Goal: Task Accomplishment & Management: Use online tool/utility

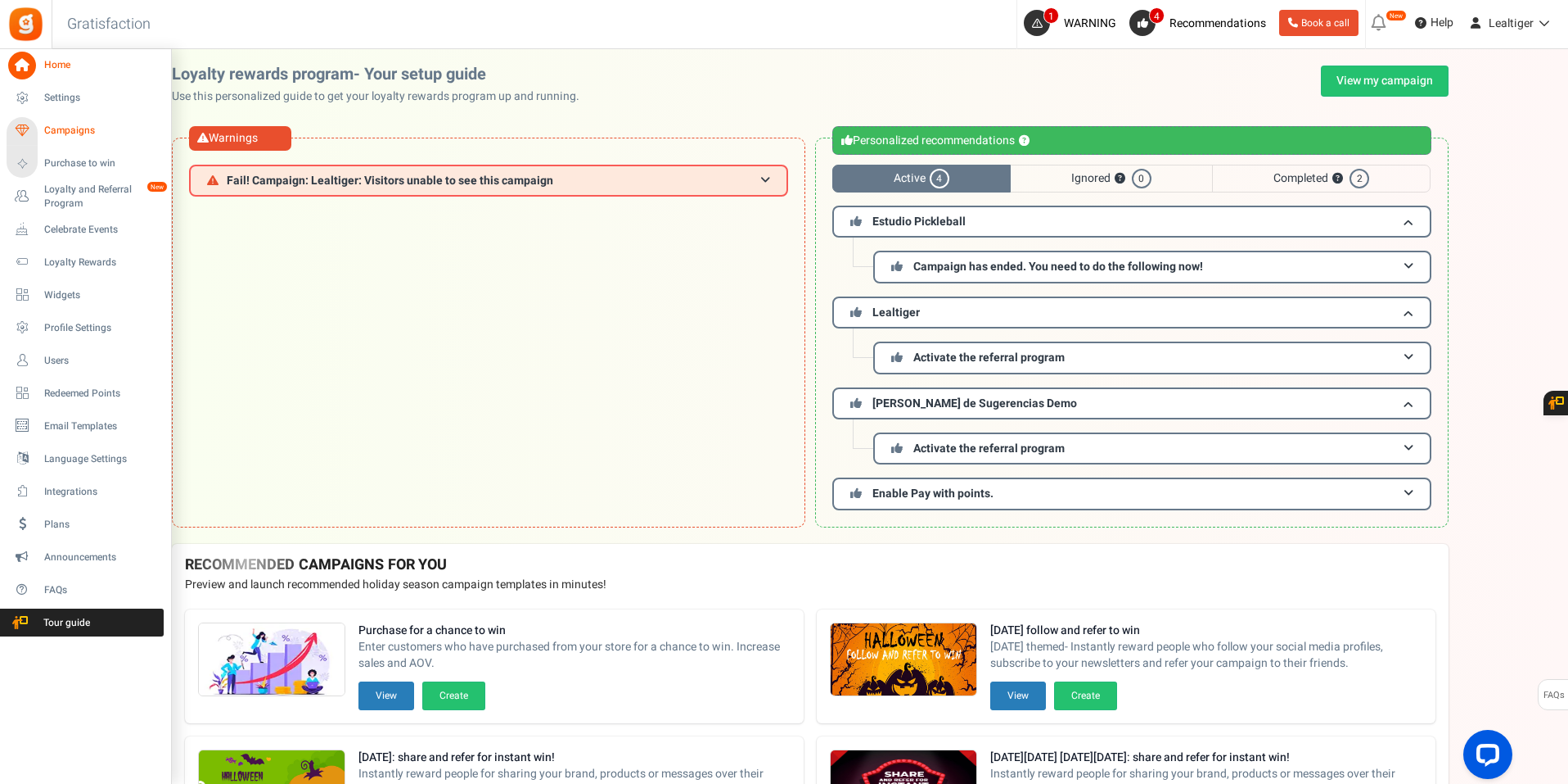
click at [70, 136] on span "Campaigns" at bounding box center [101, 131] width 115 height 14
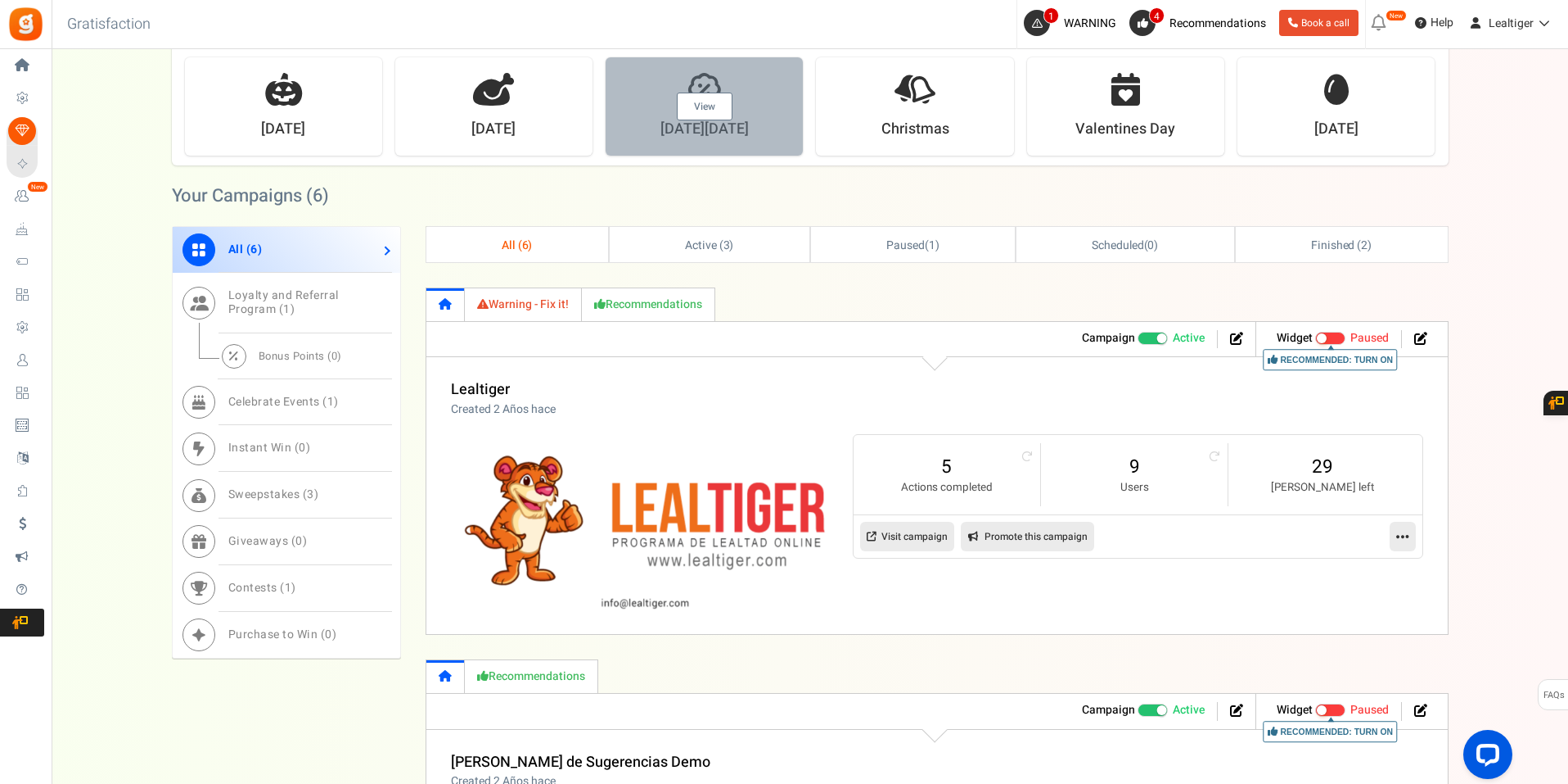
scroll to position [983, 0]
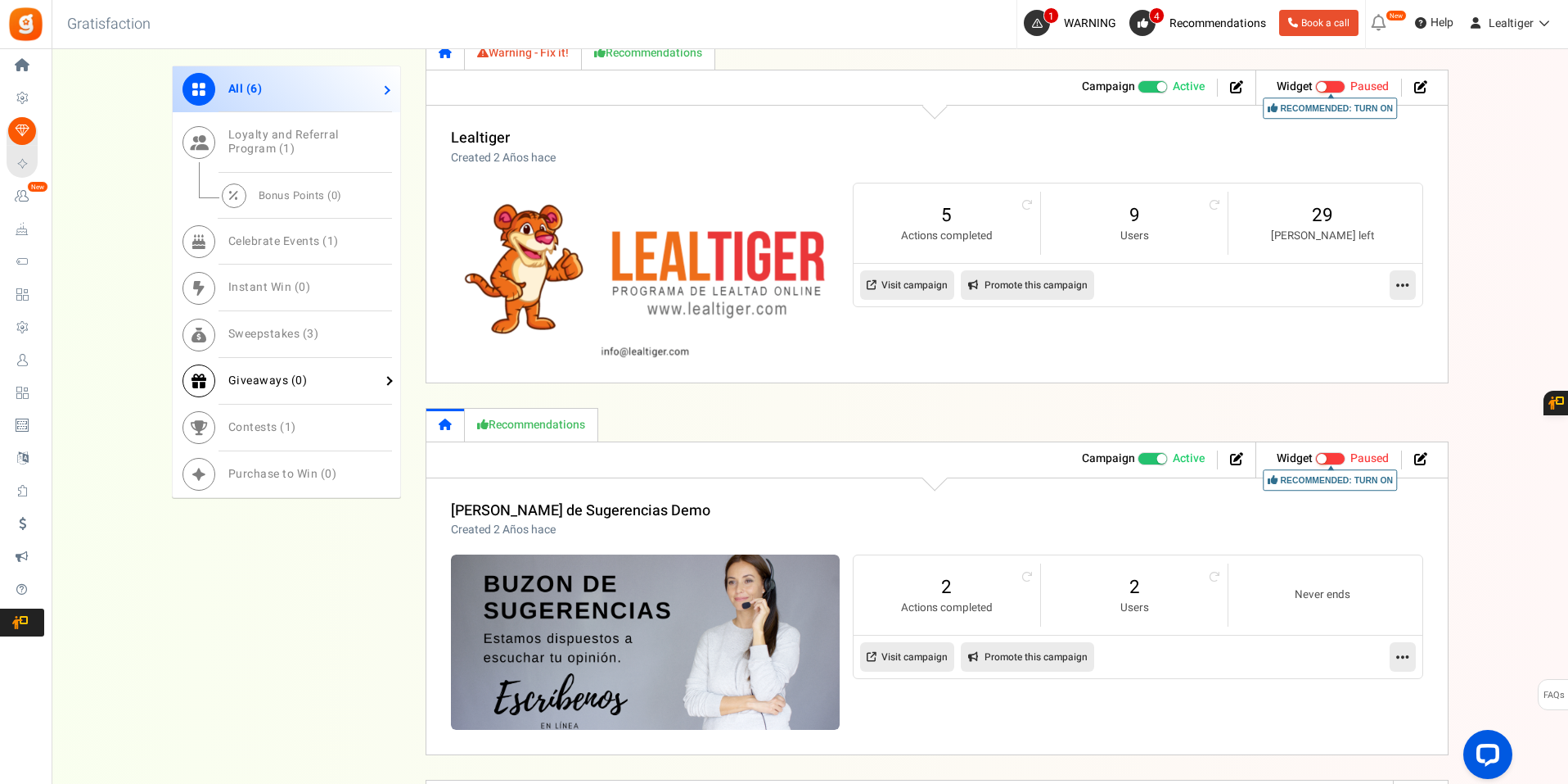
click at [253, 380] on span "Giveaways ( 0 )" at bounding box center [268, 380] width 79 height 17
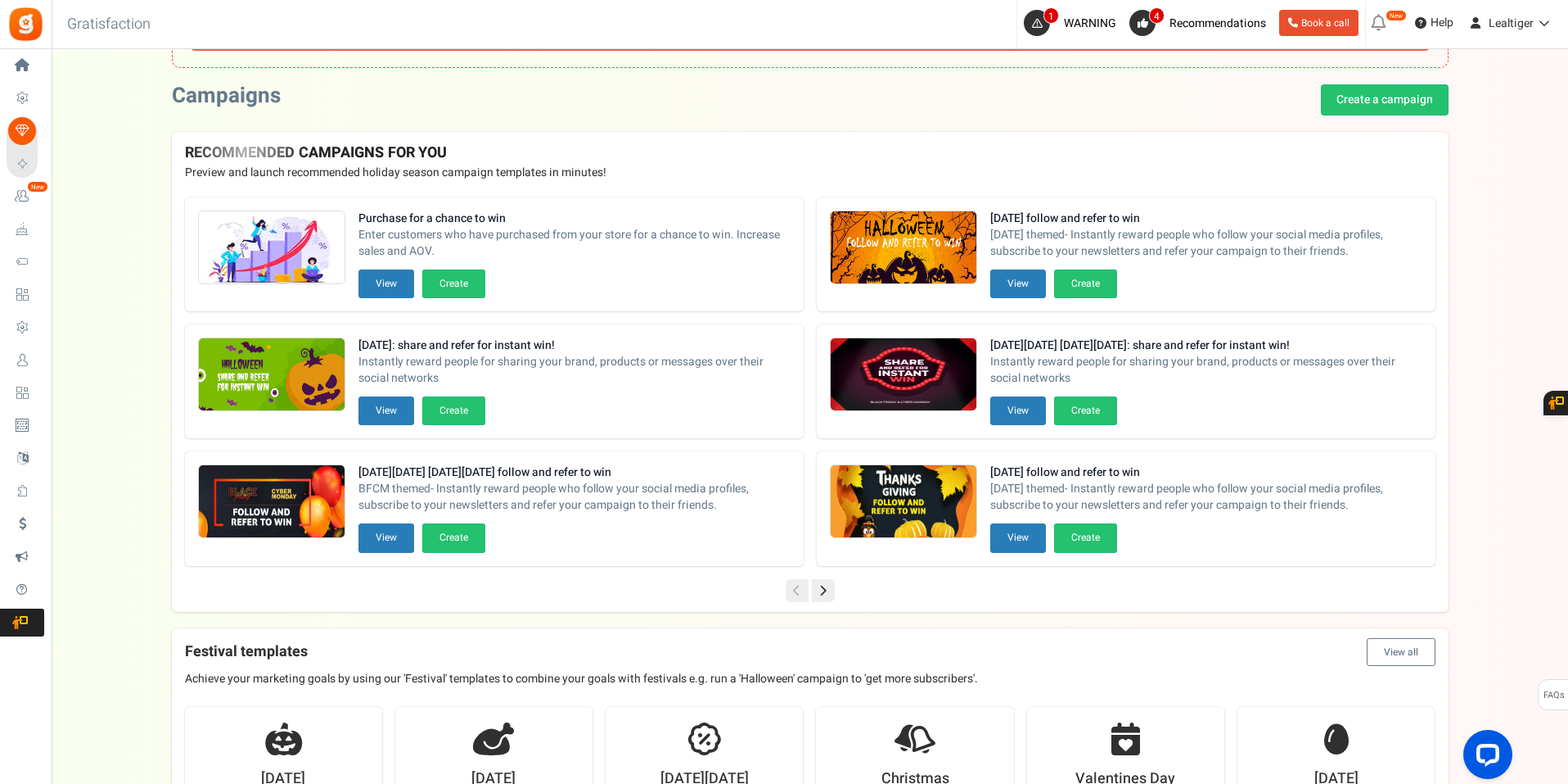
scroll to position [0, 0]
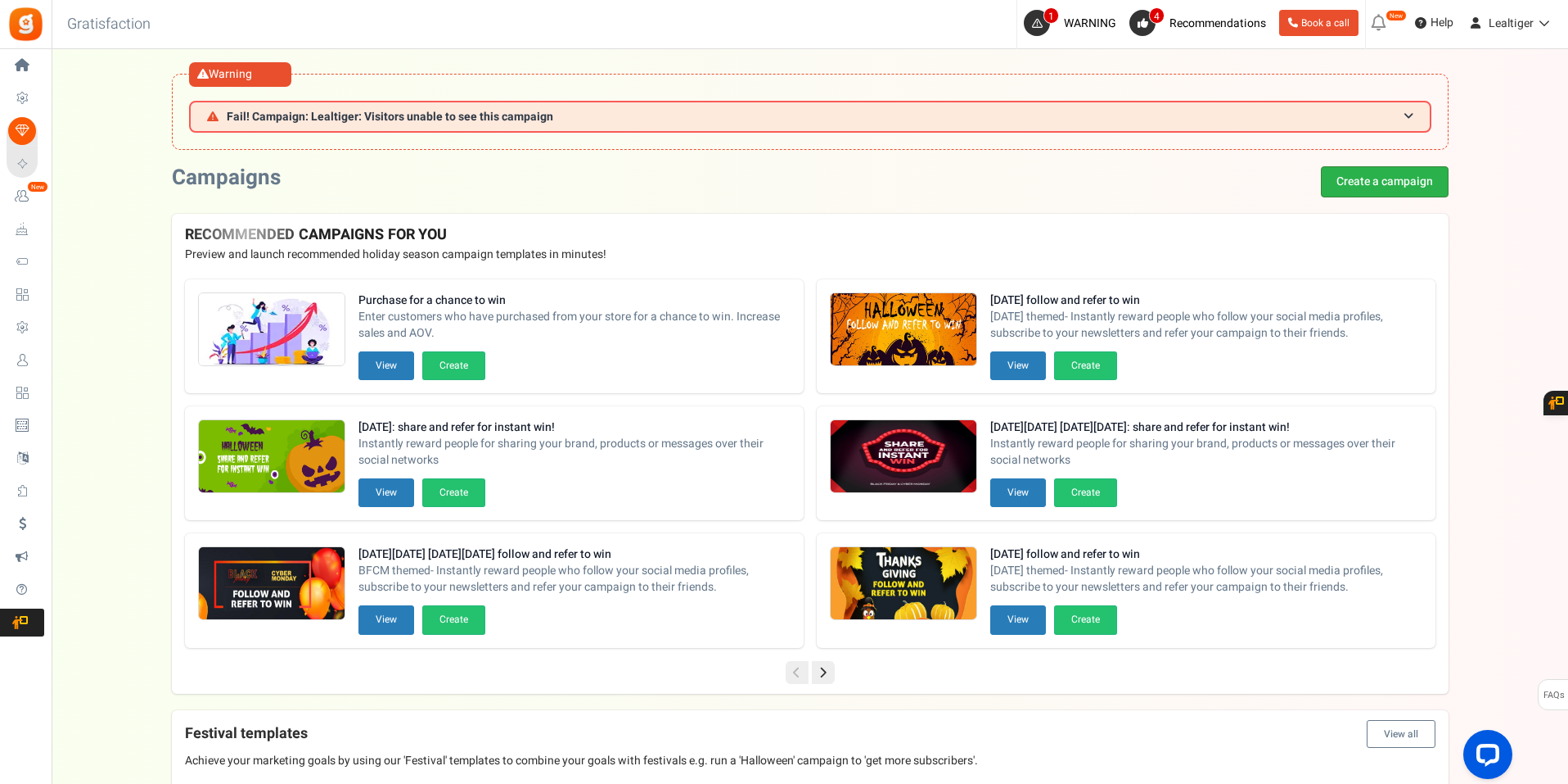
click at [1349, 182] on link "Create a campaign" at bounding box center [1384, 181] width 128 height 31
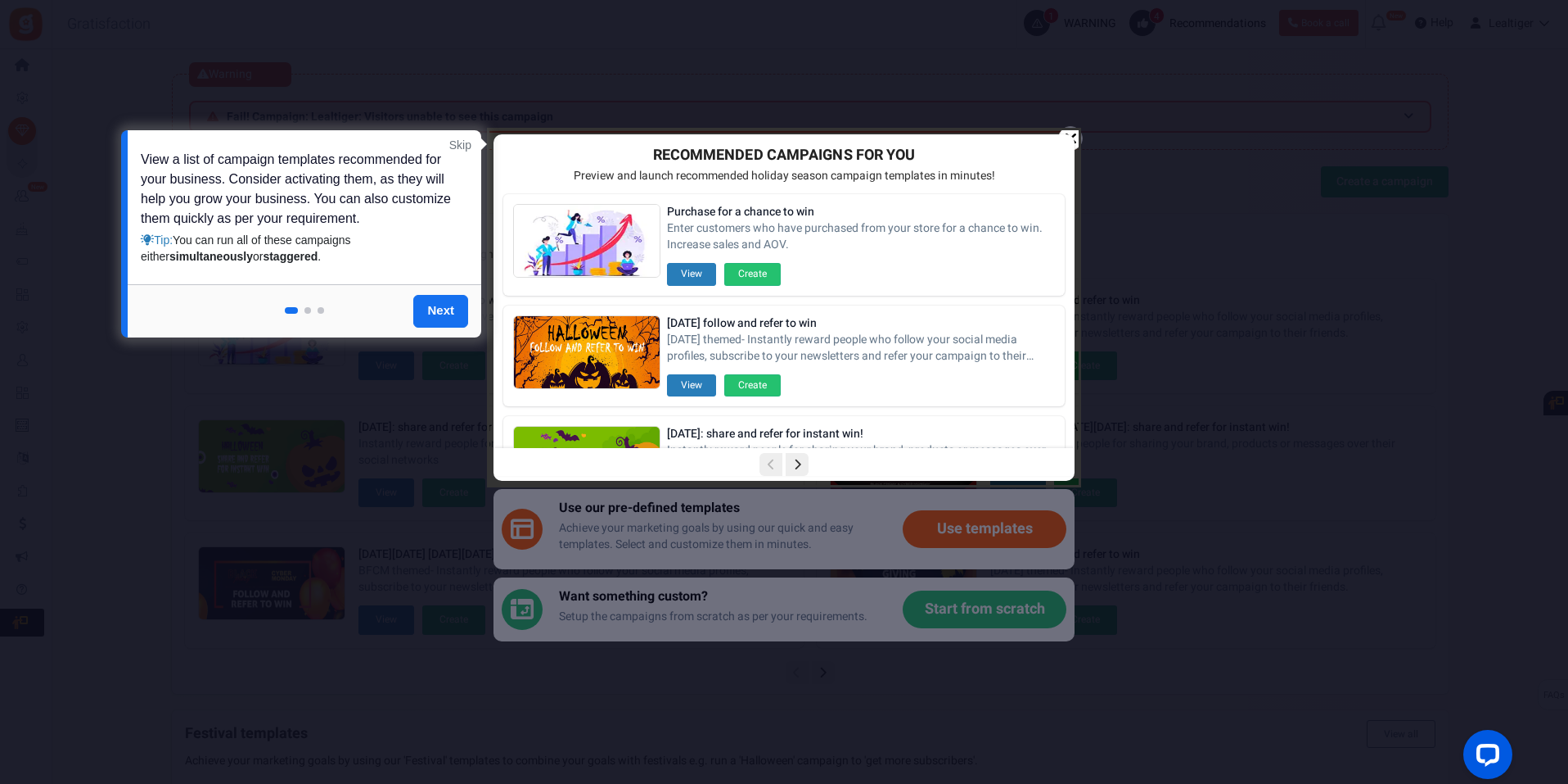
click at [469, 145] on link "Skip" at bounding box center [460, 145] width 22 height 17
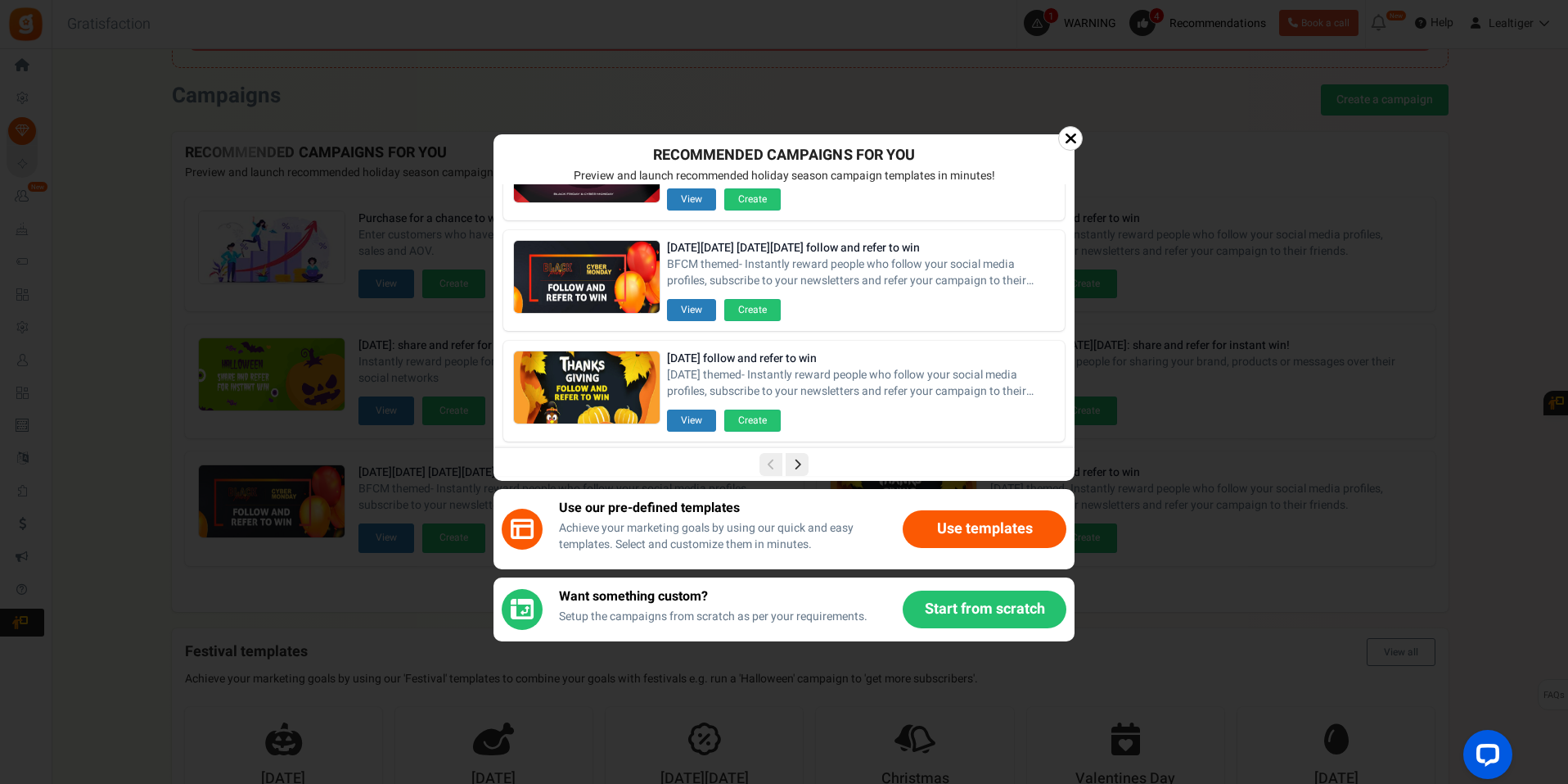
scroll to position [411, 0]
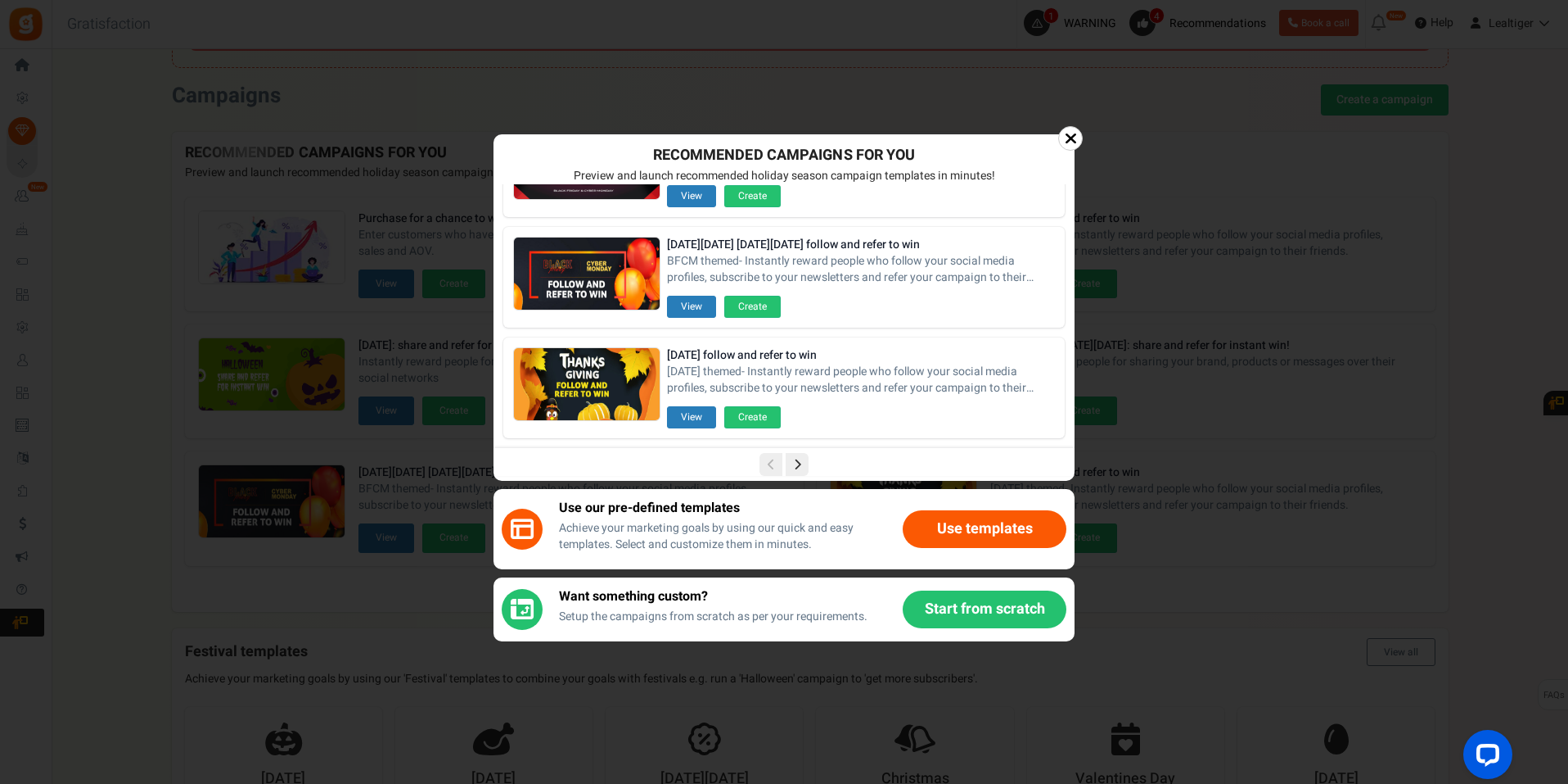
click at [1067, 139] on icon at bounding box center [1071, 138] width 12 height 17
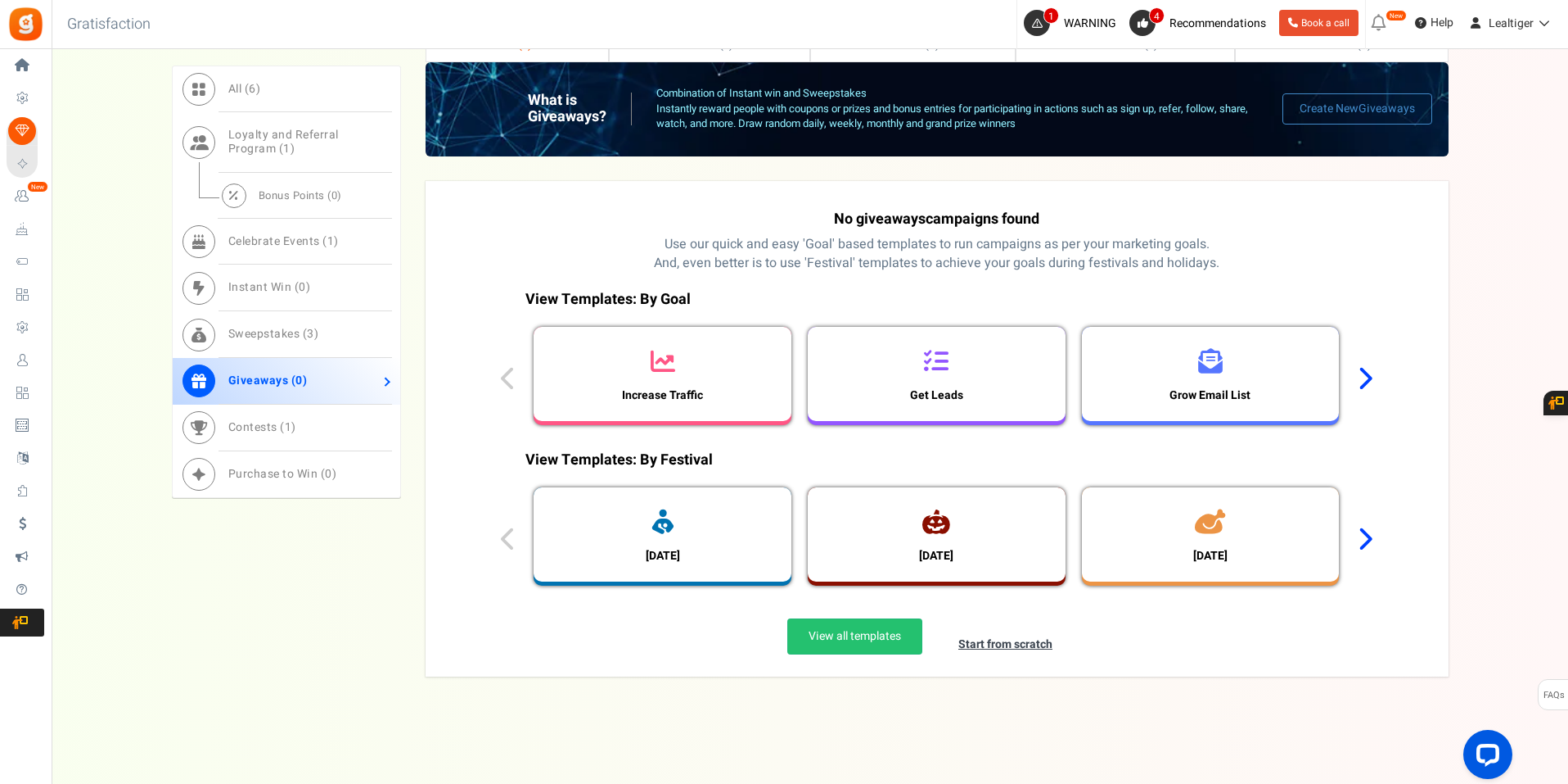
scroll to position [939, 0]
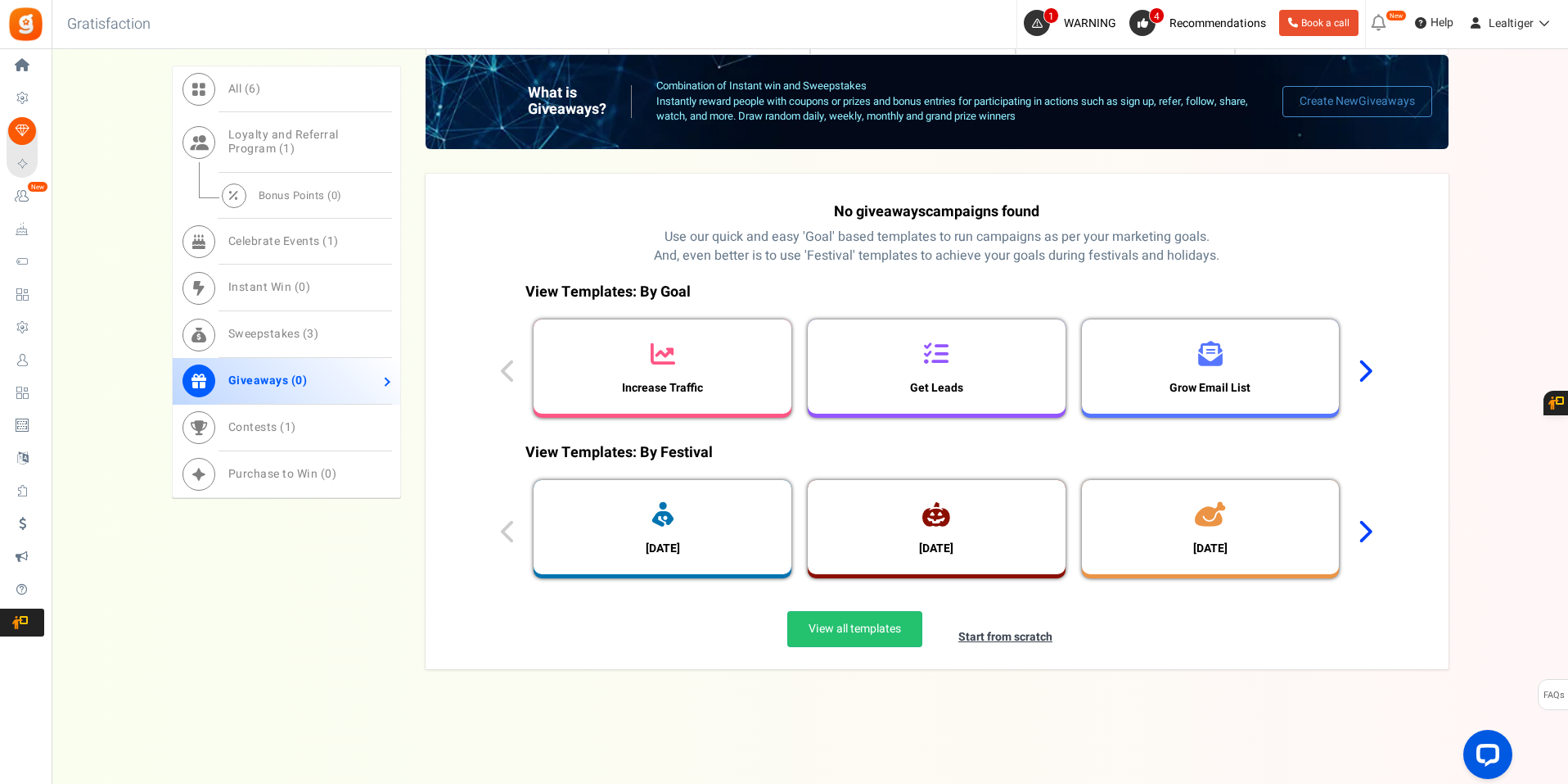
click at [1368, 367] on icon at bounding box center [1365, 370] width 16 height 25
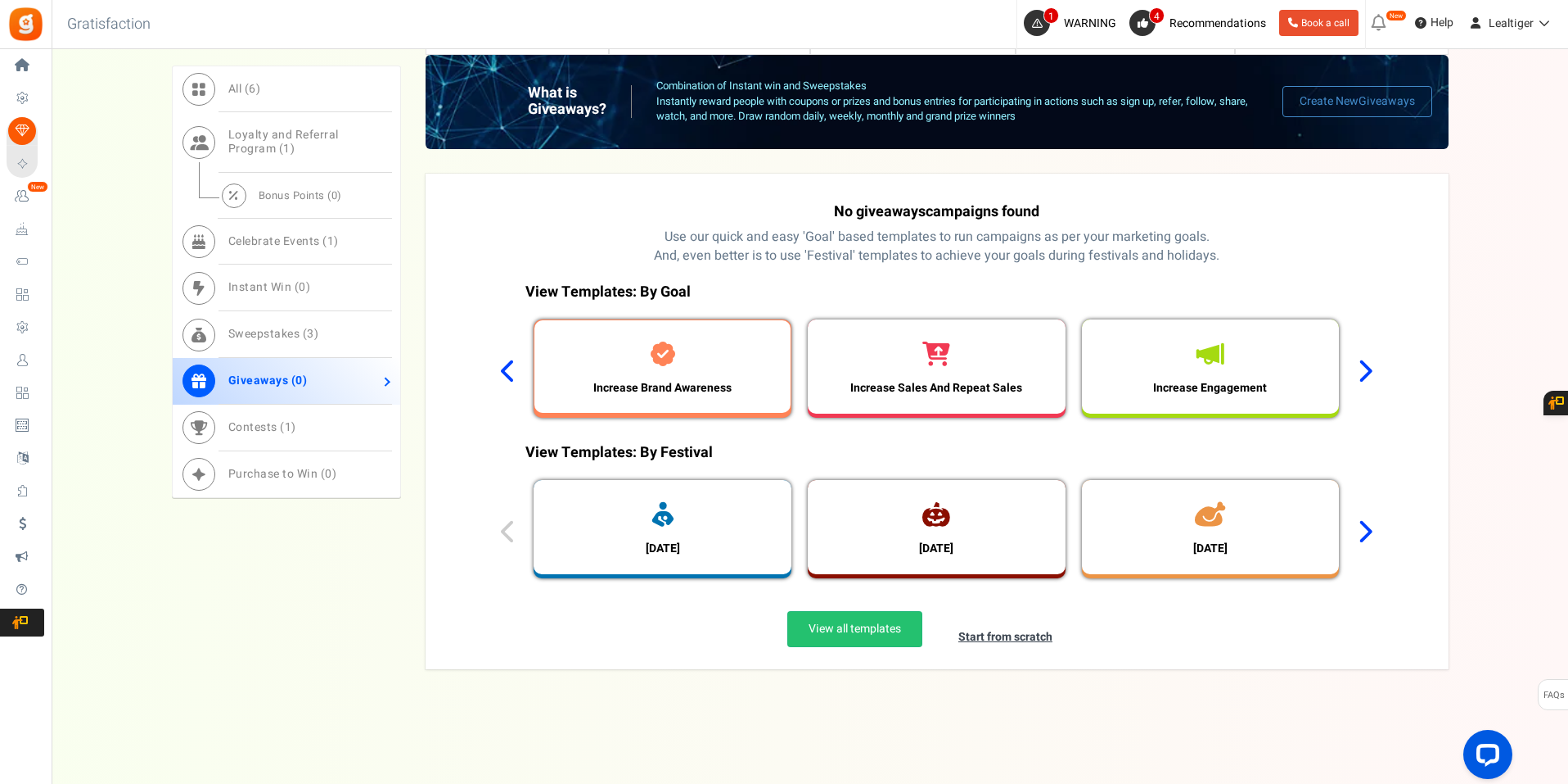
click at [664, 362] on icon at bounding box center [663, 354] width 25 height 25
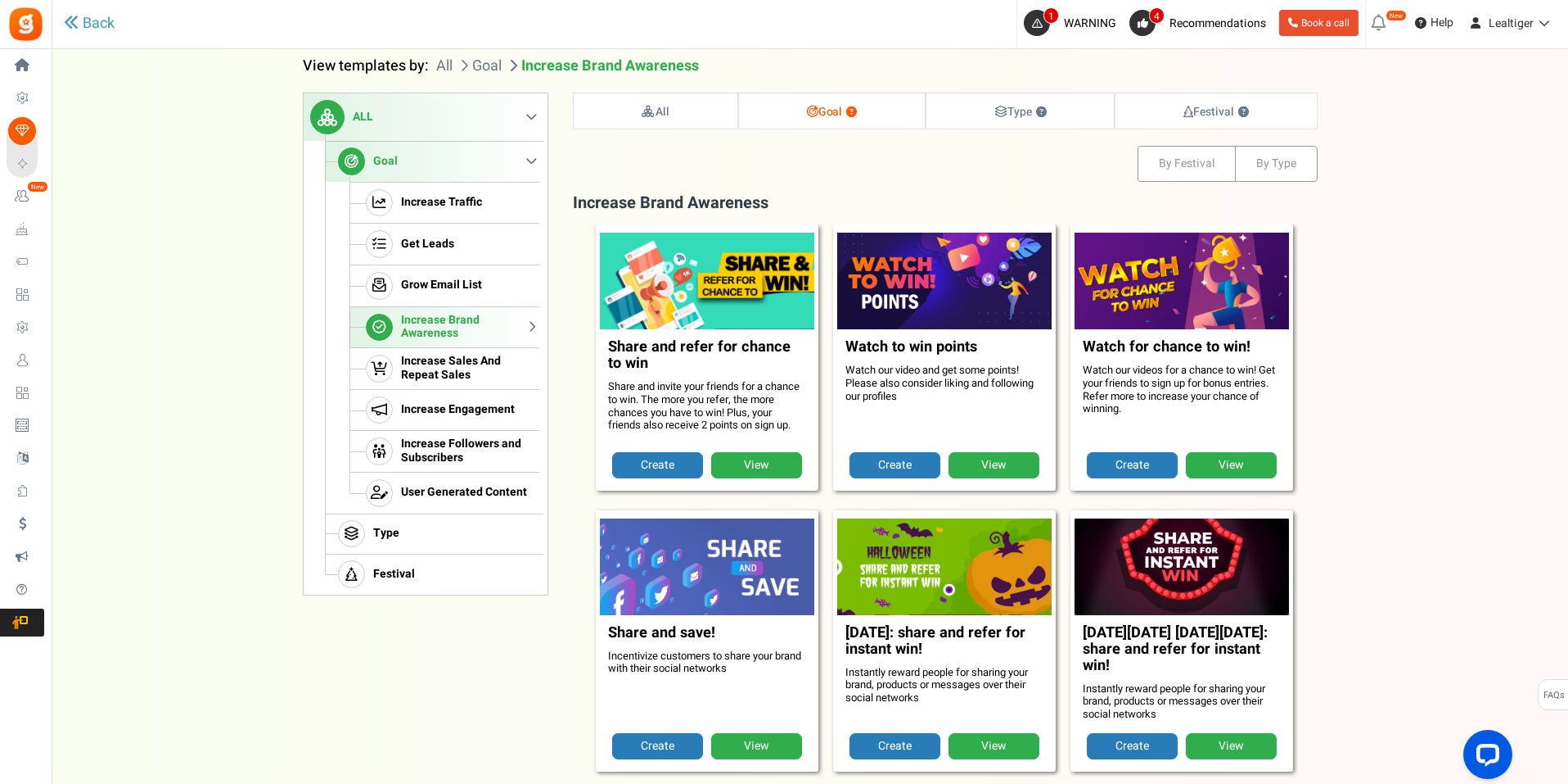
scroll to position [268, 0]
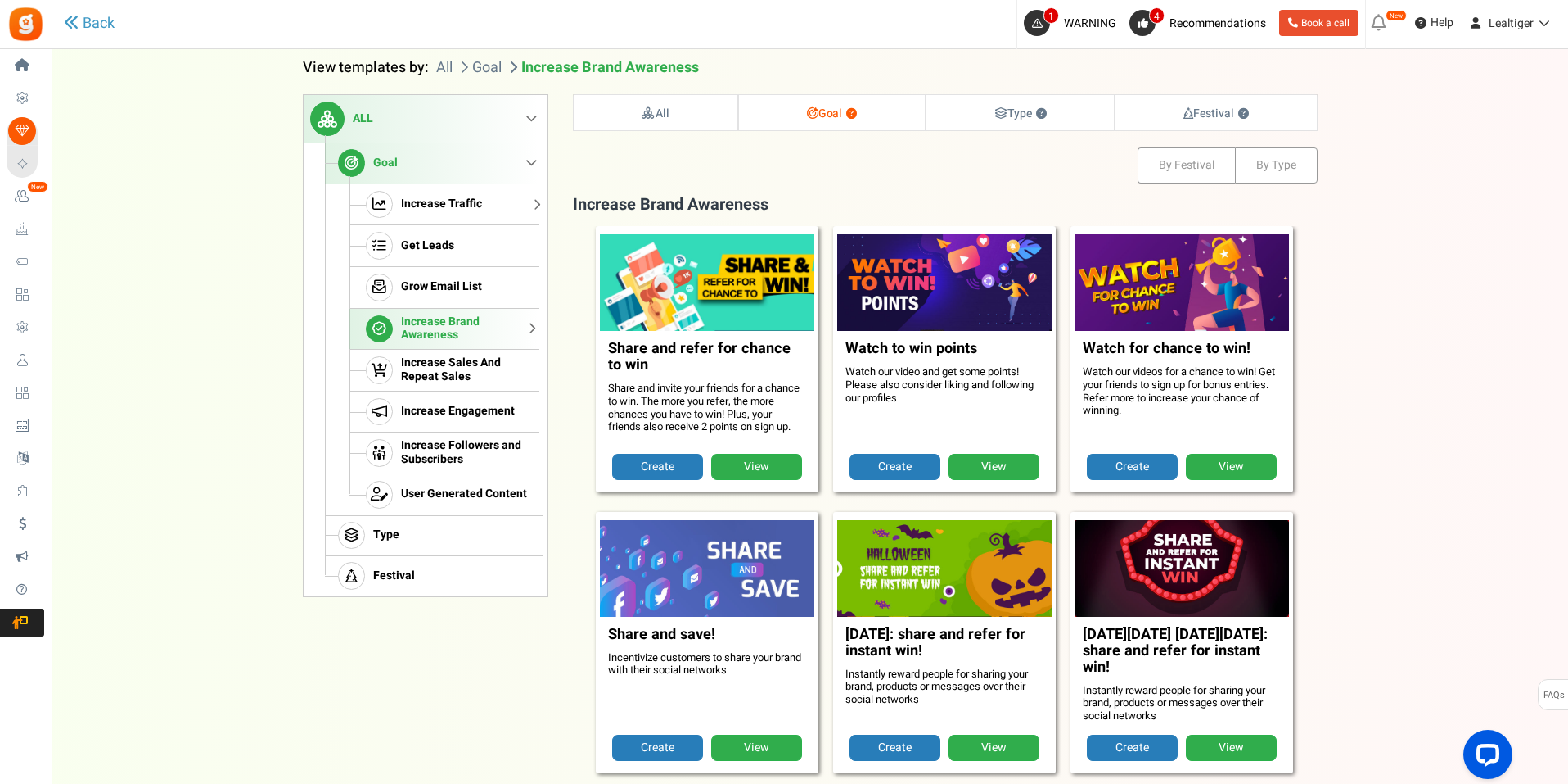
click at [442, 193] on link "Increase Traffic" at bounding box center [444, 204] width 190 height 41
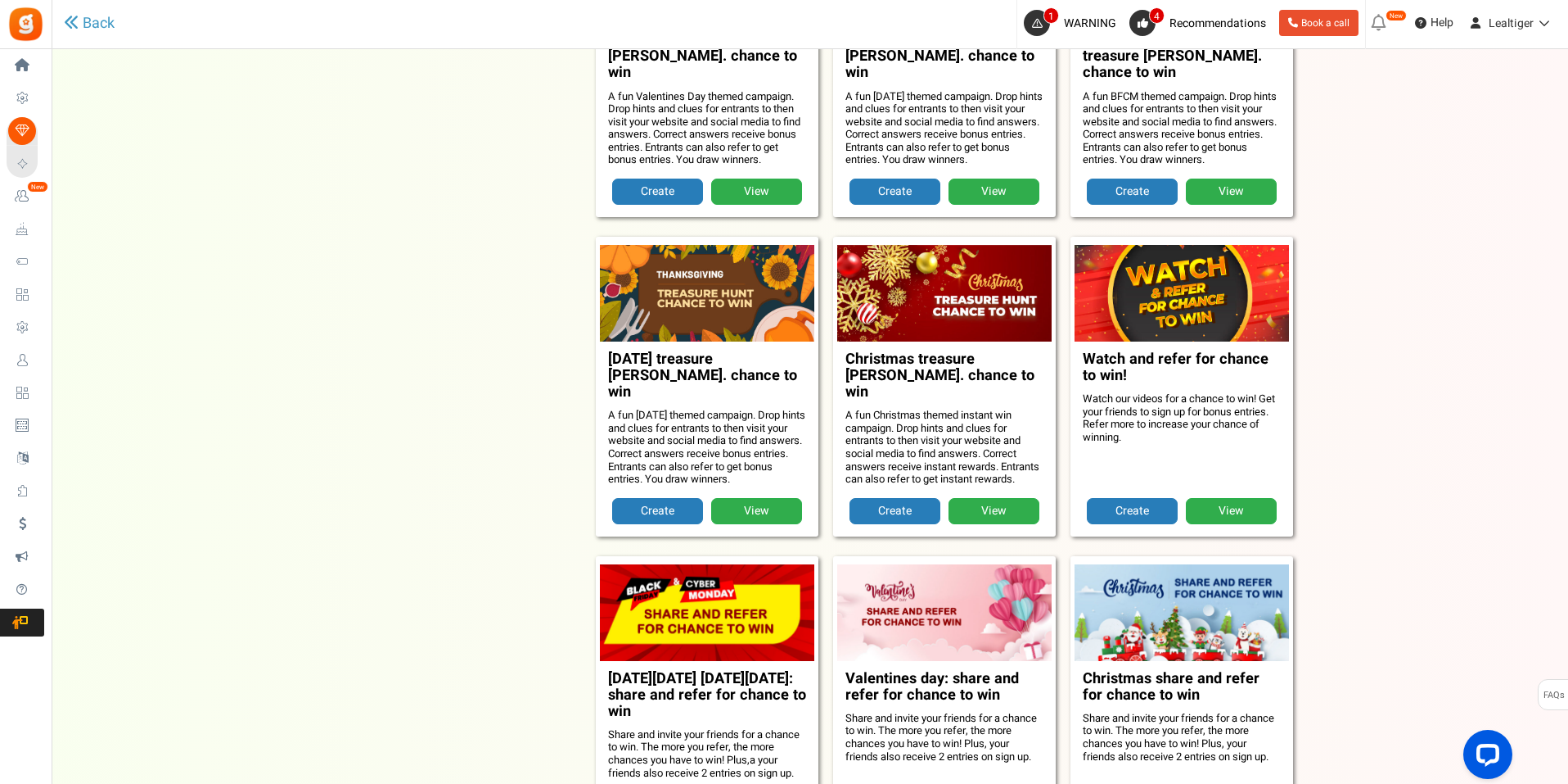
scroll to position [1496, 0]
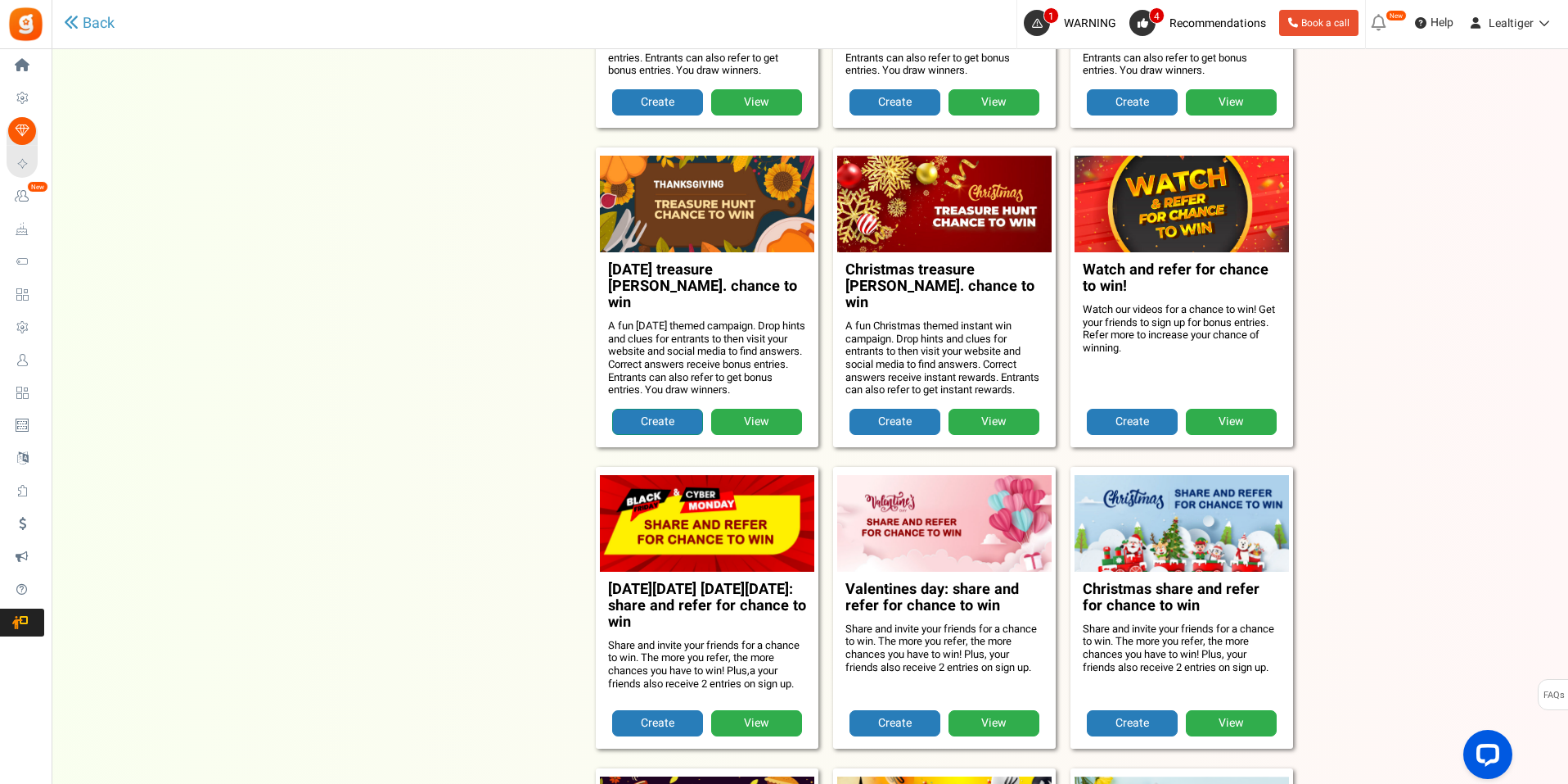
click at [681, 409] on link "Create" at bounding box center [657, 422] width 91 height 26
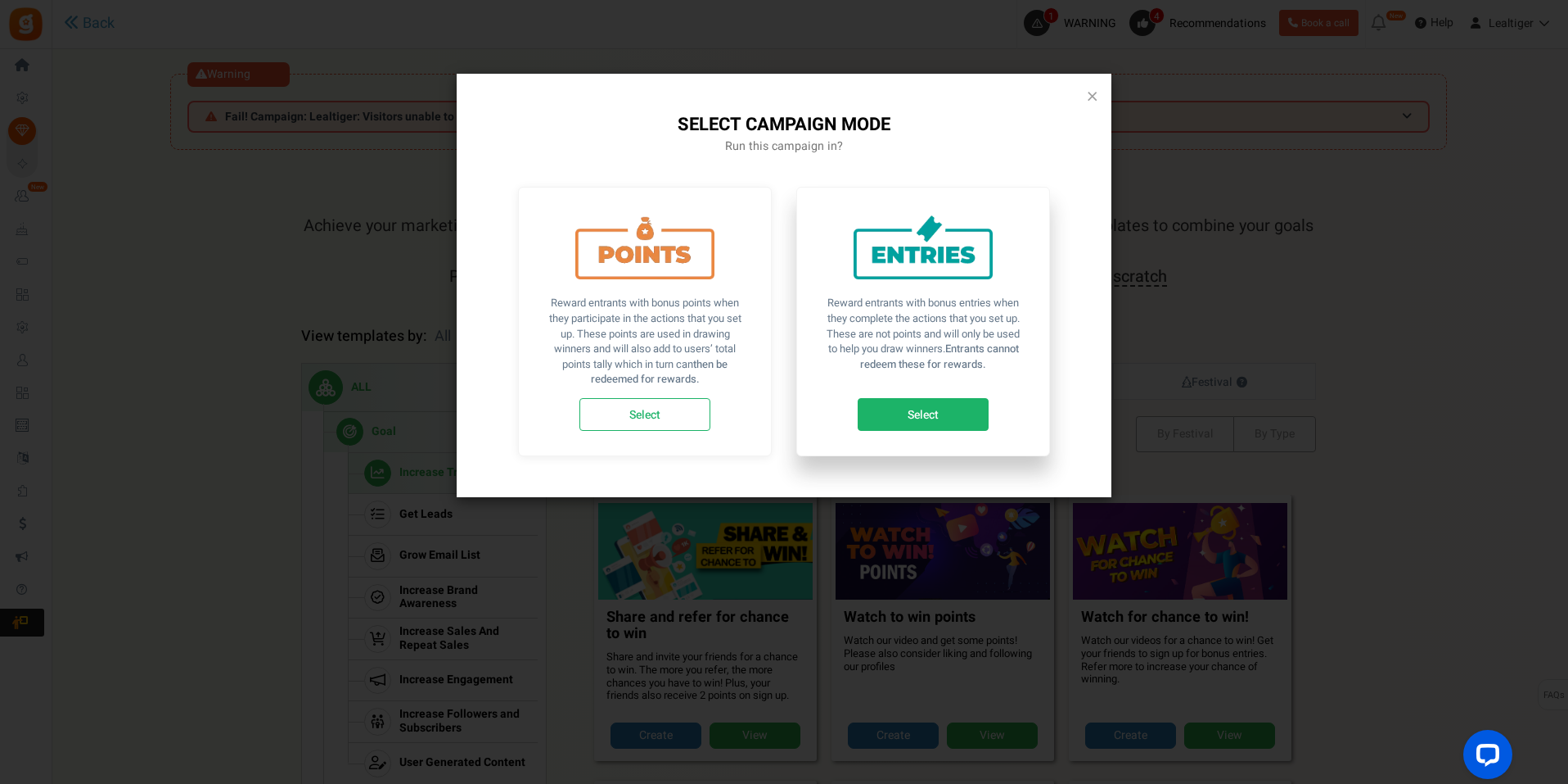
click at [959, 403] on link "Select" at bounding box center [923, 414] width 131 height 33
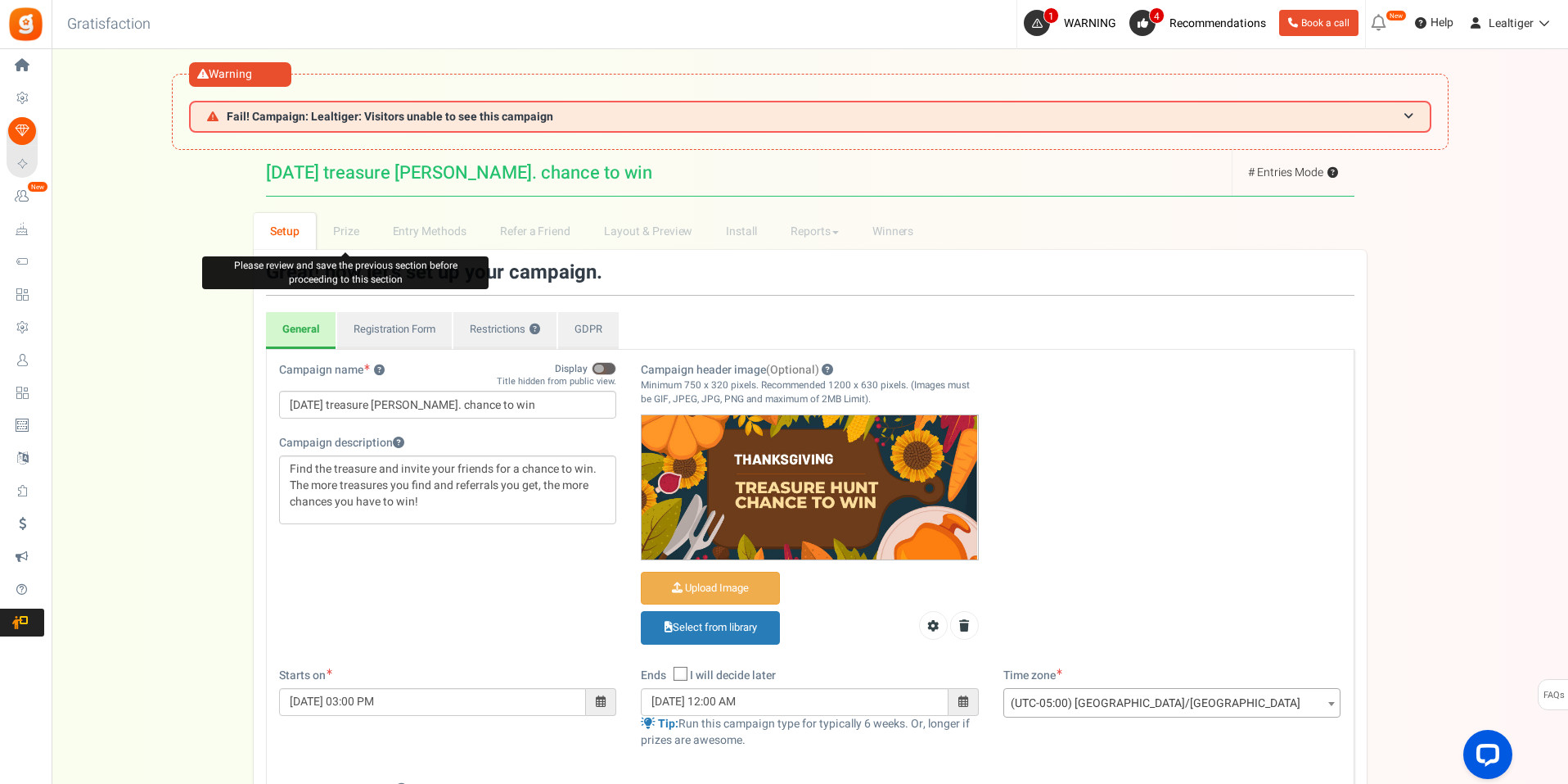
click at [344, 237] on li "Prize" at bounding box center [346, 231] width 60 height 37
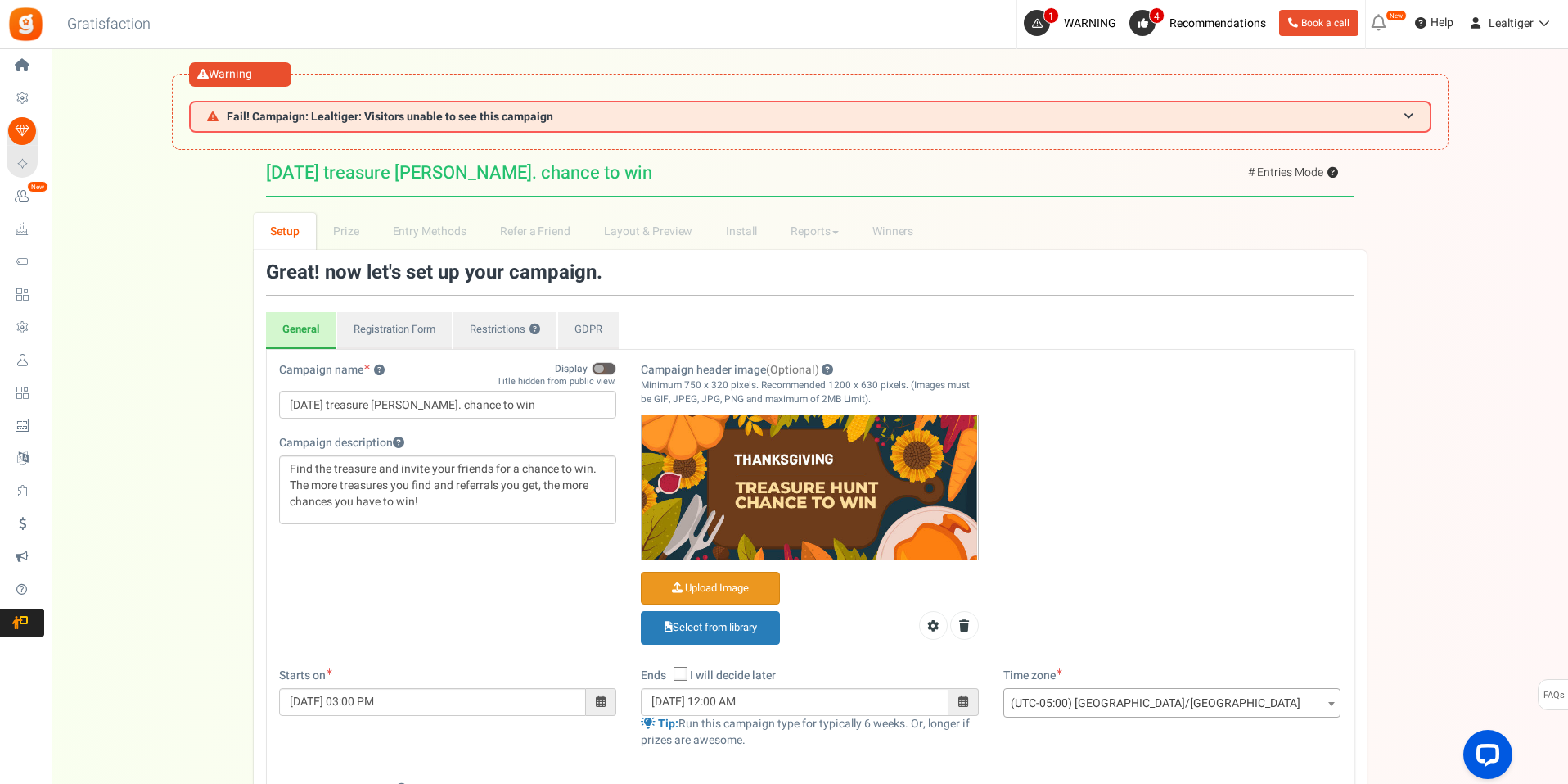
click at [734, 582] on input "Campaign header image (Optional)" at bounding box center [710, 588] width 138 height 32
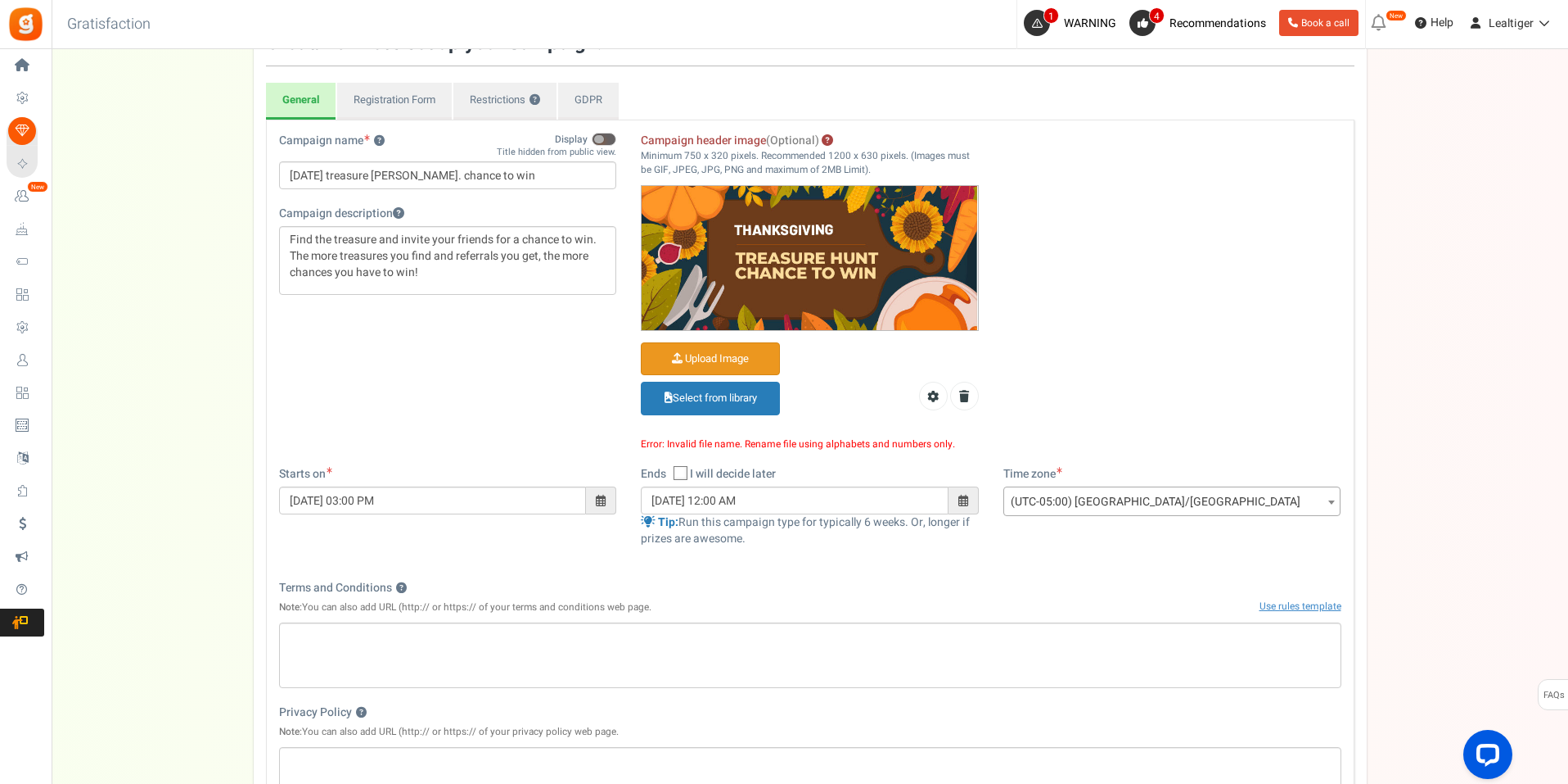
scroll to position [82, 0]
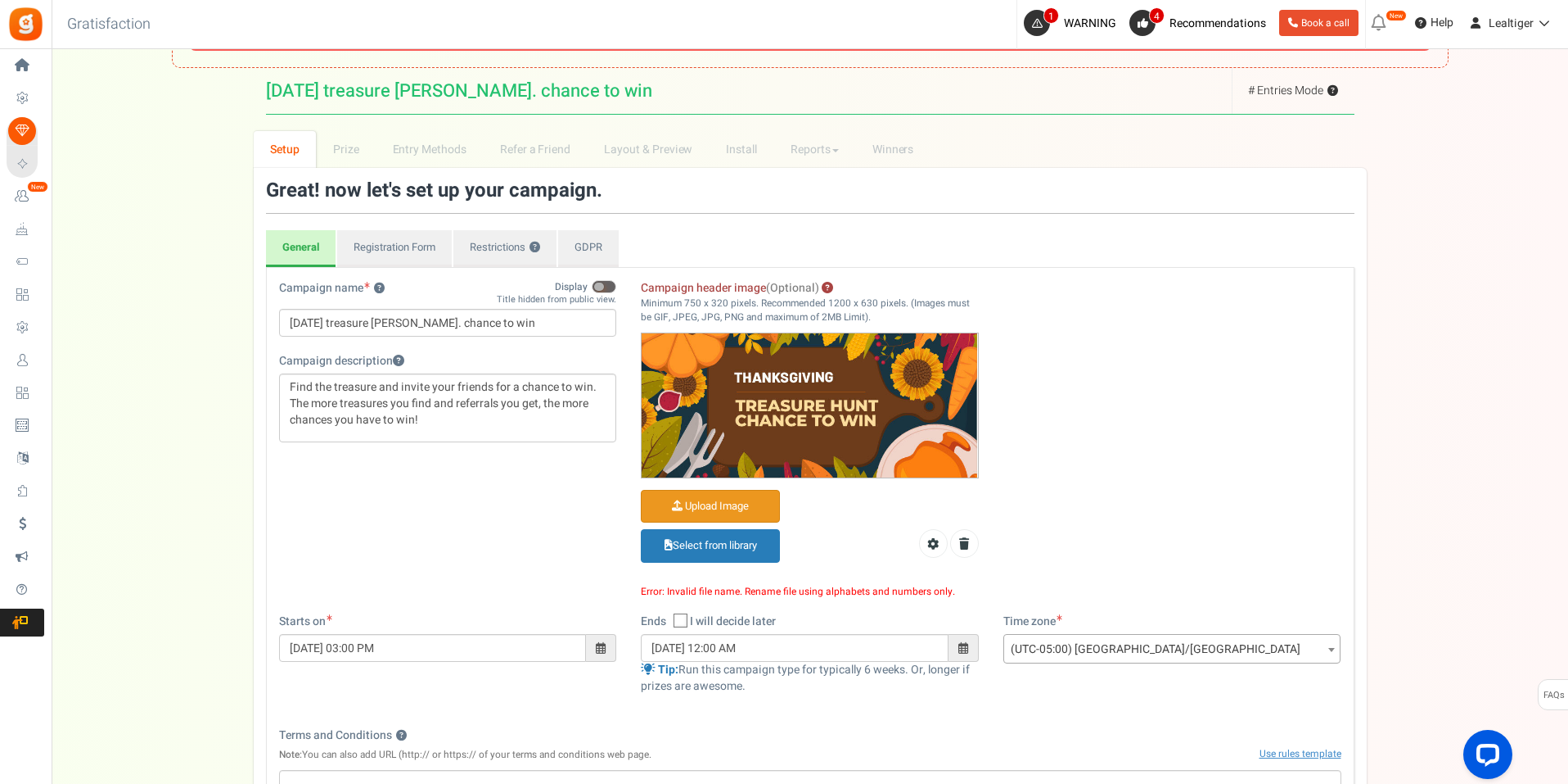
click at [801, 412] on img at bounding box center [809, 404] width 336 height 143
click at [964, 547] on icon at bounding box center [964, 543] width 10 height 11
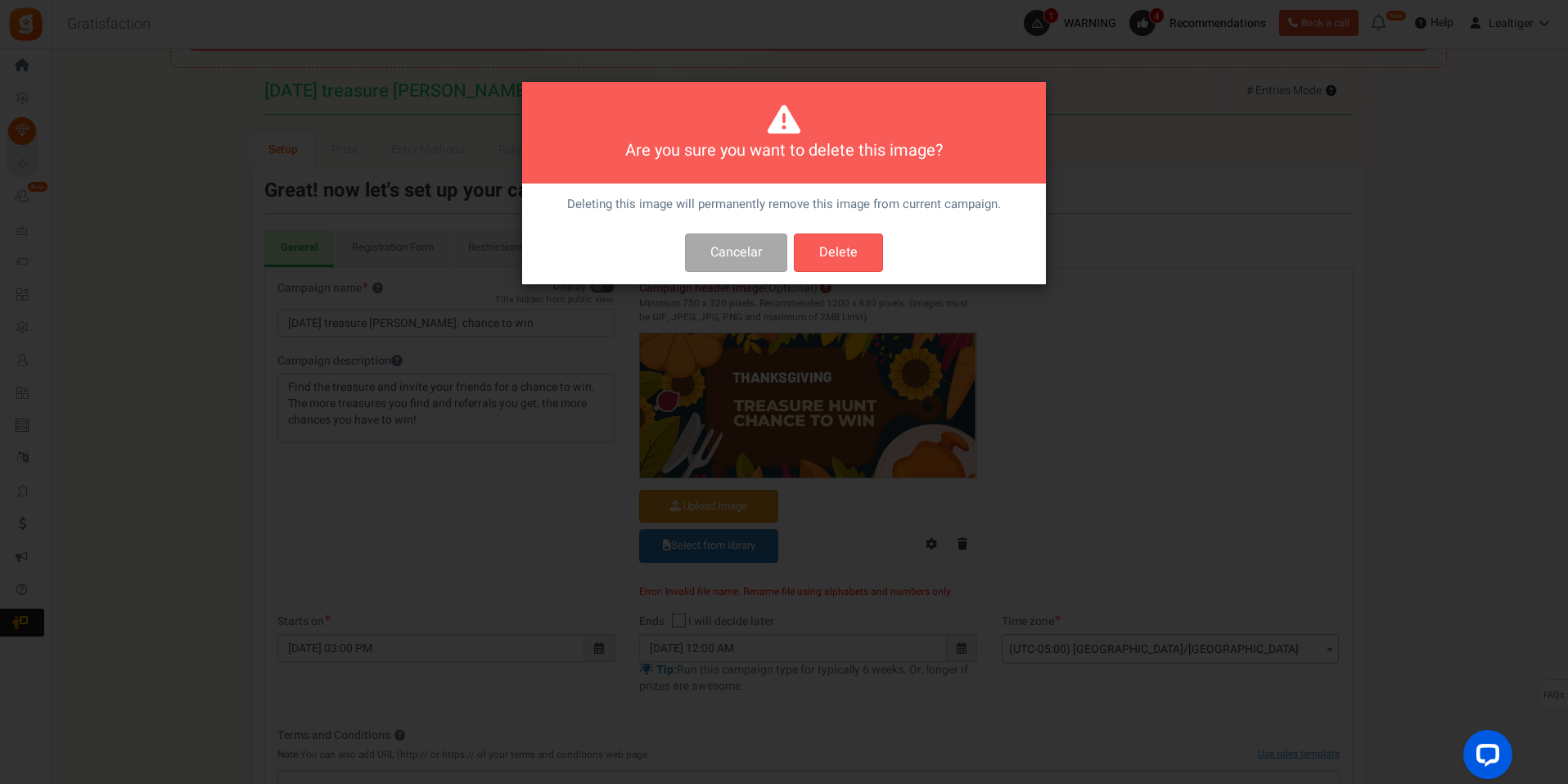
scroll to position [0, 0]
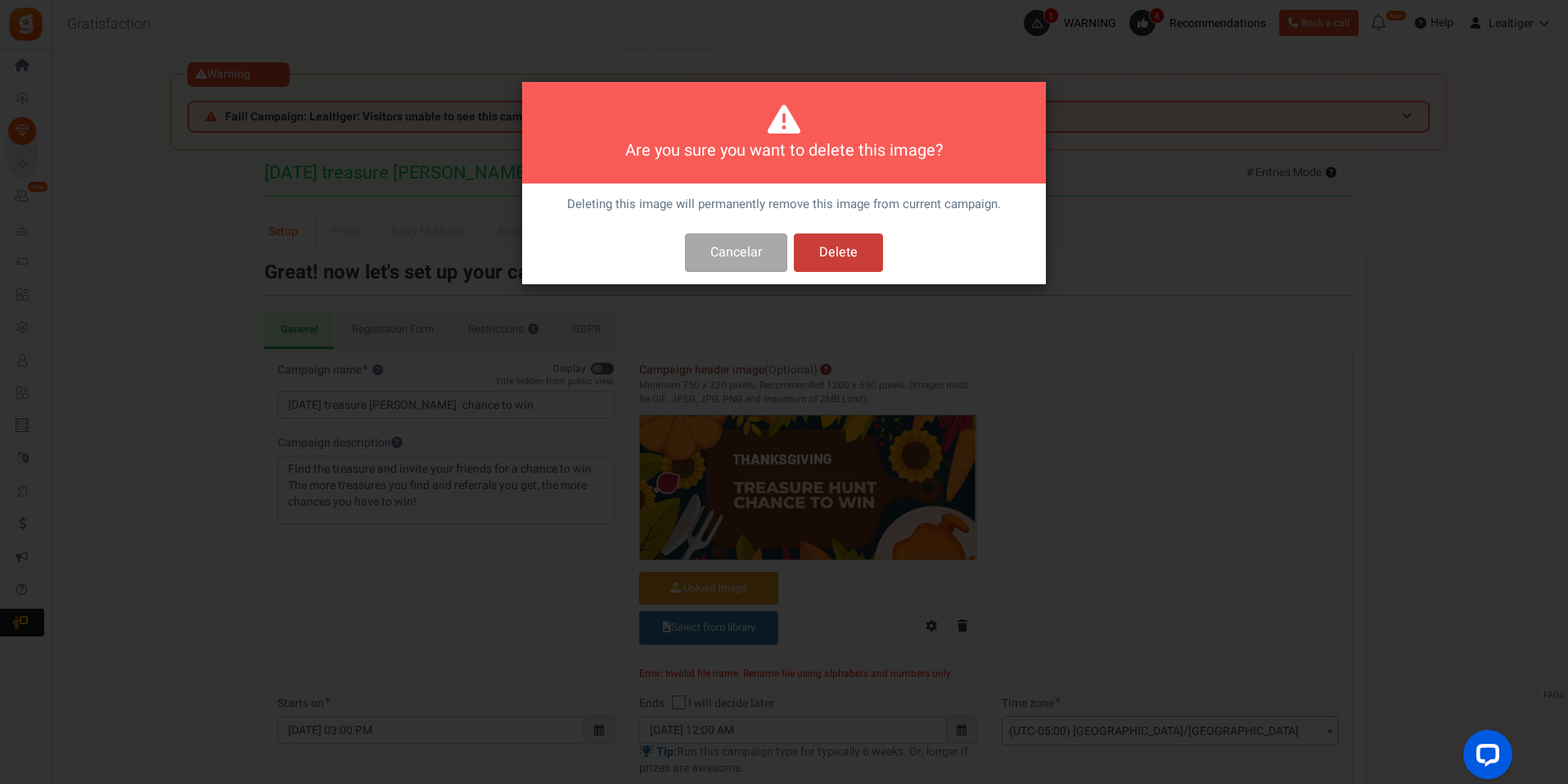
click at [844, 240] on button "Delete" at bounding box center [838, 253] width 89 height 39
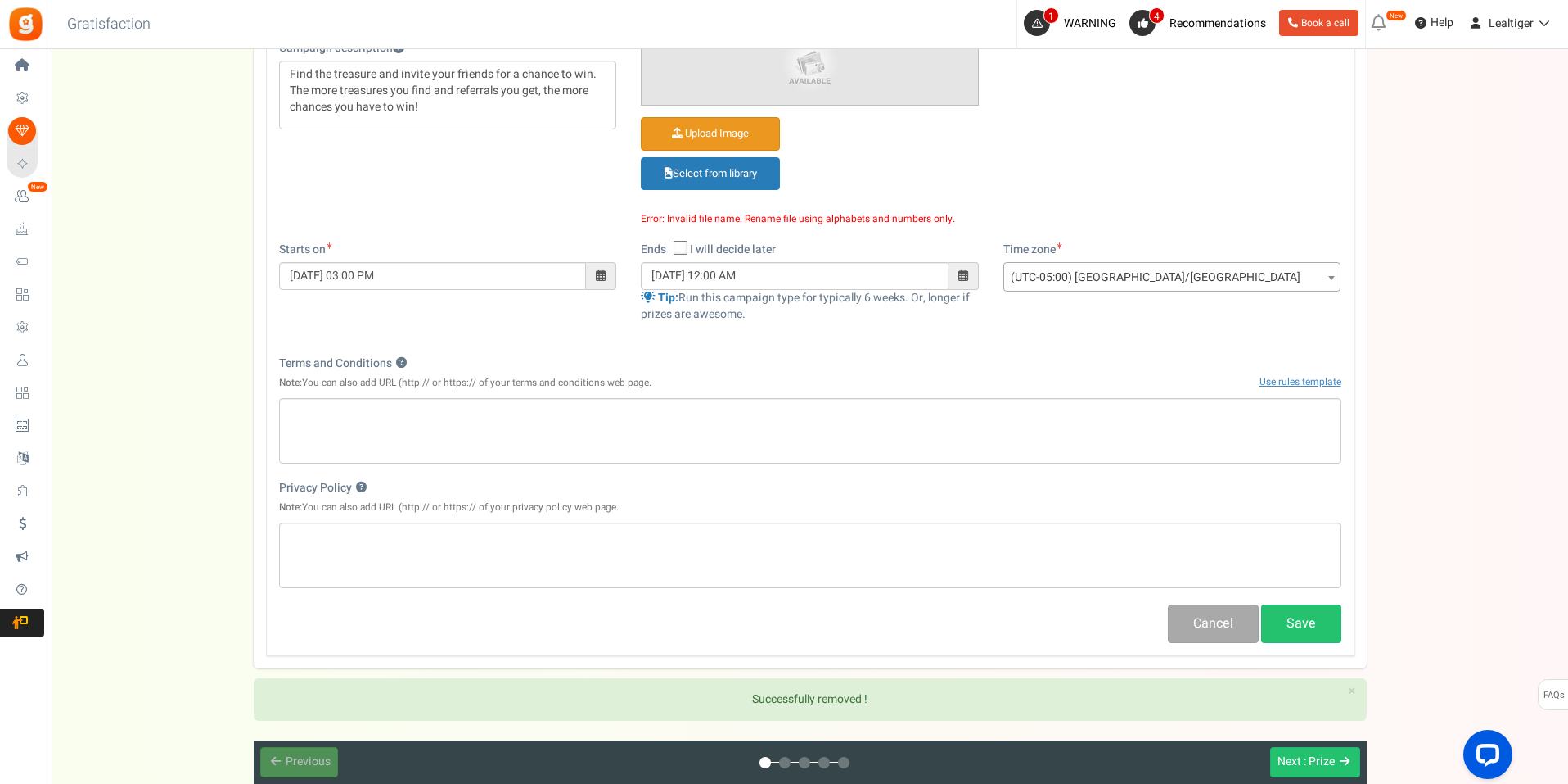
scroll to position [26, 0]
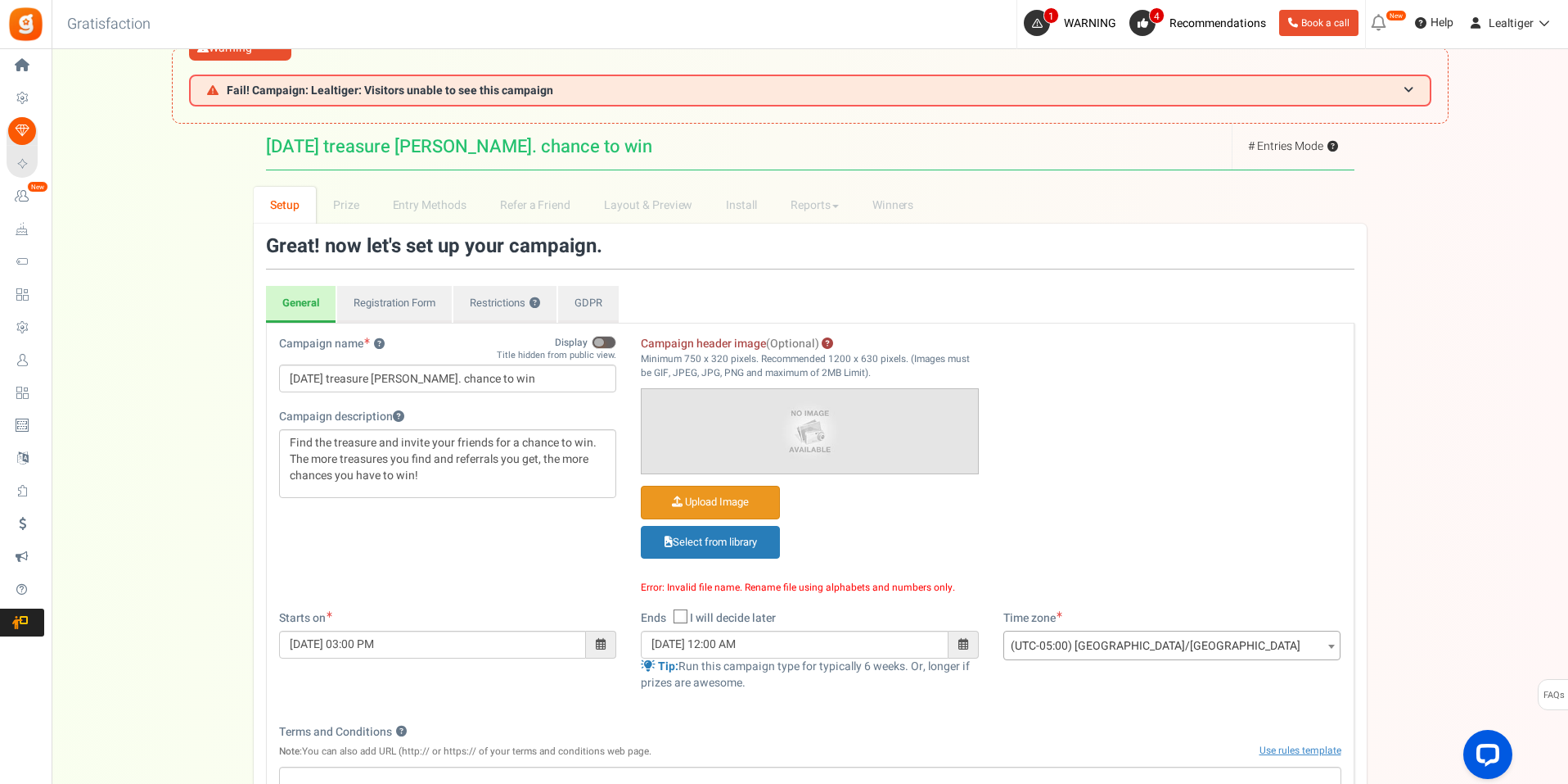
click at [711, 505] on input "Campaign header image (Optional)" at bounding box center [710, 502] width 138 height 32
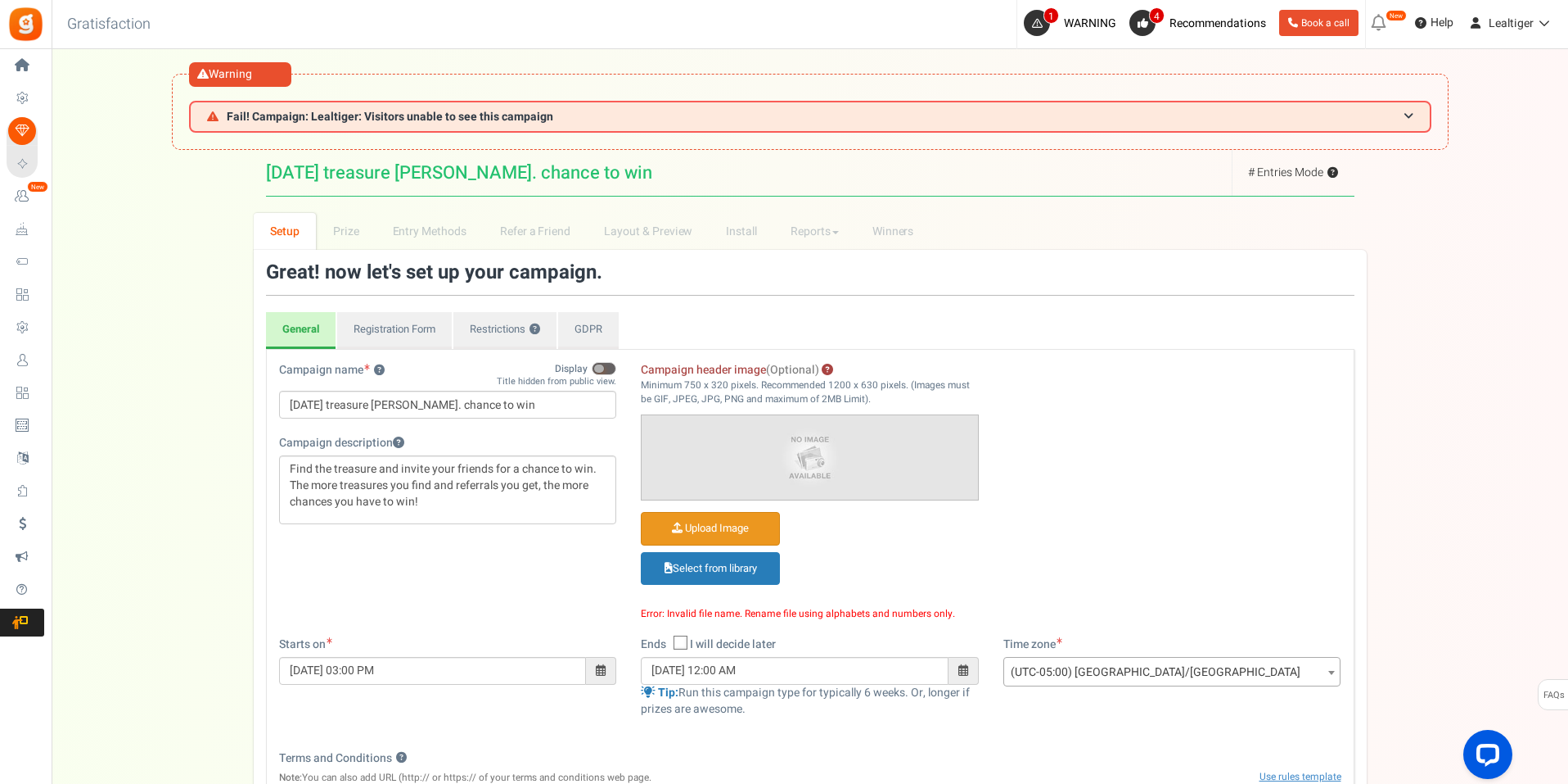
click at [733, 526] on input "Campaign header image (Optional)" at bounding box center [710, 529] width 138 height 32
click at [605, 366] on span at bounding box center [604, 368] width 25 height 13
click at [616, 366] on input "Display" at bounding box center [616, 361] width 0 height 28
click at [807, 452] on img at bounding box center [809, 457] width 336 height 85
click at [747, 530] on input "Campaign header image (Optional)" at bounding box center [710, 529] width 138 height 32
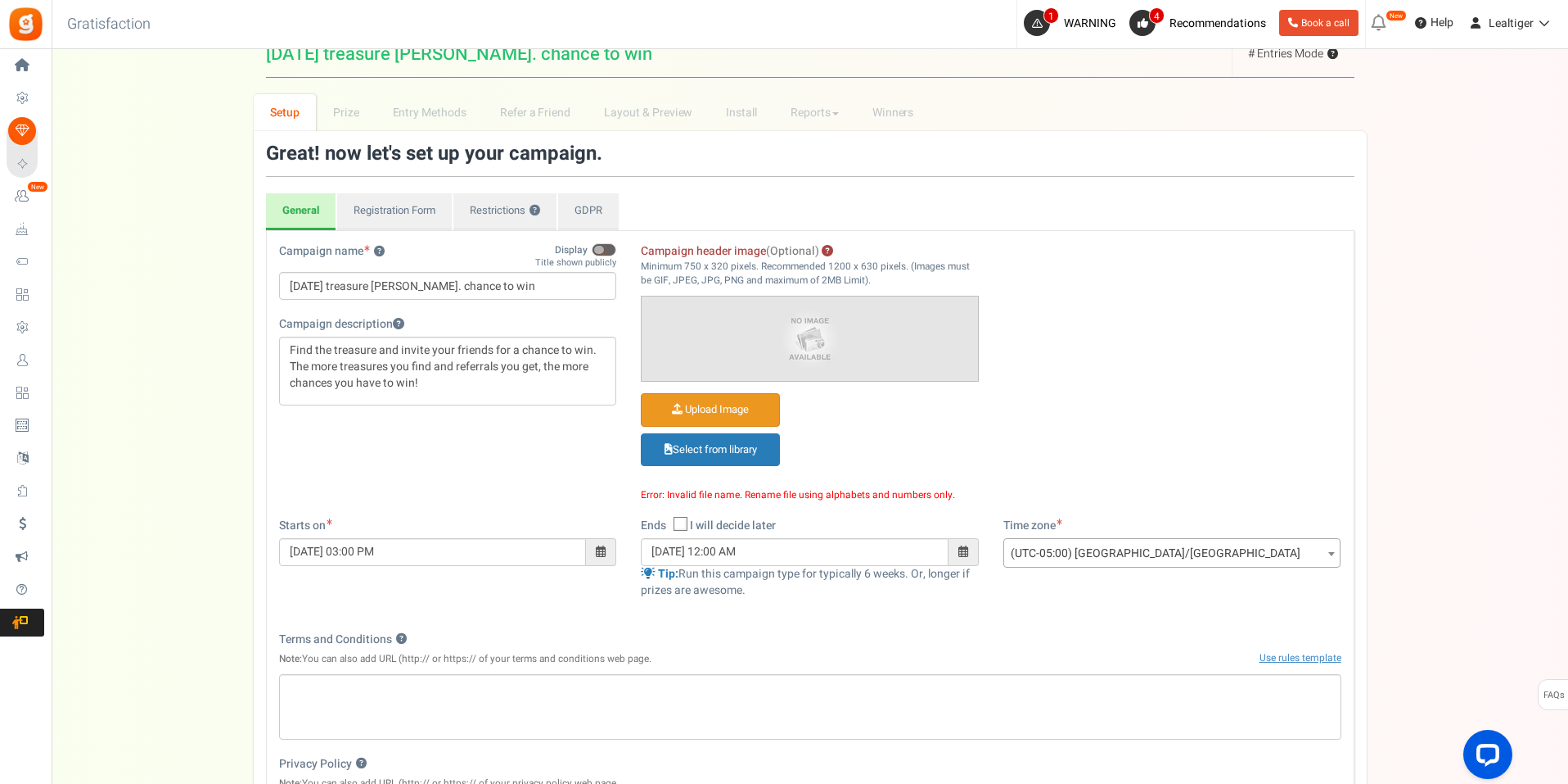
scroll to position [491, 0]
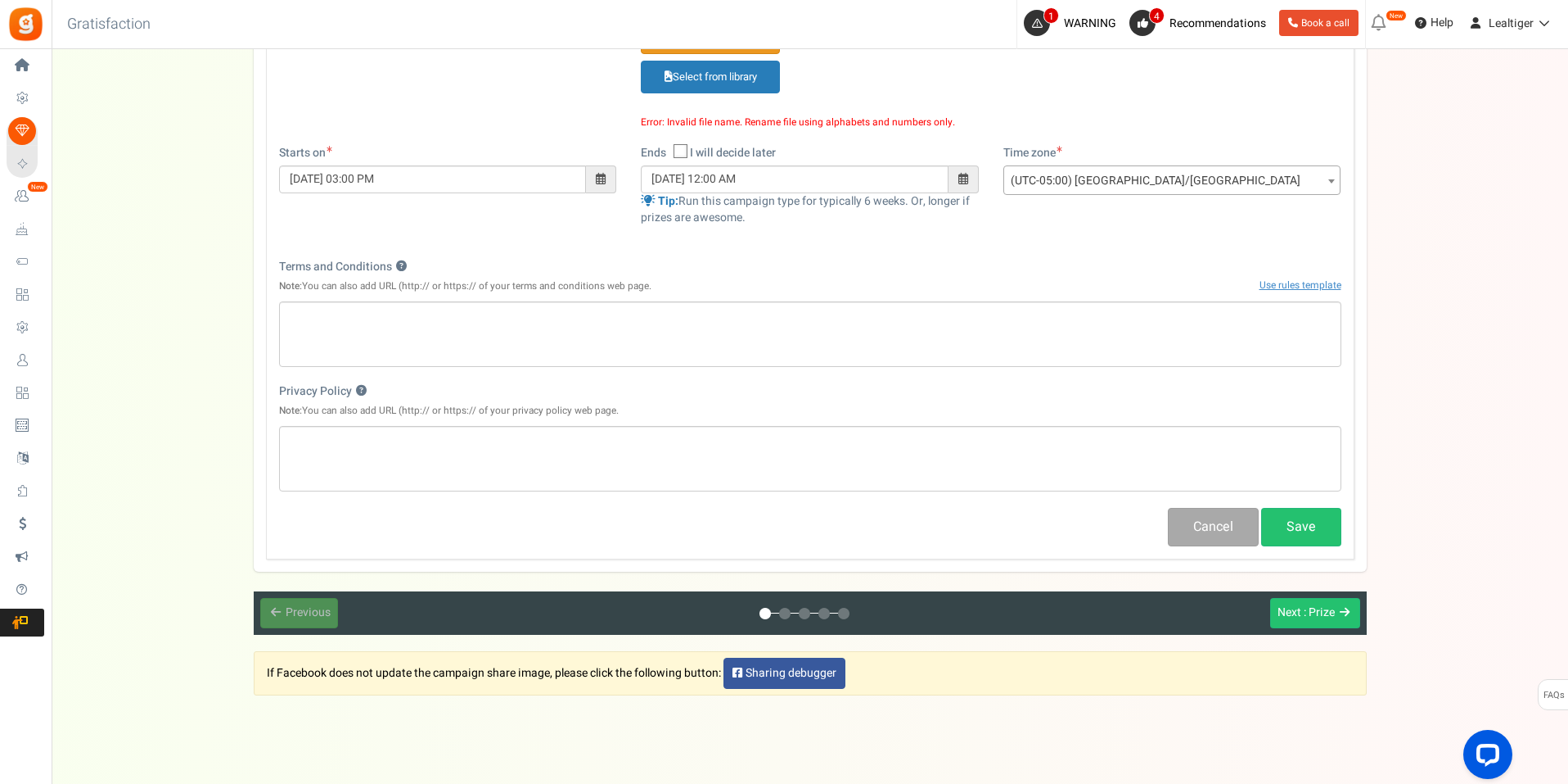
click at [314, 608] on div "Previous : Setup Next : Prize" at bounding box center [810, 613] width 1113 height 43
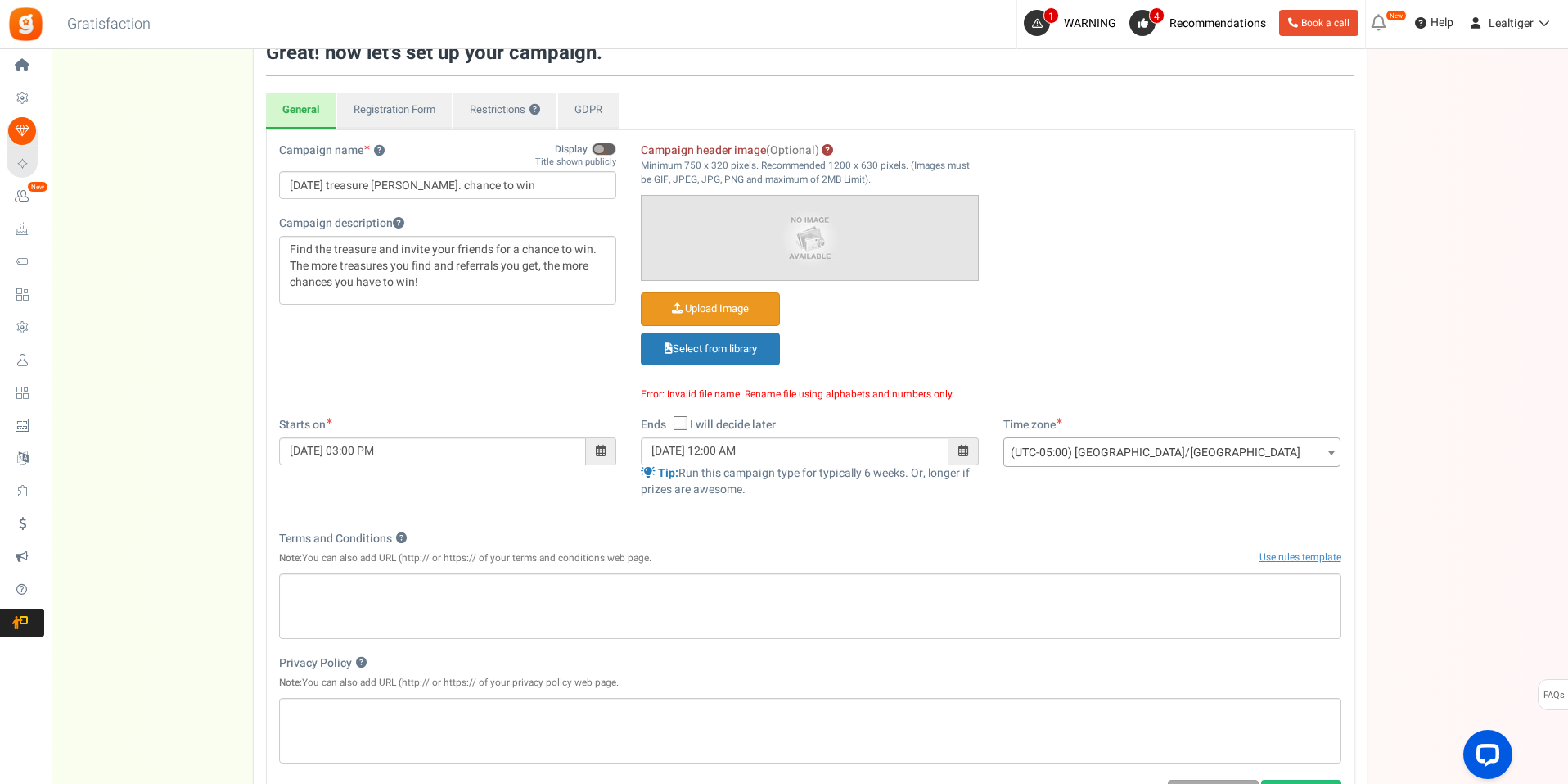
scroll to position [191, 0]
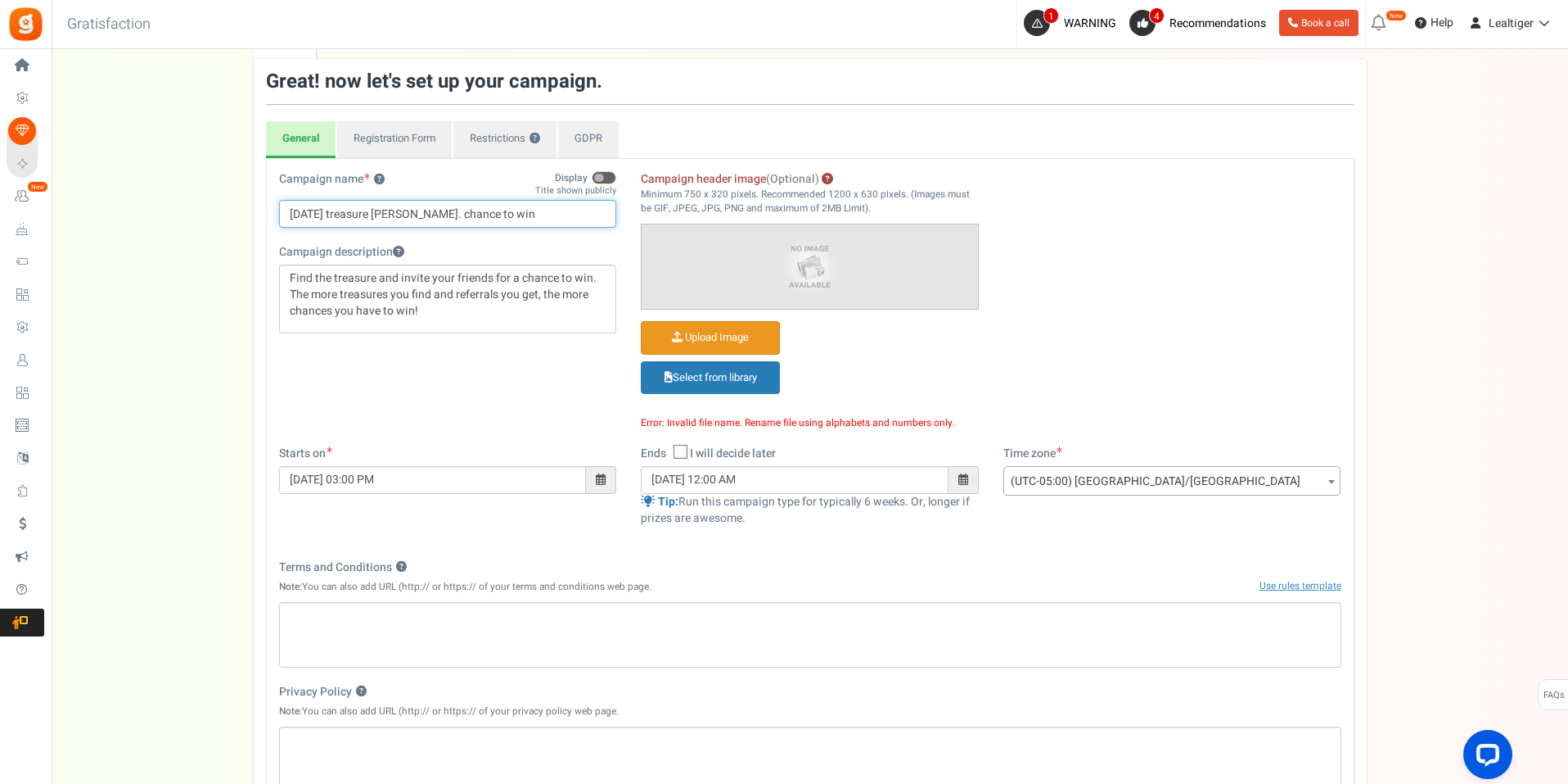
click at [425, 212] on input "[DATE] treasure [PERSON_NAME]. chance to win" at bounding box center [447, 214] width 338 height 28
click at [813, 230] on img at bounding box center [809, 267] width 336 height 85
click at [713, 204] on p "Minimum 750 x 320 pixels. Recommended 1200 x 630 pixels. (Images must be GIF, J…" at bounding box center [809, 201] width 338 height 28
click at [727, 378] on link "Select from library" at bounding box center [710, 378] width 139 height 34
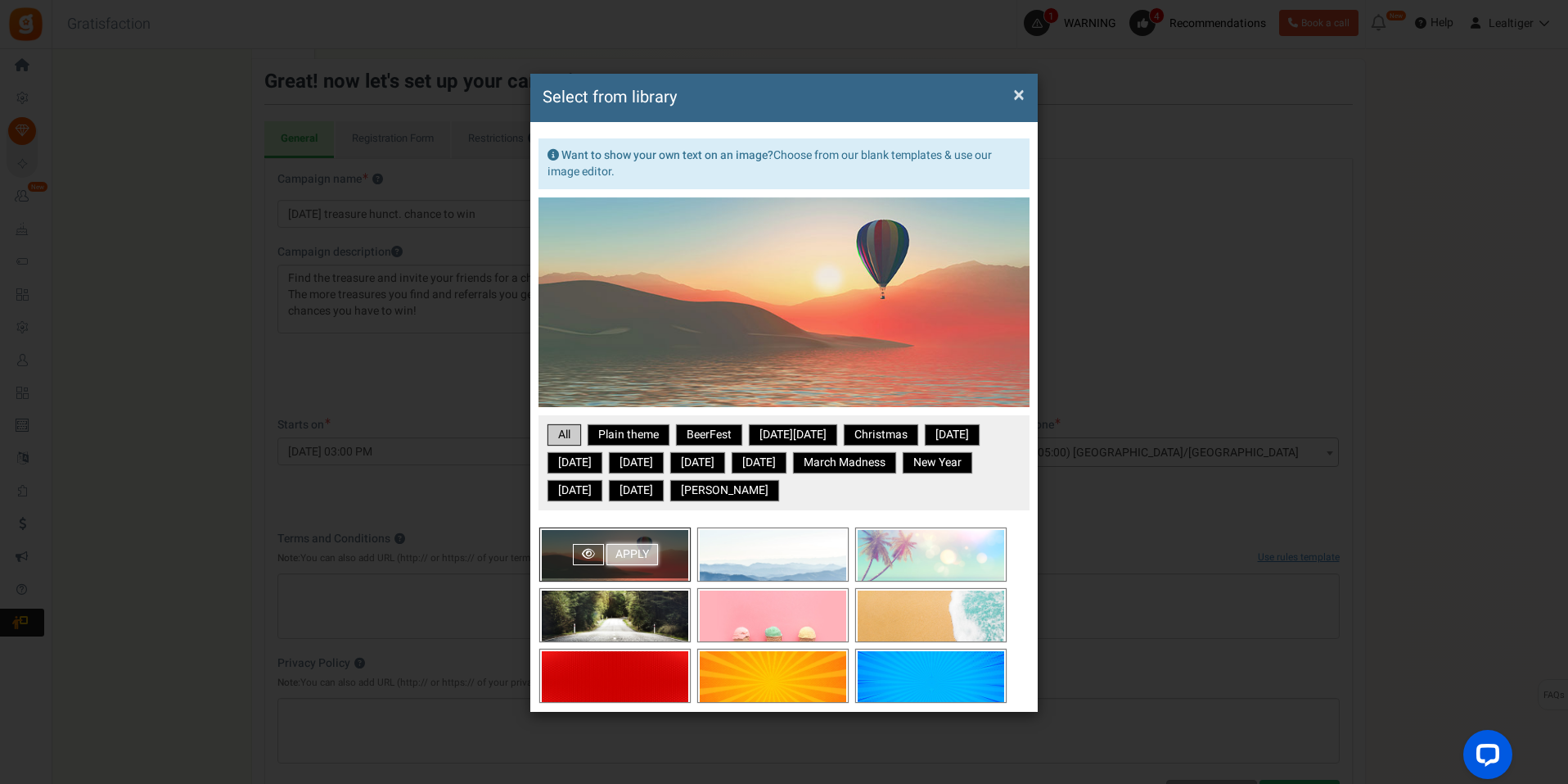
click at [627, 549] on link "Apply" at bounding box center [632, 554] width 51 height 21
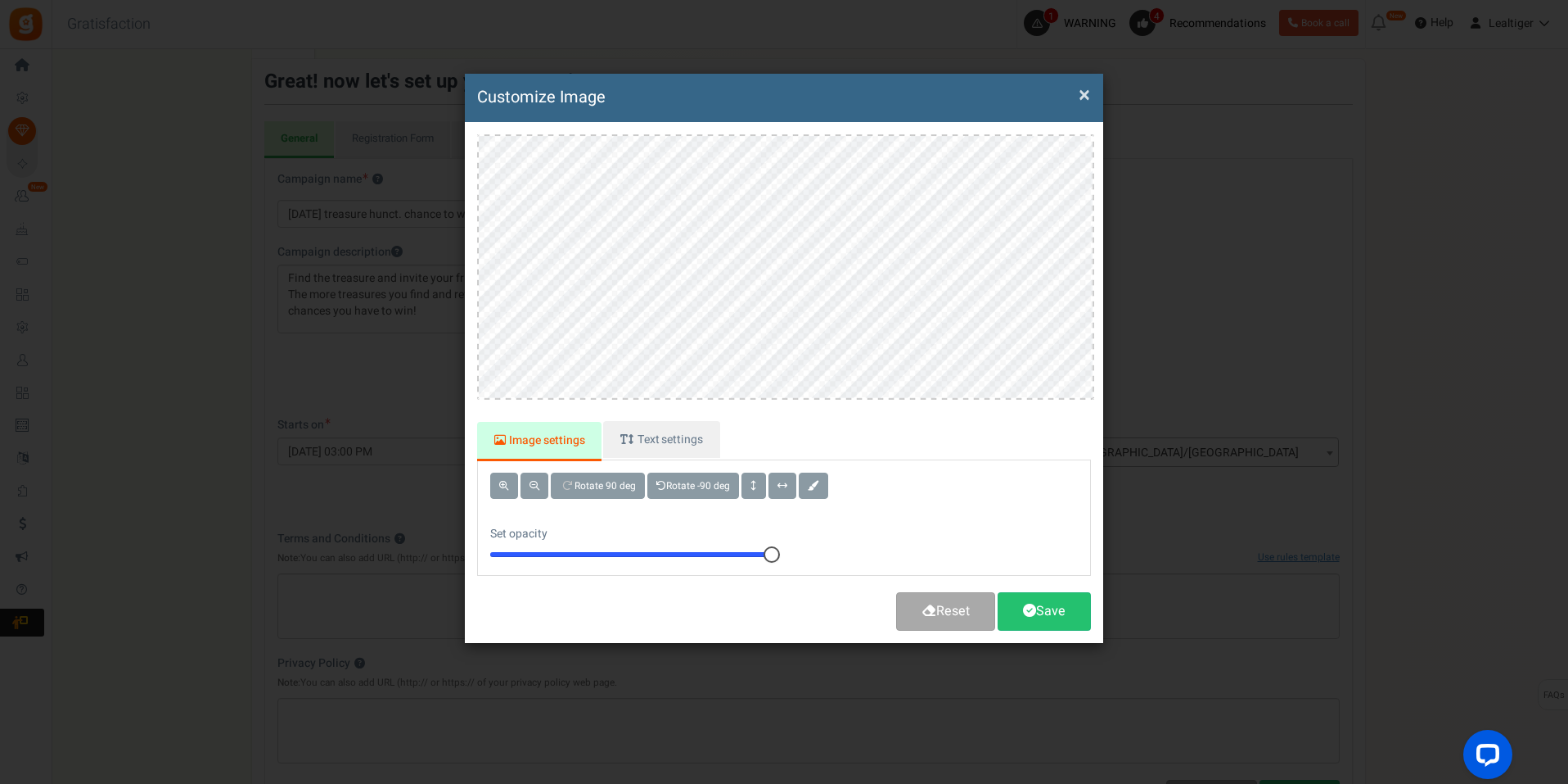
scroll to position [0, 0]
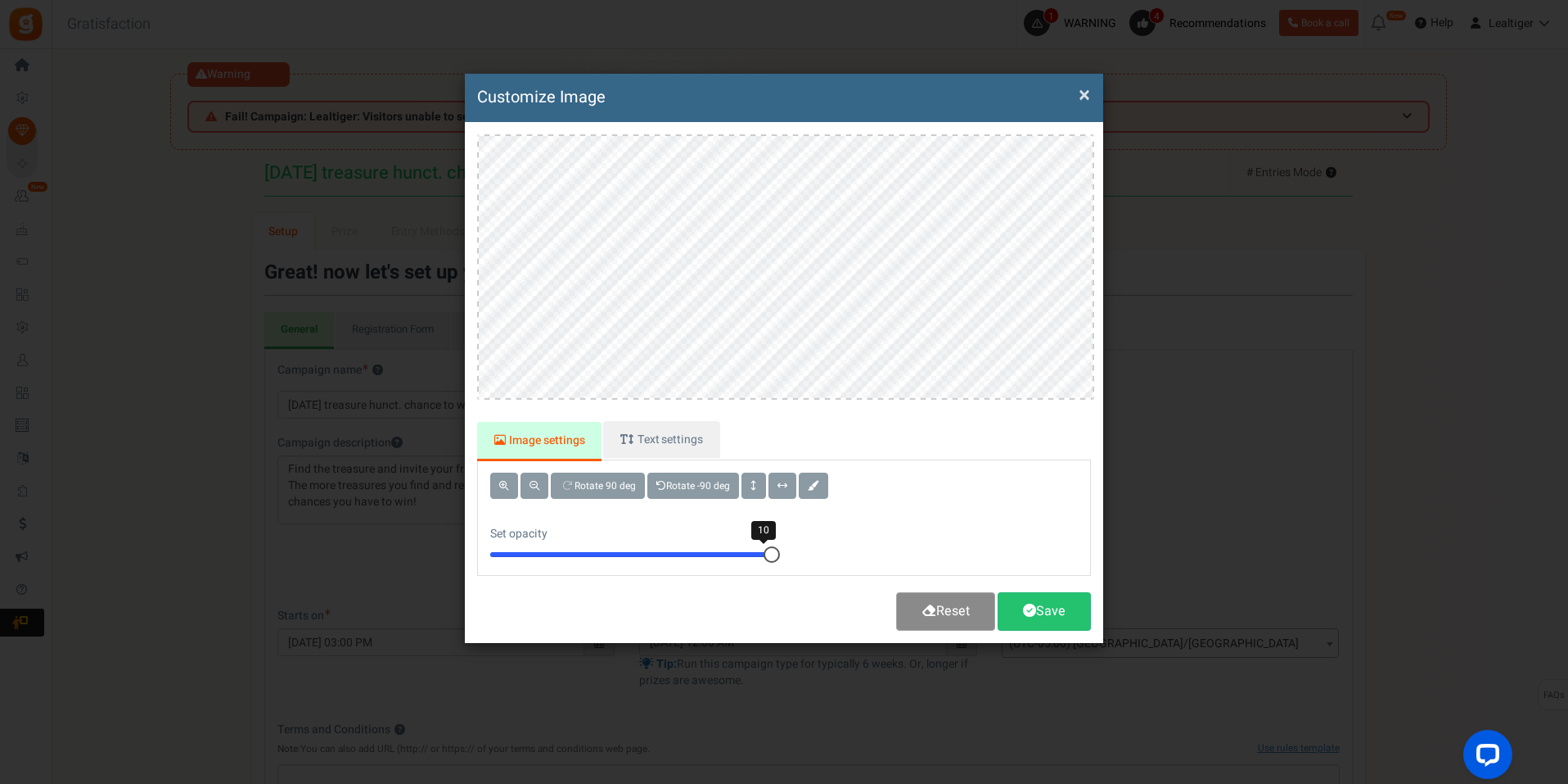
click at [933, 612] on link "Reset" at bounding box center [946, 612] width 99 height 39
click at [1046, 616] on link "Save" at bounding box center [1045, 612] width 94 height 39
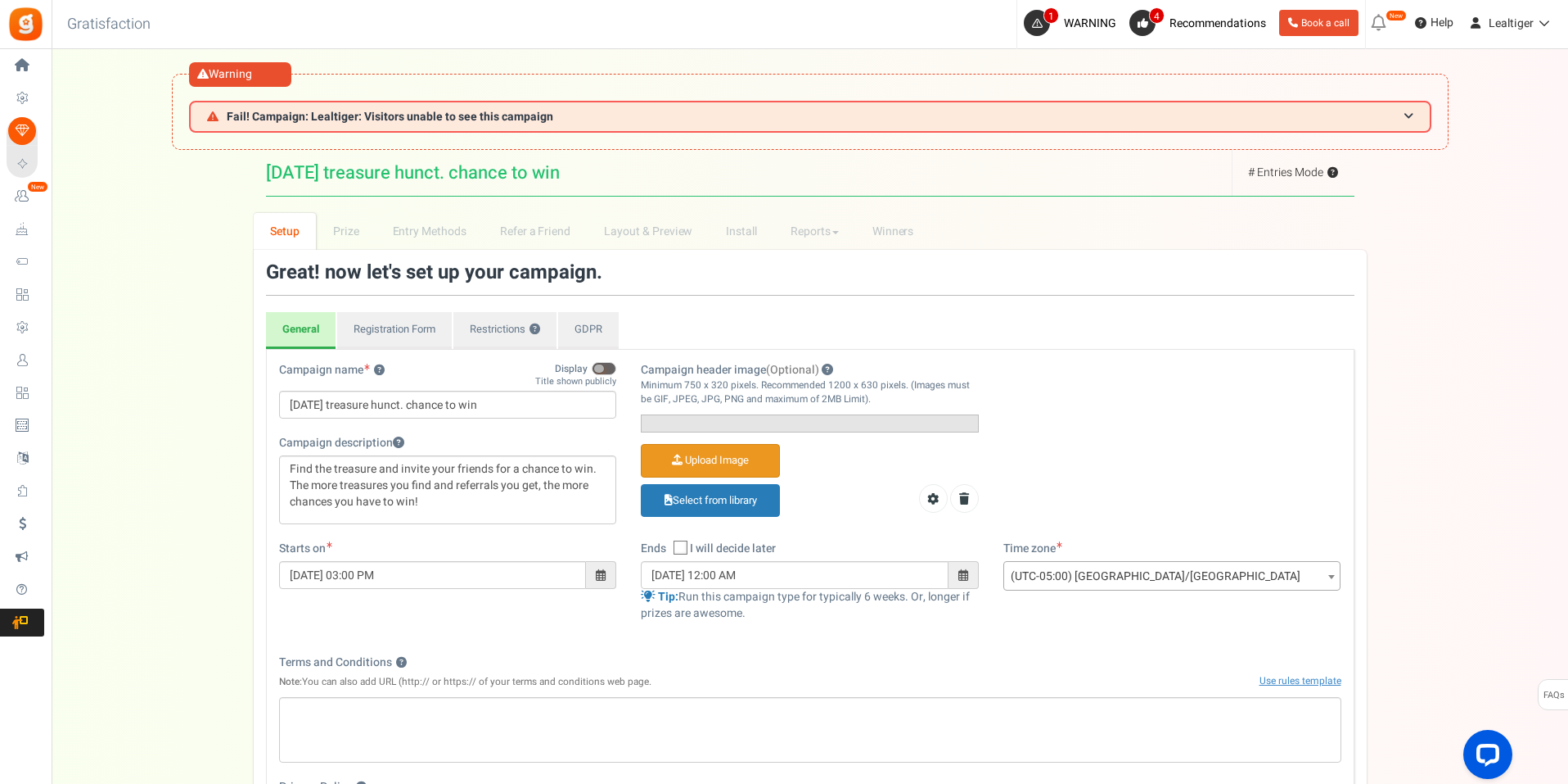
click at [743, 477] on input "Campaign header image (Optional)" at bounding box center [710, 461] width 138 height 32
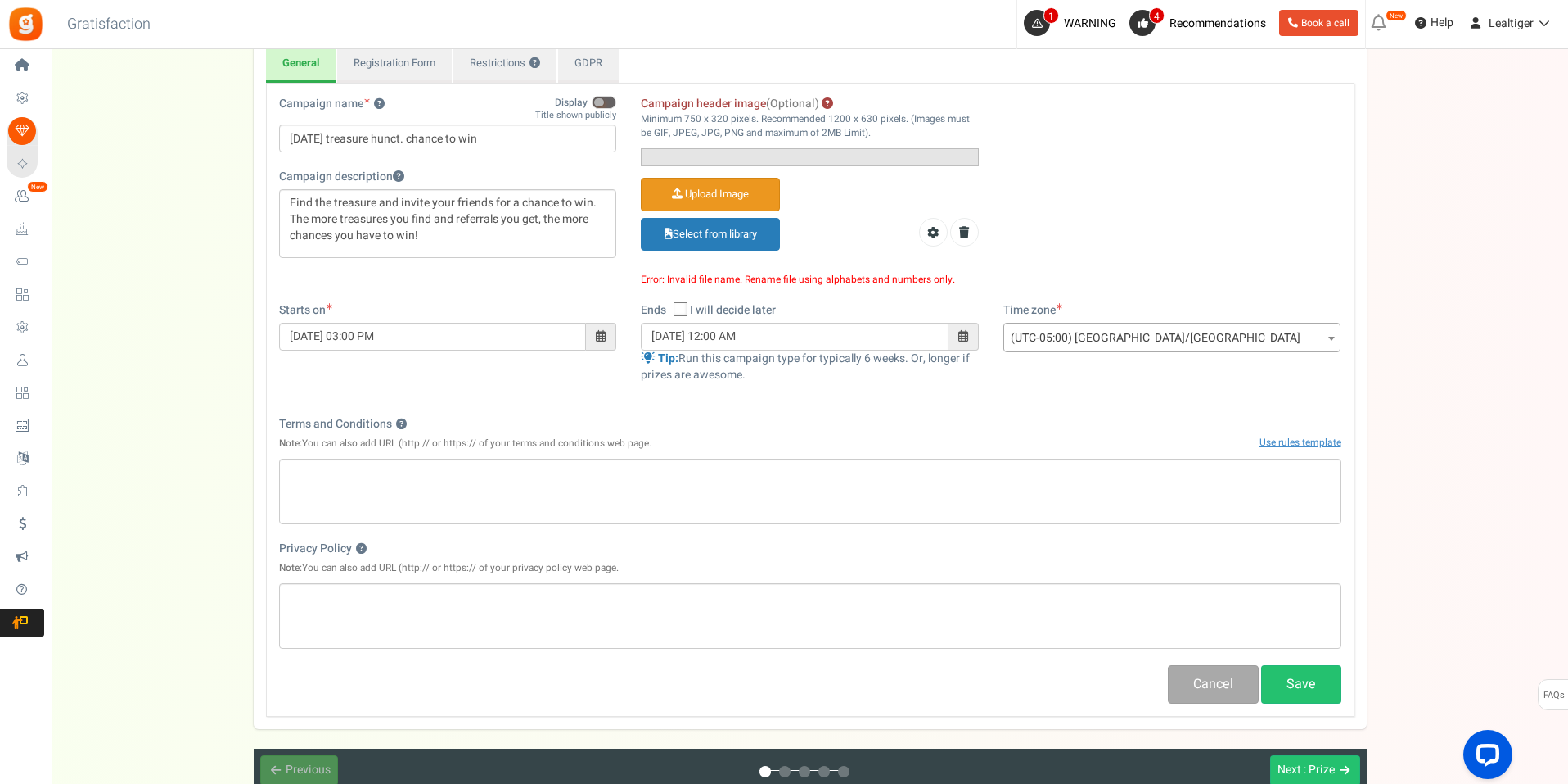
scroll to position [328, 0]
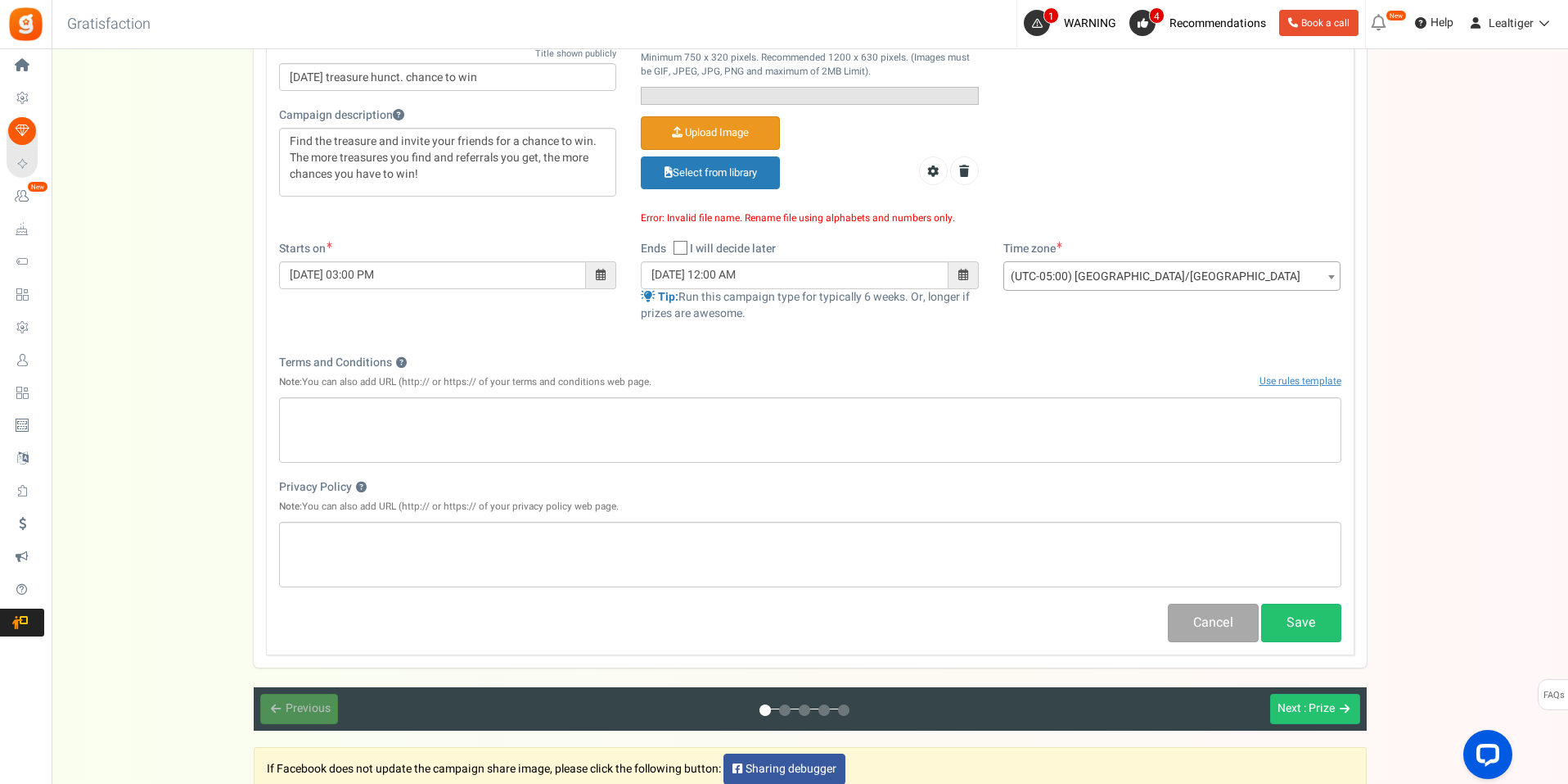
click at [641, 96] on img at bounding box center [641, 96] width 0 height 0
click at [739, 190] on link "Select from library" at bounding box center [710, 173] width 139 height 34
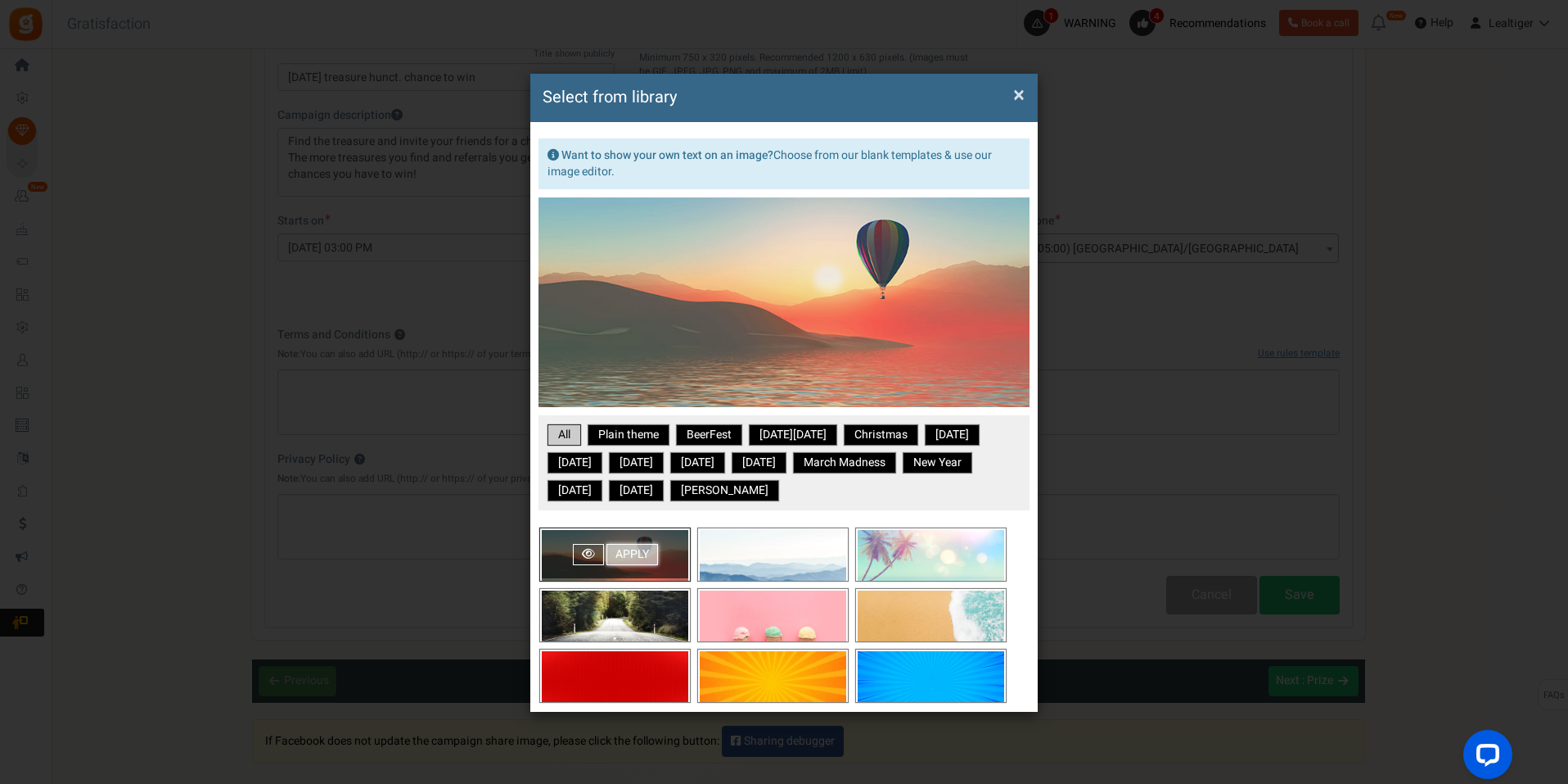
click at [626, 554] on link "Apply" at bounding box center [632, 554] width 51 height 21
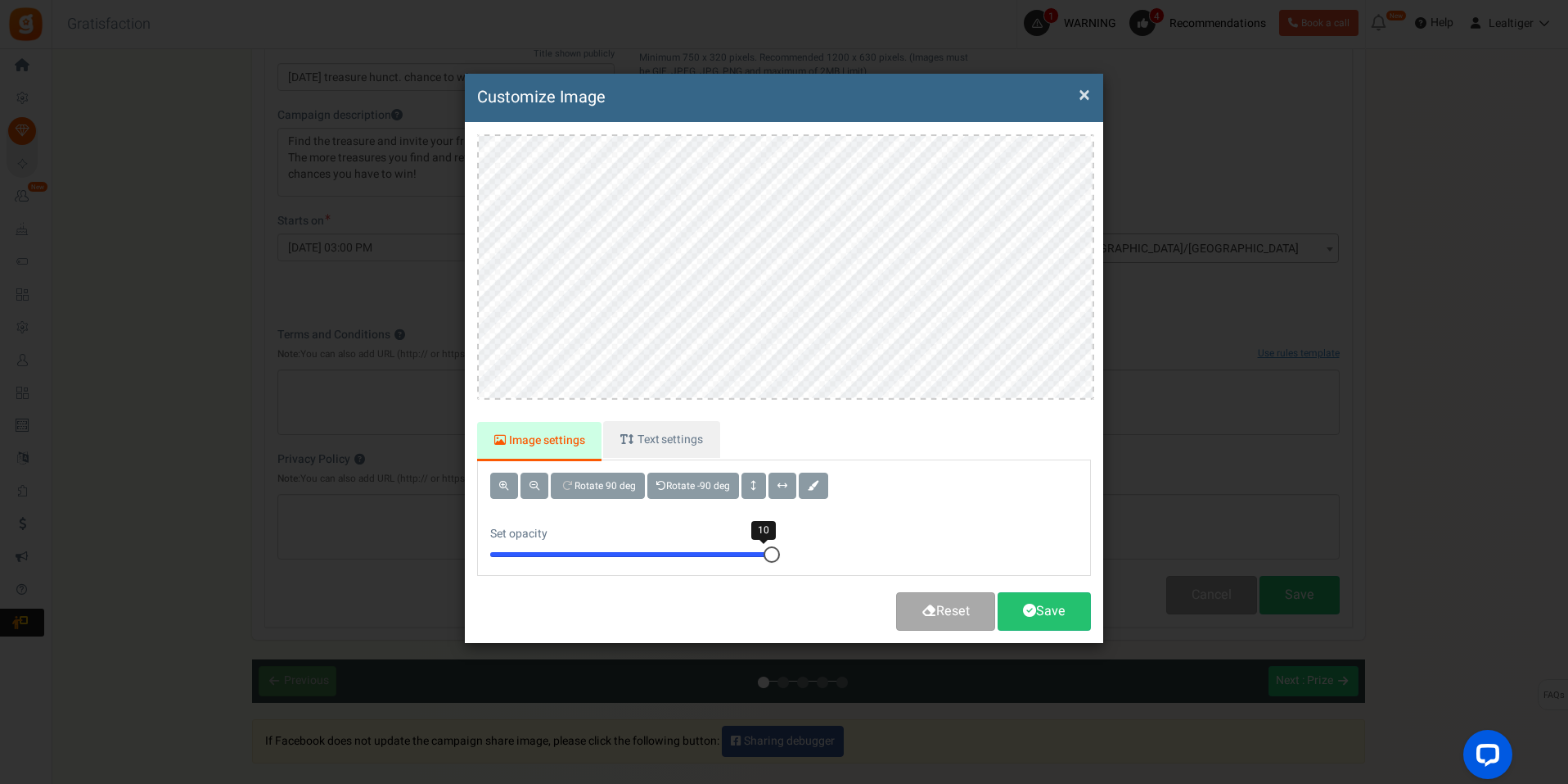
scroll to position [0, 0]
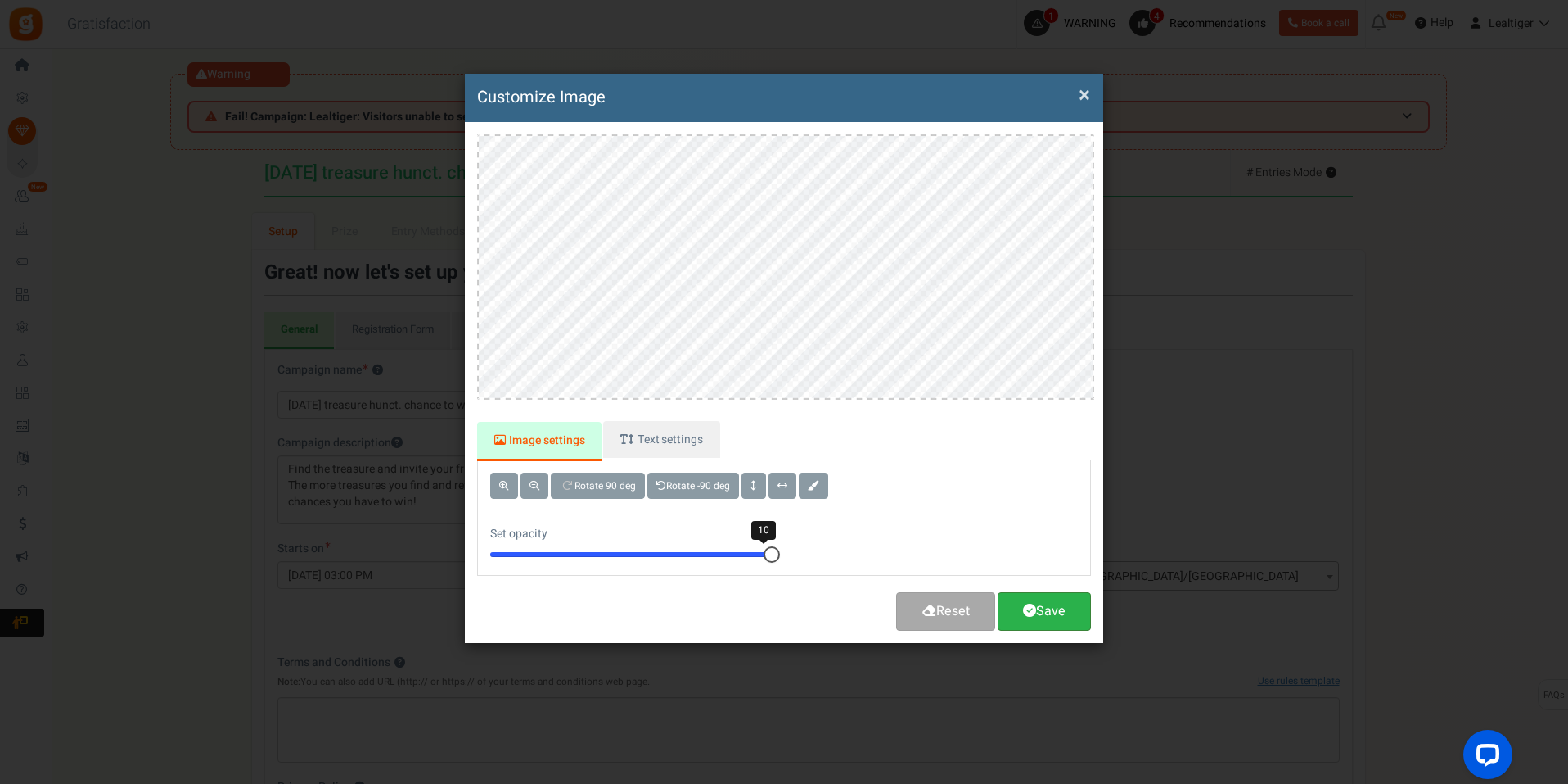
click at [1062, 624] on link "Save" at bounding box center [1045, 612] width 94 height 39
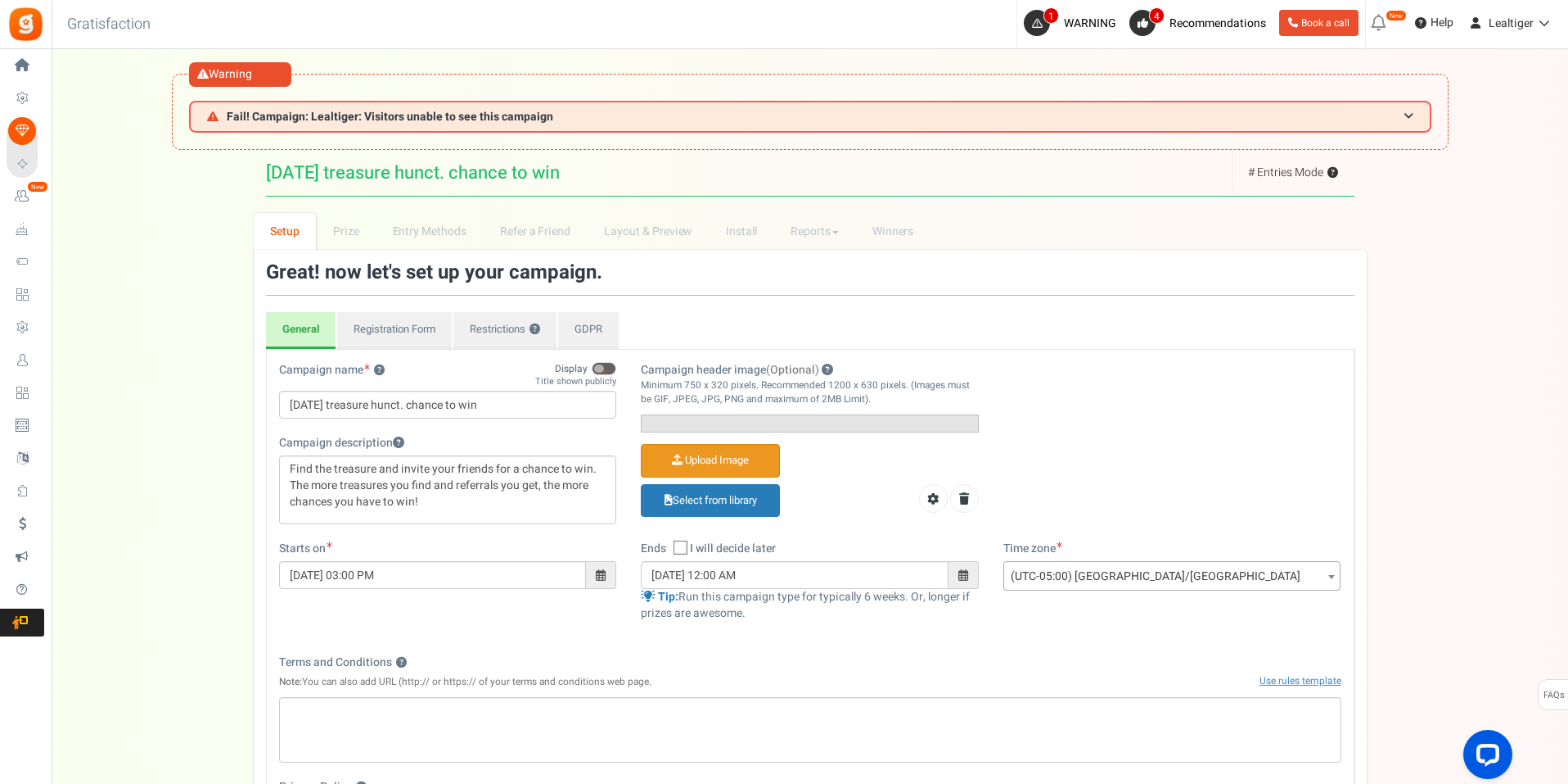
click at [756, 477] on input "Campaign header image (Optional)" at bounding box center [710, 461] width 138 height 32
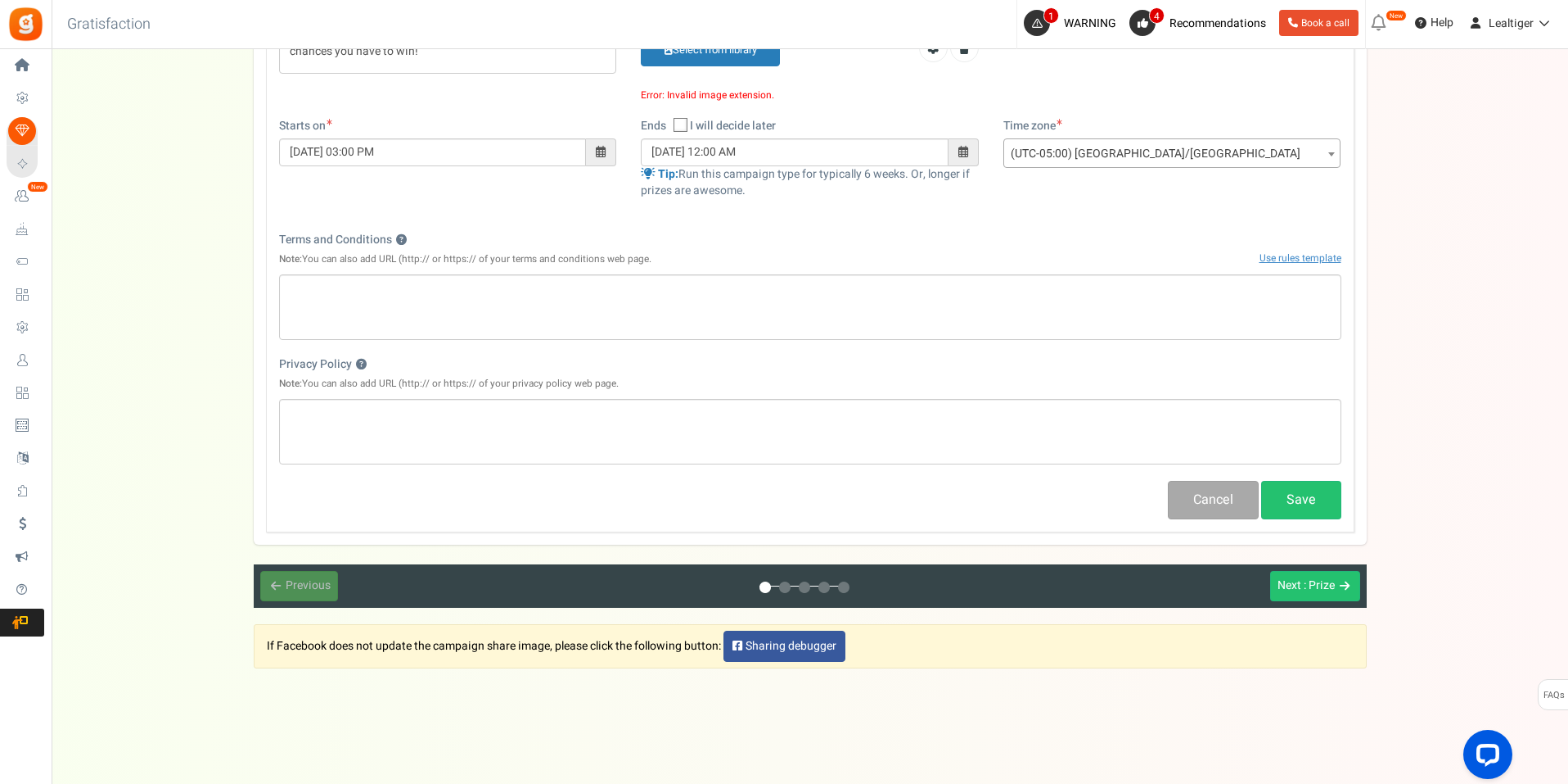
scroll to position [163, 0]
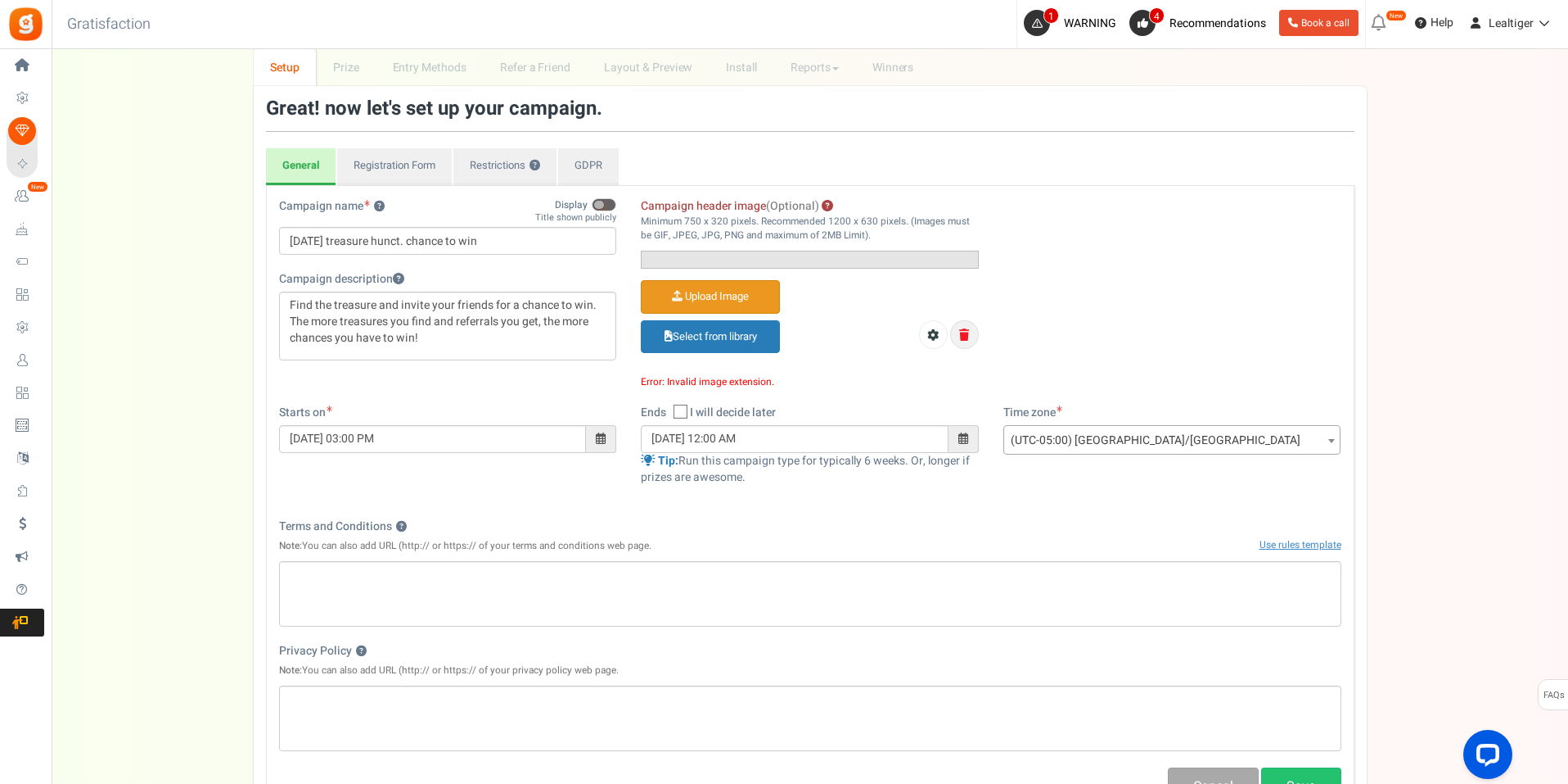
click at [972, 349] on link at bounding box center [964, 335] width 28 height 28
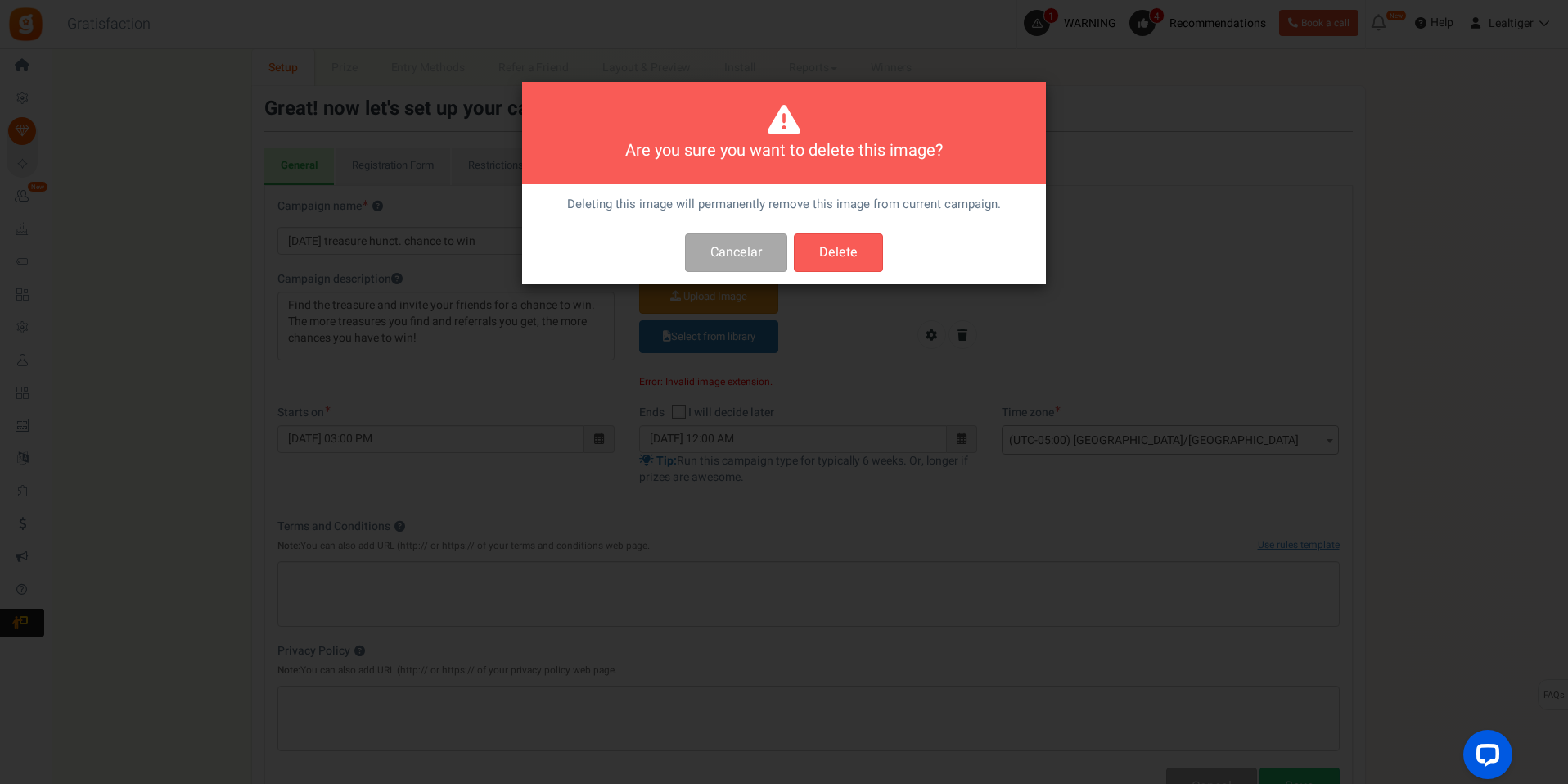
scroll to position [0, 0]
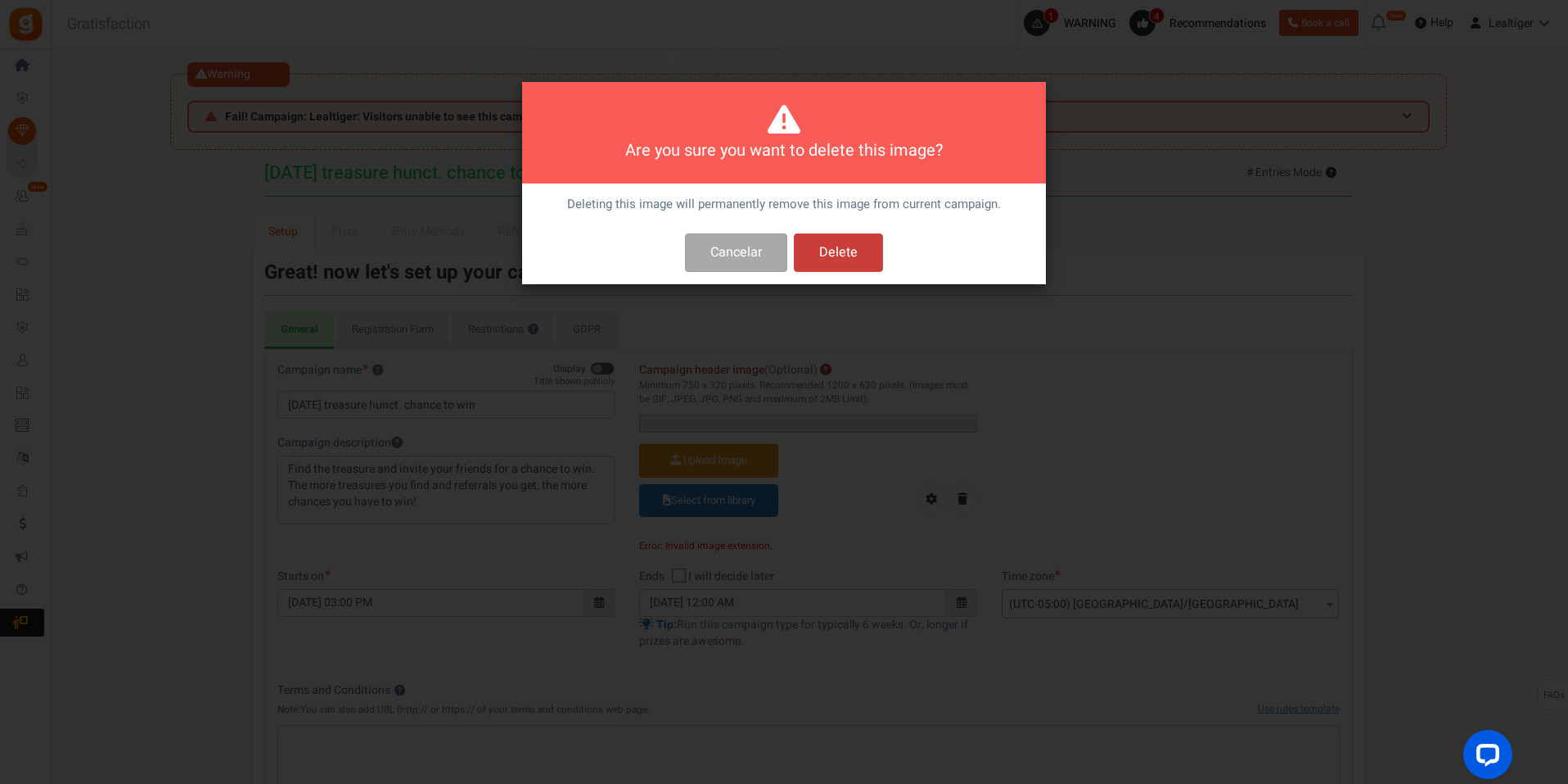
click at [841, 258] on button "Delete" at bounding box center [838, 253] width 89 height 39
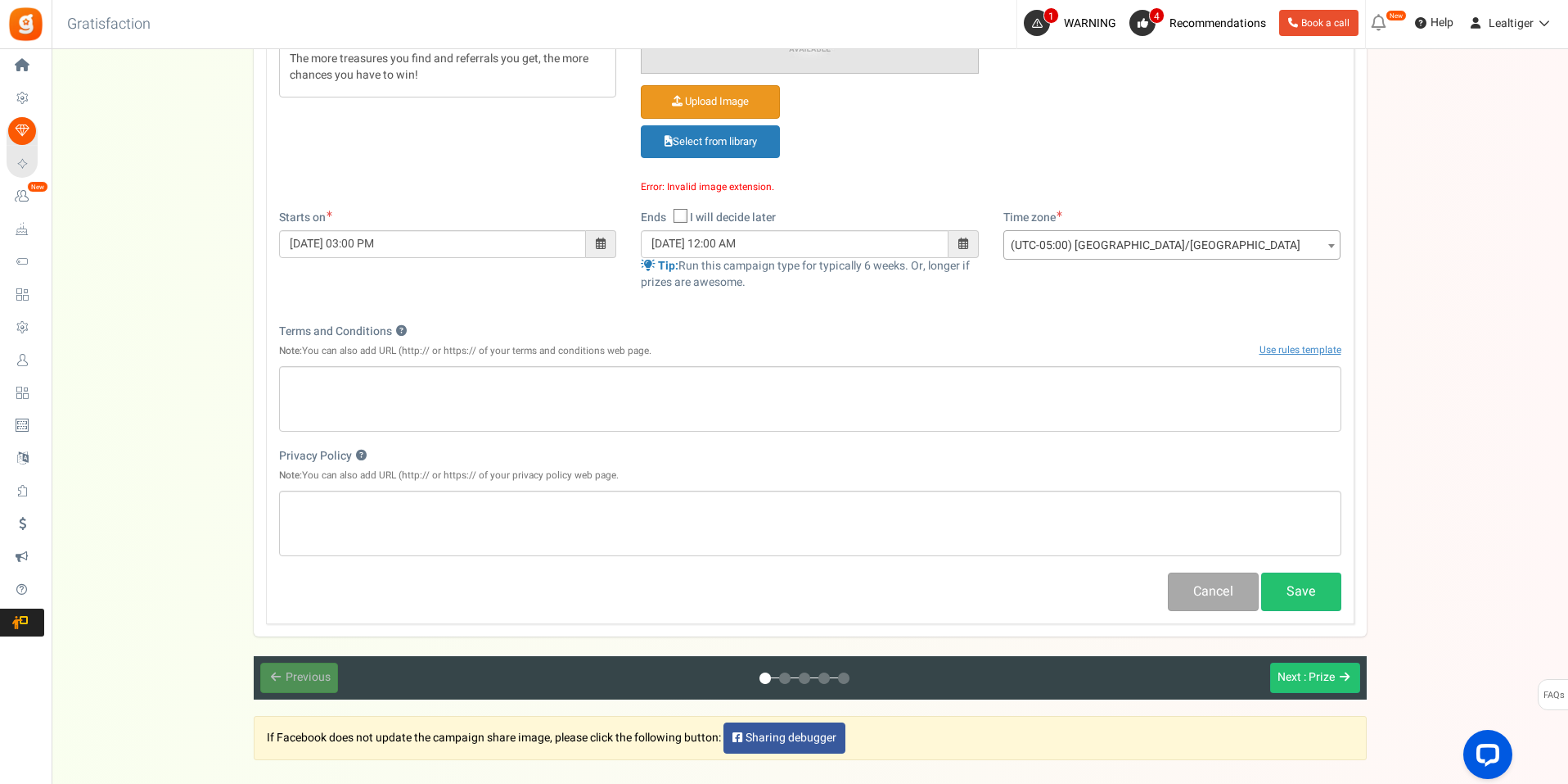
scroll to position [272, 0]
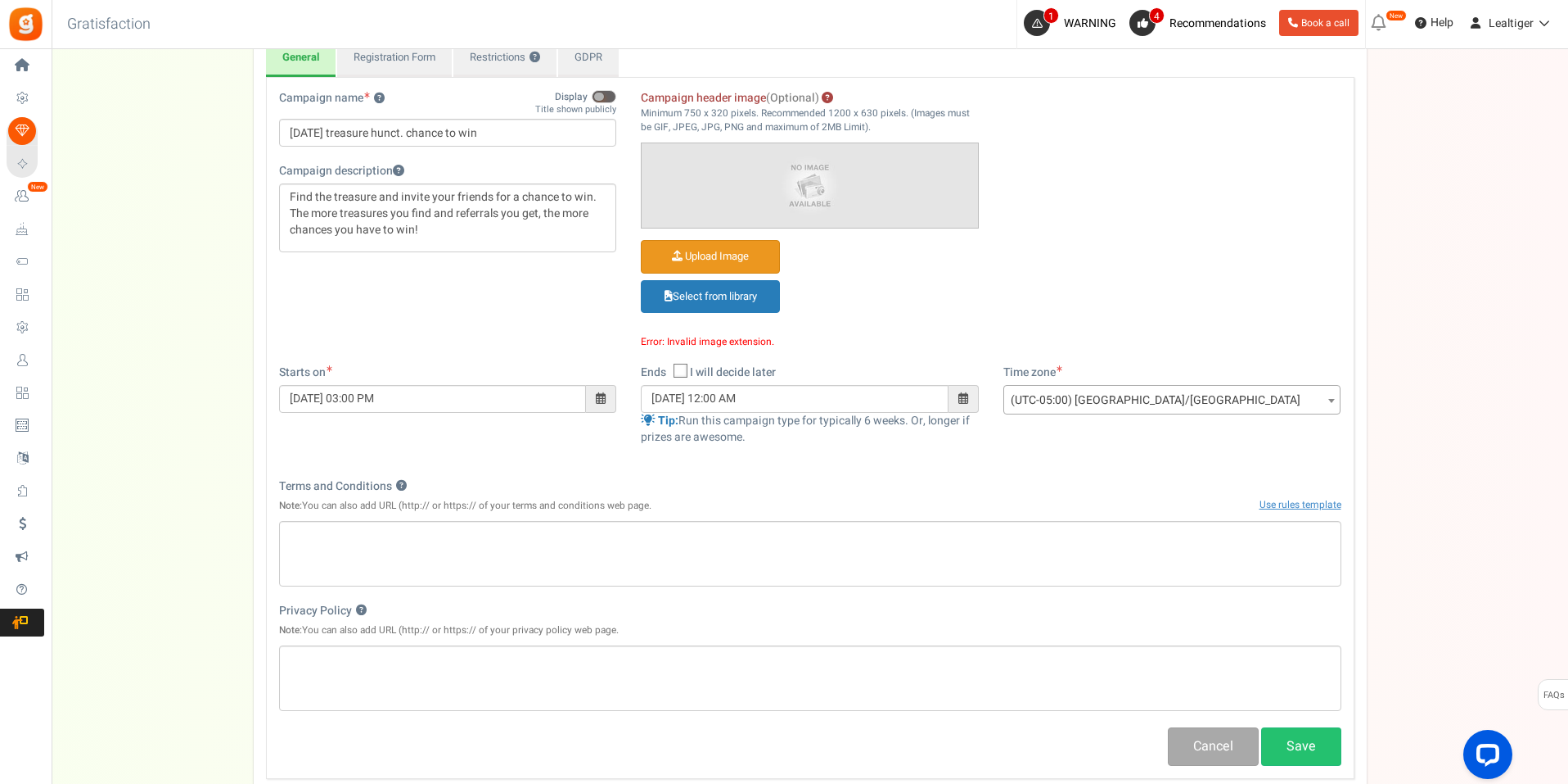
click at [699, 246] on input "Campaign header image (Optional)" at bounding box center [710, 257] width 138 height 32
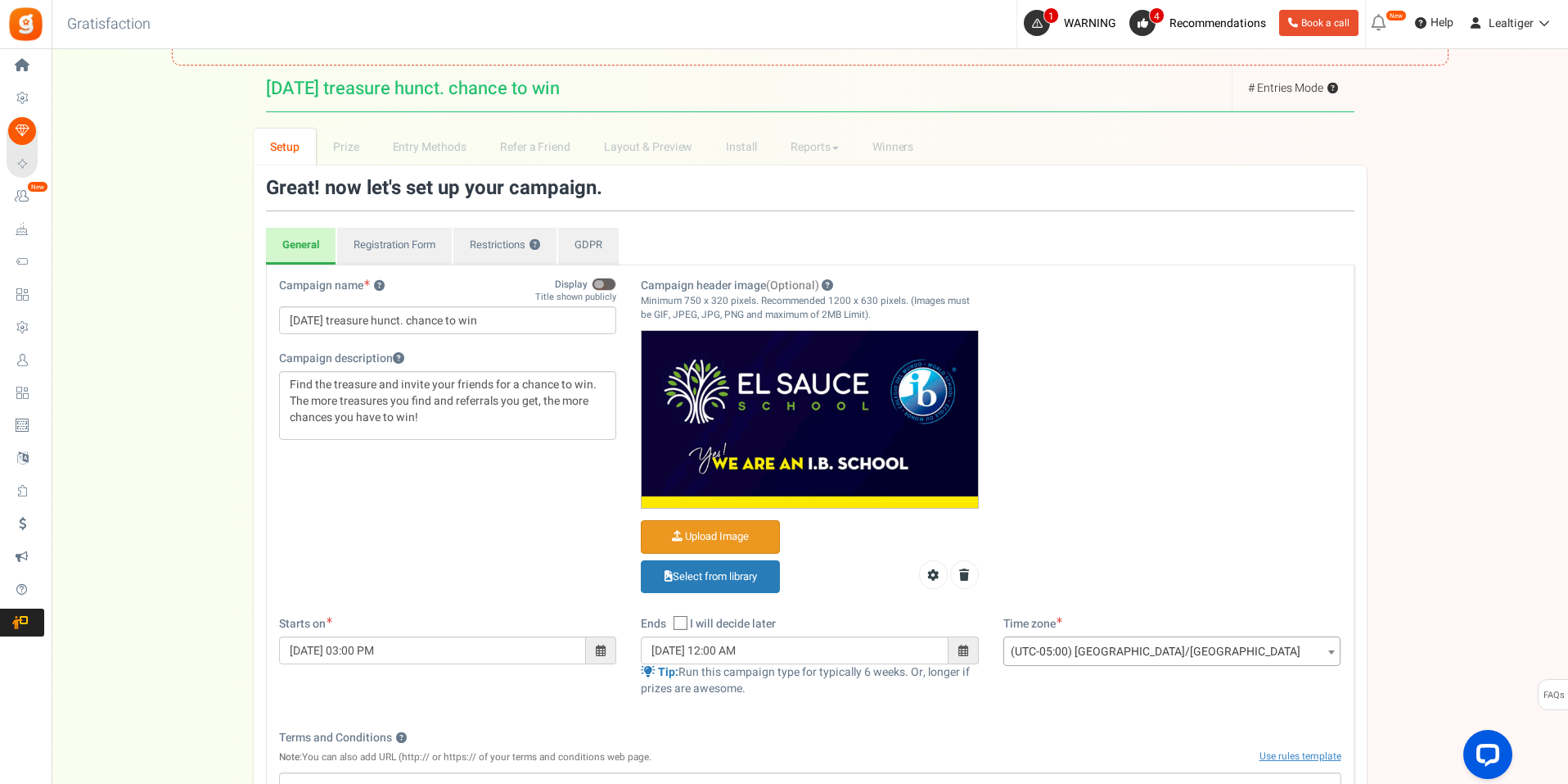
scroll to position [0, 0]
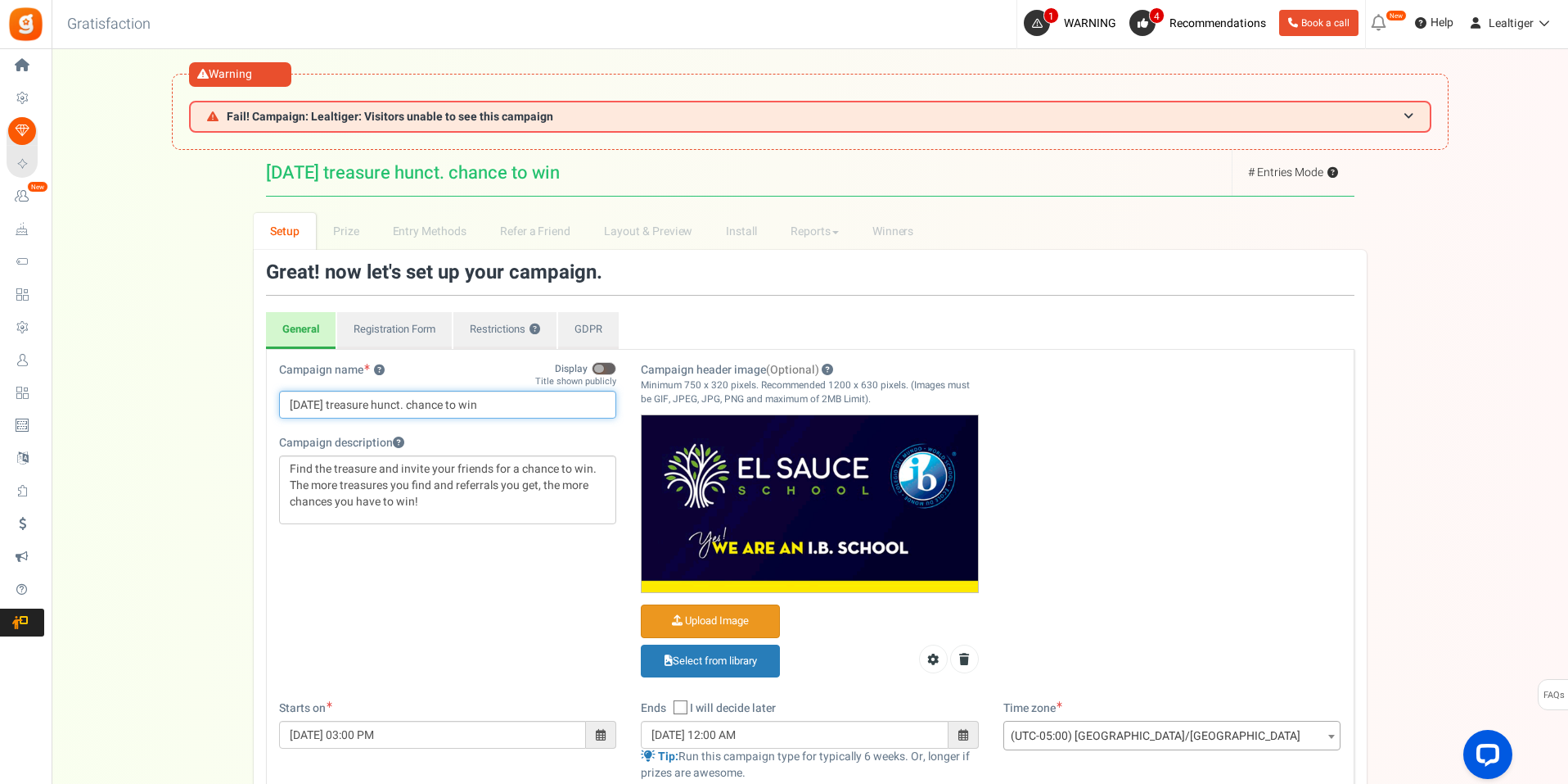
click at [461, 407] on input "[DATE] treasure hunct. chance to win" at bounding box center [447, 404] width 338 height 28
paste input "“Raíces que Crecen: Comunidad El Sauce”"
type input "“Raíces que Crecen: Comunidad El Sauce”"
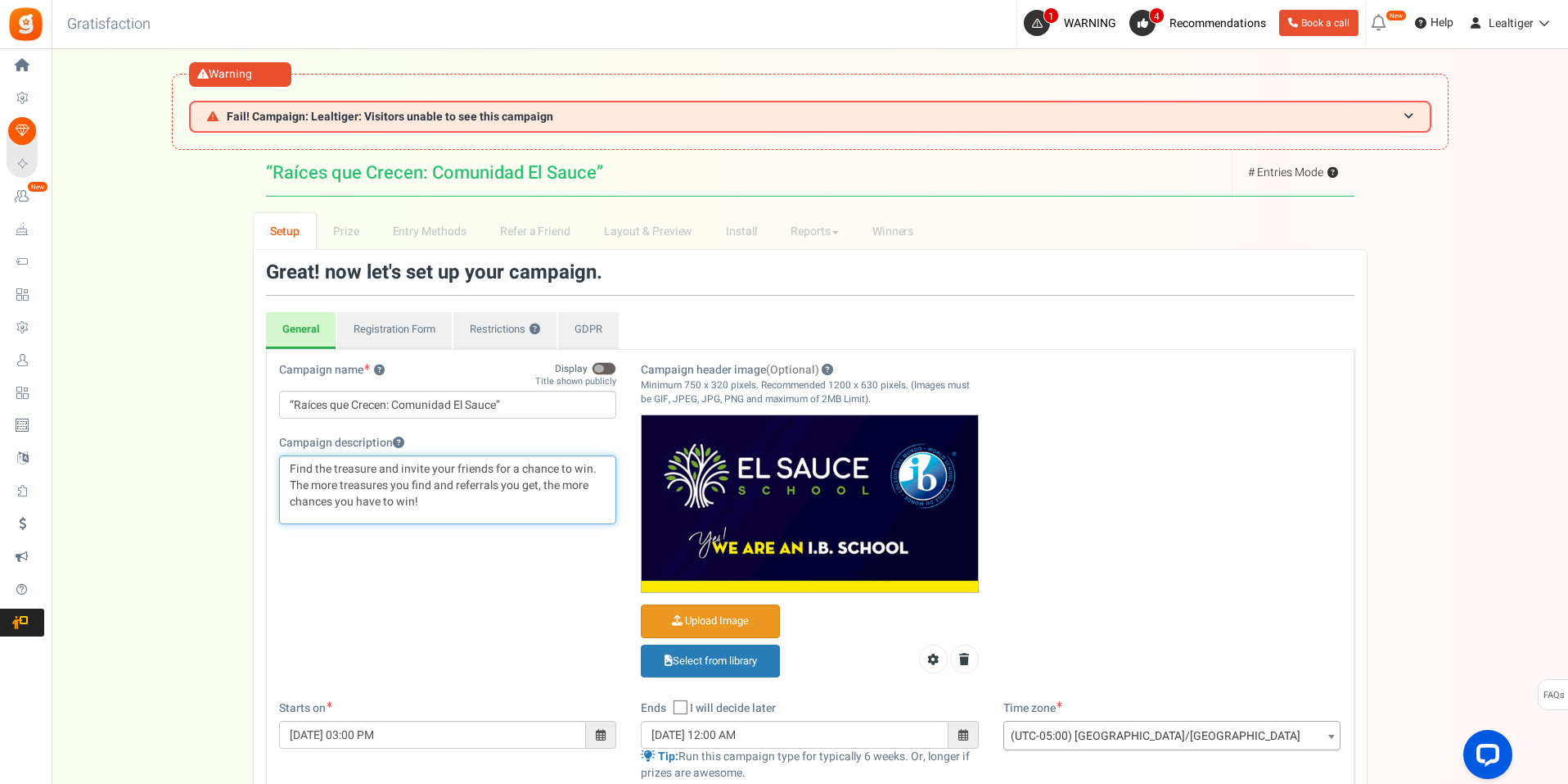
click at [445, 502] on p "Find the treasure and invite your friends for a chance to win. The more treasur…" at bounding box center [447, 486] width 317 height 49
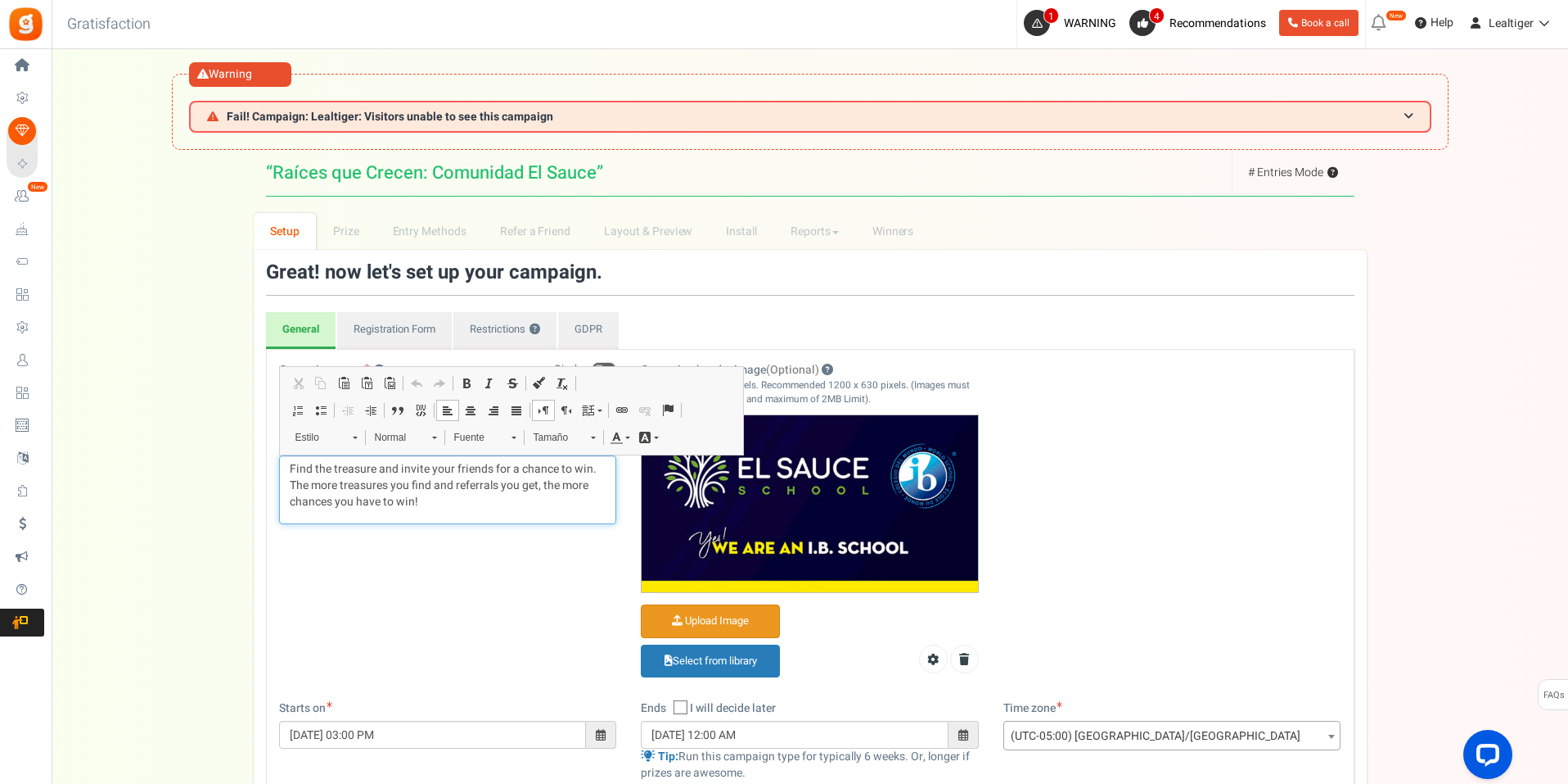
click at [445, 502] on p "Find the treasure and invite your friends for a chance to win. The more treasur…" at bounding box center [447, 486] width 317 height 49
click at [1136, 411] on div "Campaign name ? Display Title shown publicly “Raíces que Crecen: Comunidad El S…" at bounding box center [810, 531] width 1087 height 338
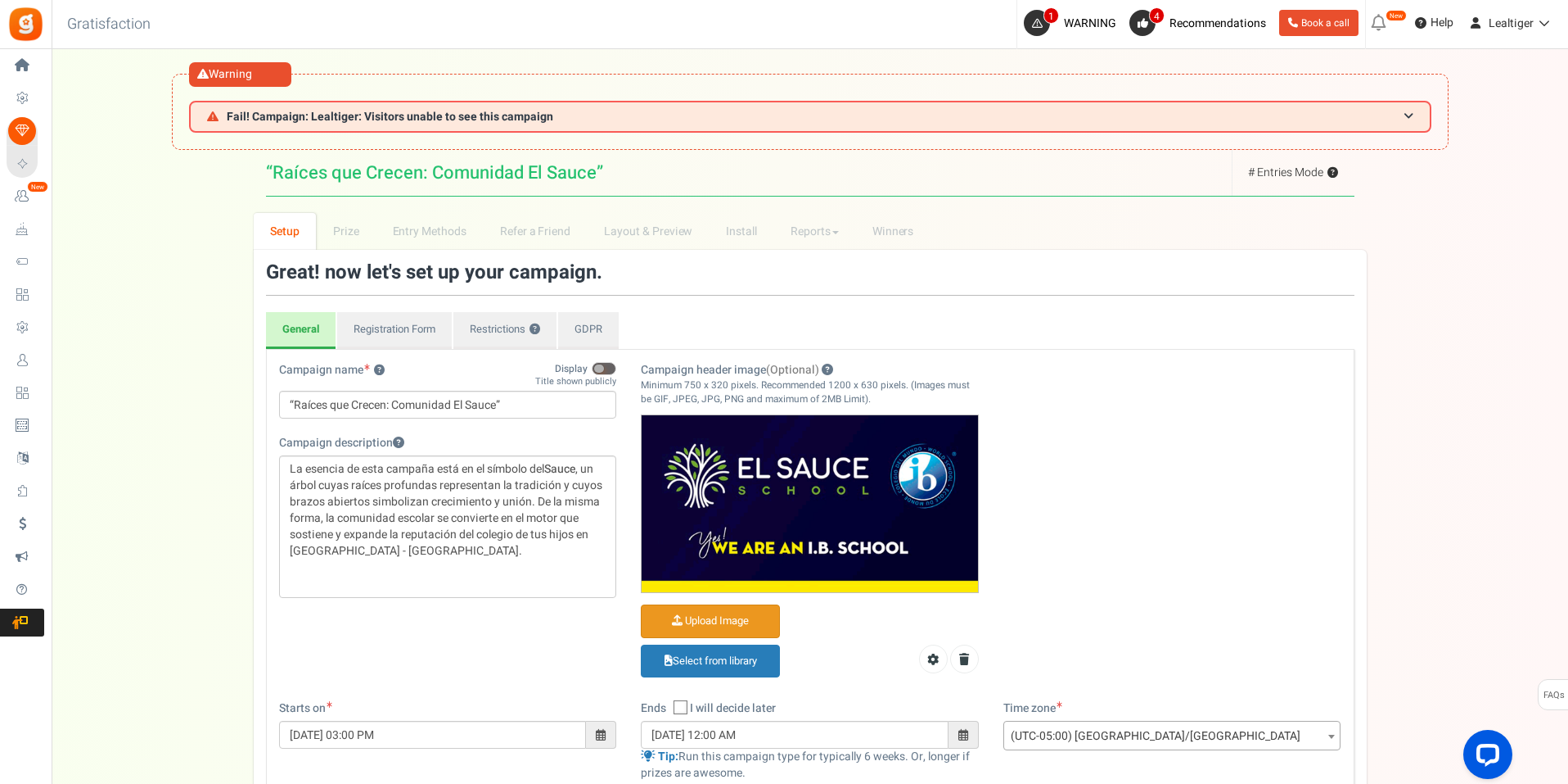
click at [611, 364] on span at bounding box center [604, 368] width 25 height 13
click at [616, 364] on input "Display" at bounding box center [616, 361] width 0 height 28
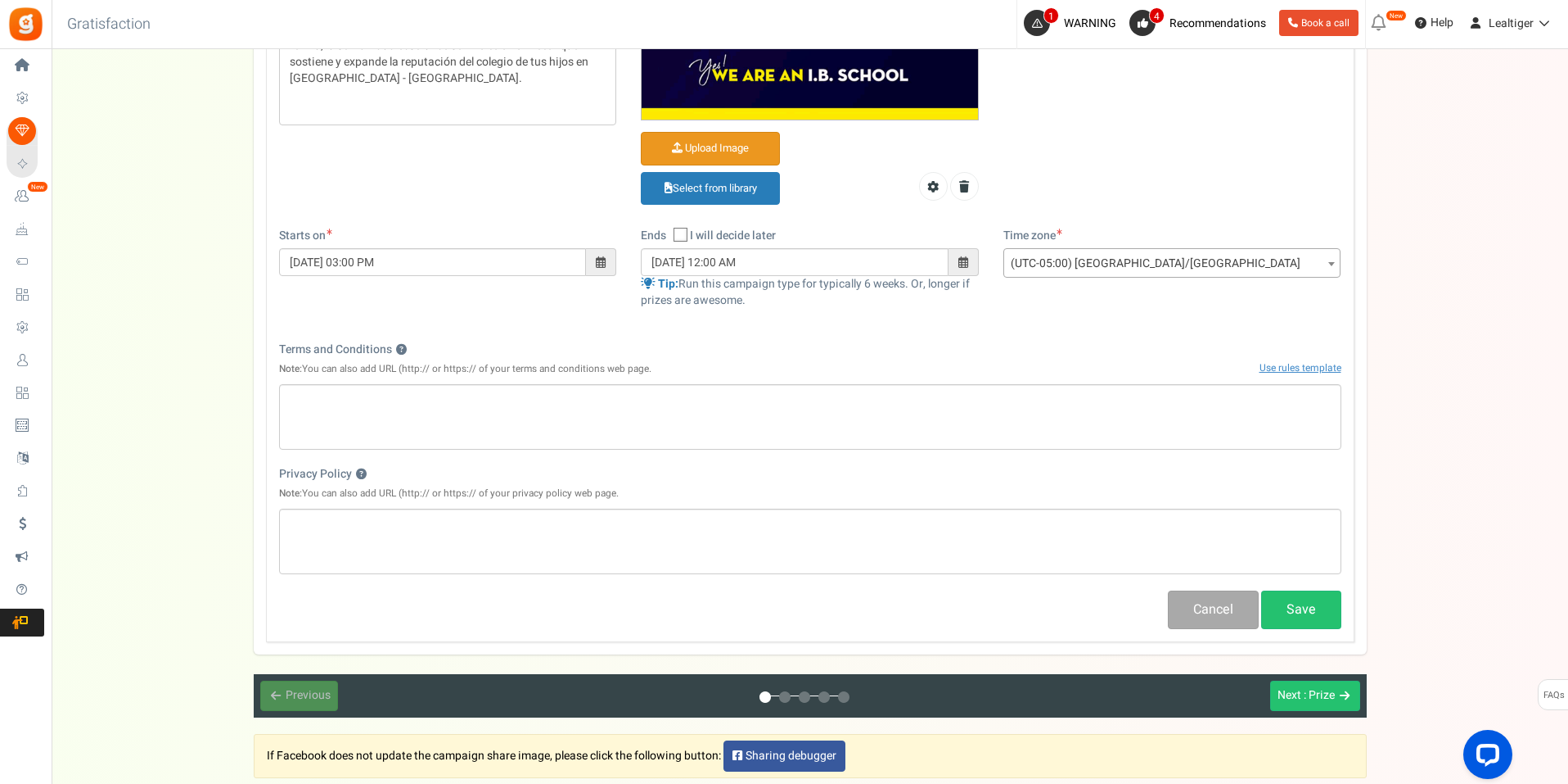
scroll to position [573, 0]
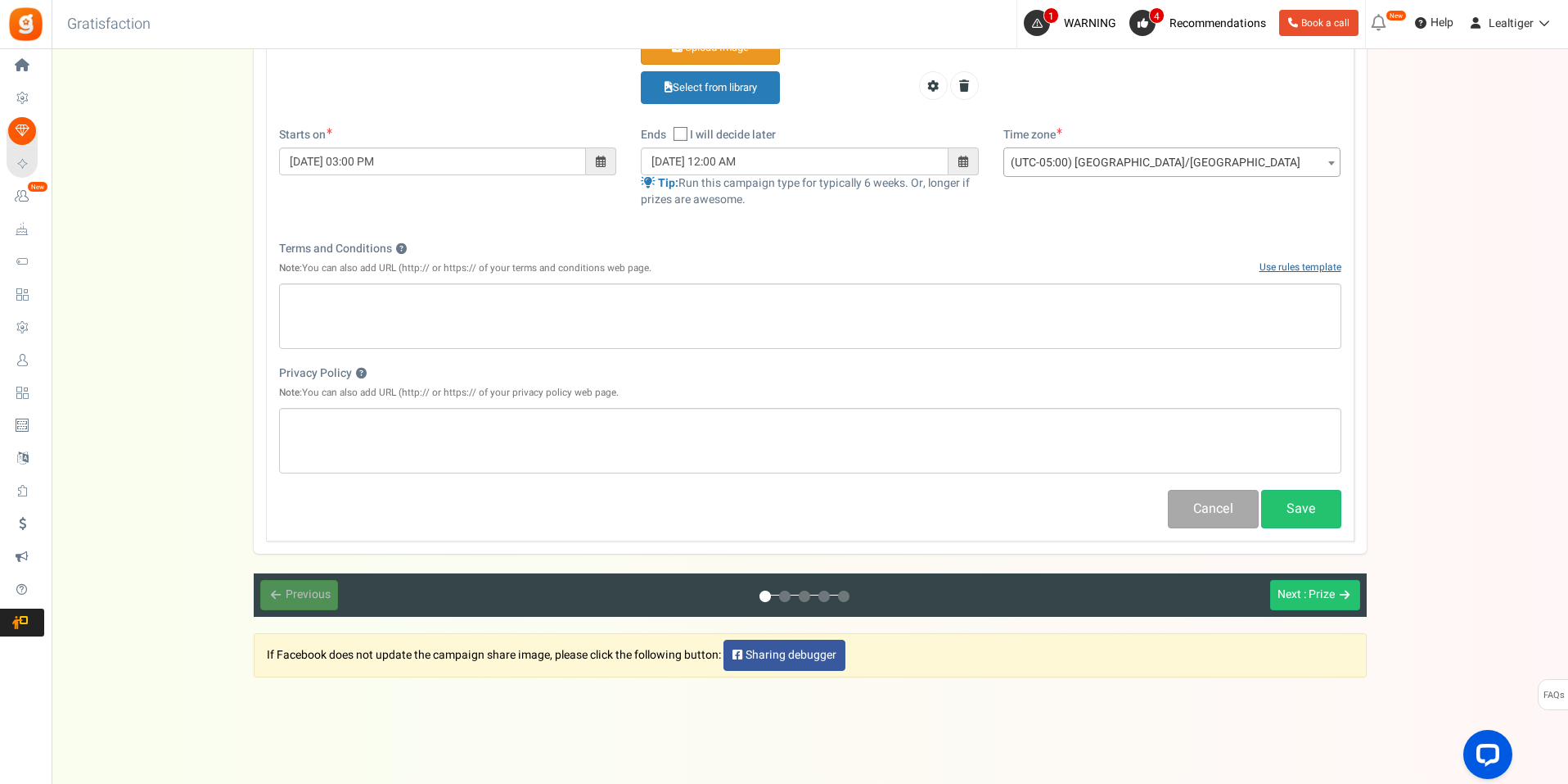
click at [1279, 266] on link "Use rules template" at bounding box center [1300, 267] width 82 height 15
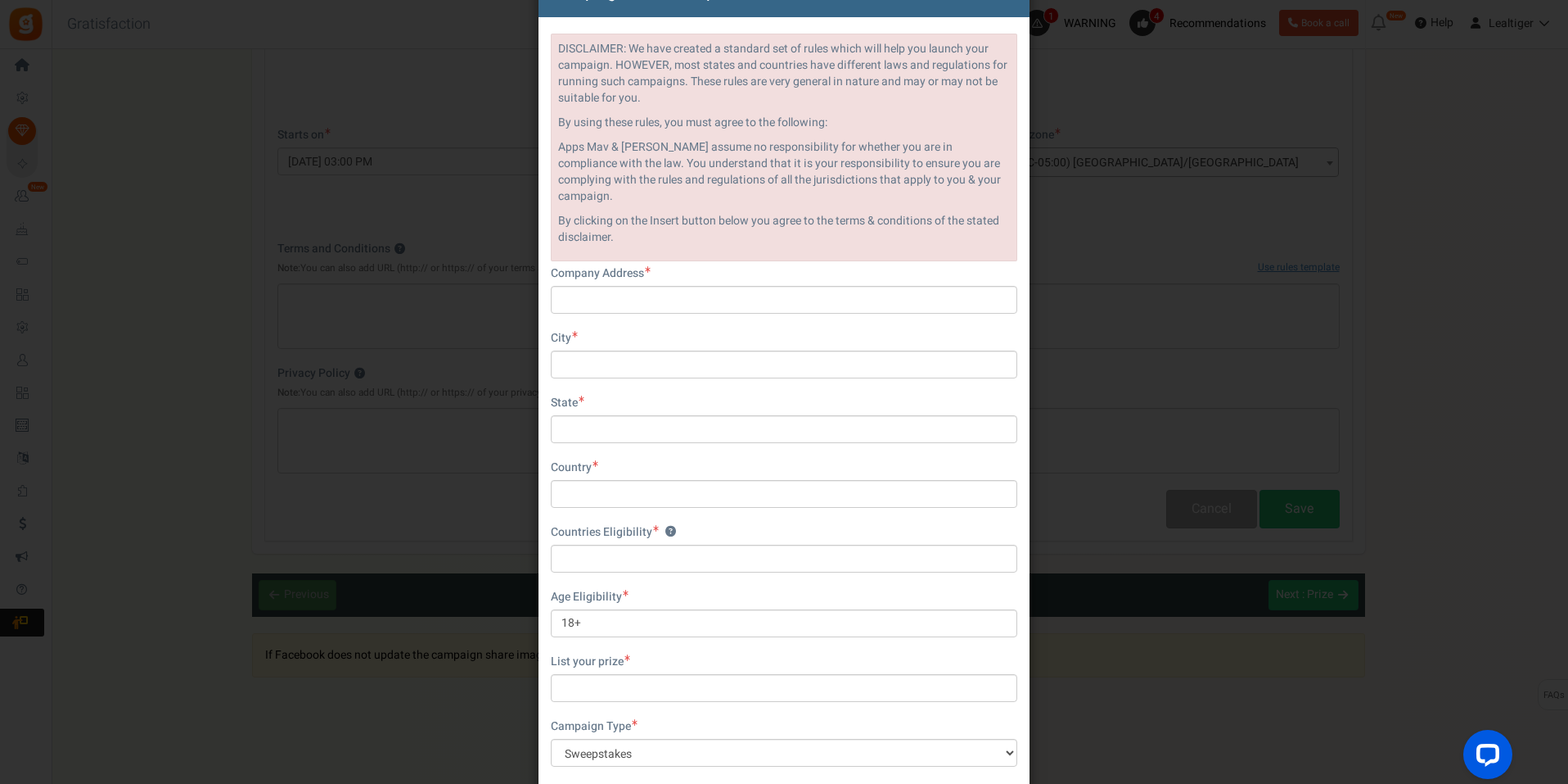
scroll to position [0, 0]
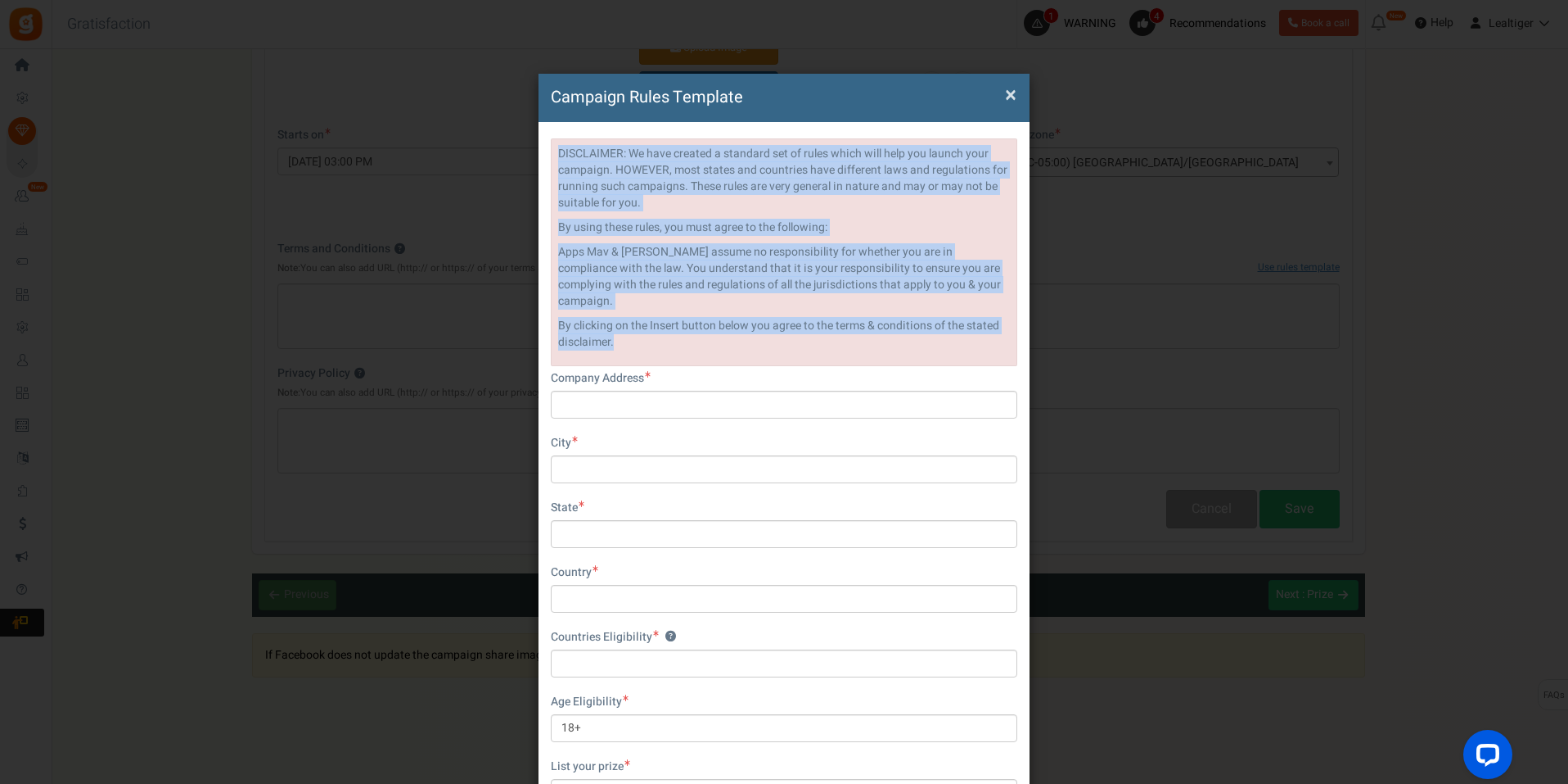
drag, startPoint x: 622, startPoint y: 326, endPoint x: 511, endPoint y: 124, distance: 230.5
click at [511, 124] on div "Campaign Rules Template × Close DISCLAIMER: We have created a standard set of r…" at bounding box center [784, 392] width 1568 height 784
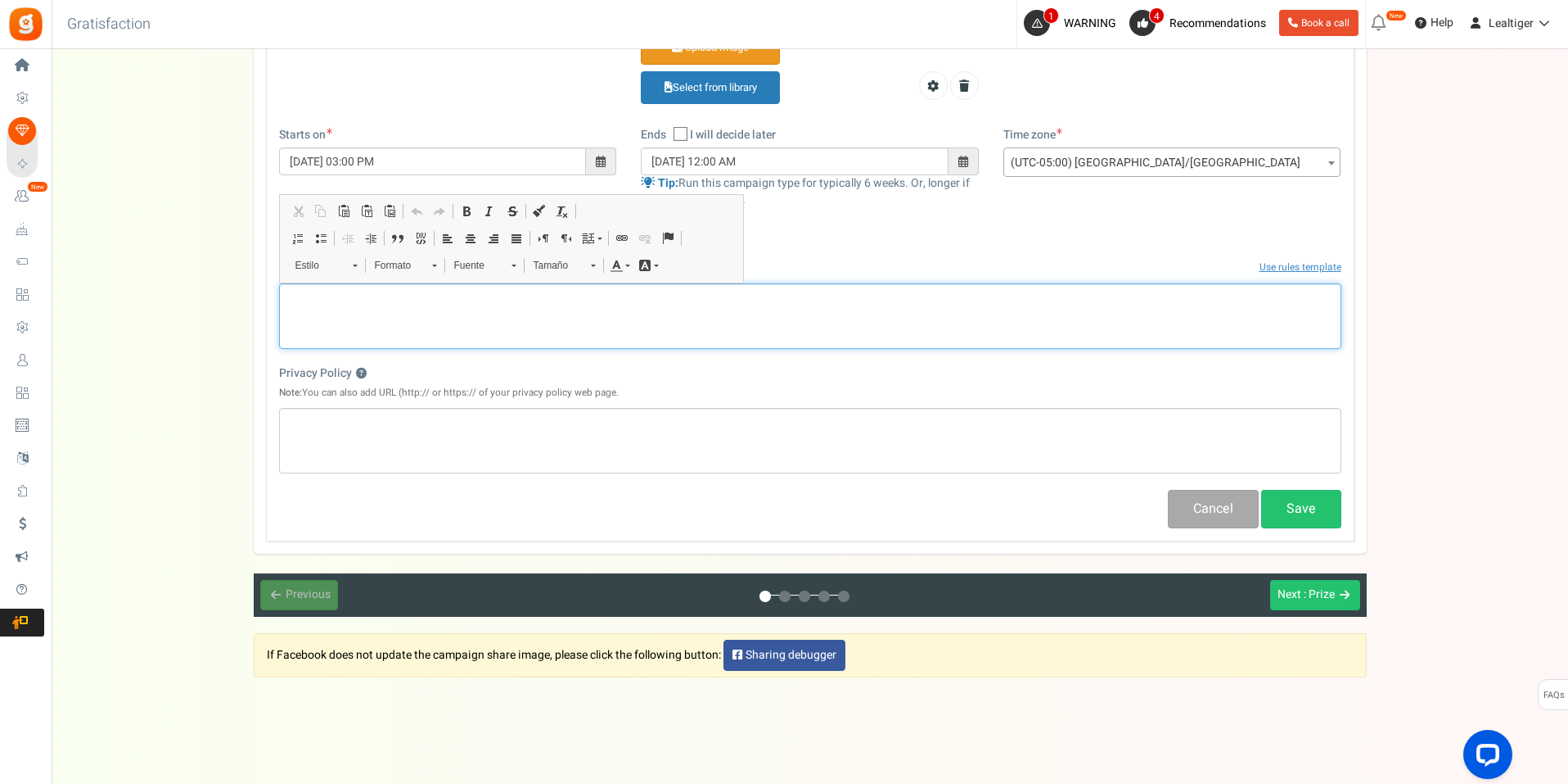
click at [654, 315] on div "Editor de Texto Enriquecido, competition_terms" at bounding box center [810, 316] width 1062 height 65
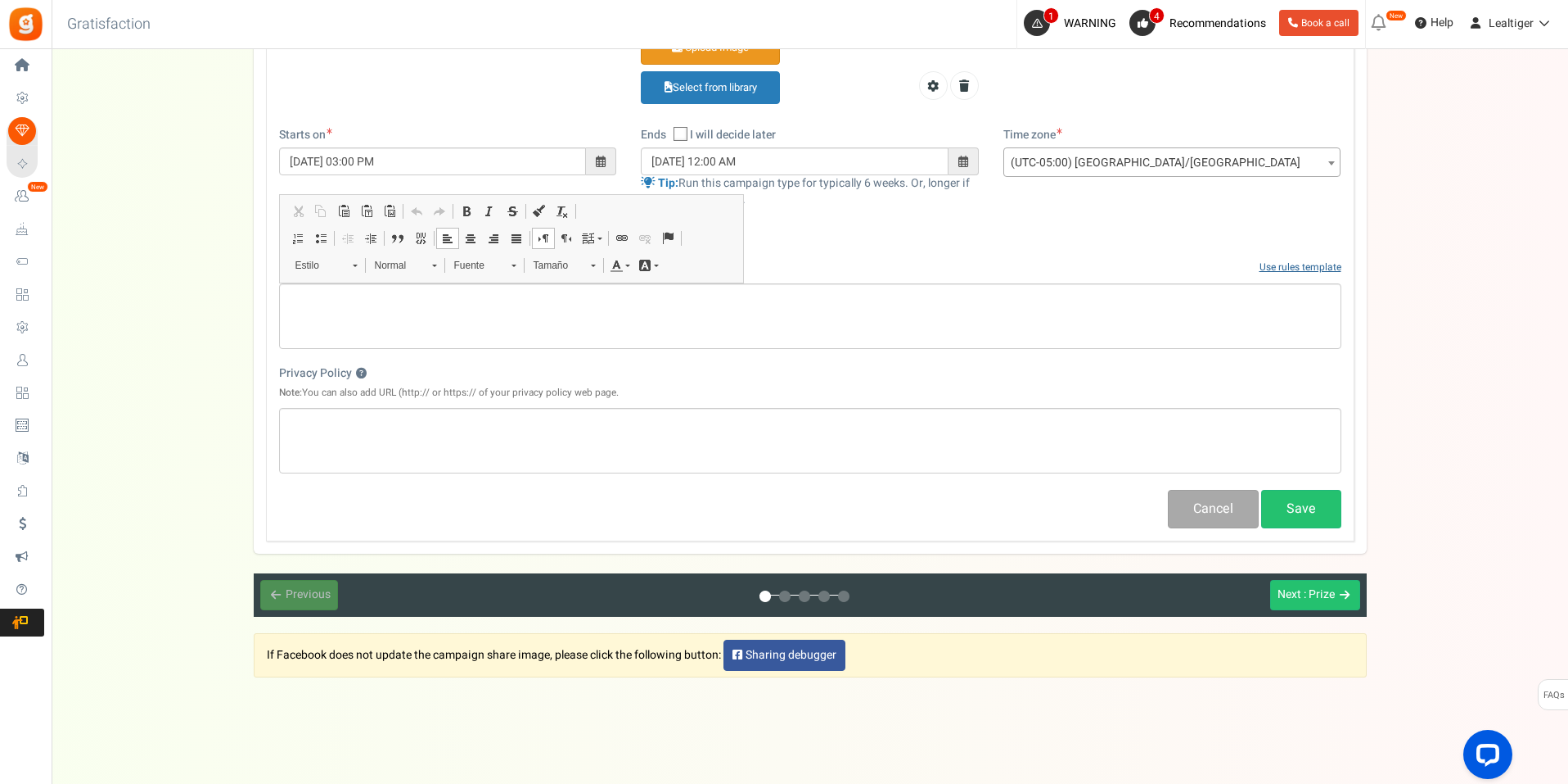
click at [1317, 265] on link "Use rules template" at bounding box center [1300, 267] width 82 height 15
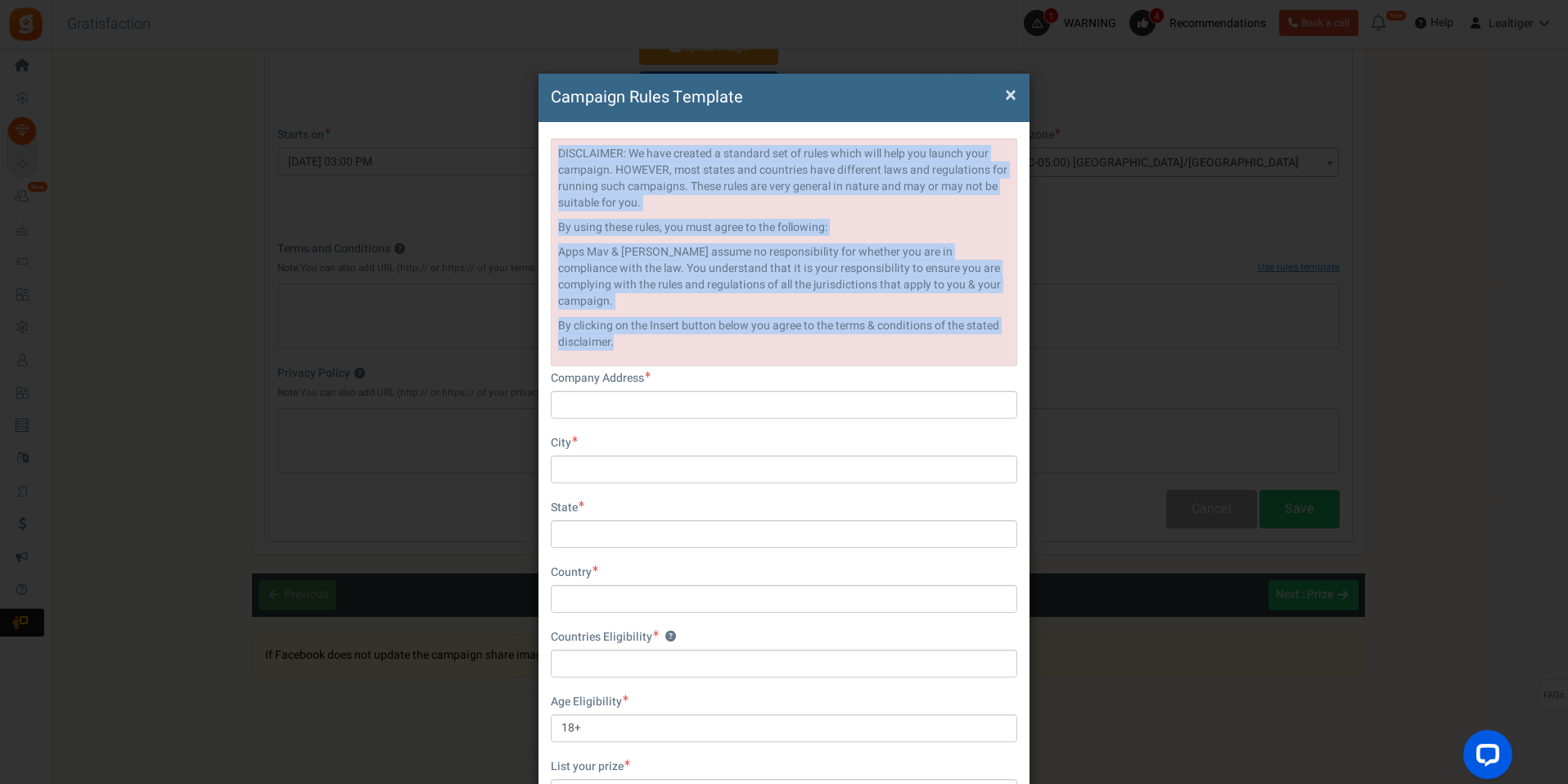
drag, startPoint x: 558, startPoint y: 149, endPoint x: 680, endPoint y: 324, distance: 213.3
click at [680, 324] on div "DISCLAIMER: We have created a standard set of rules which will help you launch …" at bounding box center [784, 253] width 467 height 228
copy div "DISCLAIMER: We have created a standard set of rules which will help you launch …"
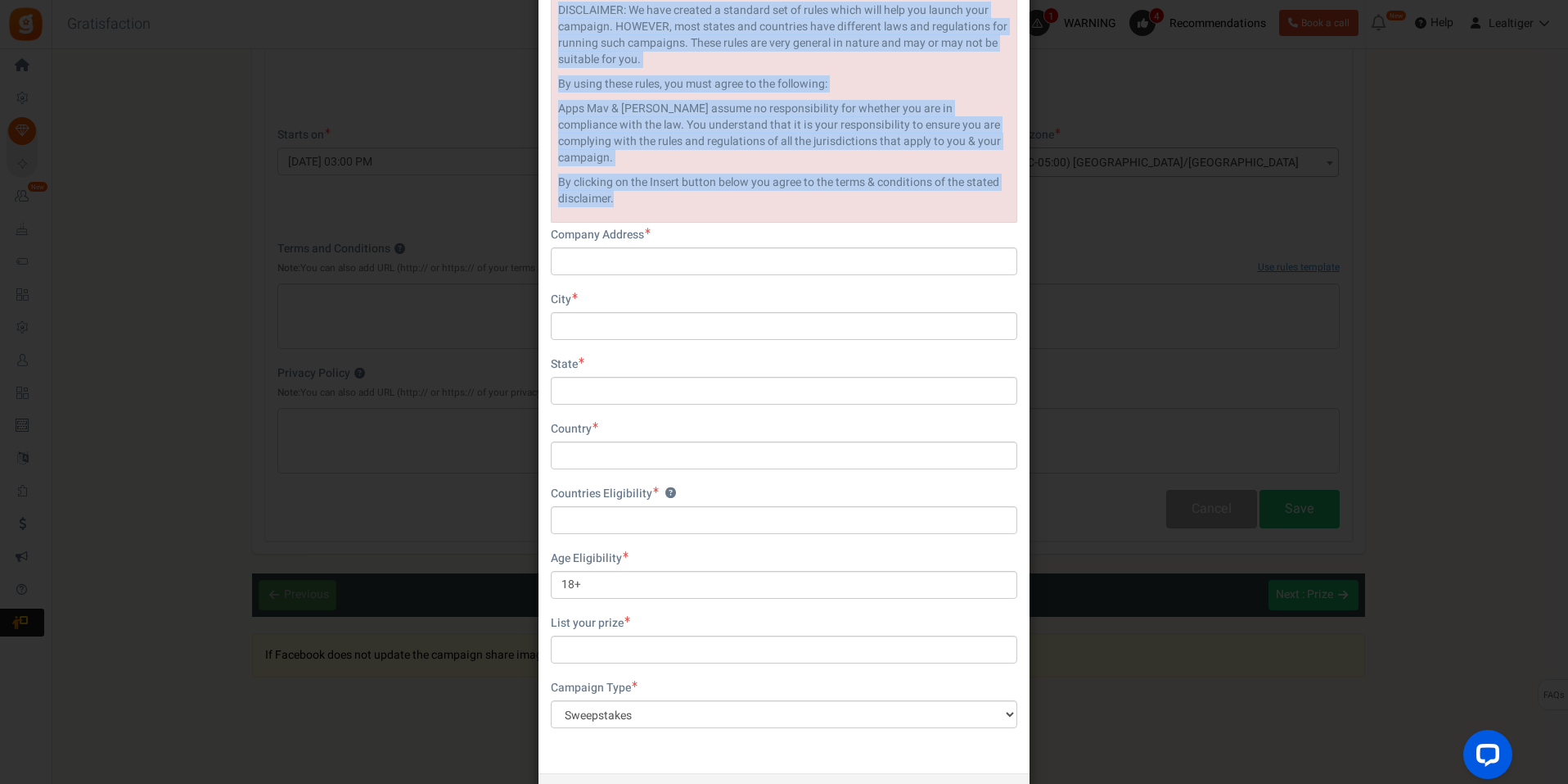
scroll to position [41, 0]
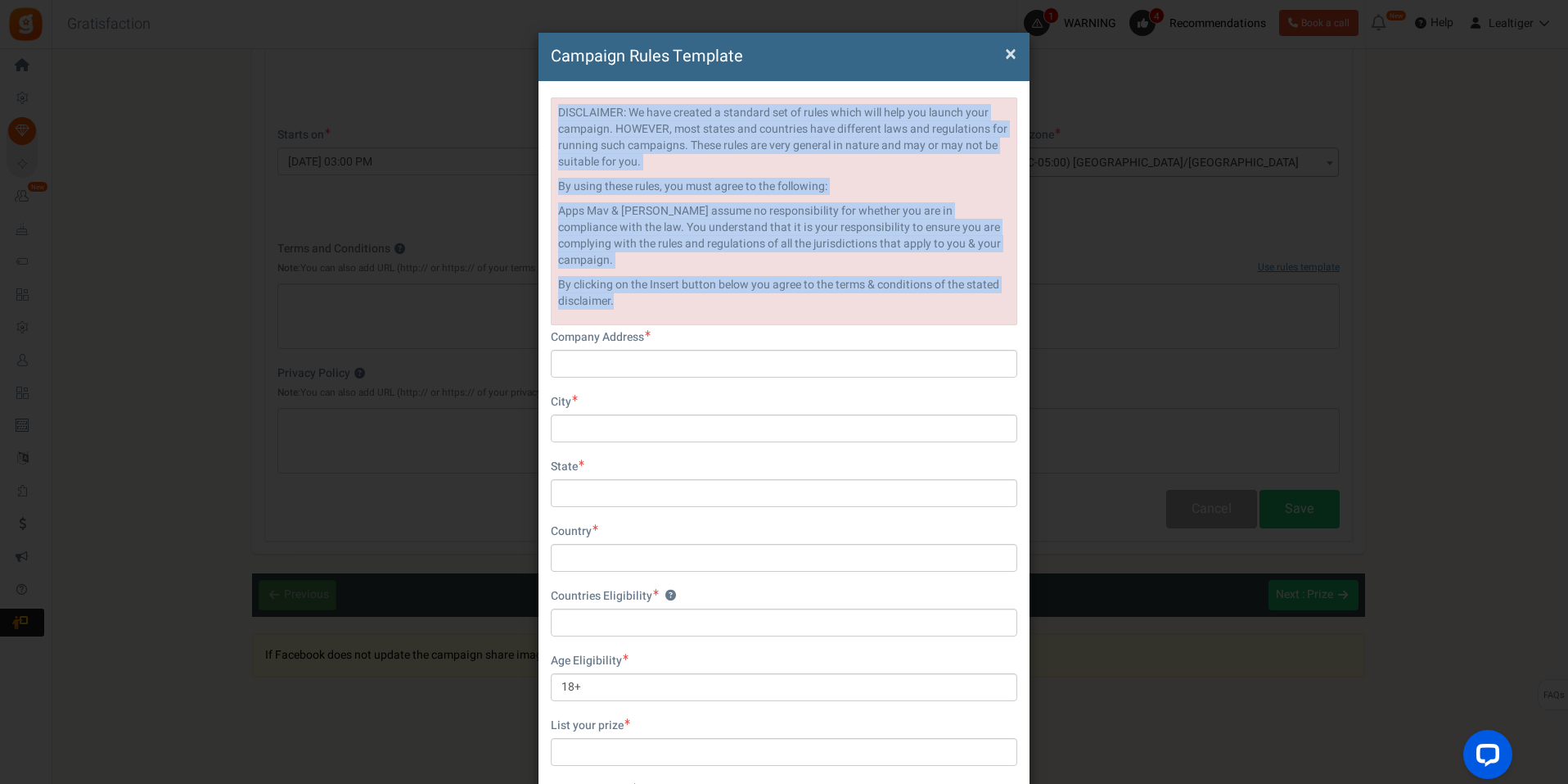
copy div "DISCLAIMER: We have created a standard set of rules which will help you launch …"
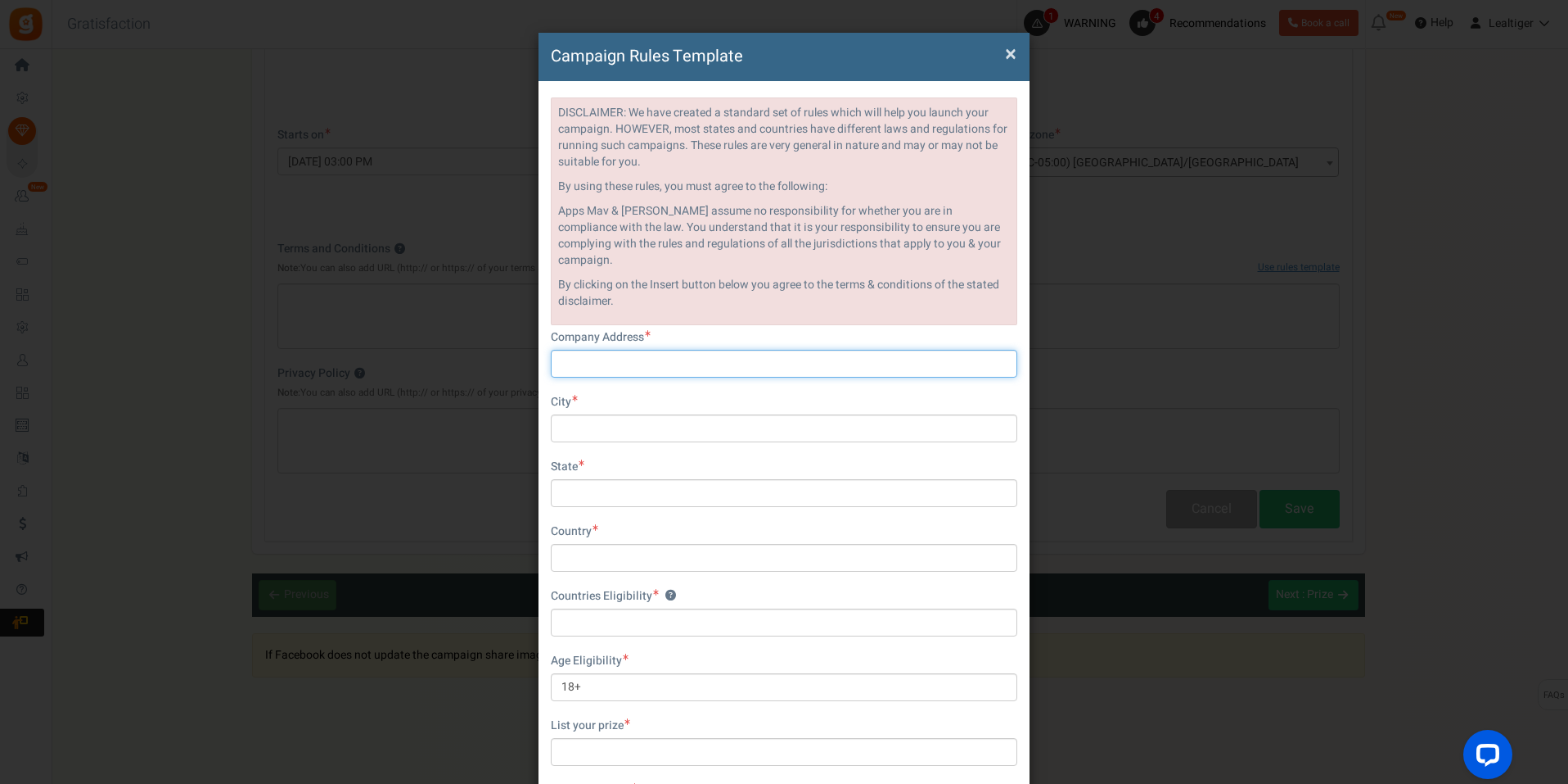
click at [716, 351] on input "text" at bounding box center [784, 364] width 467 height 28
type input "[GEOGRAPHIC_DATA]"
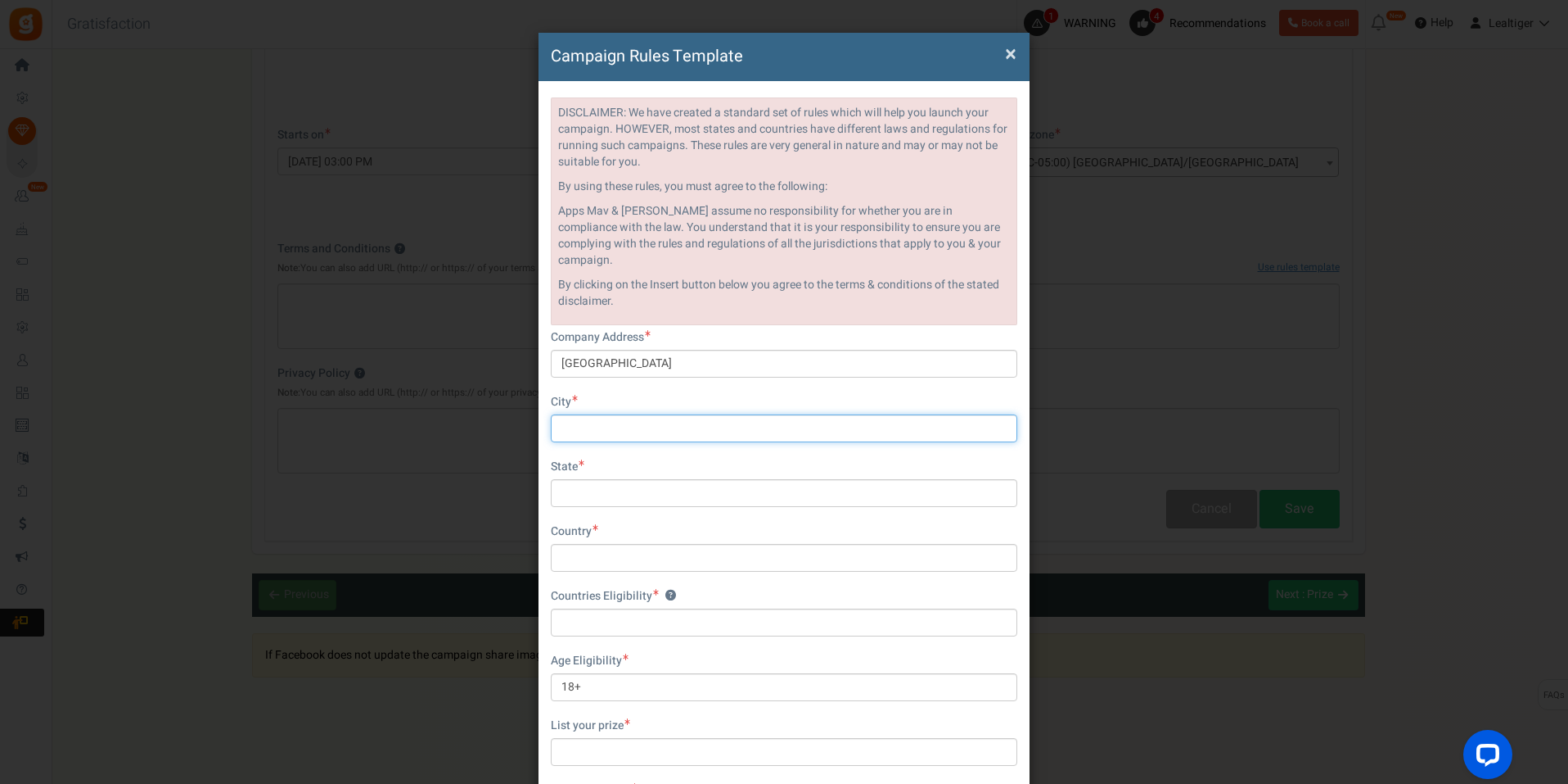
click at [677, 414] on input "text" at bounding box center [784, 428] width 467 height 28
type input "[GEOGRAPHIC_DATA]"
click at [621, 479] on input "text" at bounding box center [784, 494] width 467 height 28
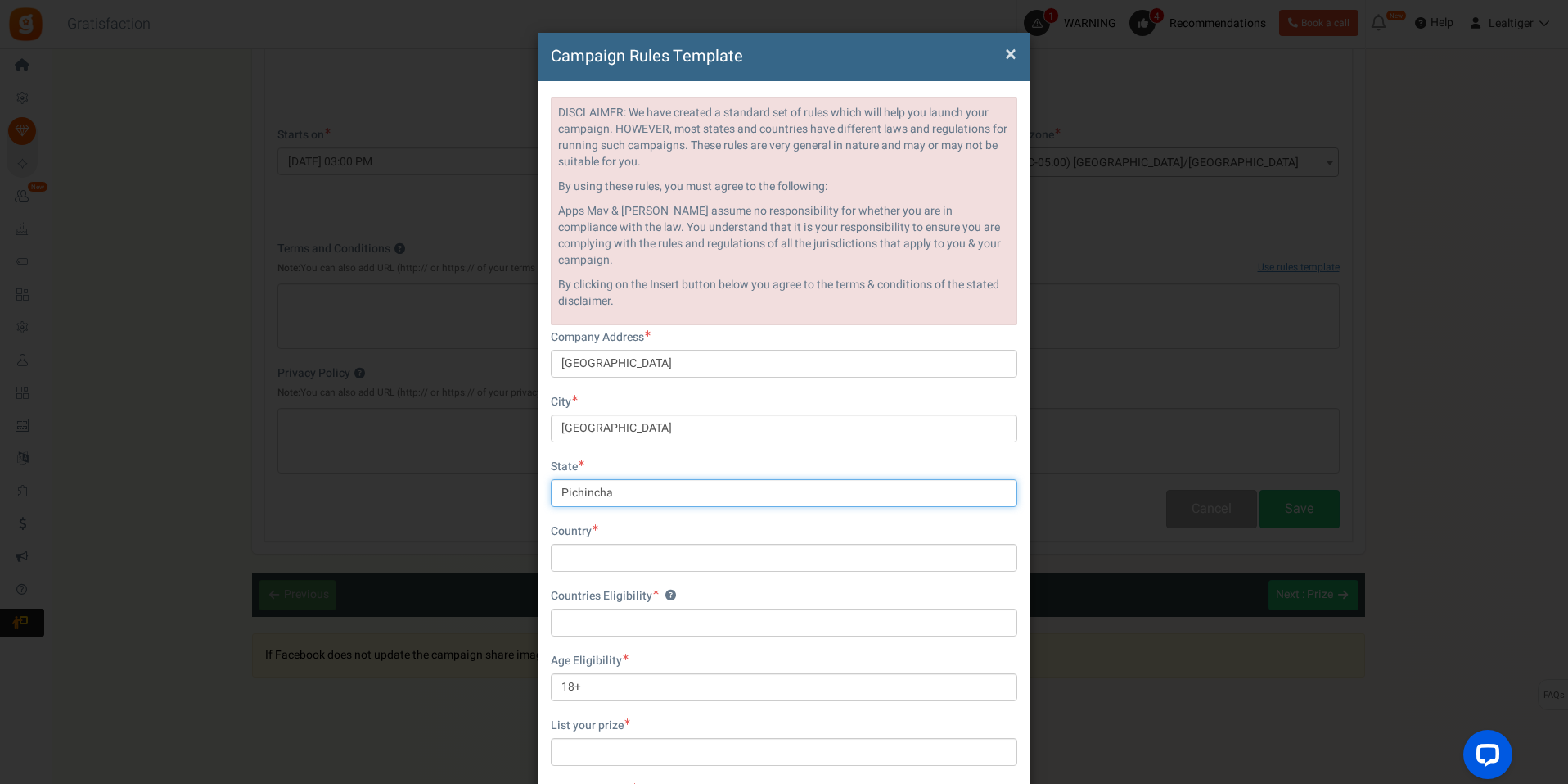
type input "Pichincha"
click at [606, 544] on input "text" at bounding box center [784, 558] width 467 height 28
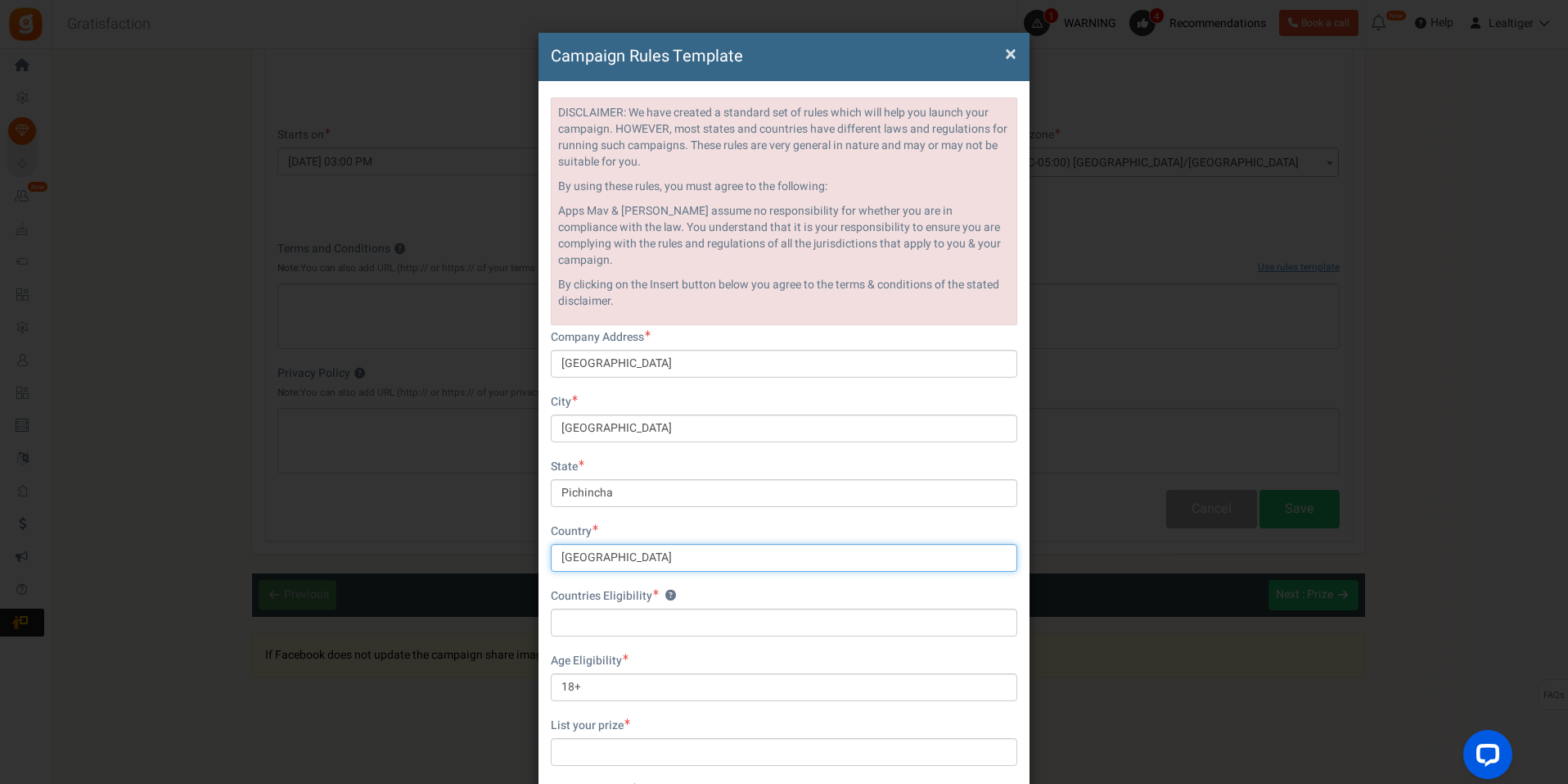
type input "[GEOGRAPHIC_DATA]"
click at [602, 608] on input "text" at bounding box center [784, 622] width 467 height 28
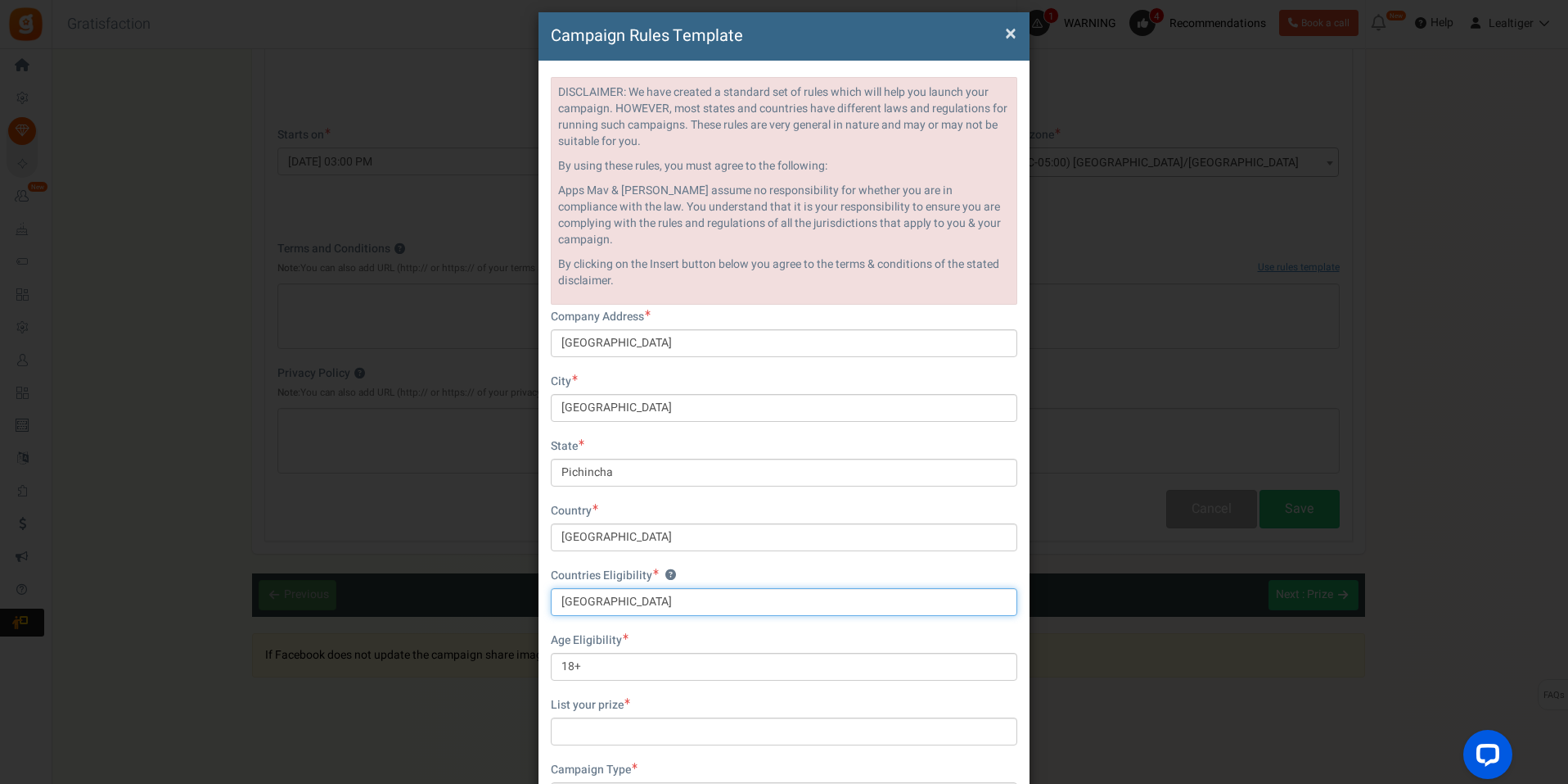
scroll to position [205, 0]
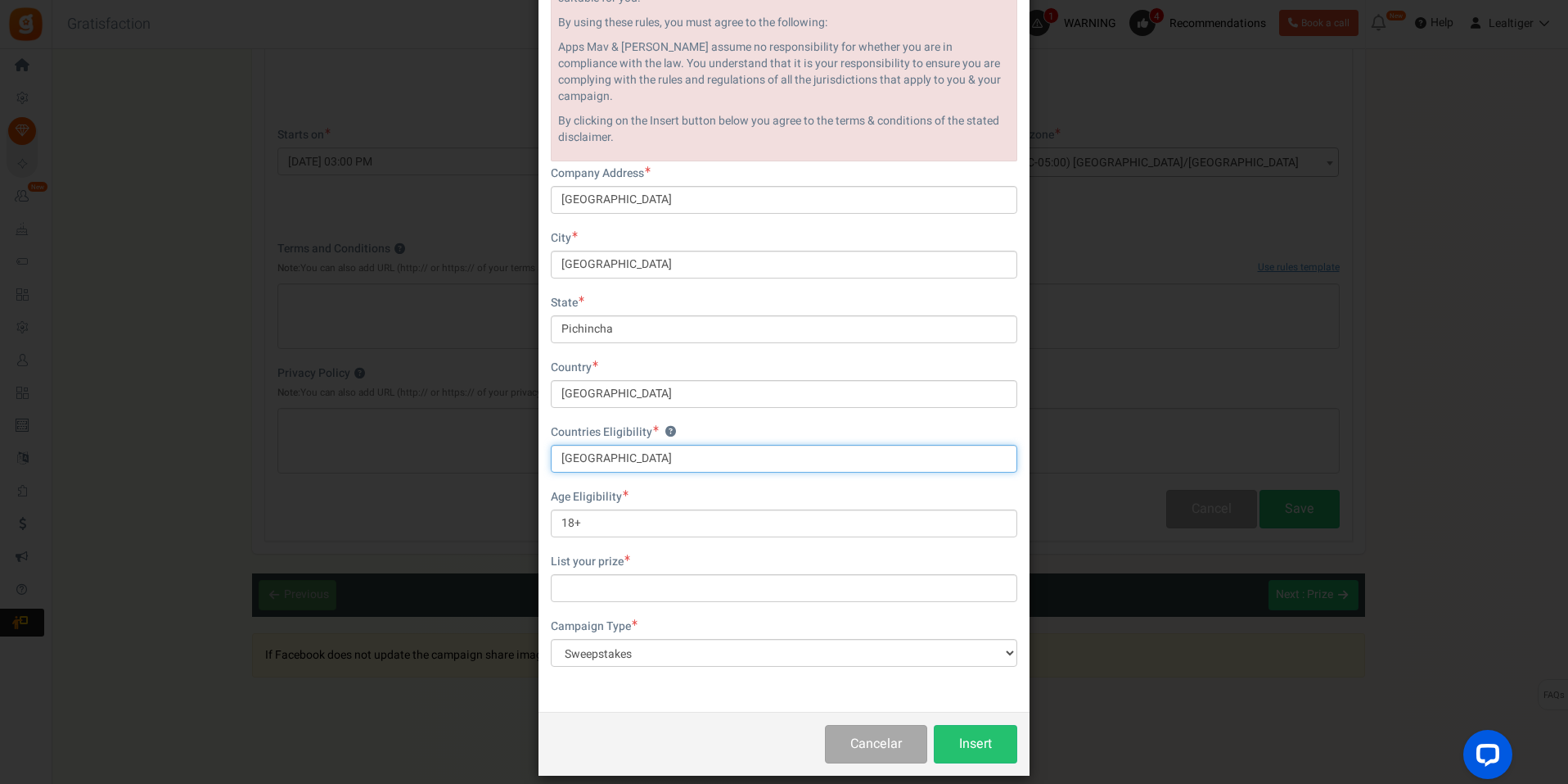
type input "[GEOGRAPHIC_DATA]"
click at [597, 574] on input "text" at bounding box center [784, 588] width 467 height 28
click at [596, 574] on input "text" at bounding box center [784, 588] width 467 height 28
type input "O"
type input "Premios y recuerdos"
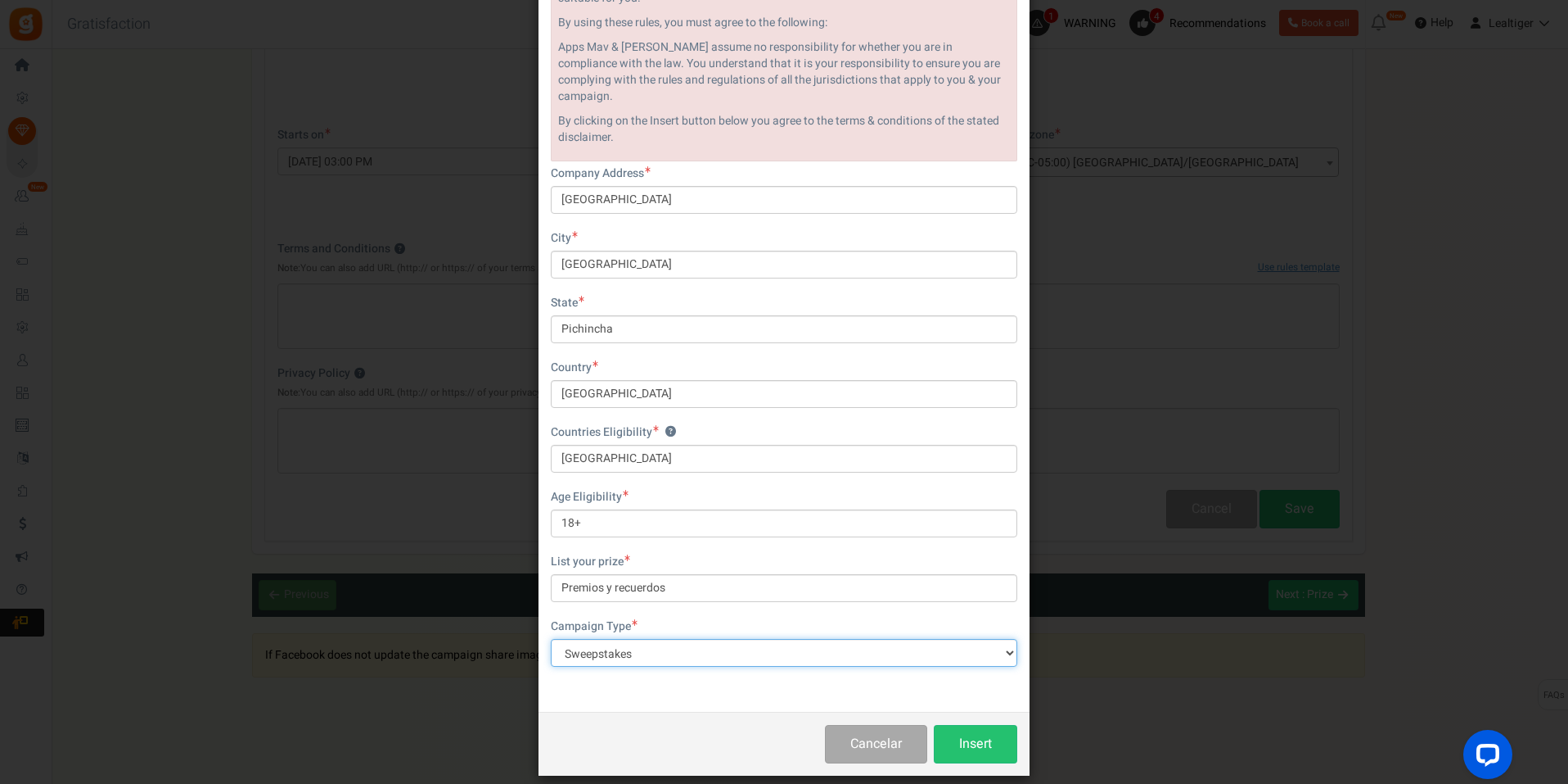
click at [615, 638] on select "Contest Giveaway Lottery Offer Raffle Sweepstakes Other" at bounding box center [784, 652] width 467 height 28
select select "Contest"
click at [551, 638] on select "Contest Giveaway Lottery Offer Raffle Sweepstakes Other" at bounding box center [784, 652] width 467 height 28
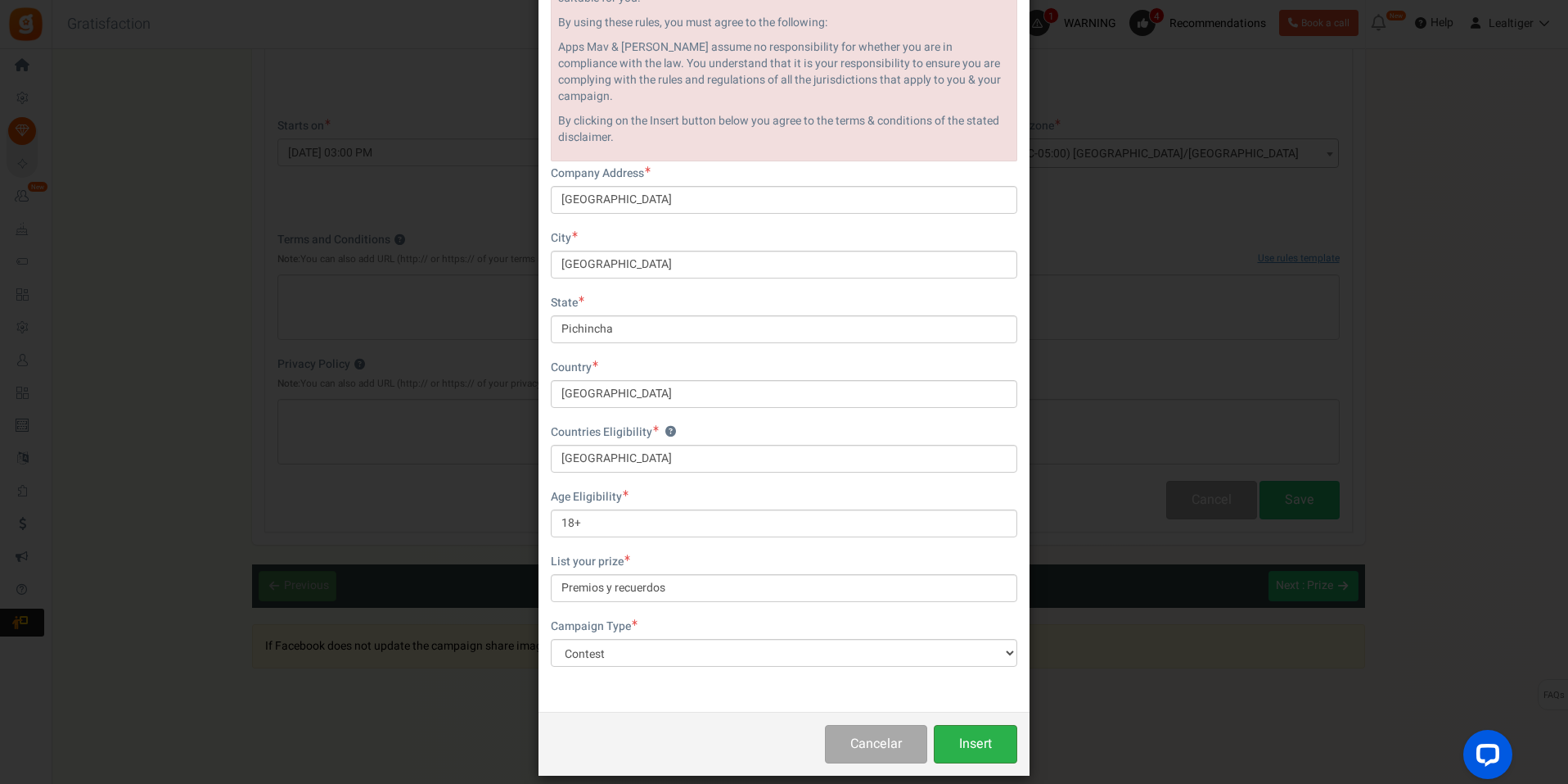
click at [976, 725] on button "Insert" at bounding box center [975, 744] width 84 height 39
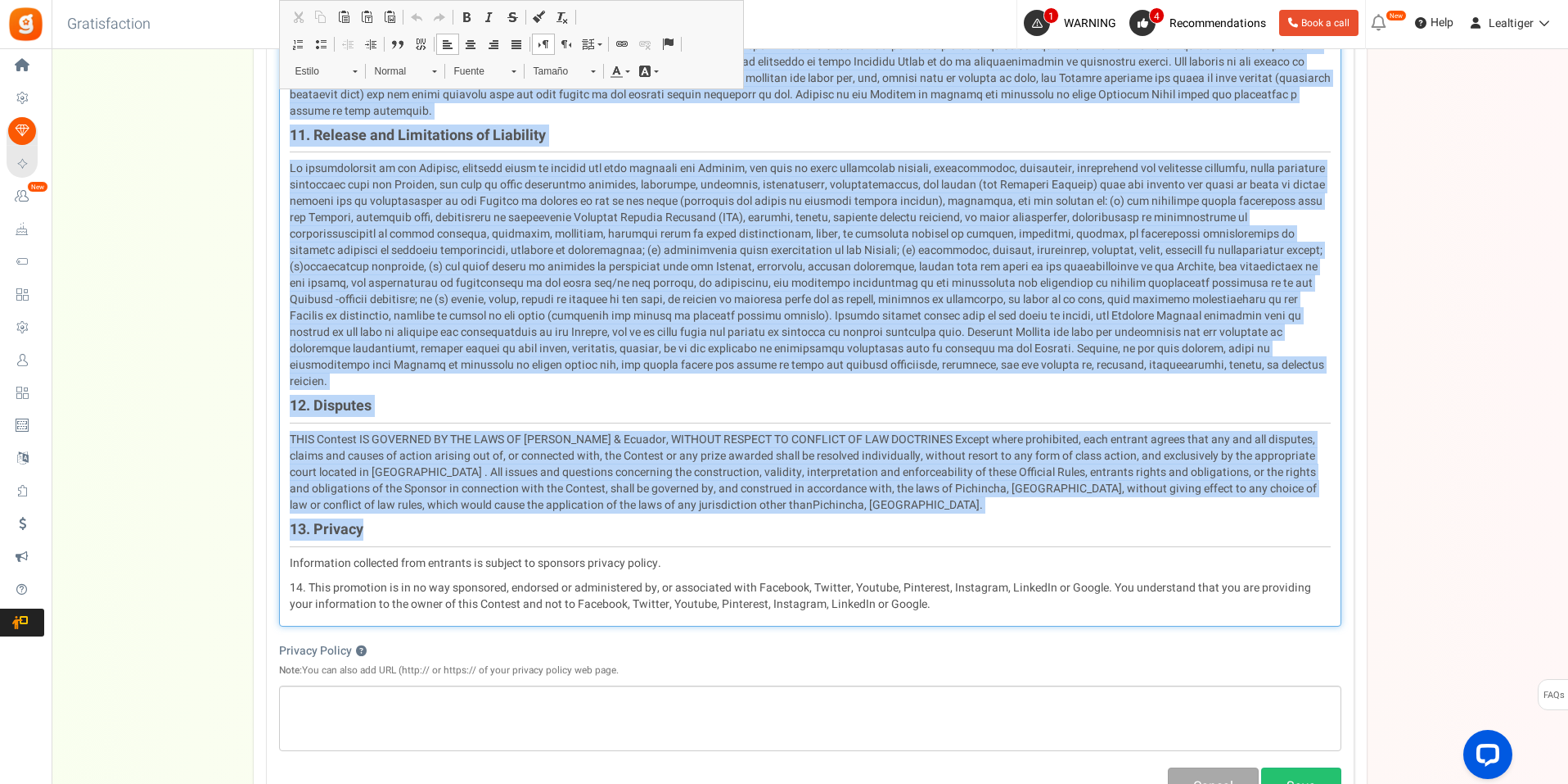
scroll to position [1927, 0]
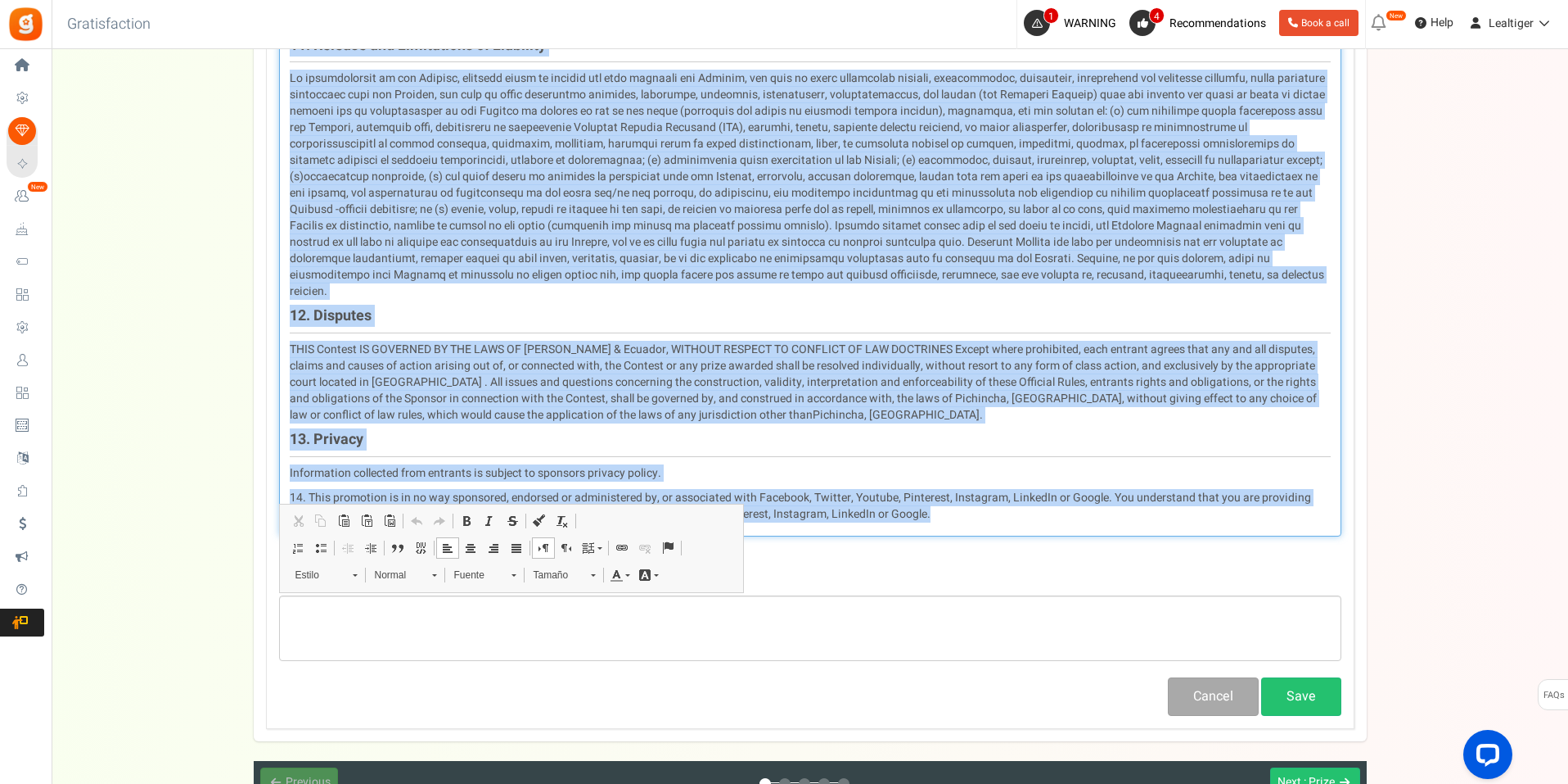
drag, startPoint x: 305, startPoint y: 244, endPoint x: 1010, endPoint y: 483, distance: 744.4
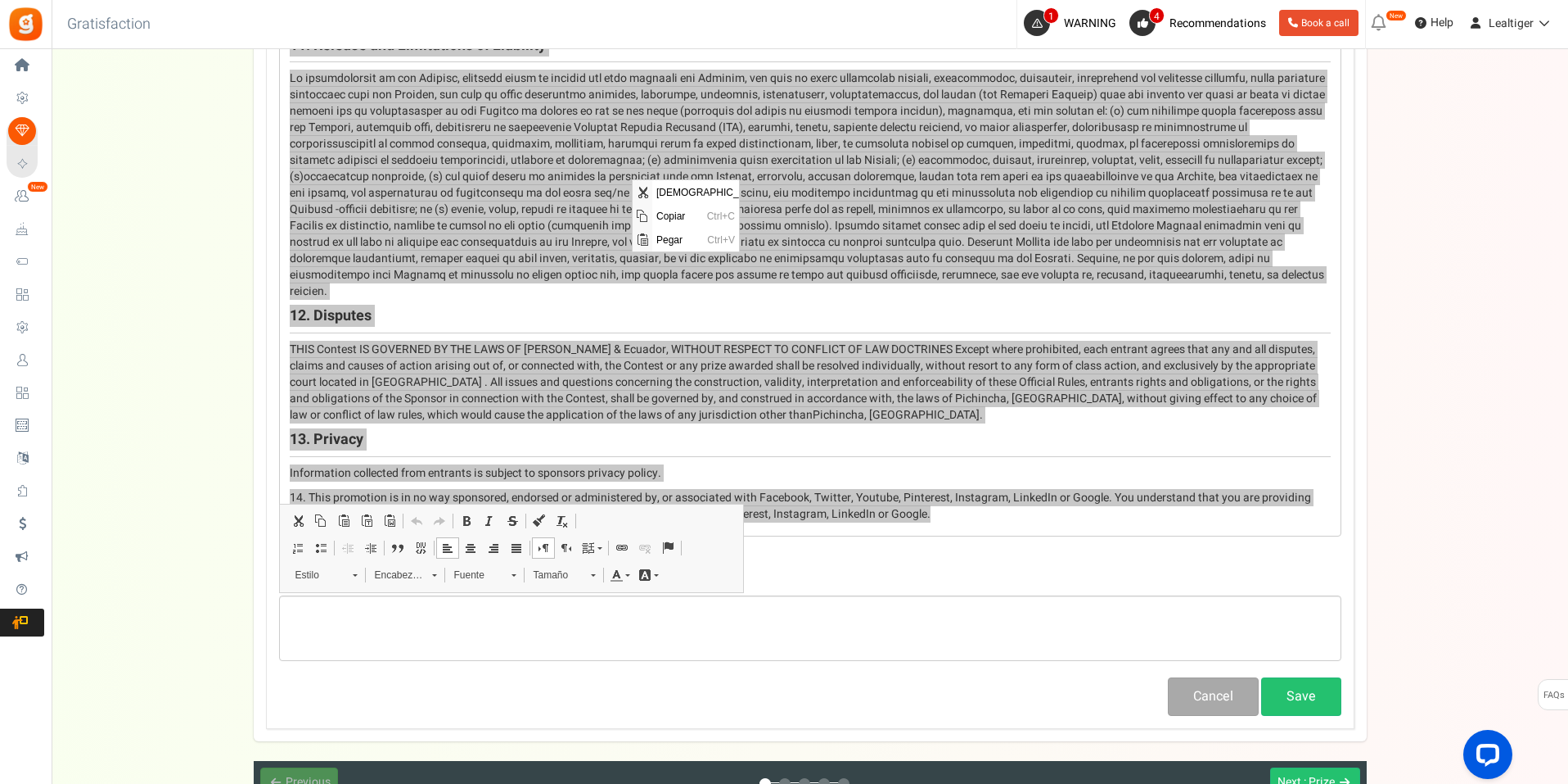
scroll to position [0, 0]
click at [669, 212] on span "Copiar" at bounding box center [678, 215] width 51 height 24
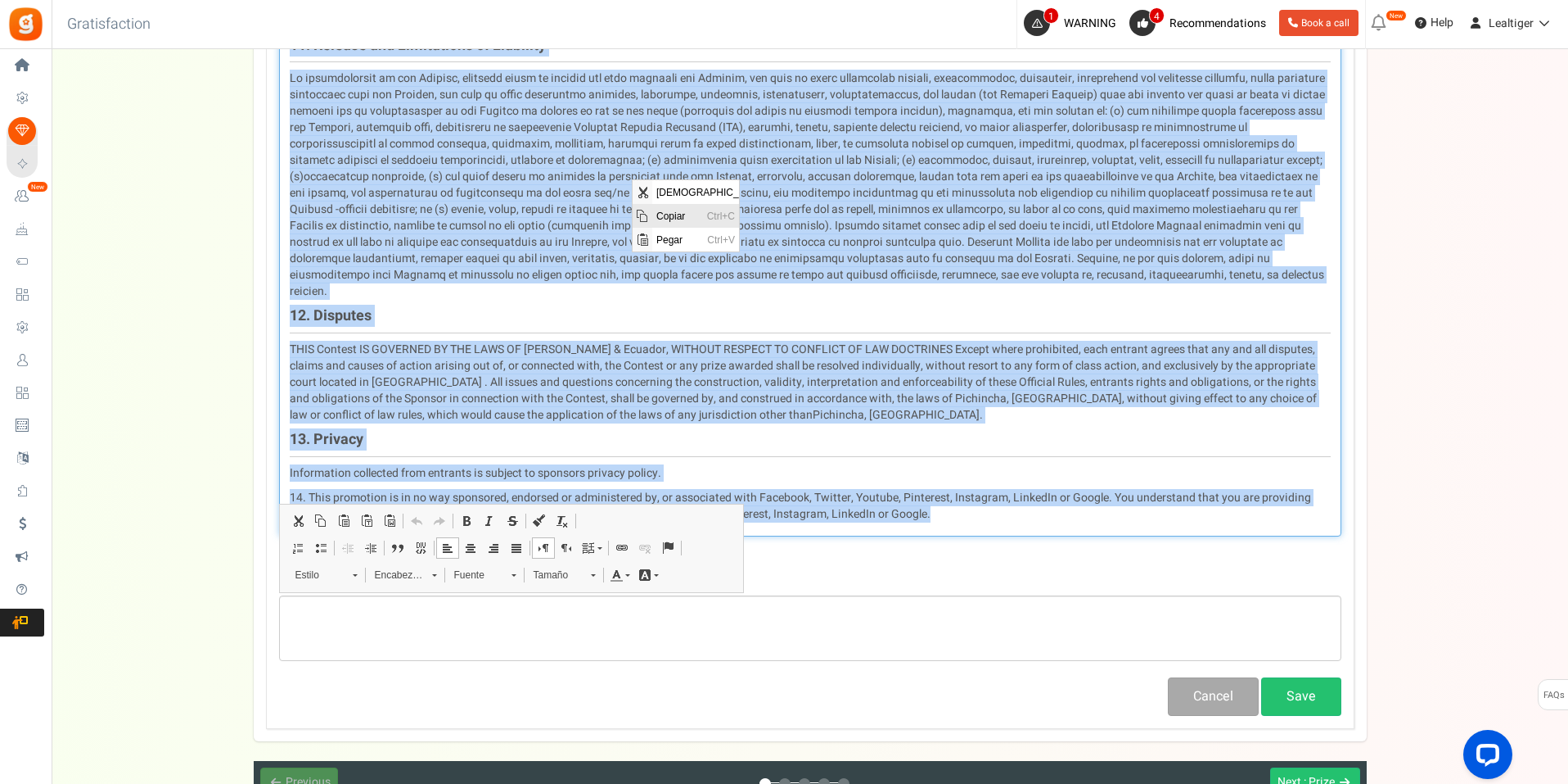
copy div "Loremip Dolor SI AMETCONS AD ELITSEDDO EI TEMPO IN UTL. E DOLOREMA ALIQ ENI ADM…"
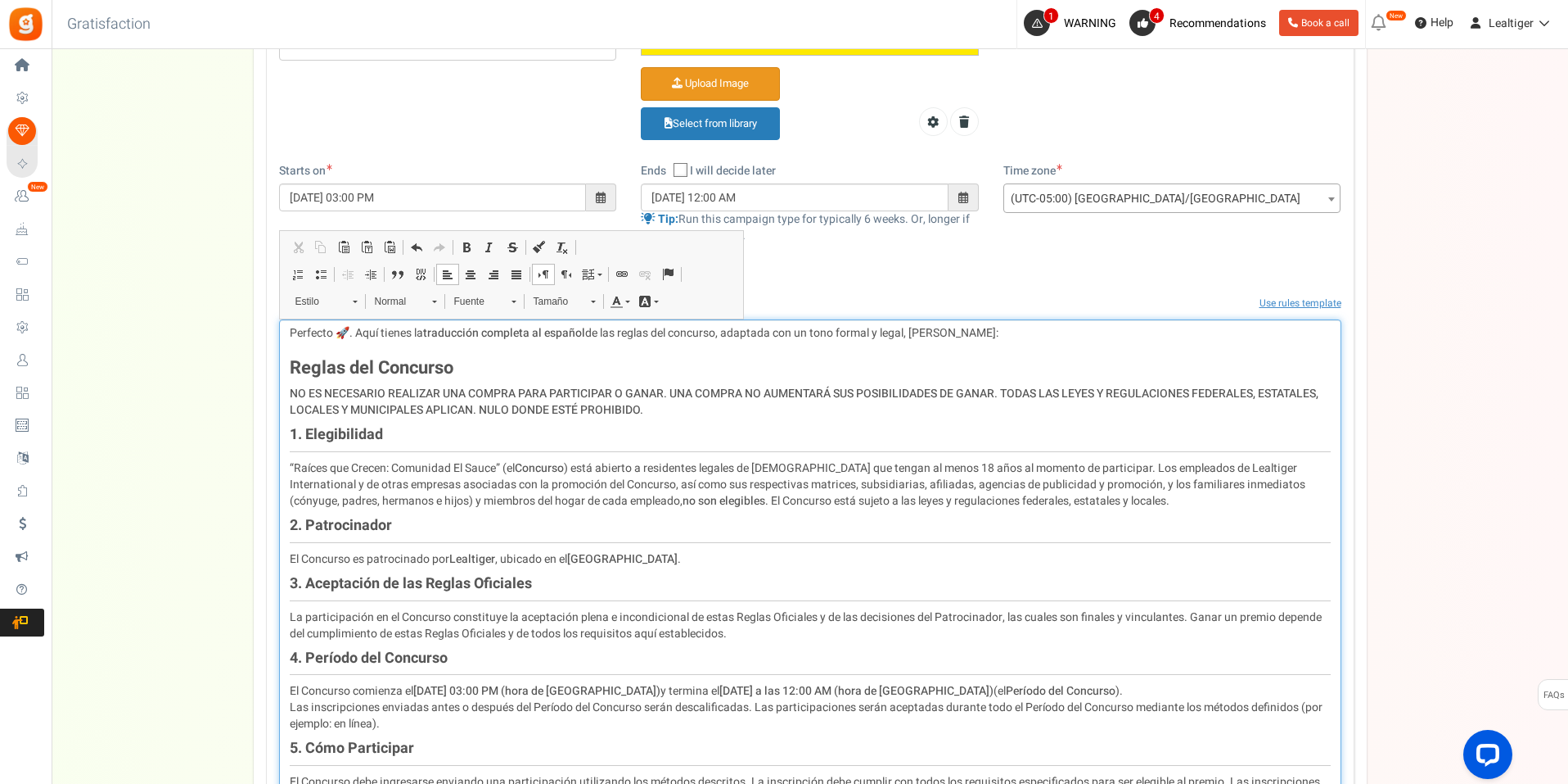
scroll to position [566, 0]
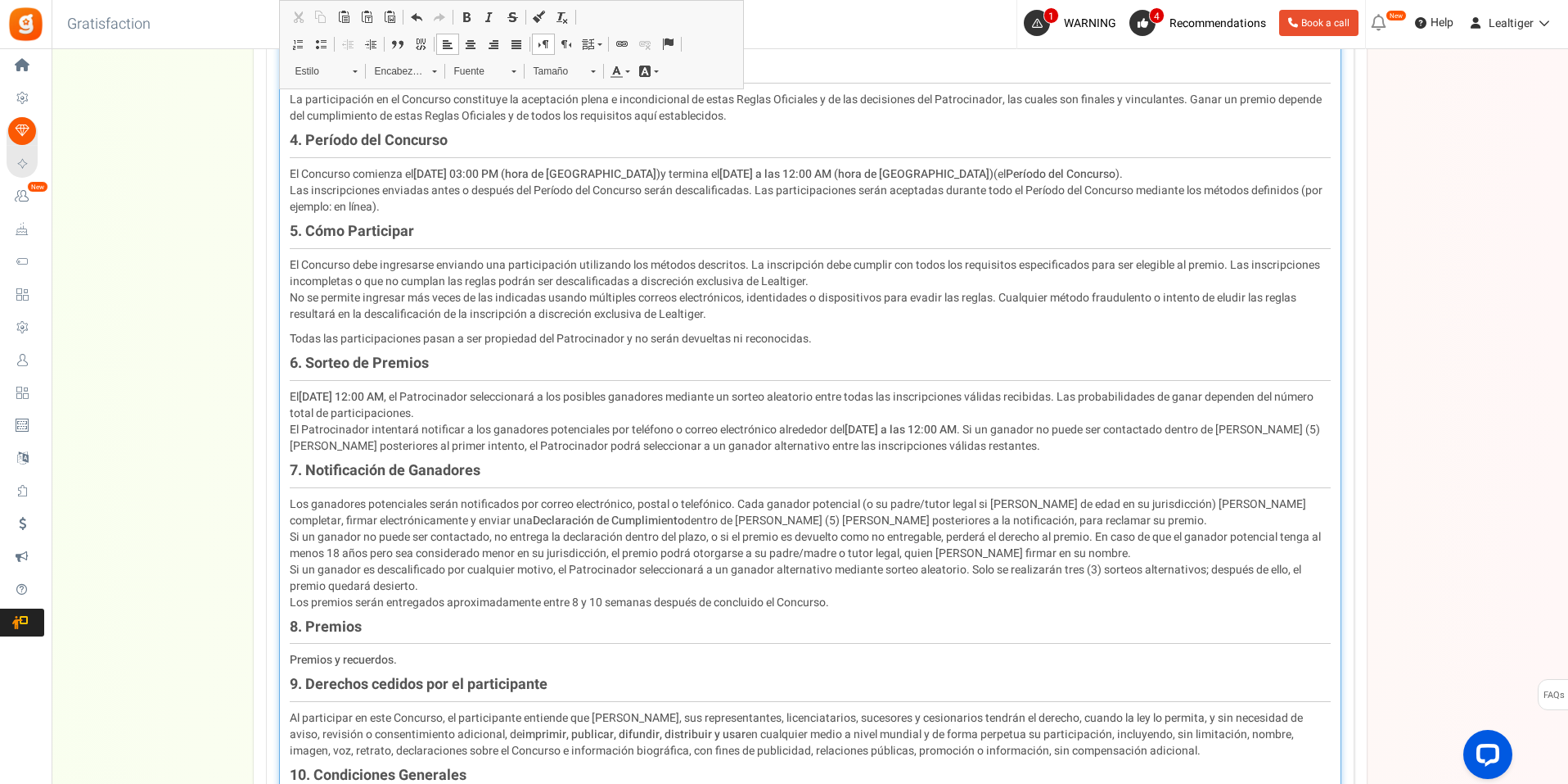
scroll to position [977, 0]
drag, startPoint x: 353, startPoint y: 390, endPoint x: 362, endPoint y: 391, distance: 9.1
click at [362, 391] on strong "[DATE] 12:00 AM" at bounding box center [341, 396] width 85 height 17
drag, startPoint x: 897, startPoint y: 429, endPoint x: 909, endPoint y: 429, distance: 12.0
click at [909, 429] on strong "[DATE] a las 12:00 AM" at bounding box center [900, 428] width 112 height 17
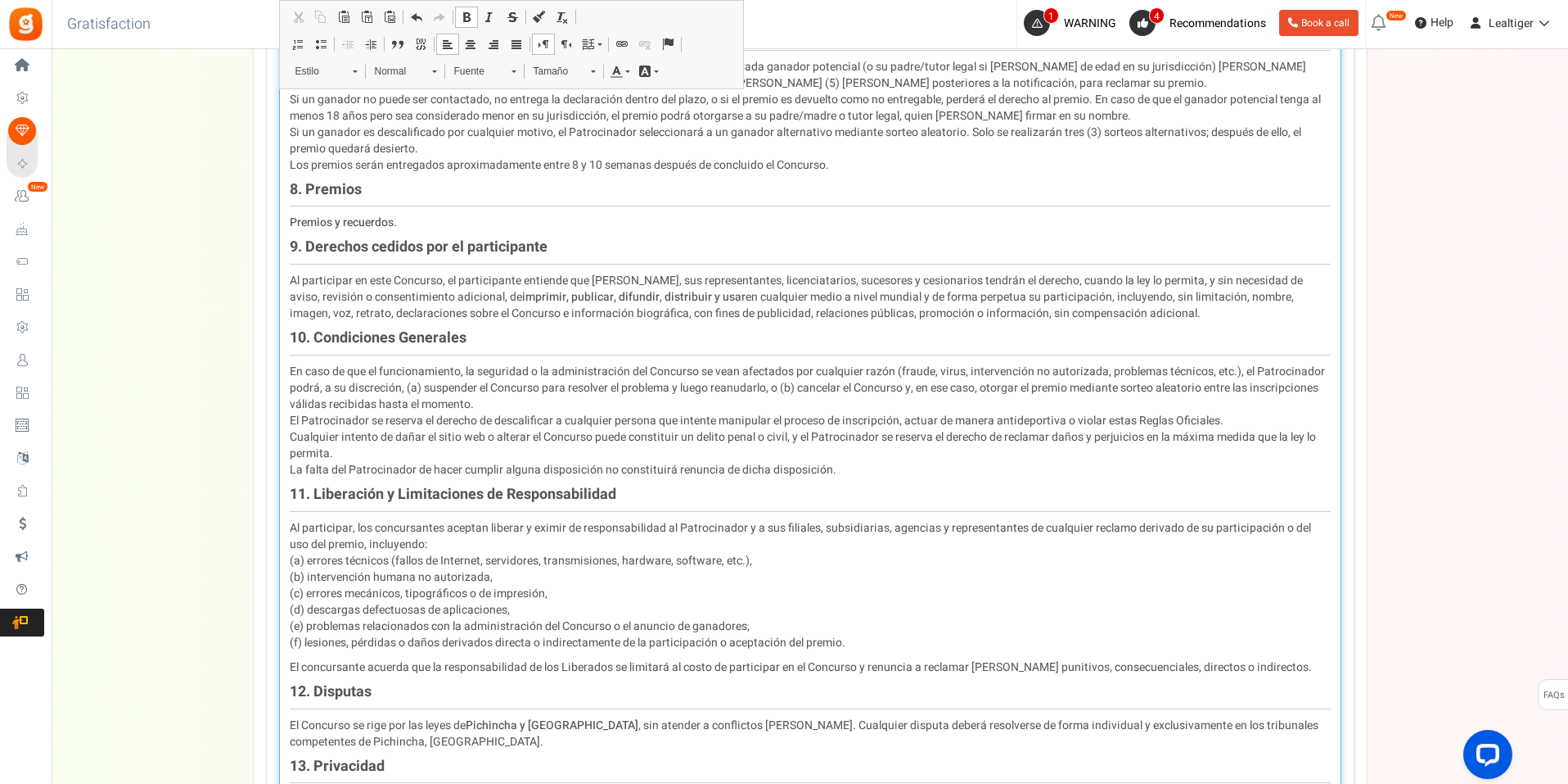
scroll to position [1469, 0]
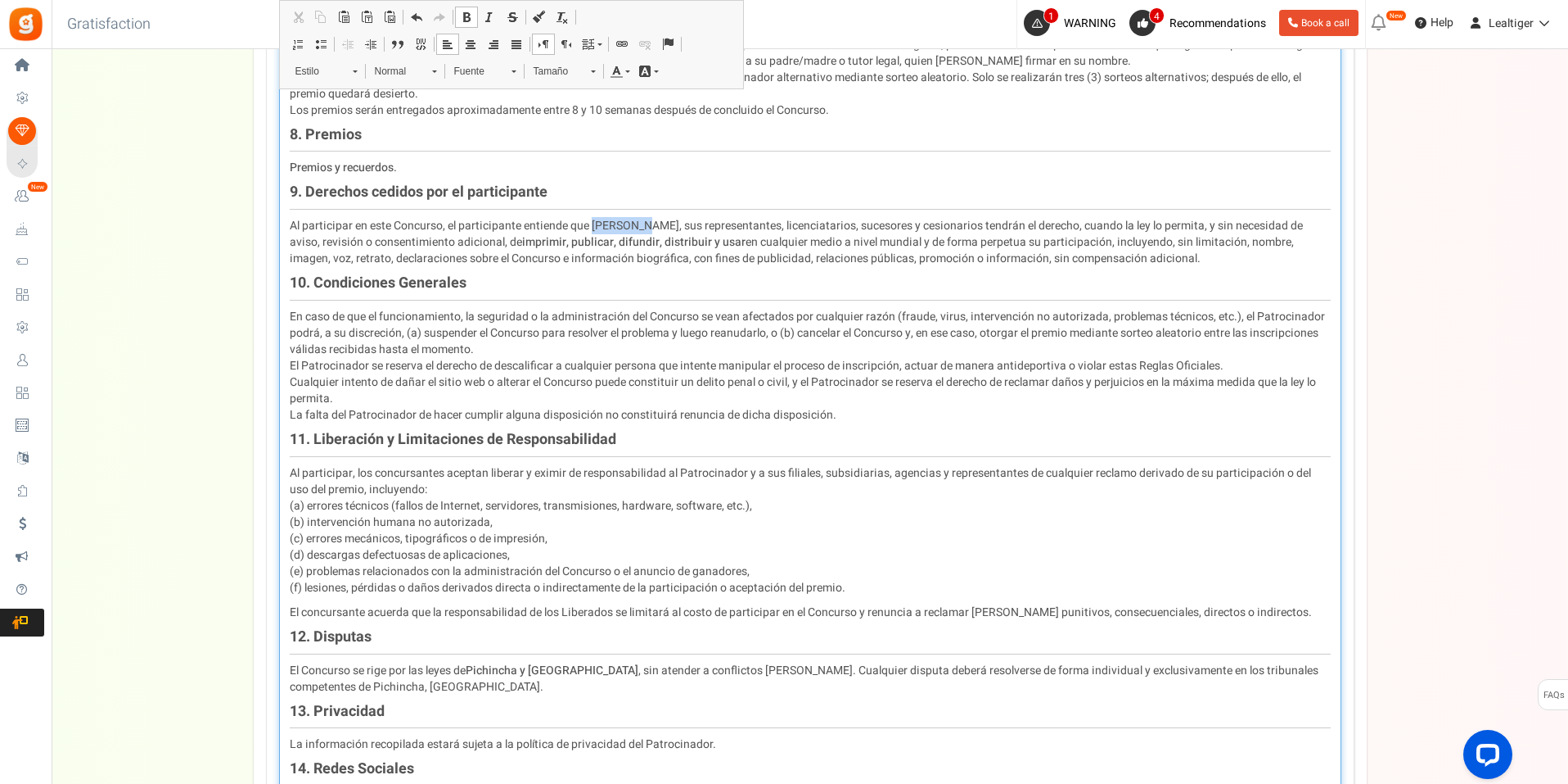
drag, startPoint x: 593, startPoint y: 222, endPoint x: 636, endPoint y: 223, distance: 43.0
click at [636, 223] on p "Al participar en este Concurso, el participante entiende que Lealtiger, sus rep…" at bounding box center [810, 243] width 1041 height 49
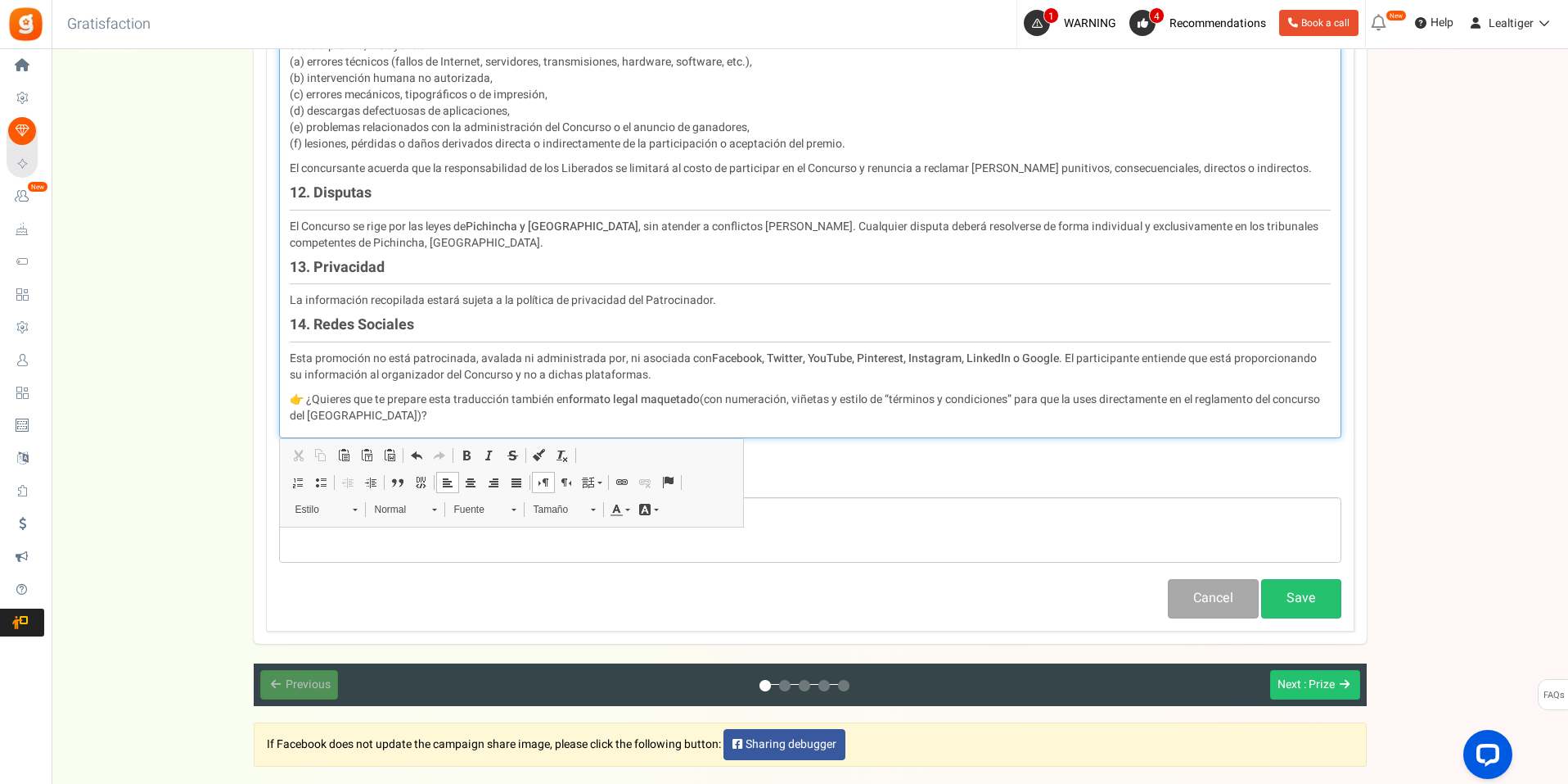
scroll to position [1960, 0]
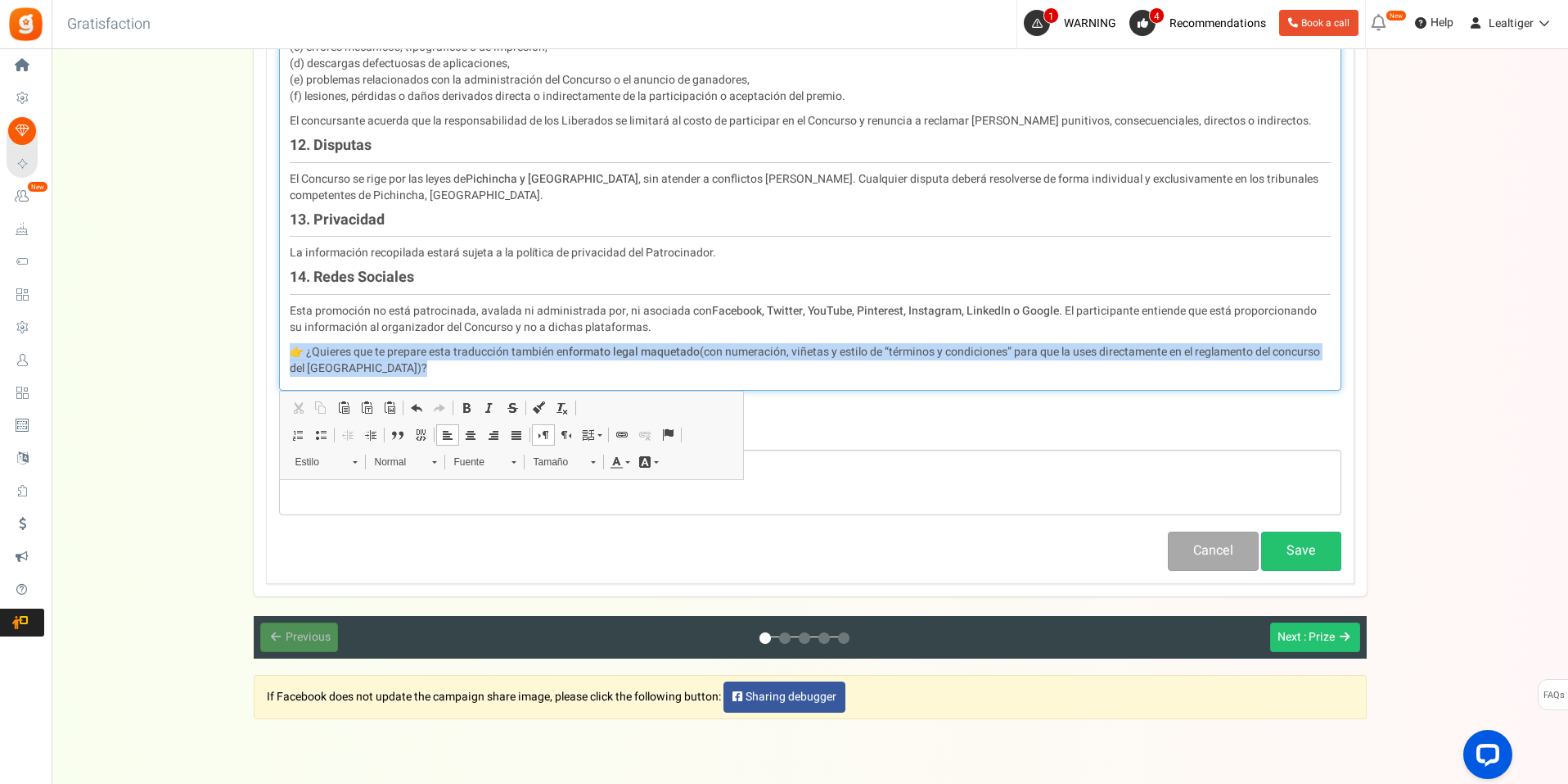
drag, startPoint x: 290, startPoint y: 355, endPoint x: 469, endPoint y: 367, distance: 179.4
click at [469, 367] on p "👉 ¿Quieres que te prepare esta traducción también en formato legal maquetado (c…" at bounding box center [810, 360] width 1041 height 33
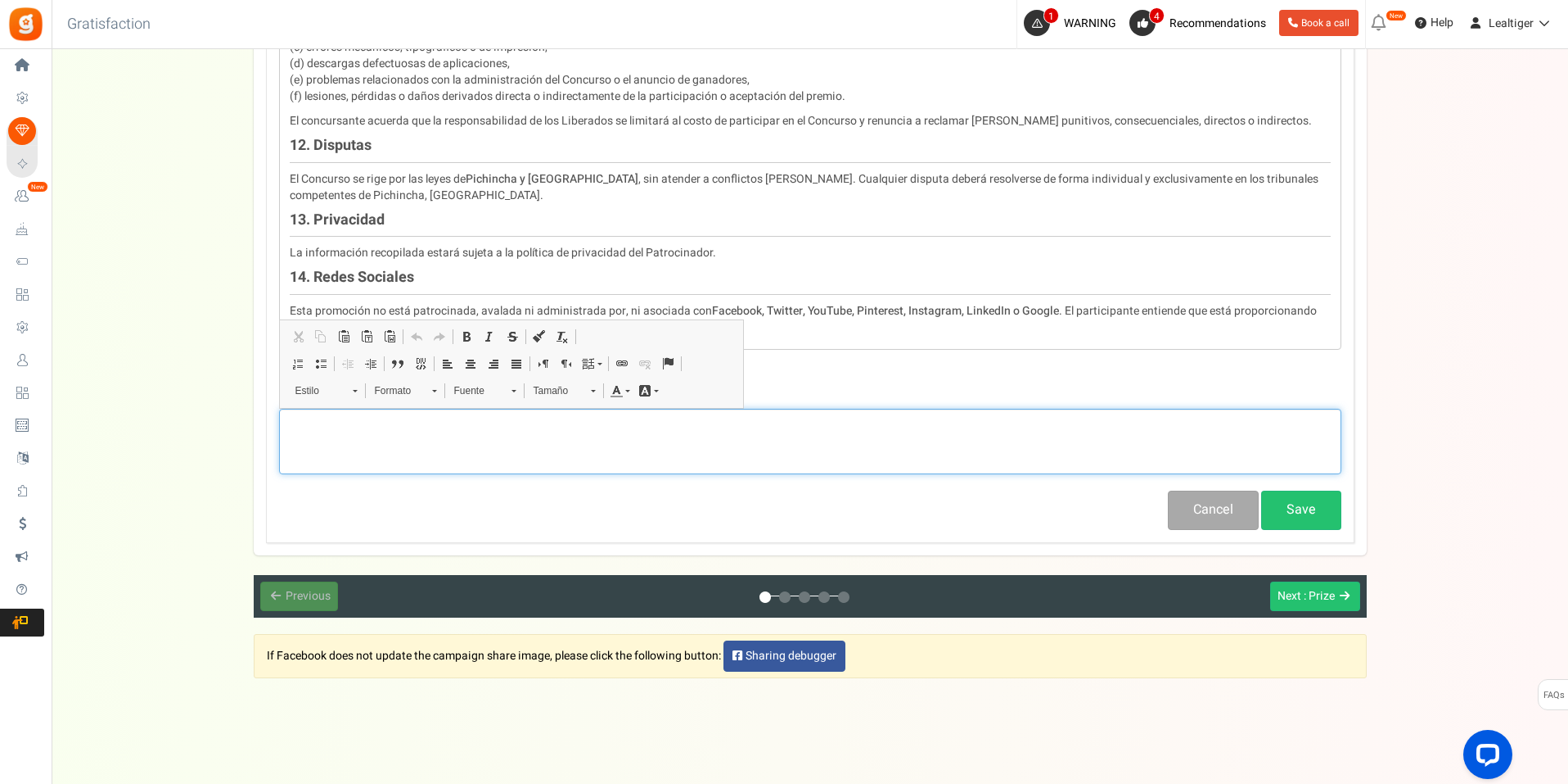
click at [1206, 440] on div "Editor de Texto Enriquecido, competition_privacy" at bounding box center [810, 441] width 1062 height 65
click at [1210, 379] on div "Privacy Policy ? Note: You can also add URL (http:// or https:// of your privac…" at bounding box center [810, 383] width 1062 height 34
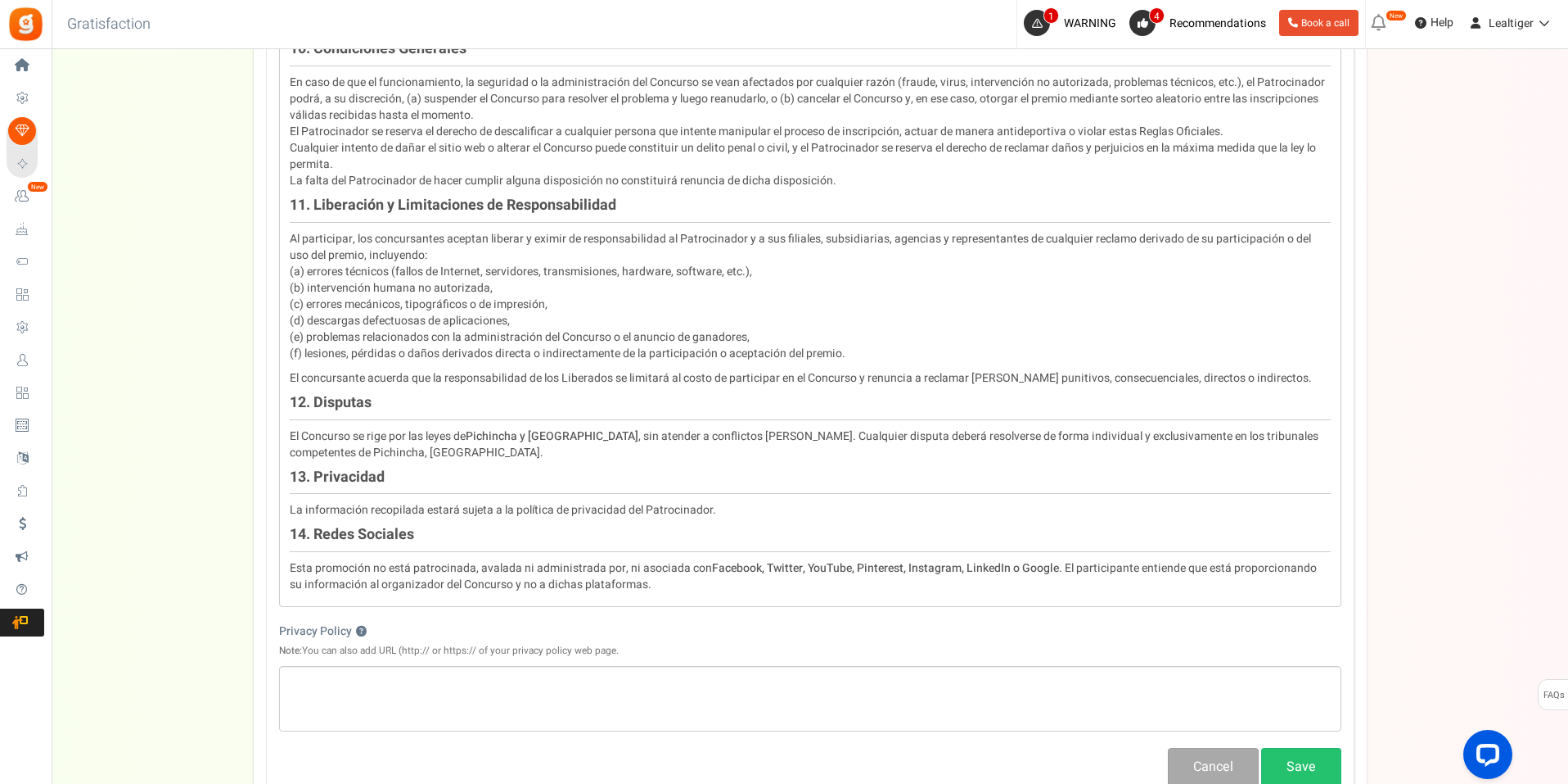
scroll to position [1971, 0]
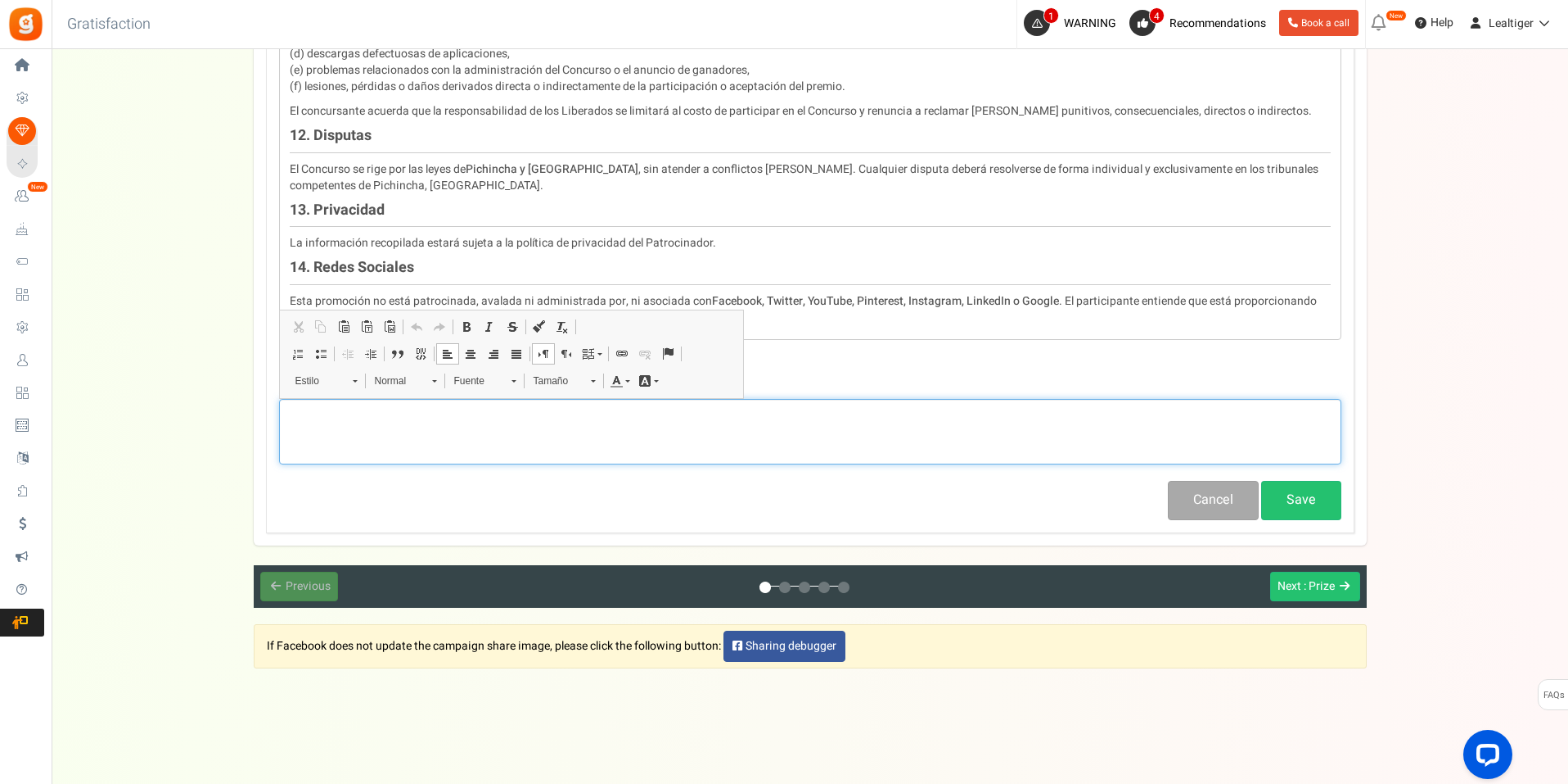
click at [452, 424] on div "Editor de Texto Enriquecido, competition_privacy" at bounding box center [810, 432] width 1062 height 65
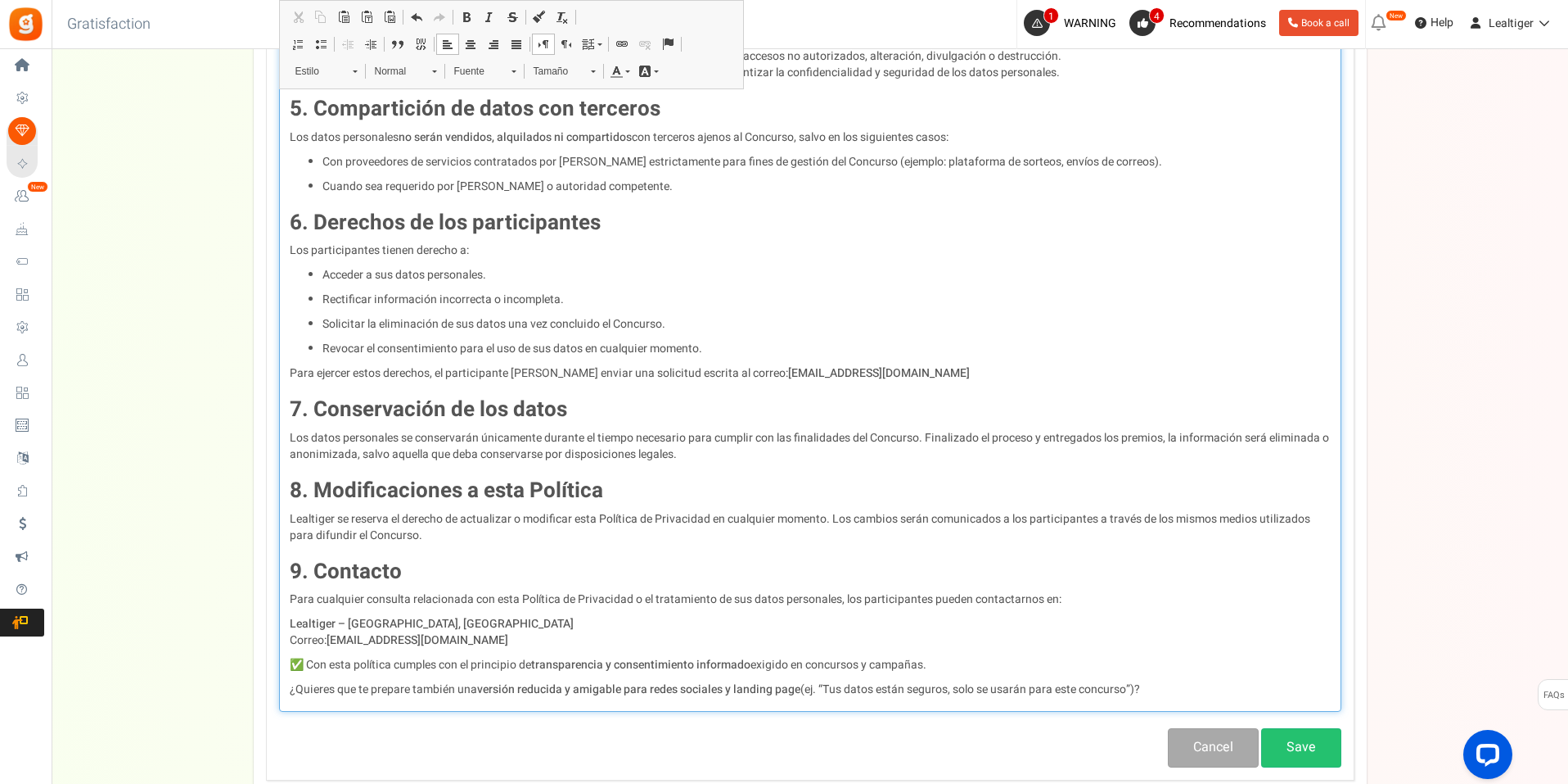
scroll to position [3150, 0]
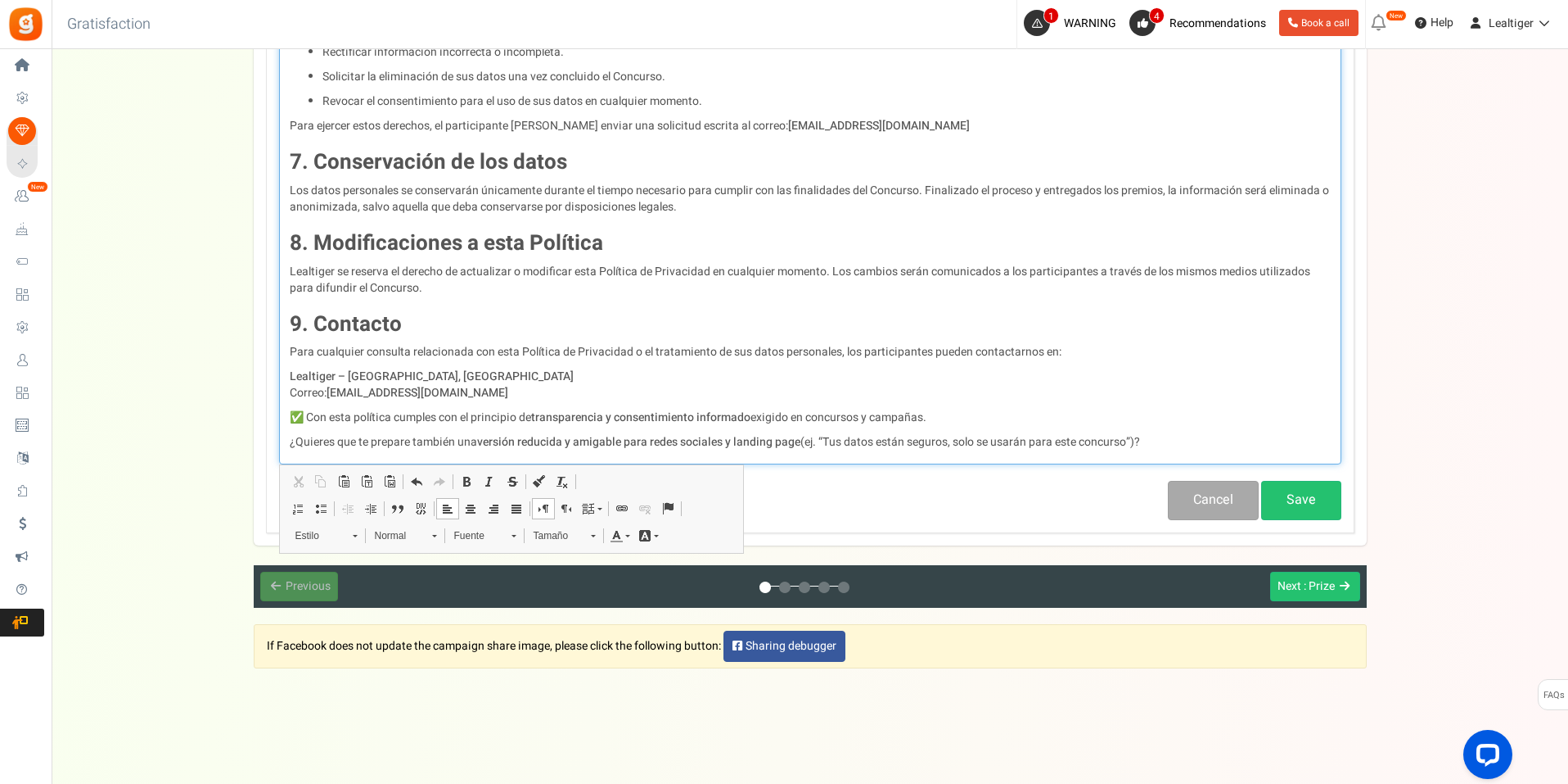
drag, startPoint x: 289, startPoint y: 412, endPoint x: 1269, endPoint y: 433, distance: 980.2
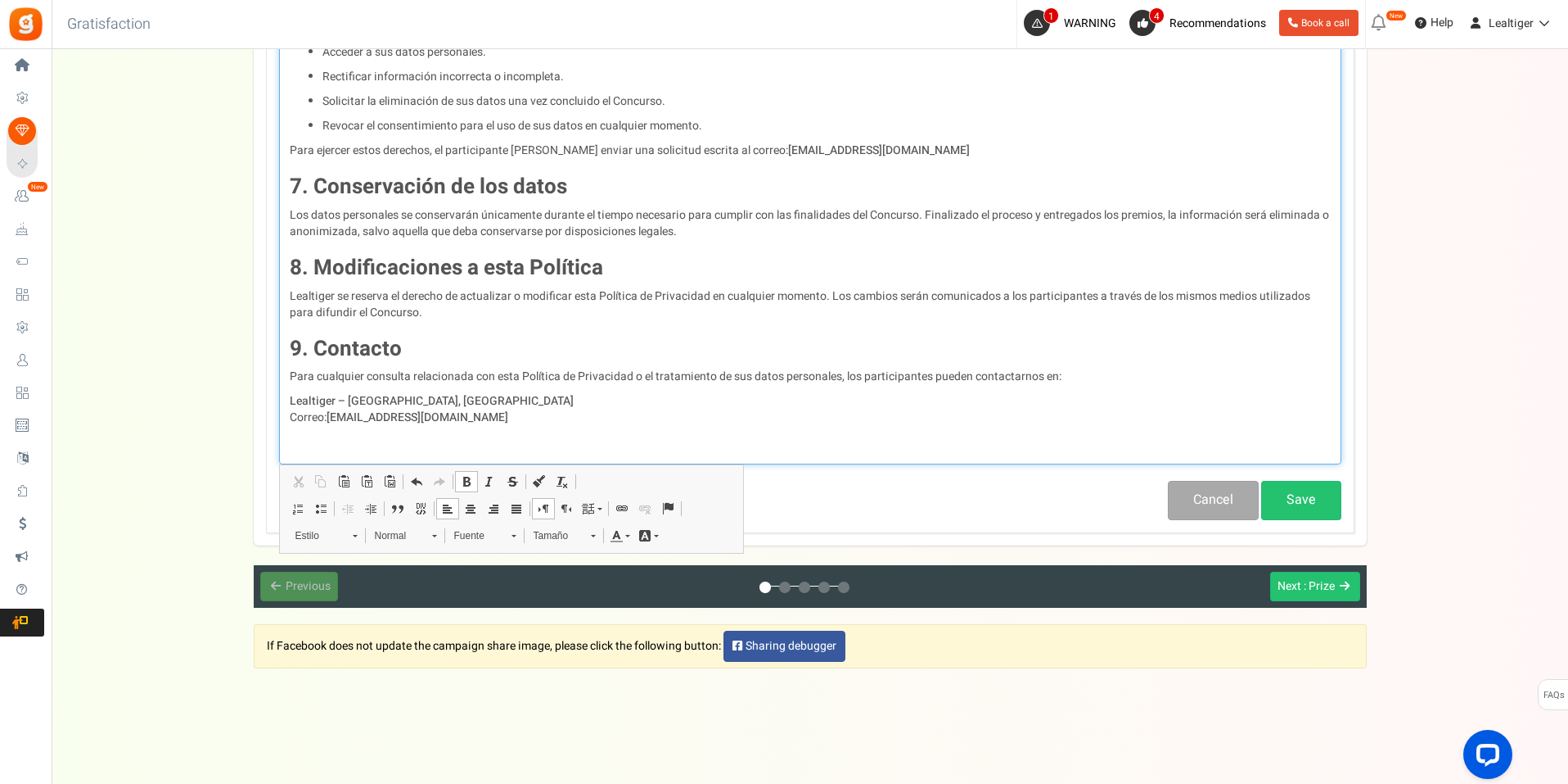
scroll to position [3101, 0]
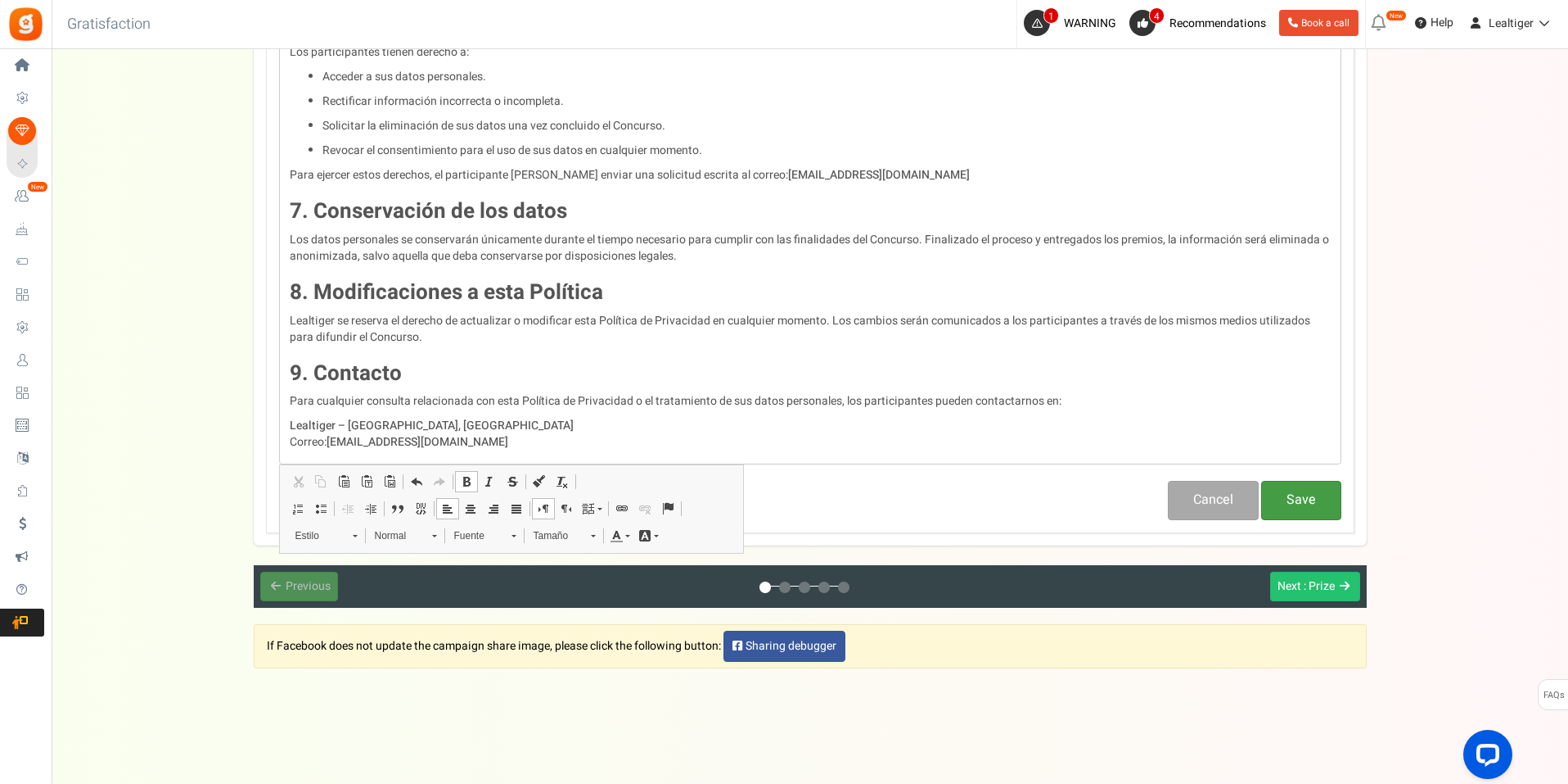
click at [1314, 504] on button "Save" at bounding box center [1301, 500] width 80 height 39
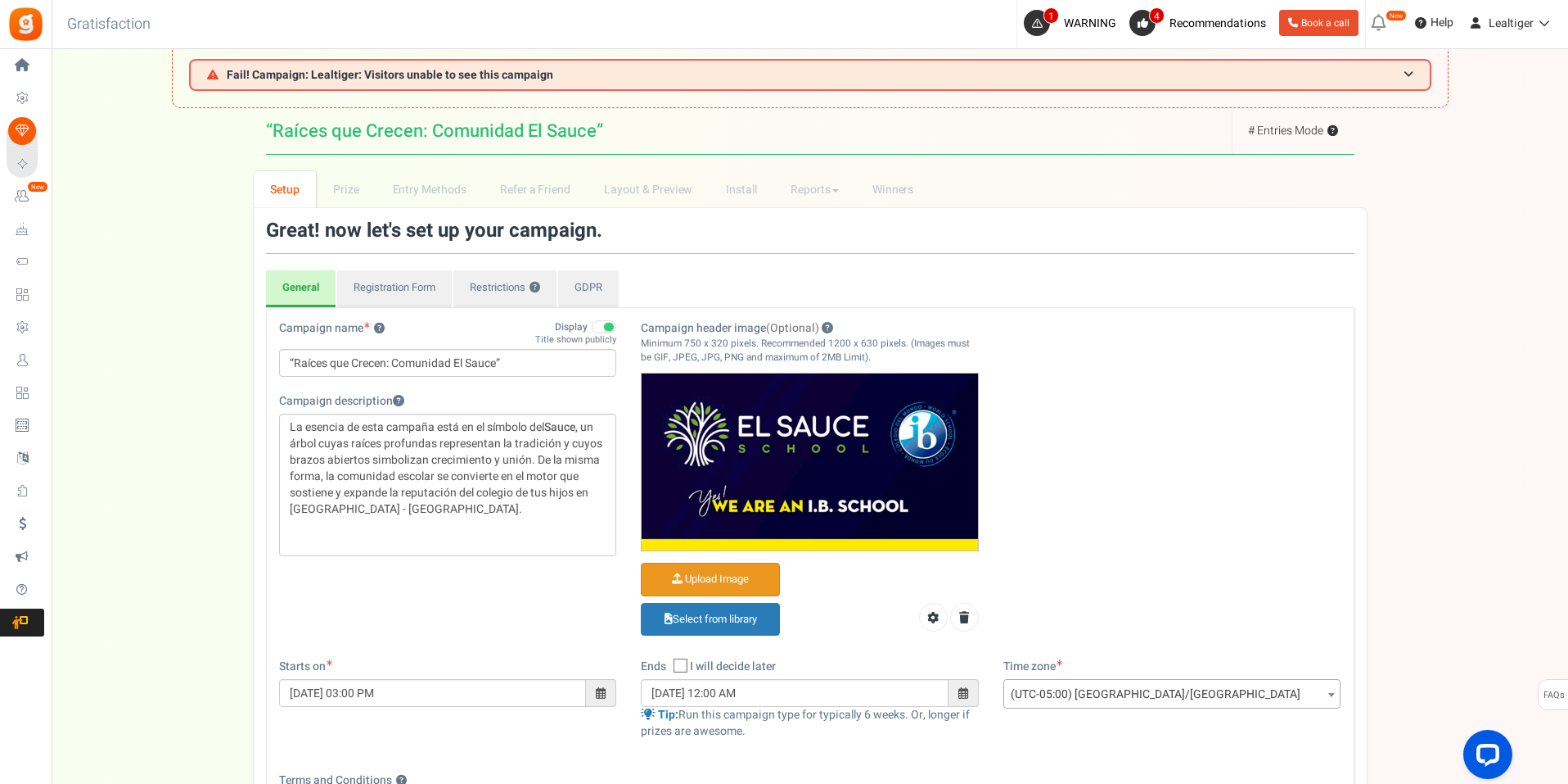
scroll to position [0, 0]
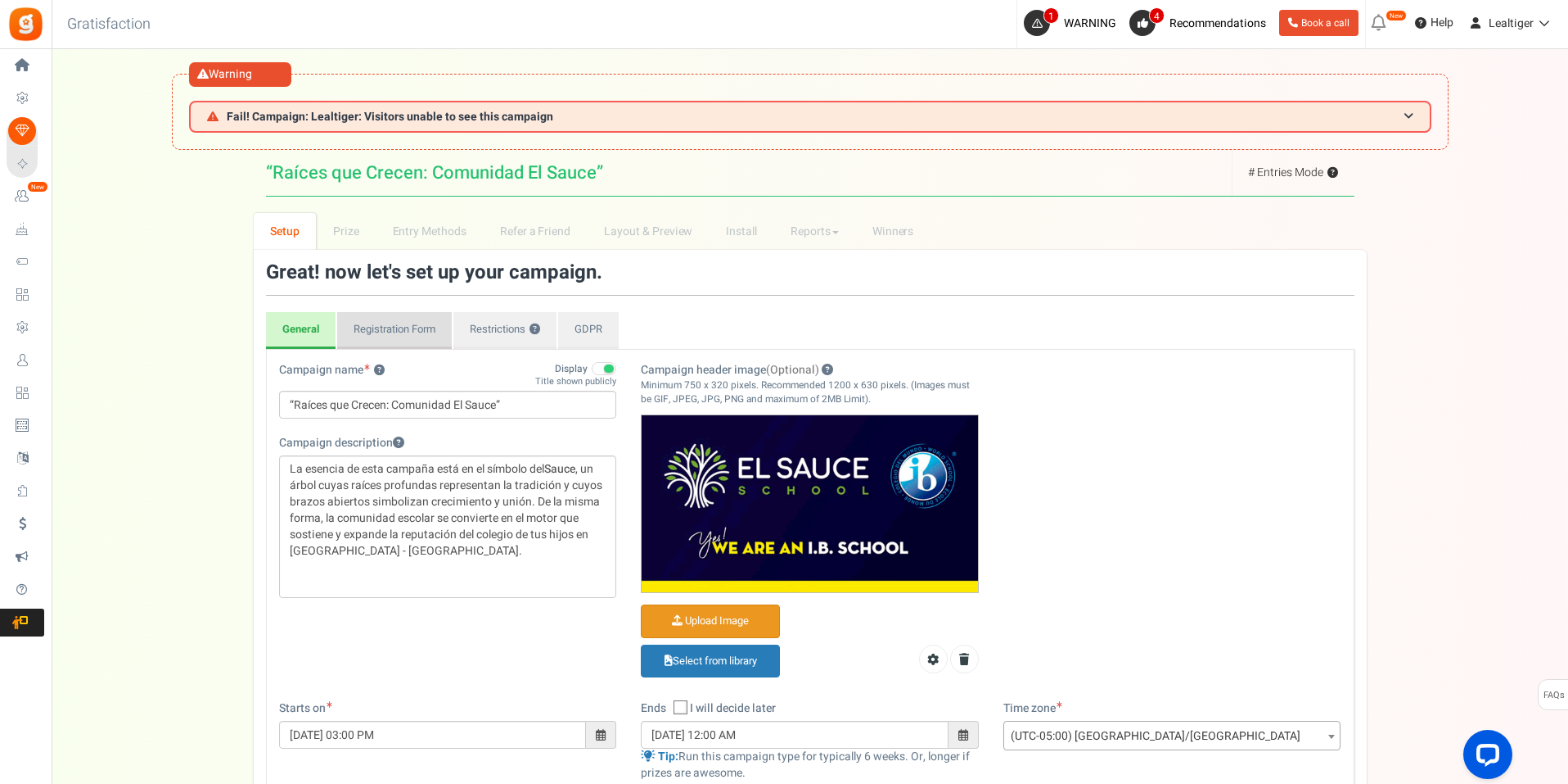
click at [377, 328] on link "Registration Form" at bounding box center [394, 330] width 115 height 38
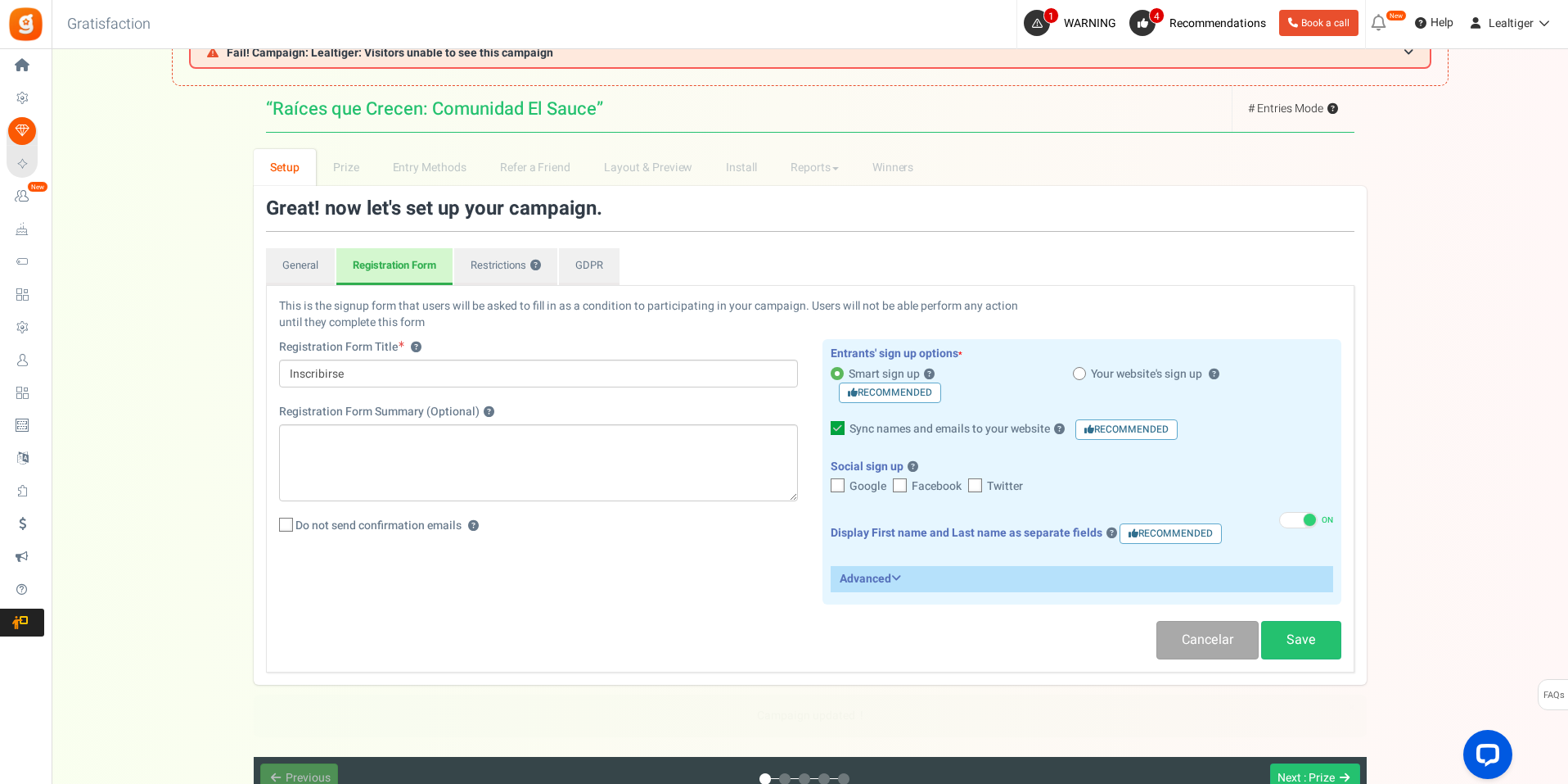
scroll to position [204, 0]
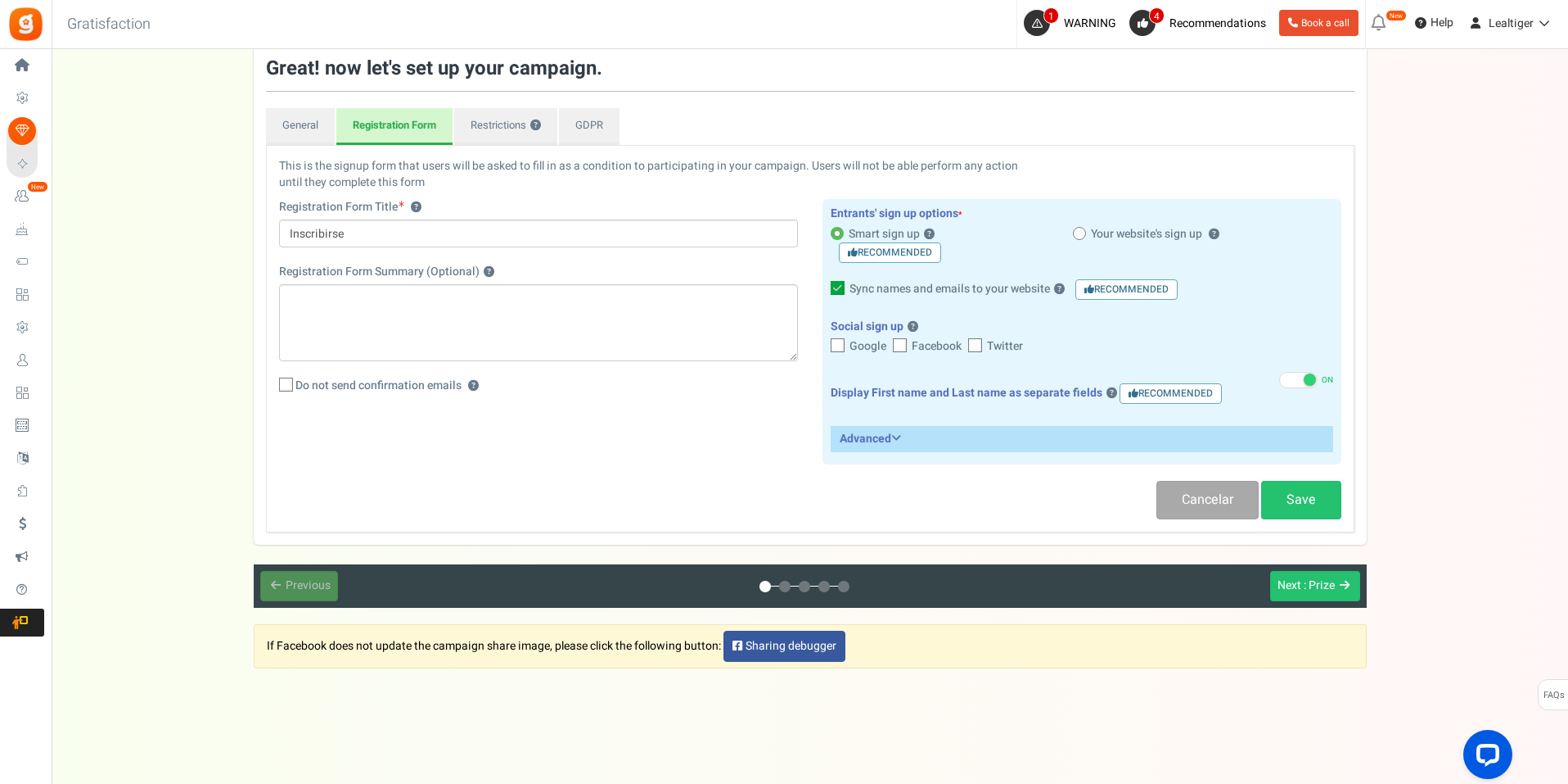
click at [836, 290] on icon at bounding box center [837, 288] width 14 height 14
click at [825, 290] on input "Sync names and emails to your website ? Recommended" at bounding box center [820, 288] width 11 height 11
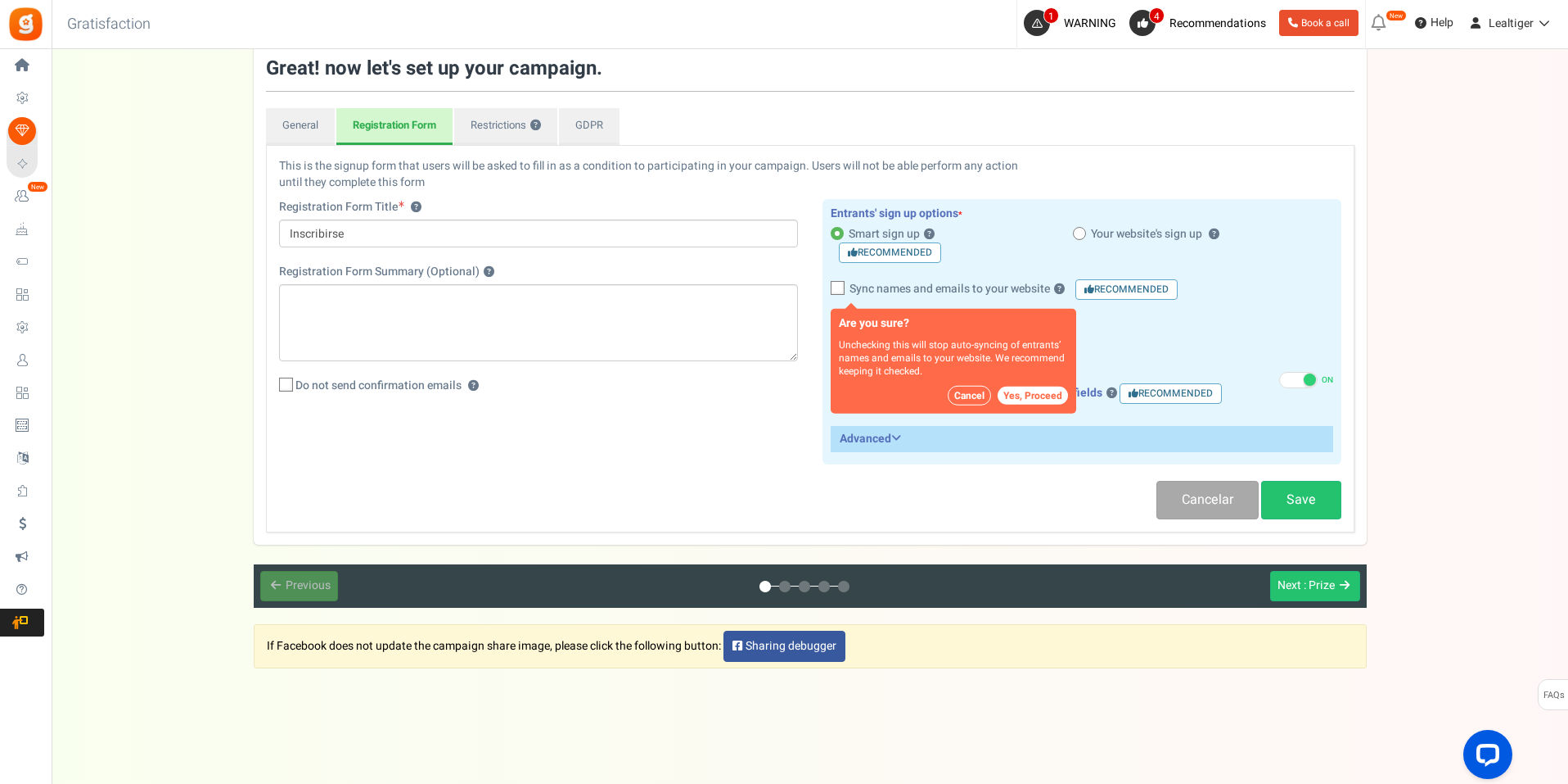
click at [671, 428] on div "This is the signup form that users will be asked to fill in as a condition to p…" at bounding box center [810, 319] width 1087 height 322
click at [971, 394] on button "Cancel" at bounding box center [969, 395] width 43 height 19
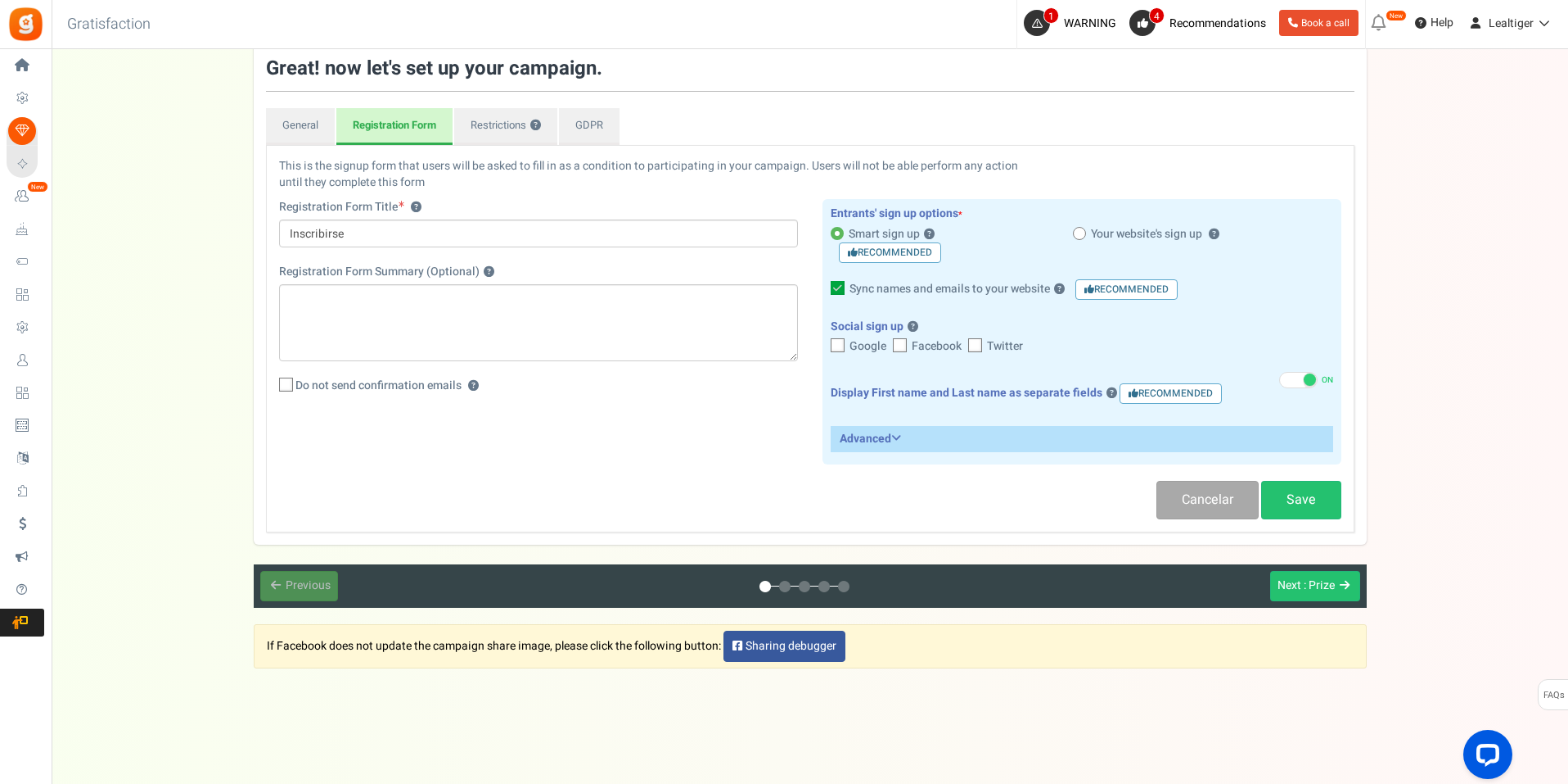
click at [837, 287] on icon at bounding box center [837, 288] width 14 height 14
click at [825, 287] on input "Sync names and emails to your website ? Recommended" at bounding box center [820, 288] width 11 height 11
checkbox input "false"
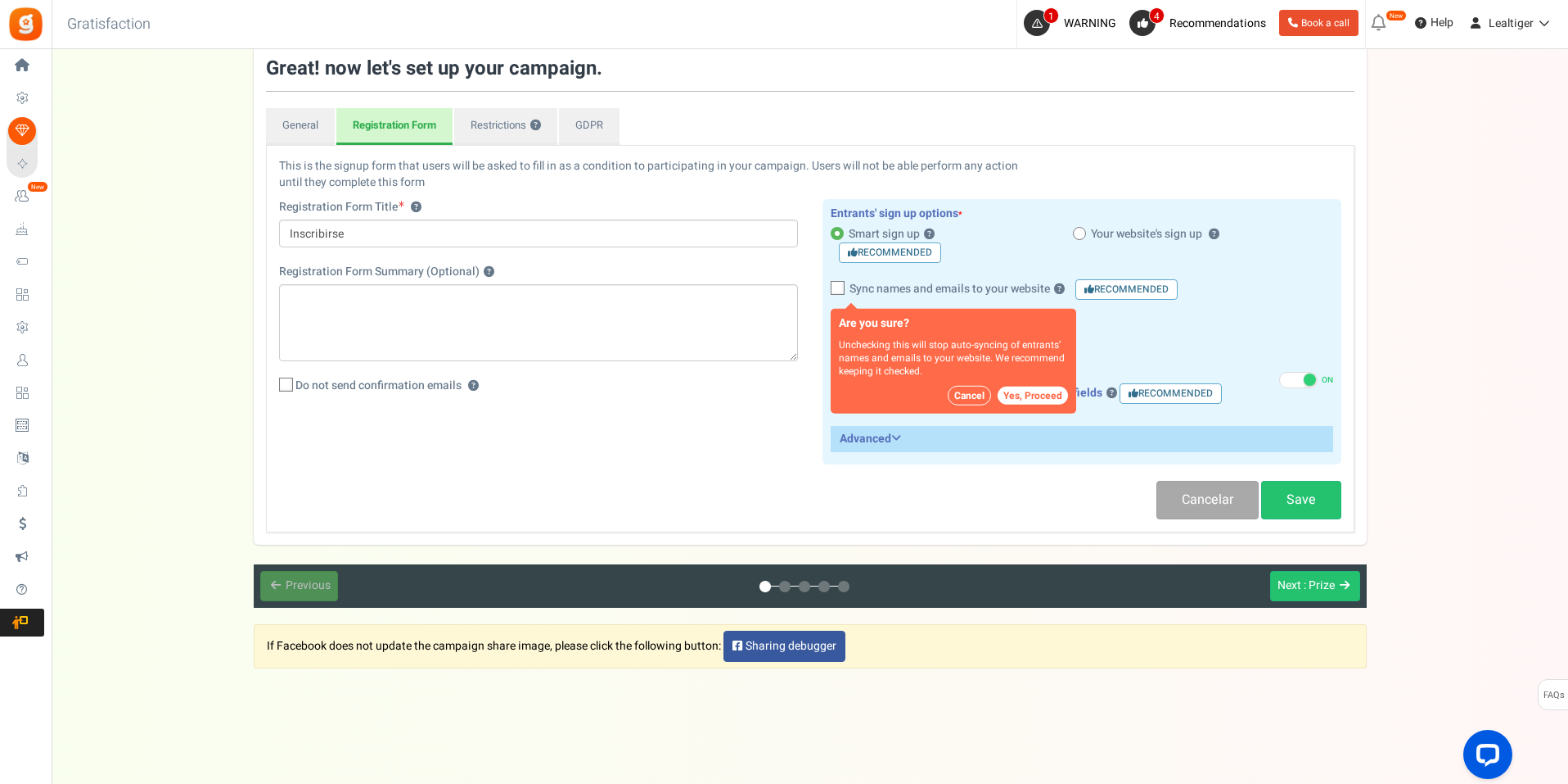
click at [1025, 401] on button "Yes, Proceed" at bounding box center [1033, 395] width 71 height 18
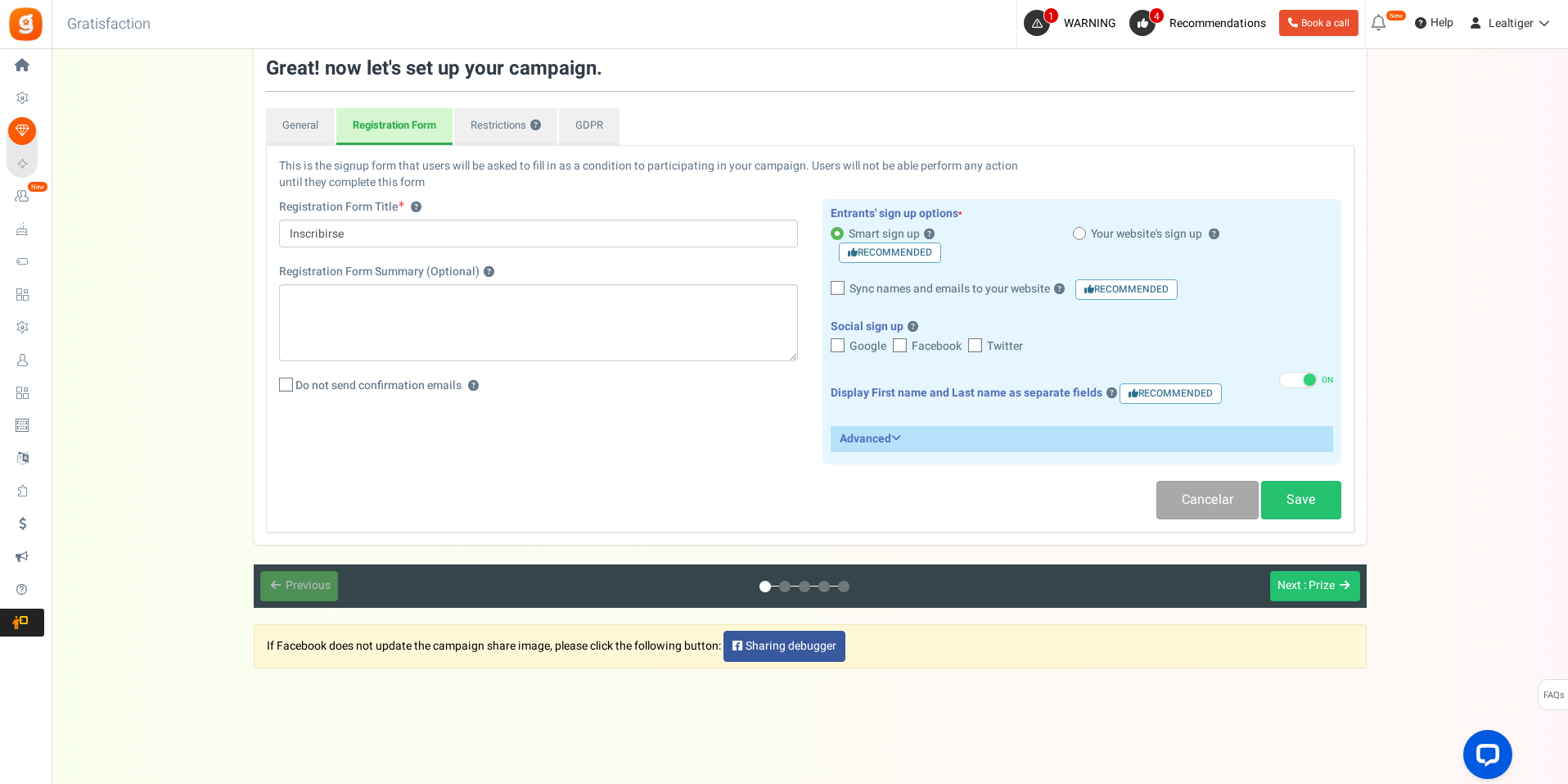
click at [627, 383] on label "Do not send confirmation emails ?" at bounding box center [538, 386] width 519 height 17
click at [274, 383] on input "Do not send confirmation emails ?" at bounding box center [268, 386] width 11 height 11
checkbox input "true"
click at [472, 125] on link "Restrictions ?" at bounding box center [506, 126] width 103 height 38
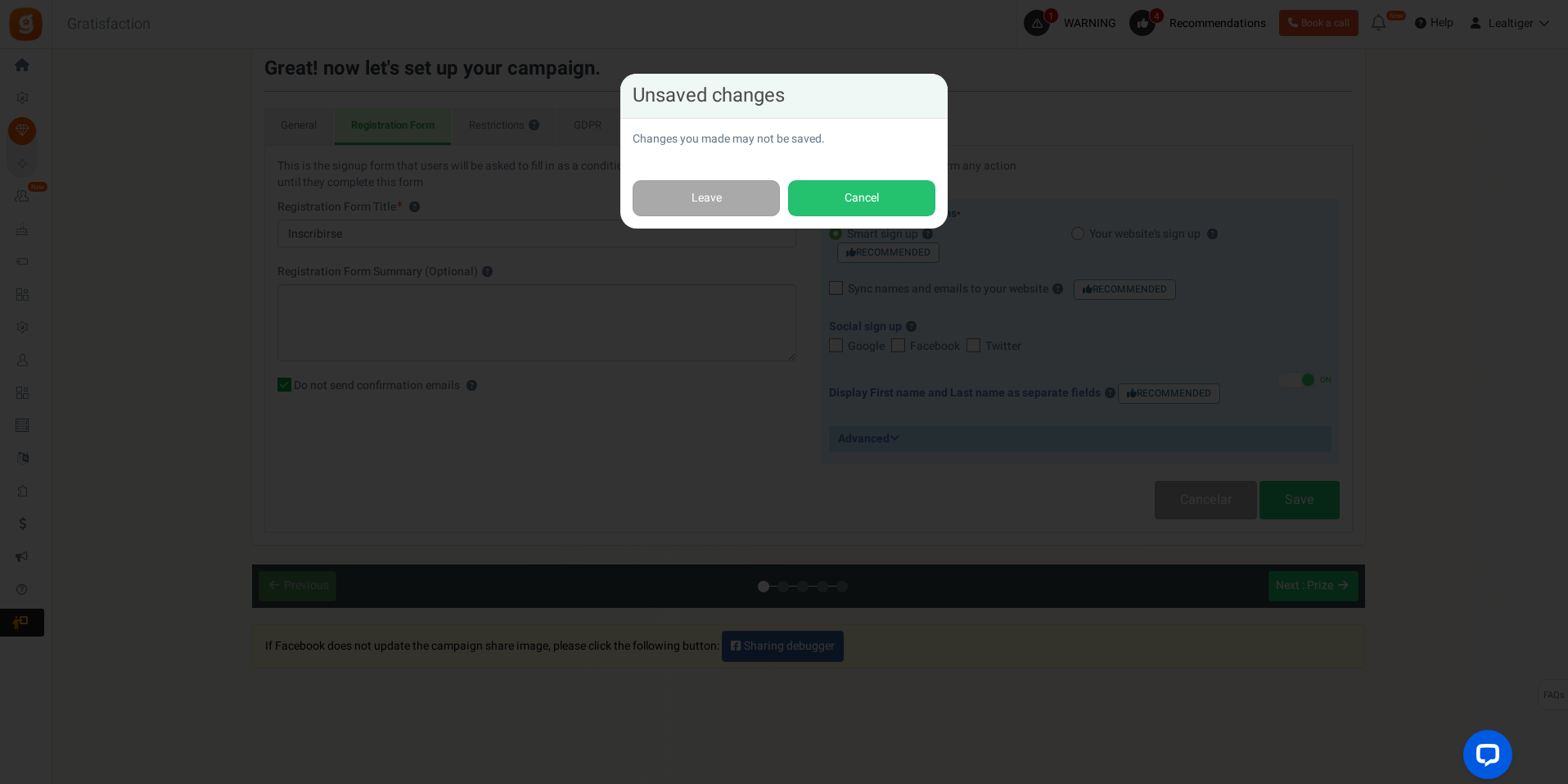
click at [544, 188] on div "Unsaved changes Changes you made may not be saved. Leave Cancel" at bounding box center [784, 392] width 1568 height 784
click at [862, 210] on button "Cancel" at bounding box center [861, 199] width 147 height 37
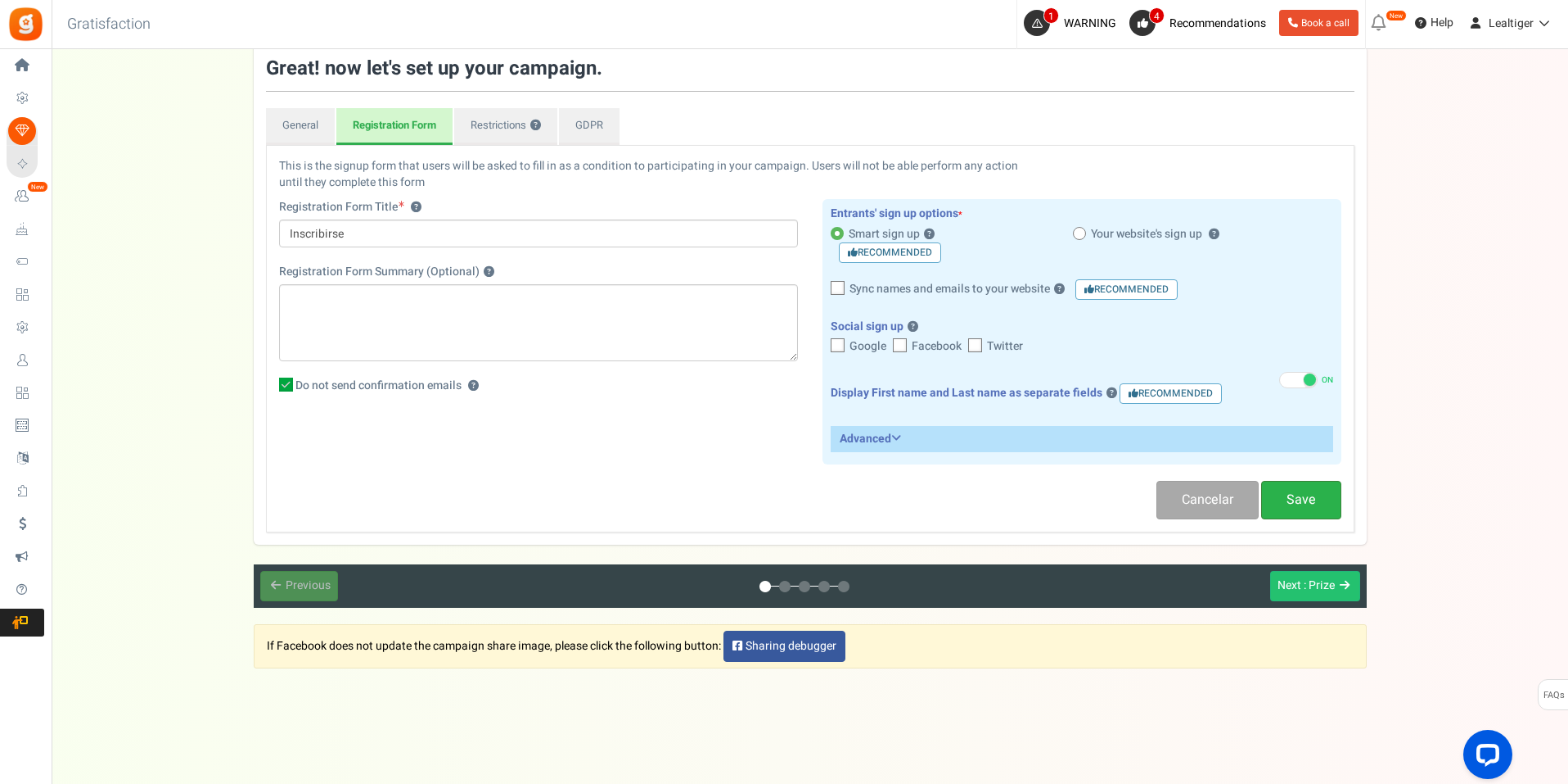
click at [1309, 509] on link "Save" at bounding box center [1301, 500] width 80 height 39
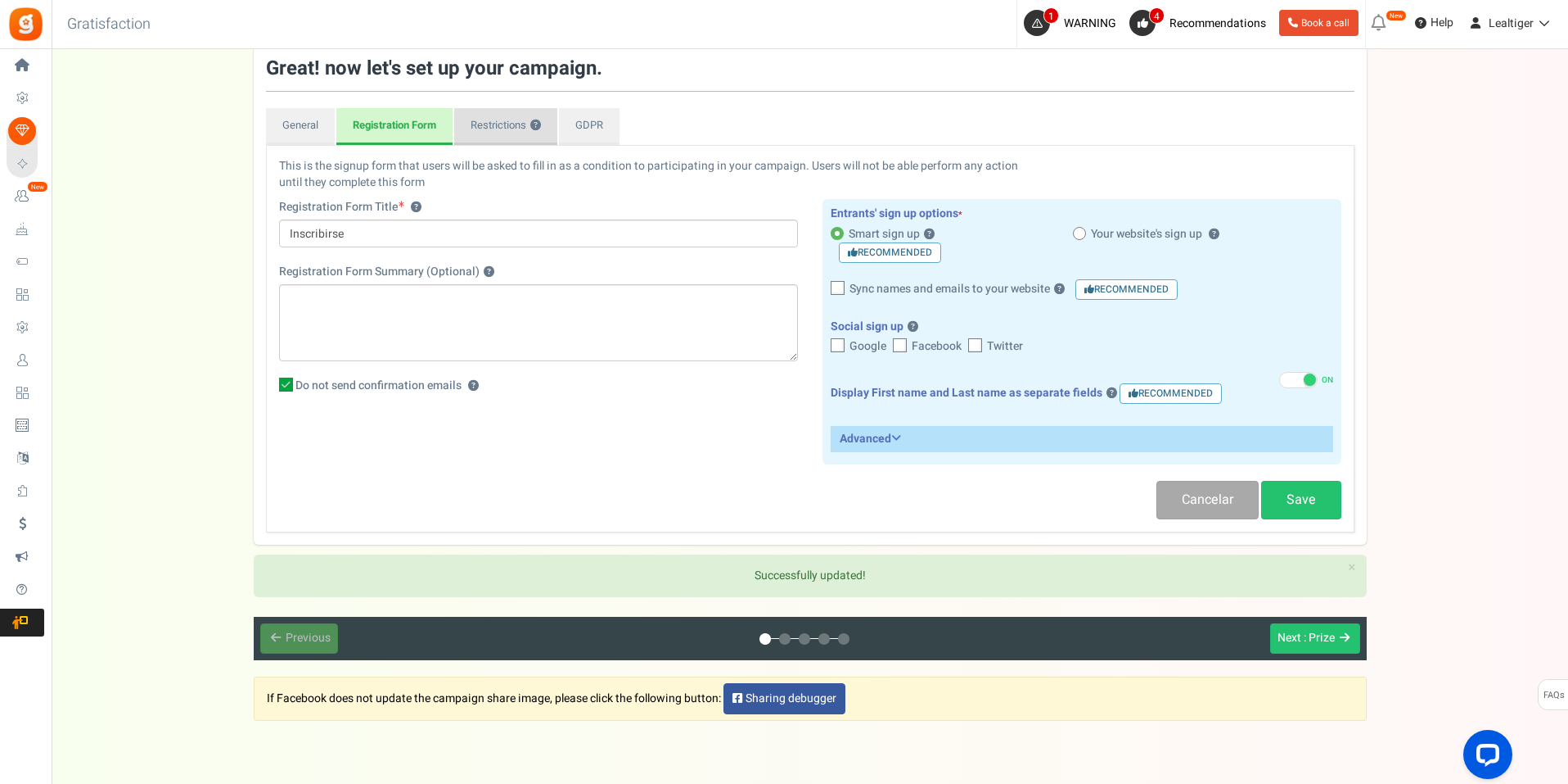
click at [501, 124] on link "Restrictions ?" at bounding box center [506, 126] width 103 height 38
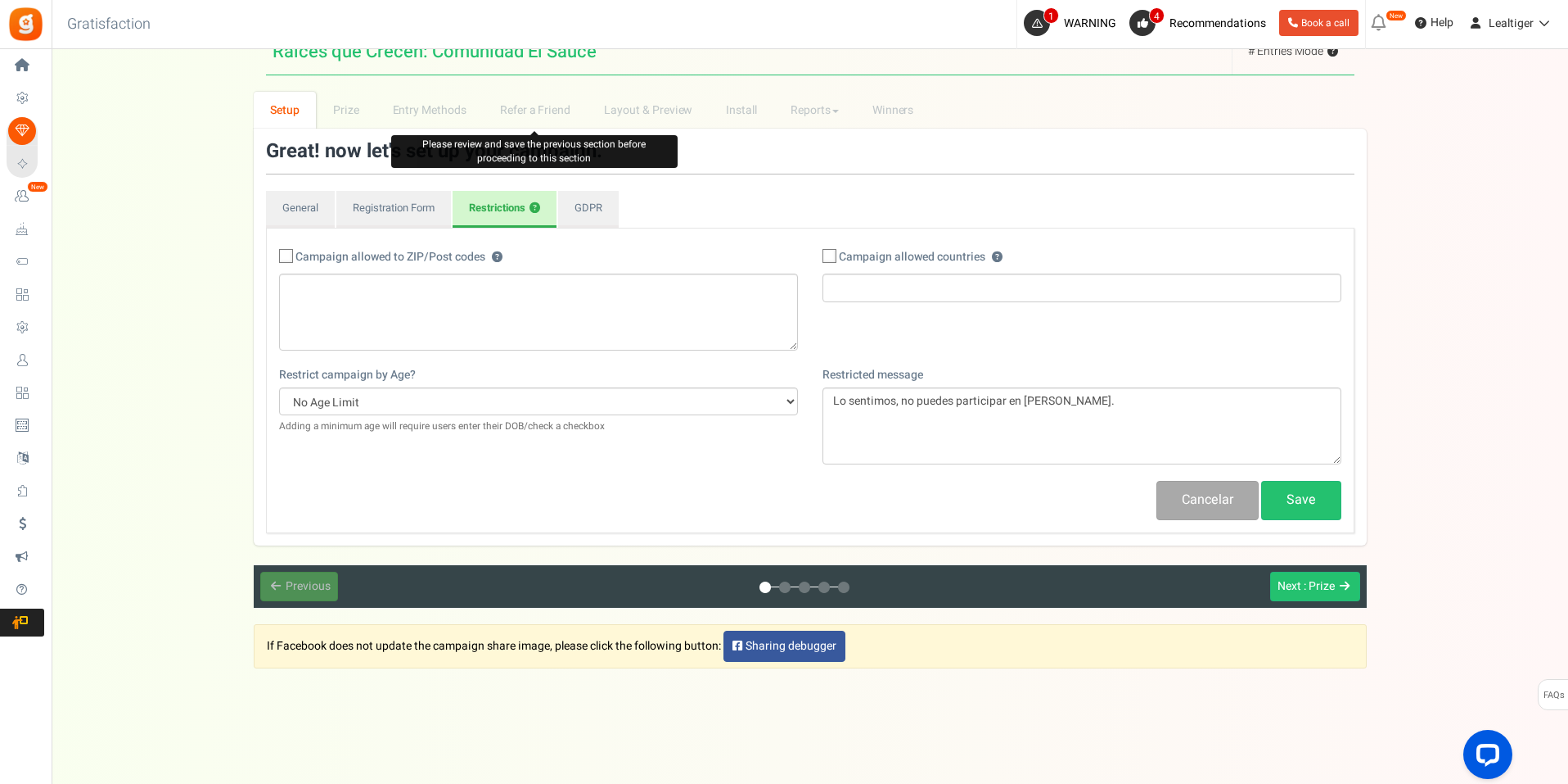
scroll to position [121, 0]
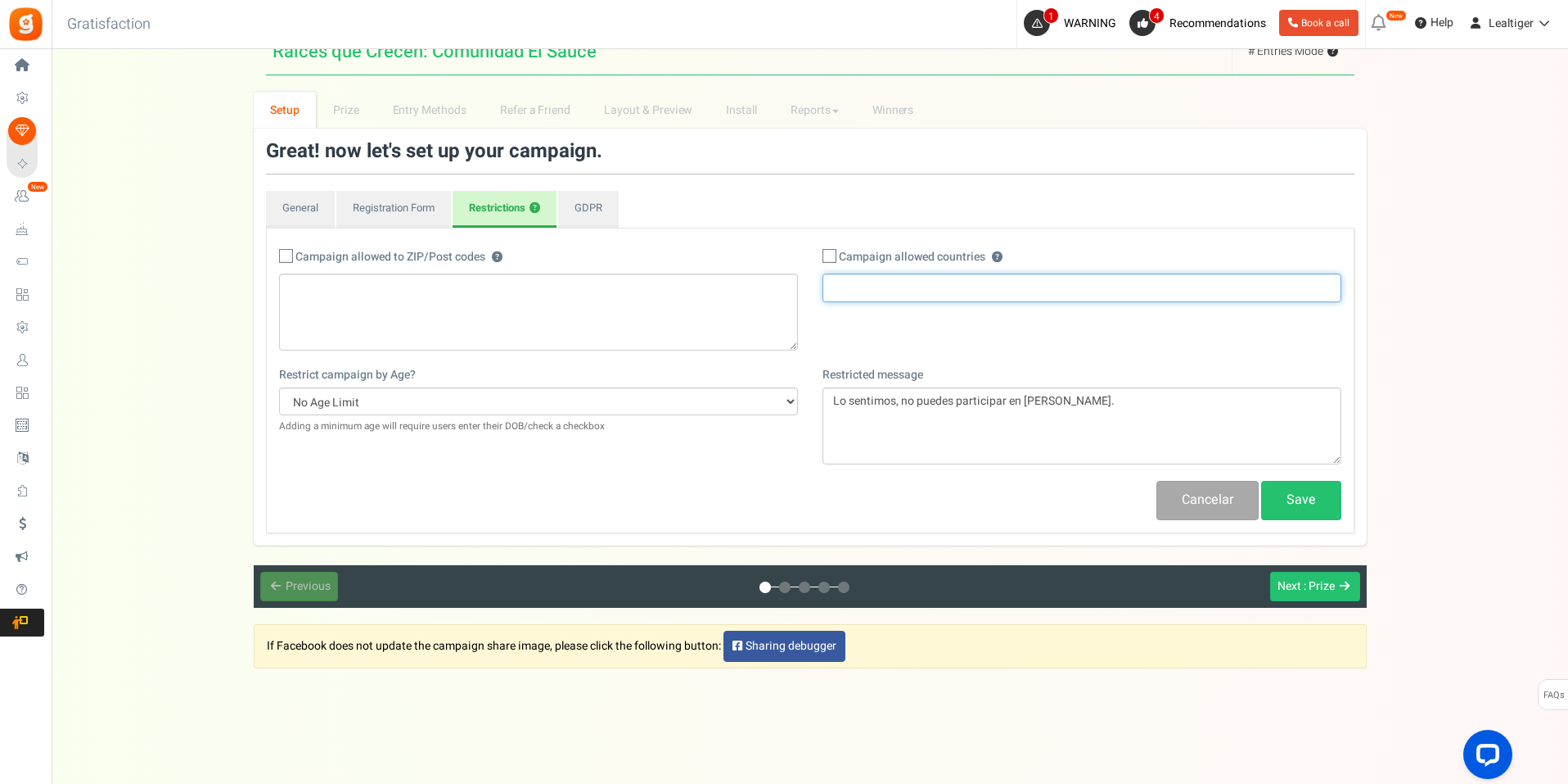
click at [957, 289] on input "search" at bounding box center [1082, 287] width 509 height 18
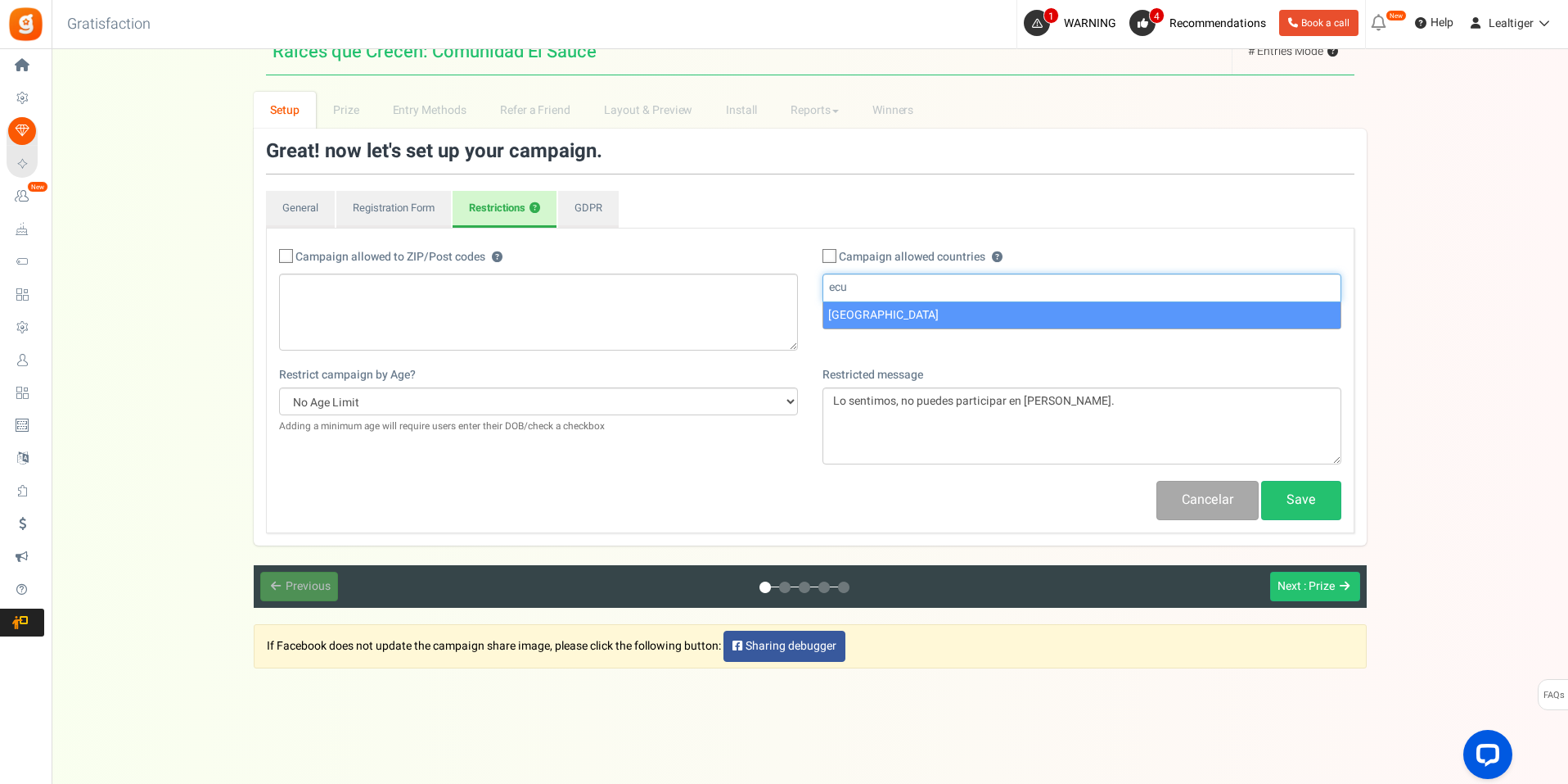
type input "ecu"
select select "EC"
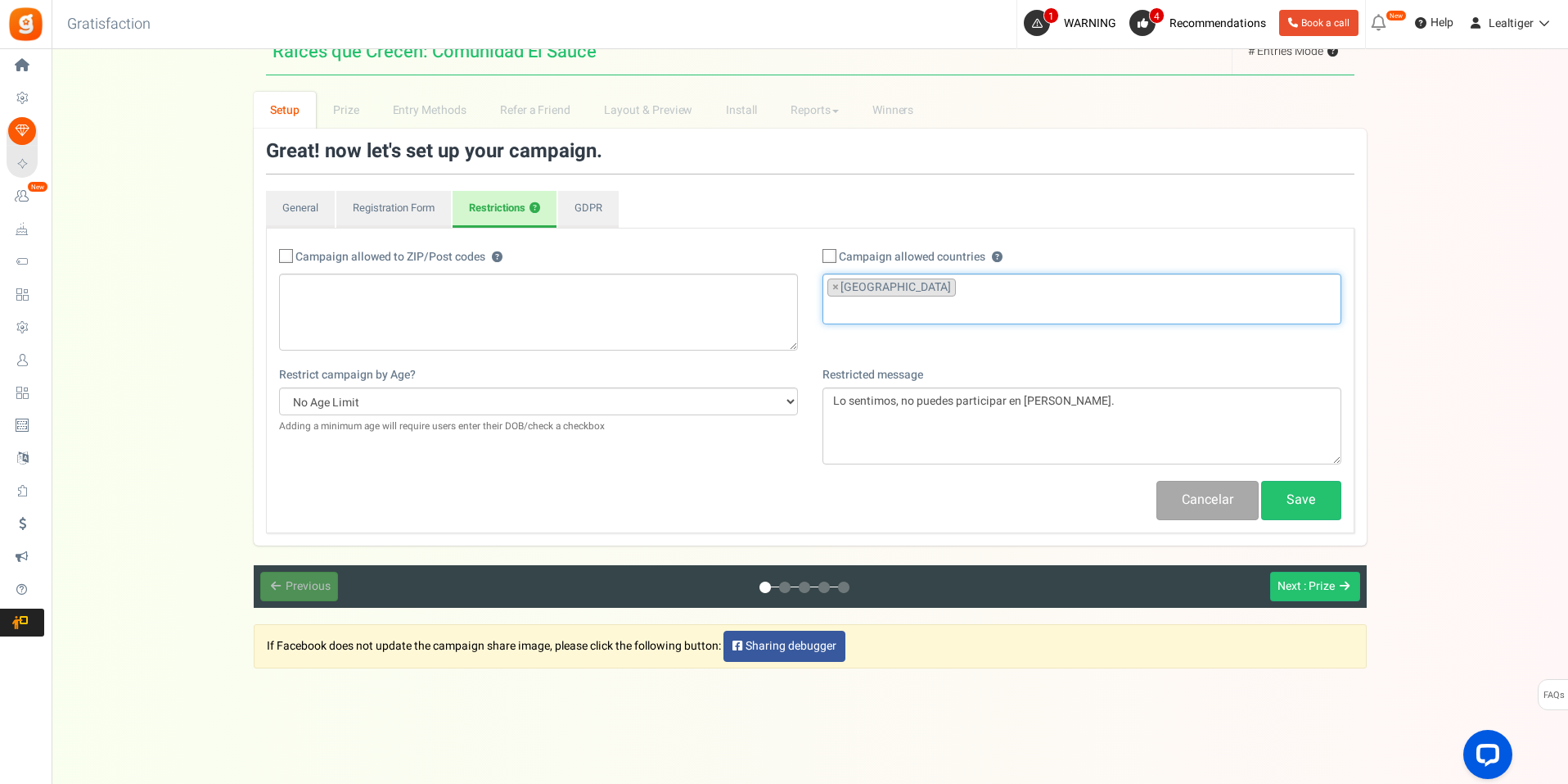
scroll to position [1044, 0]
click at [1289, 492] on link "Save" at bounding box center [1301, 500] width 80 height 39
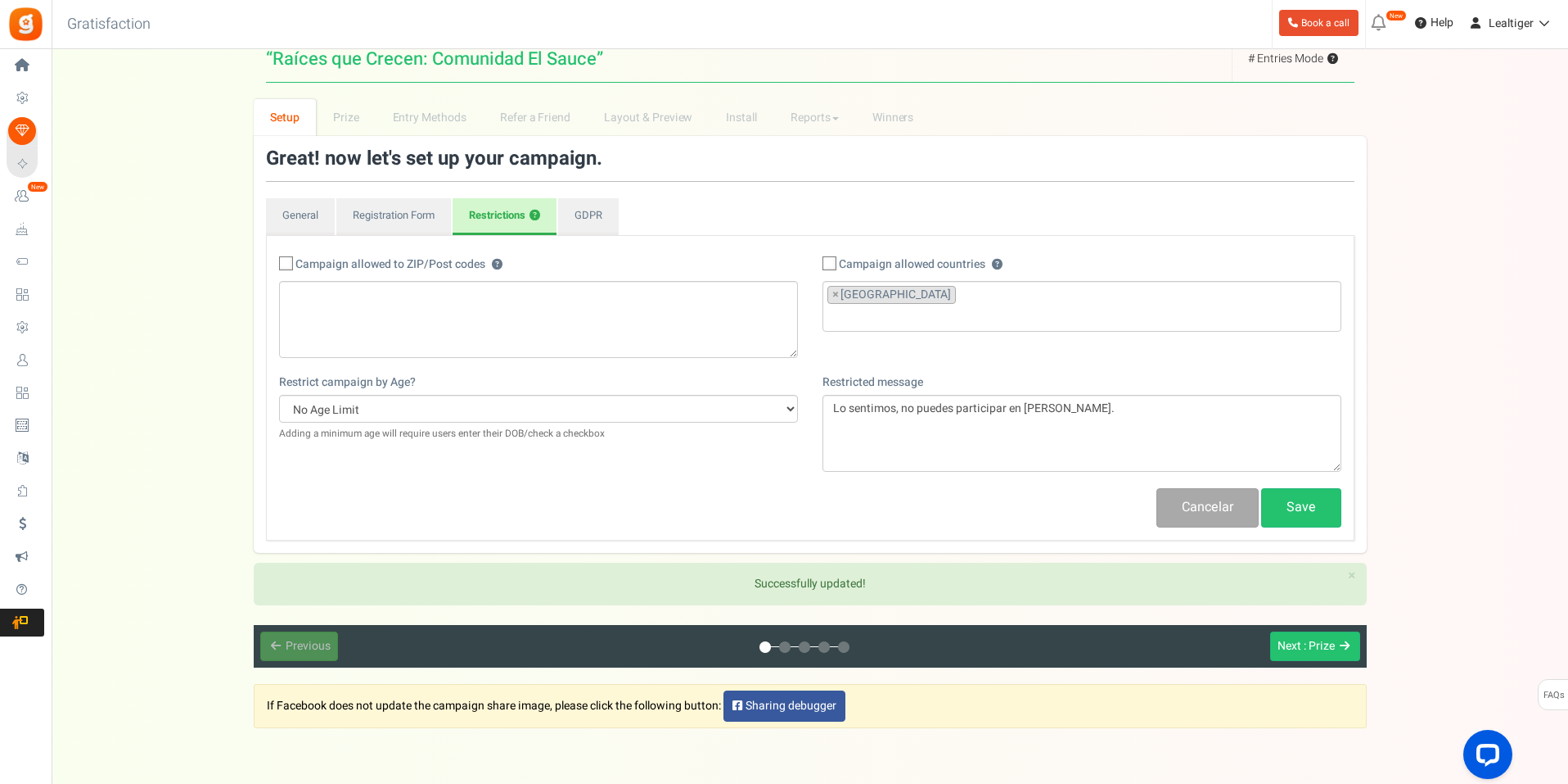
scroll to position [174, 0]
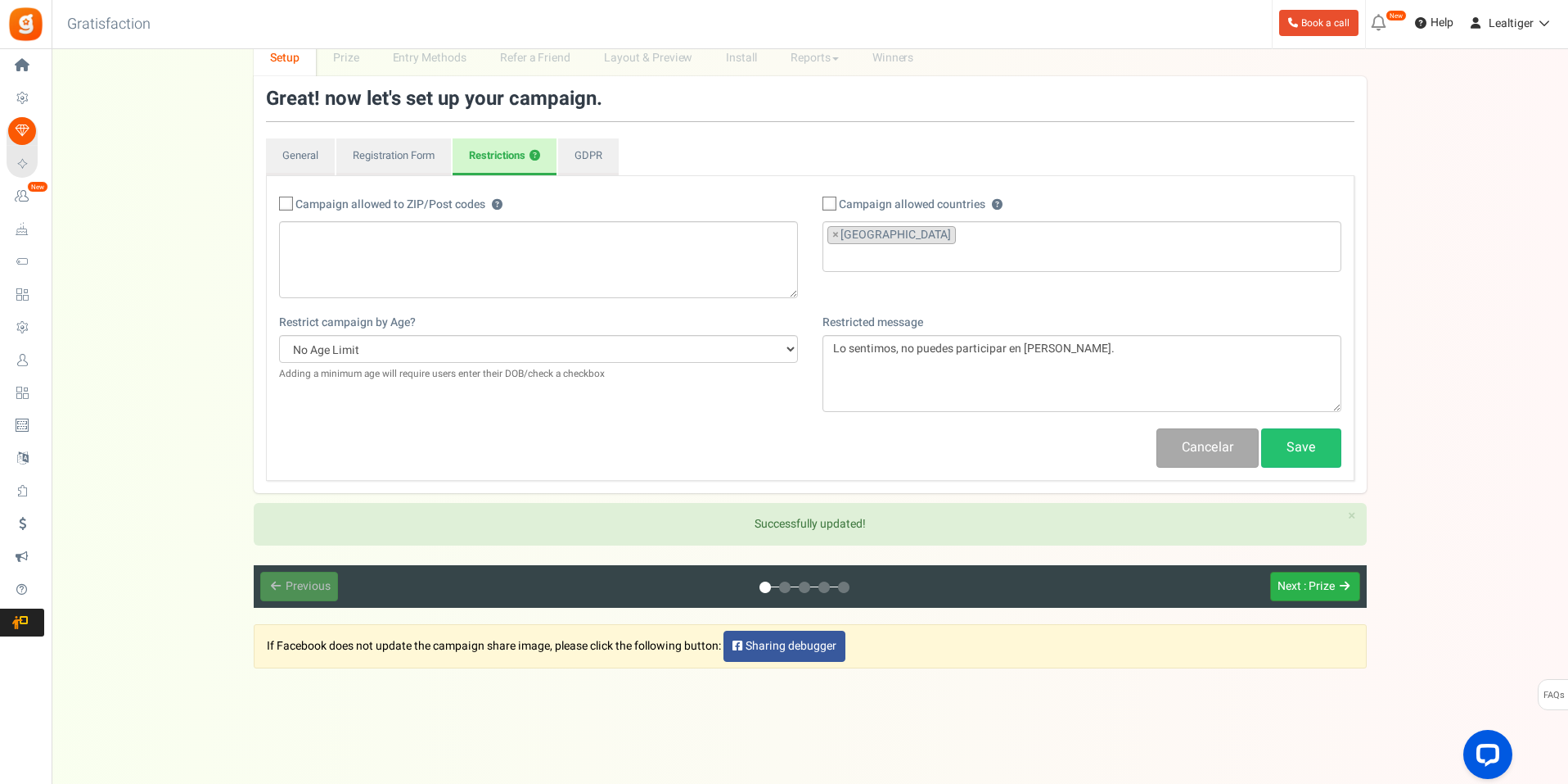
click at [1321, 593] on span ": Prize" at bounding box center [1319, 585] width 31 height 17
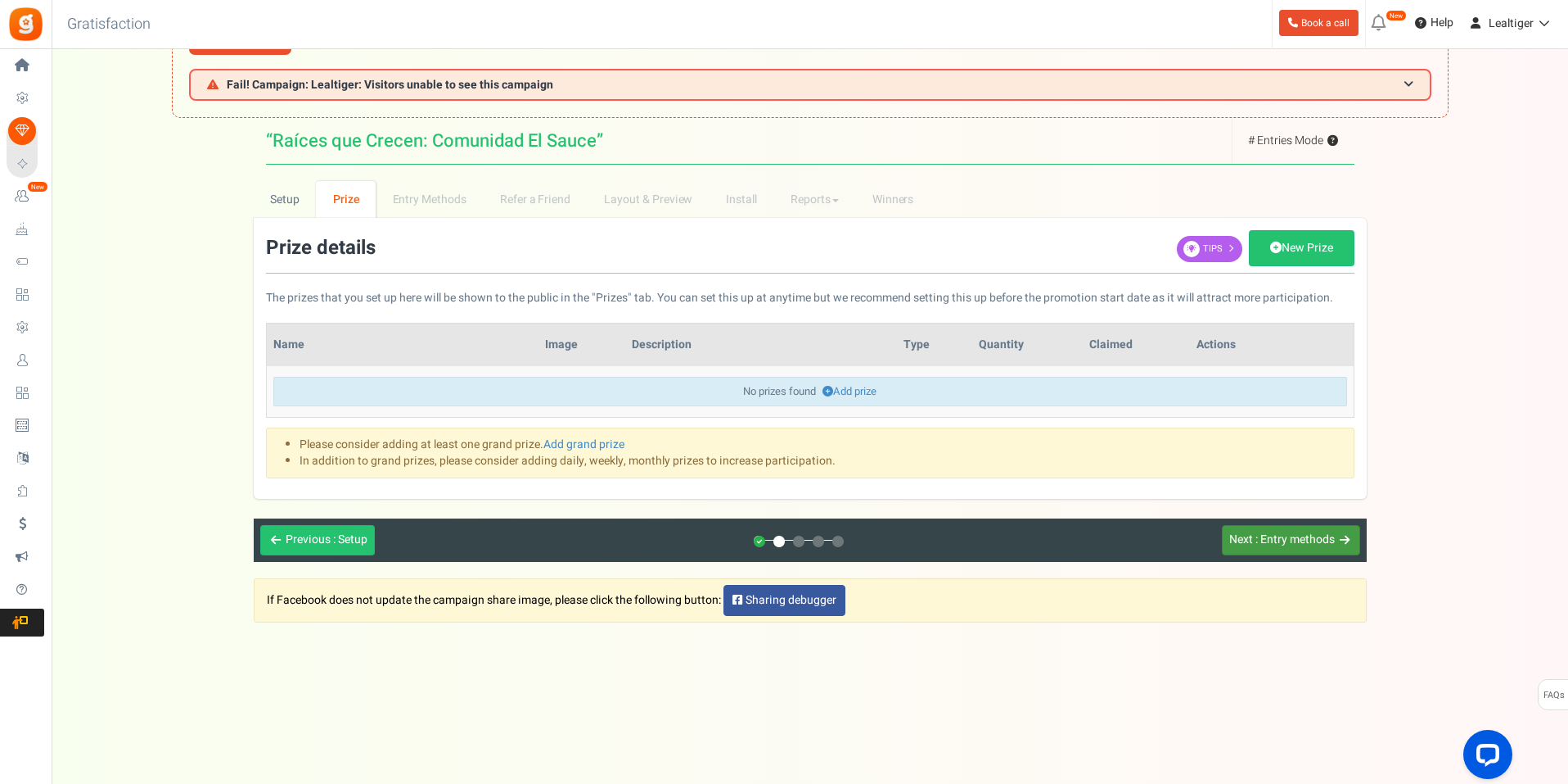
scroll to position [0, 0]
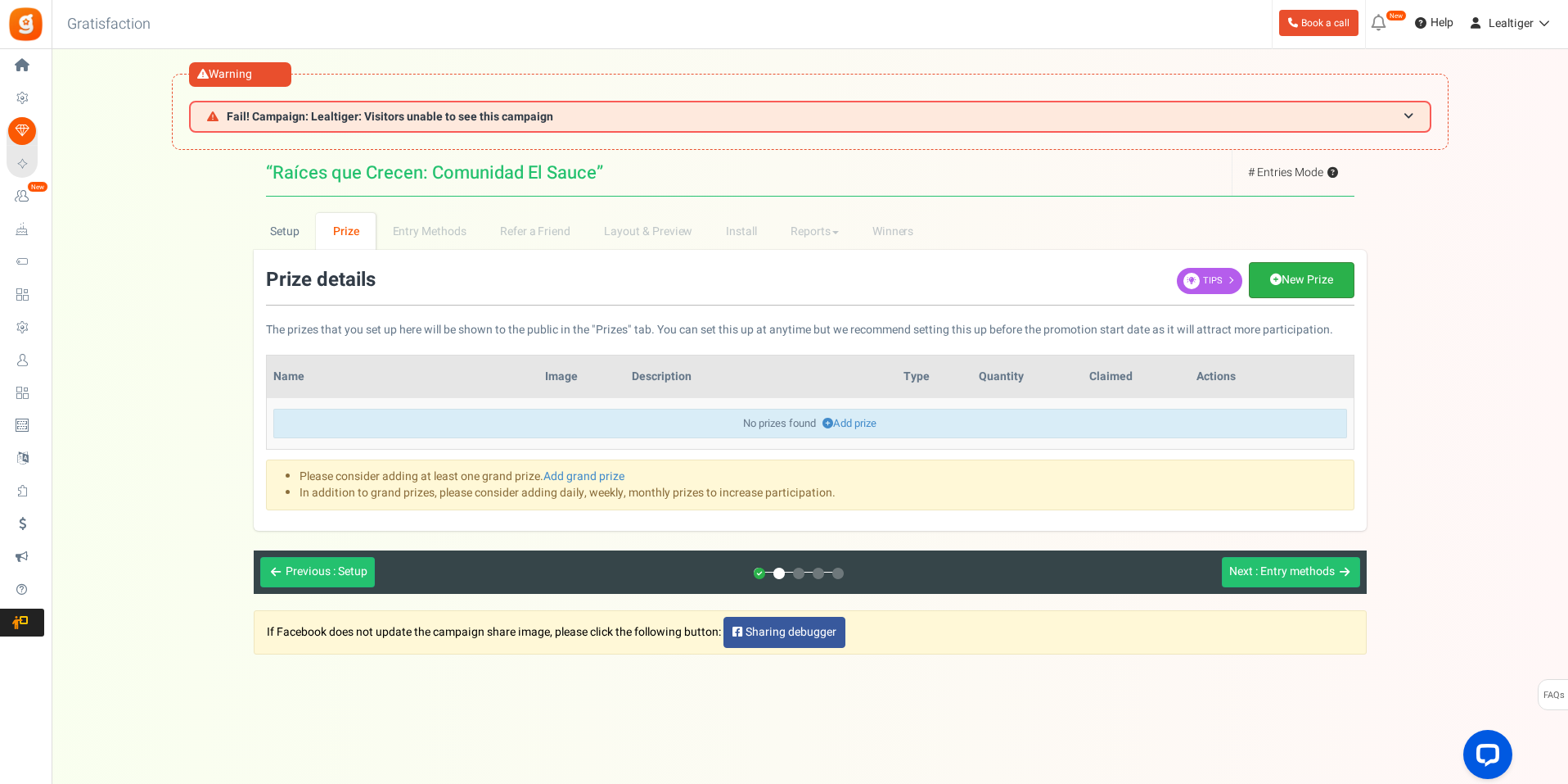
click at [1307, 269] on link "New Prize" at bounding box center [1302, 280] width 106 height 36
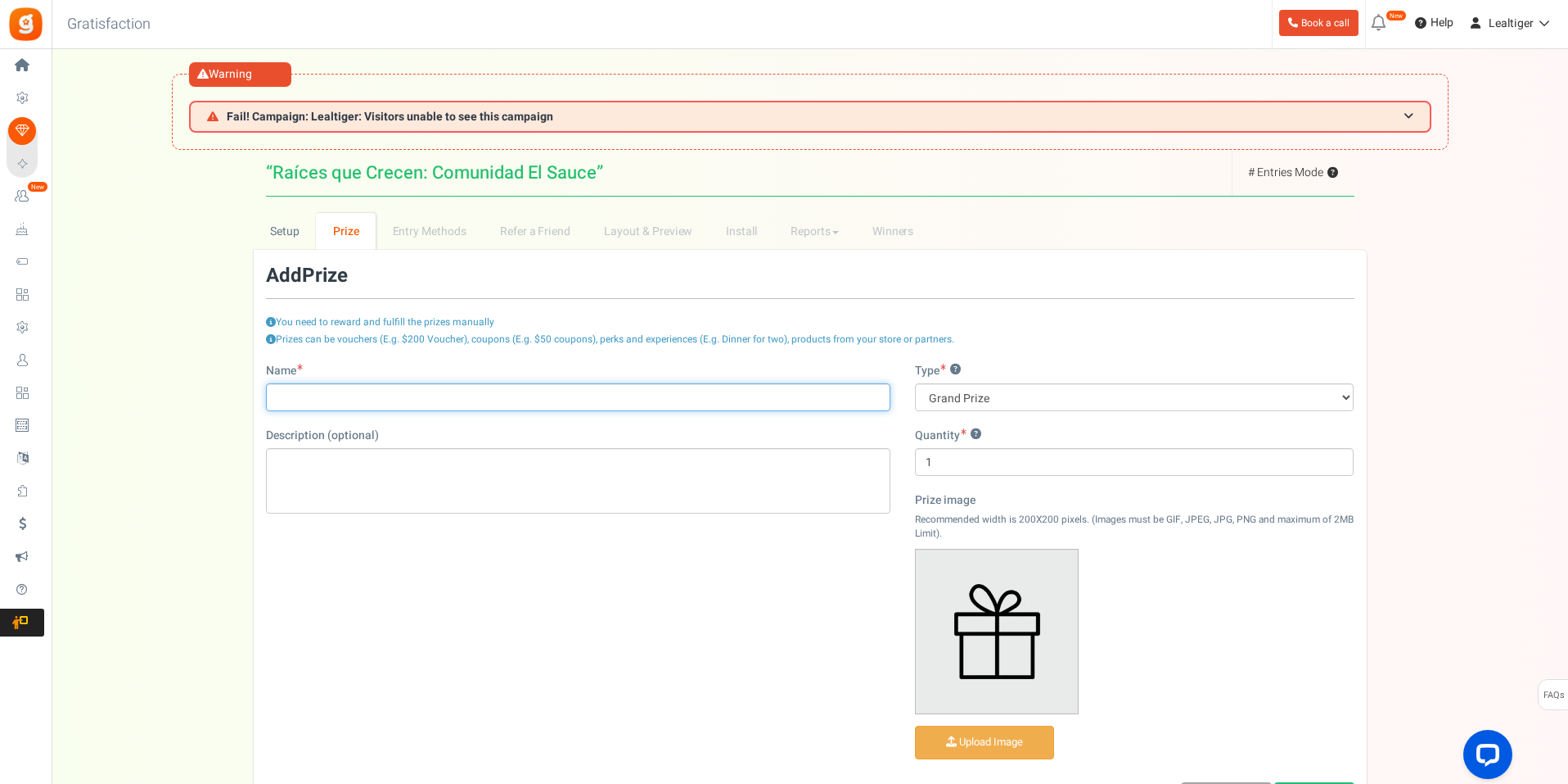
click at [570, 398] on input "Name" at bounding box center [578, 397] width 625 height 28
click at [610, 405] on input "Name" at bounding box center [578, 397] width 625 height 28
paste input "Gorra de béisbol de perfil bajo | [PERSON_NAME] 18-253"
click at [545, 400] on input "Gorra de béisbol de perfil bajo | [PERSON_NAME] 18-253" at bounding box center [578, 397] width 625 height 28
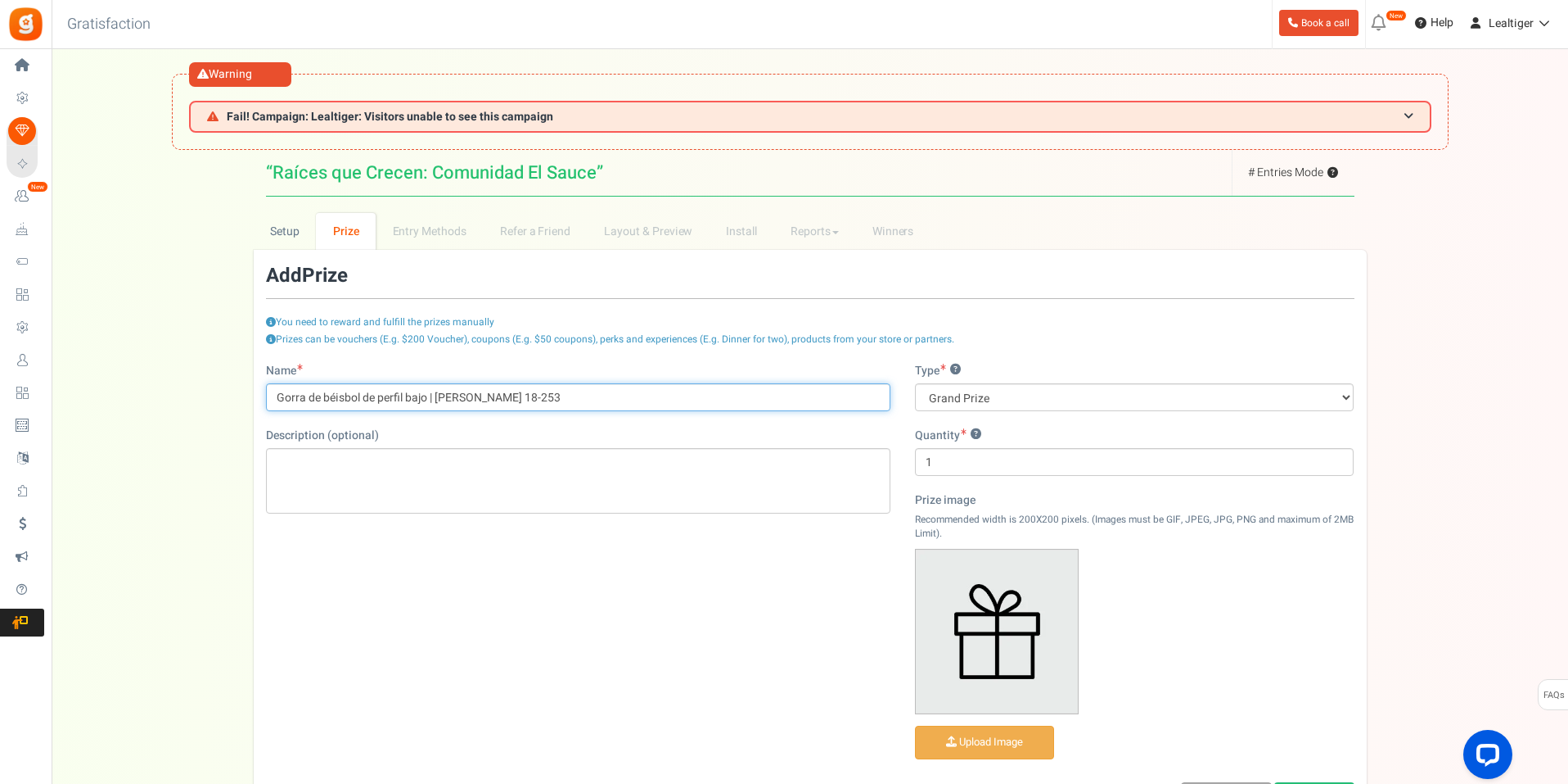
click at [545, 400] on input "Gorra de béisbol de perfil bajo | [PERSON_NAME] 18-253" at bounding box center [578, 397] width 625 height 28
paste input "“Sudadera con capucha extragrande de tejido pesado”"
click at [664, 391] on input "Sudadera con capucha extragrande de tejido pesado" at bounding box center [578, 397] width 625 height 28
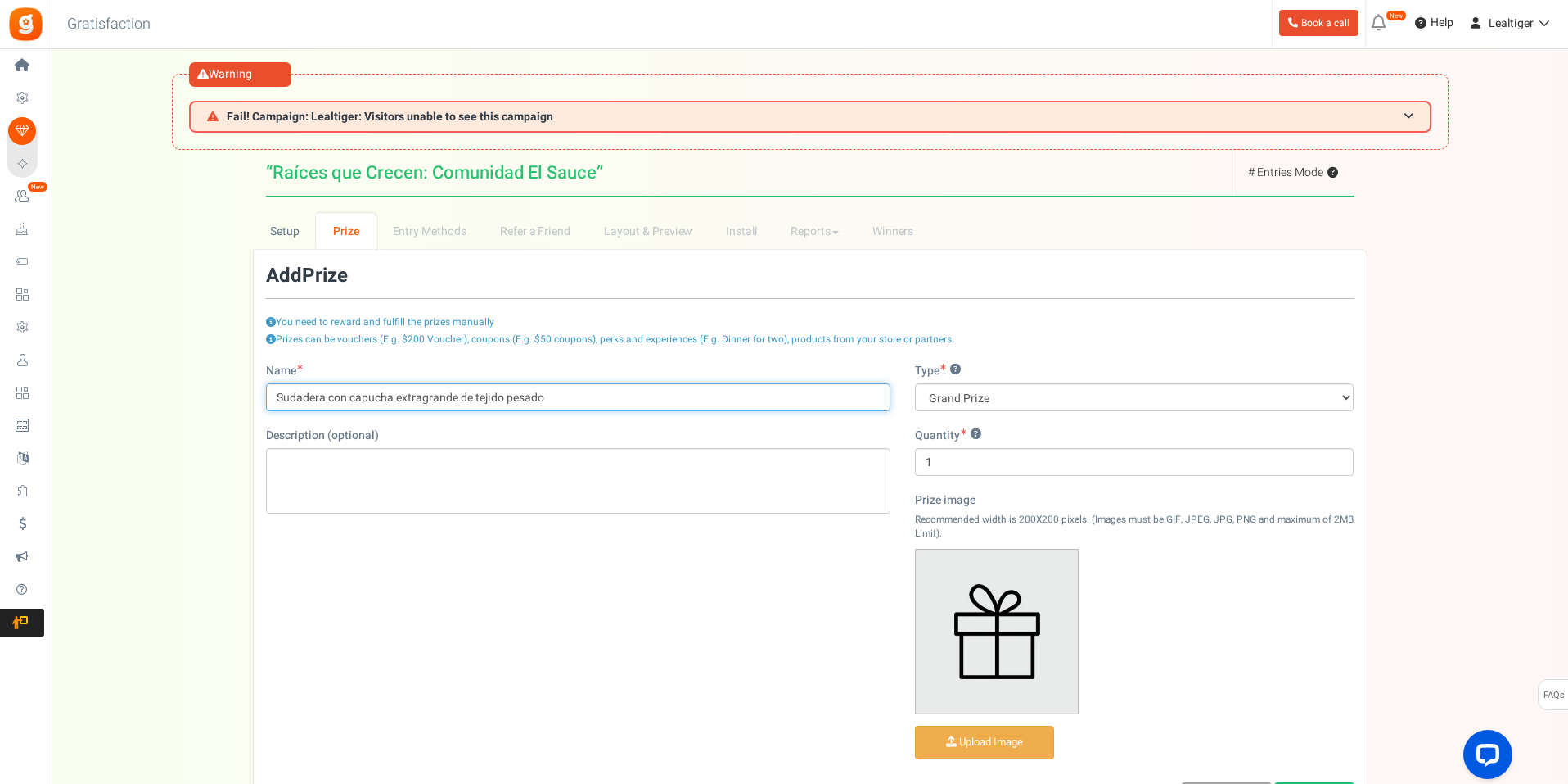
paste input "gruesa oversize unisex | Bella + Canvas 4719"
type input "Sudadera con capucha gruesa oversize unisex | Bella + Canvas 4719"
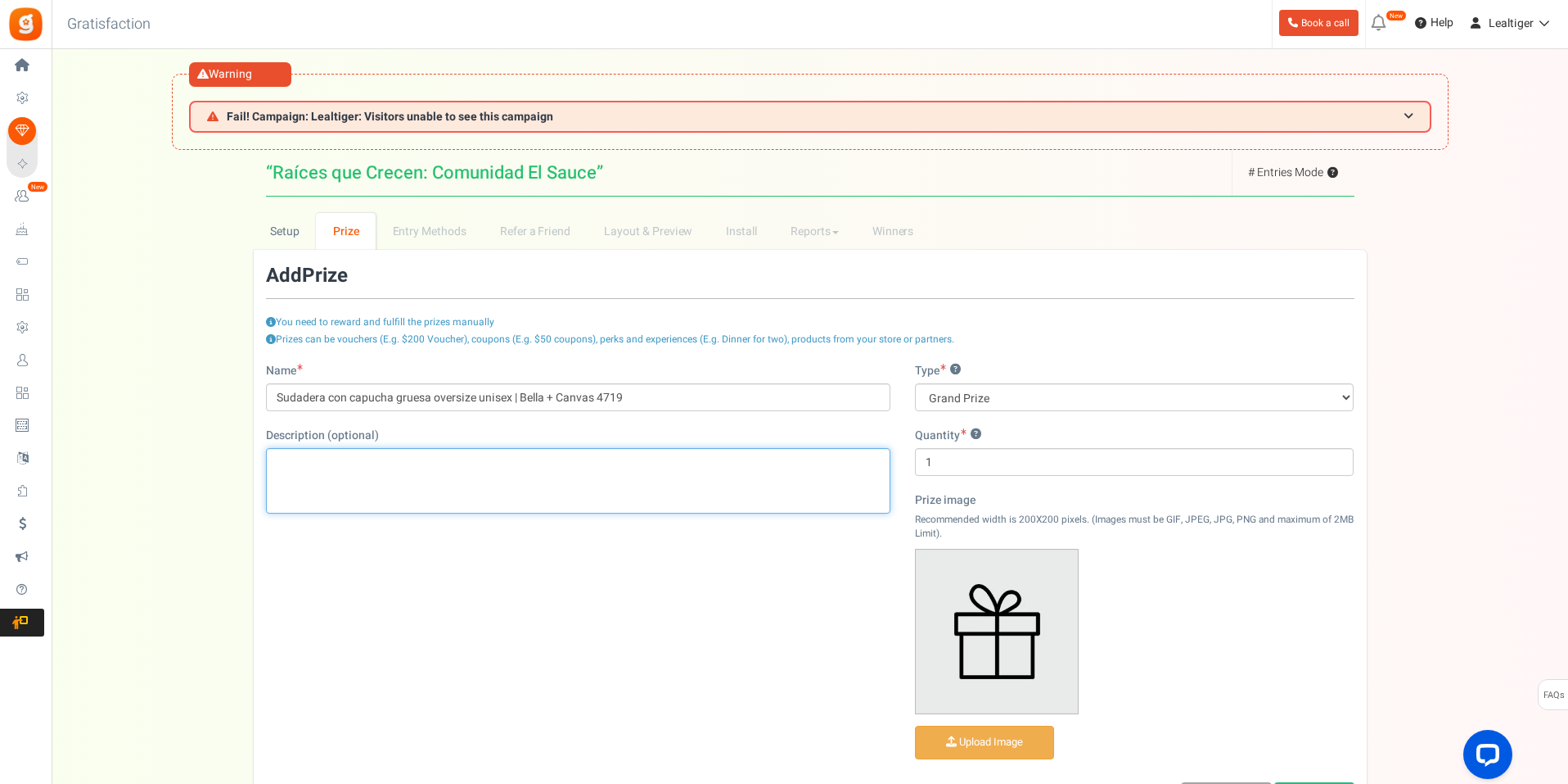
click at [457, 478] on div "Editor de Texto Enriquecido, prize_description" at bounding box center [578, 480] width 625 height 65
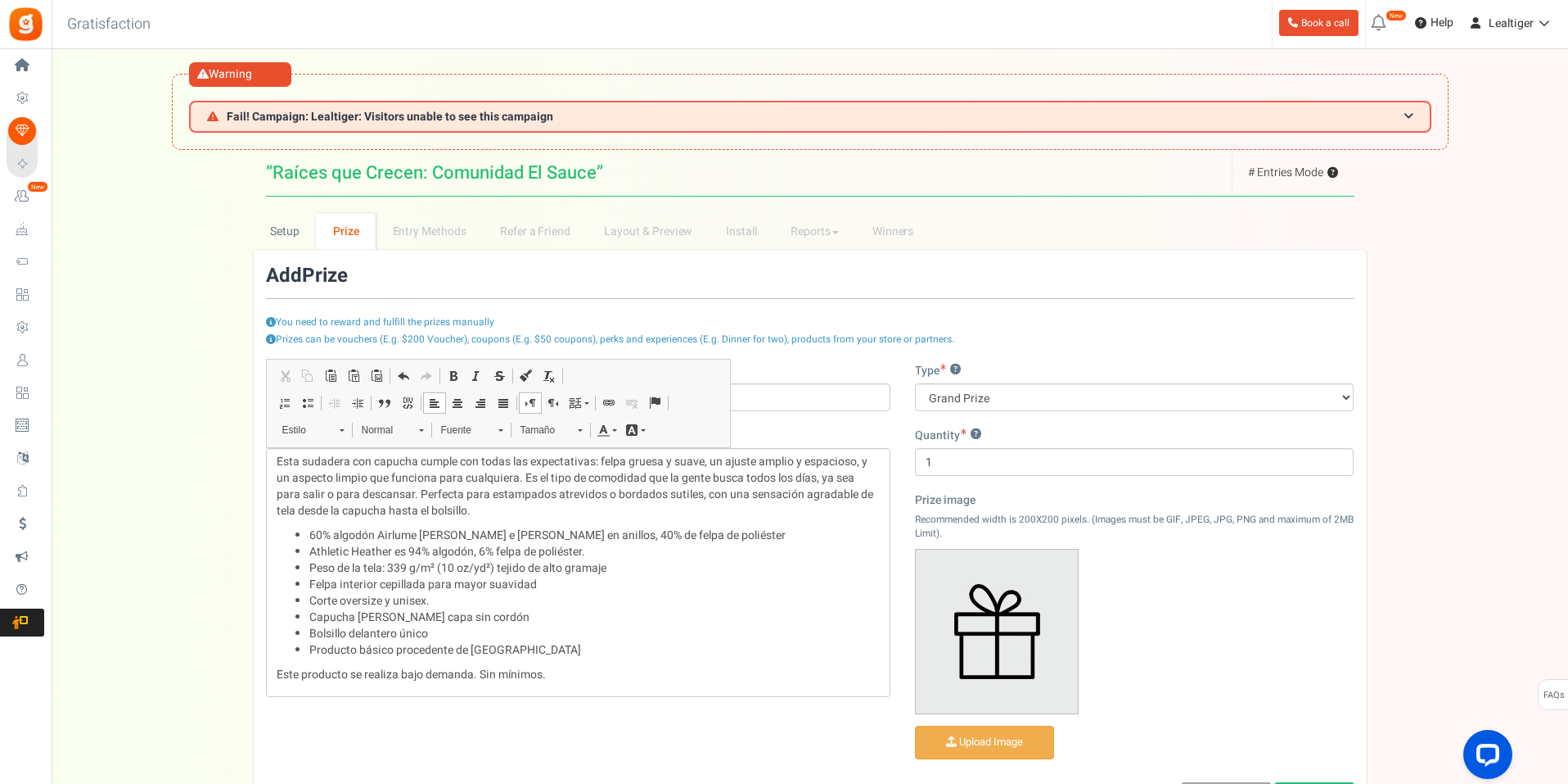
click at [141, 501] on div "Setup Prize Entry Methods Reward Setup Refer a Friend Layout & Preview Layout &…" at bounding box center [809, 527] width 1517 height 629
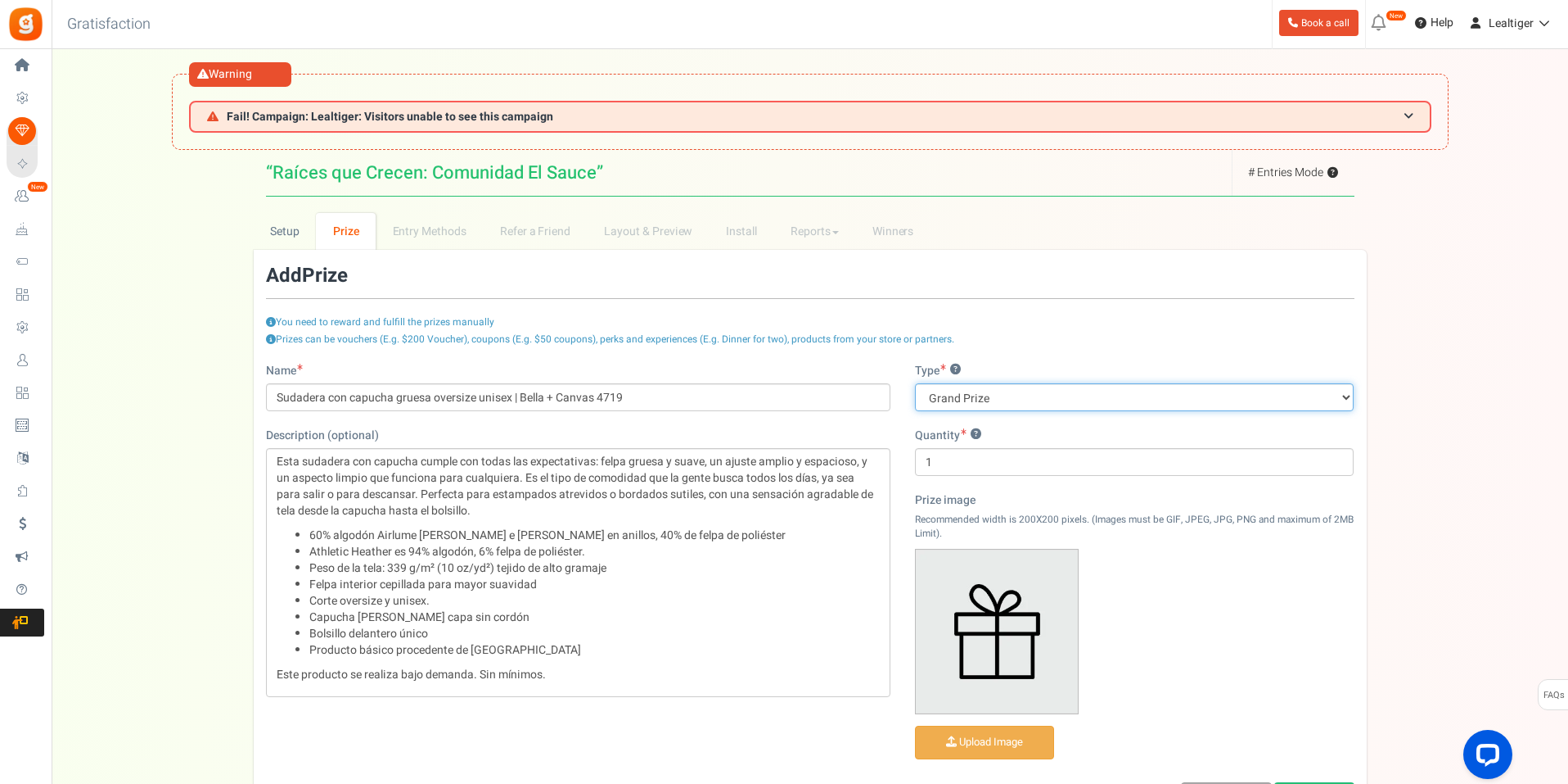
click at [1072, 396] on select "Grand Prize Daily Prize Weekly Prize Monthly Prize" at bounding box center [1135, 397] width 439 height 28
click at [1072, 395] on select "Grand Prize Daily Prize Weekly Prize Monthly Prize" at bounding box center [1135, 397] width 439 height 28
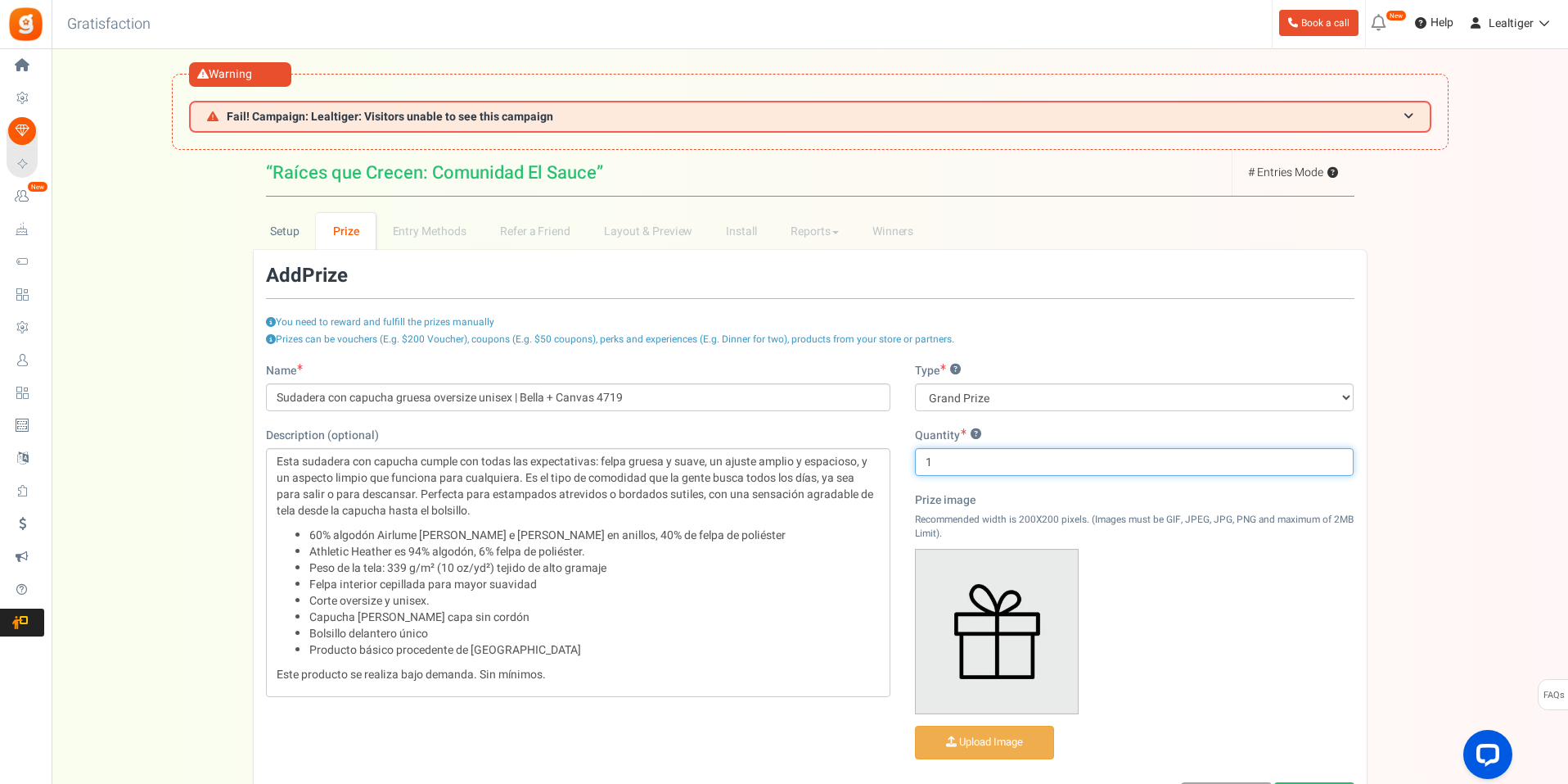
click at [1015, 464] on input "1" at bounding box center [1135, 462] width 439 height 28
click at [1169, 665] on div "Prize image Recommended width is 200X200 pixels. (Images must be GIF, JPEG, JPG…" at bounding box center [1135, 629] width 439 height 274
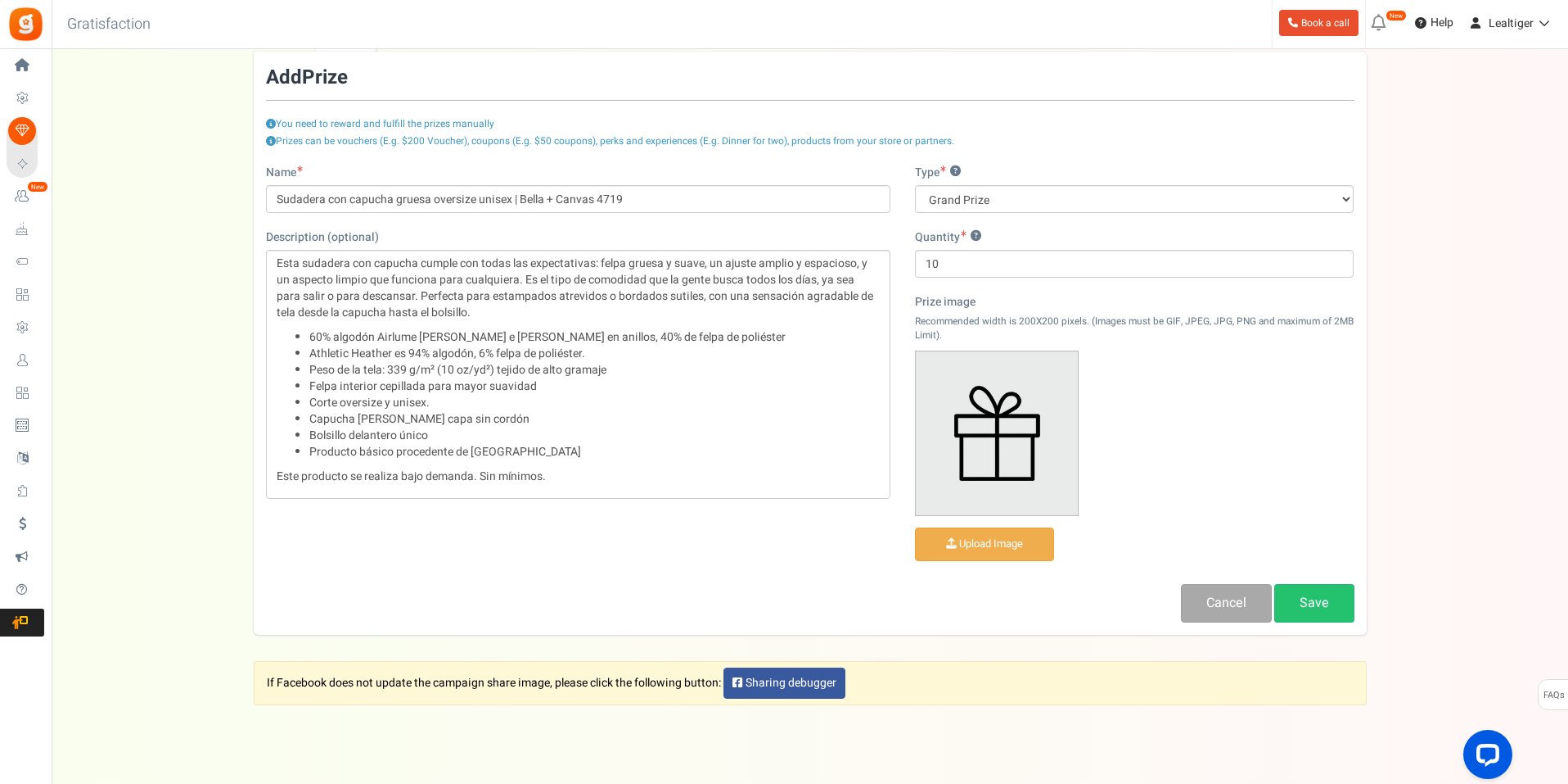
scroll to position [235, 0]
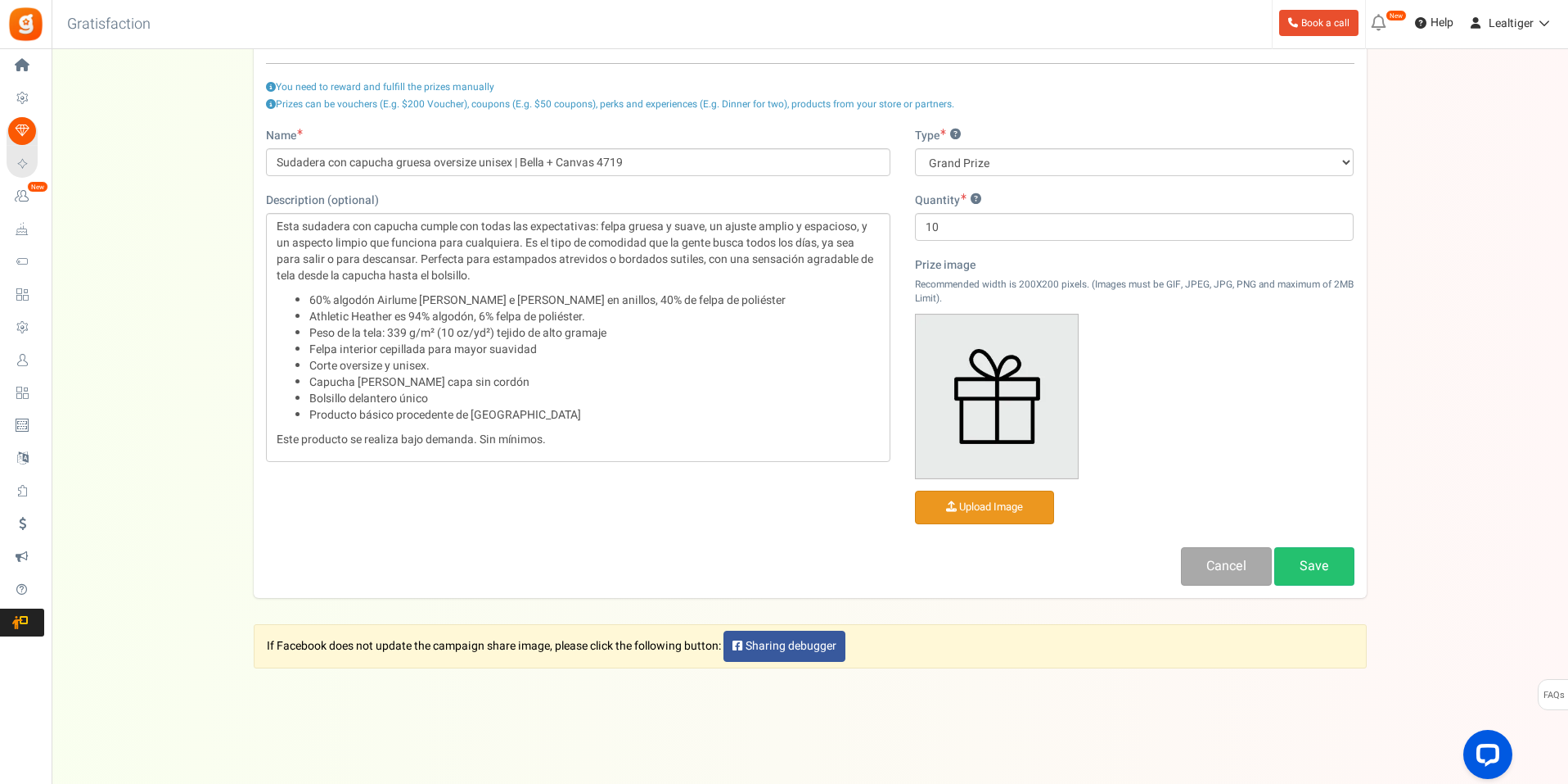
click at [991, 509] on input "file" at bounding box center [985, 507] width 138 height 32
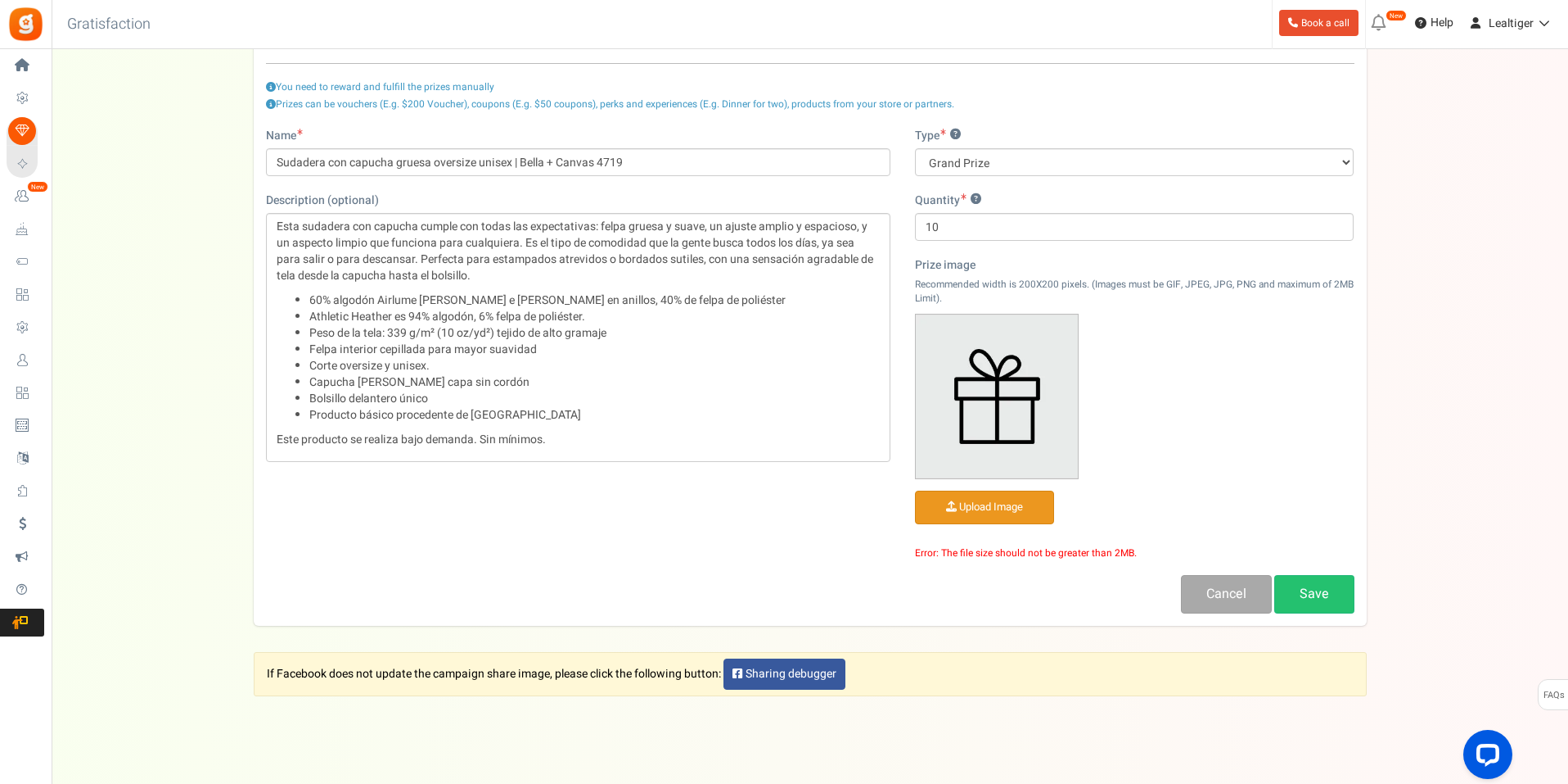
click at [1002, 505] on input "file" at bounding box center [985, 507] width 138 height 32
click at [971, 501] on input "file" at bounding box center [985, 507] width 138 height 32
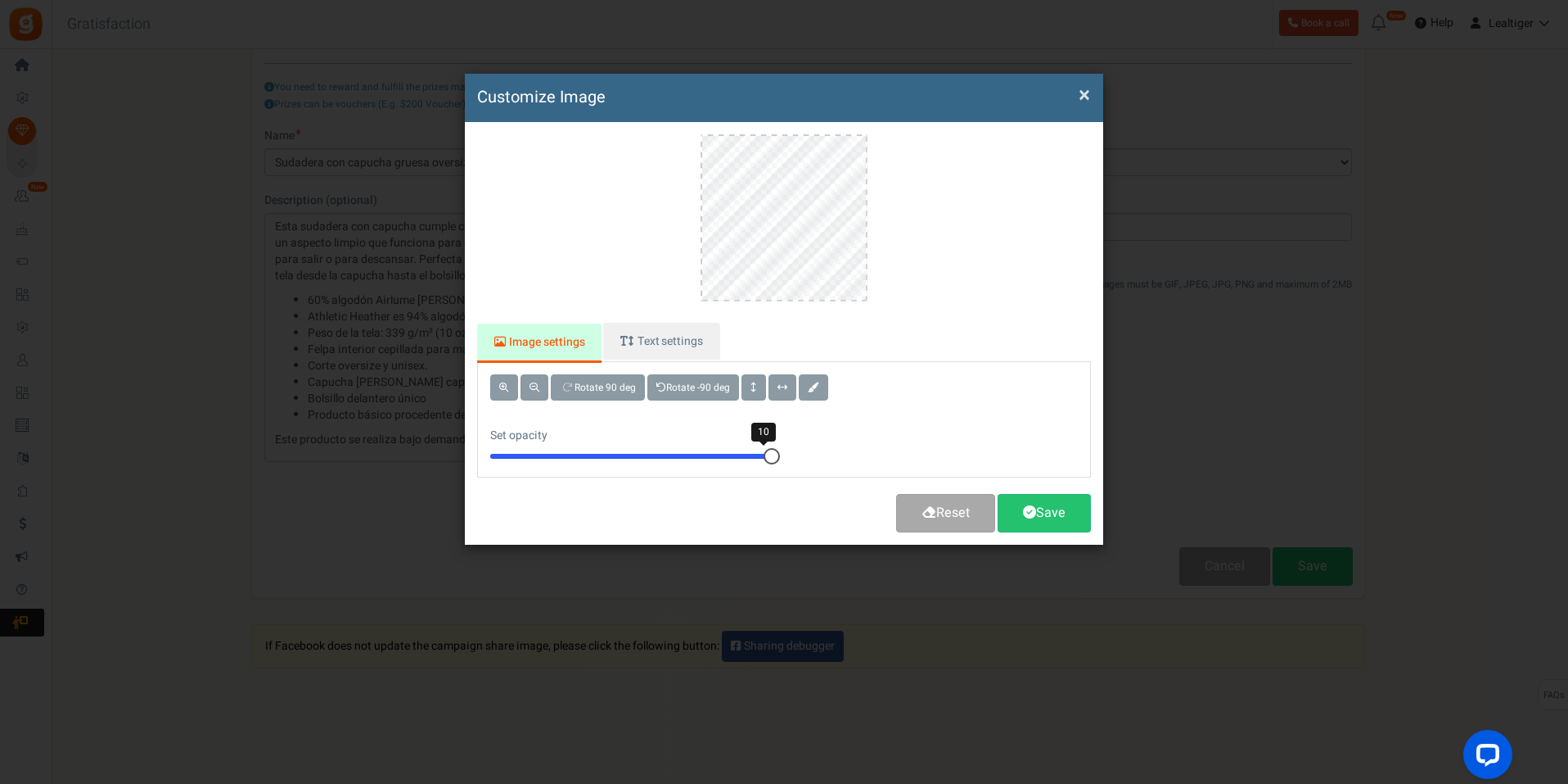
scroll to position [0, 0]
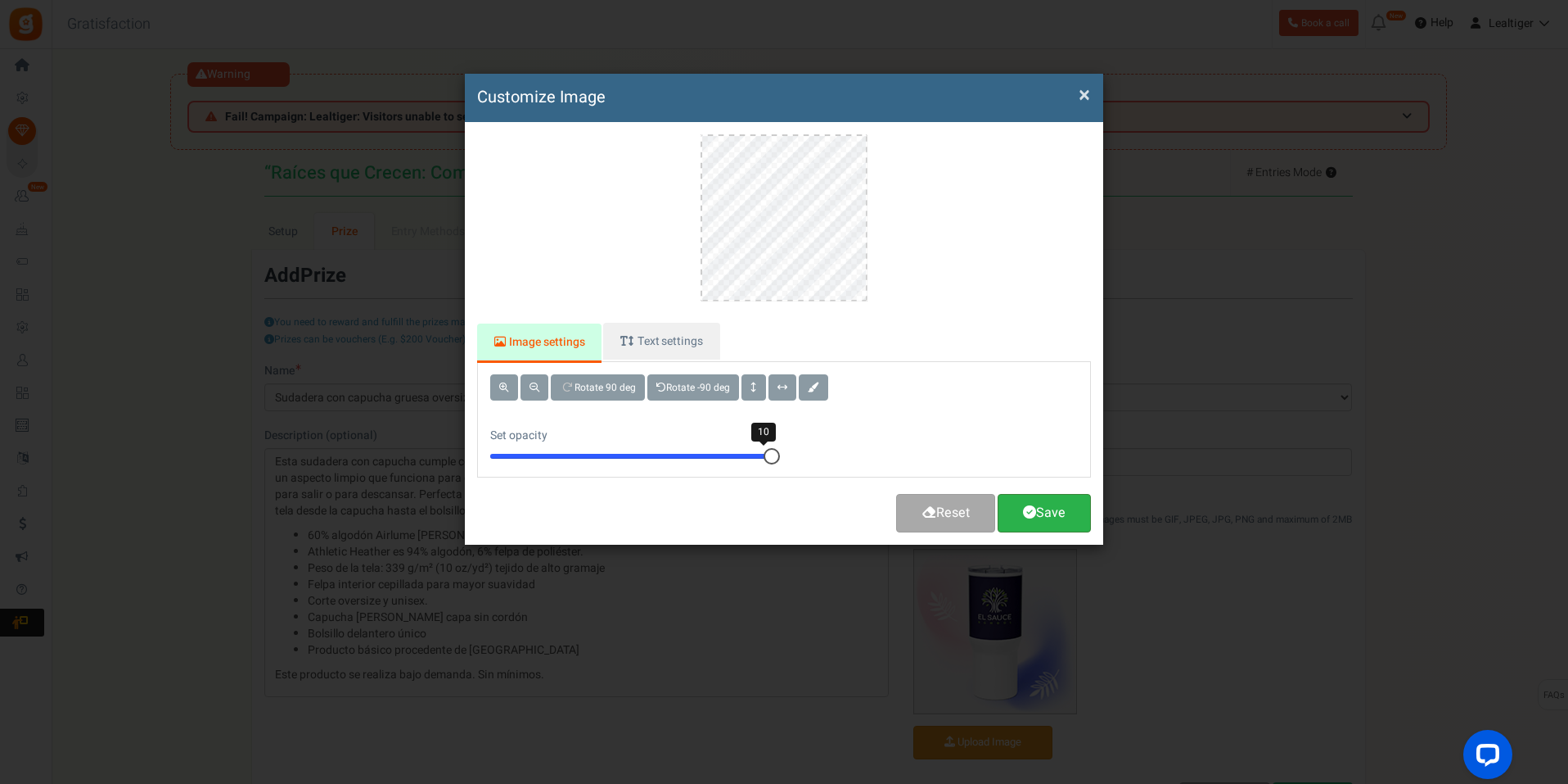
click at [1068, 515] on link "Save" at bounding box center [1045, 513] width 94 height 39
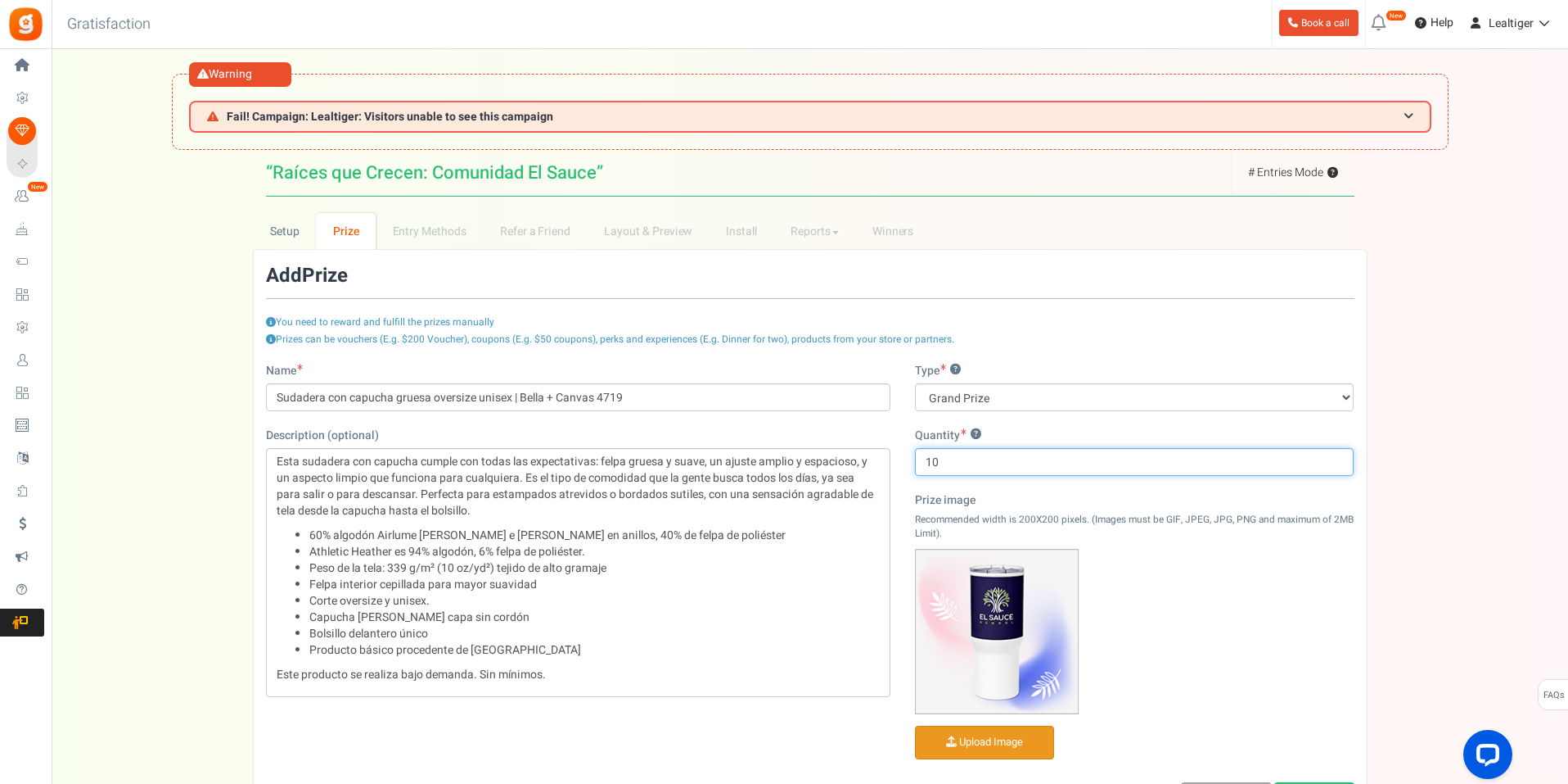
click at [1004, 466] on input "10" at bounding box center [1135, 462] width 439 height 28
type input "100"
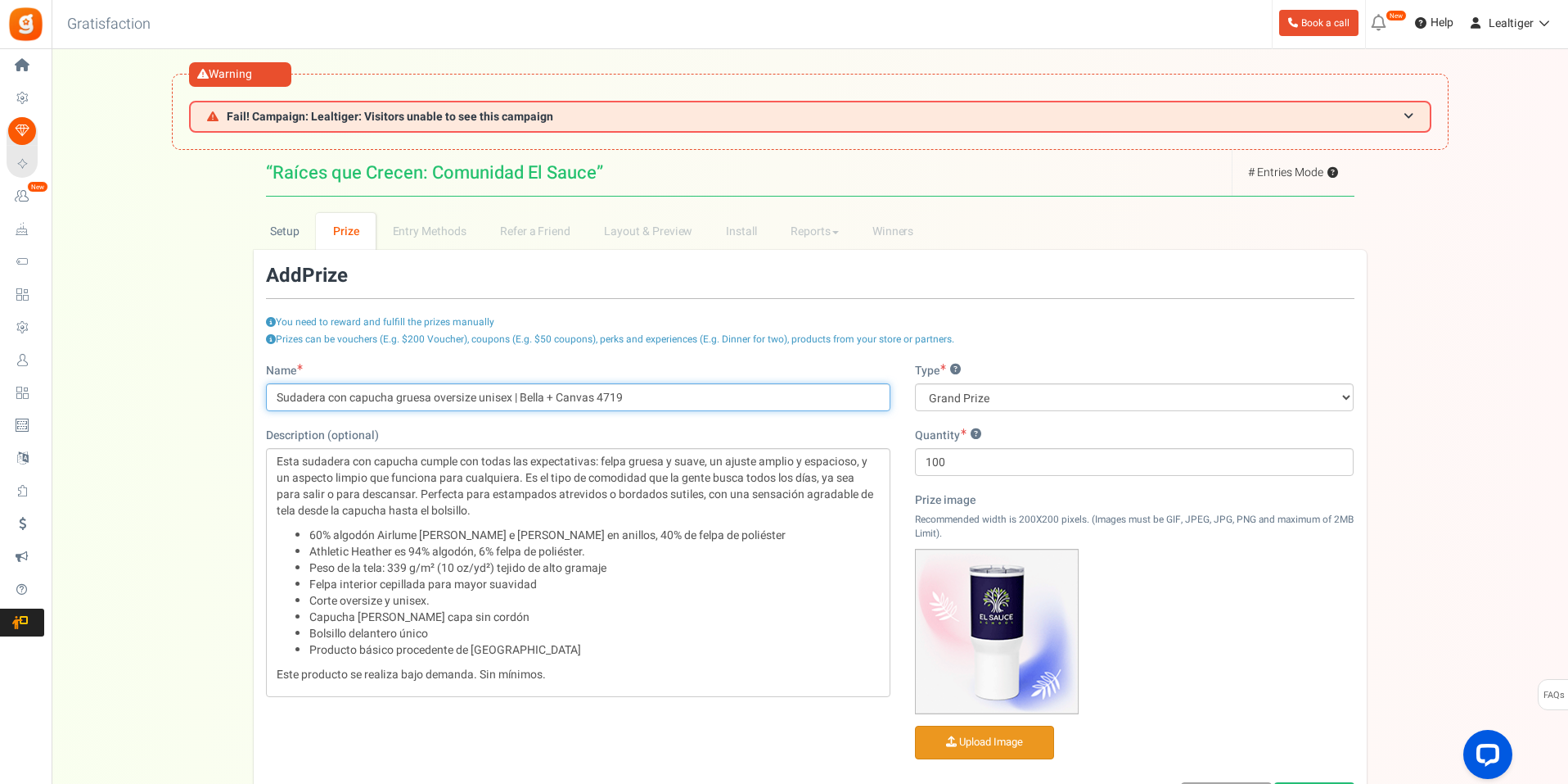
click at [638, 389] on input "Sudadera con capucha gruesa oversize unisex | Bella + Canvas 4719" at bounding box center [578, 397] width 625 height 28
paste input "Taza térmica de viaje con asa"
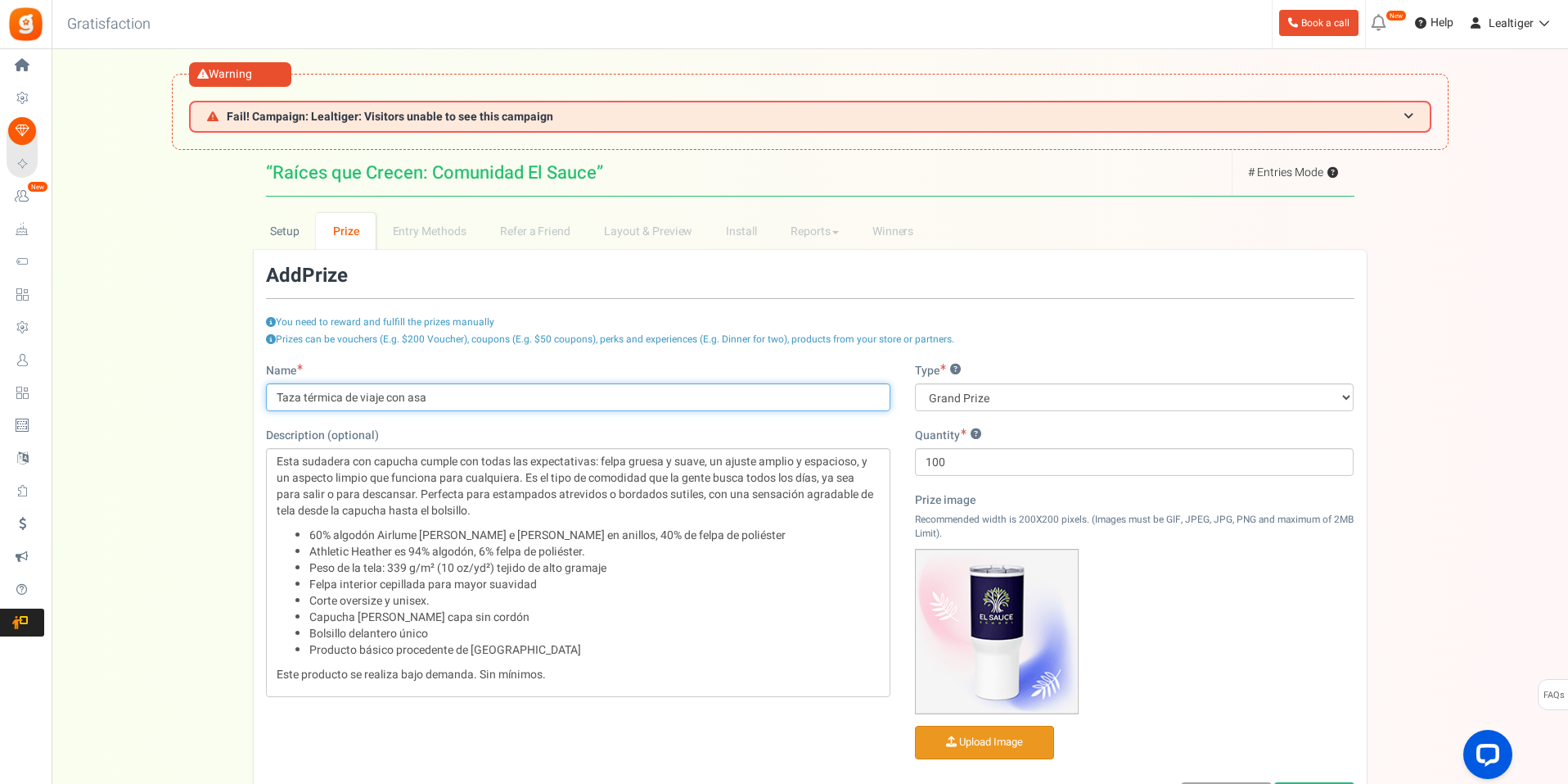
type input "Taza térmica de viaje con asa"
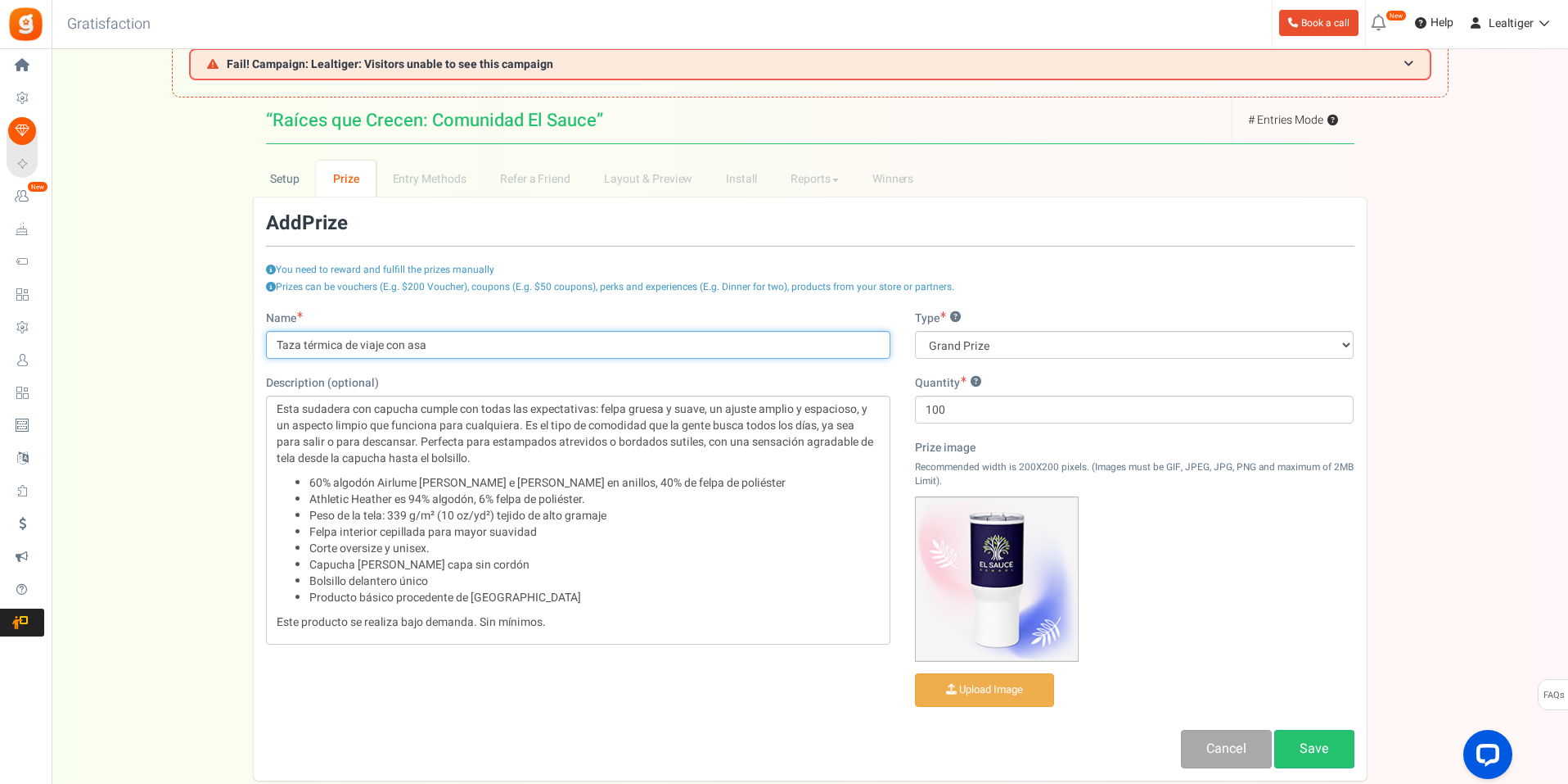
scroll to position [235, 0]
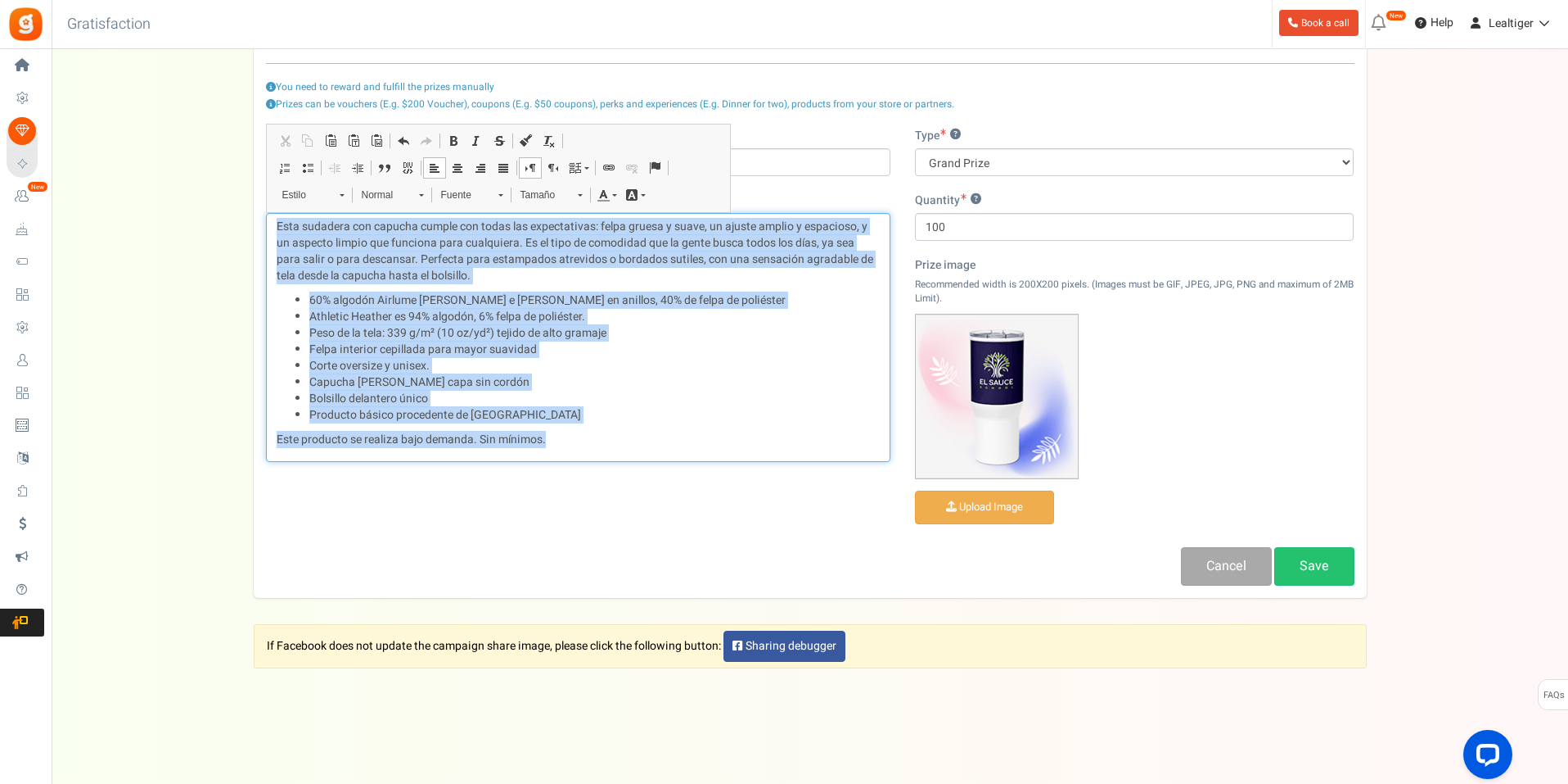
drag, startPoint x: 565, startPoint y: 440, endPoint x: 118, endPoint y: 130, distance: 544.0
click at [118, 130] on div "Setup Prize Entry Methods Reward Setup Refer a Friend Layout & Preview Layout &…" at bounding box center [809, 292] width 1517 height 629
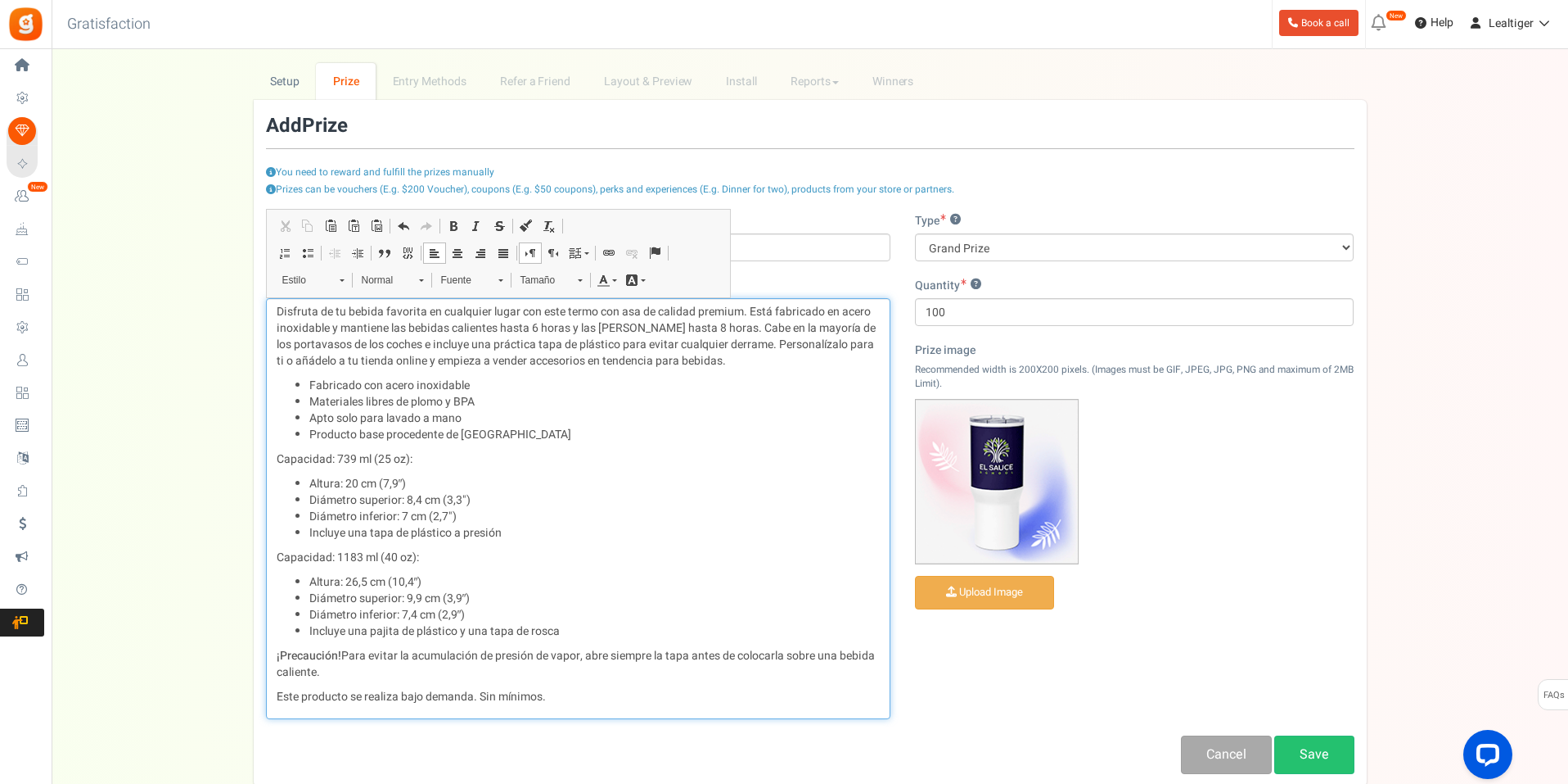
scroll to position [0, 0]
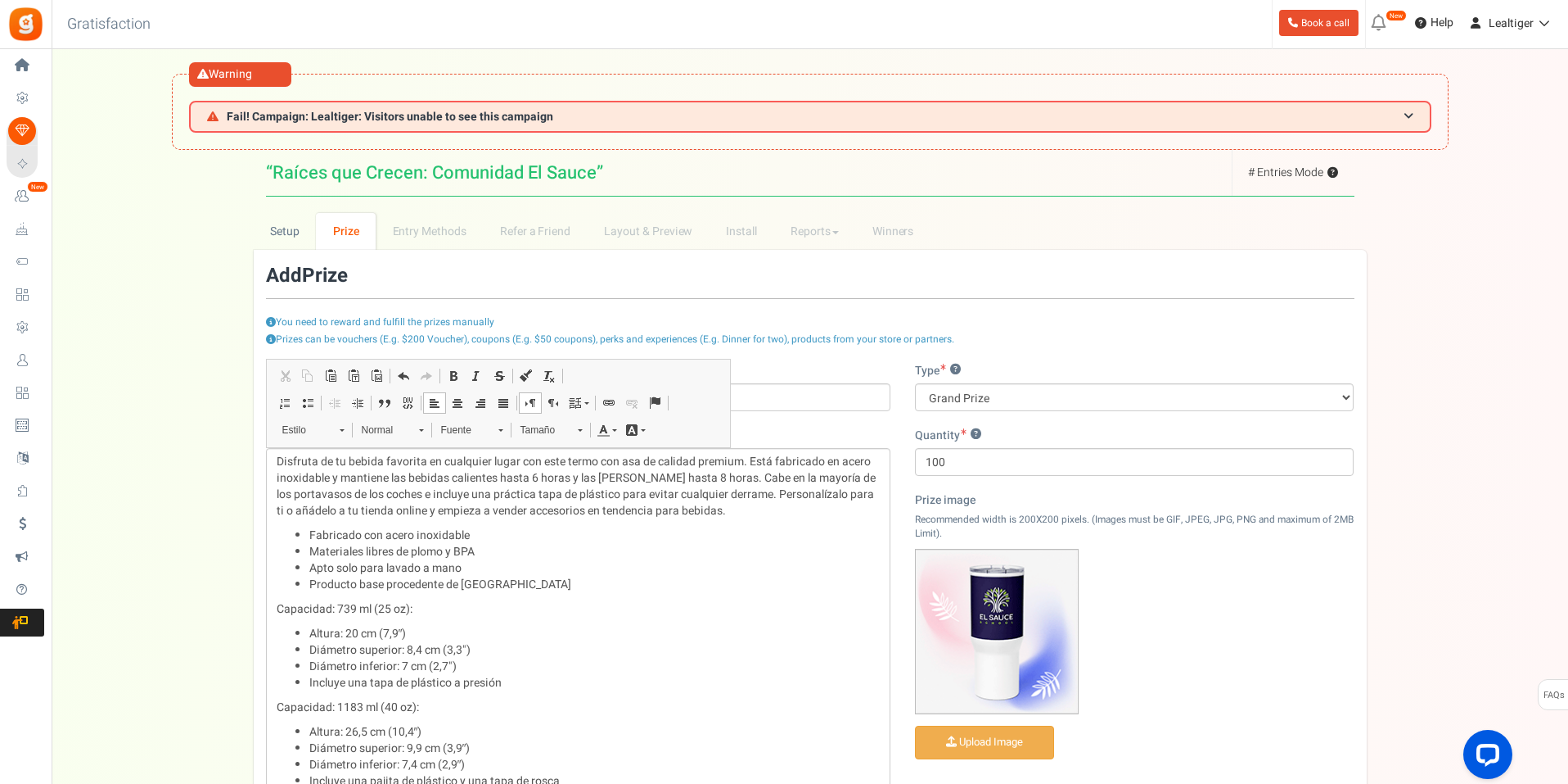
click at [1020, 335] on div "Prizes can be vouchers (E.g. $200 Voucher), coupons (E.g. $50 coupons), perks a…" at bounding box center [810, 348] width 1089 height 30
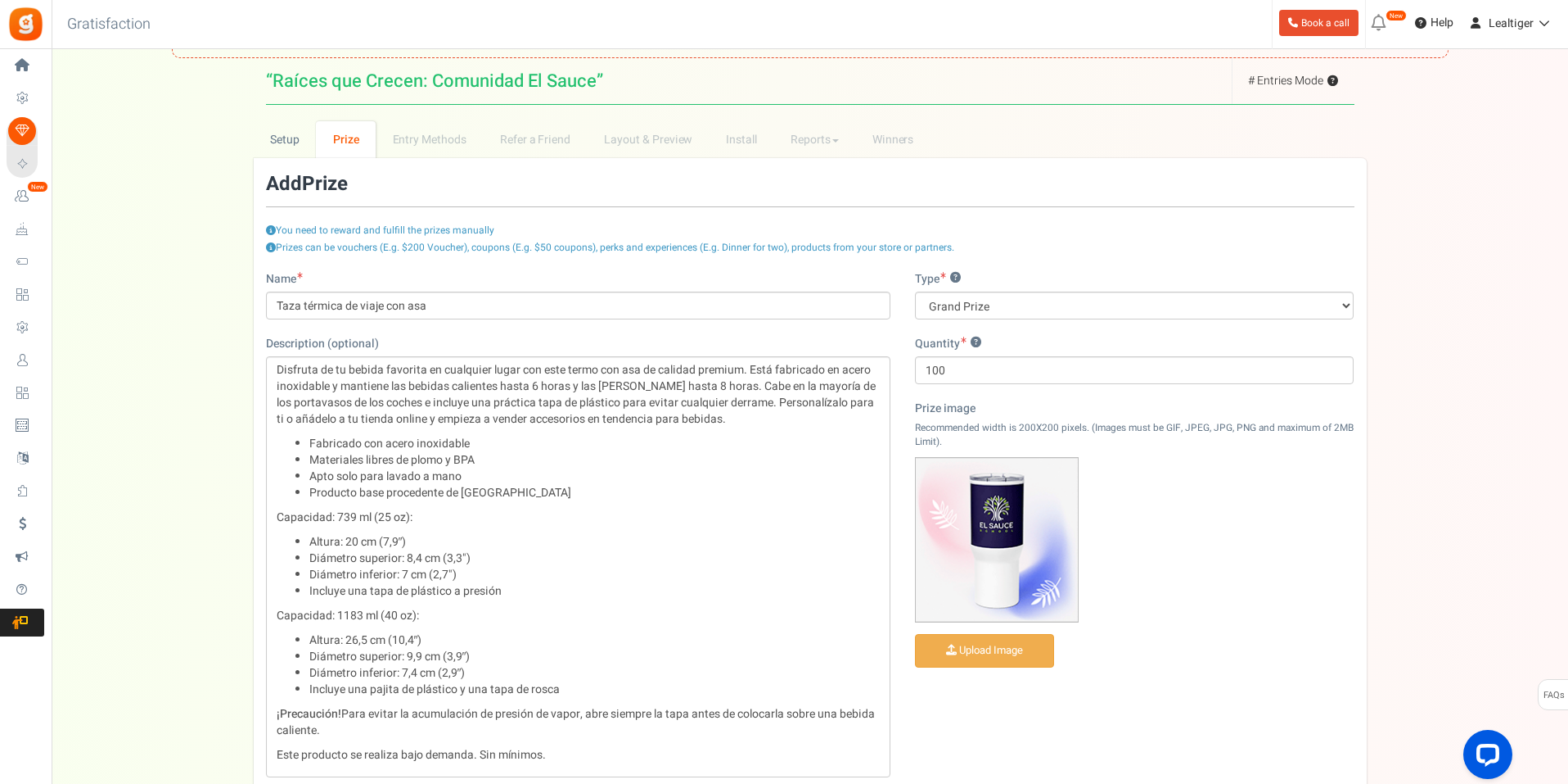
scroll to position [338, 0]
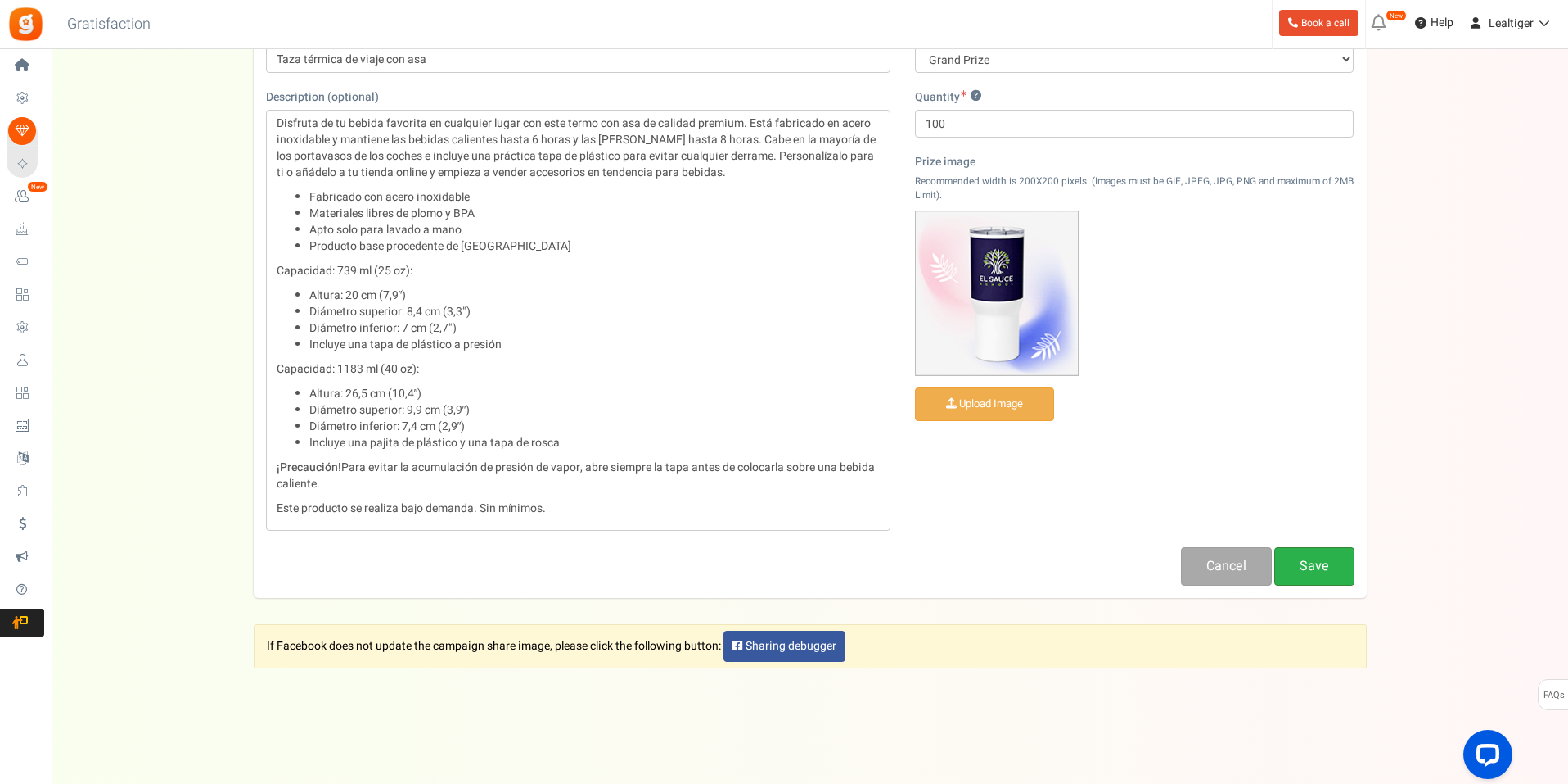
click at [1330, 560] on link "Save" at bounding box center [1314, 567] width 80 height 39
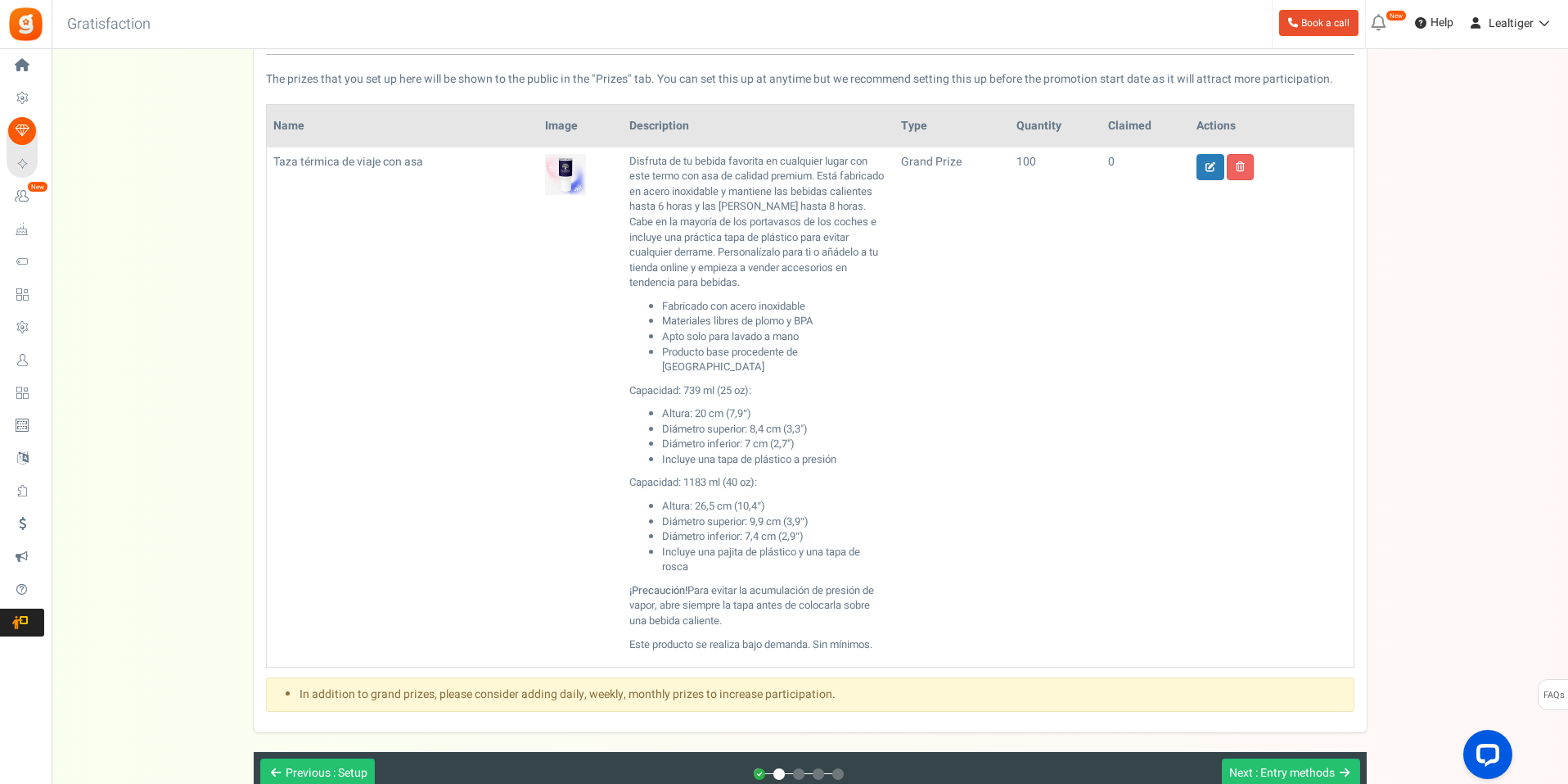
scroll to position [423, 0]
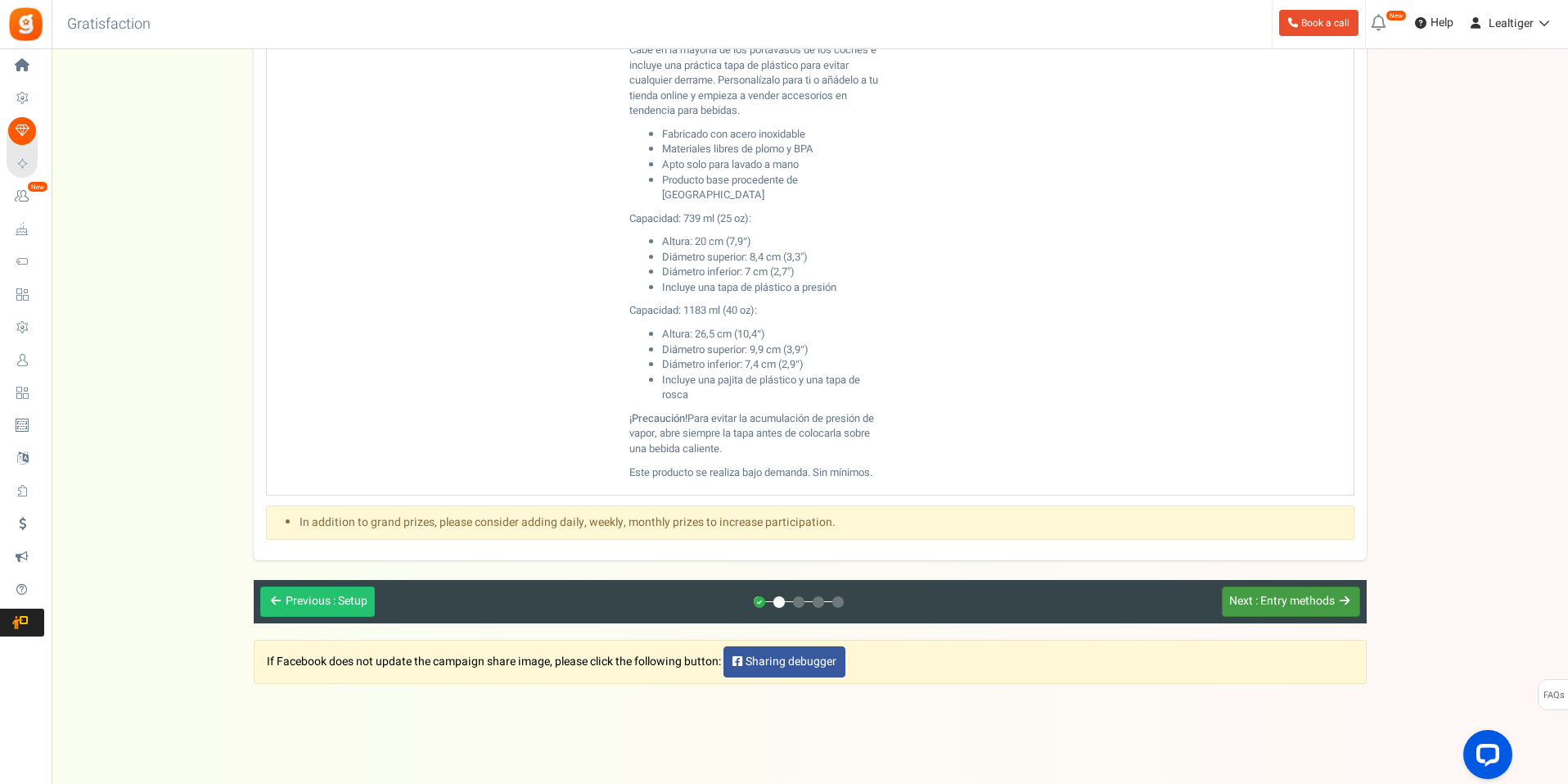
click at [1307, 592] on span ": Entry methods" at bounding box center [1295, 600] width 79 height 17
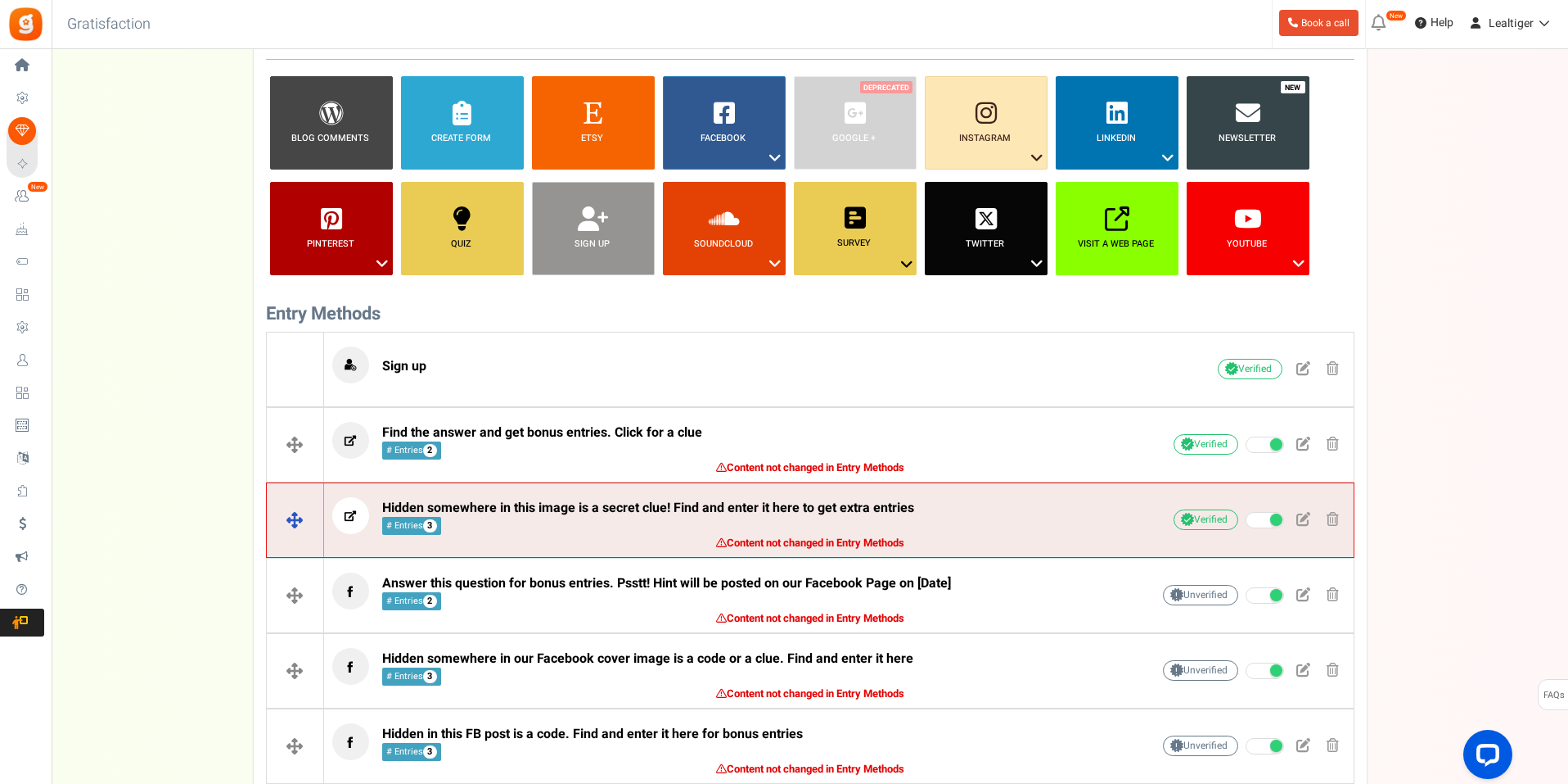
scroll to position [245, 0]
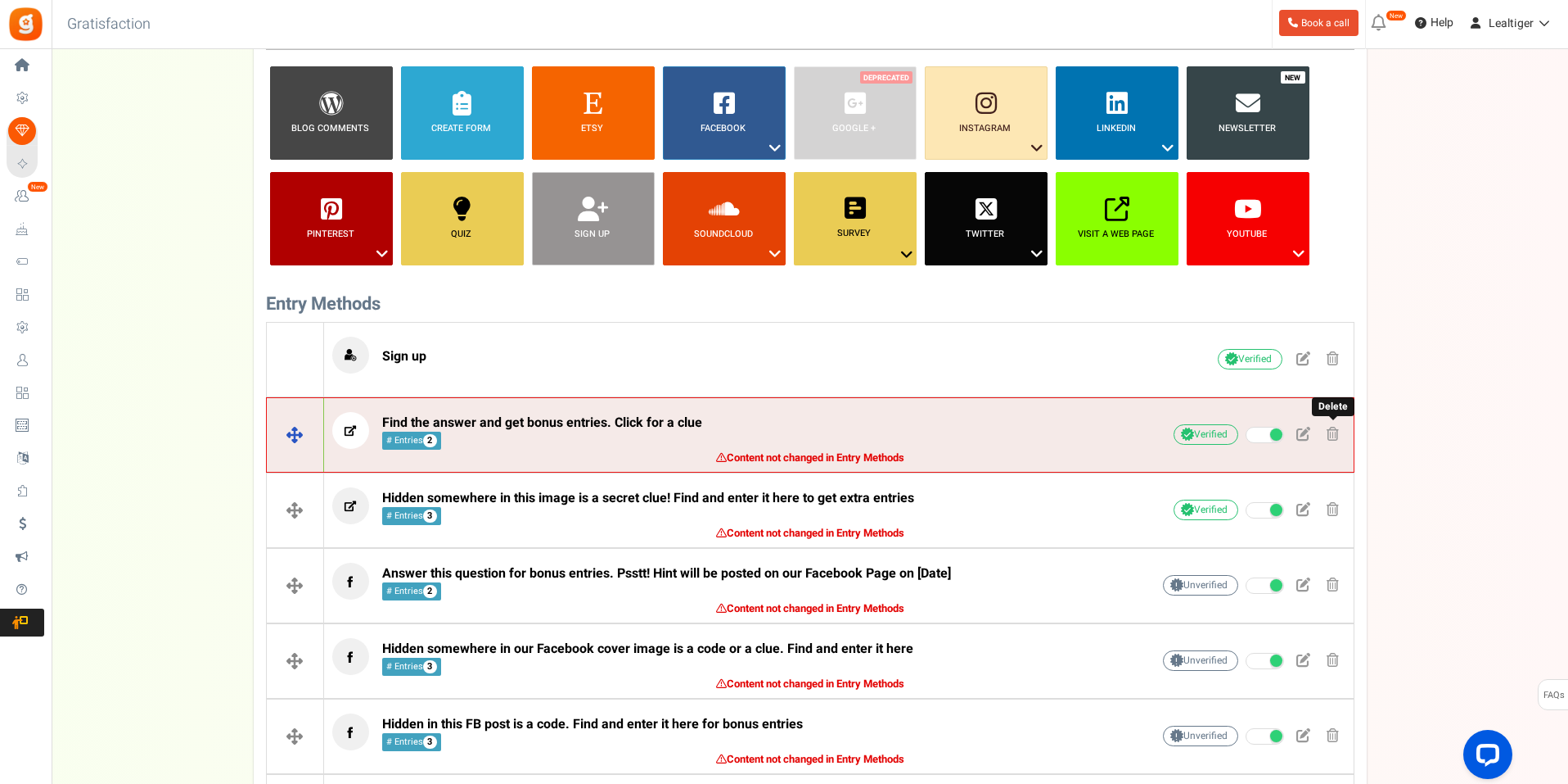
click at [1328, 429] on span at bounding box center [1332, 433] width 12 height 14
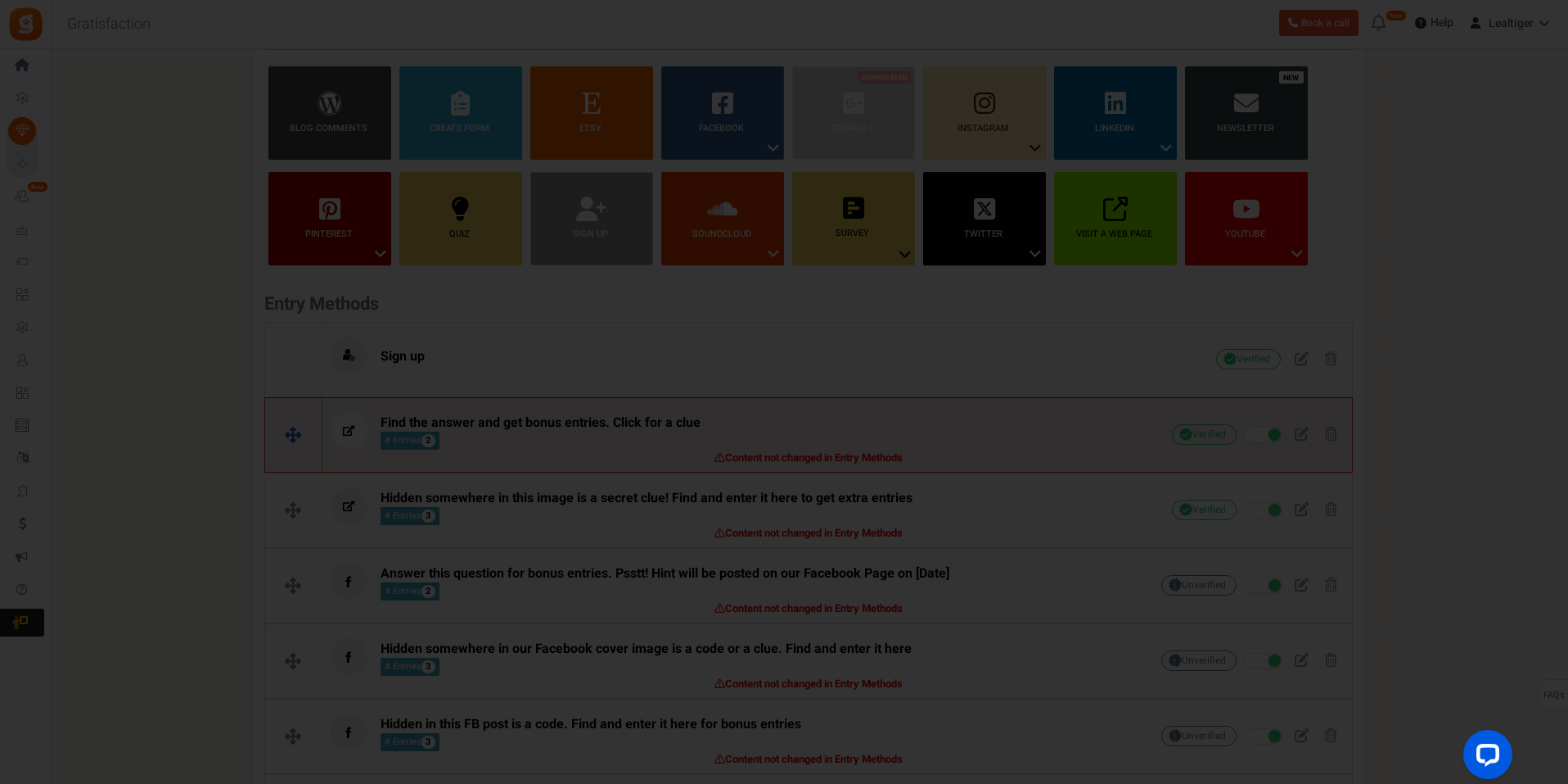
scroll to position [0, 0]
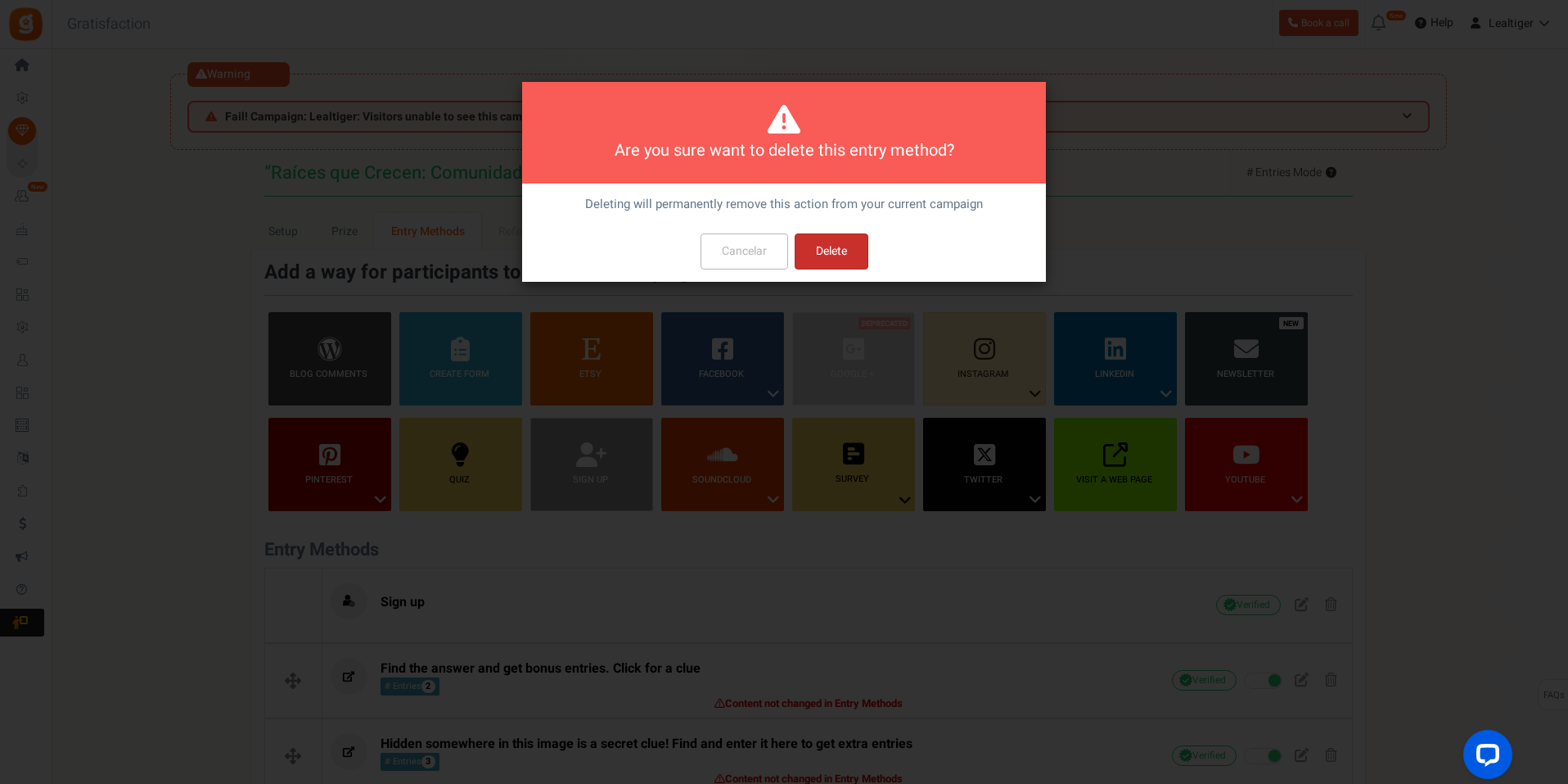
click at [864, 257] on button "Delete" at bounding box center [831, 251] width 73 height 36
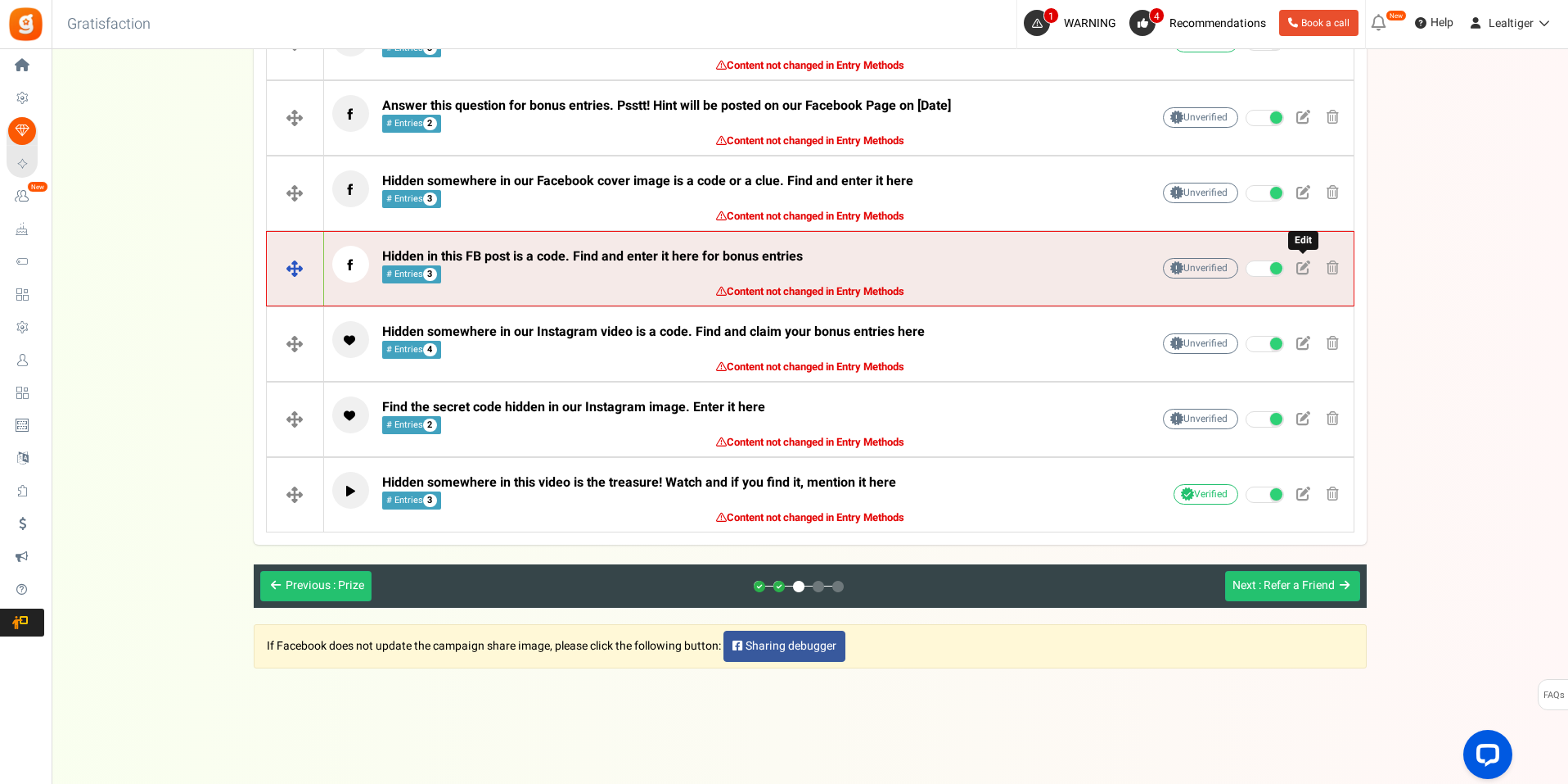
click at [1299, 268] on span at bounding box center [1303, 268] width 14 height 14
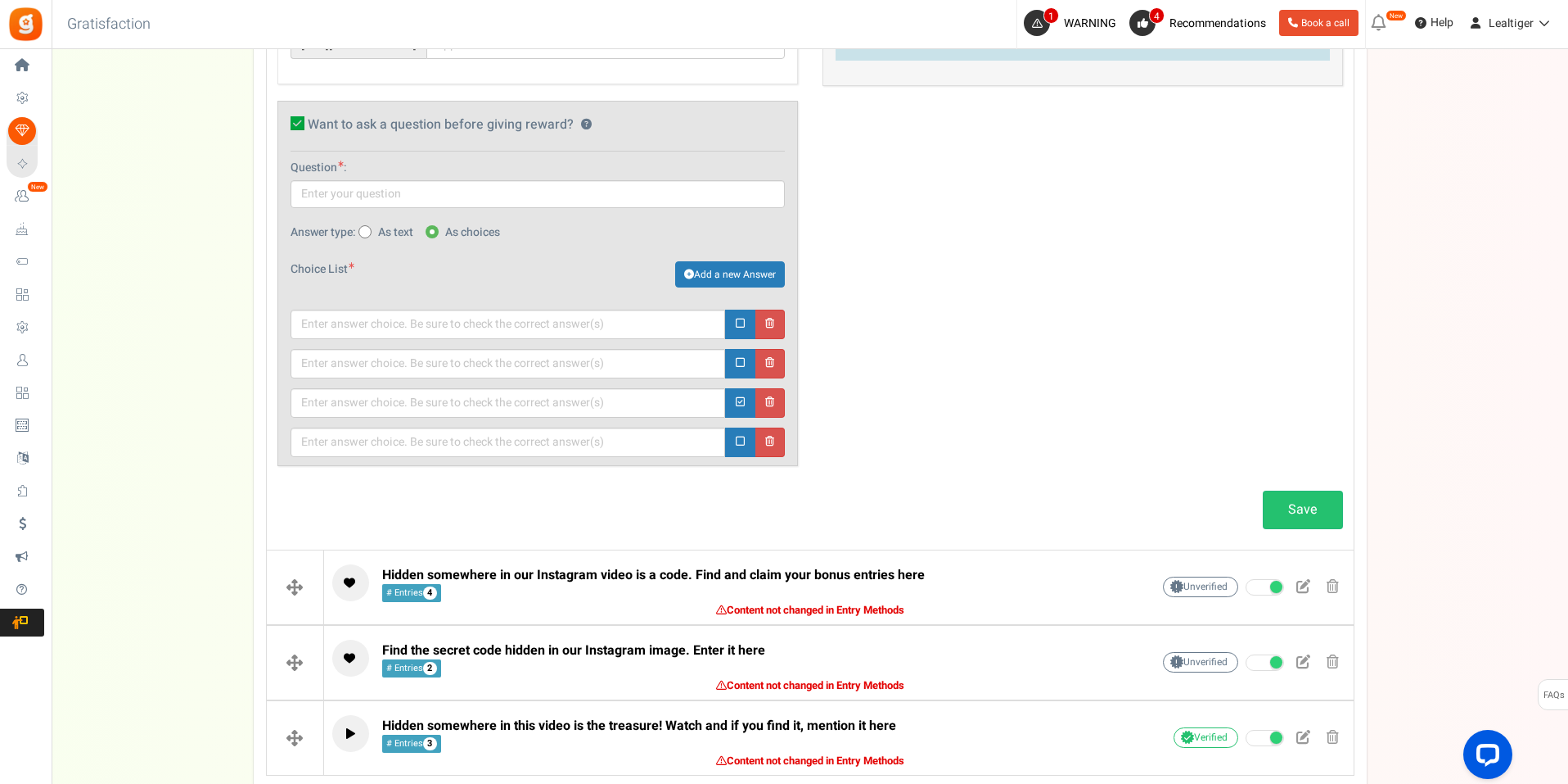
scroll to position [1372, 0]
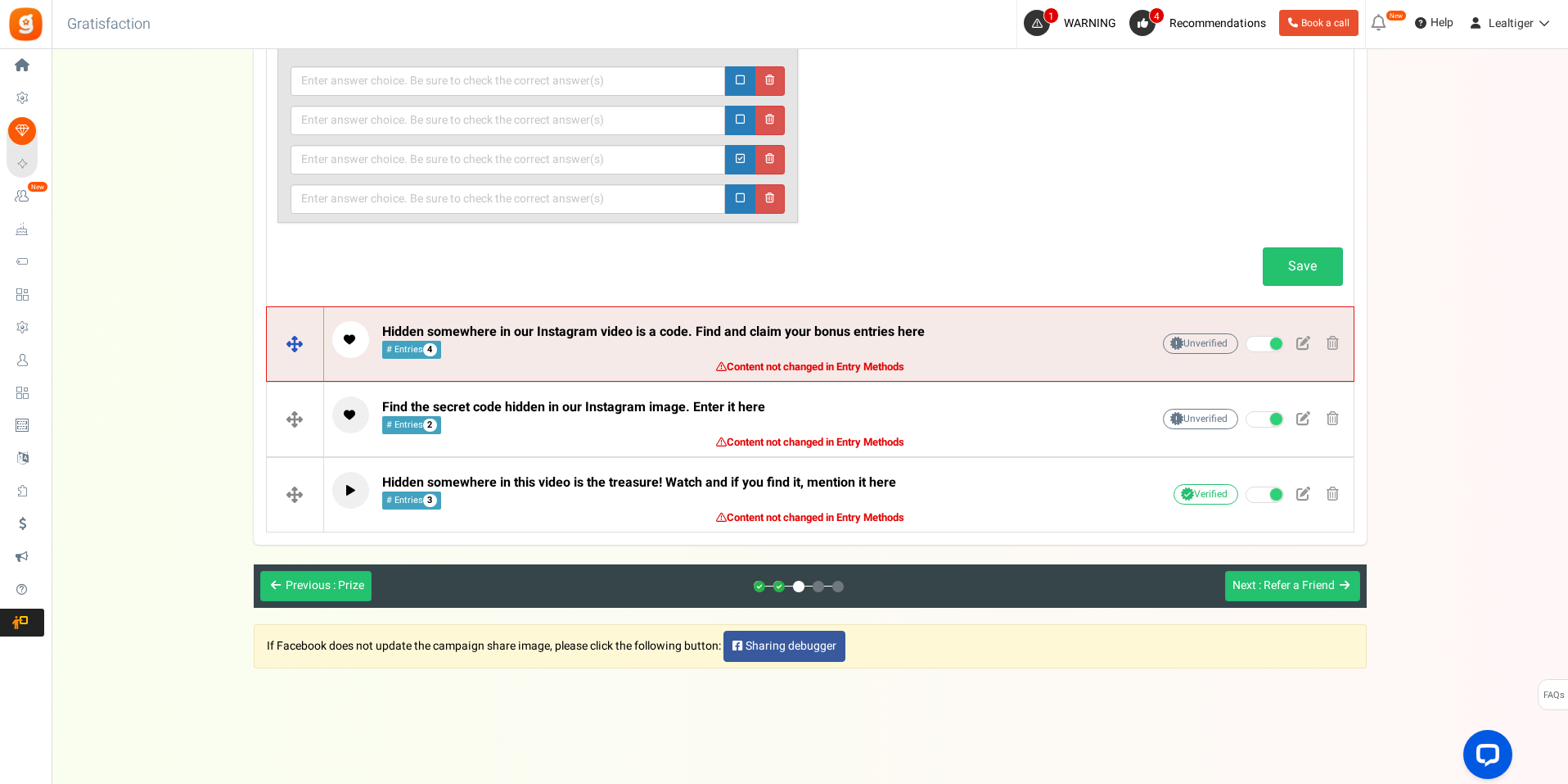
click at [1300, 331] on div "Unverified Due to platform policies, we cannot verify if the entrant has comple…" at bounding box center [1223, 343] width 245 height 28
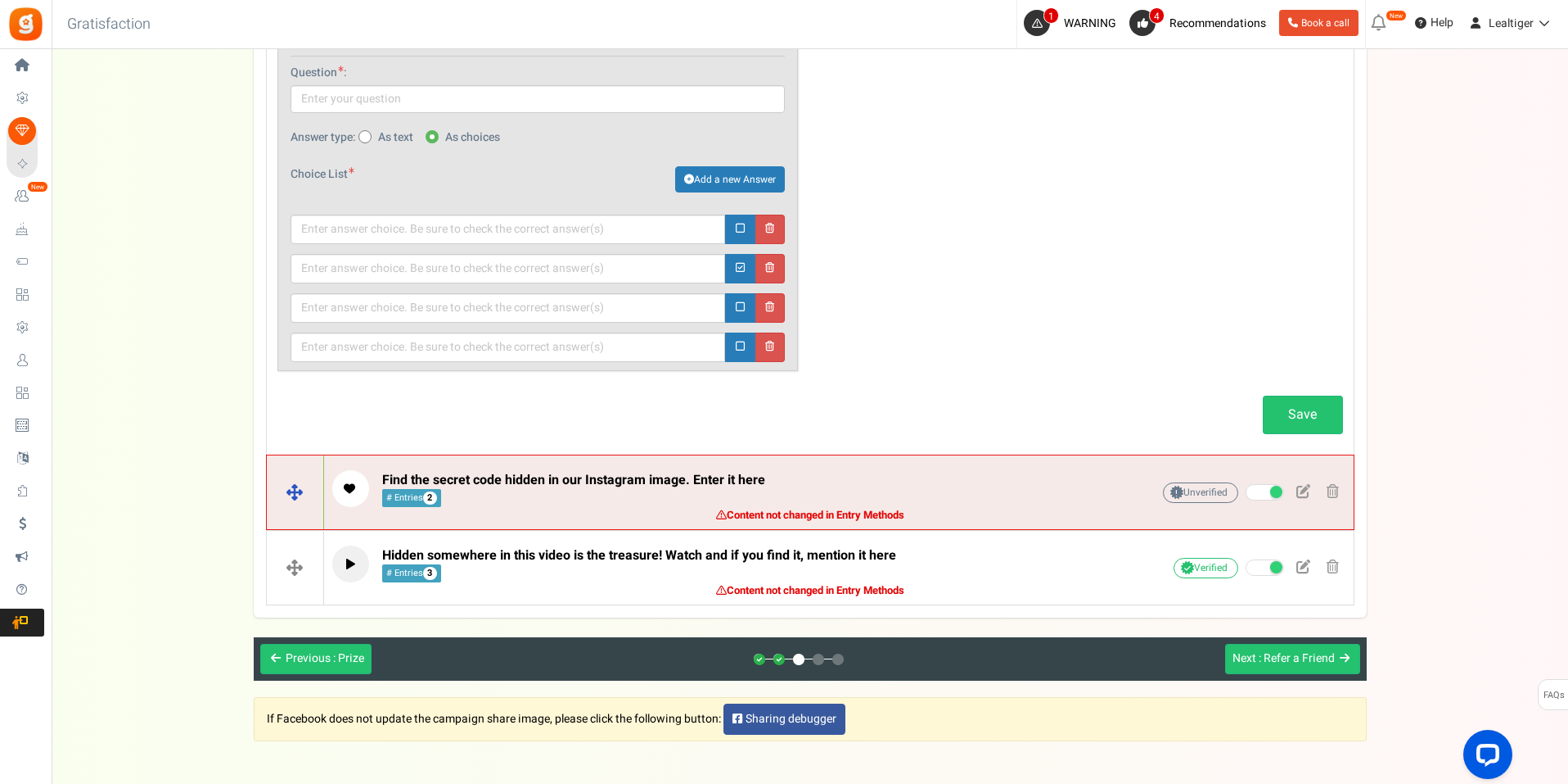
scroll to position [1363, 0]
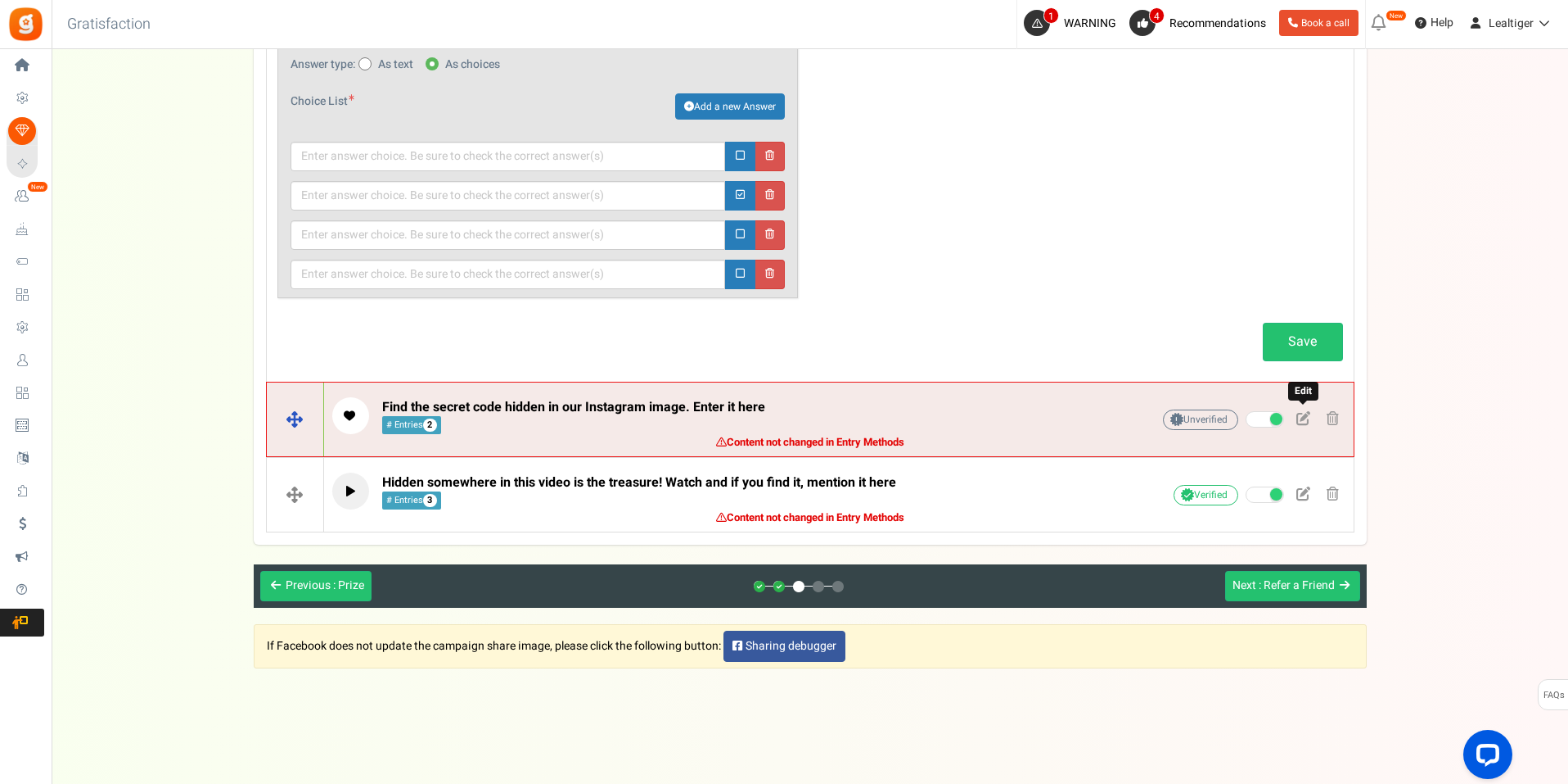
click at [1306, 414] on span at bounding box center [1303, 418] width 14 height 14
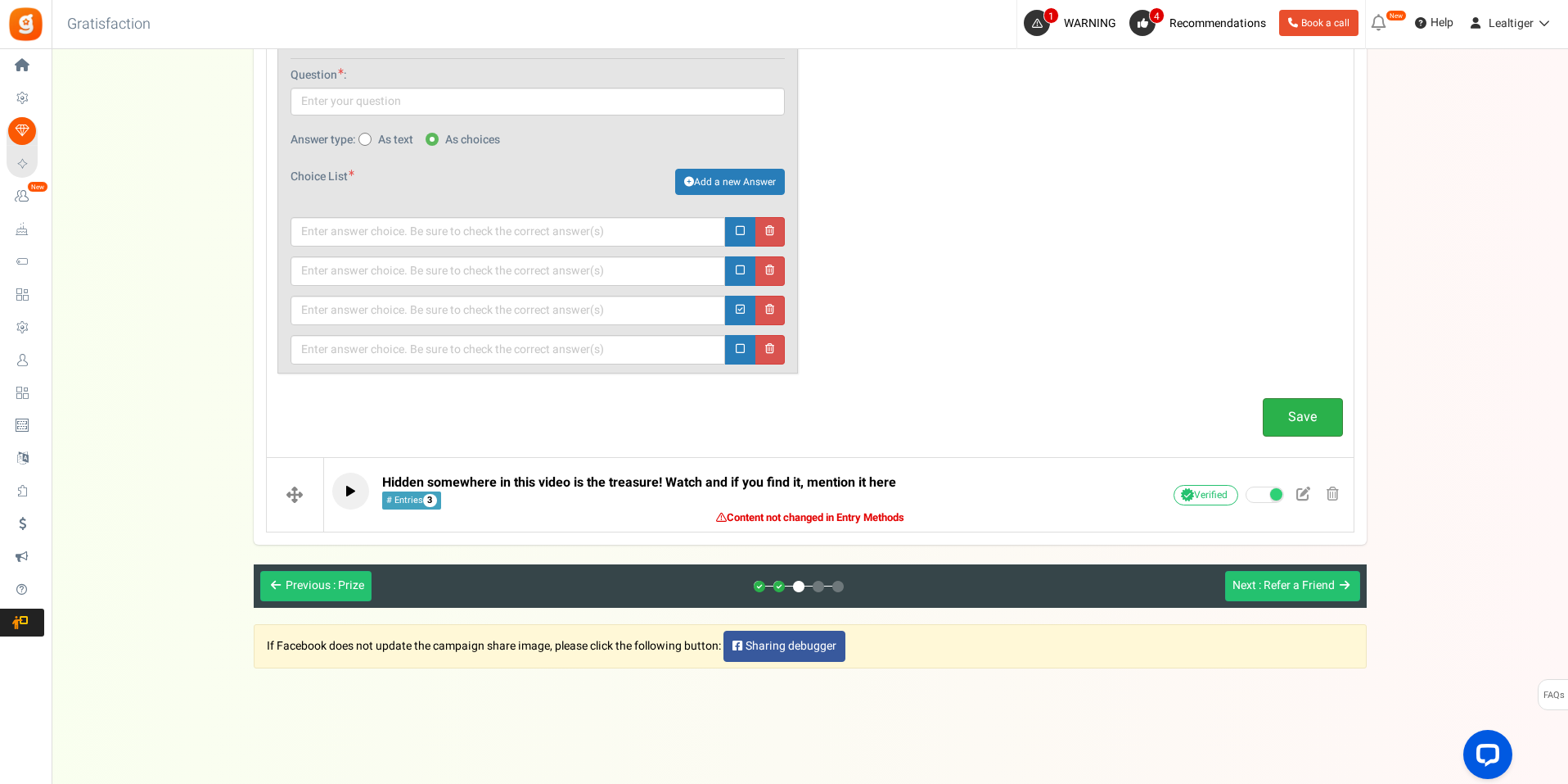
click at [1318, 413] on link "Save" at bounding box center [1302, 418] width 80 height 39
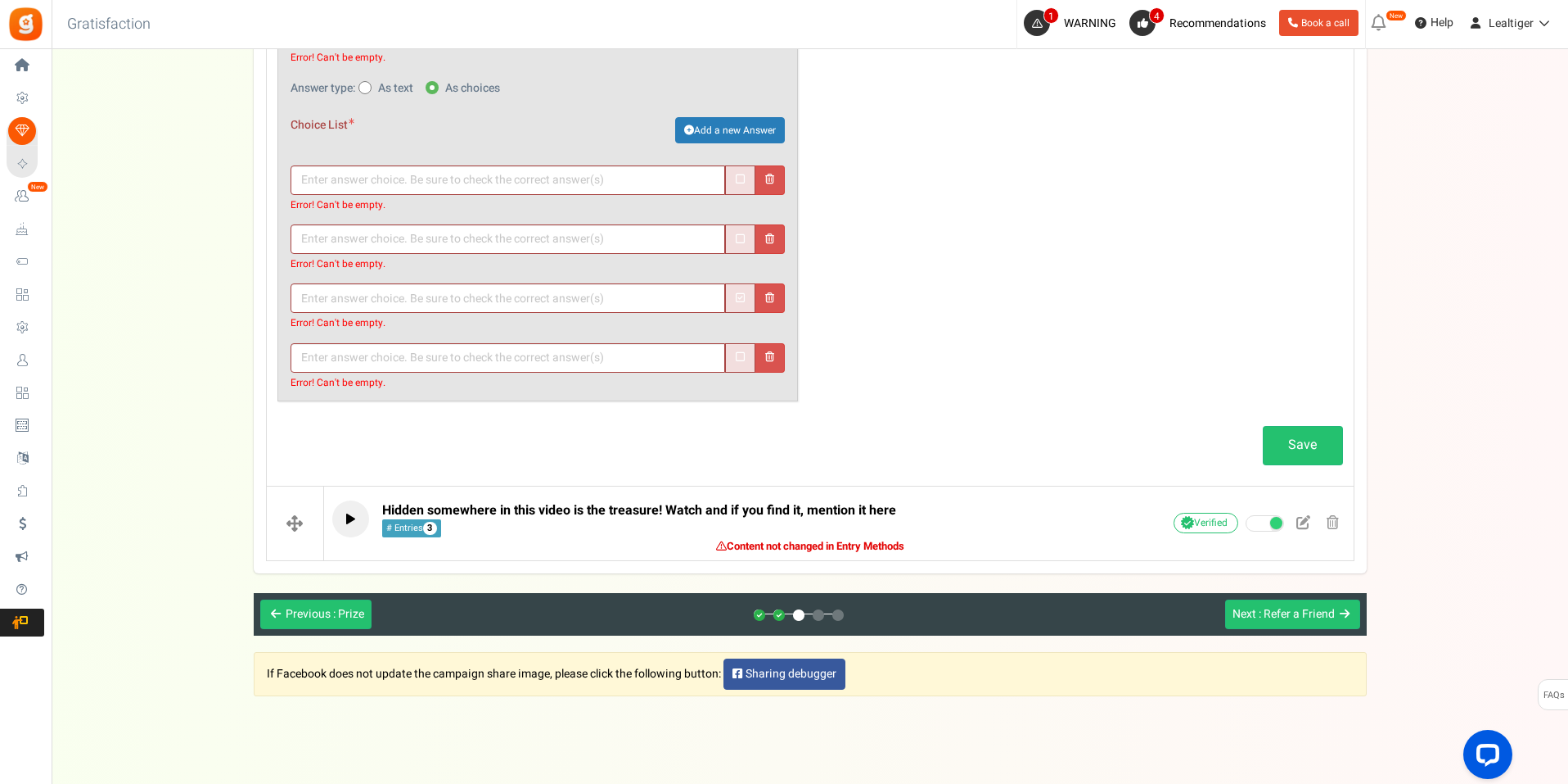
scroll to position [1479, 0]
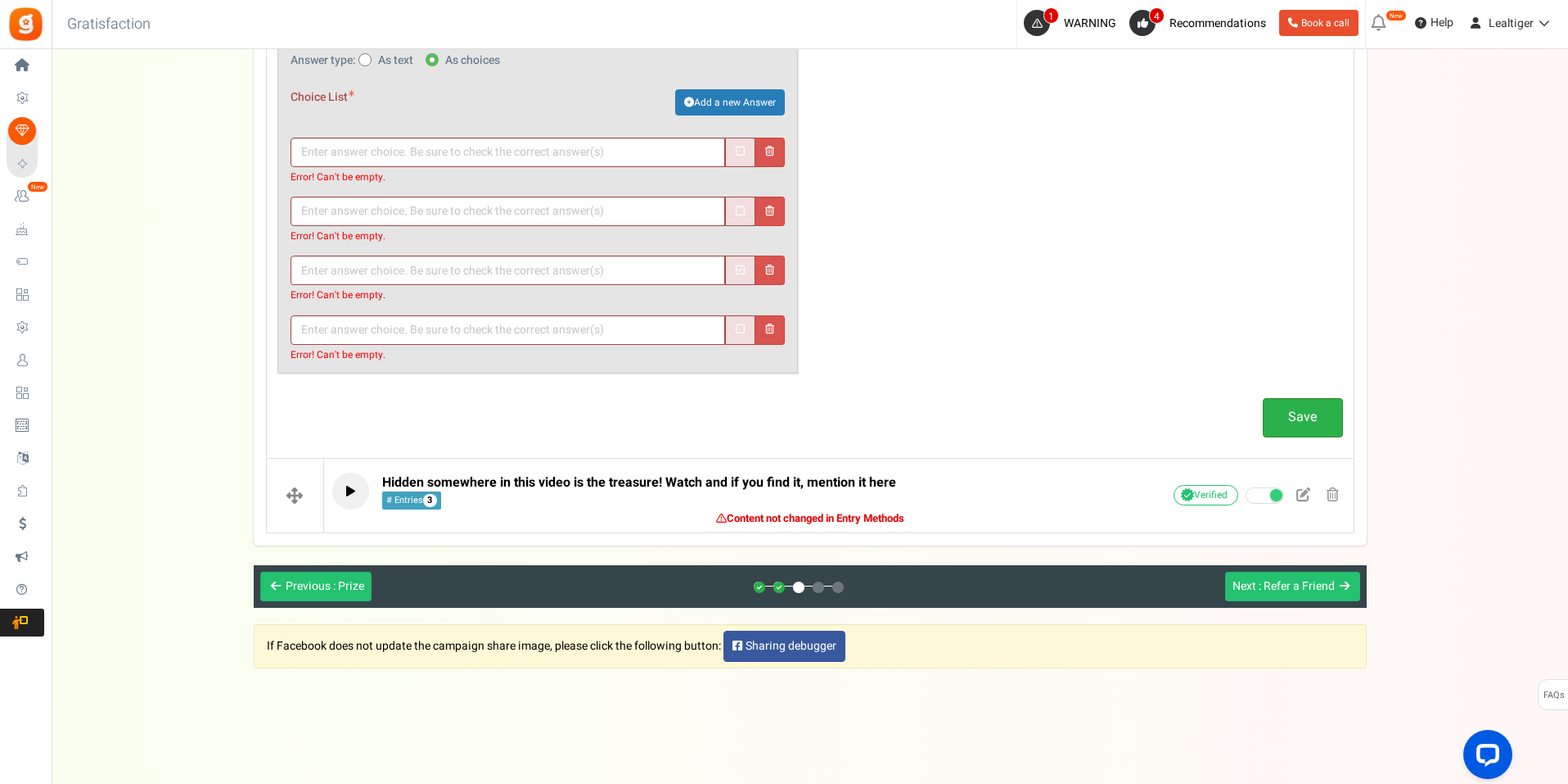
click at [1316, 418] on link "Save" at bounding box center [1302, 418] width 80 height 39
click at [1296, 591] on span ": Refer a Friend" at bounding box center [1296, 585] width 76 height 17
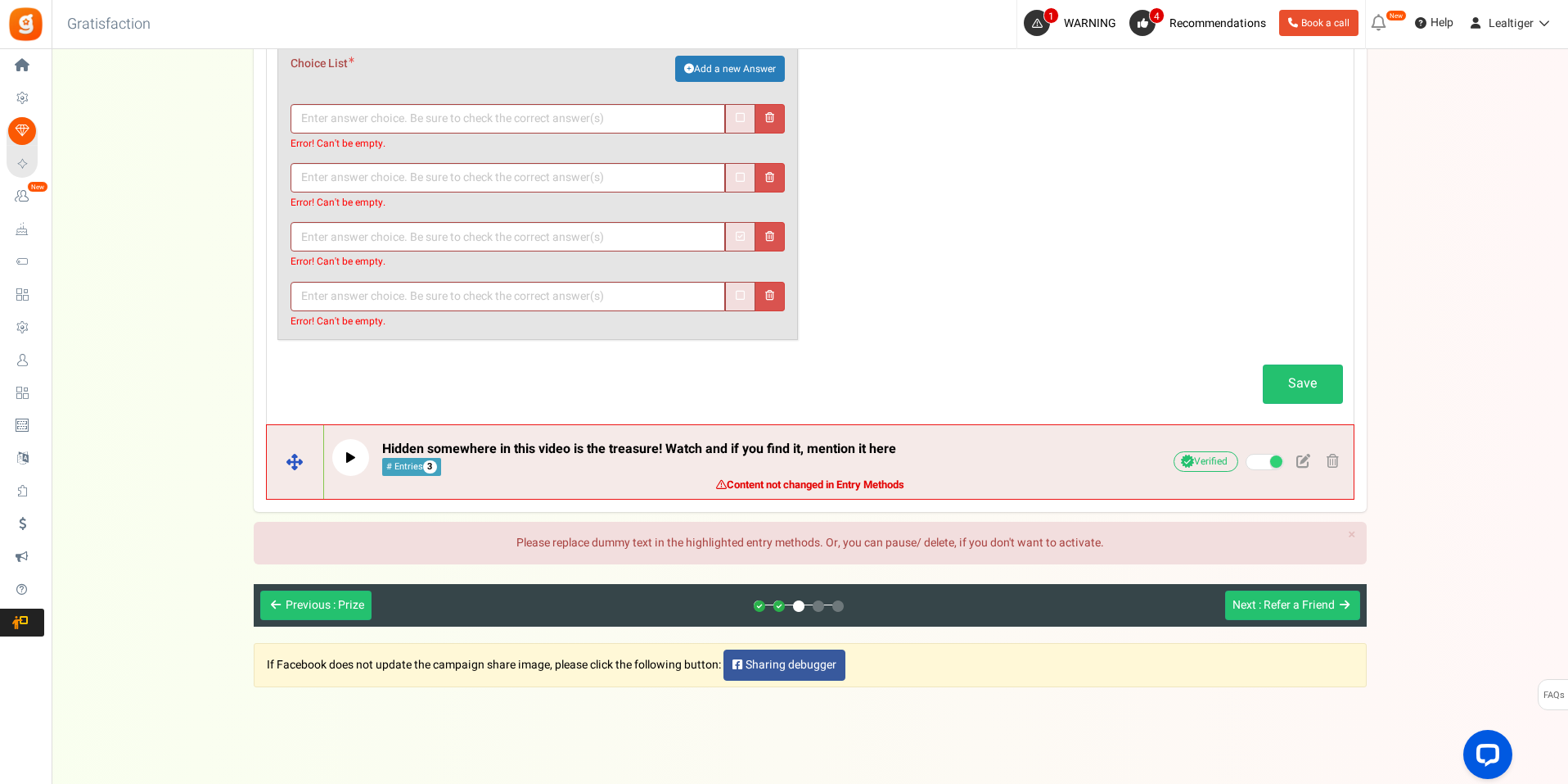
scroll to position [1531, 0]
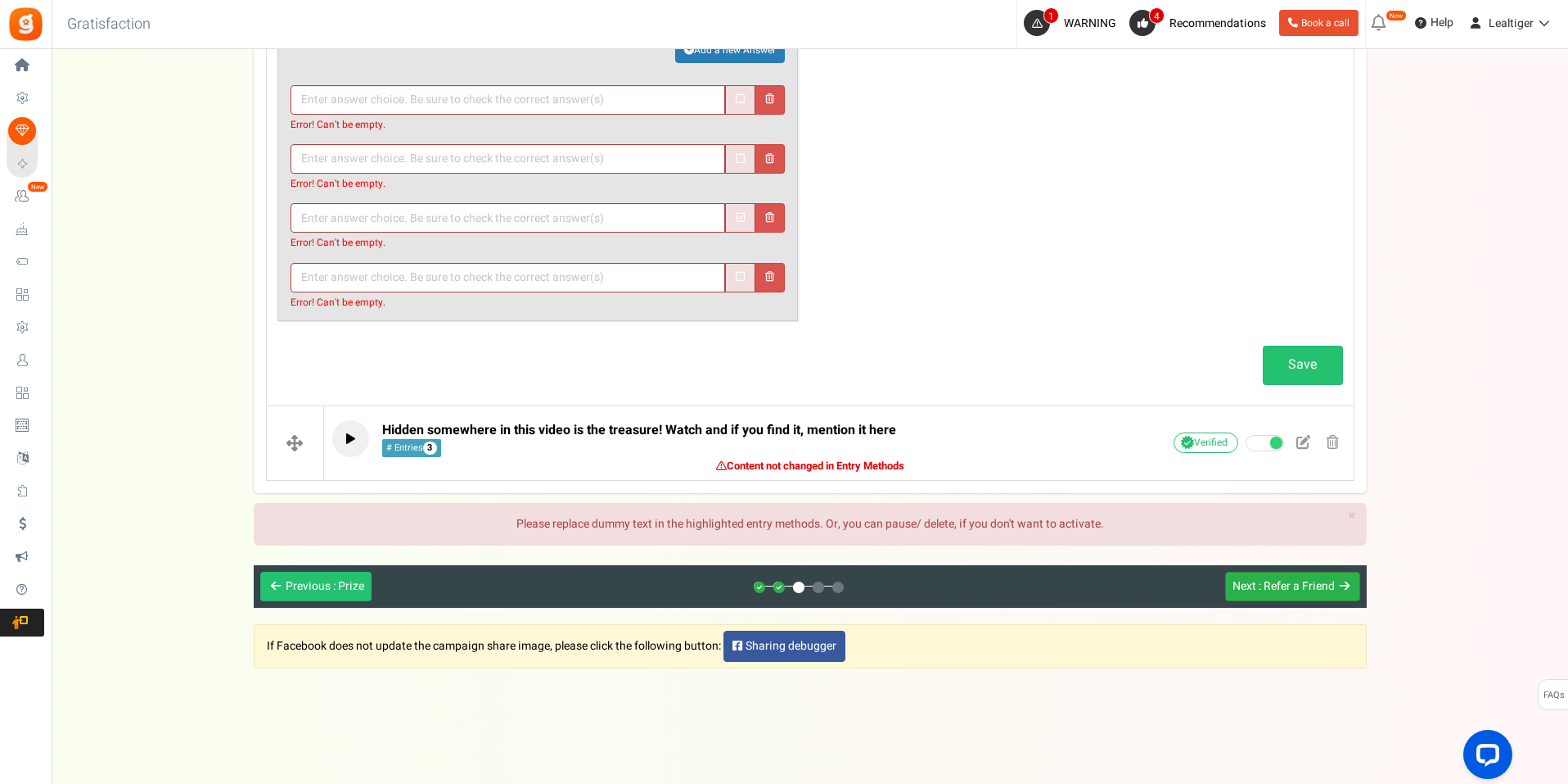
click at [1327, 588] on span ": Refer a Friend" at bounding box center [1296, 585] width 76 height 17
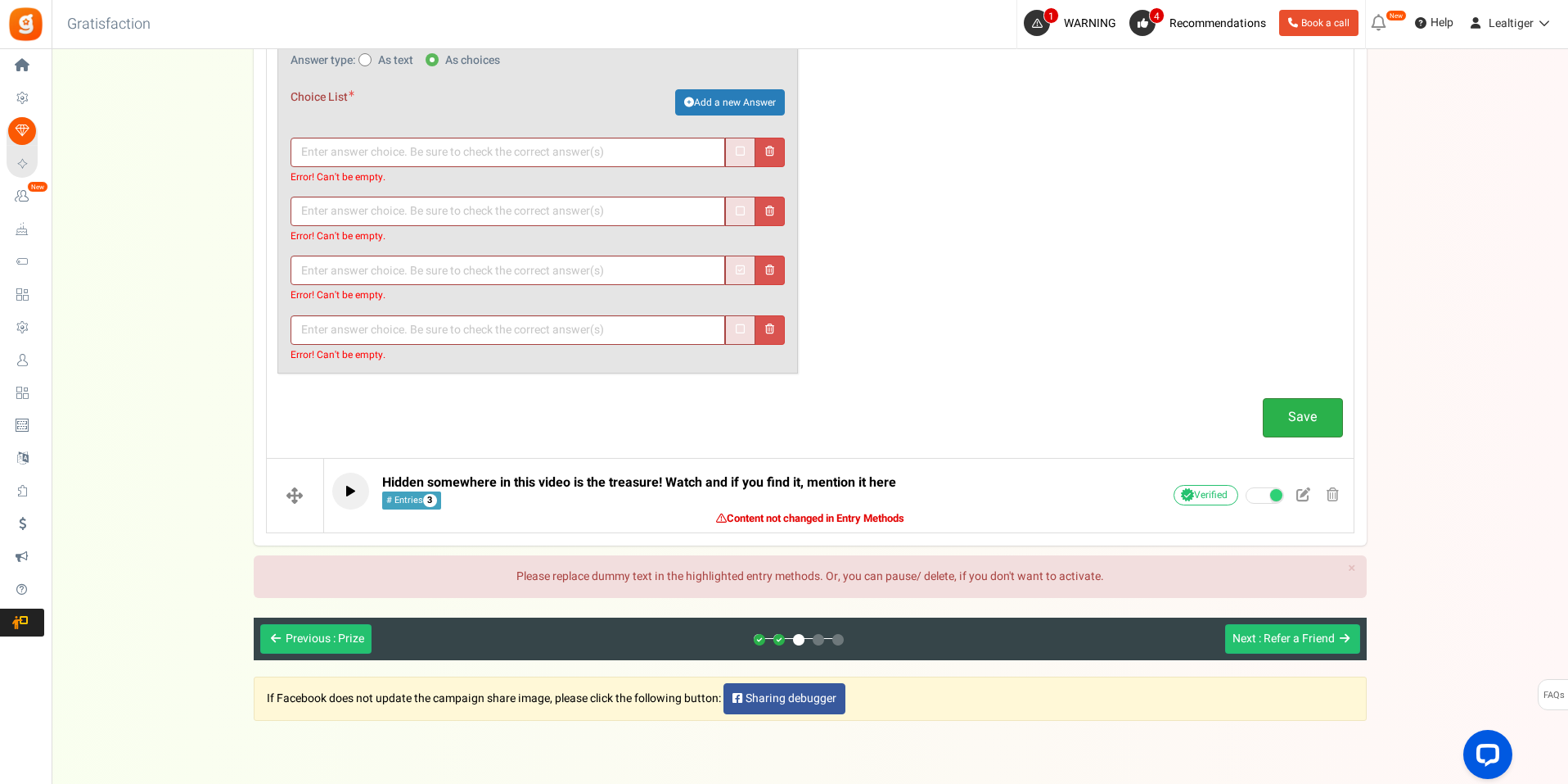
click at [1320, 422] on link "Save" at bounding box center [1302, 418] width 80 height 39
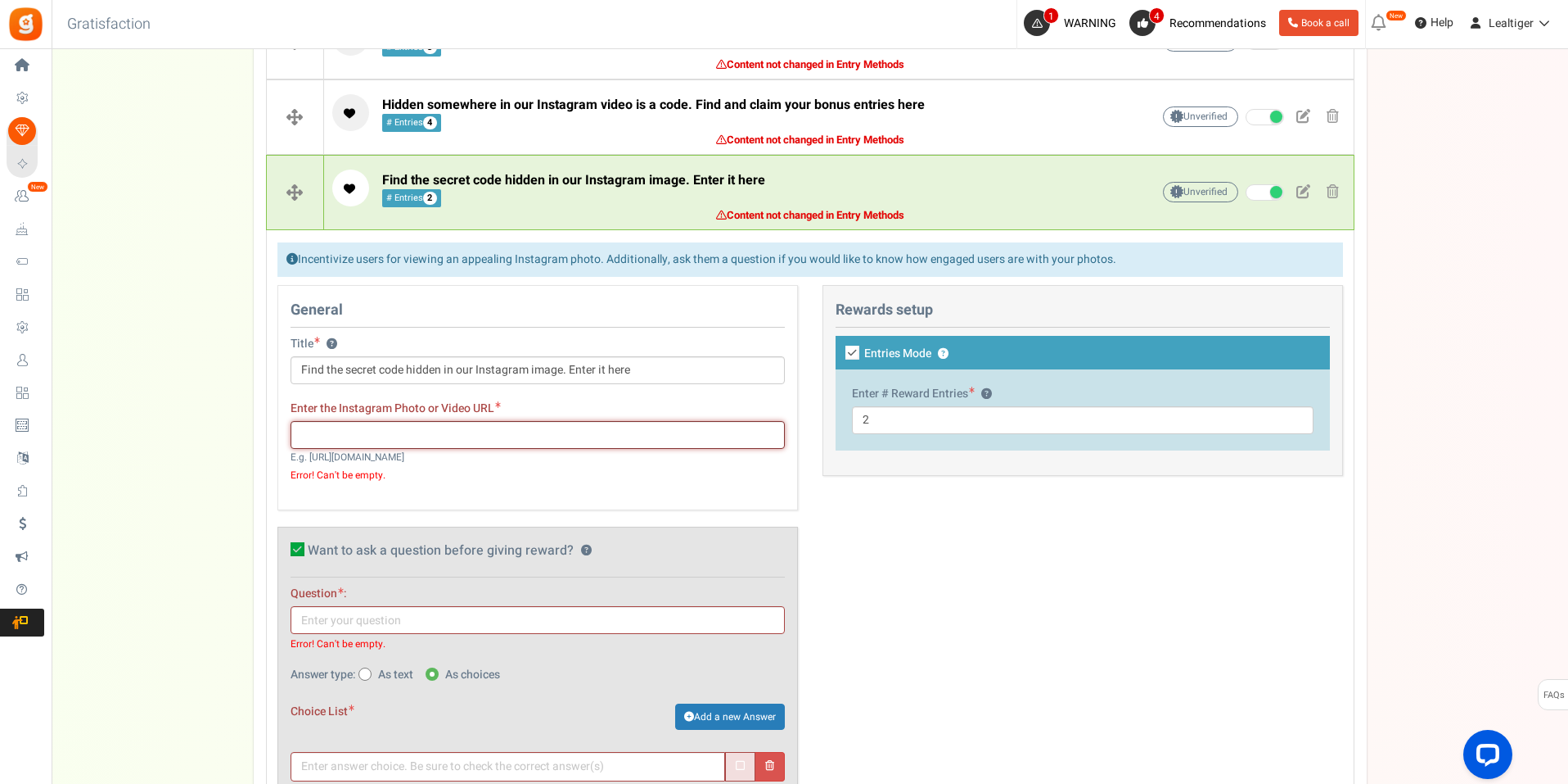
scroll to position [824, 0]
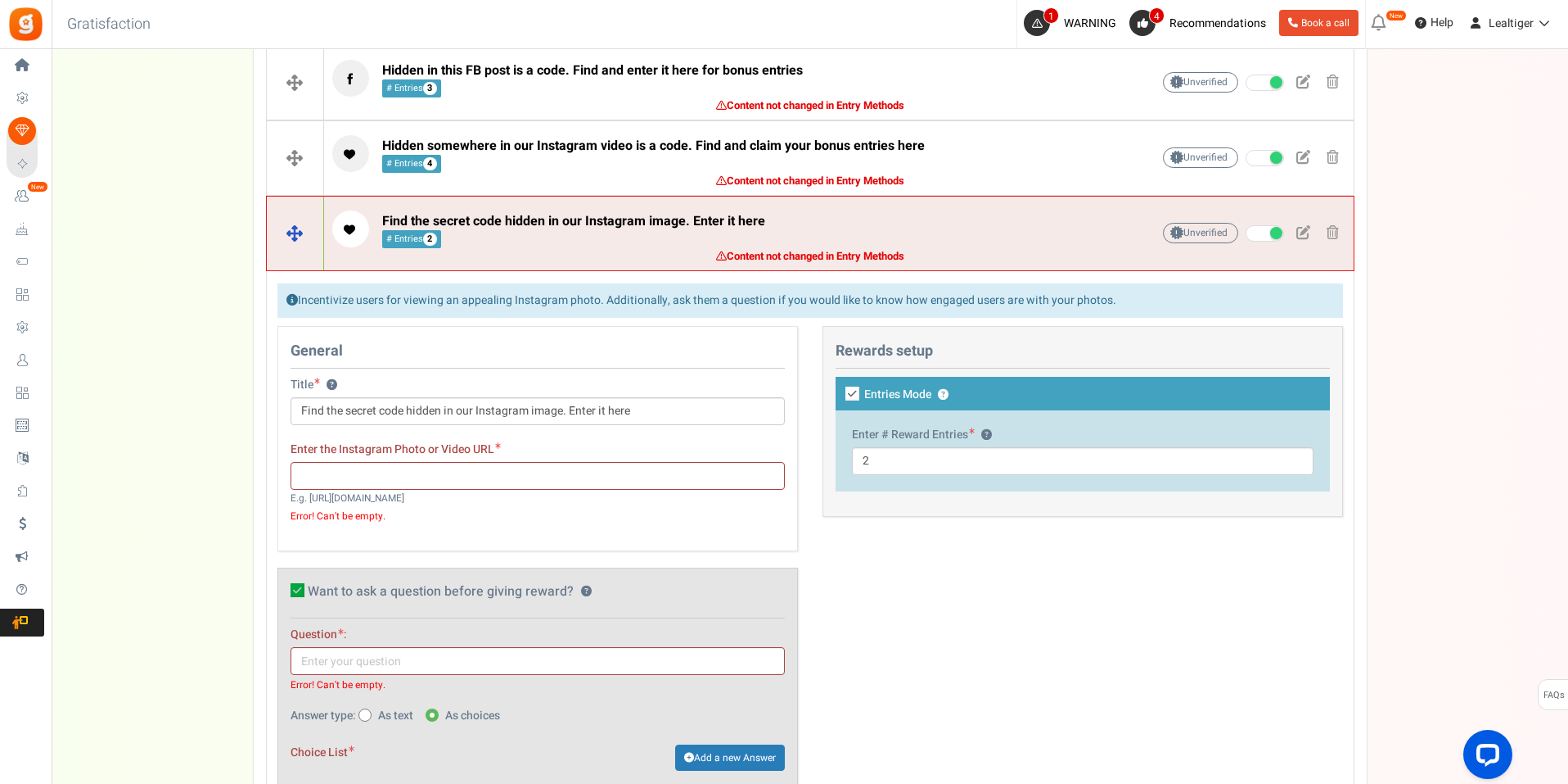
click at [875, 241] on p "Find the secret code hidden in our Instagram image. Enter it here # Entries 2" at bounding box center [716, 229] width 768 height 37
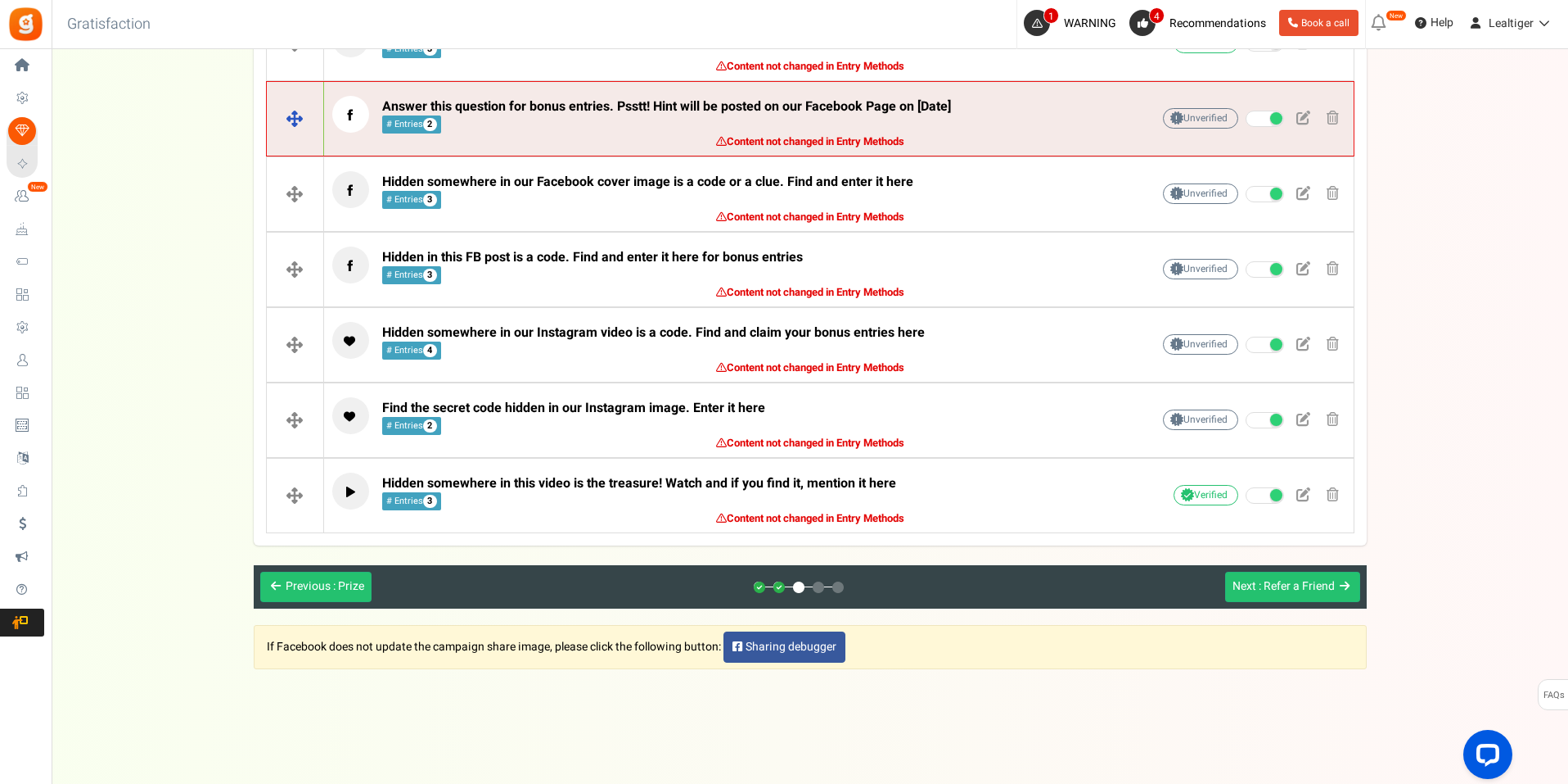
scroll to position [638, 0]
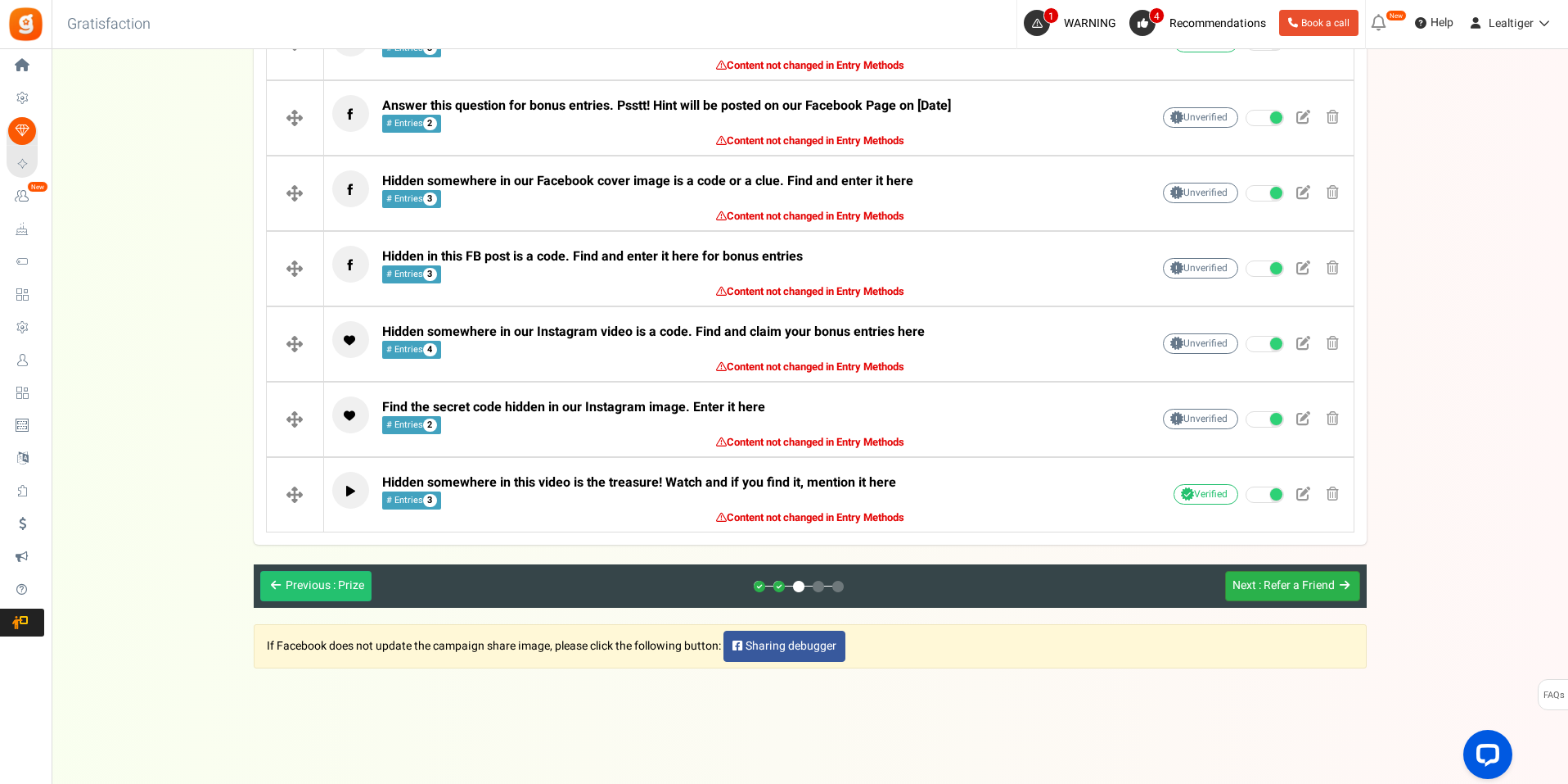
click at [1281, 586] on span ": Refer a Friend" at bounding box center [1296, 584] width 76 height 17
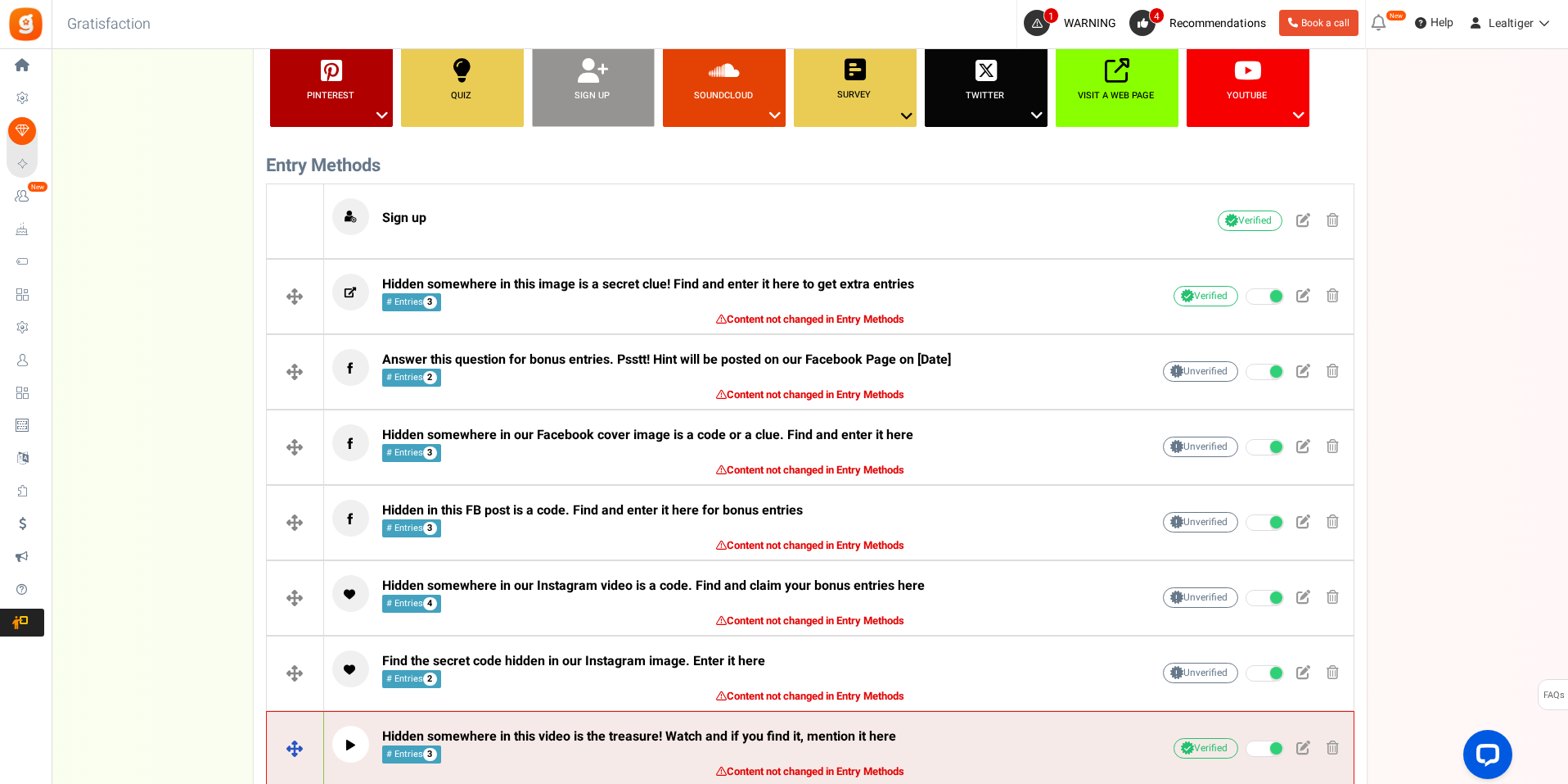
scroll to position [392, 0]
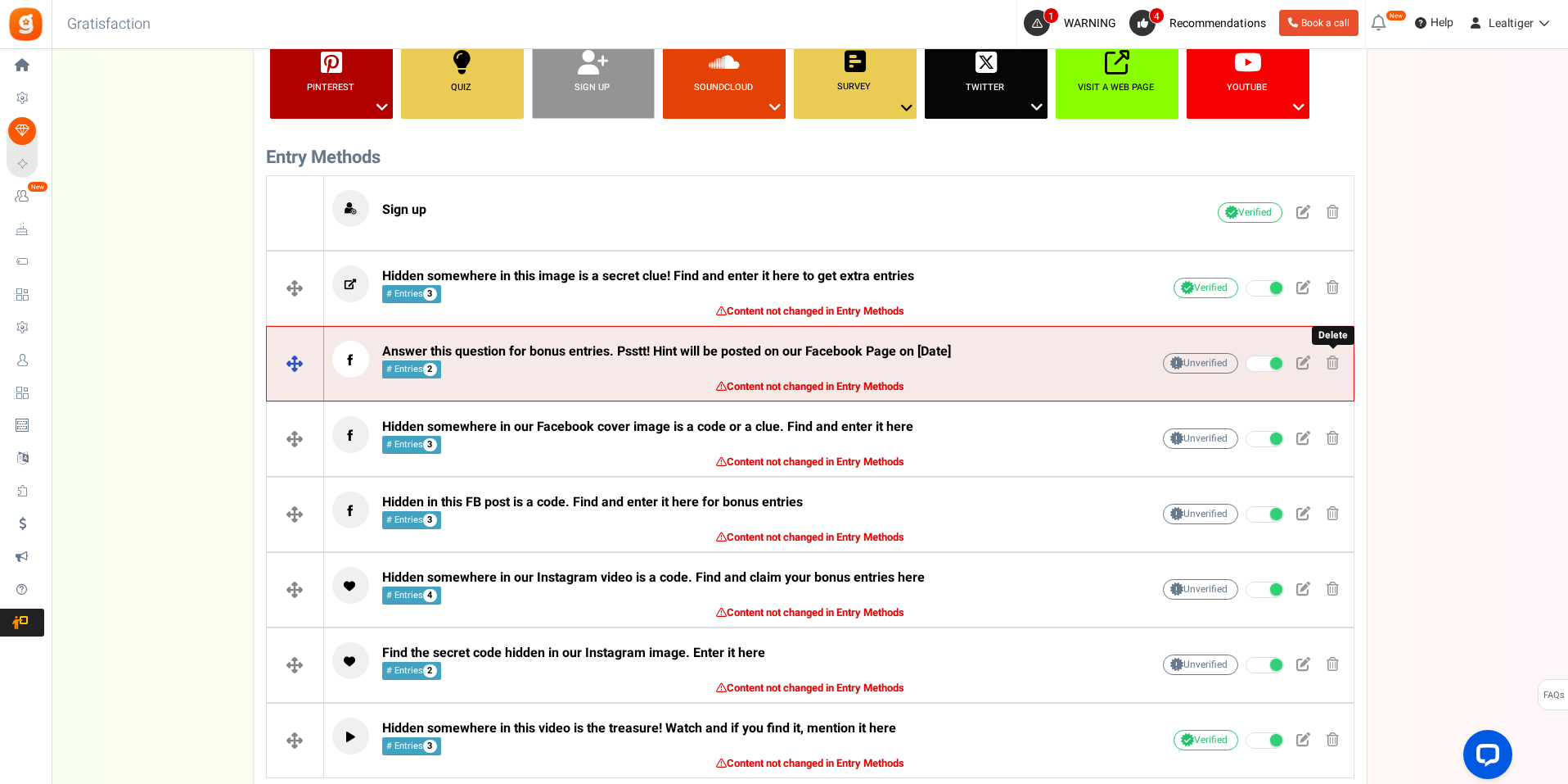
click at [1332, 365] on span at bounding box center [1332, 363] width 12 height 14
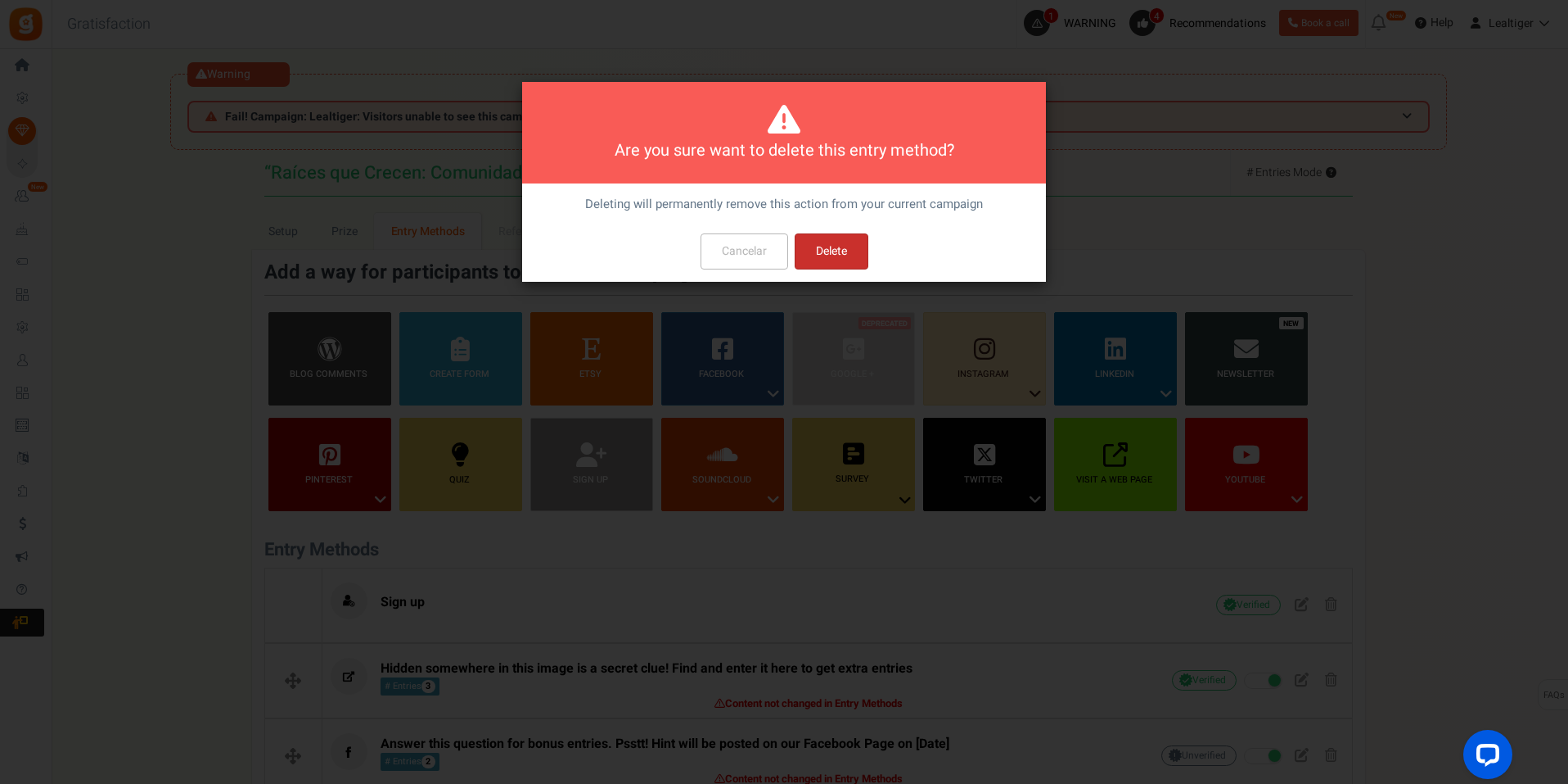
click at [818, 245] on button "Delete" at bounding box center [831, 251] width 73 height 36
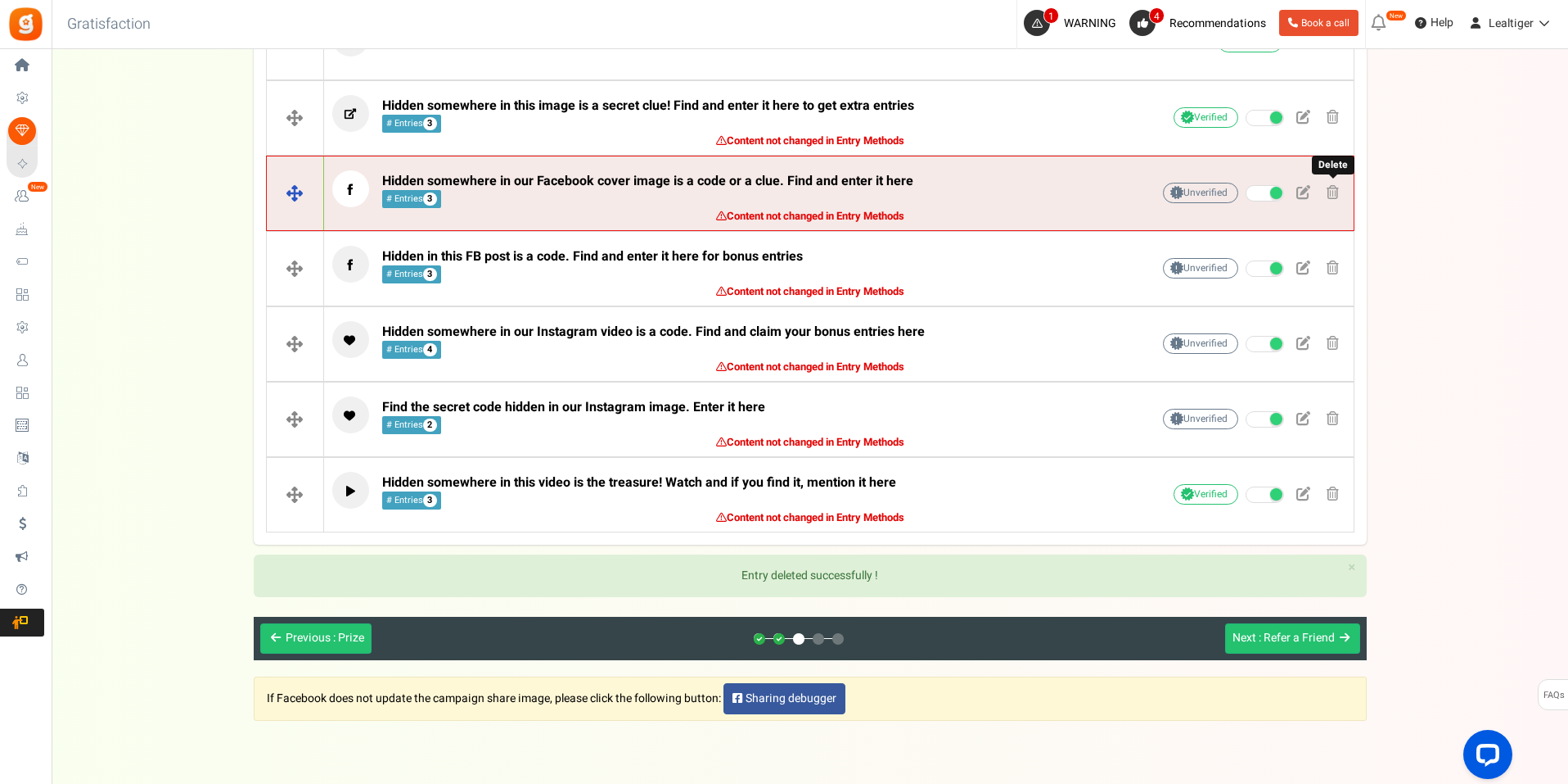
click at [1327, 191] on span at bounding box center [1332, 192] width 12 height 14
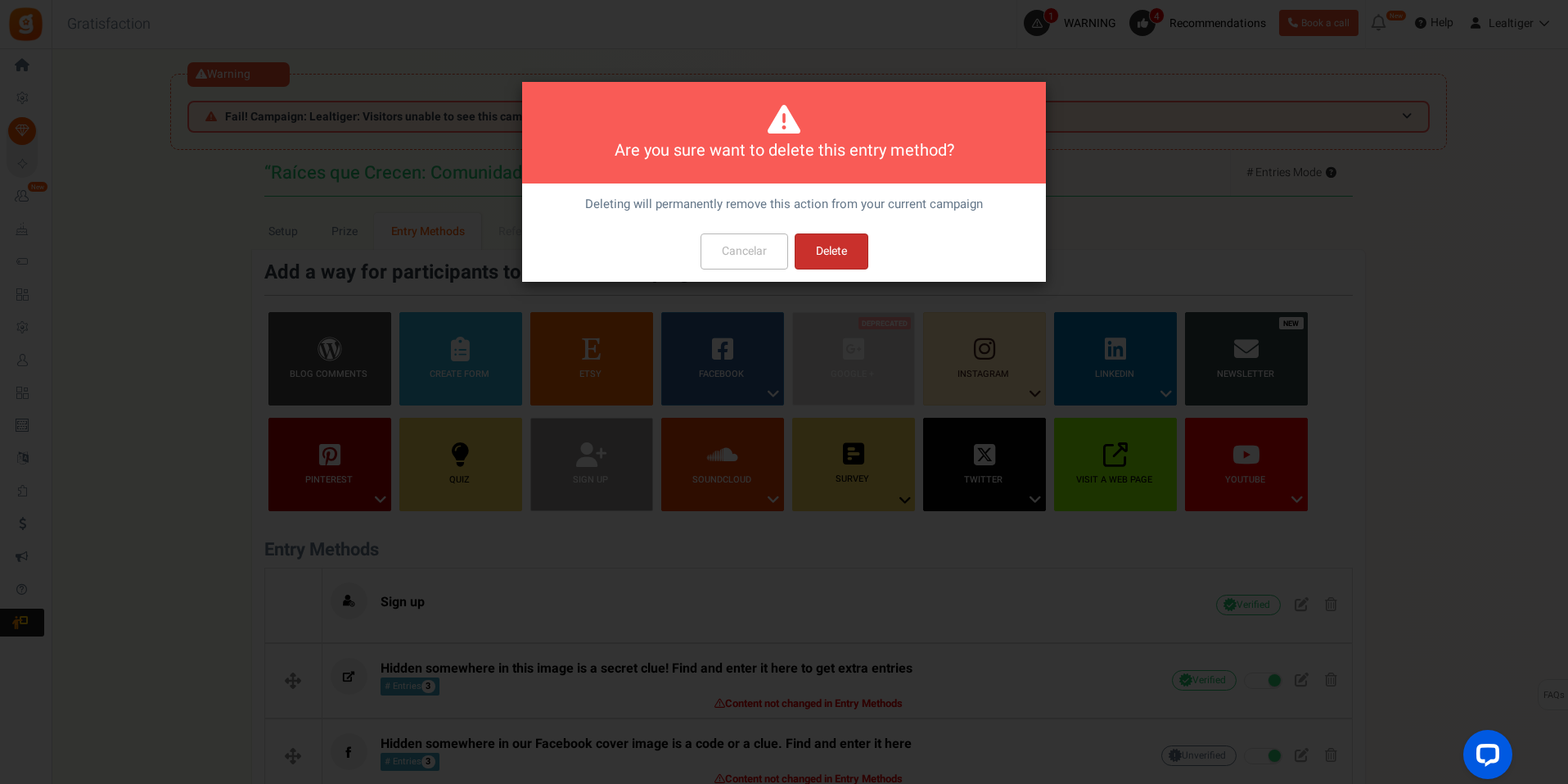
click at [824, 253] on button "Delete" at bounding box center [831, 251] width 73 height 36
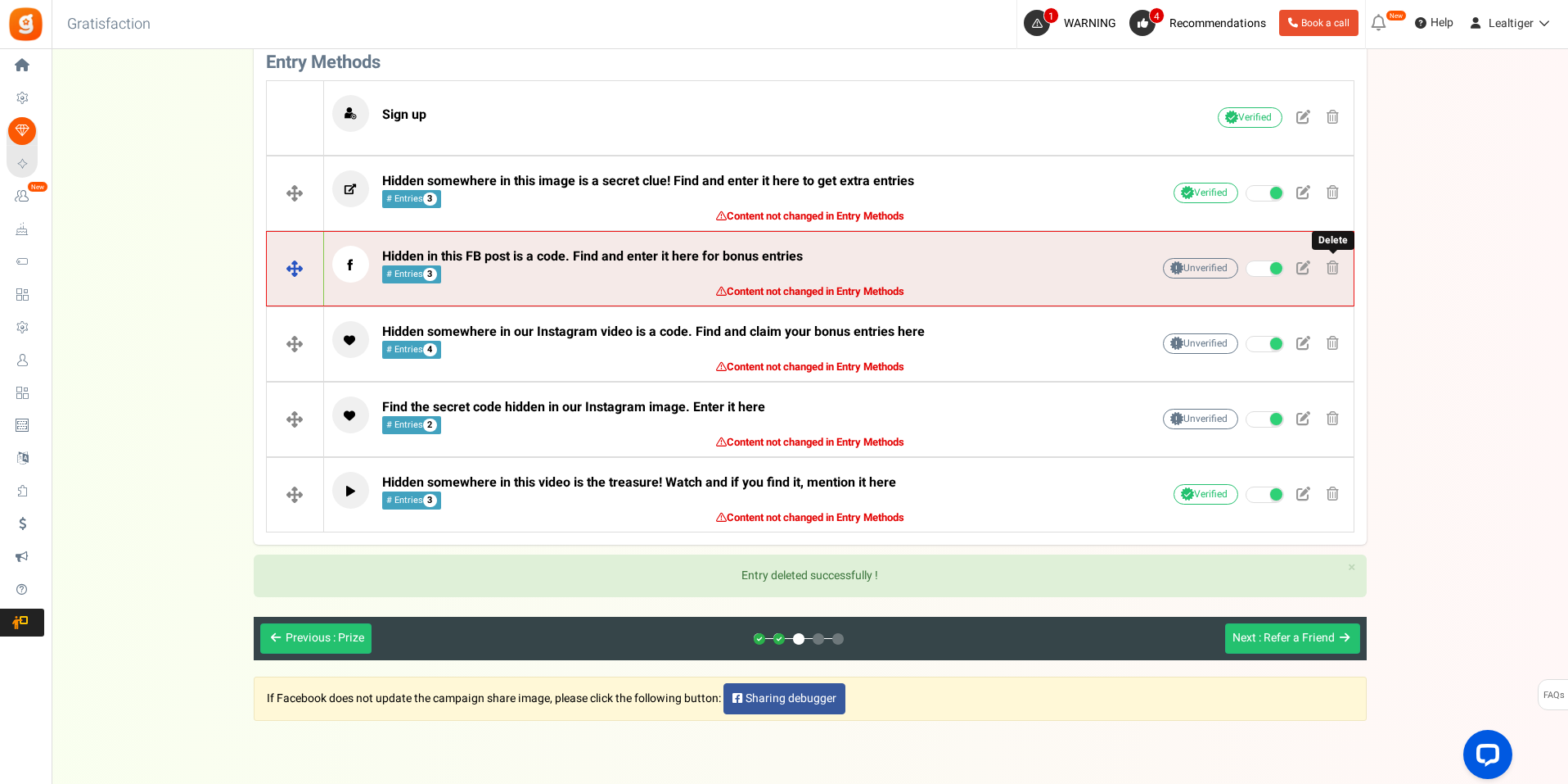
click at [1333, 273] on span at bounding box center [1332, 268] width 12 height 14
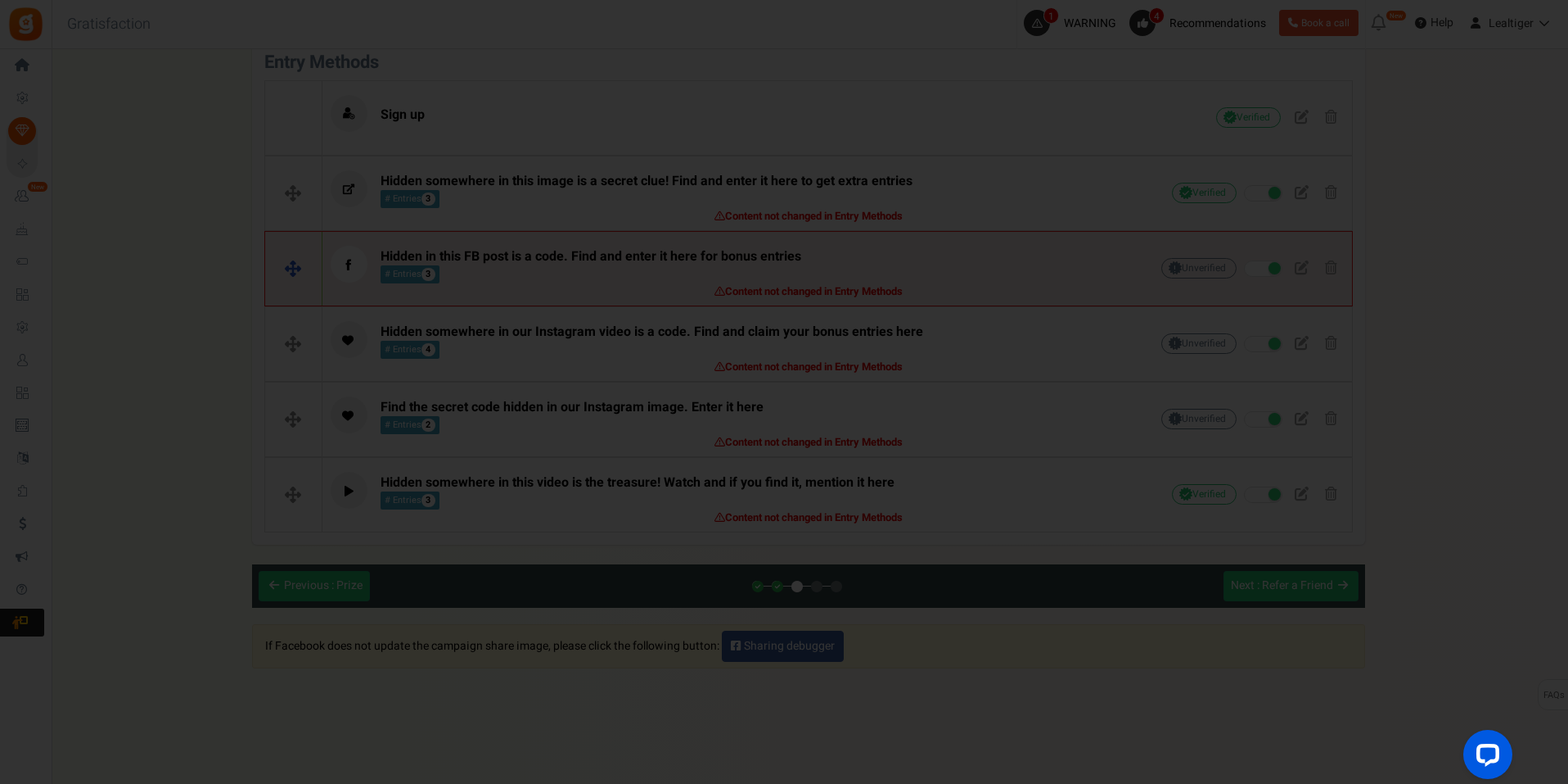
scroll to position [0, 0]
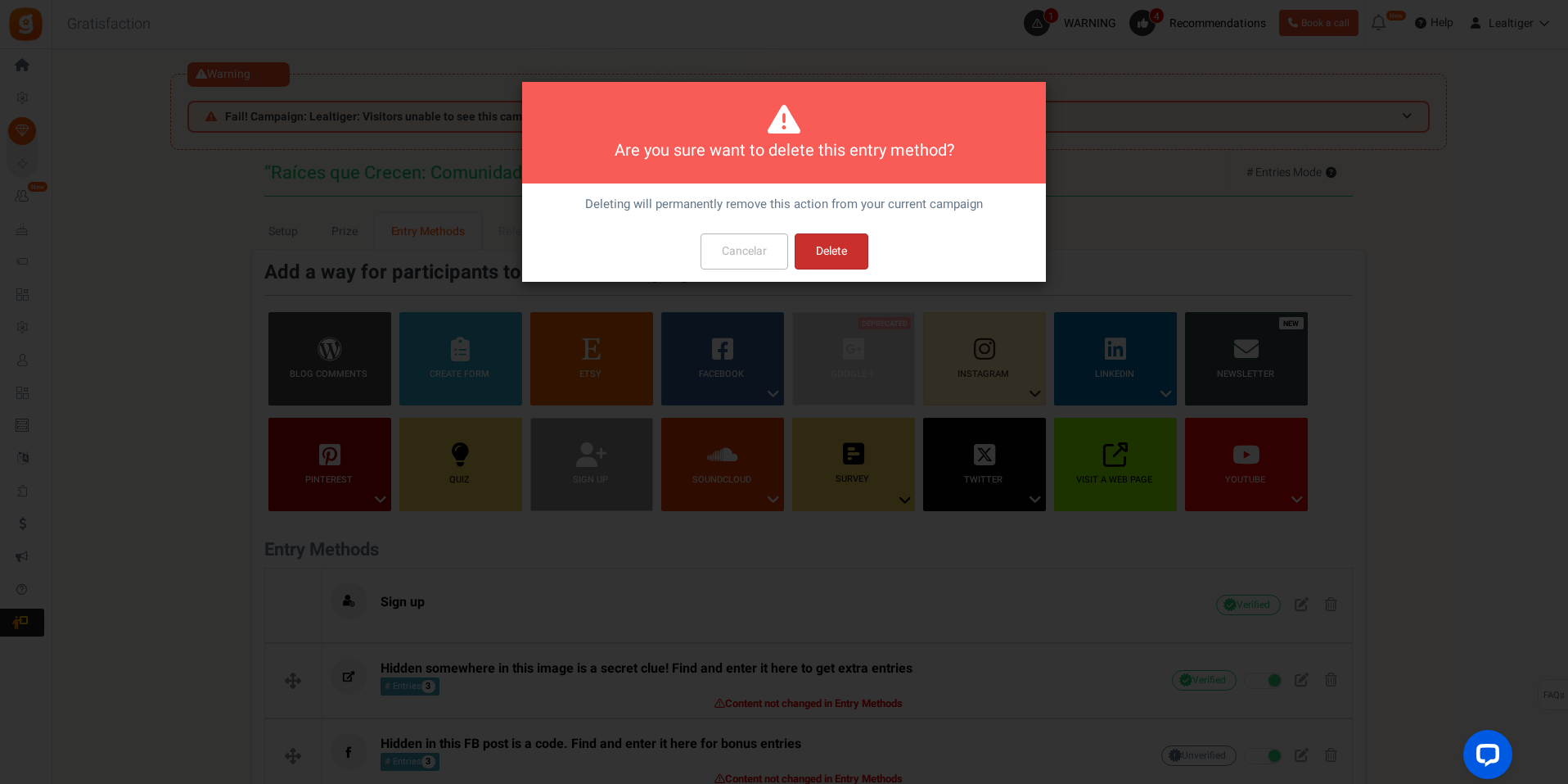
click at [837, 253] on button "Delete" at bounding box center [831, 251] width 73 height 36
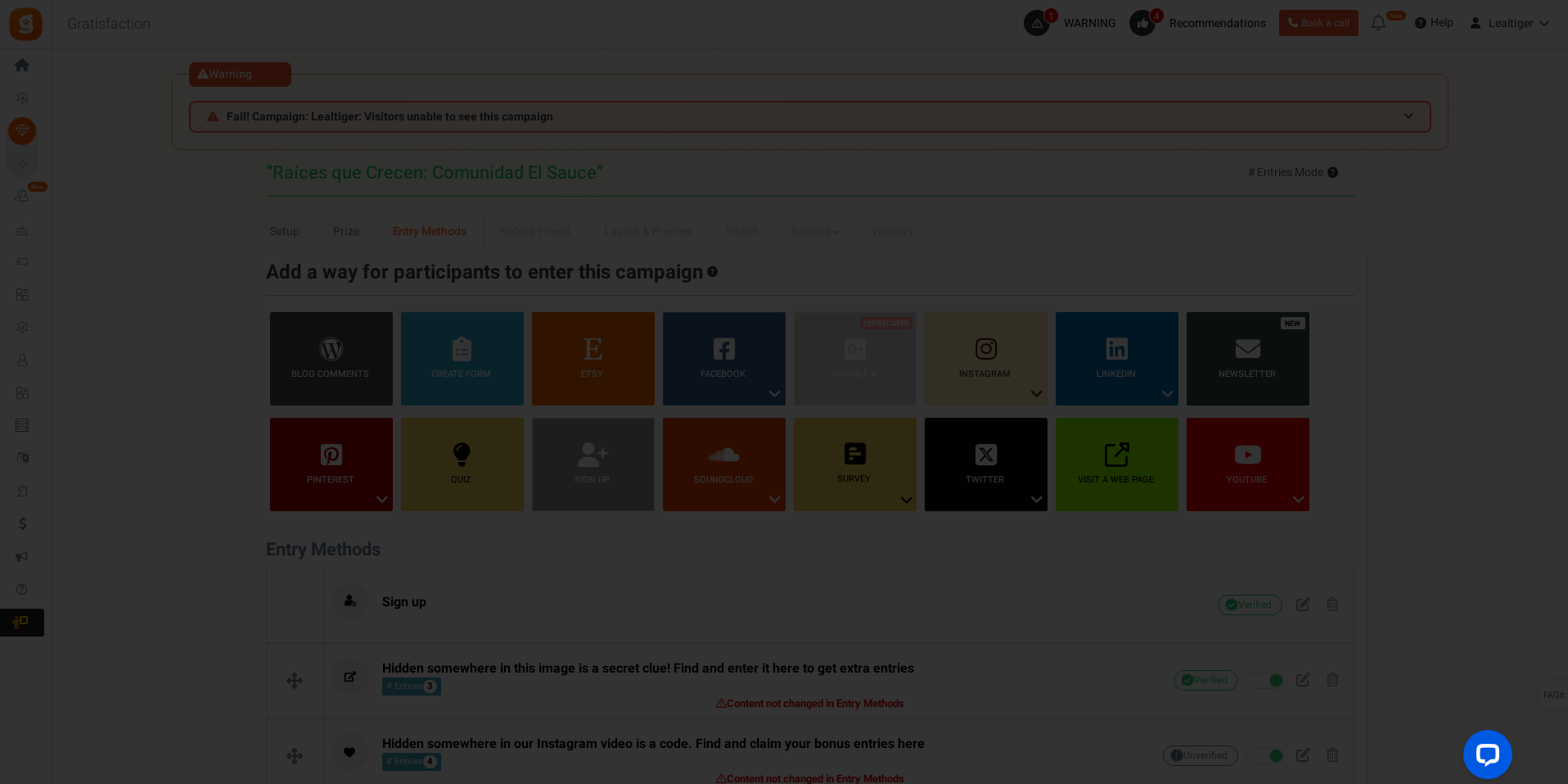
scroll to position [412, 0]
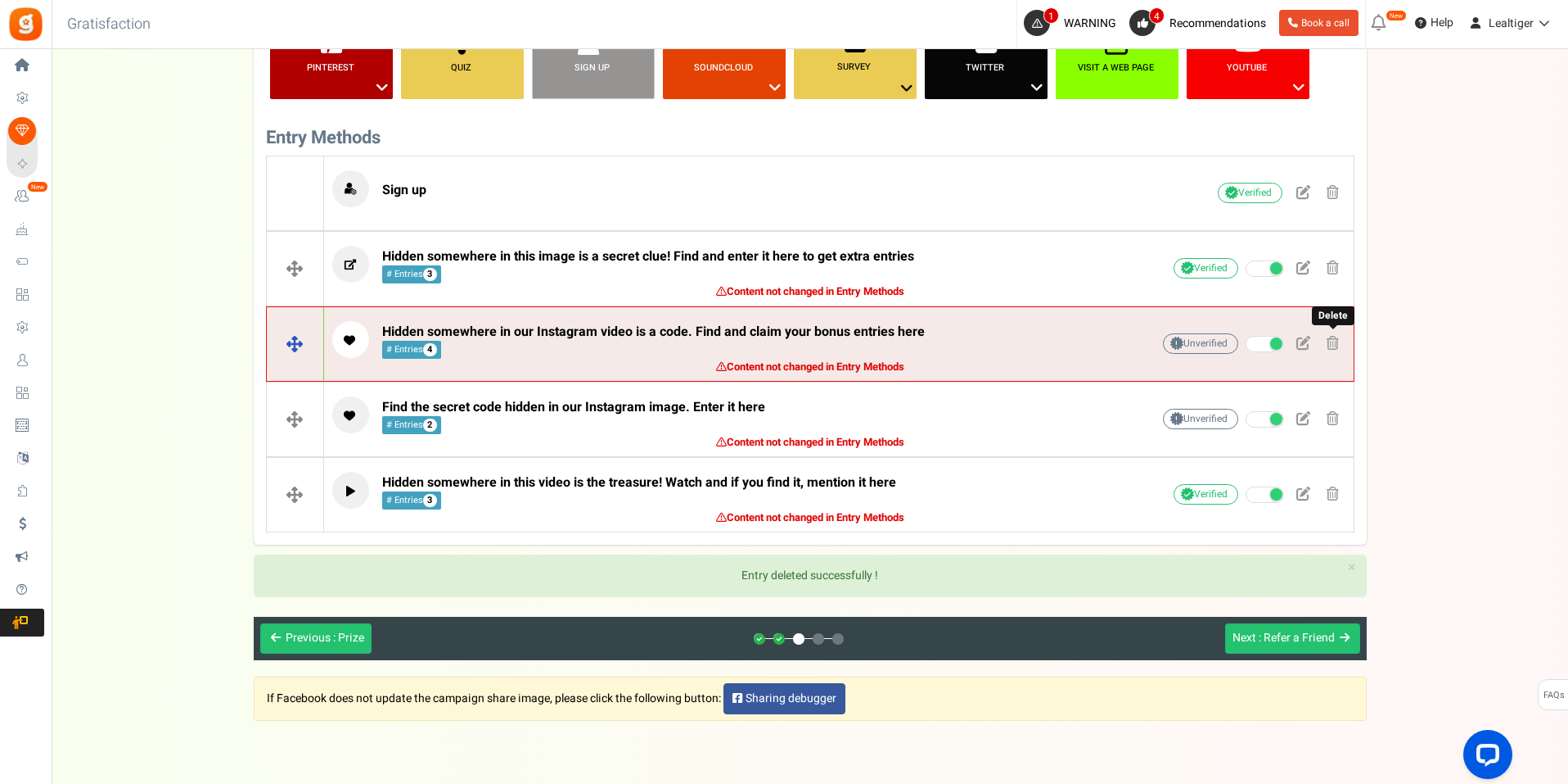
click at [1337, 338] on span at bounding box center [1332, 343] width 12 height 14
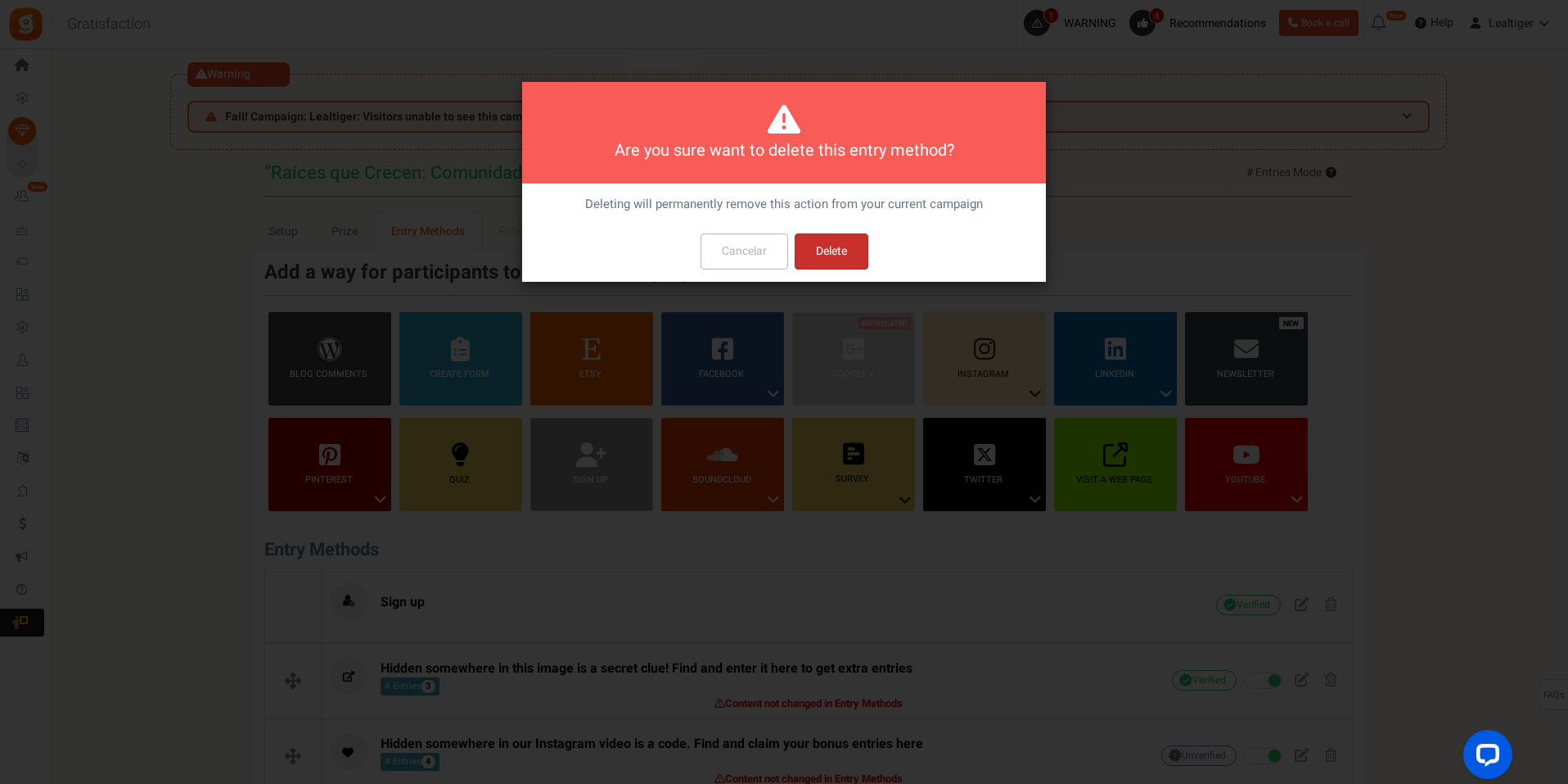
click at [835, 251] on button "Delete" at bounding box center [831, 251] width 73 height 36
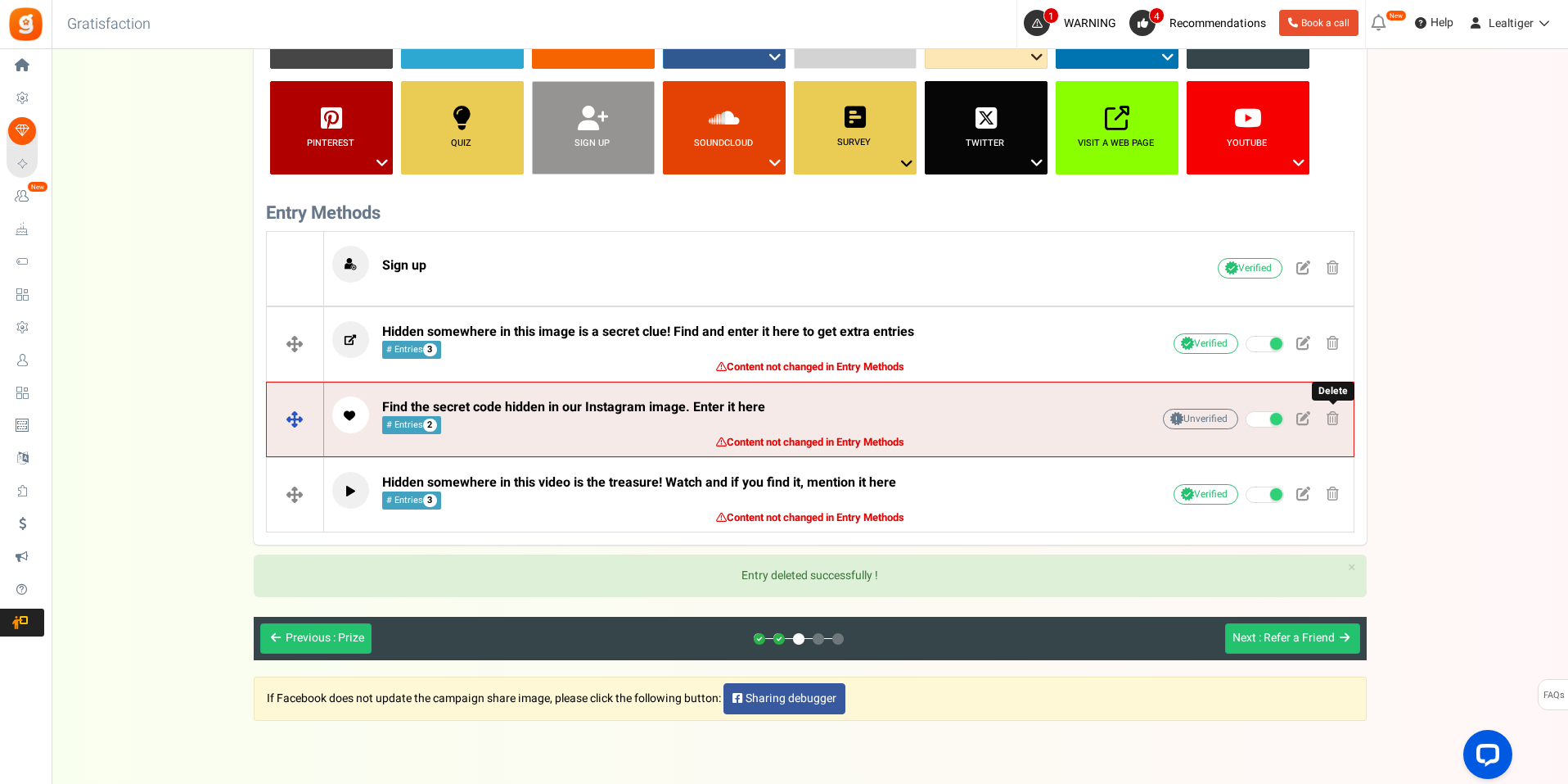
click at [1332, 417] on span at bounding box center [1332, 418] width 12 height 14
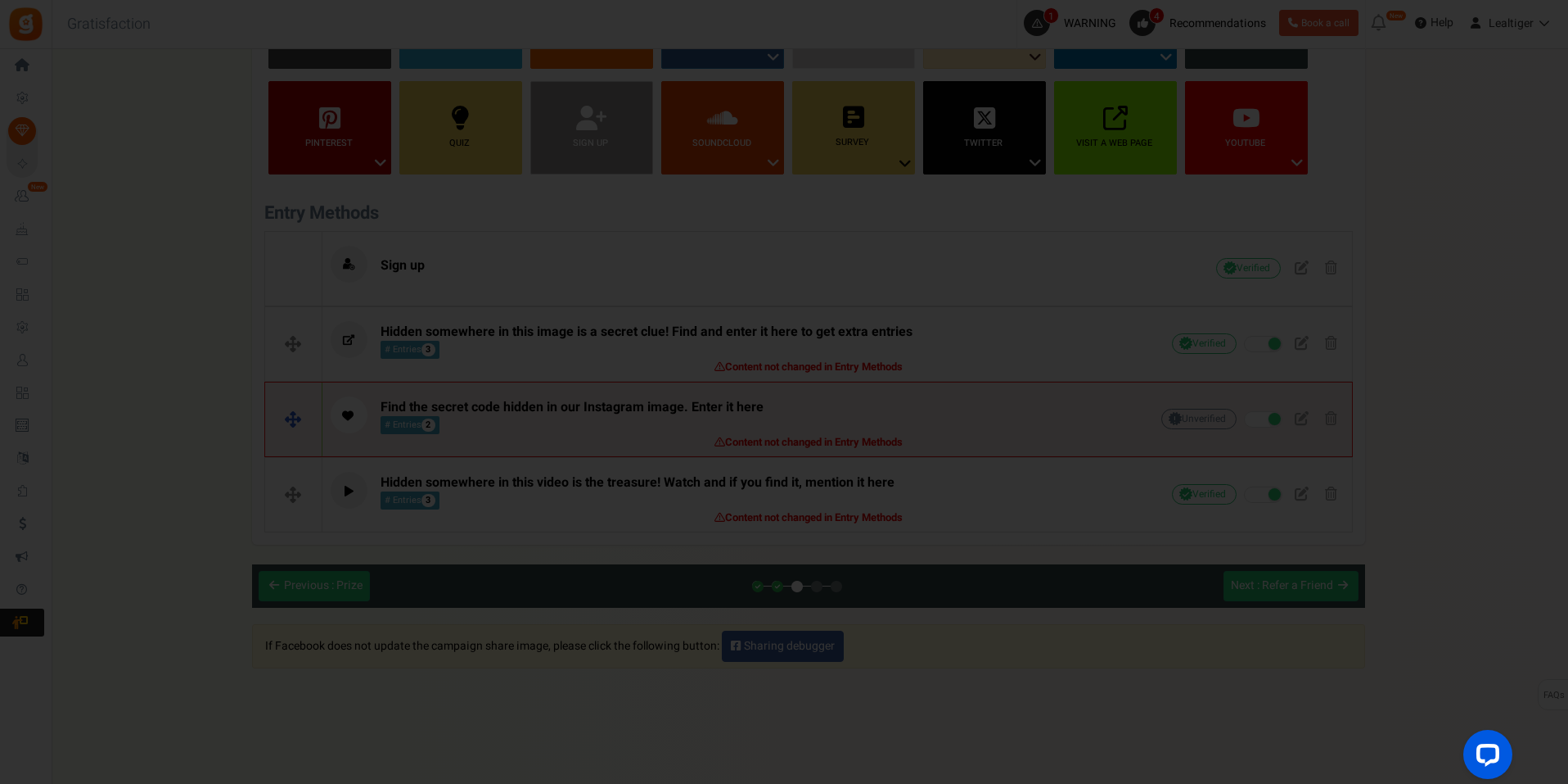
scroll to position [0, 0]
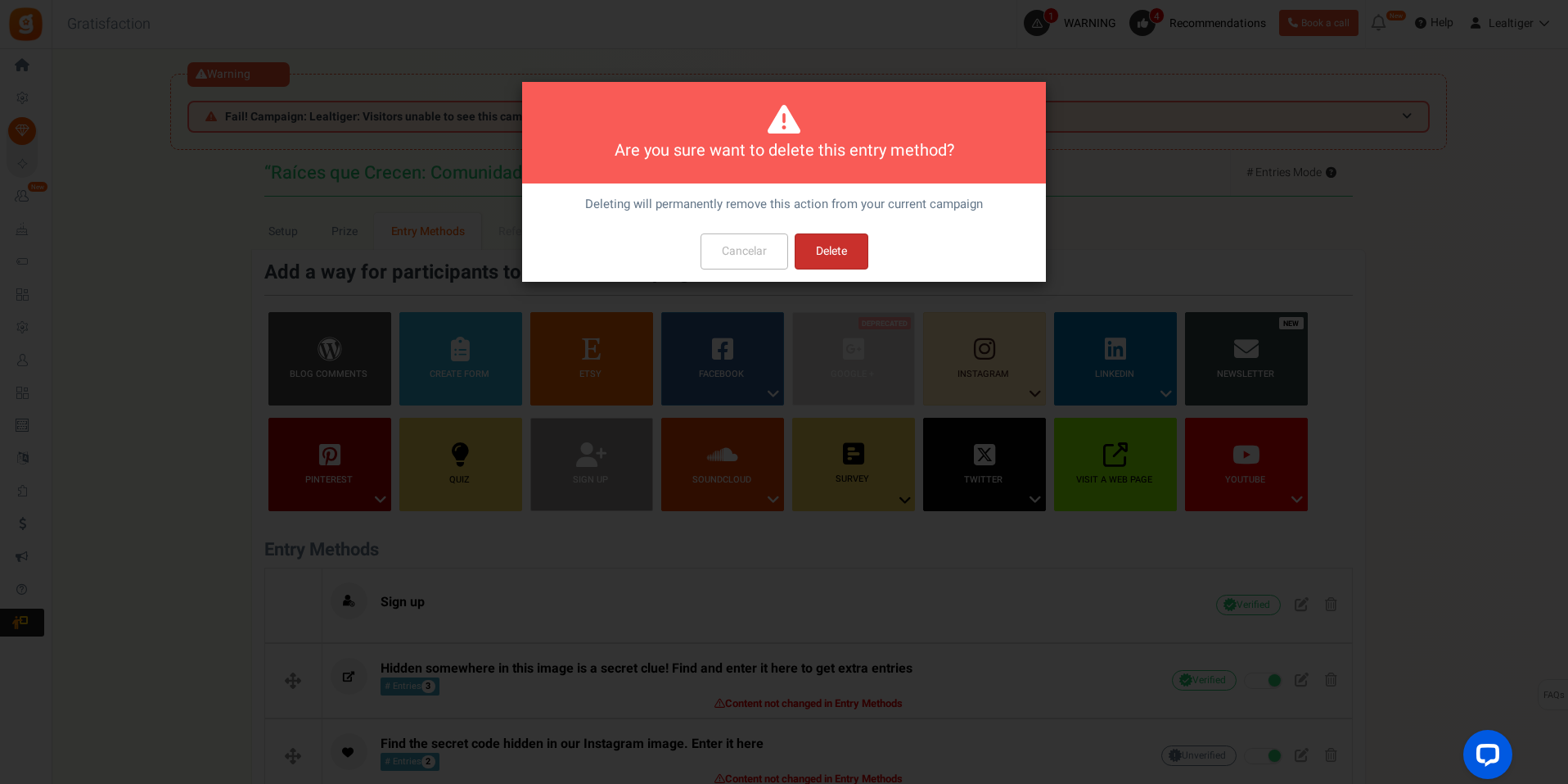
click at [808, 245] on button "Delete" at bounding box center [831, 251] width 73 height 36
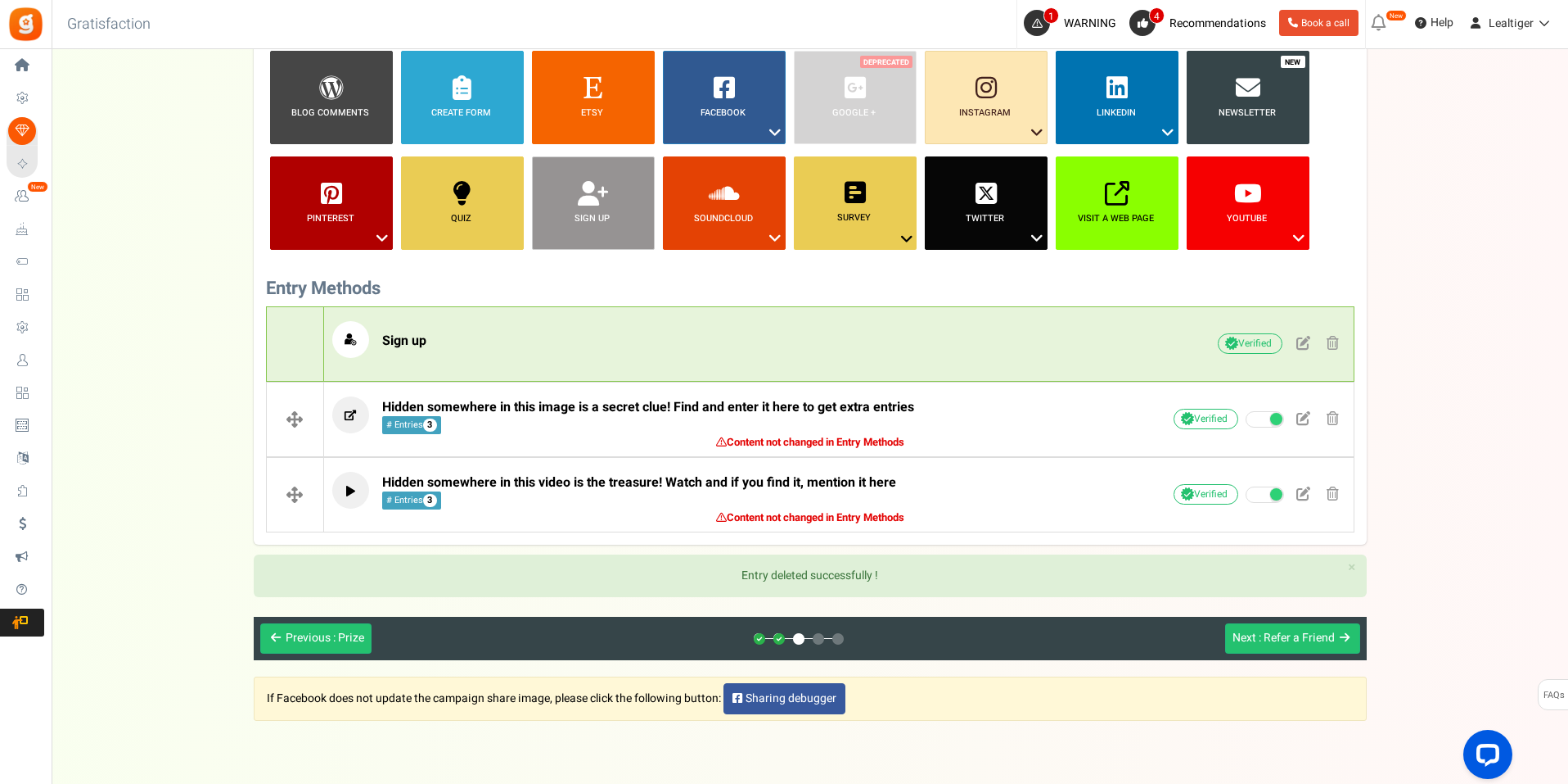
scroll to position [313, 0]
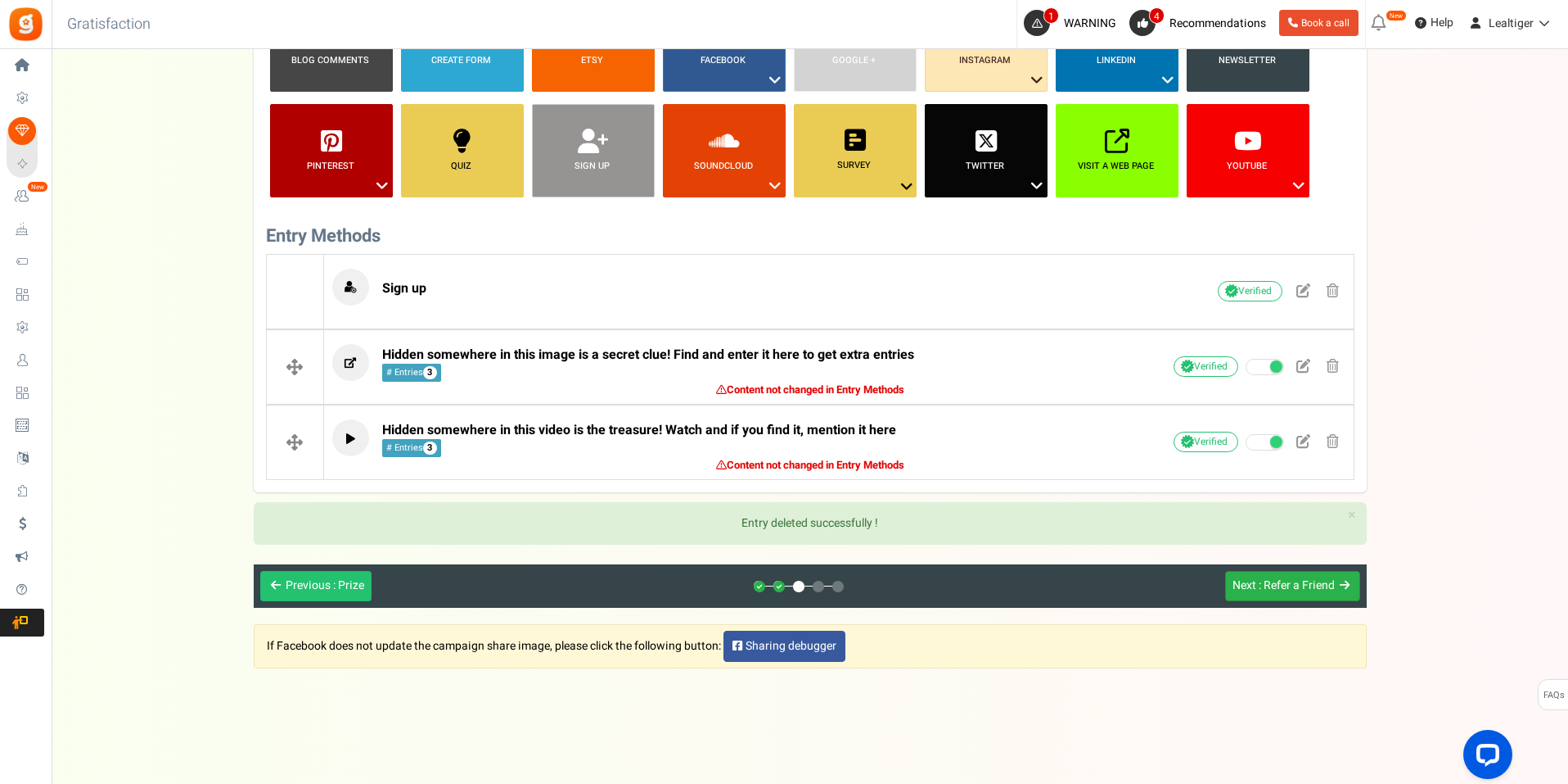
click at [1333, 585] on span ": Refer a Friend" at bounding box center [1296, 584] width 76 height 17
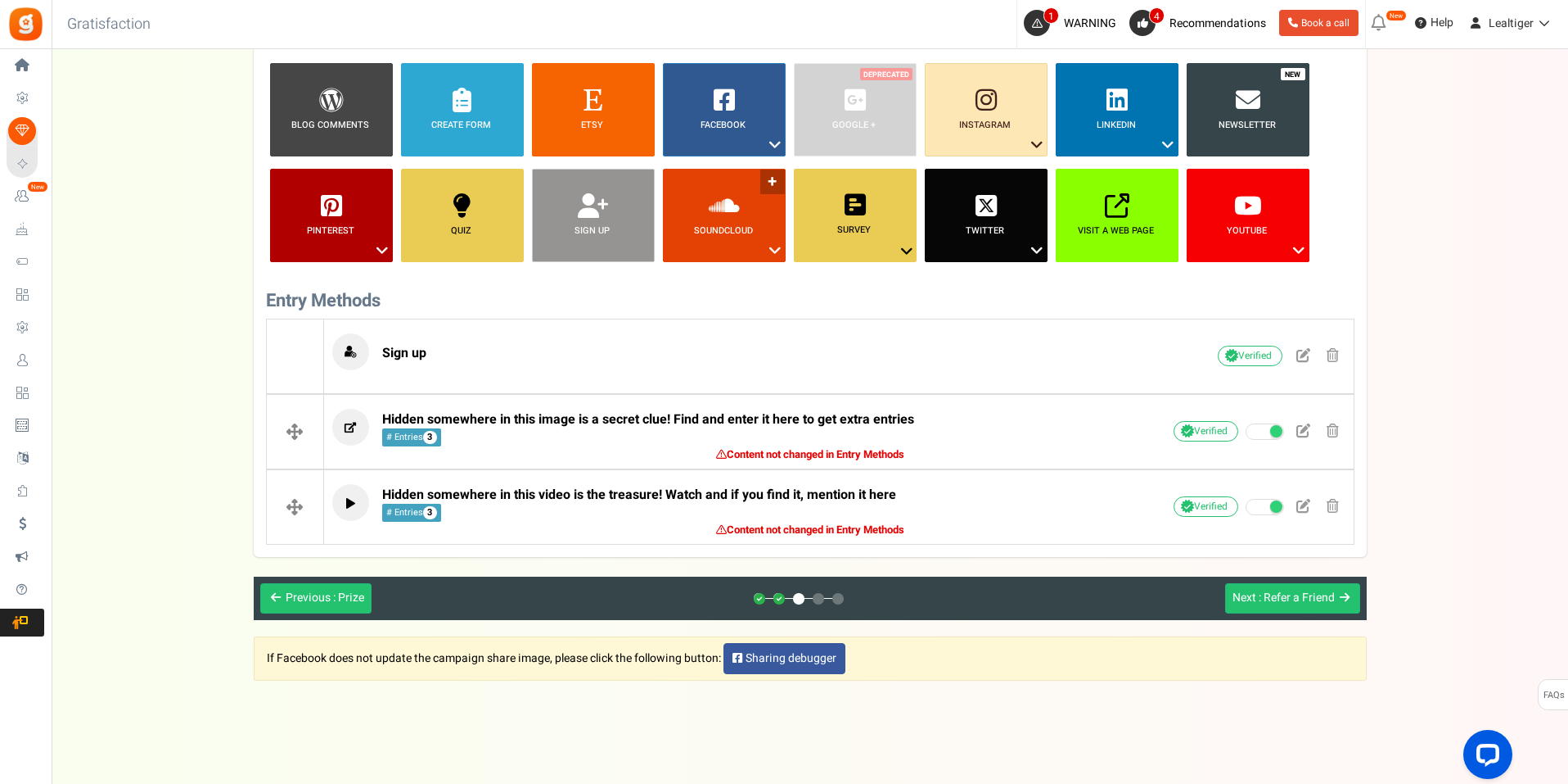
scroll to position [261, 0]
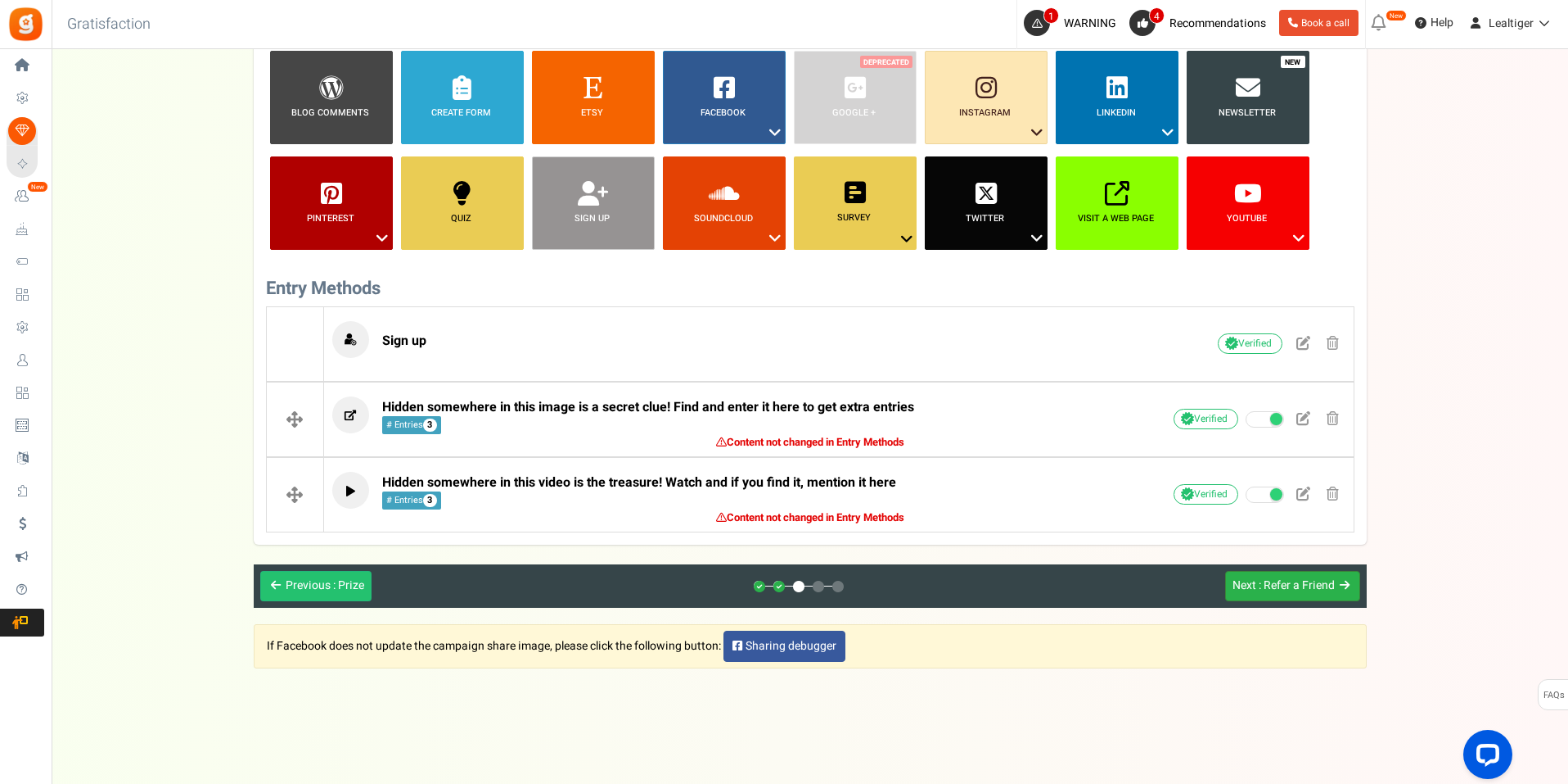
click at [1257, 580] on div "Next : Refer a Friend" at bounding box center [1284, 586] width 102 height 16
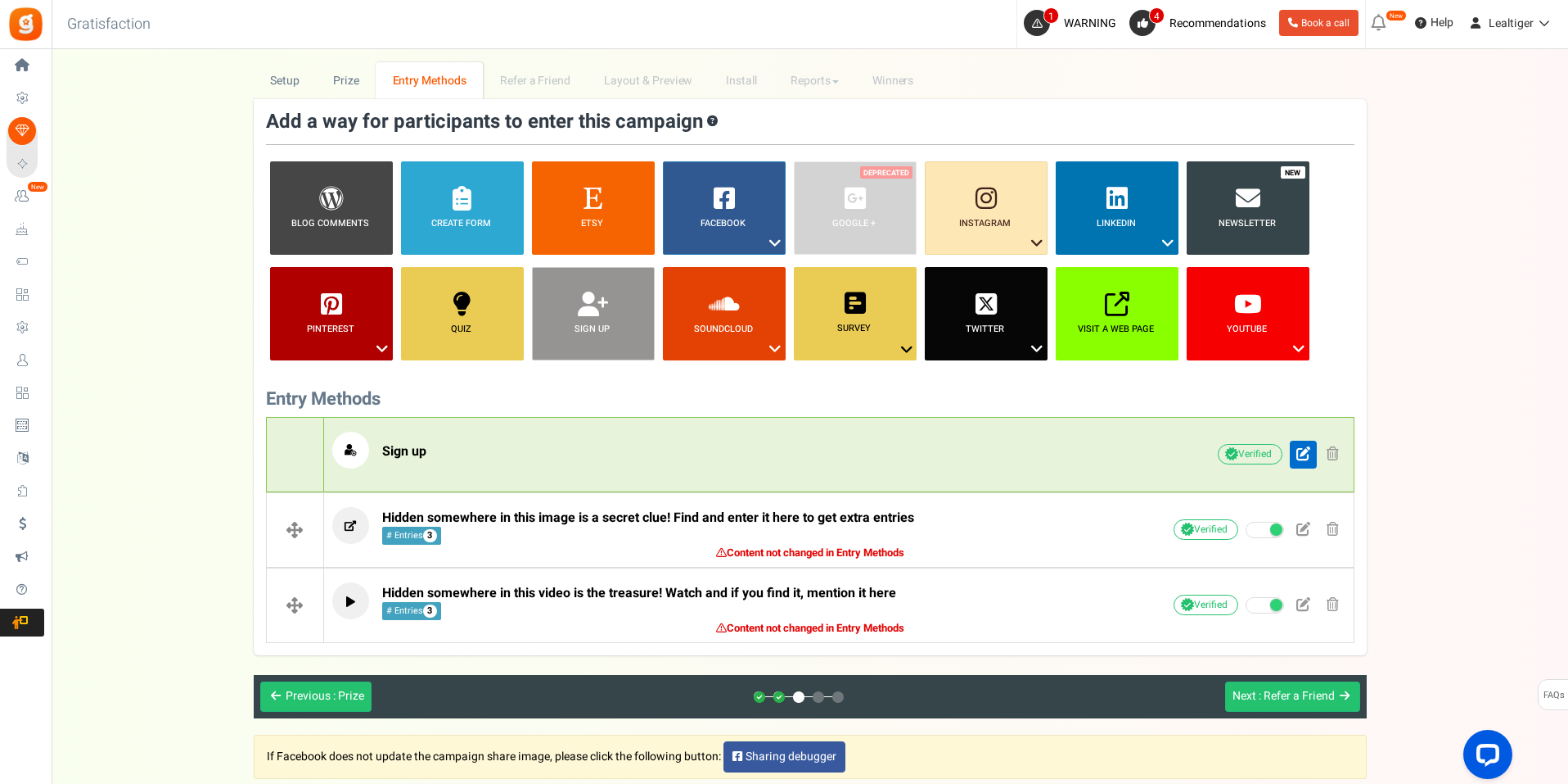
scroll to position [163, 0]
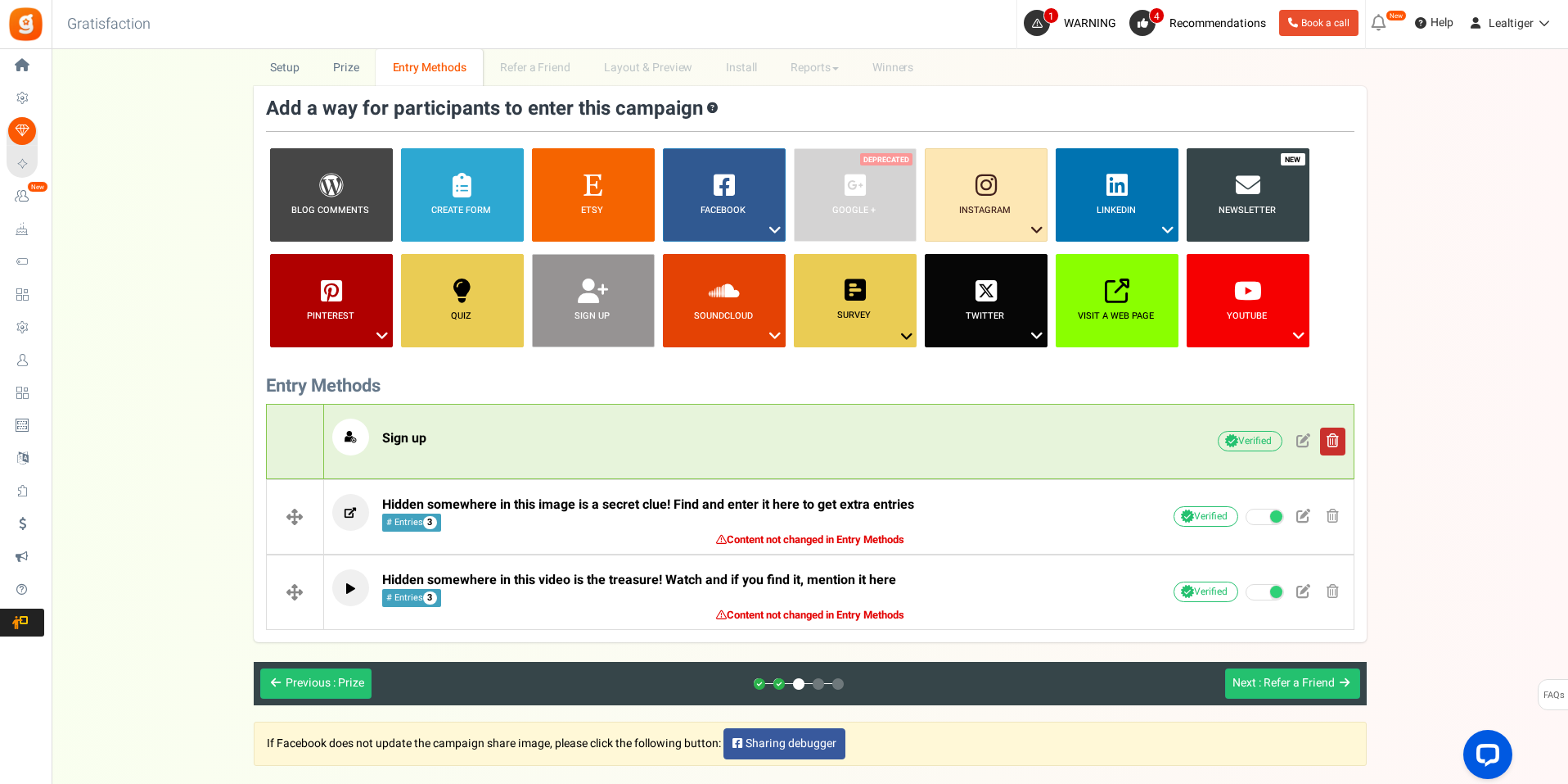
click at [1334, 441] on span at bounding box center [1332, 441] width 12 height 14
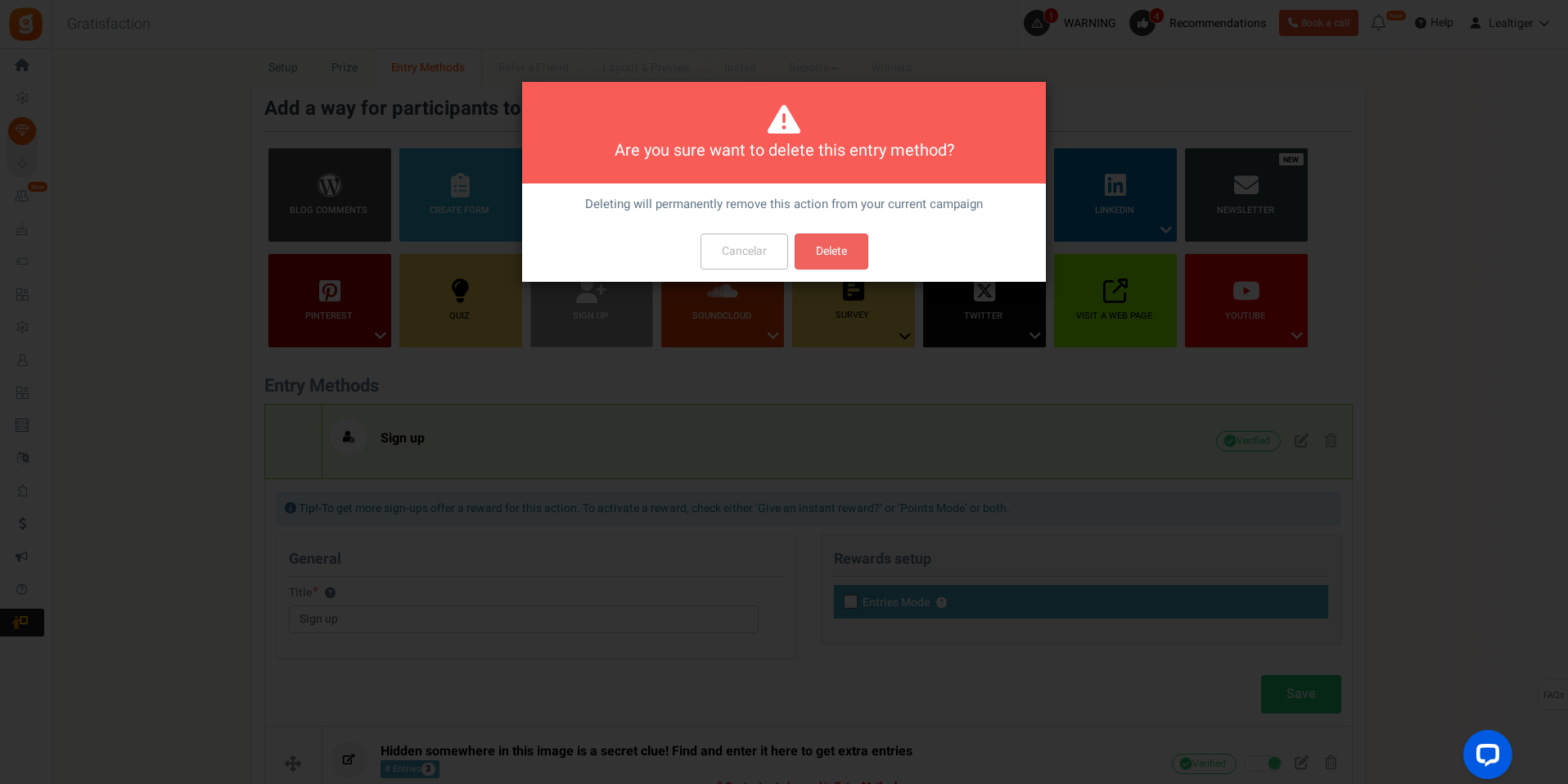
scroll to position [0, 0]
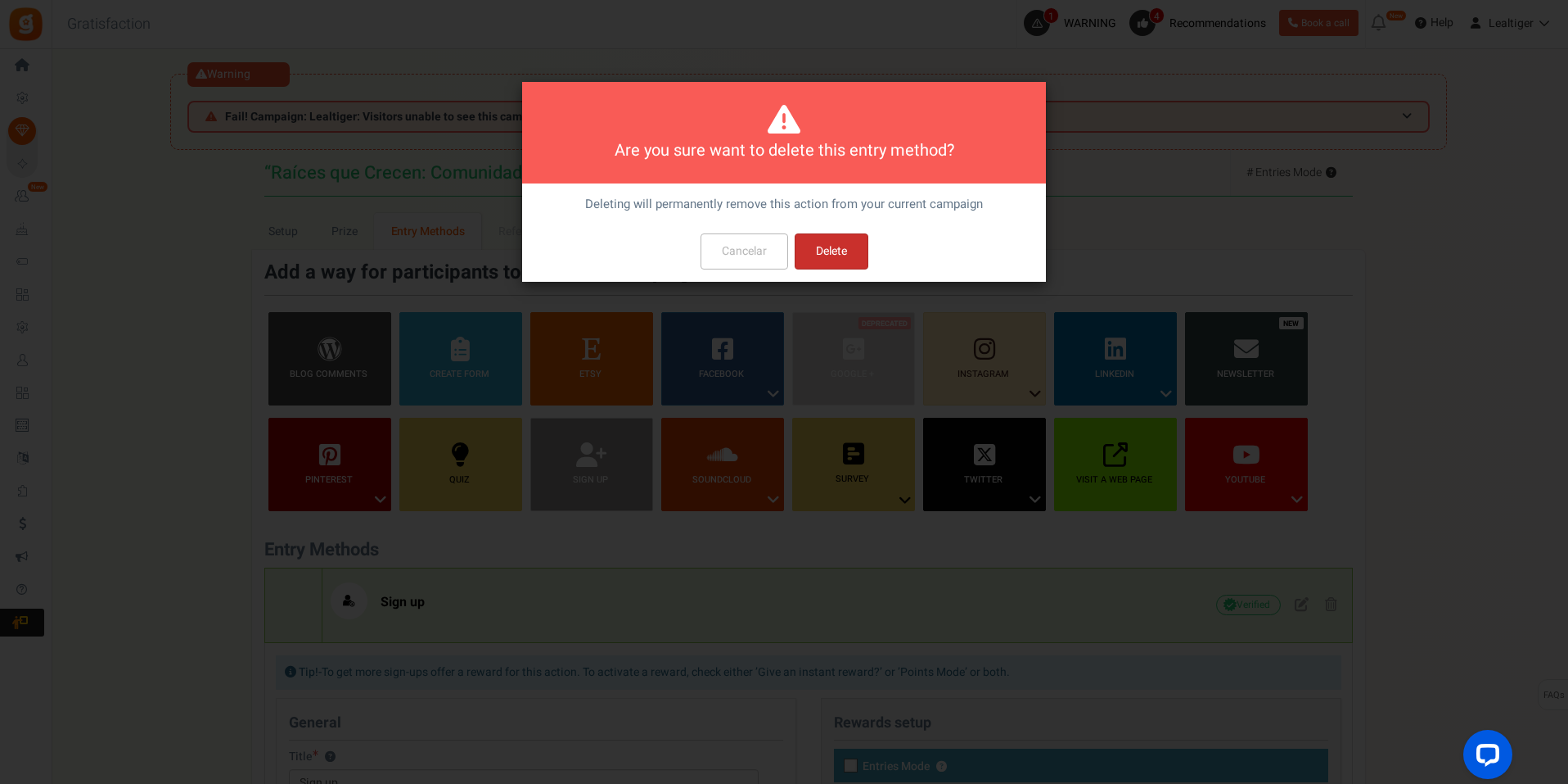
click at [829, 250] on button "Delete" at bounding box center [831, 251] width 73 height 36
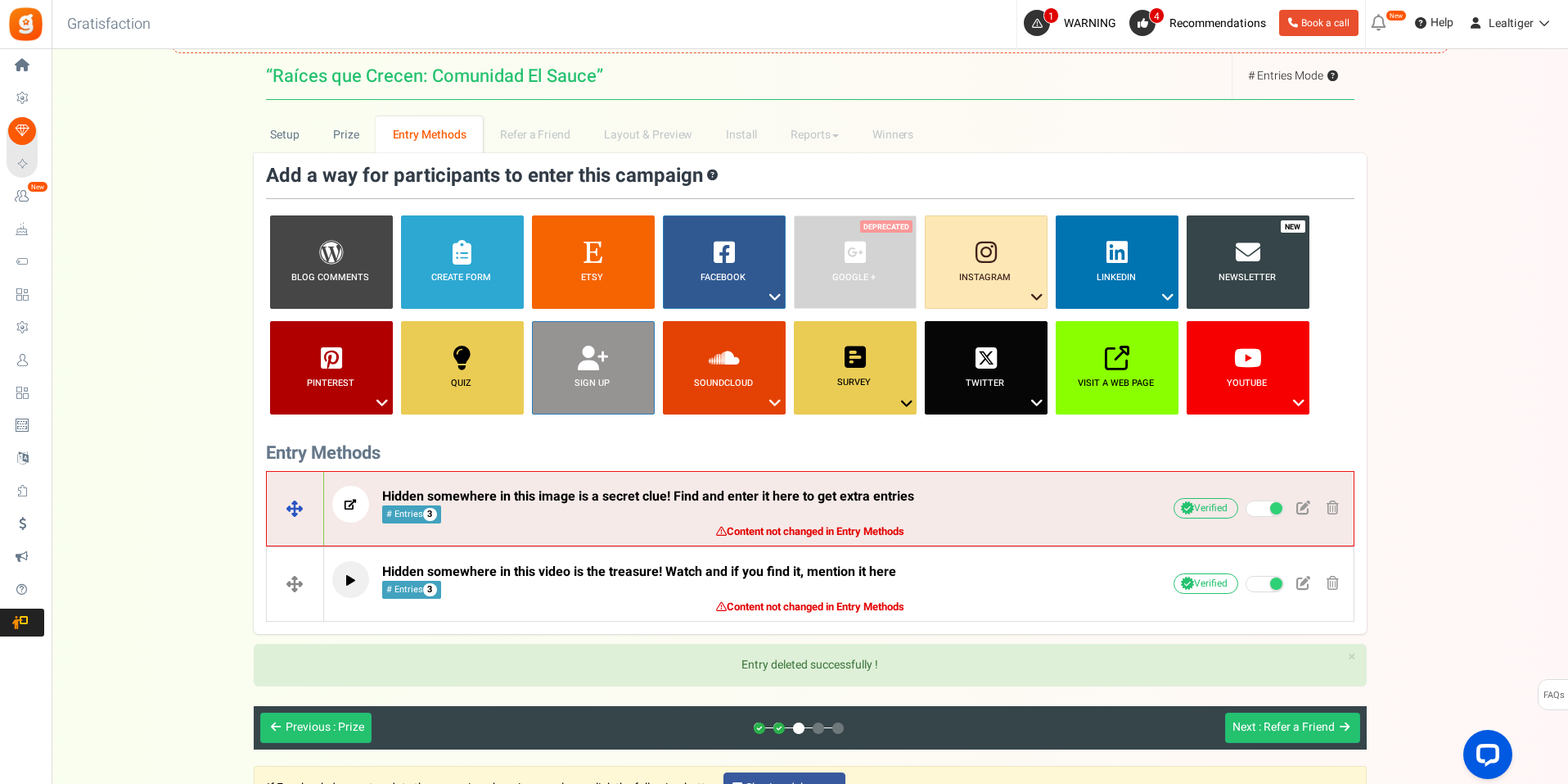
scroll to position [238, 0]
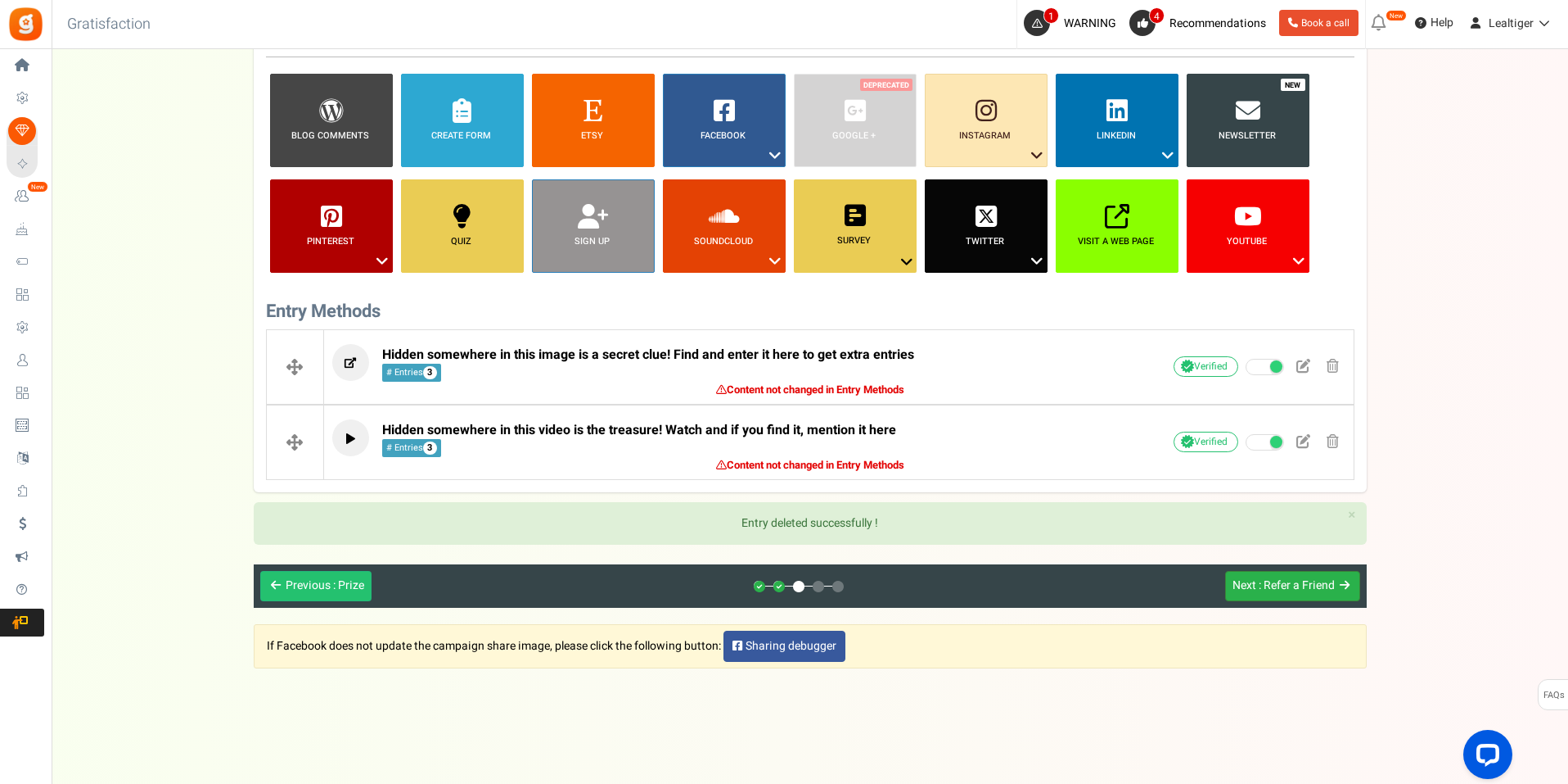
click at [1254, 586] on span "Next" at bounding box center [1244, 584] width 24 height 17
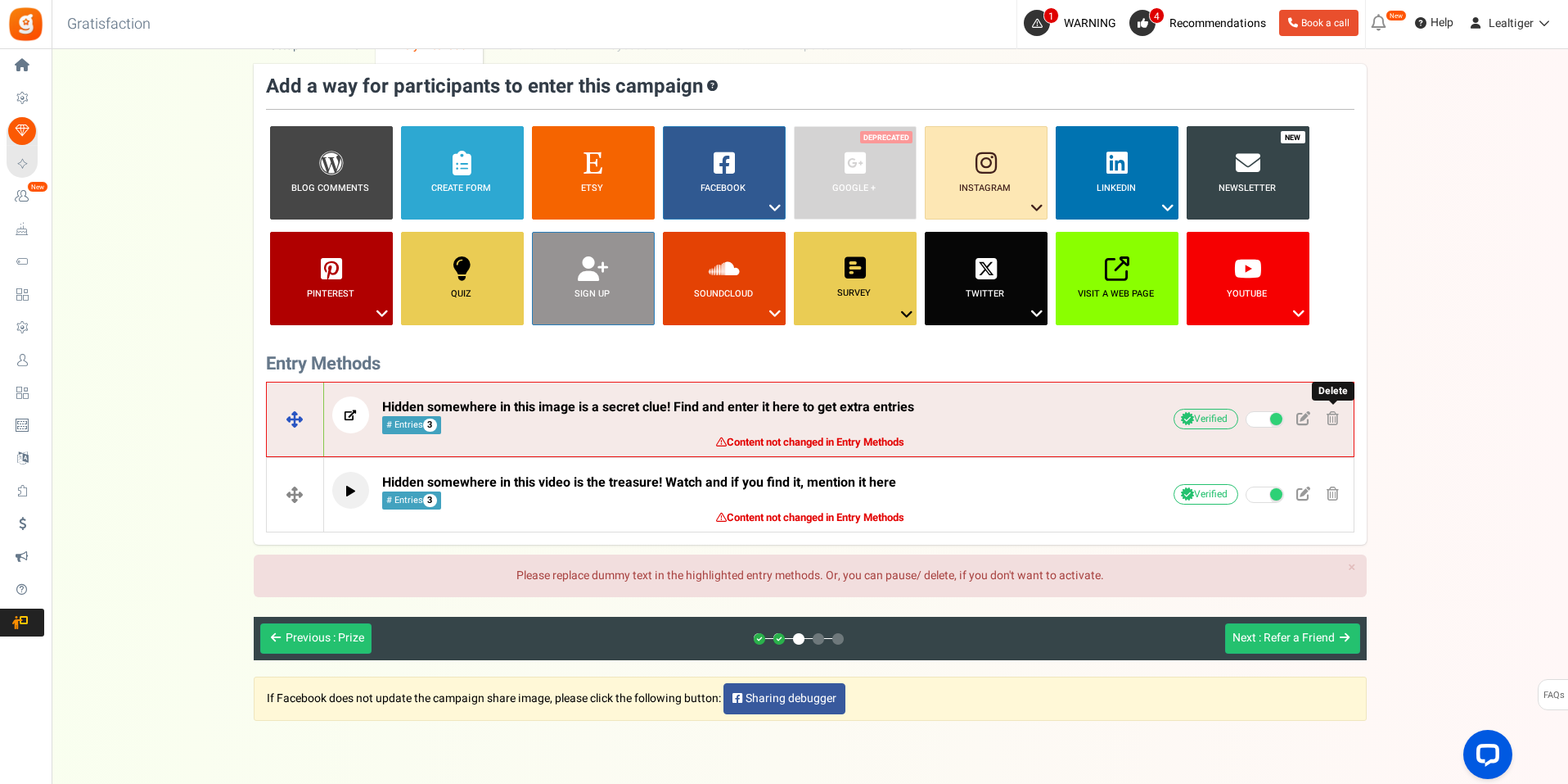
click at [1329, 412] on span at bounding box center [1332, 418] width 12 height 14
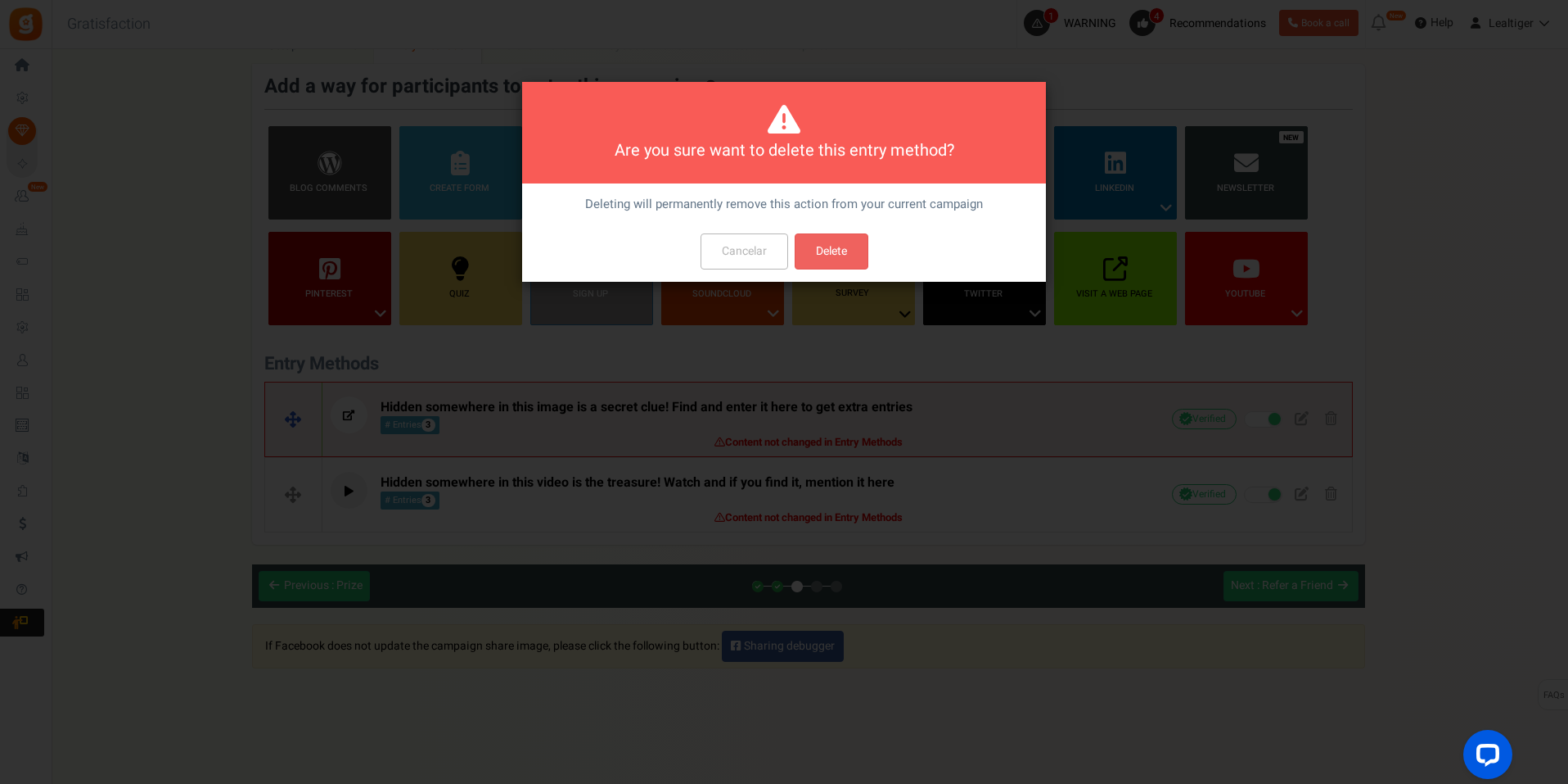
scroll to position [0, 0]
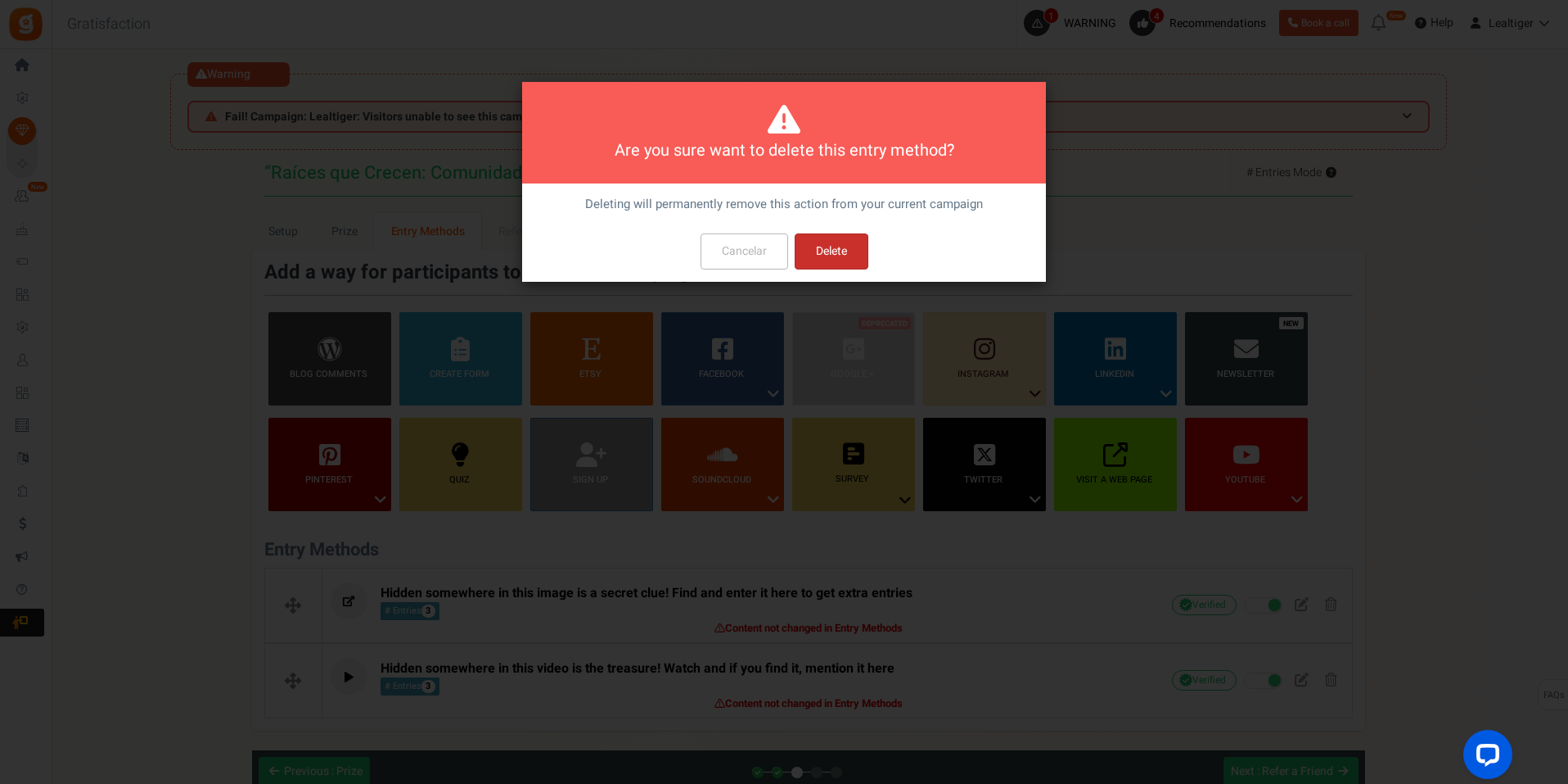
click at [852, 251] on button "Delete" at bounding box center [831, 251] width 73 height 36
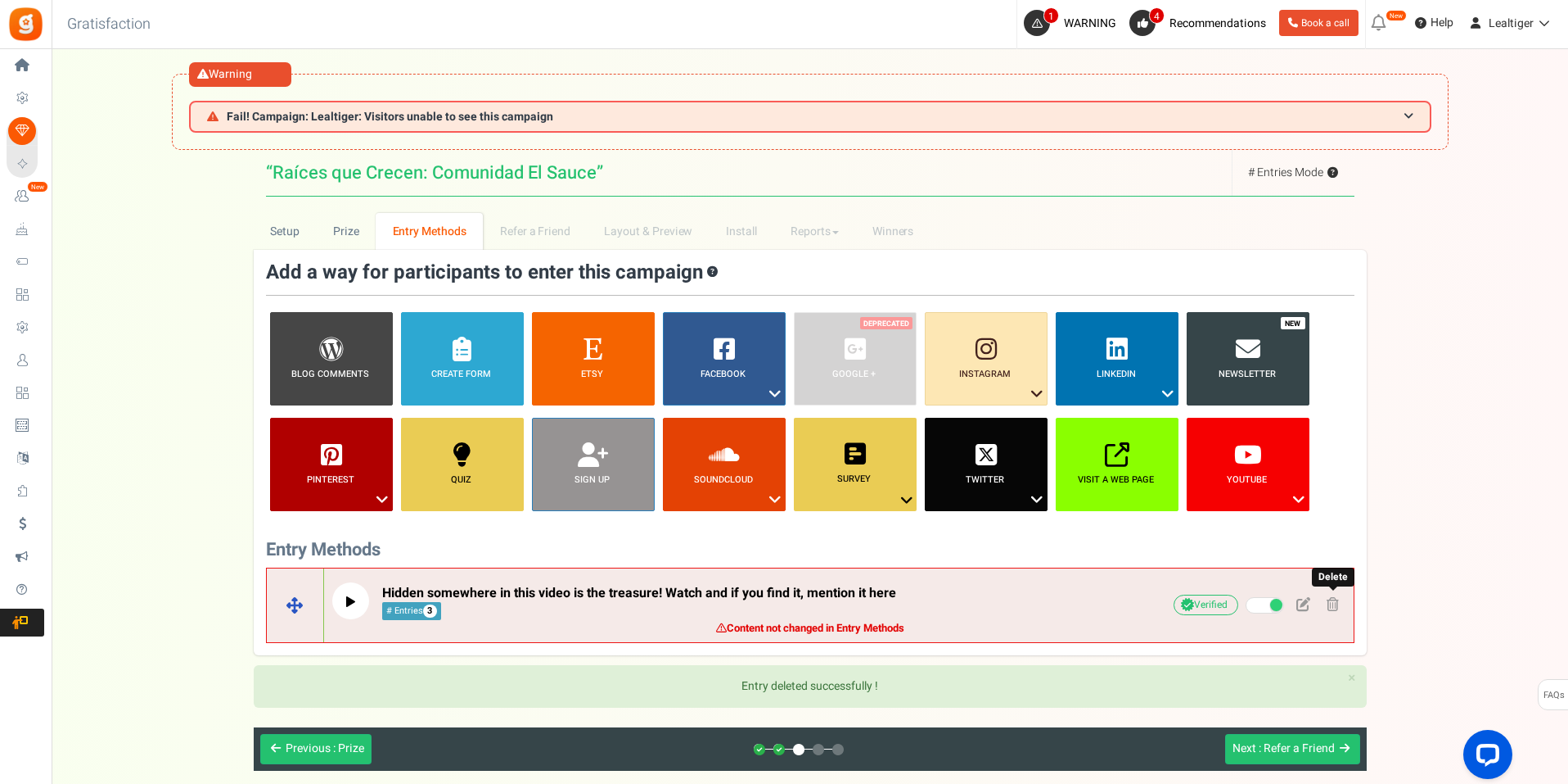
click at [1338, 600] on span at bounding box center [1332, 604] width 12 height 14
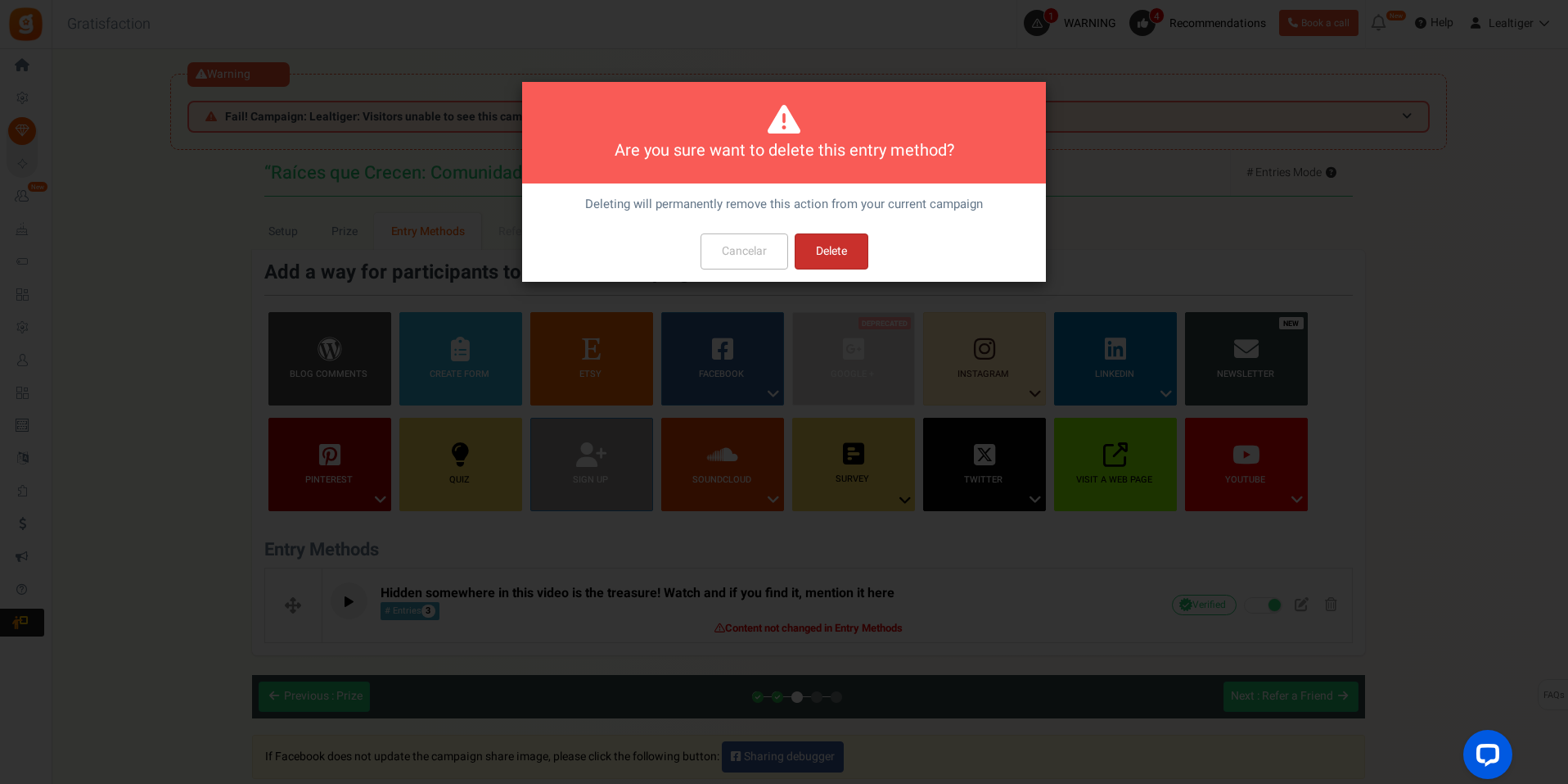
click at [838, 251] on button "Delete" at bounding box center [831, 251] width 73 height 36
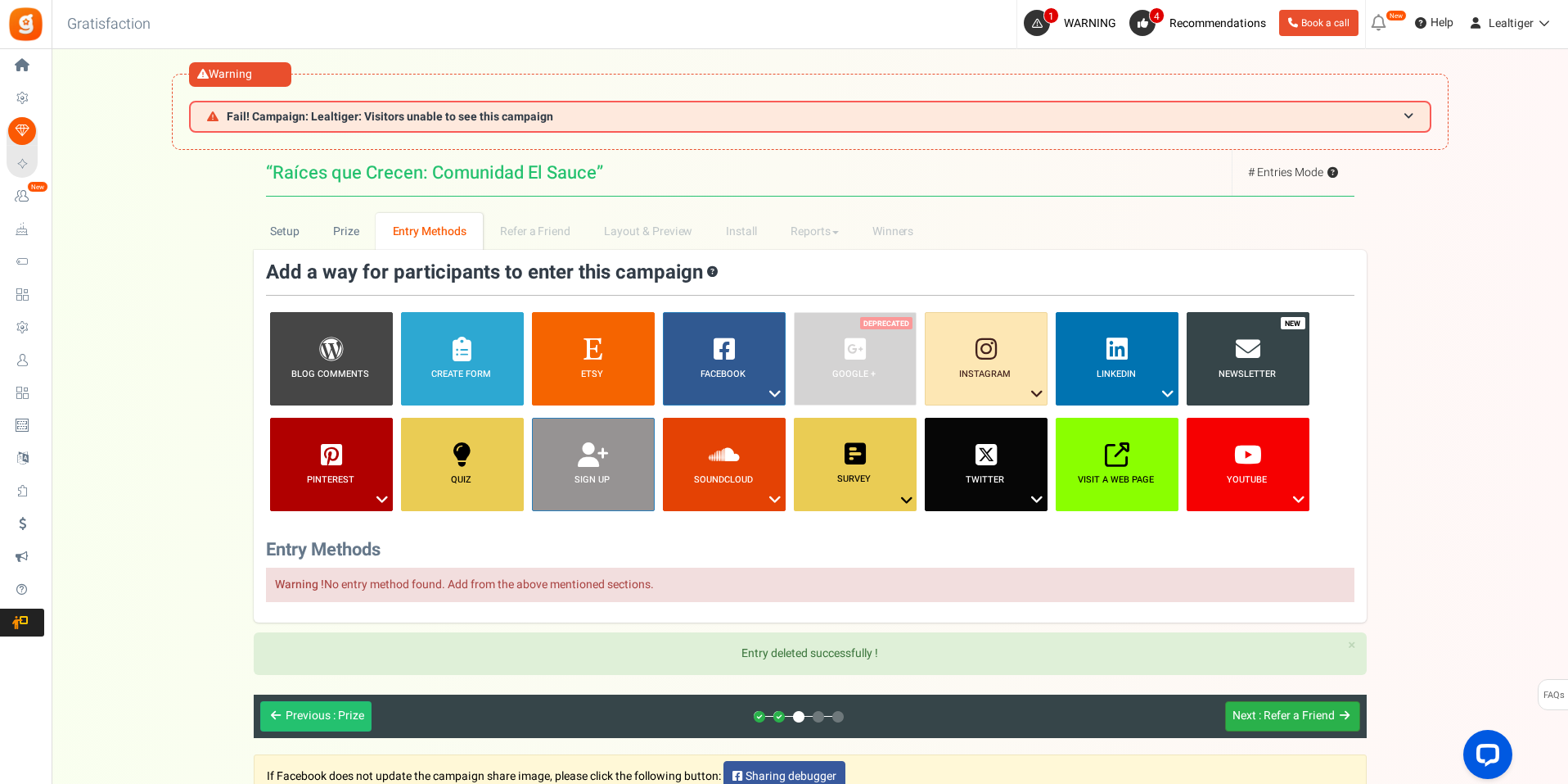
click at [1308, 708] on span ": Refer a Friend" at bounding box center [1296, 714] width 76 height 17
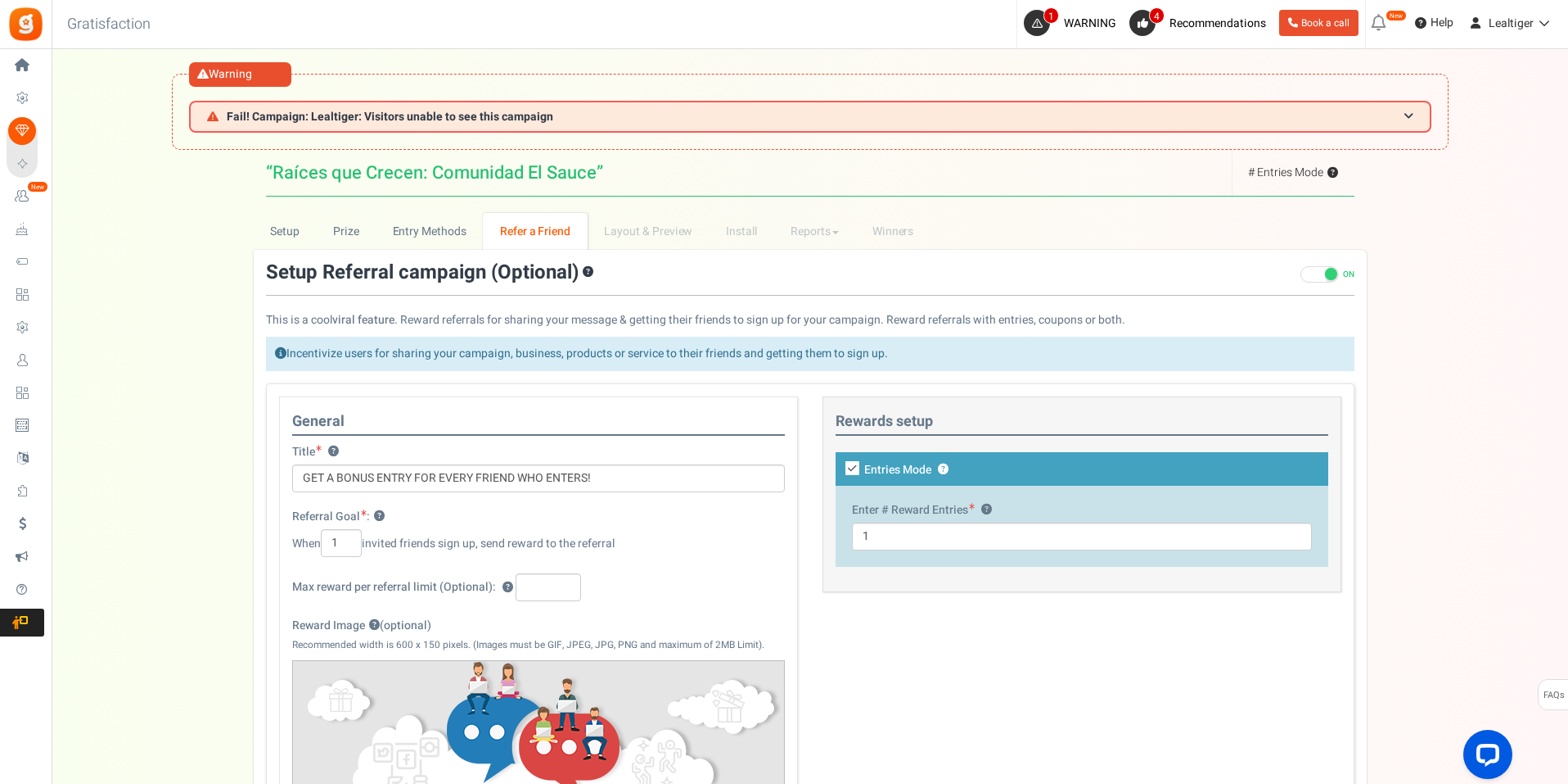
click at [1317, 276] on span at bounding box center [1320, 274] width 39 height 17
click at [1301, 276] on input "ON OFF" at bounding box center [1301, 275] width 0 height 11
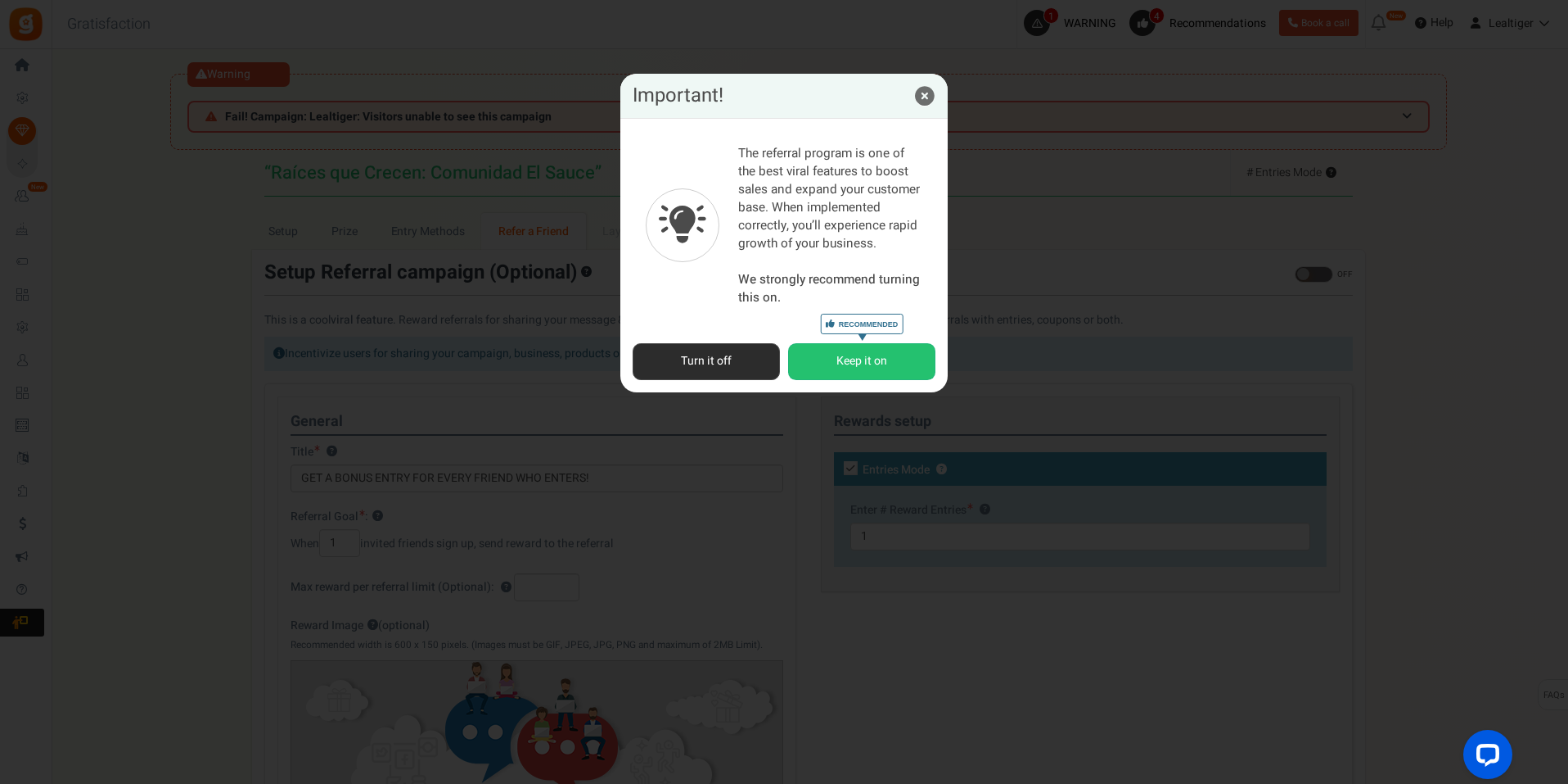
click at [738, 361] on button "Turn it off" at bounding box center [706, 362] width 147 height 37
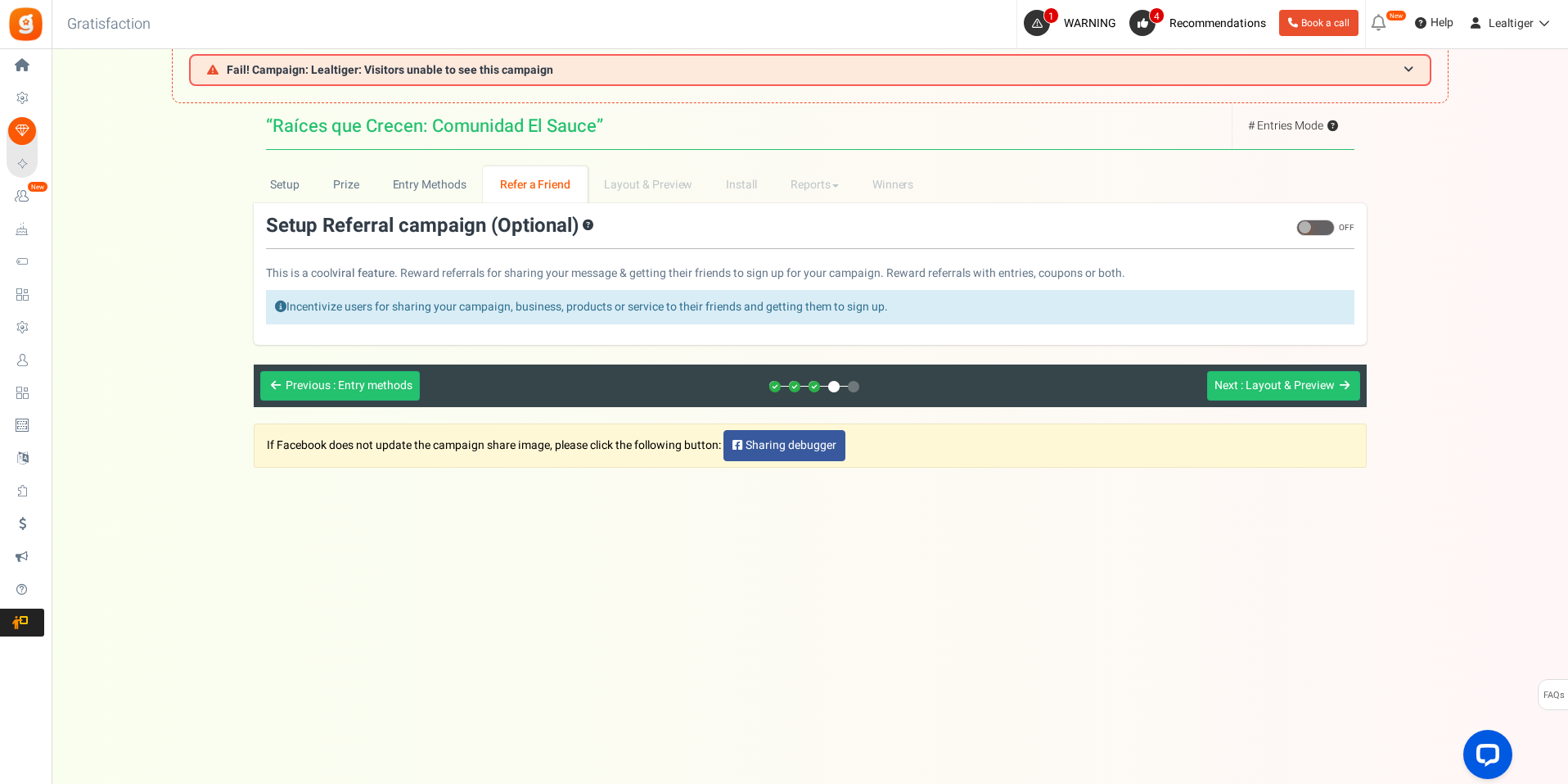
scroll to position [69, 0]
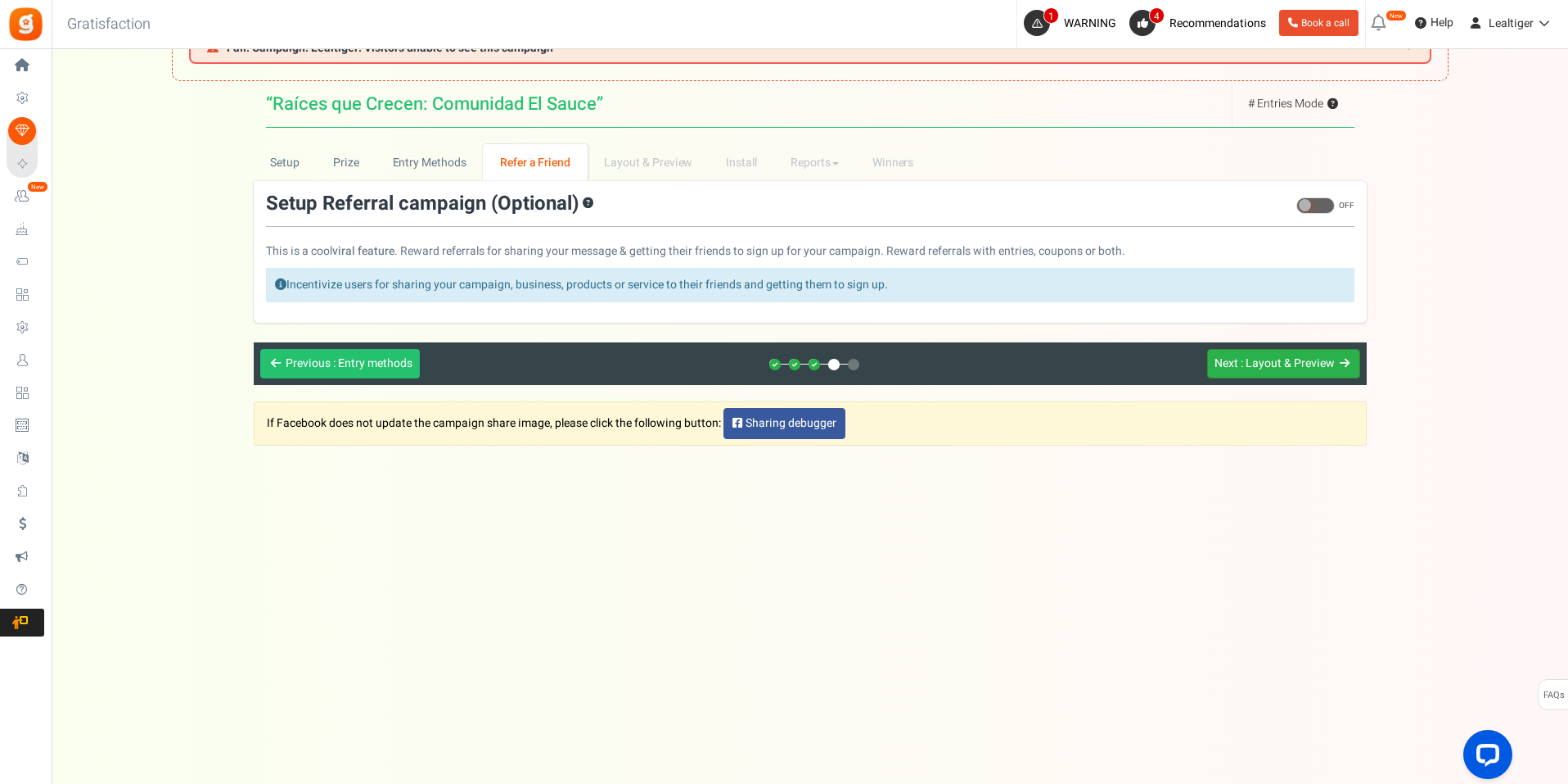
click at [1324, 359] on span ": Layout & Preview" at bounding box center [1287, 363] width 94 height 17
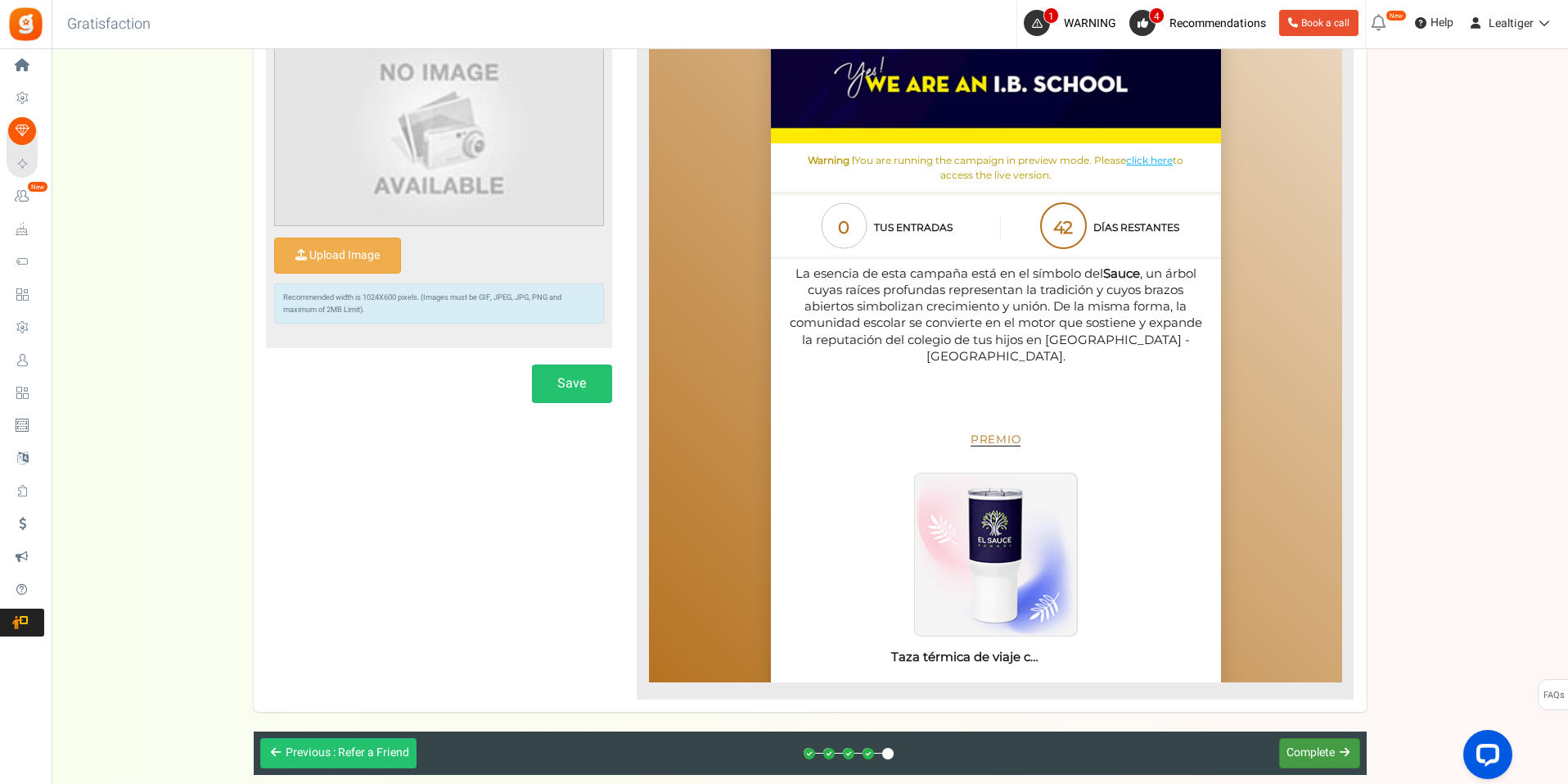
scroll to position [502, 0]
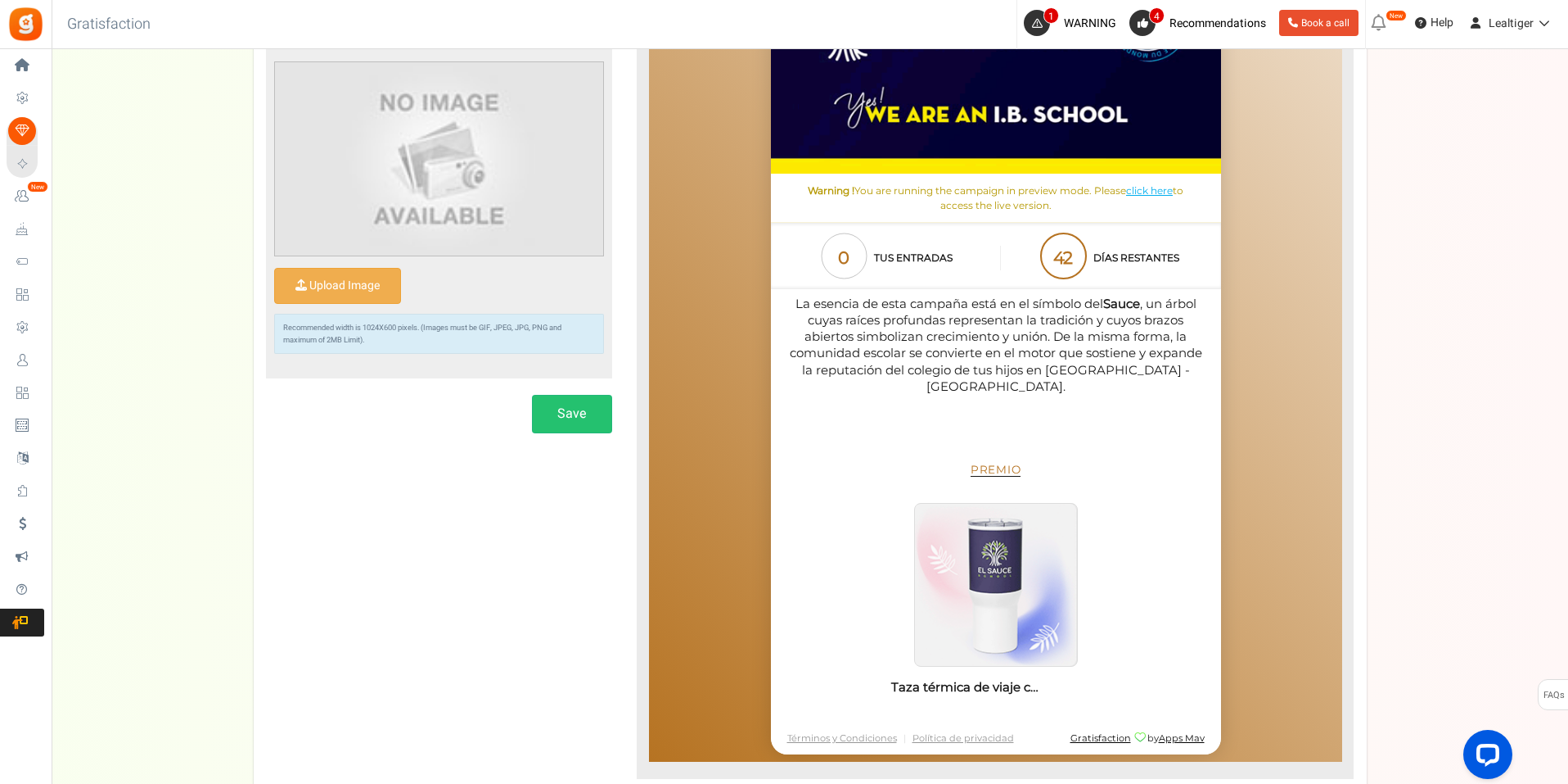
click at [987, 519] on img at bounding box center [994, 584] width 162 height 162
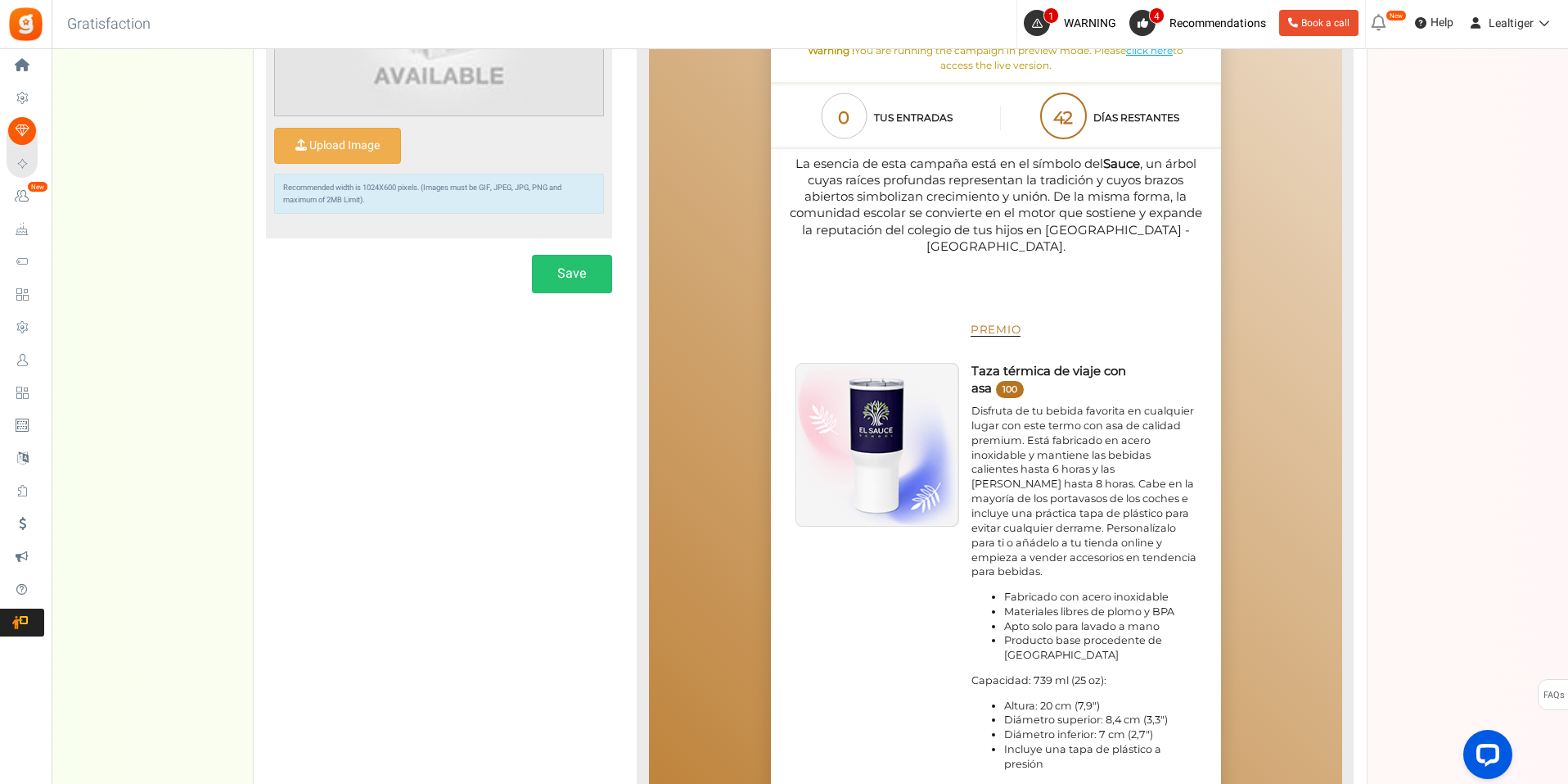
scroll to position [653, 0]
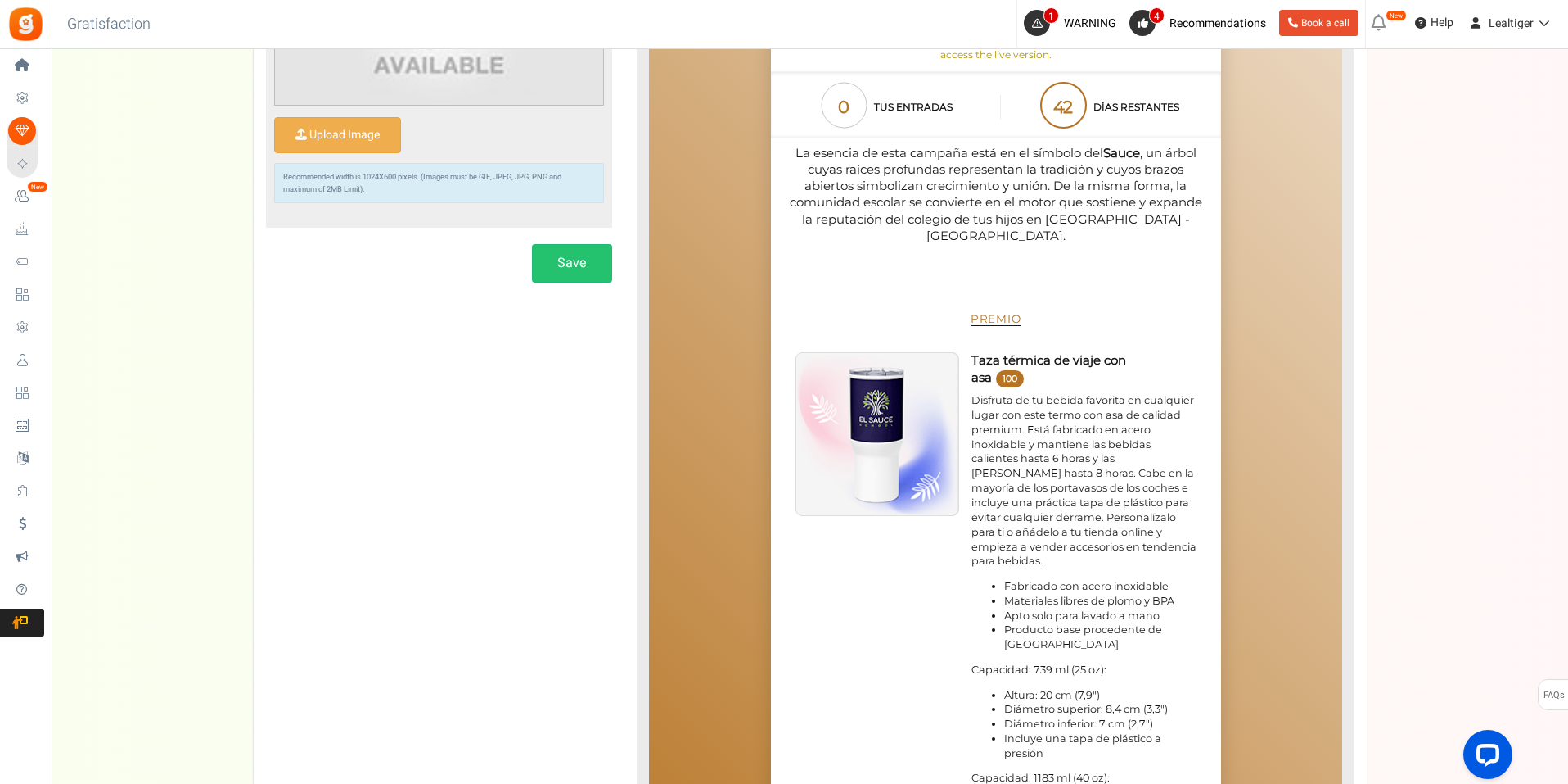
click at [897, 389] on img at bounding box center [876, 434] width 162 height 162
click at [993, 312] on span "Premio" at bounding box center [995, 318] width 51 height 13
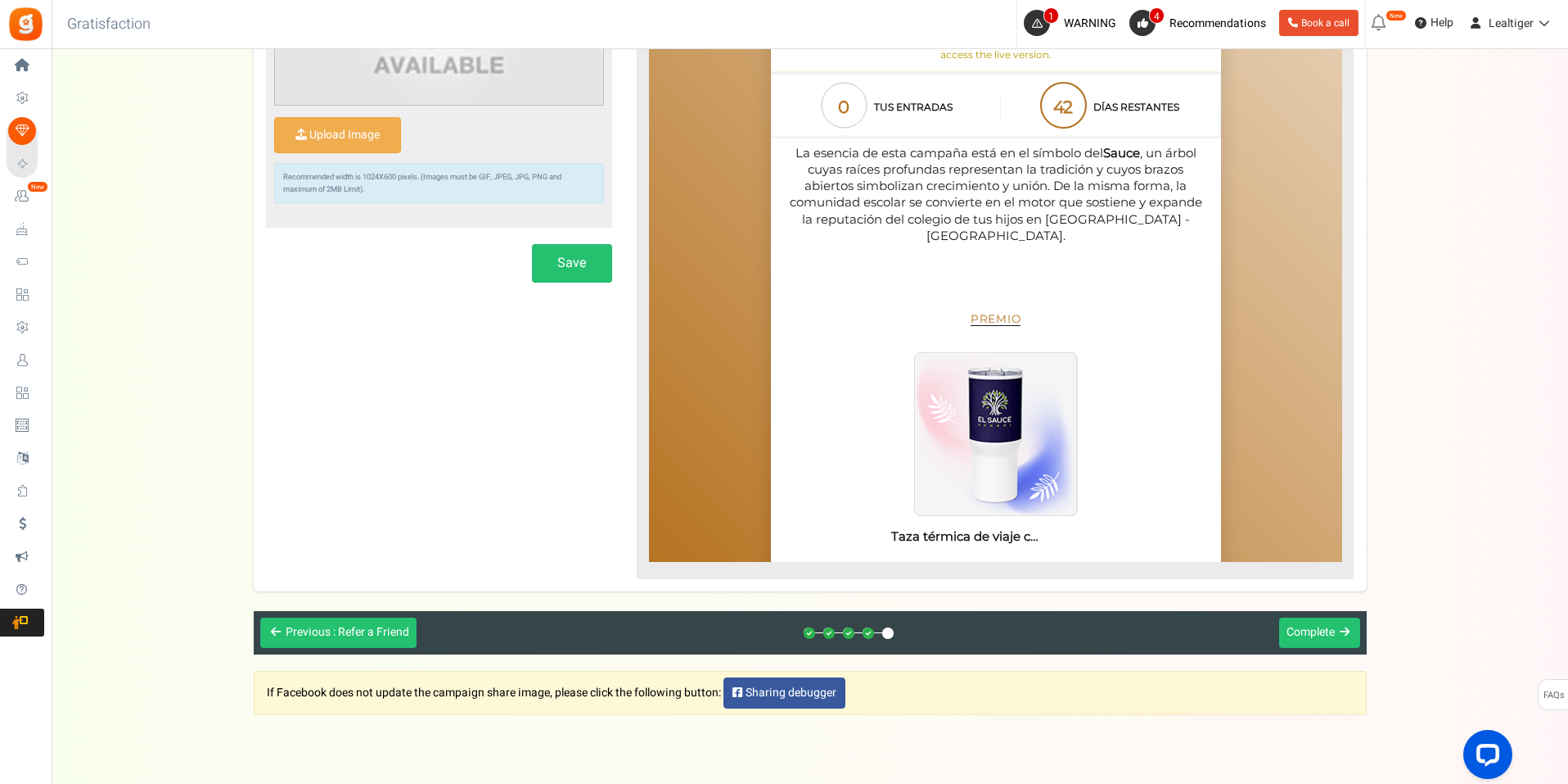
scroll to position [609, 0]
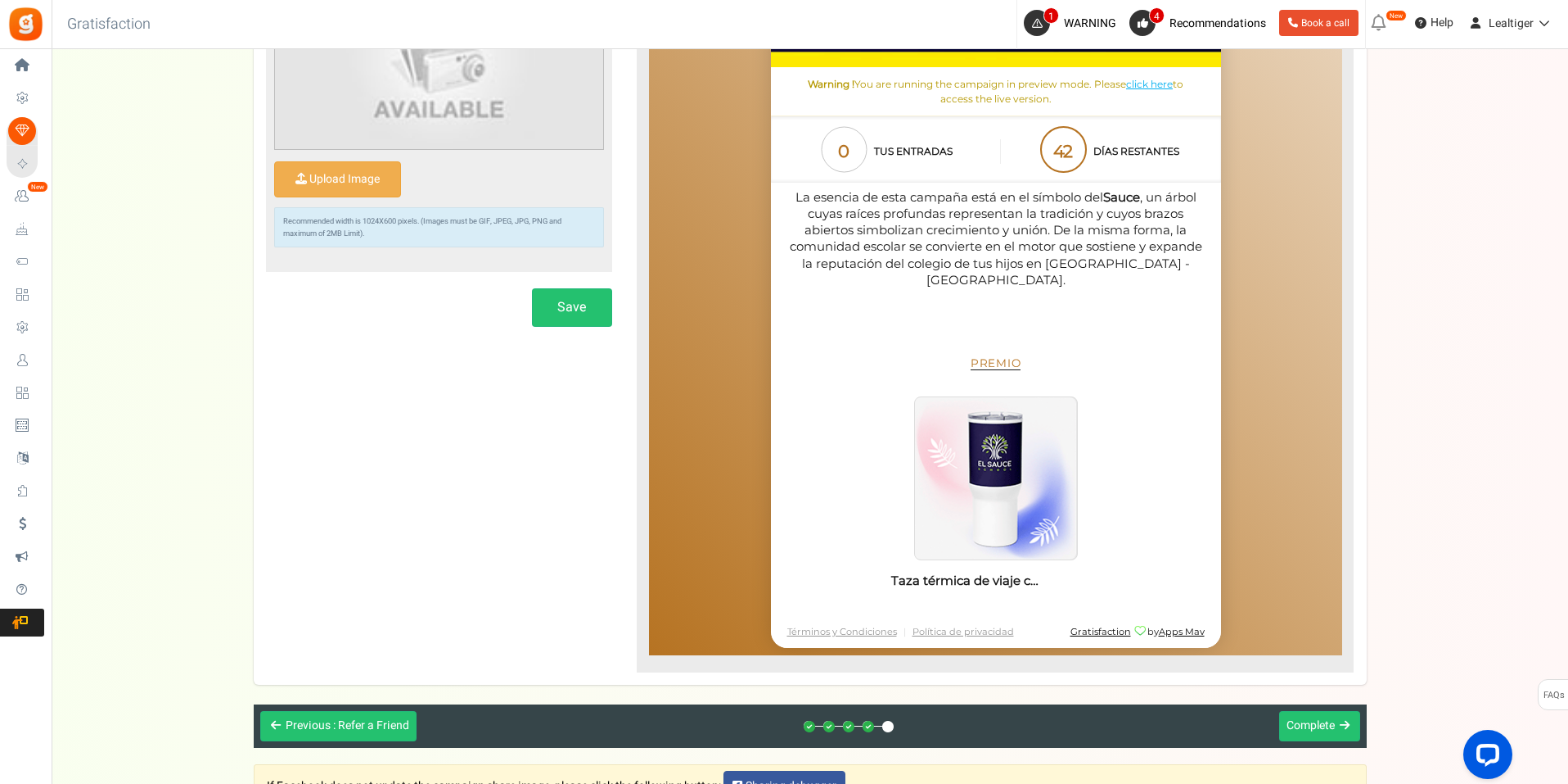
click at [1514, 136] on div "Setup Prize Entry Methods Reward Setup Refer a Friend Layout & Preview Layout &…" at bounding box center [809, 175] width 1517 height 1143
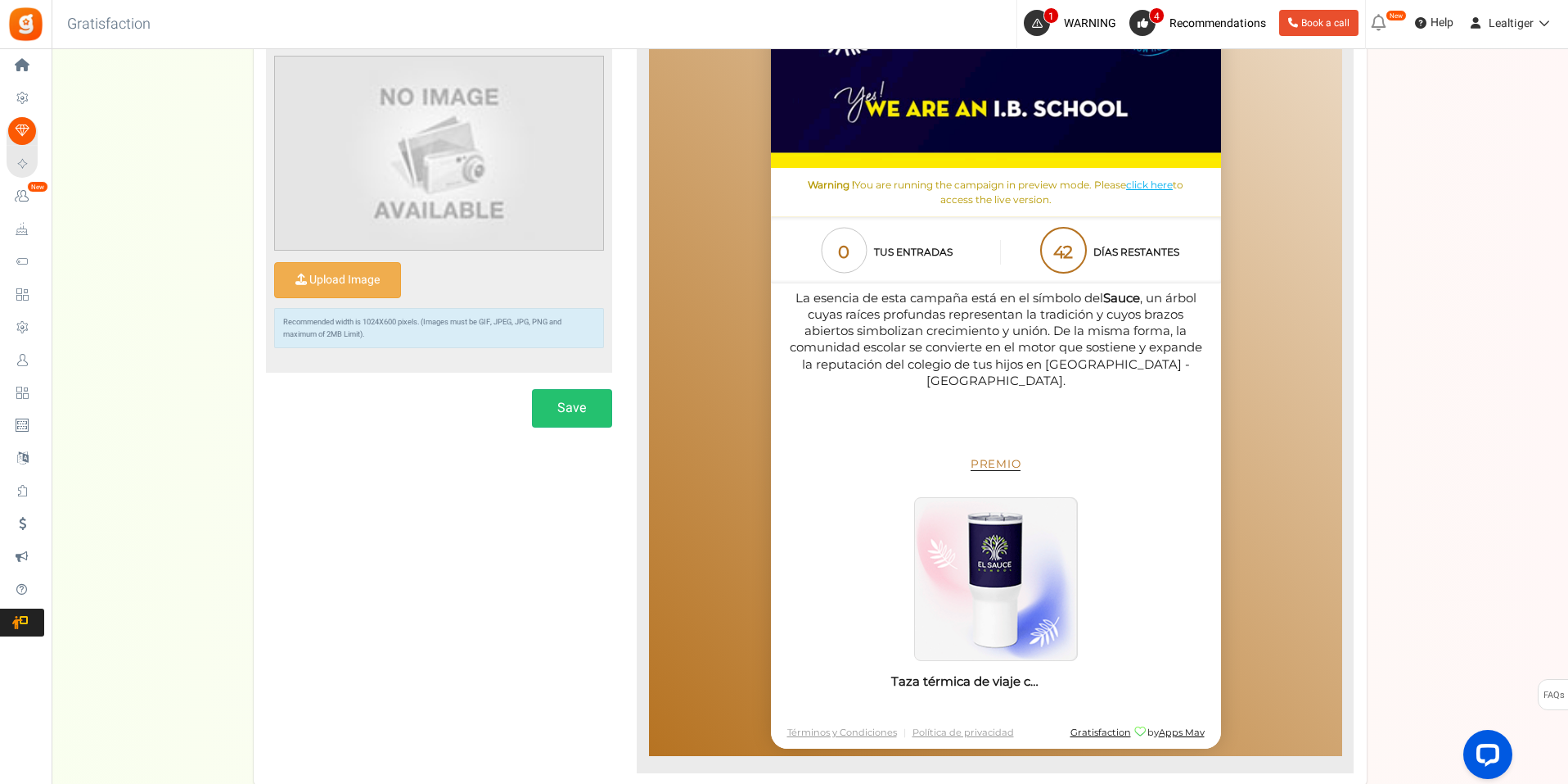
scroll to position [496, 0]
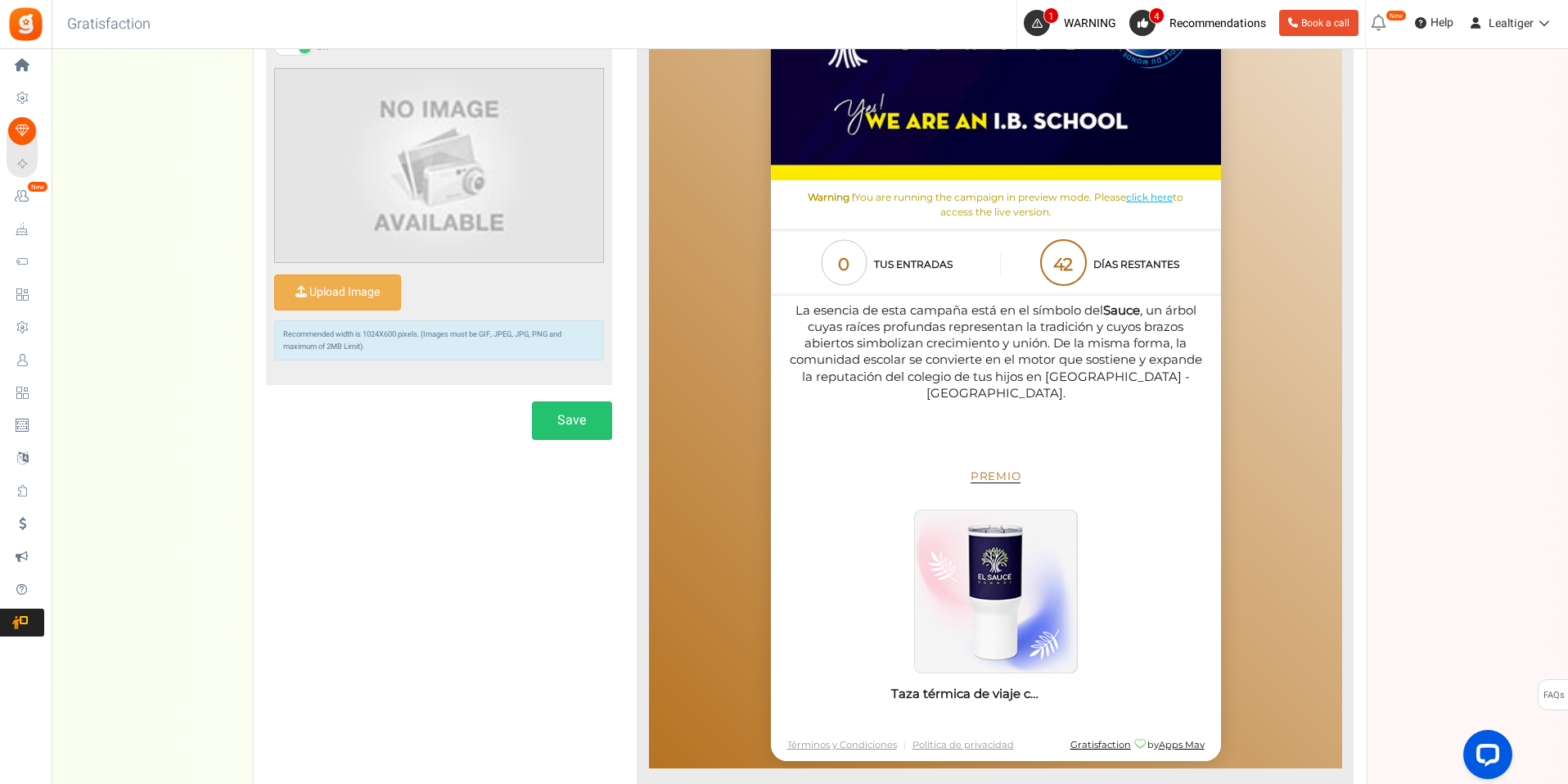
click at [136, 163] on div "Setup Prize Entry Methods Reward Setup Refer a Friend Layout & Preview Layout &…" at bounding box center [809, 288] width 1517 height 1143
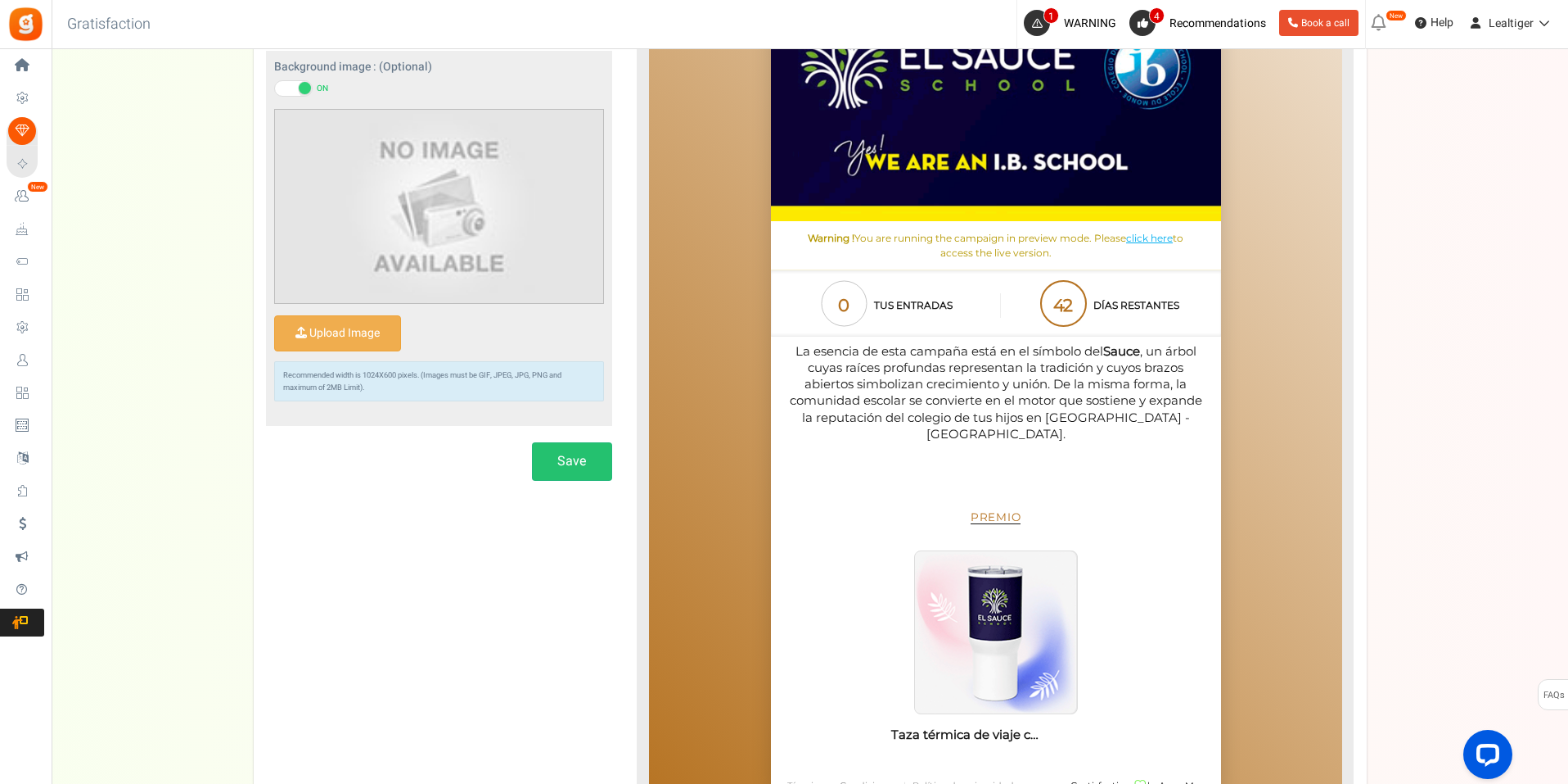
scroll to position [431, 0]
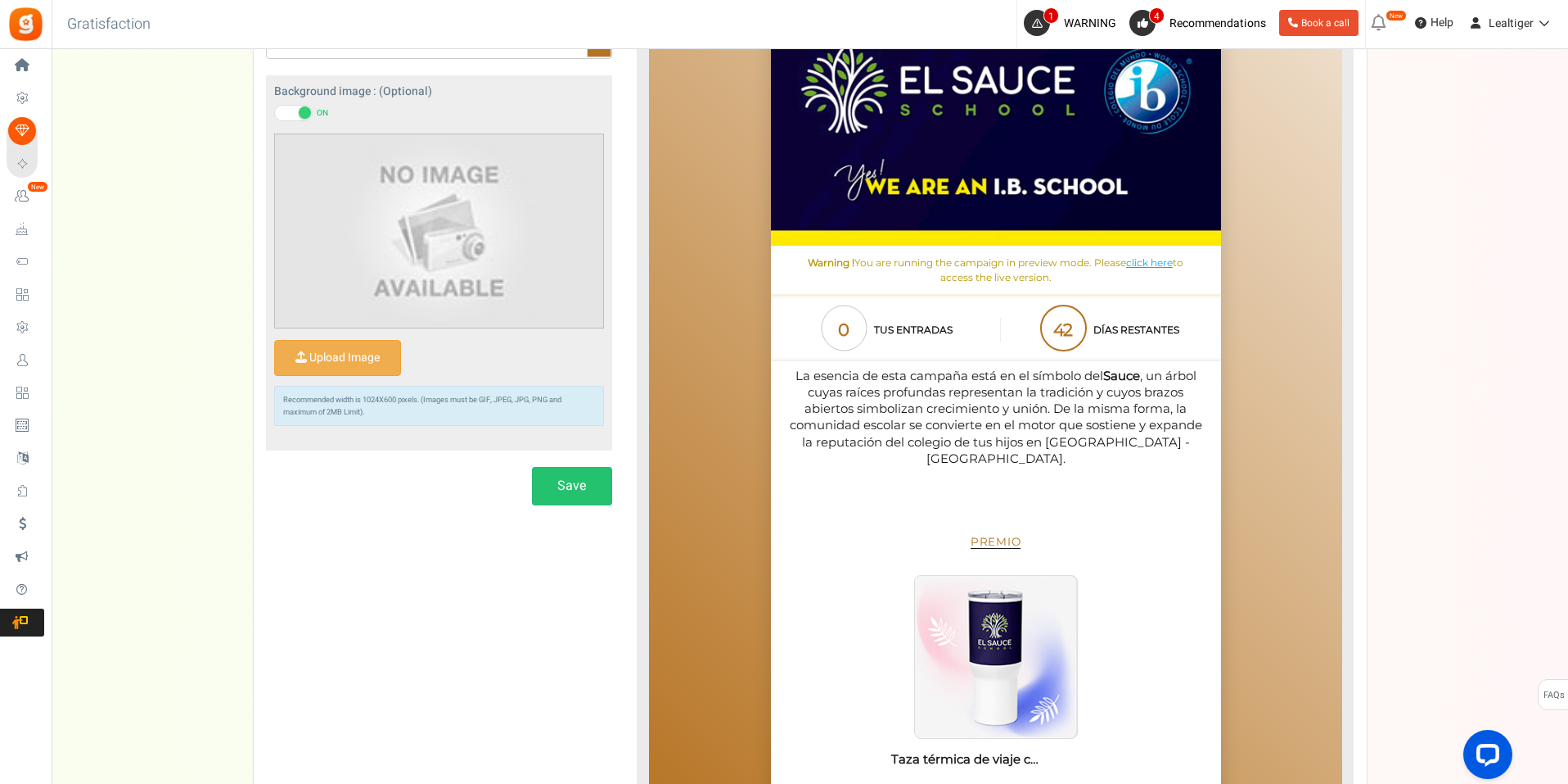
click at [1462, 78] on div "Setup Prize Entry Methods Reward Setup Refer a Friend Layout & Preview Layout &…" at bounding box center [809, 353] width 1517 height 1143
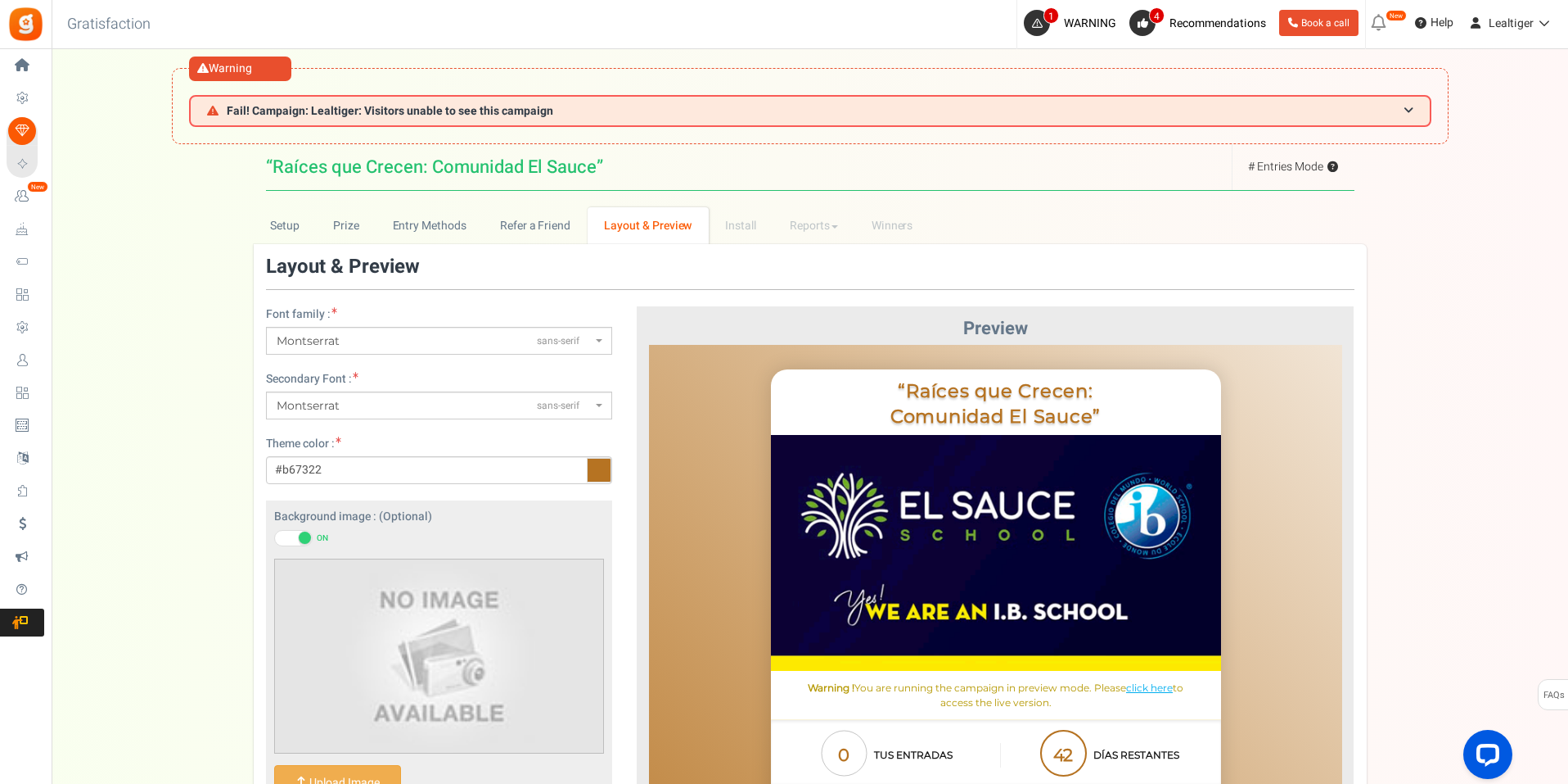
scroll to position [0, 0]
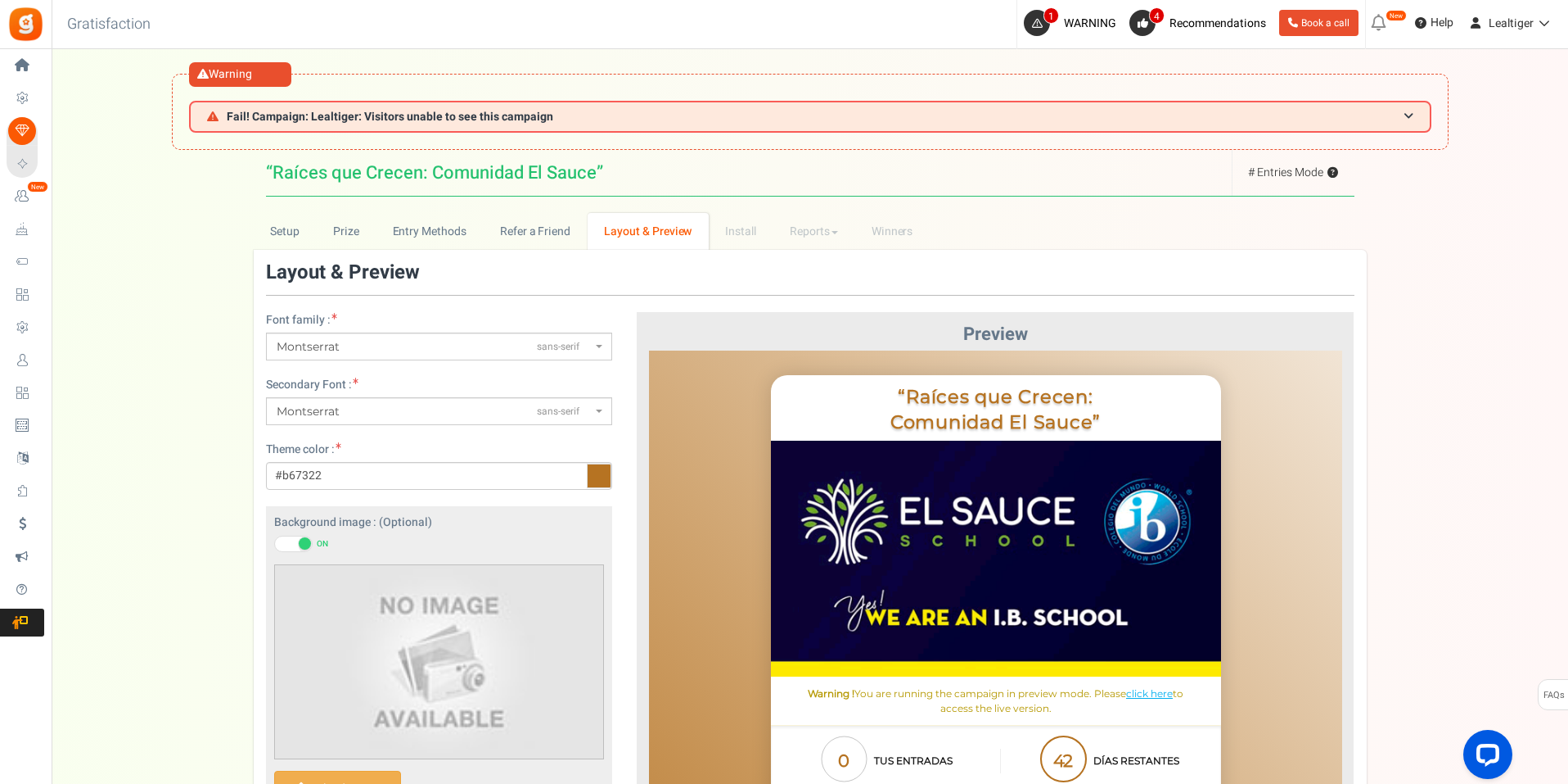
click at [595, 471] on icon at bounding box center [599, 476] width 25 height 25
click at [595, 471] on input "#b67322" at bounding box center [439, 476] width 346 height 28
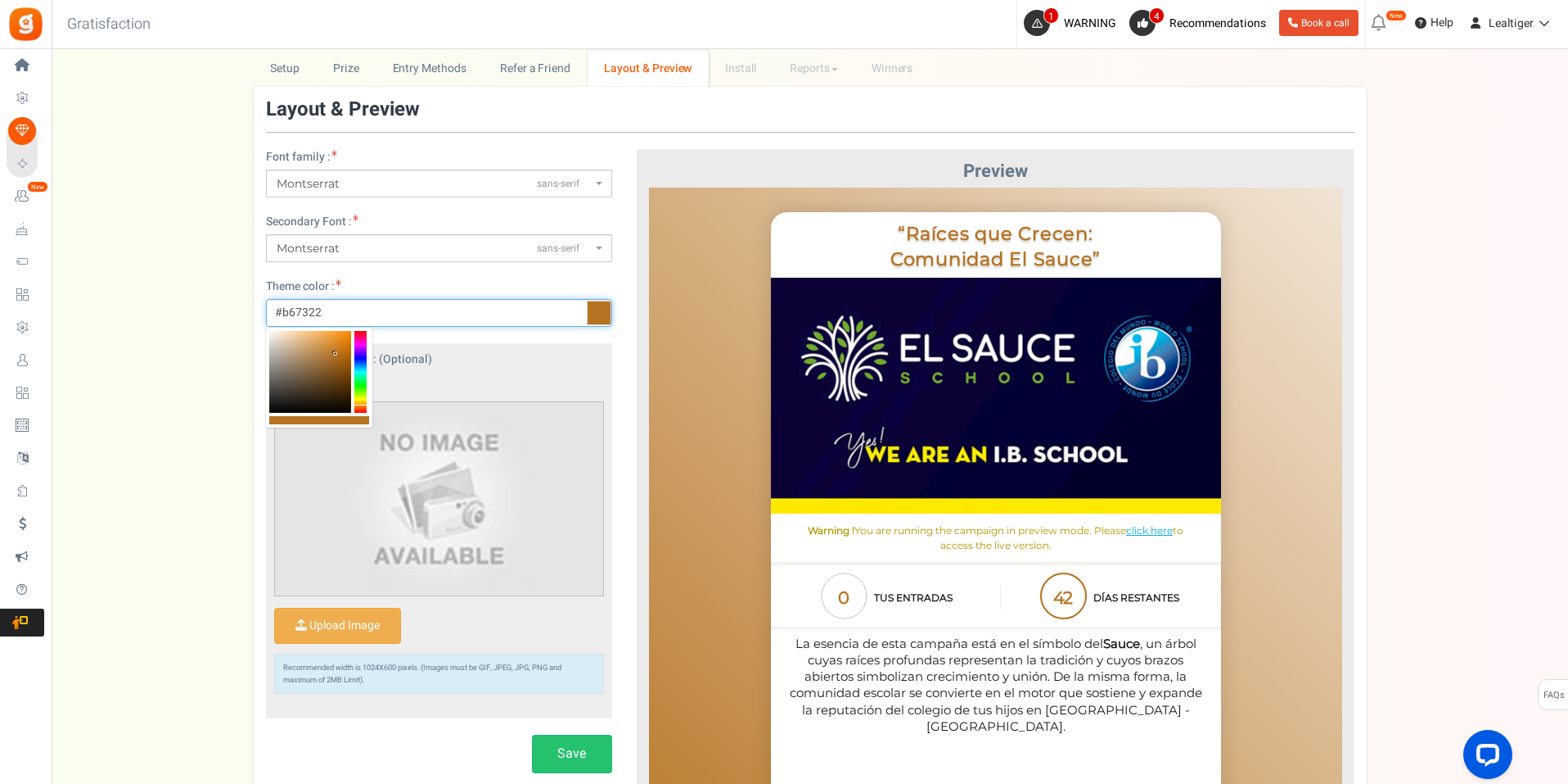
scroll to position [163, 0]
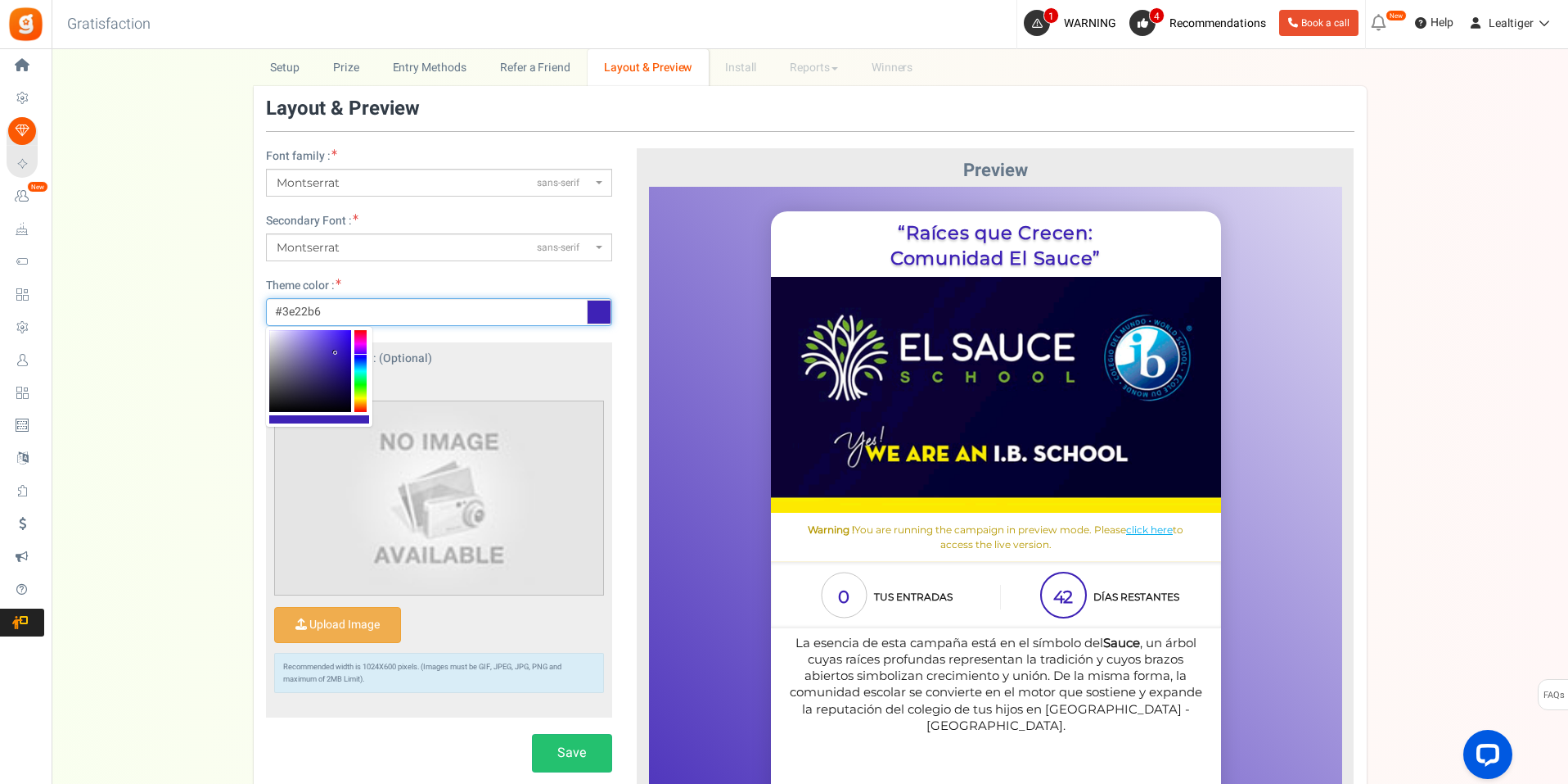
click at [363, 355] on div at bounding box center [361, 371] width 12 height 82
drag, startPoint x: 335, startPoint y: 415, endPoint x: 351, endPoint y: 419, distance: 16.5
click at [351, 419] on div at bounding box center [319, 418] width 100 height 8
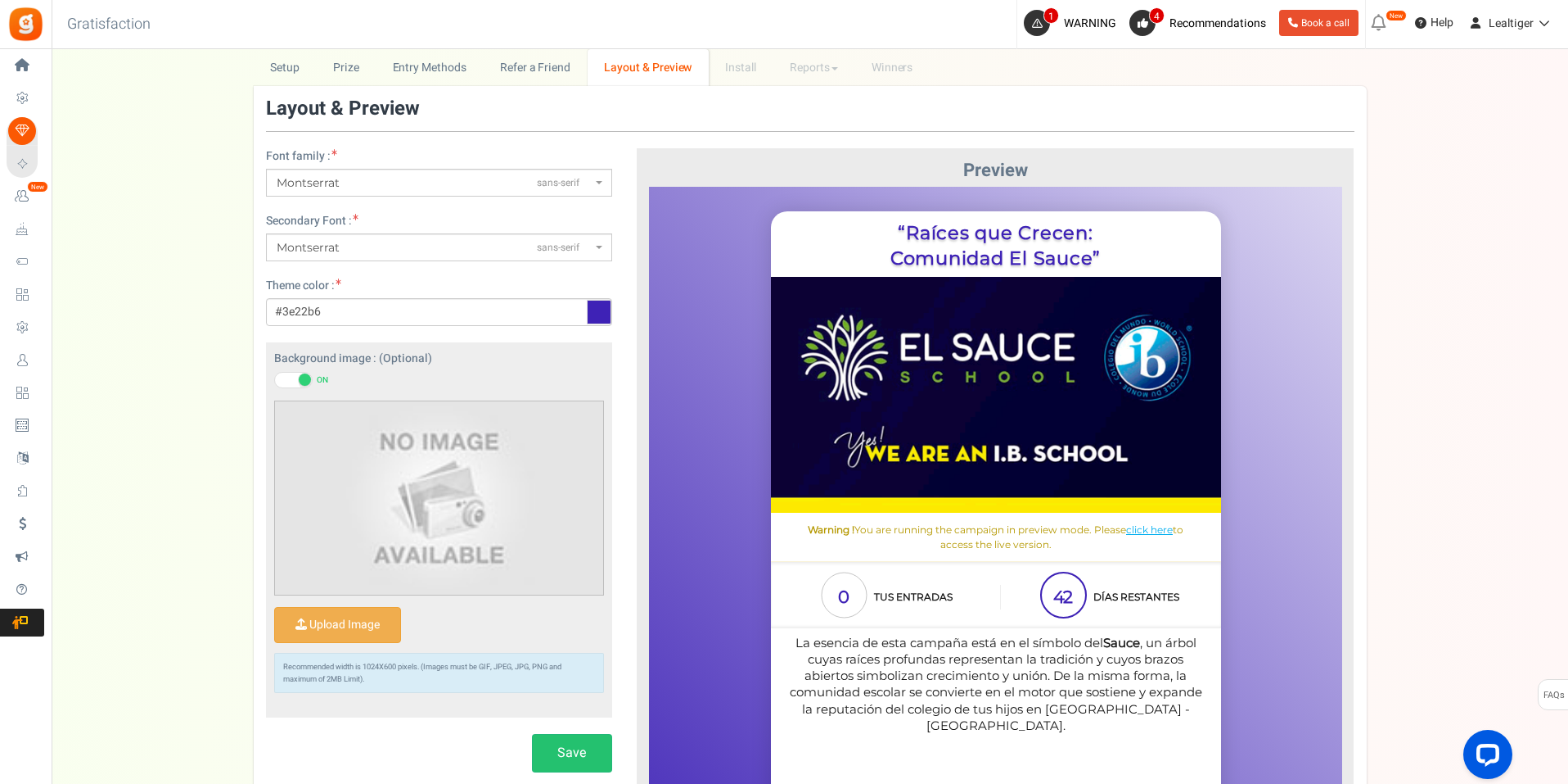
click at [609, 311] on icon at bounding box center [599, 312] width 25 height 25
click at [609, 311] on input "#3e22b6" at bounding box center [439, 313] width 346 height 28
drag, startPoint x: 608, startPoint y: 311, endPoint x: 520, endPoint y: 327, distance: 89.4
click at [488, 336] on div "Font family : ABeeZeesans-serif [PERSON_NAME] Displaydisplay AR One Sanssans-se…" at bounding box center [439, 461] width 371 height 625
click at [595, 311] on icon at bounding box center [599, 312] width 25 height 25
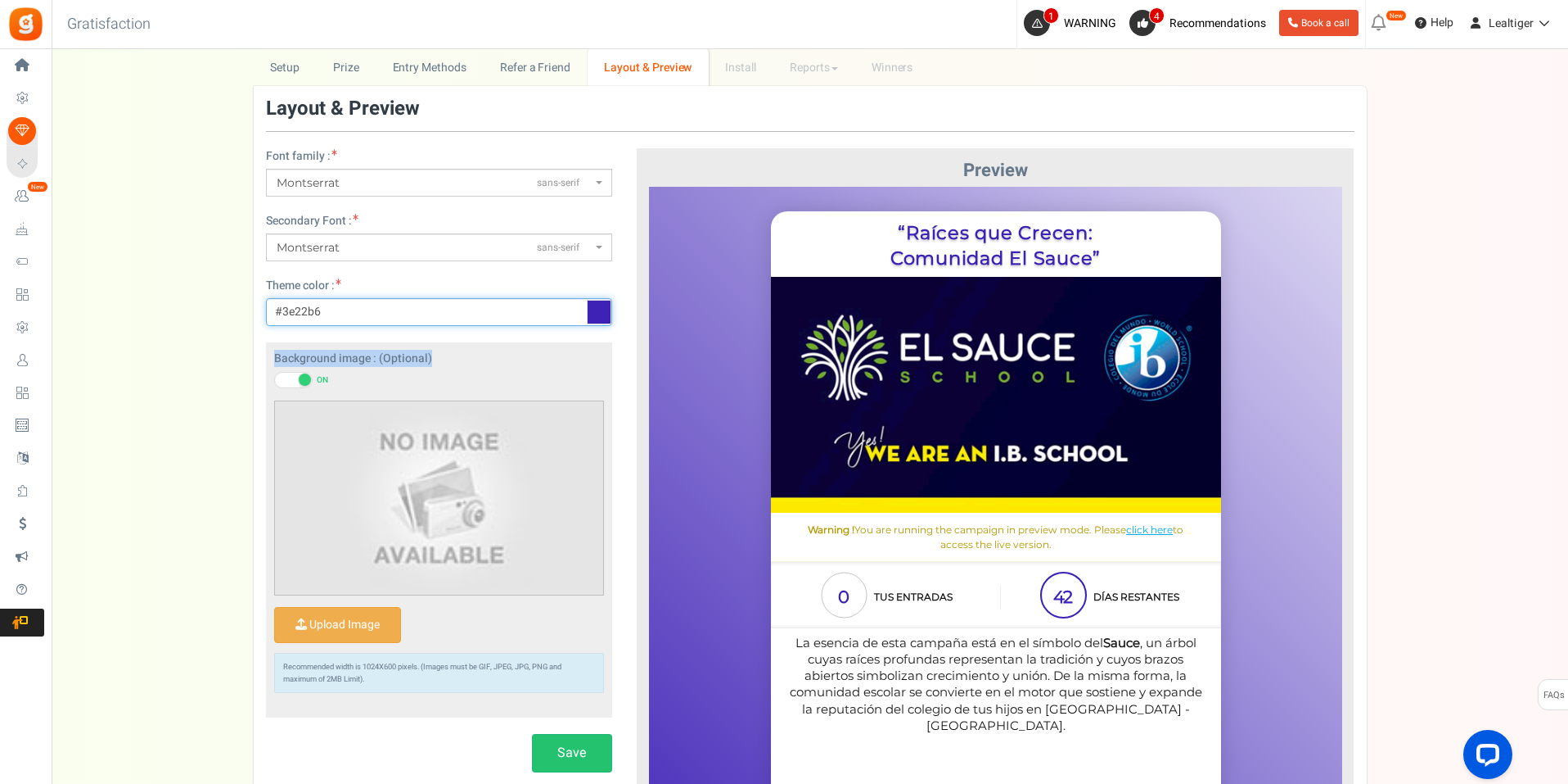
click at [595, 311] on input "#3e22b6" at bounding box center [439, 313] width 346 height 28
click at [595, 311] on icon at bounding box center [599, 312] width 25 height 25
click at [595, 311] on input "#3e22b6" at bounding box center [439, 313] width 346 height 28
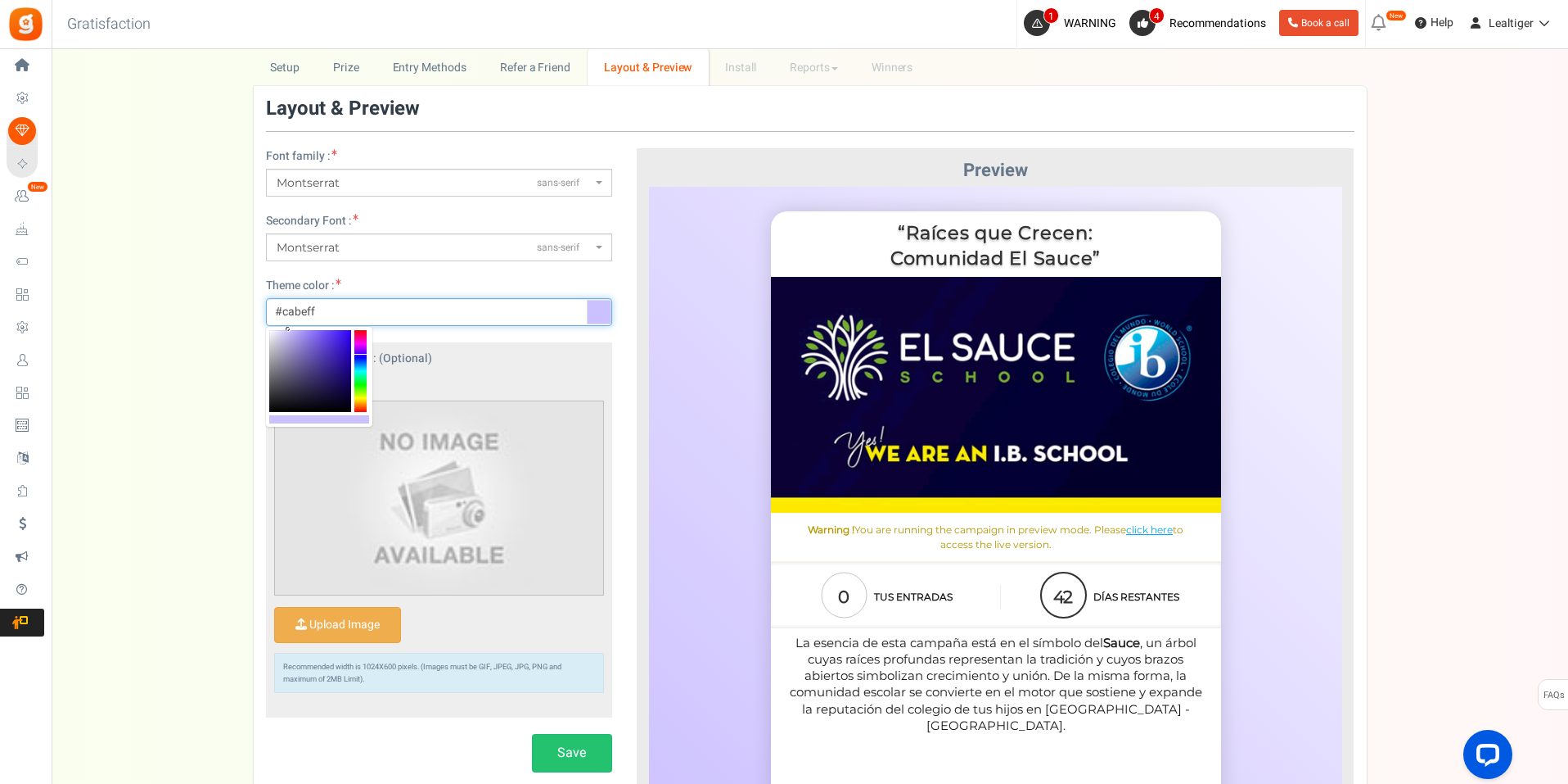
type input "#c8bbff"
drag, startPoint x: 316, startPoint y: 339, endPoint x: 290, endPoint y: 311, distance: 38.2
click at [290, 311] on body "Install now Back to Home Back to program setup Home Settings Campaigns Purchase…" at bounding box center [784, 532] width 1568 height 1391
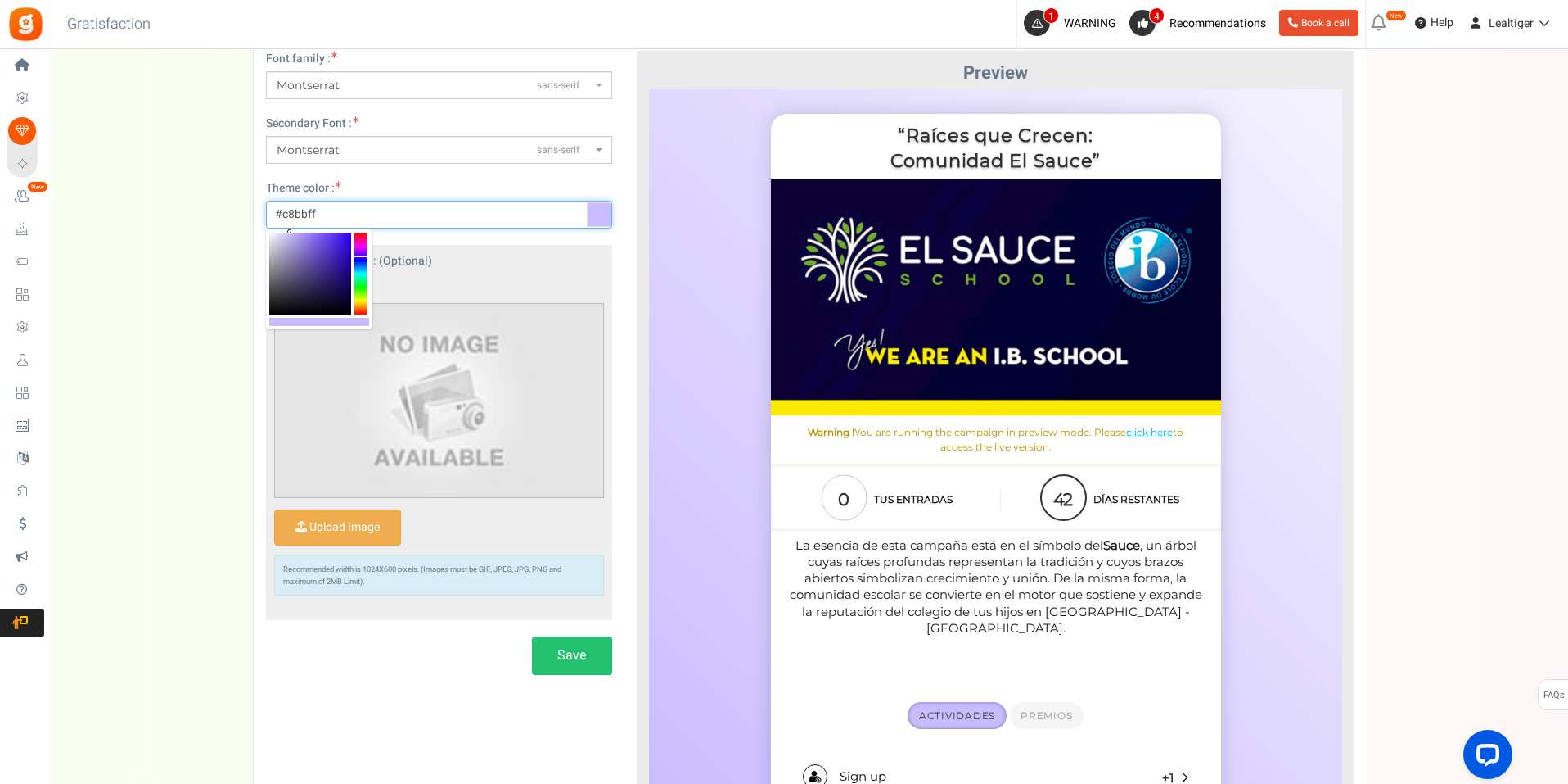
scroll to position [608, 0]
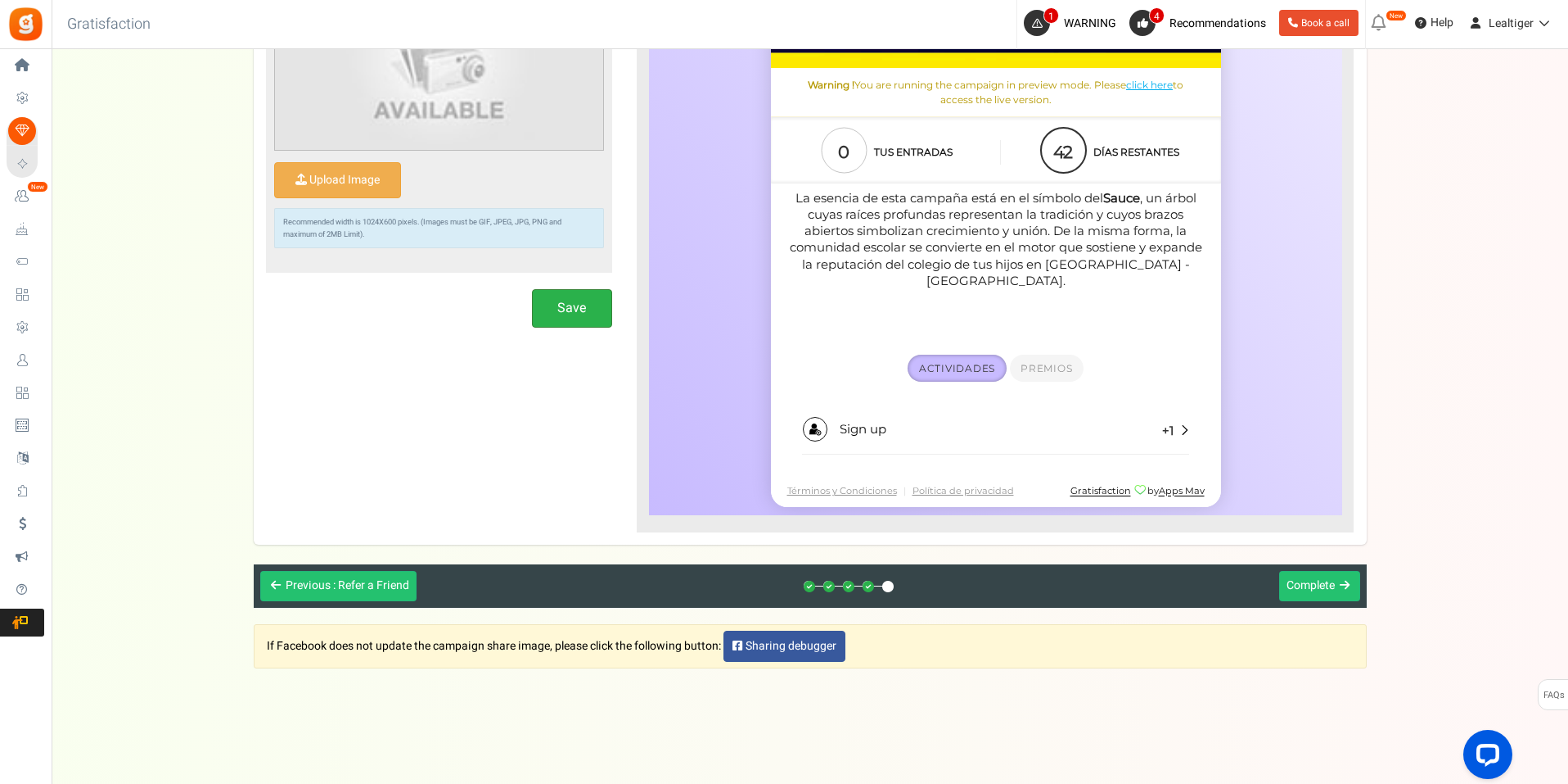
click at [596, 299] on button "Save" at bounding box center [572, 308] width 80 height 39
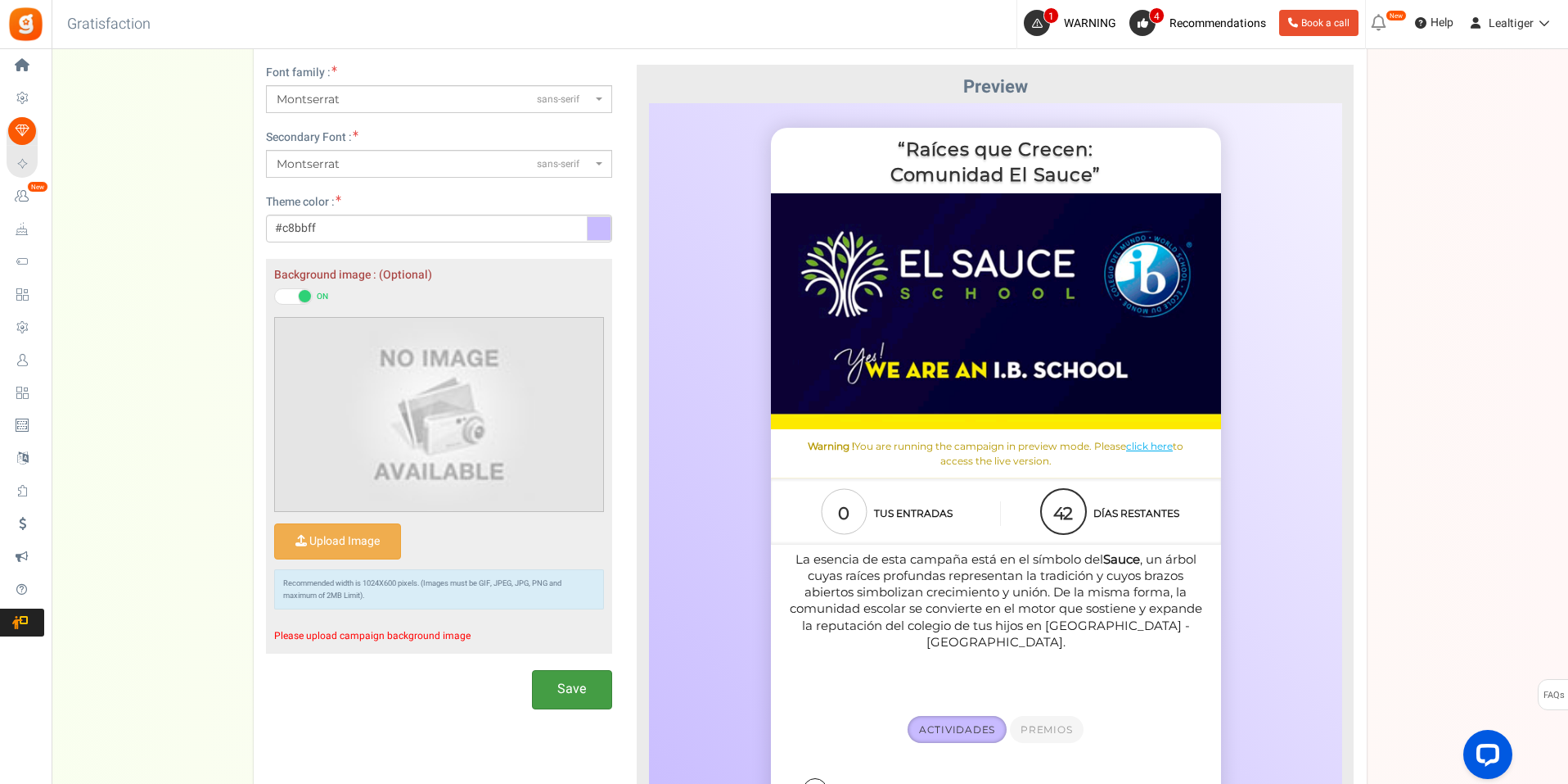
scroll to position [573, 0]
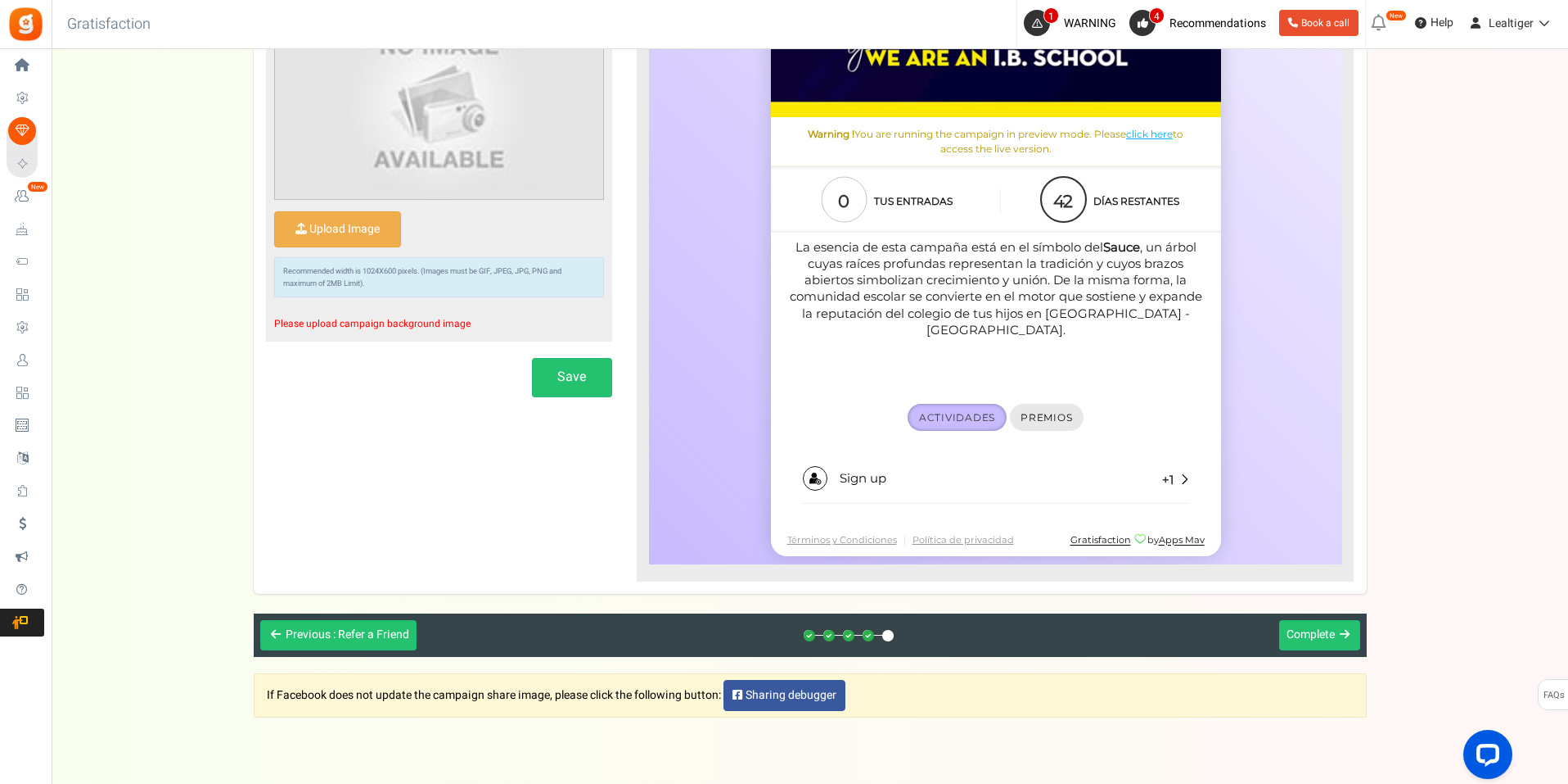
click at [1044, 411] on span "Premios" at bounding box center [1046, 418] width 51 height 12
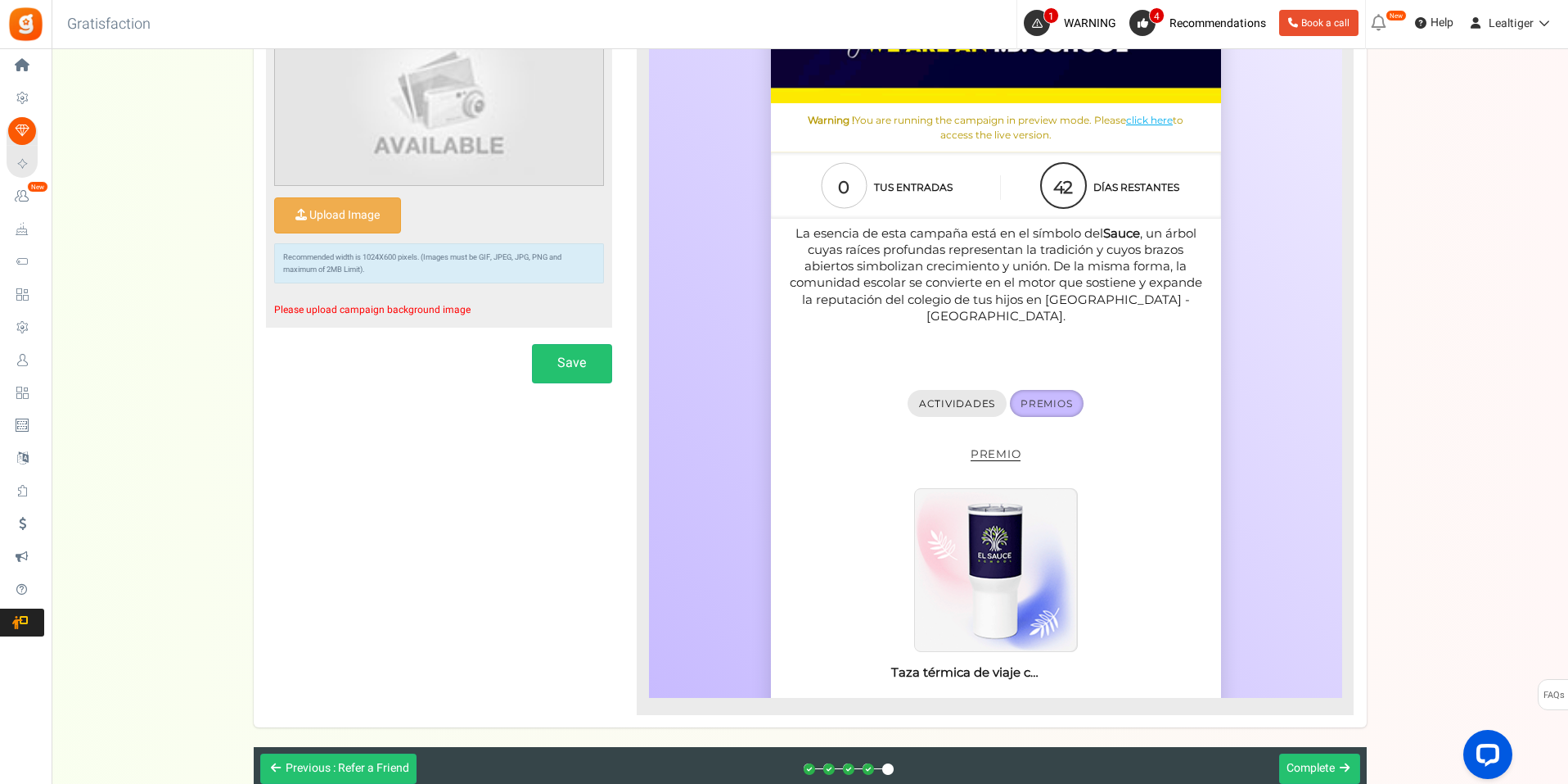
click at [933, 389] on link "Actividades" at bounding box center [956, 403] width 98 height 27
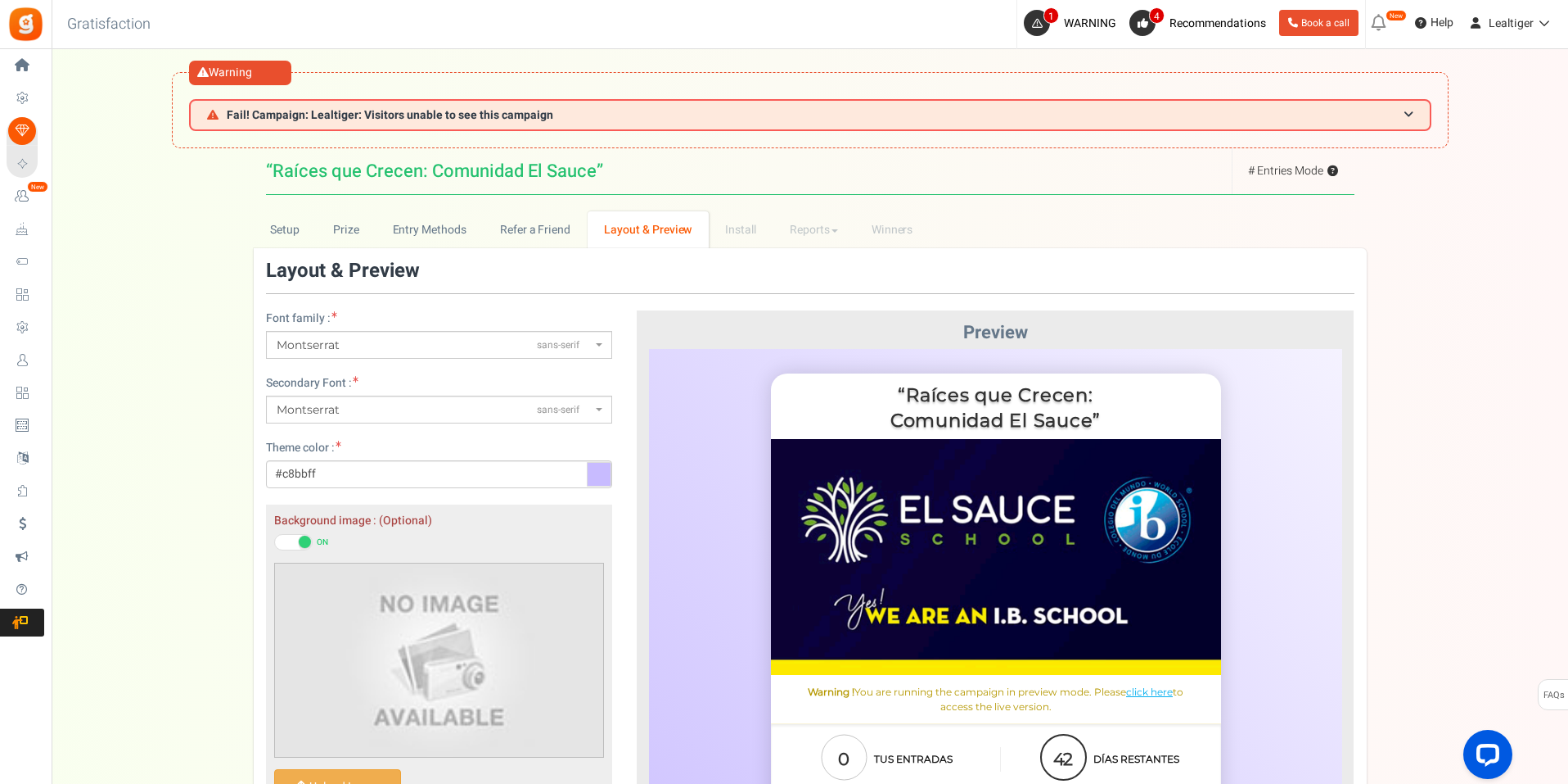
scroll to position [0, 0]
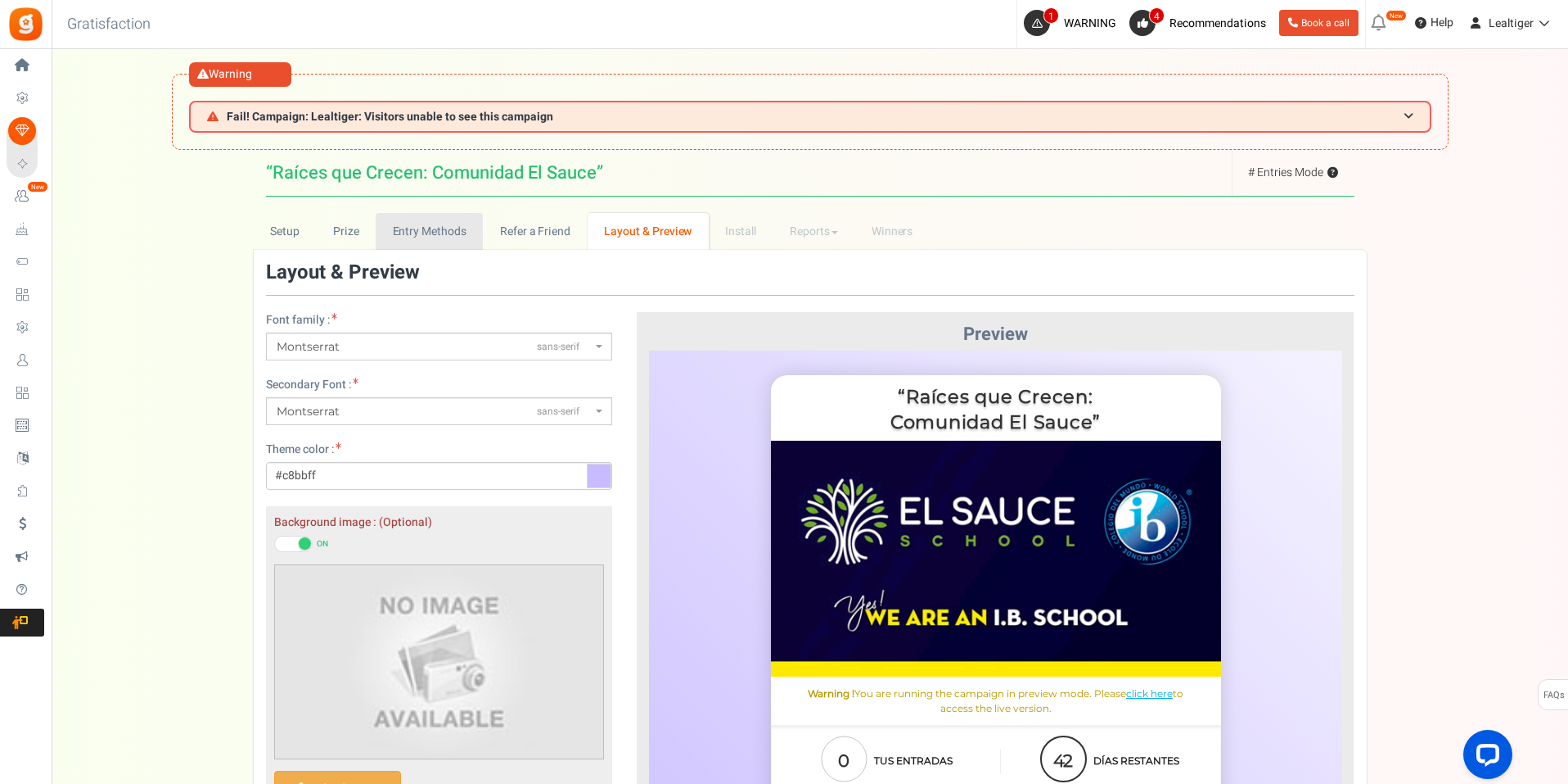
click at [434, 222] on link "Entry Methods" at bounding box center [430, 231] width 108 height 37
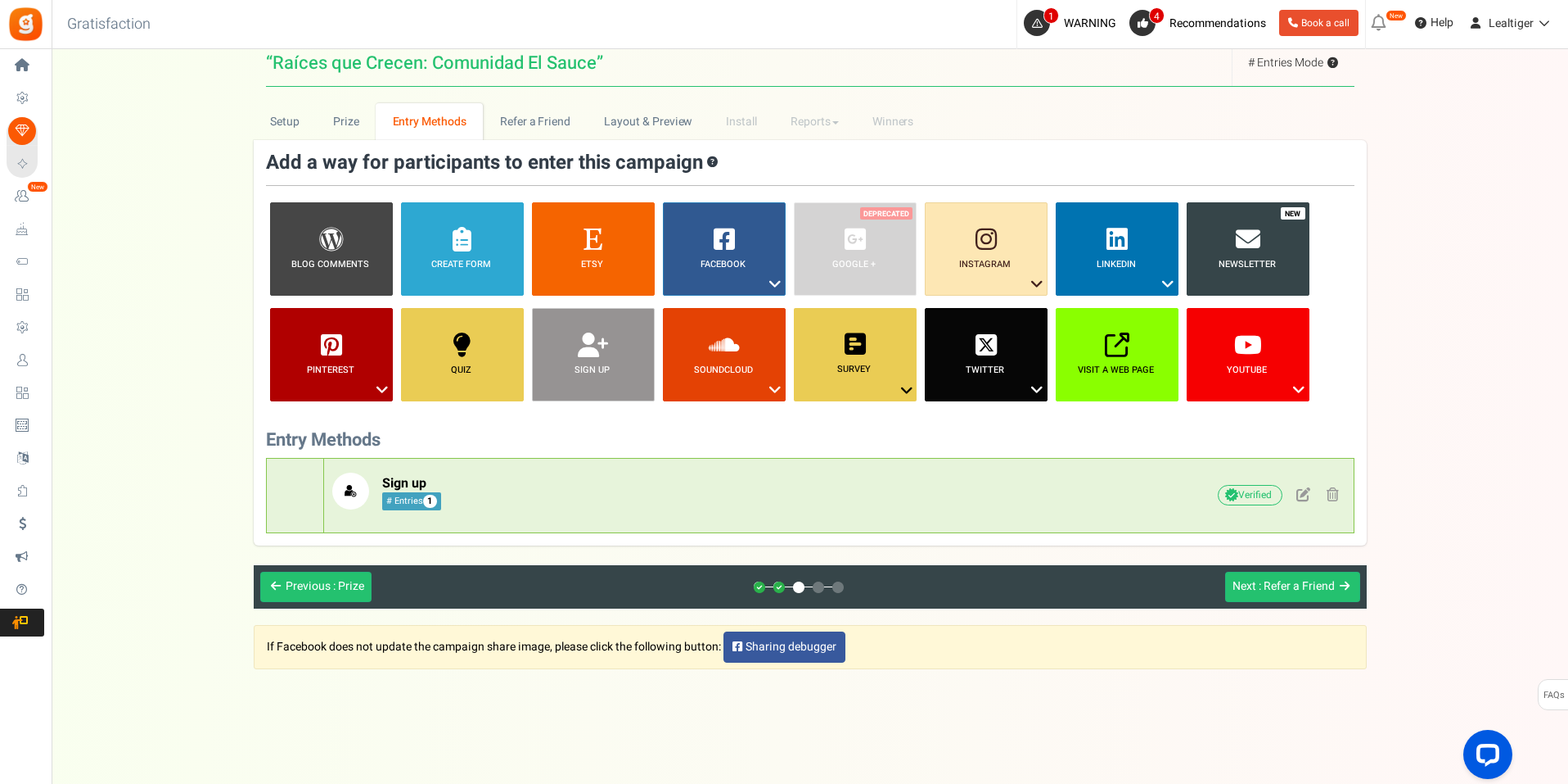
scroll to position [110, 0]
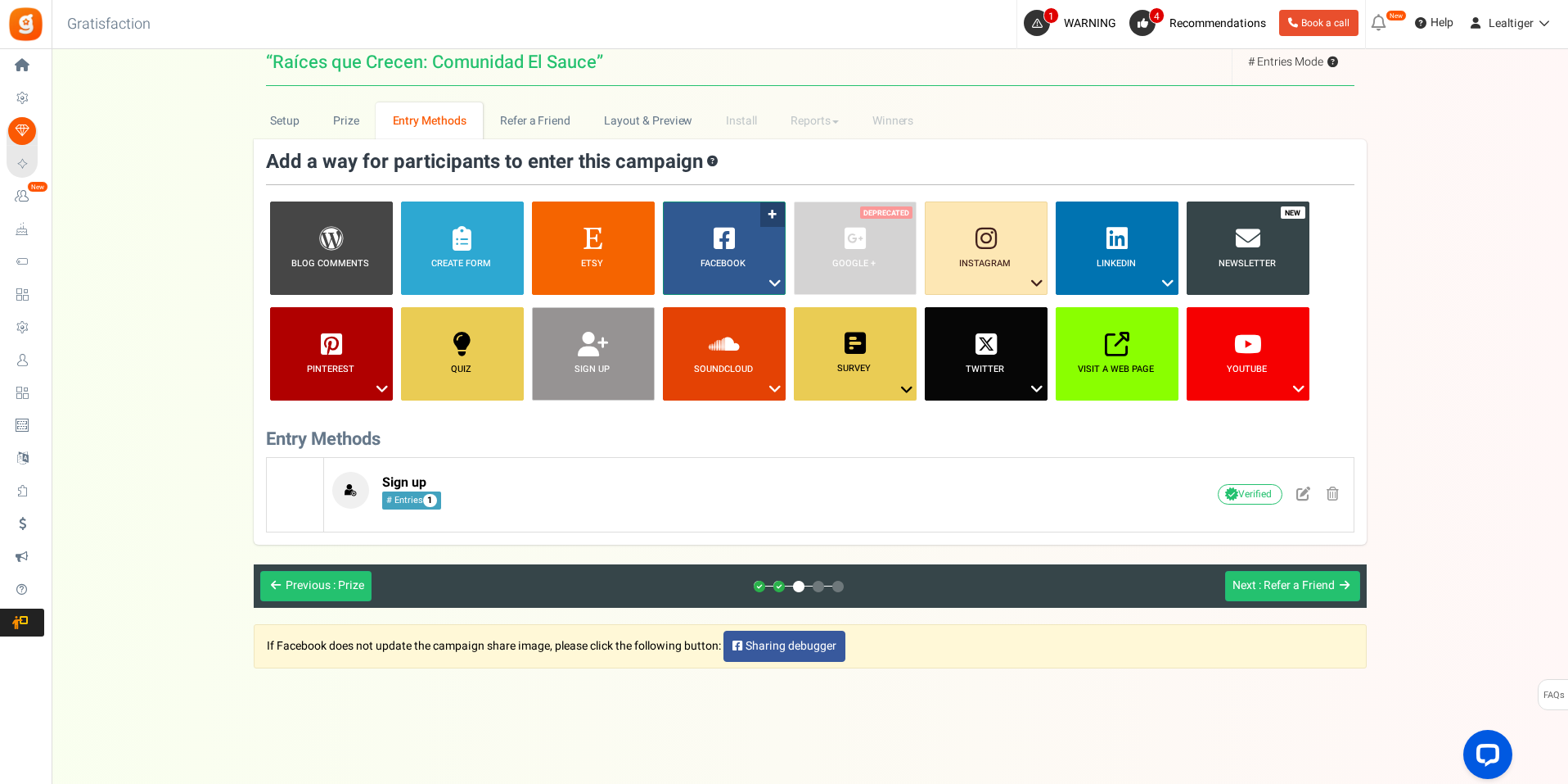
click at [774, 278] on icon at bounding box center [775, 283] width 19 height 21
click at [739, 311] on link "Visit on Facebook" at bounding box center [712, 313] width 107 height 20
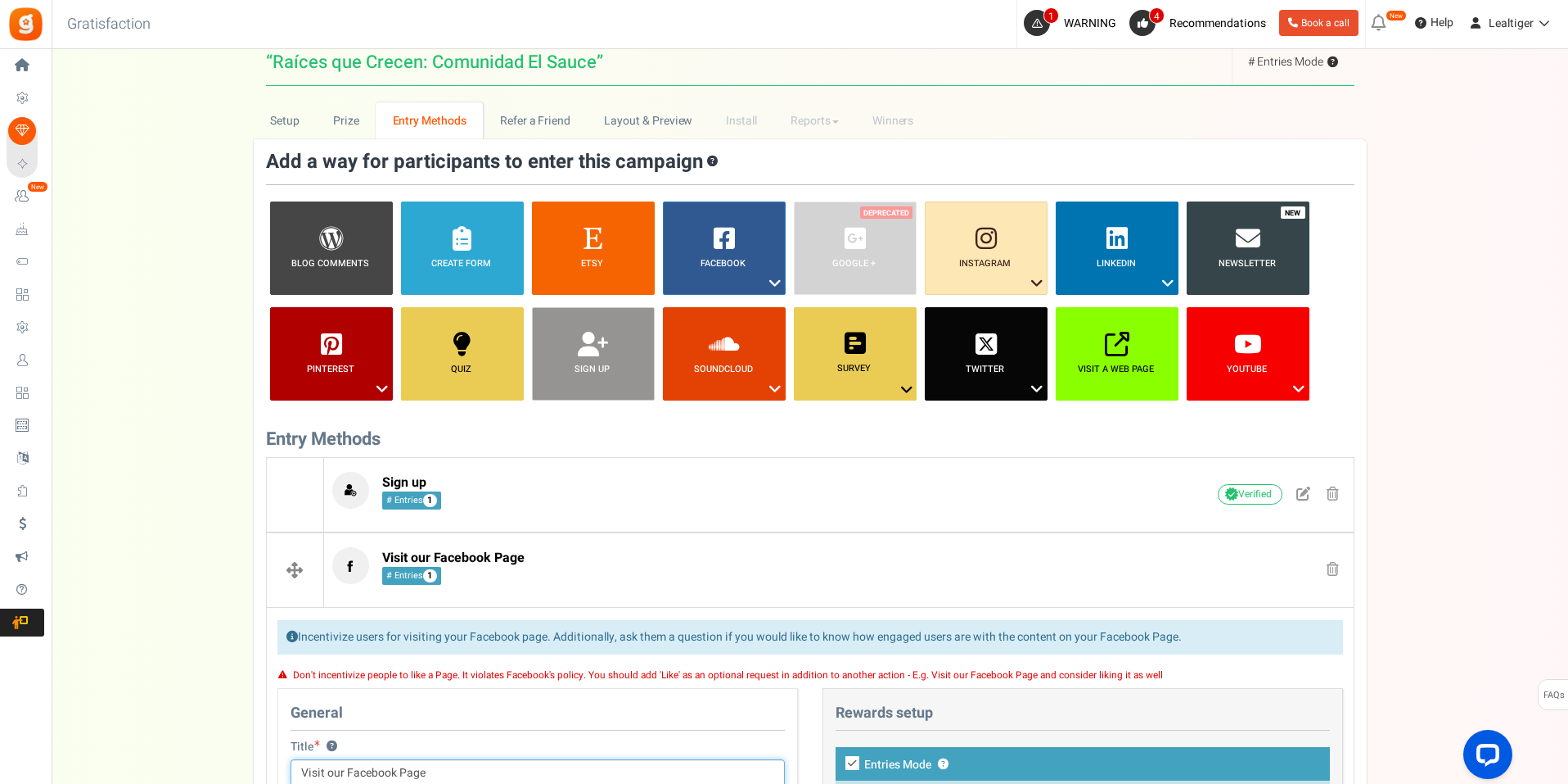
scroll to position [114, 0]
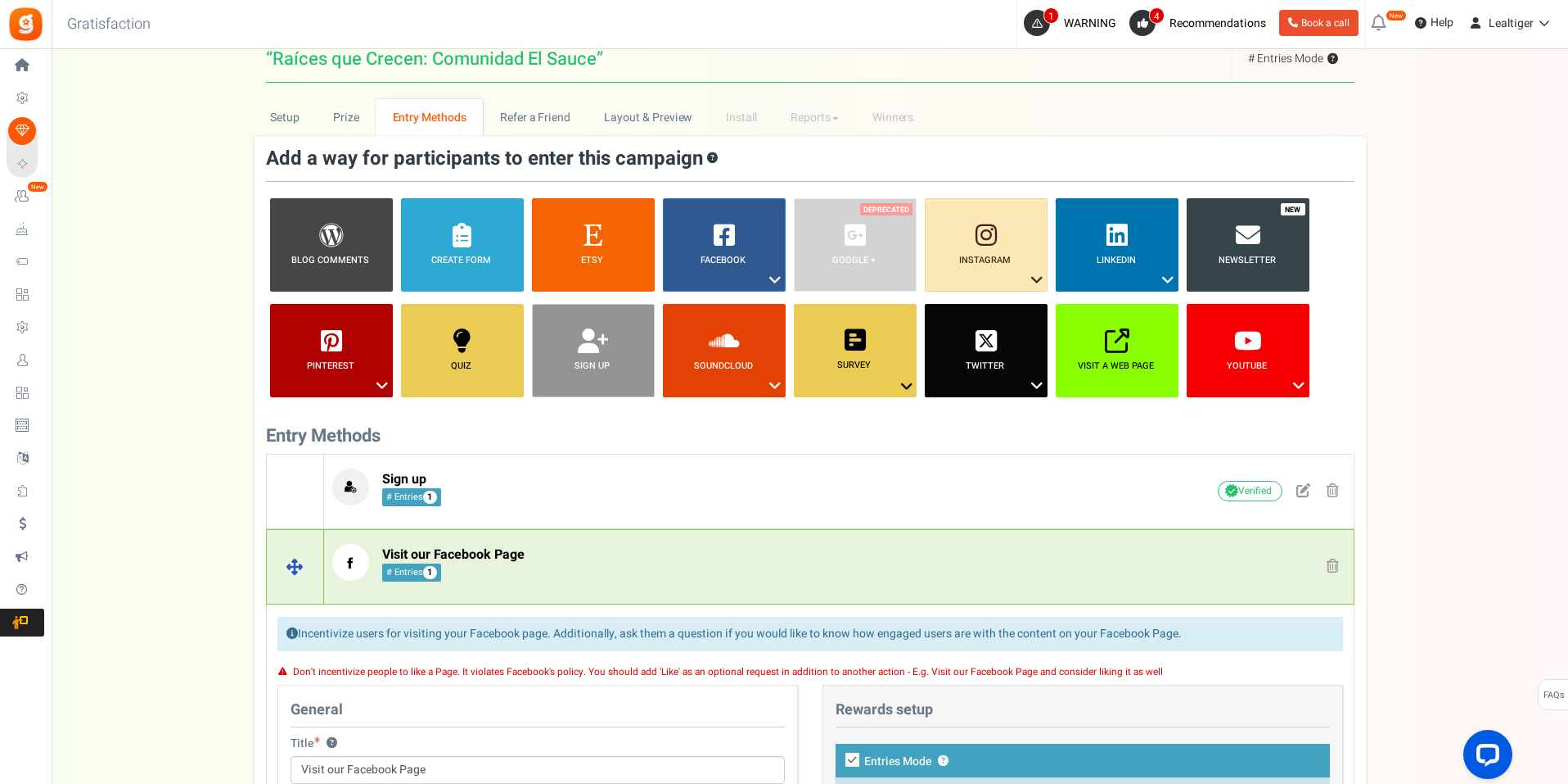
click at [899, 549] on p "Visit our Facebook Page # Entries 1" at bounding box center [716, 562] width 768 height 37
click at [897, 550] on p "Visit our Facebook Page # Entries 1" at bounding box center [716, 562] width 768 height 37
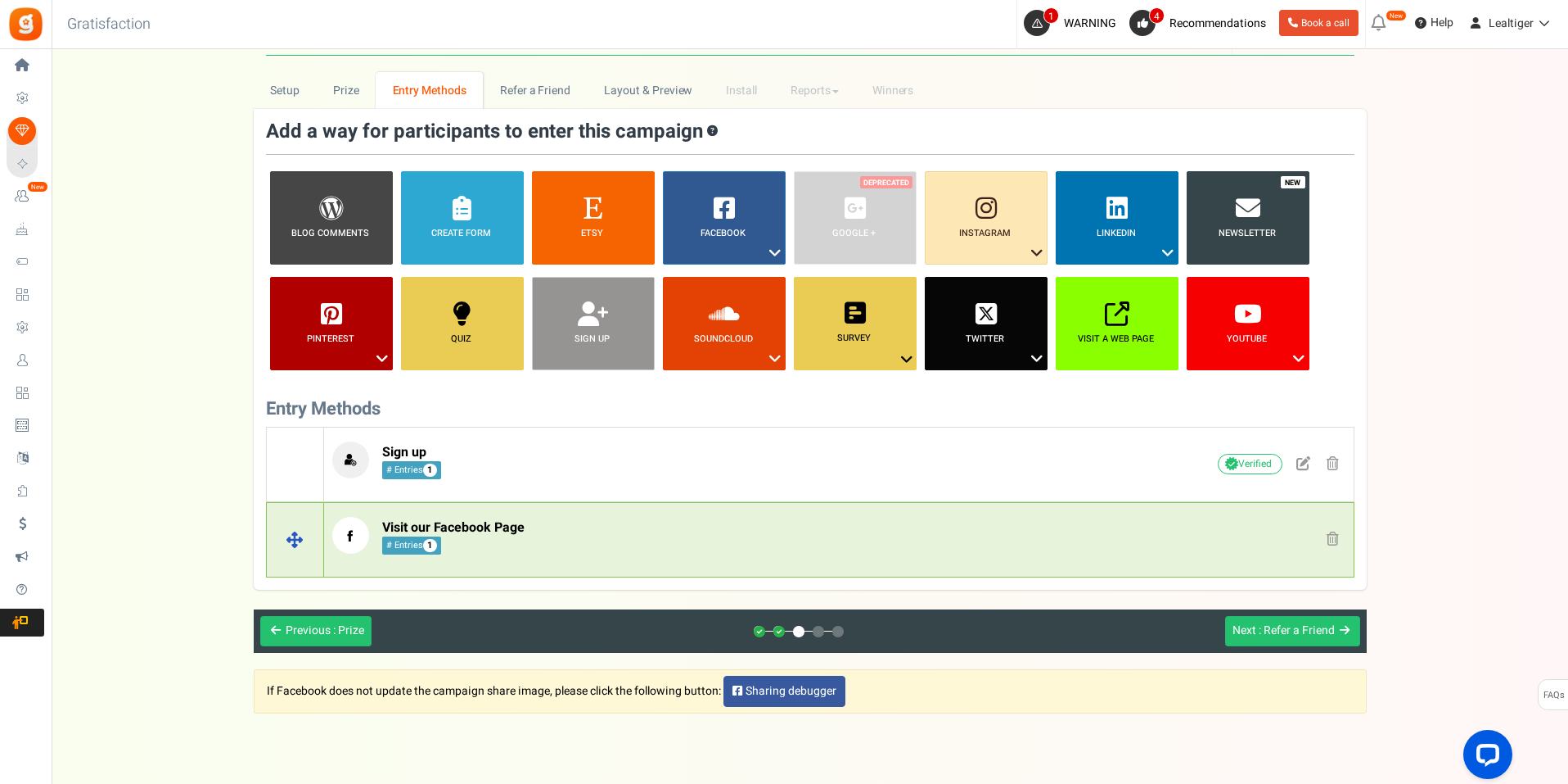
scroll to position [186, 0]
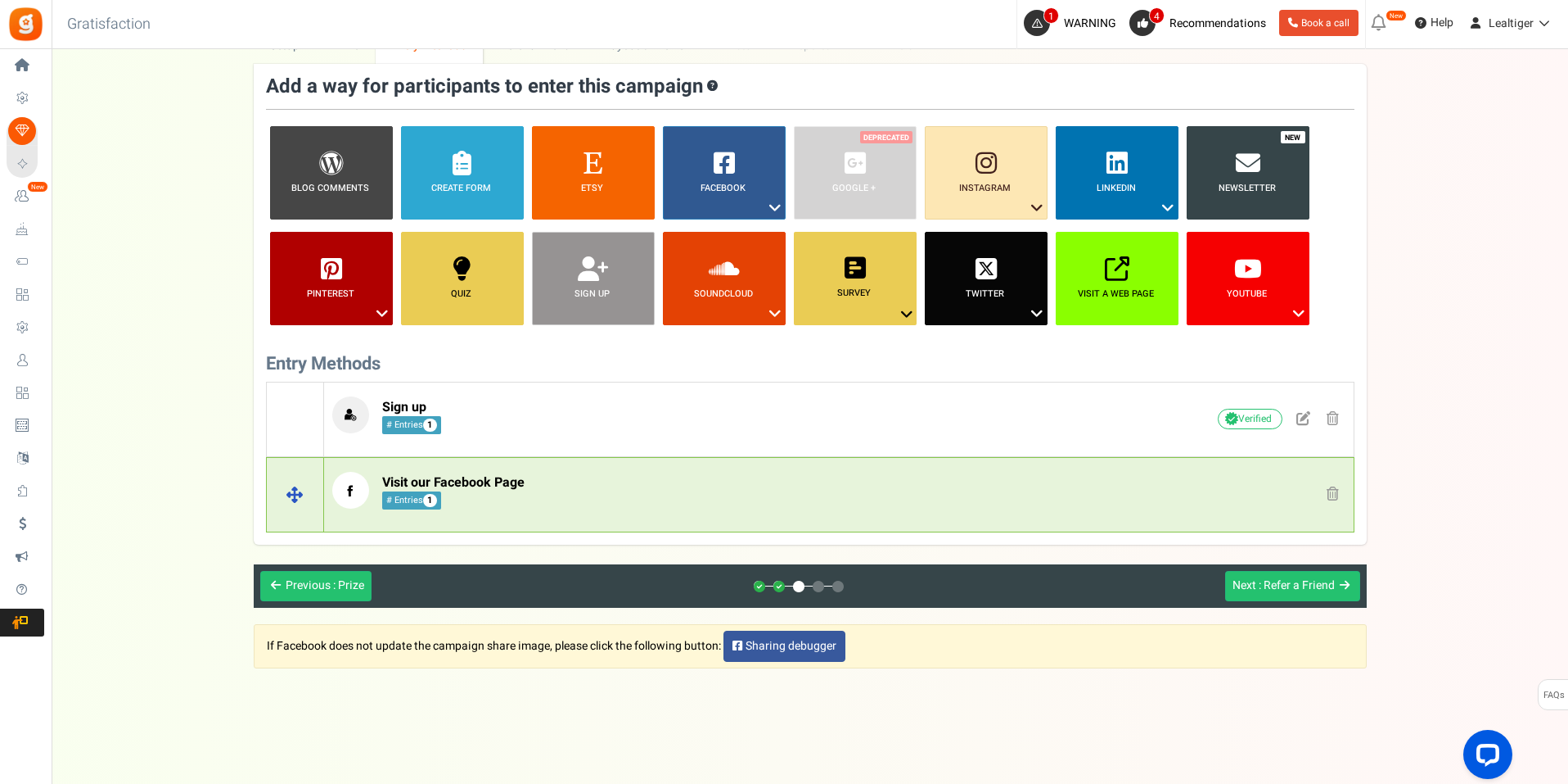
click at [683, 503] on p "Visit our Facebook Page # Entries 1" at bounding box center [716, 490] width 768 height 37
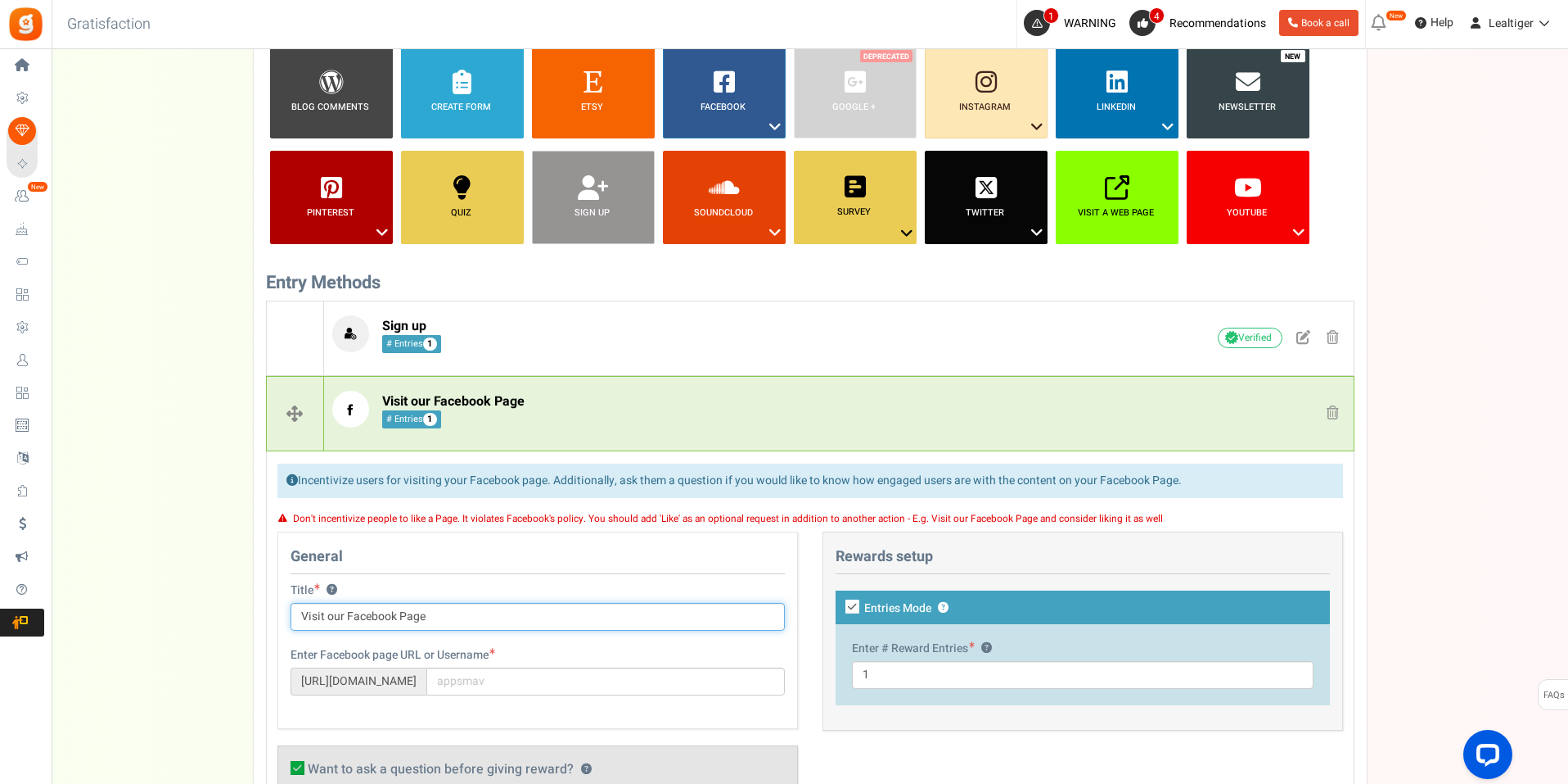
scroll to position [514, 0]
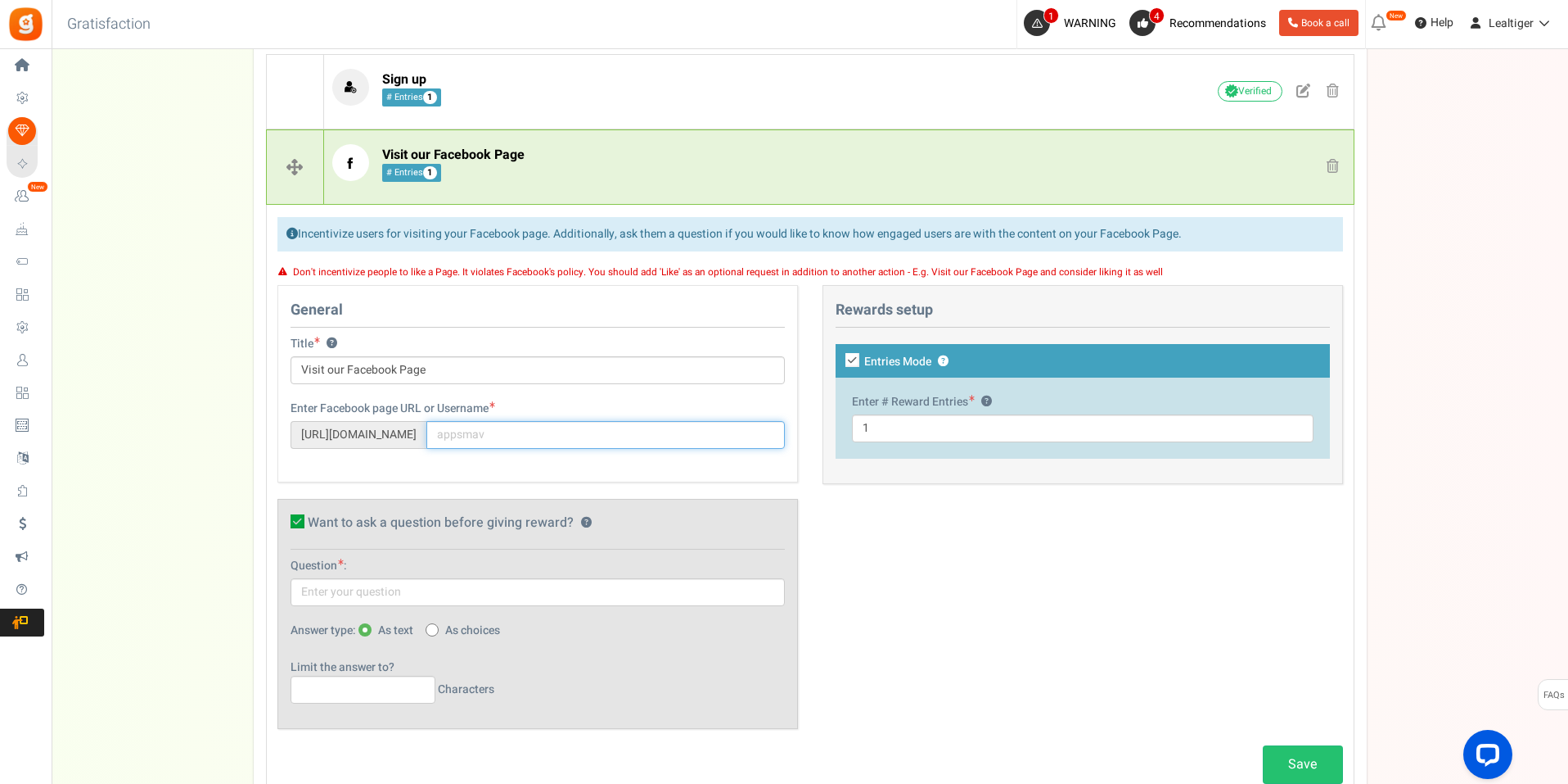
click at [490, 433] on input "text" at bounding box center [605, 435] width 358 height 28
paste input "[URL][DOMAIN_NAME]"
type input "SauceSchool/"
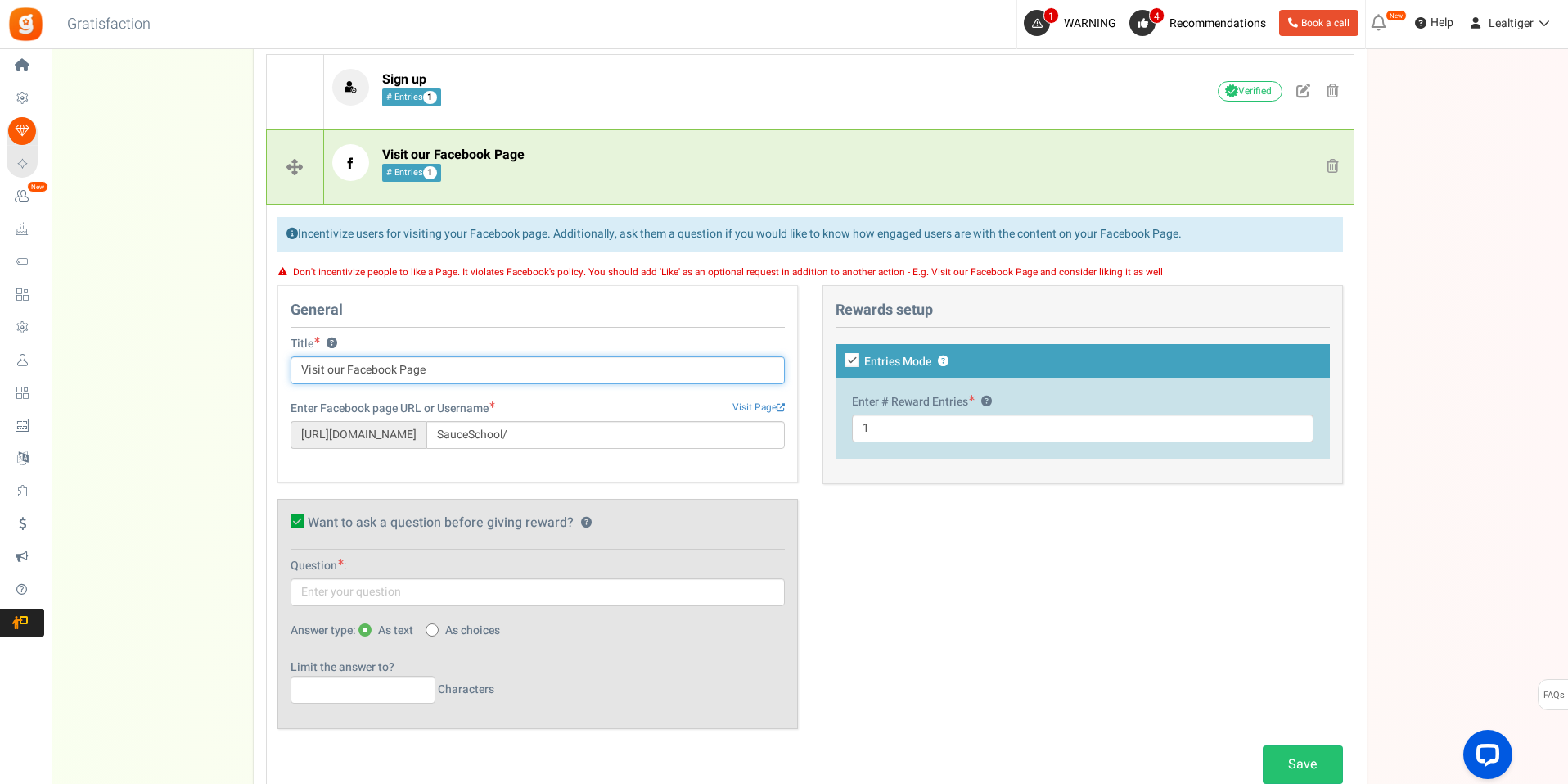
drag, startPoint x: 428, startPoint y: 367, endPoint x: 273, endPoint y: 369, distance: 155.0
click at [273, 369] on div "General Title ? Visit our Facebook Page Tip! Your title should show the huge sa…" at bounding box center [538, 515] width 545 height 460
type input "v"
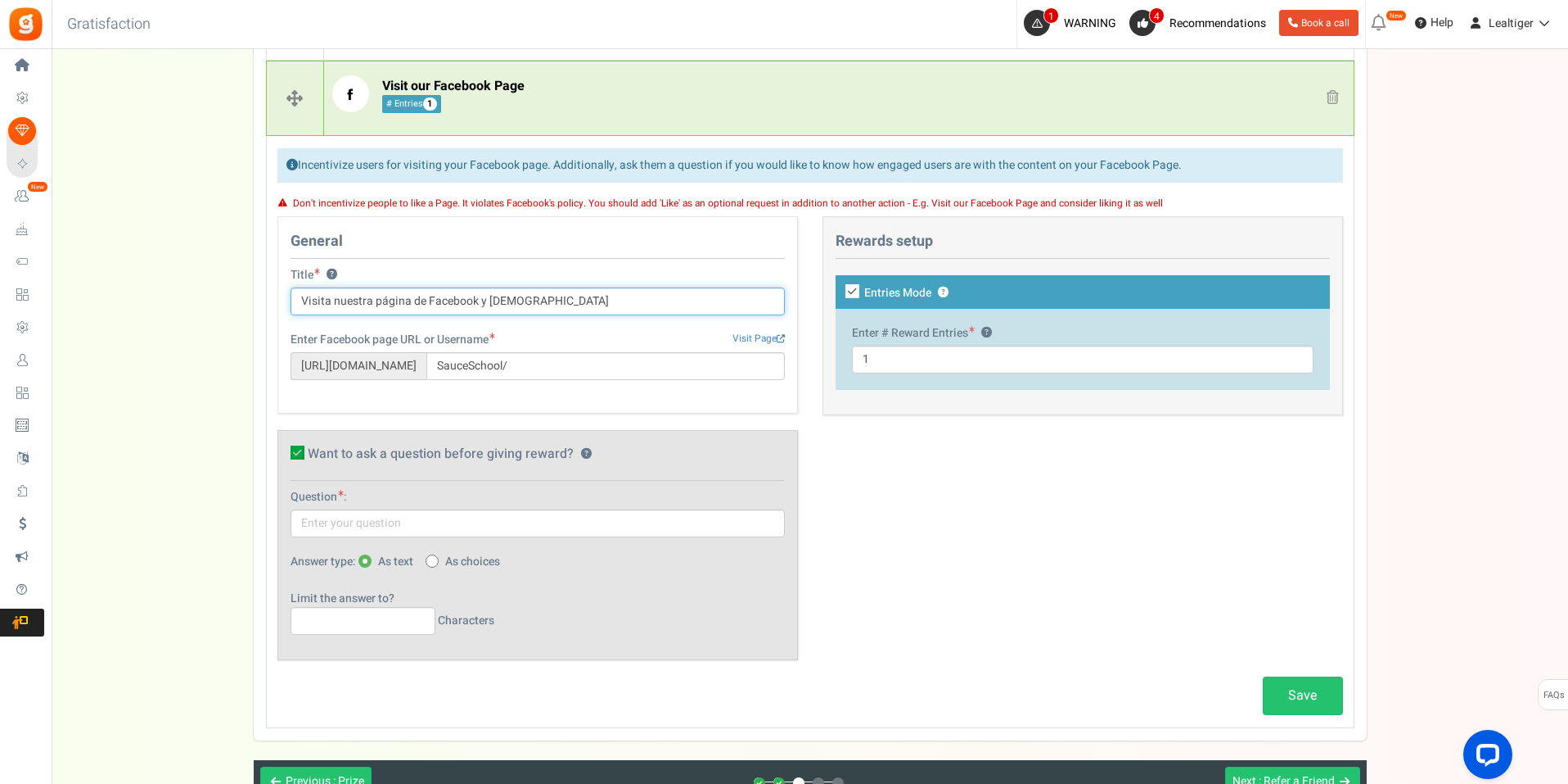
scroll to position [677, 0]
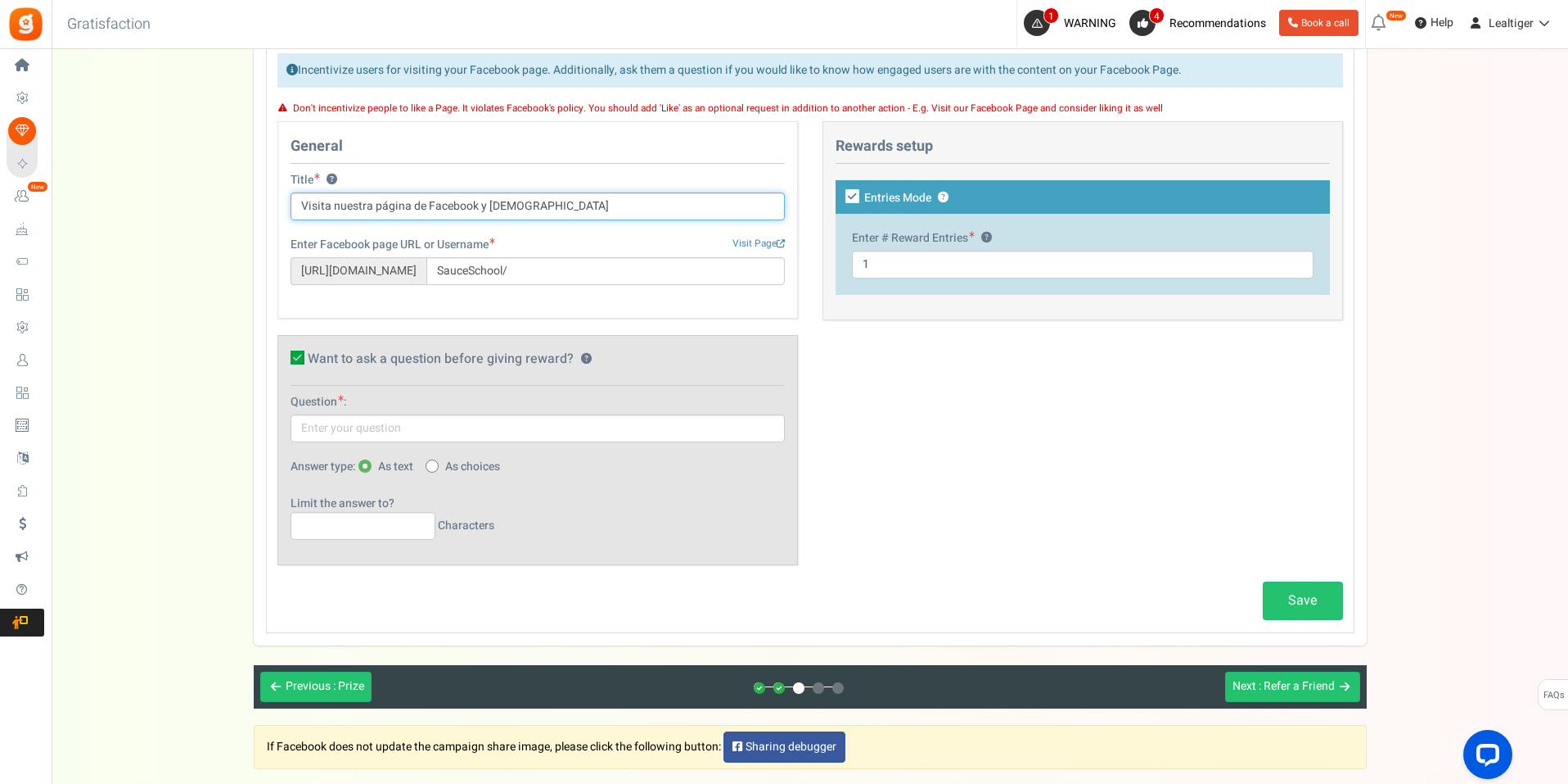
type input "Visita nuestra página de Facebook y [DEMOGRAPHIC_DATA]"
click at [290, 357] on icon at bounding box center [297, 358] width 14 height 14
click at [285, 357] on input "Want to ask a question before giving reward? ?" at bounding box center [280, 361] width 11 height 11
checkbox input "false"
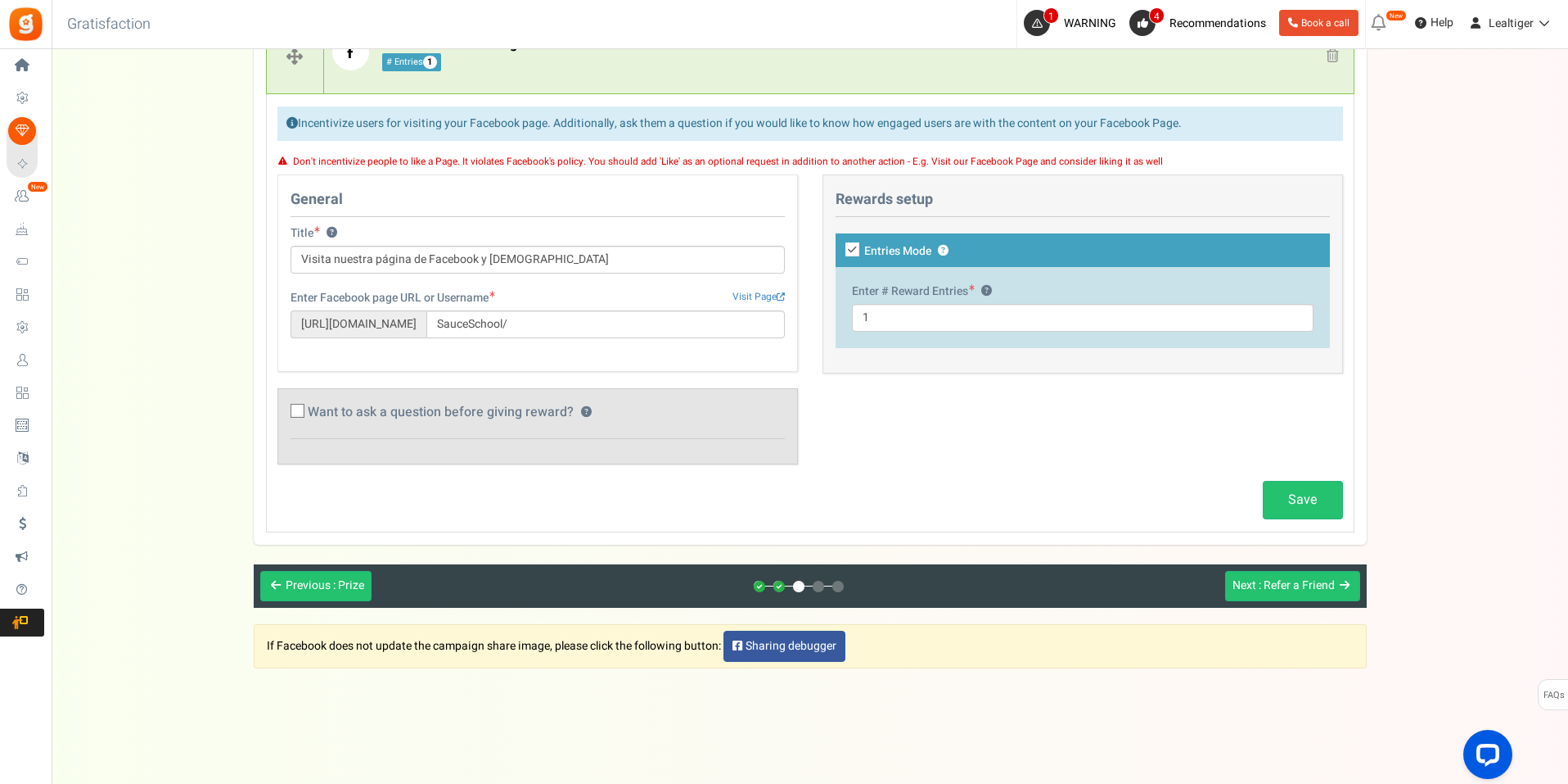
click at [854, 245] on icon at bounding box center [852, 250] width 14 height 14
click at [840, 246] on input "Entries Mode ?" at bounding box center [835, 252] width 11 height 11
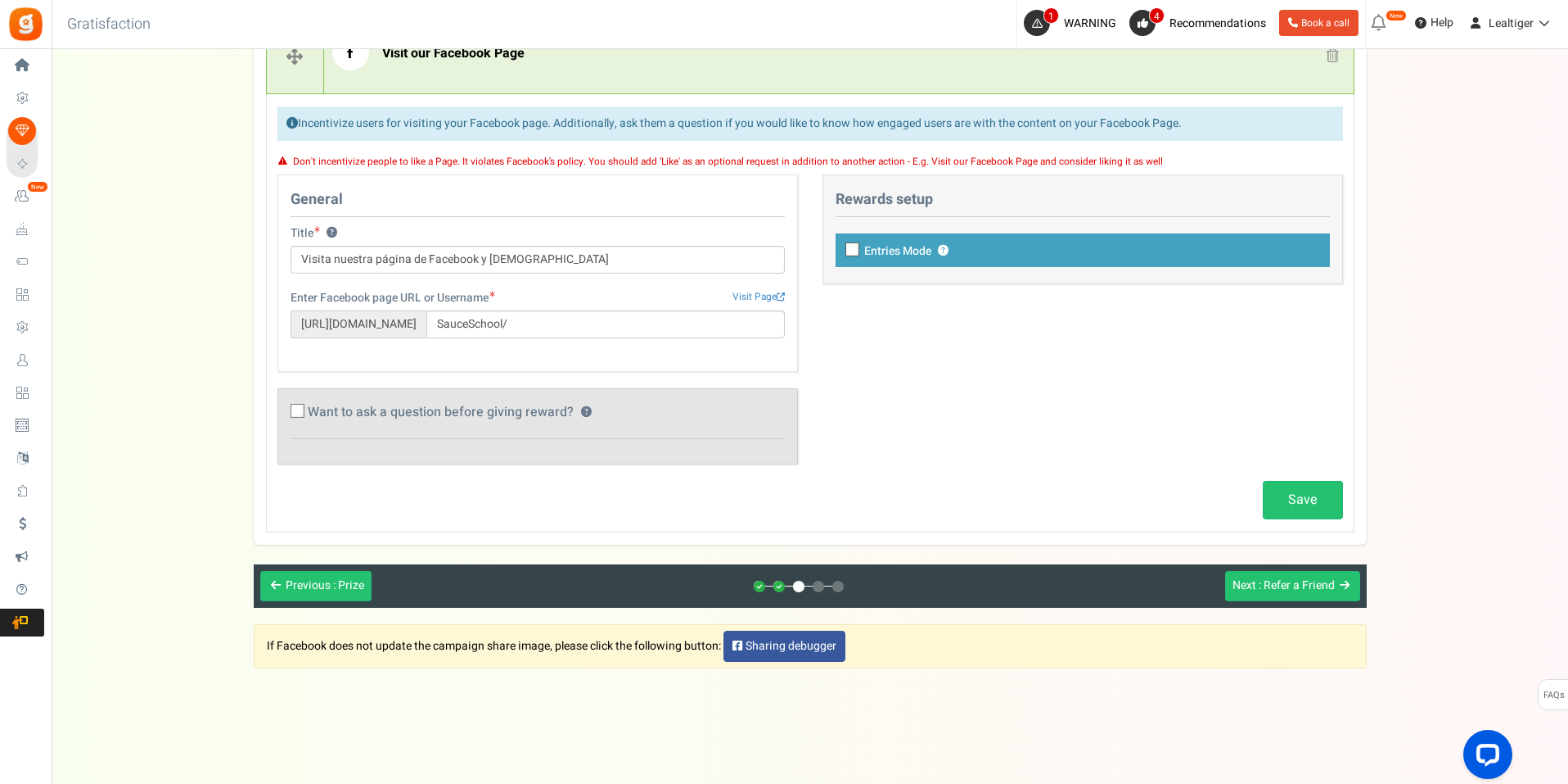
click at [855, 244] on span at bounding box center [852, 250] width 14 height 14
click at [840, 246] on input "Entries Mode ?" at bounding box center [835, 252] width 11 height 11
checkbox input "true"
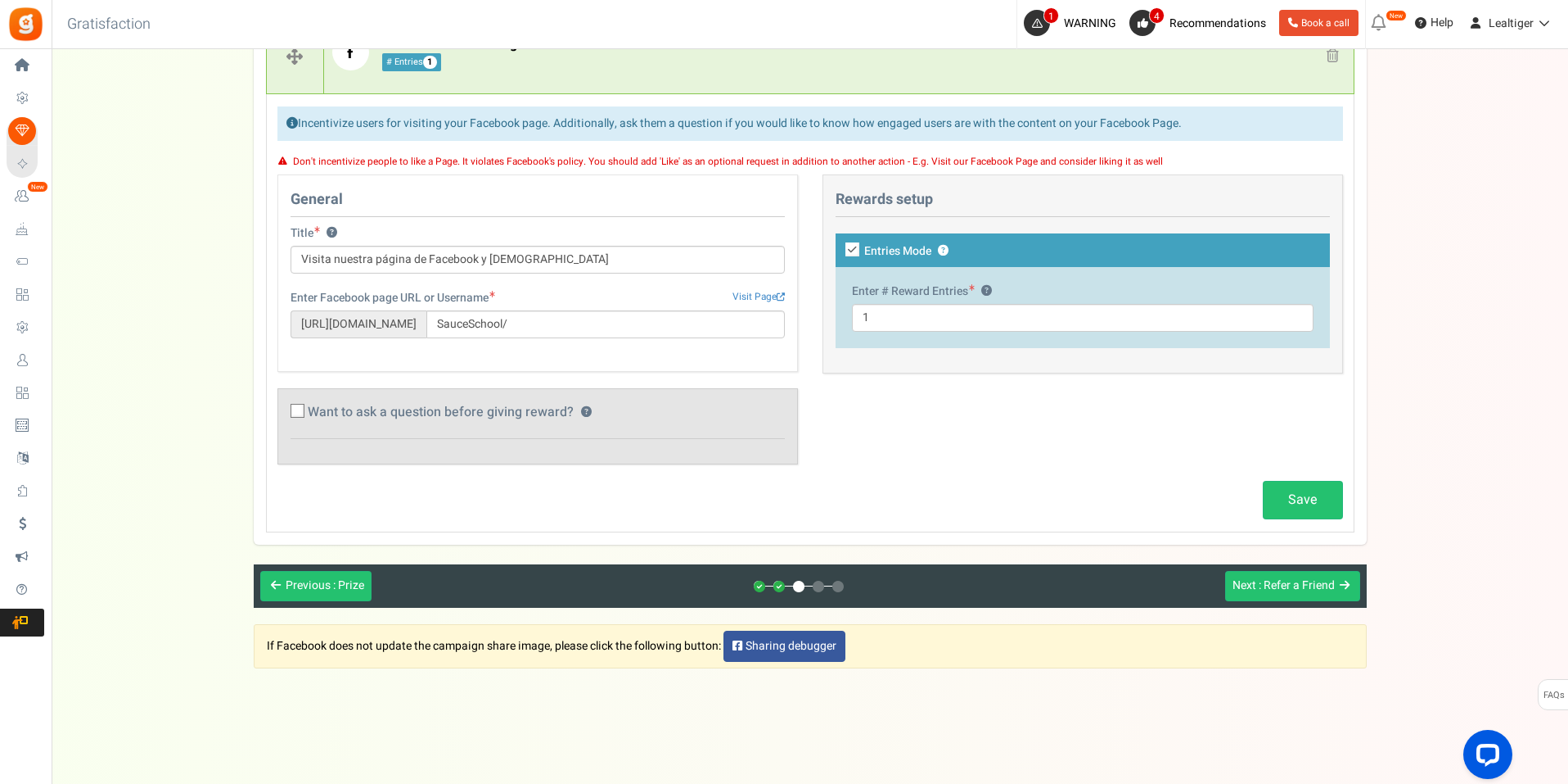
click at [937, 359] on div "This campaign category can have no rewards for any action Rewards setup Give an…" at bounding box center [1083, 274] width 521 height 199
click at [929, 425] on div "General Title ? Visita nuestra página de Facebook y [DEMOGRAPHIC_DATA] Tip! You…" at bounding box center [810, 328] width 1090 height 306
click at [1324, 497] on link "Save" at bounding box center [1302, 500] width 80 height 39
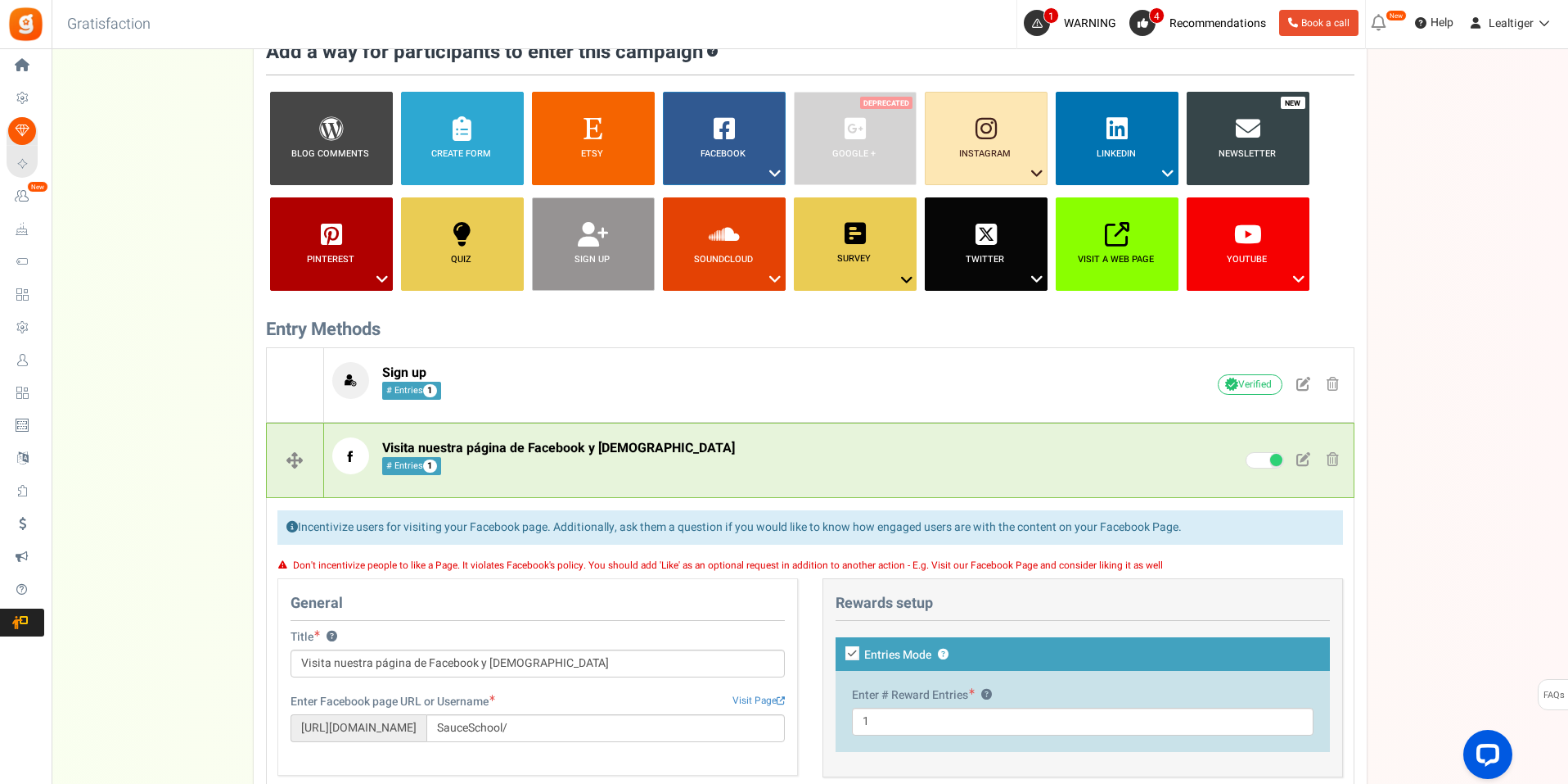
scroll to position [215, 0]
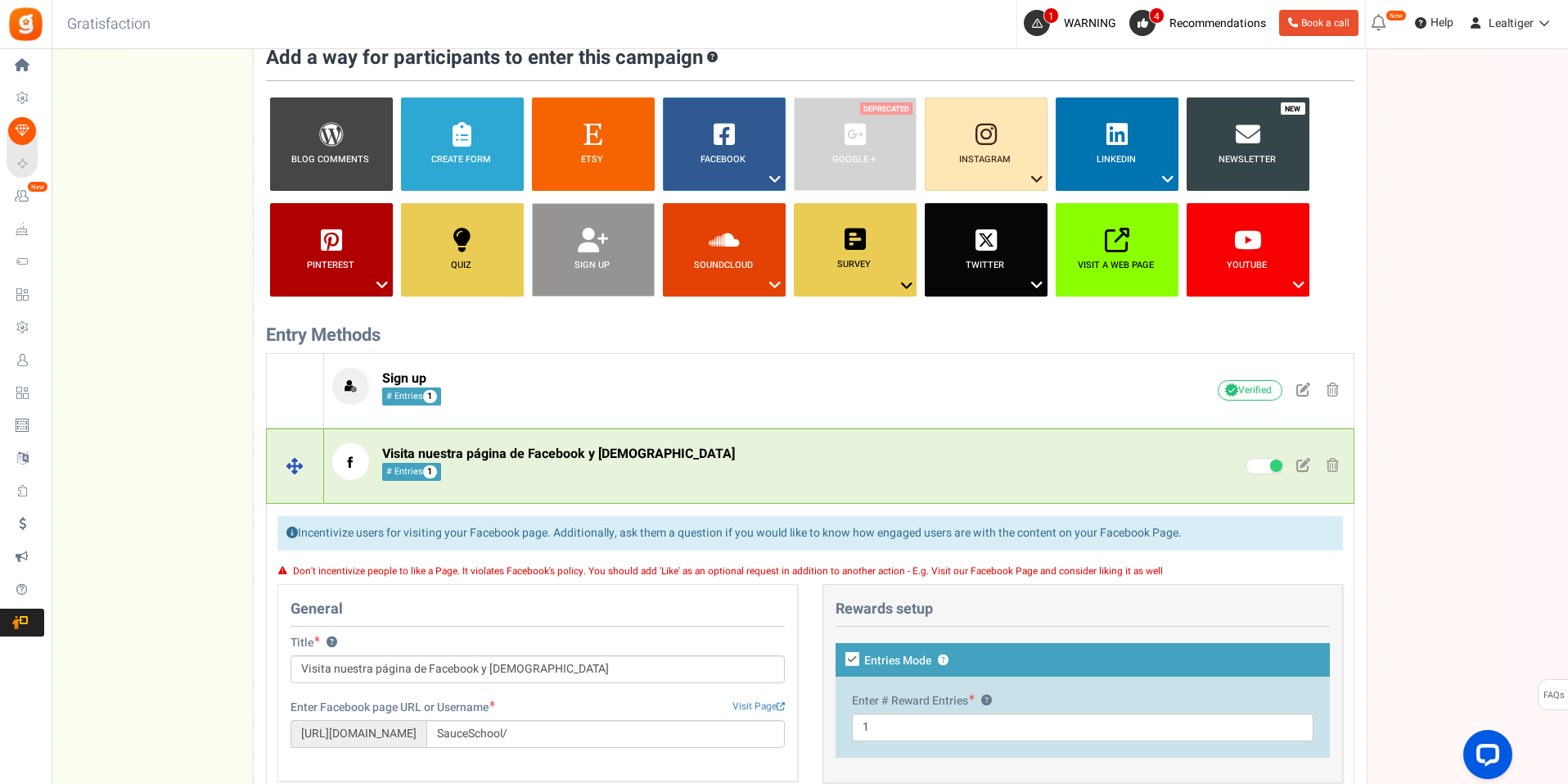
click at [859, 458] on p "Visita nuestra página de Facebook y [DEMOGRAPHIC_DATA] # Entries 1" at bounding box center [716, 462] width 768 height 37
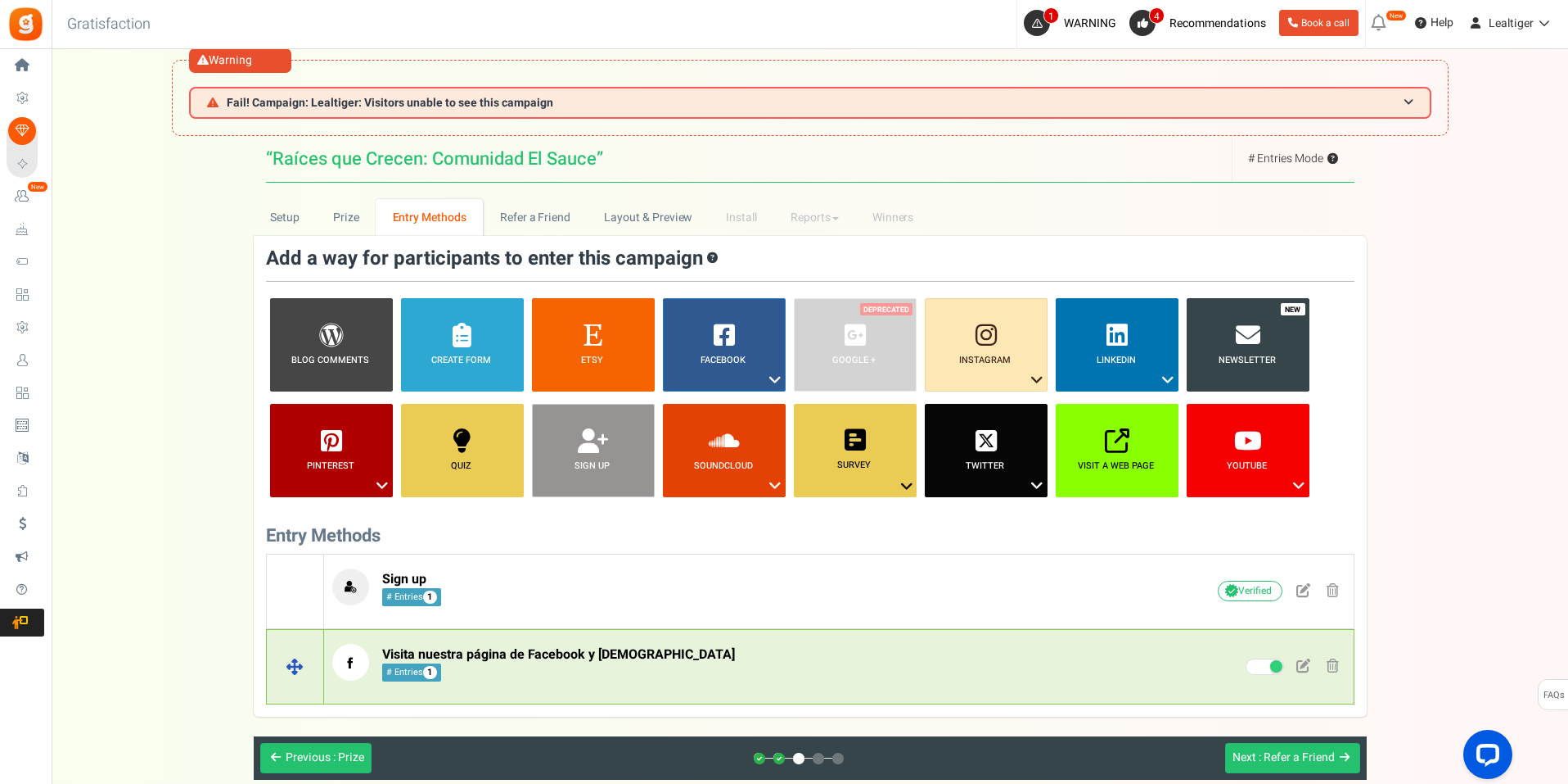
scroll to position [0, 0]
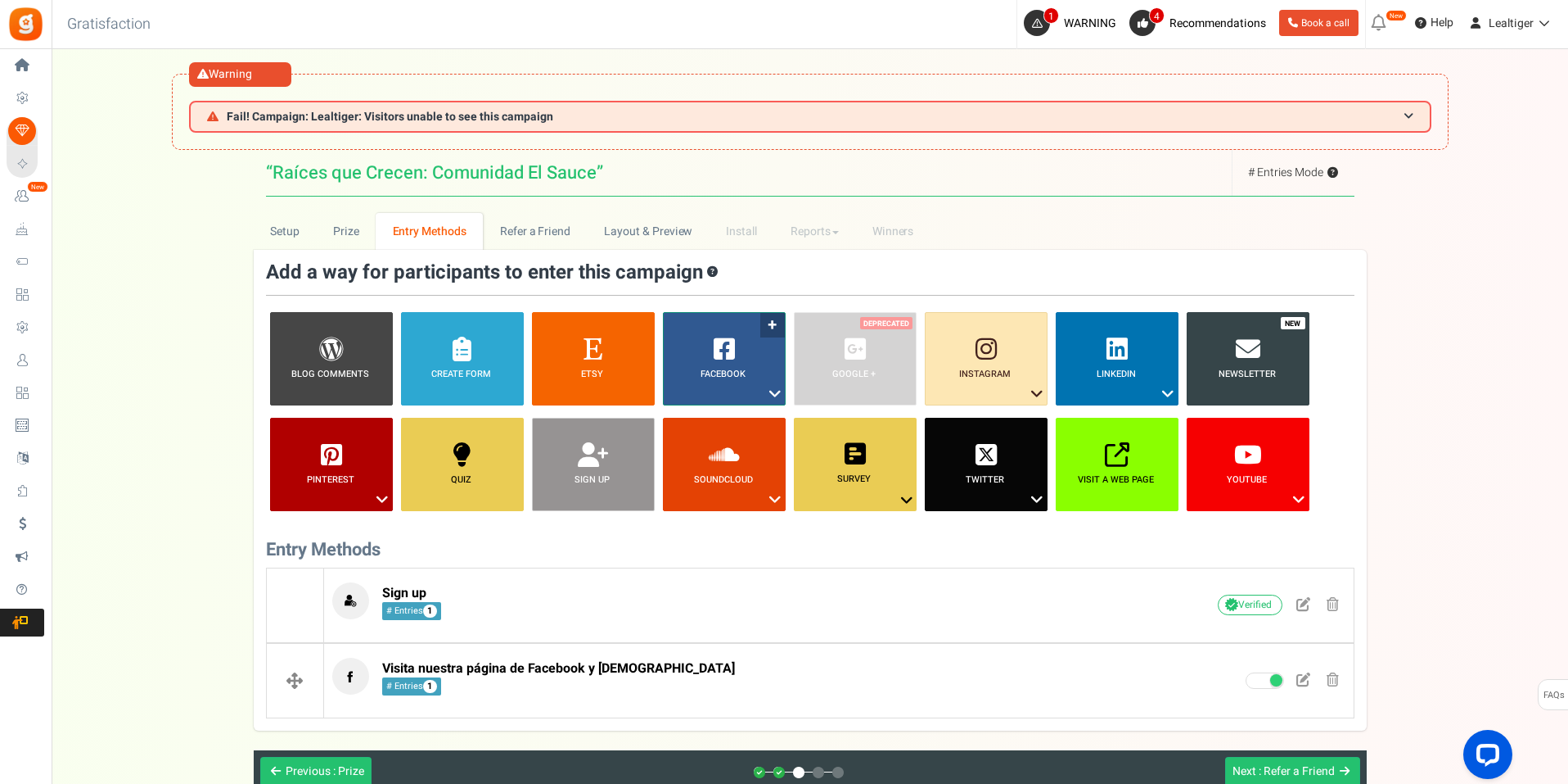
click at [770, 388] on icon at bounding box center [775, 394] width 19 height 21
click at [731, 441] on link "Share on Facebook" at bounding box center [712, 443] width 107 height 20
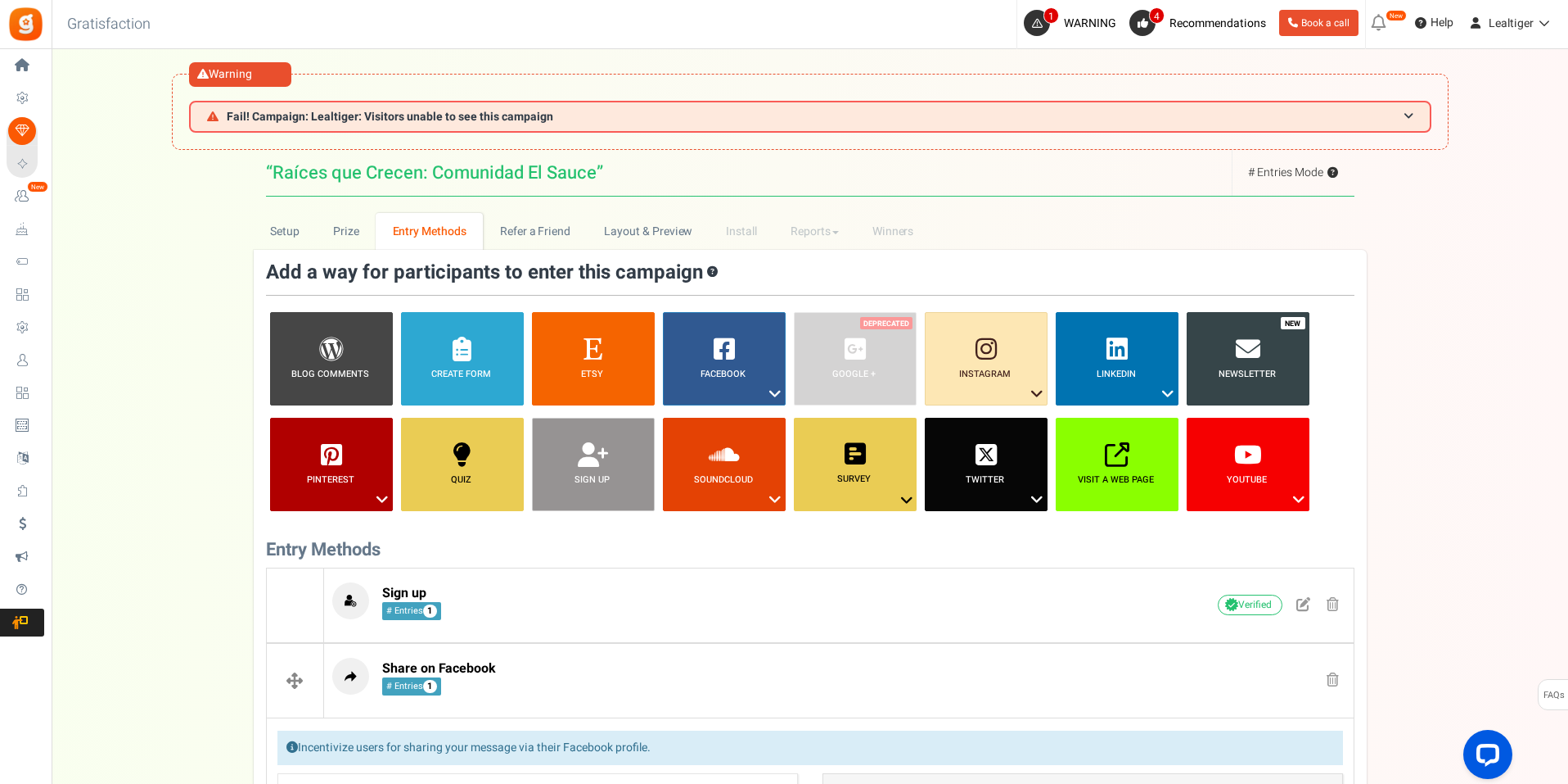
scroll to position [506, 0]
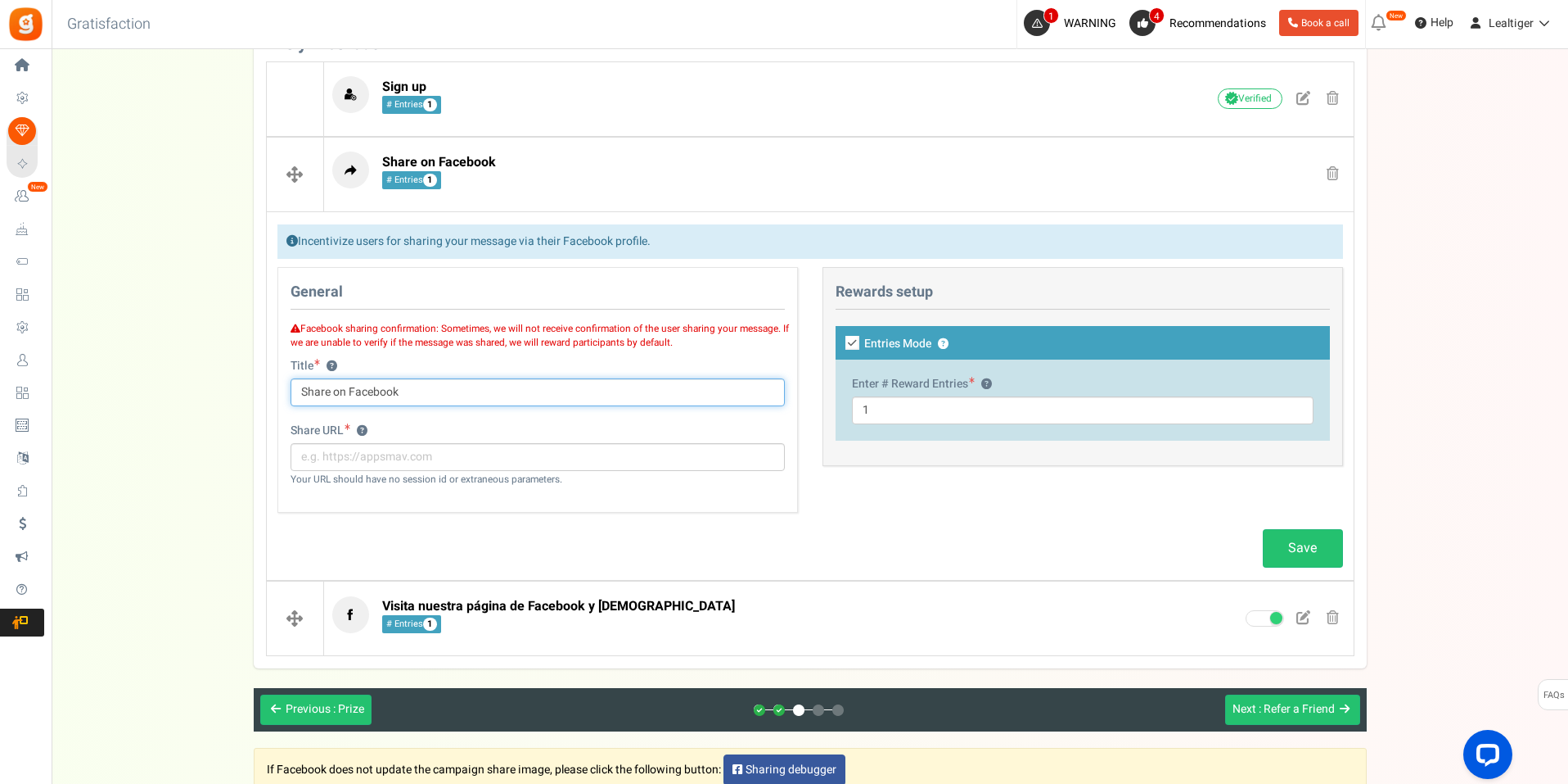
click at [551, 384] on input "Share on Facebook" at bounding box center [537, 393] width 494 height 28
type input "Comparte en Facebook este post"
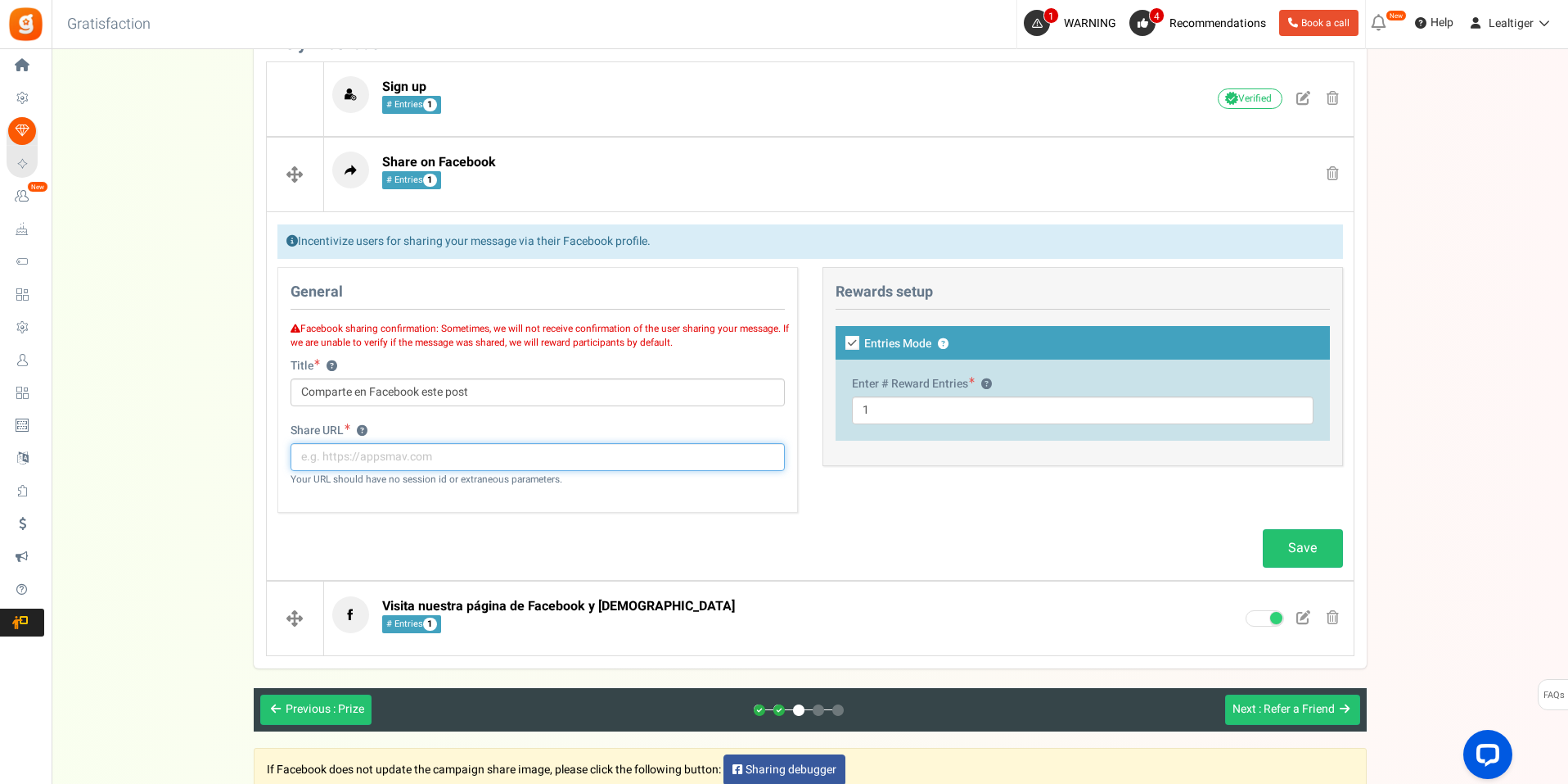
click at [494, 447] on input "text" at bounding box center [537, 457] width 494 height 28
paste input "[URL][DOMAIN_NAME]"
type input "[URL][DOMAIN_NAME]"
click at [1339, 548] on link "Save" at bounding box center [1302, 548] width 80 height 39
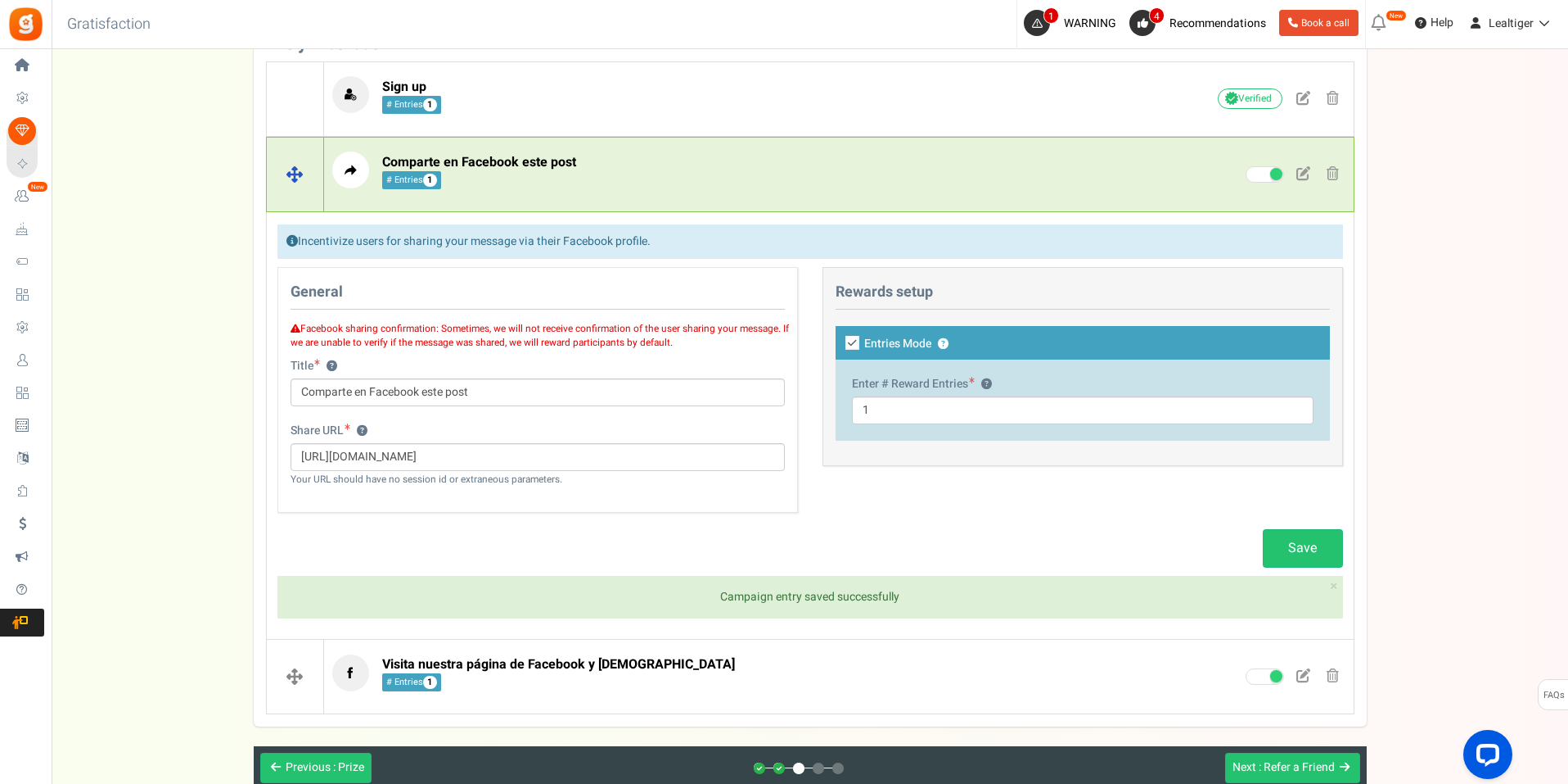
click at [762, 161] on p "Comparte en Facebook este post # Entries 1" at bounding box center [716, 170] width 768 height 37
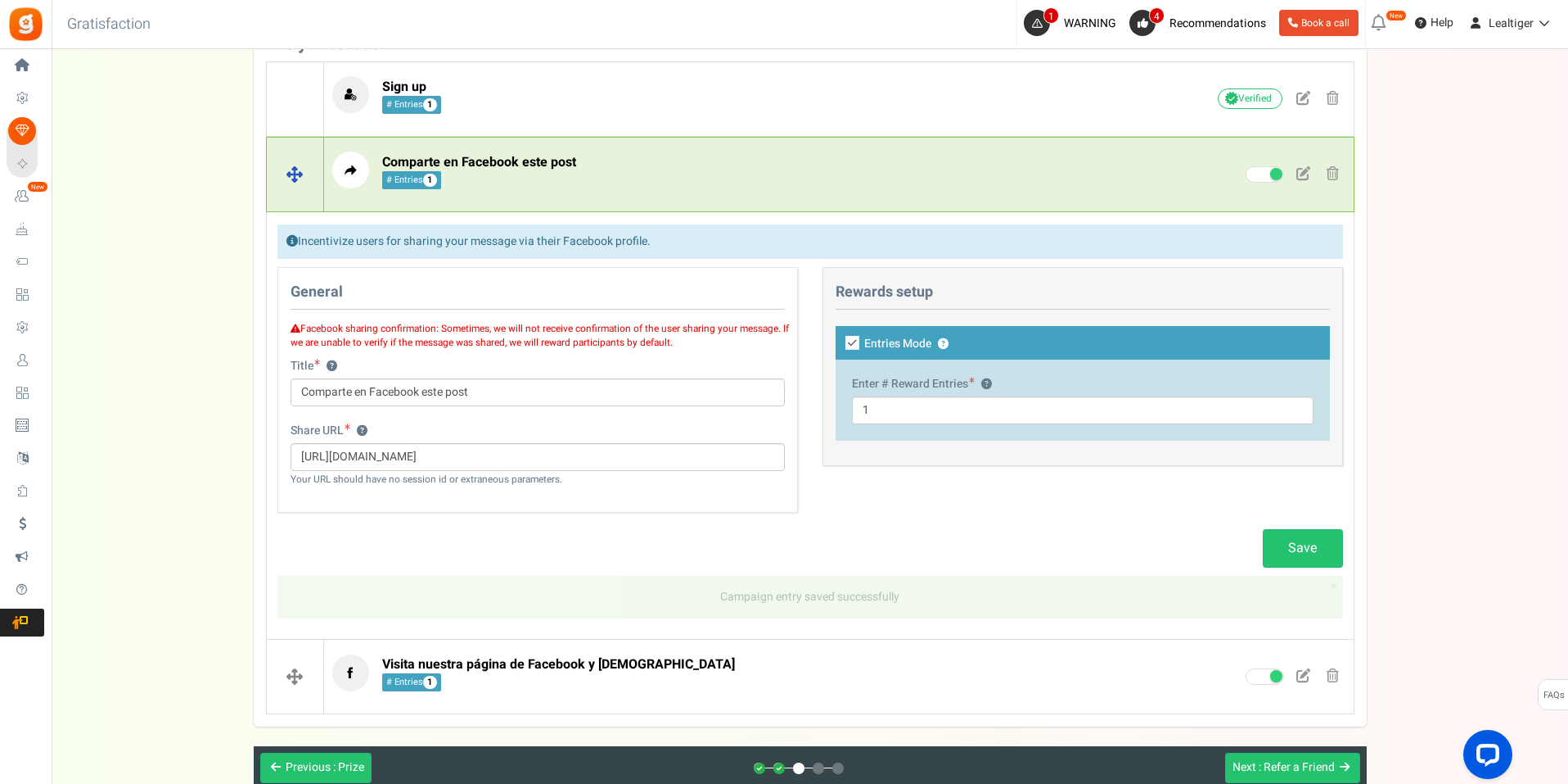
click at [762, 161] on p "Comparte en Facebook este post # Entries 1" at bounding box center [716, 170] width 768 height 37
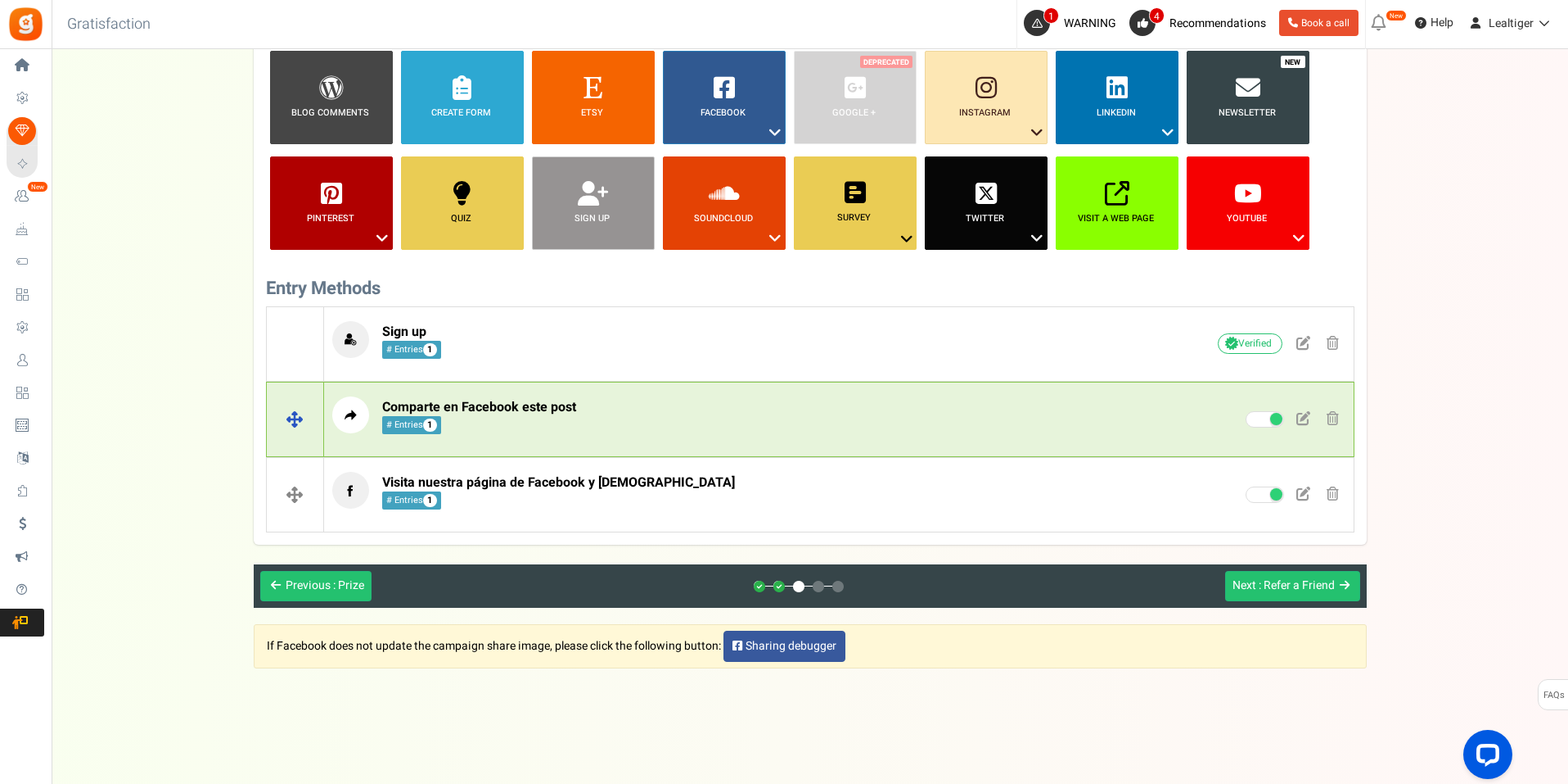
scroll to position [261, 0]
click at [652, 412] on p "Comparte en Facebook este post # Entries 1" at bounding box center [716, 415] width 768 height 37
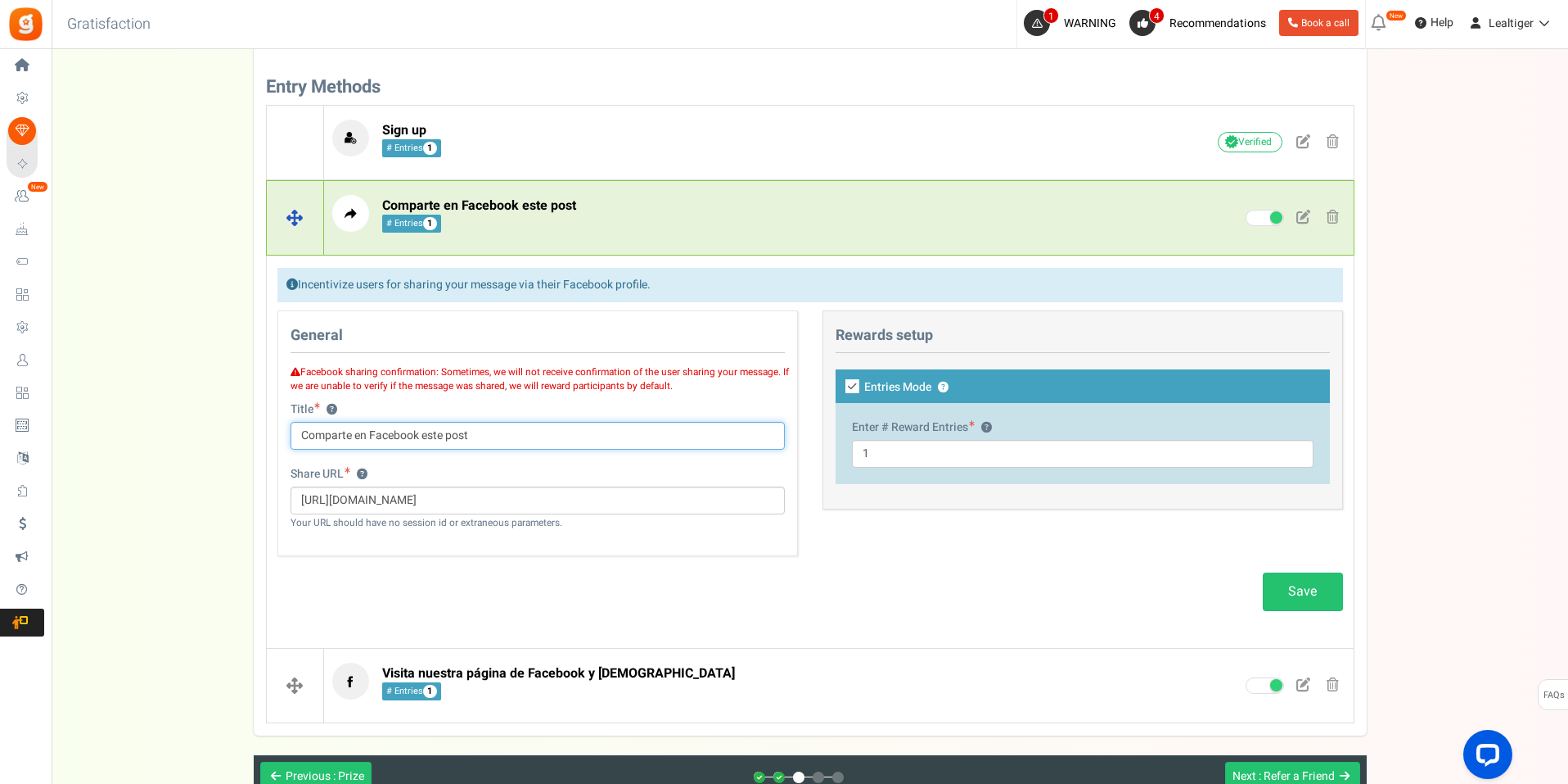
scroll to position [506, 0]
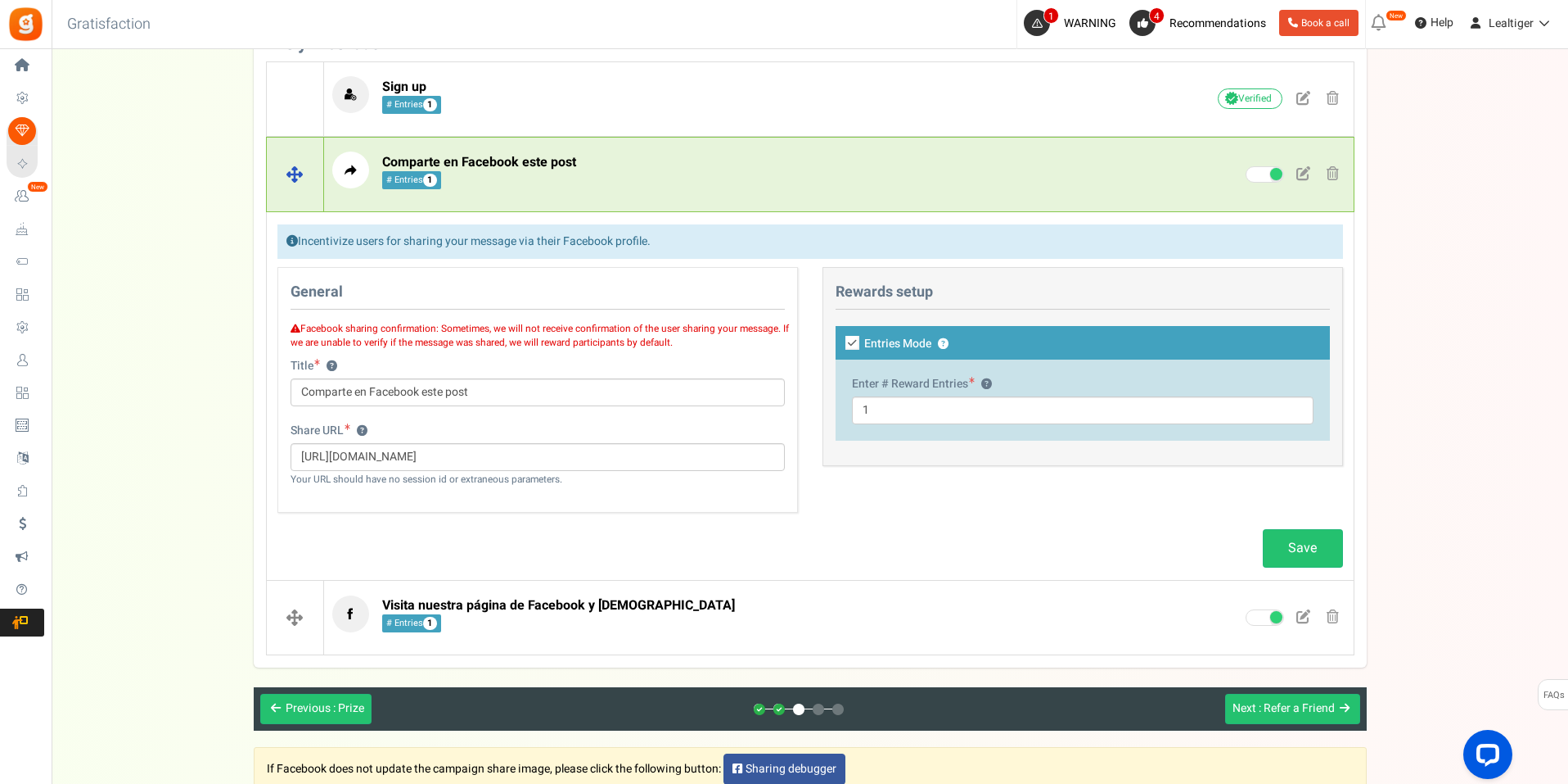
click at [807, 176] on p "Comparte en Facebook este post # Entries 1" at bounding box center [716, 170] width 768 height 37
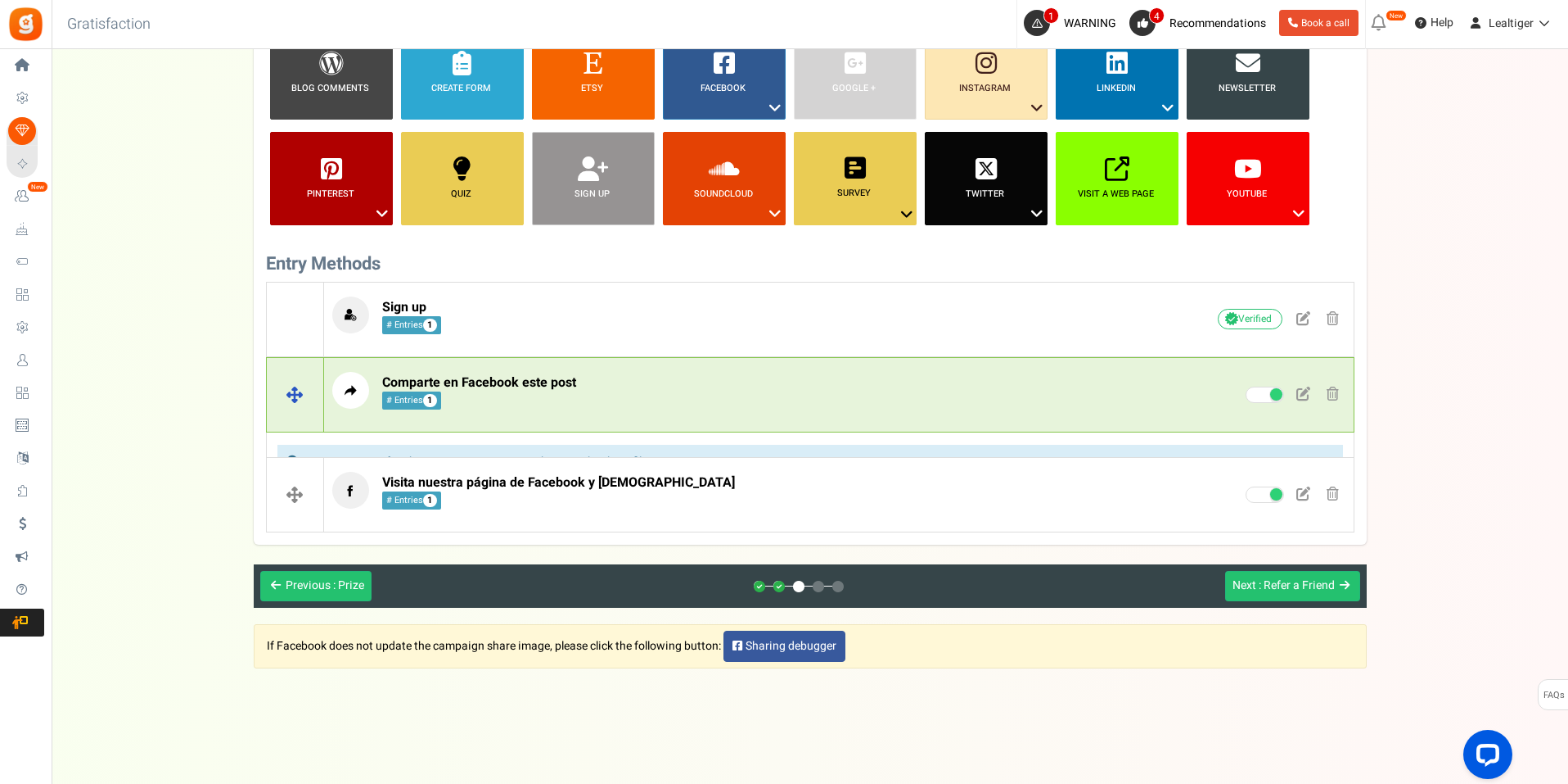
scroll to position [261, 0]
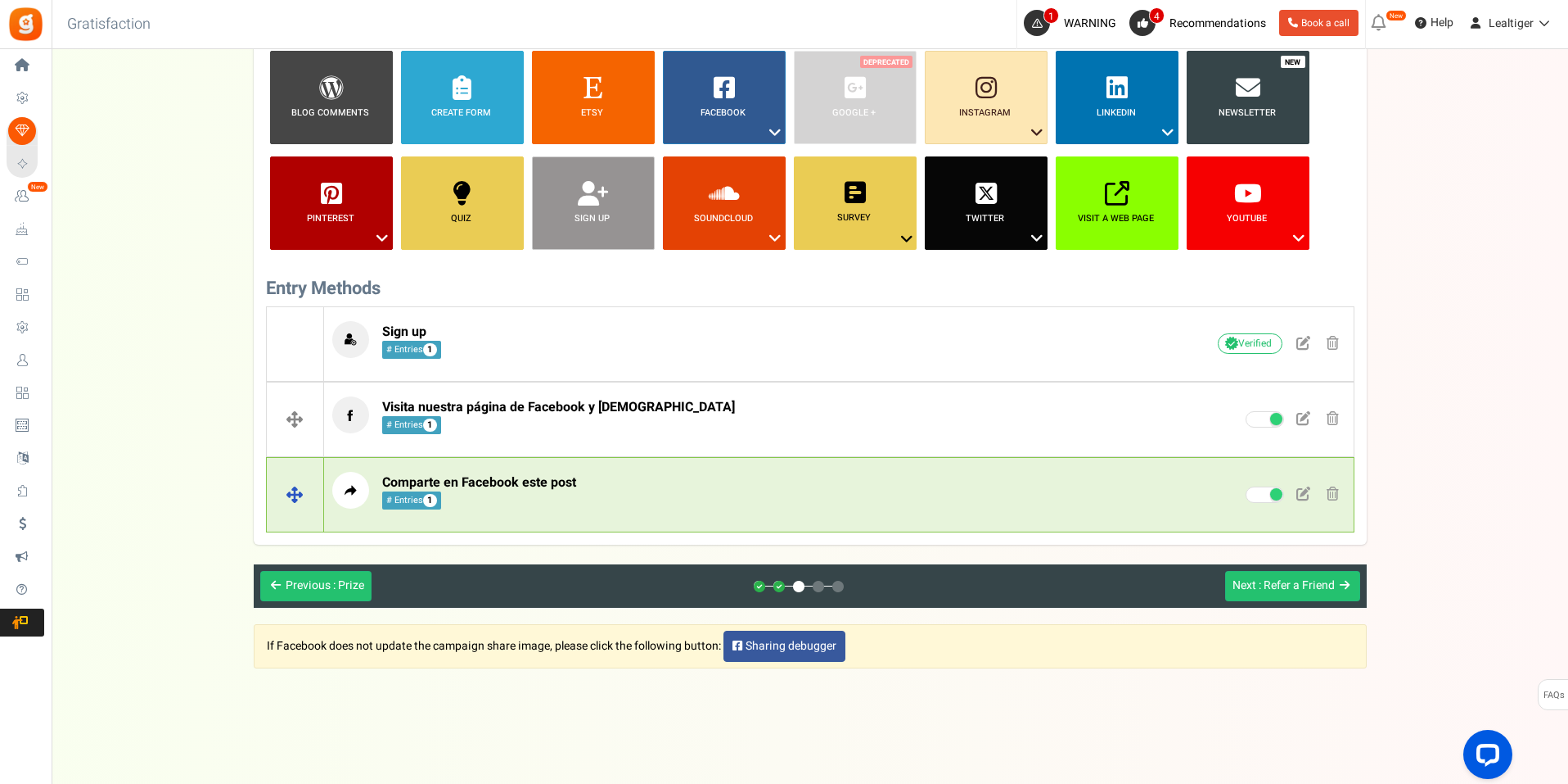
click at [660, 478] on p "Comparte en Facebook este post # Entries 1" at bounding box center [716, 490] width 768 height 37
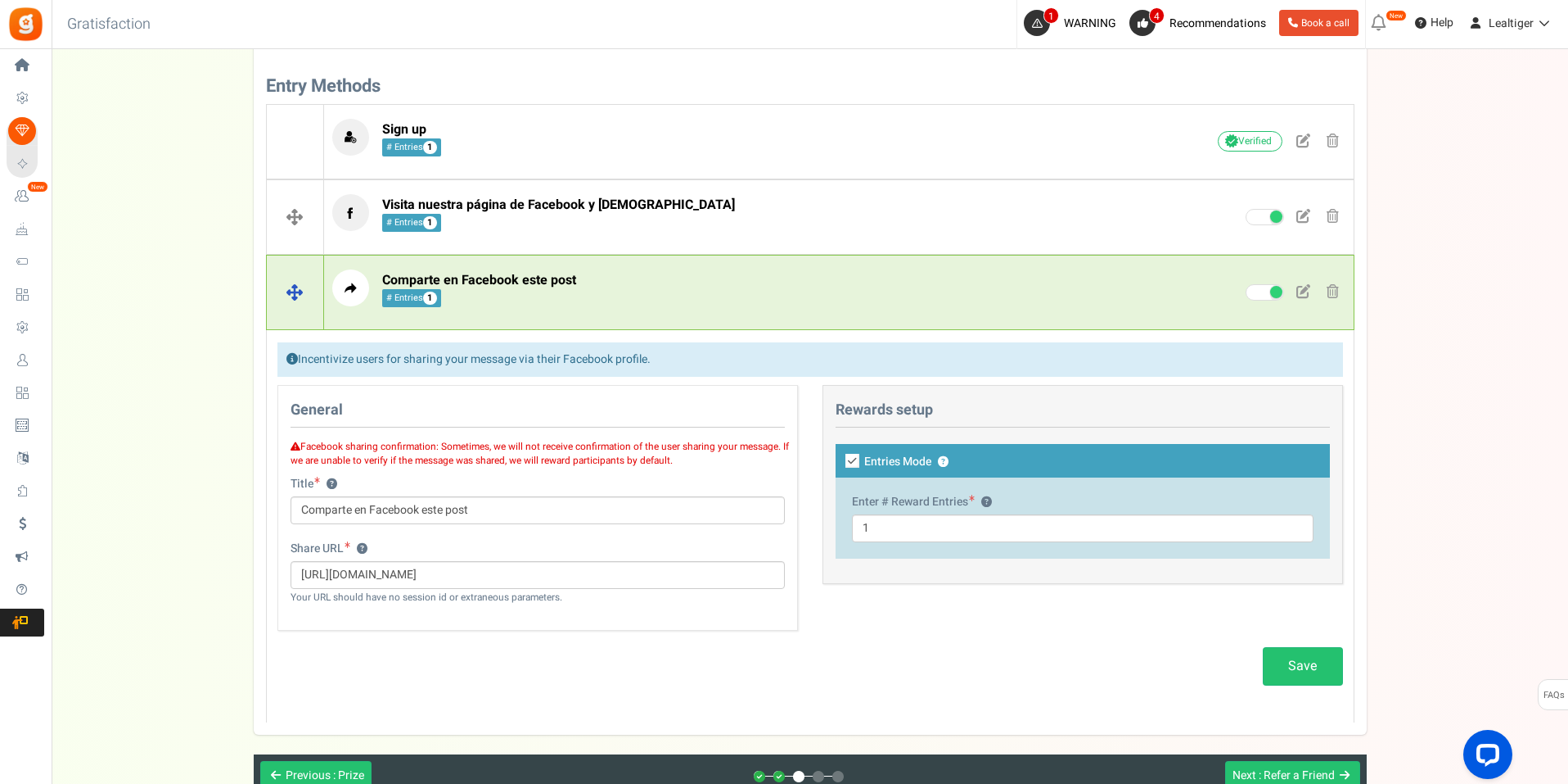
scroll to position [506, 0]
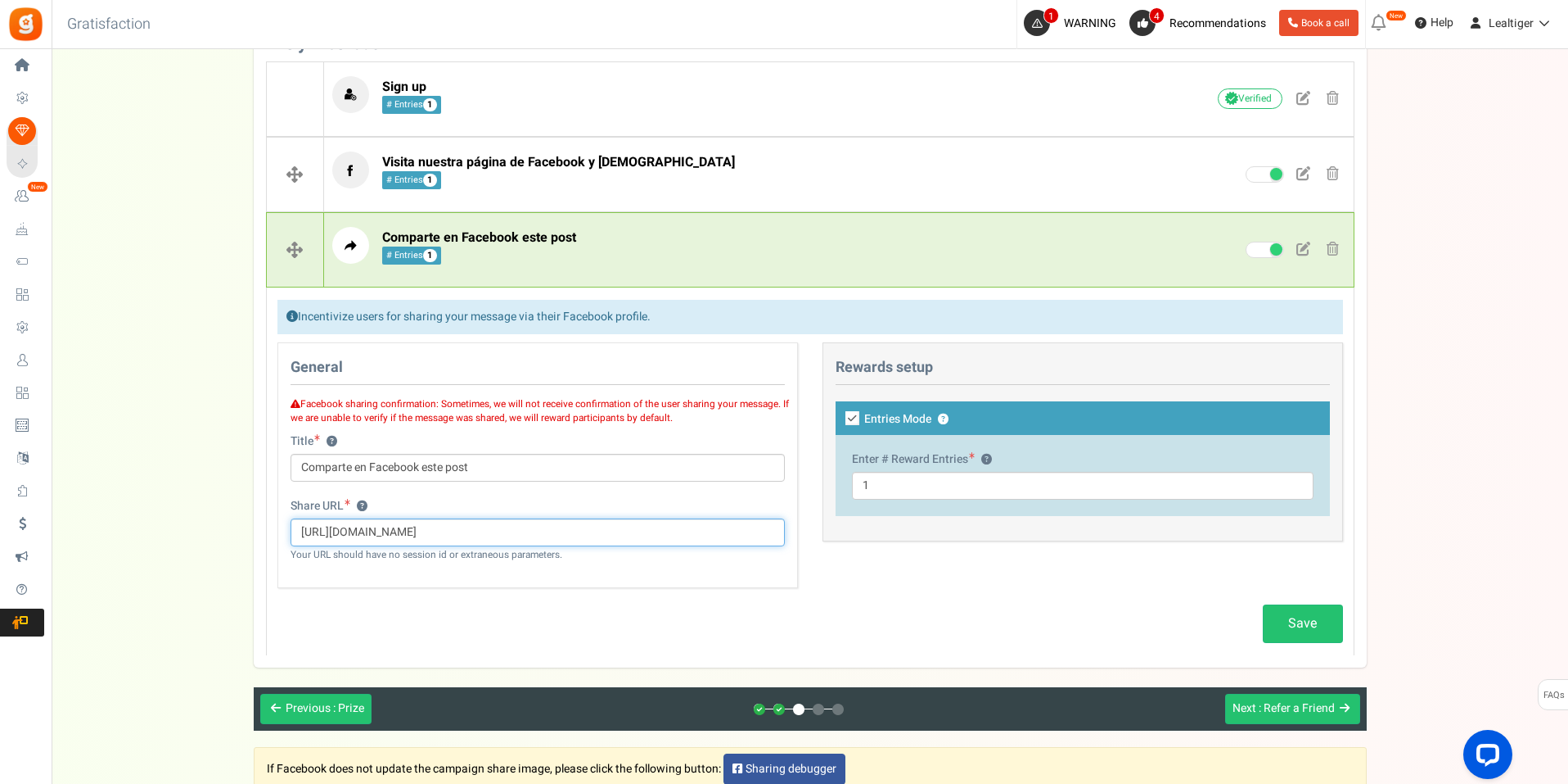
click at [566, 535] on input "[URL][DOMAIN_NAME]" at bounding box center [537, 532] width 494 height 28
click at [566, 533] on input "[URL][DOMAIN_NAME]" at bounding box center [537, 532] width 494 height 28
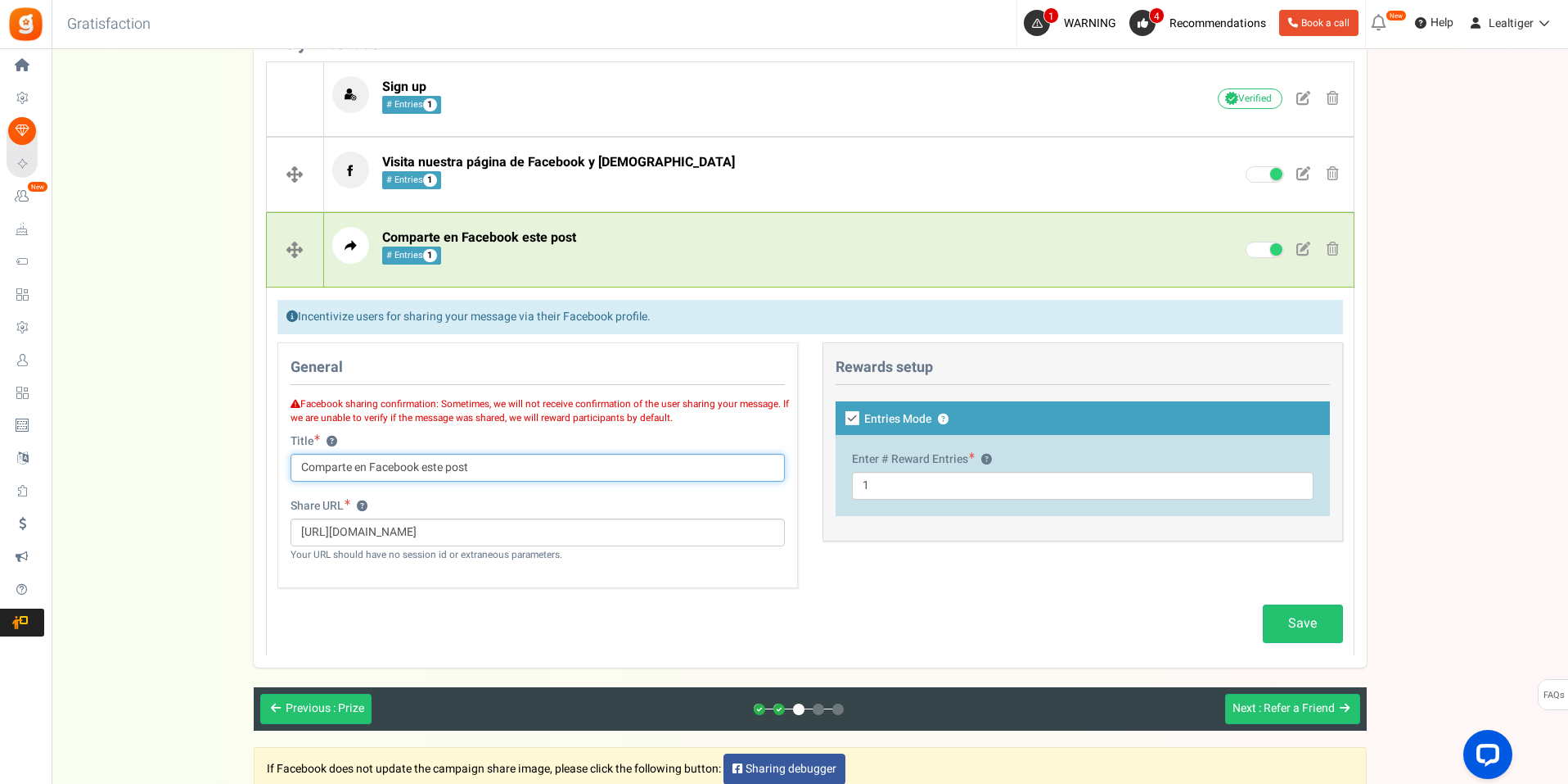
click at [300, 468] on input "Comparte en Facebook este post" at bounding box center [537, 468] width 494 height 28
type input "Comenta y comparte este post en Facebook"
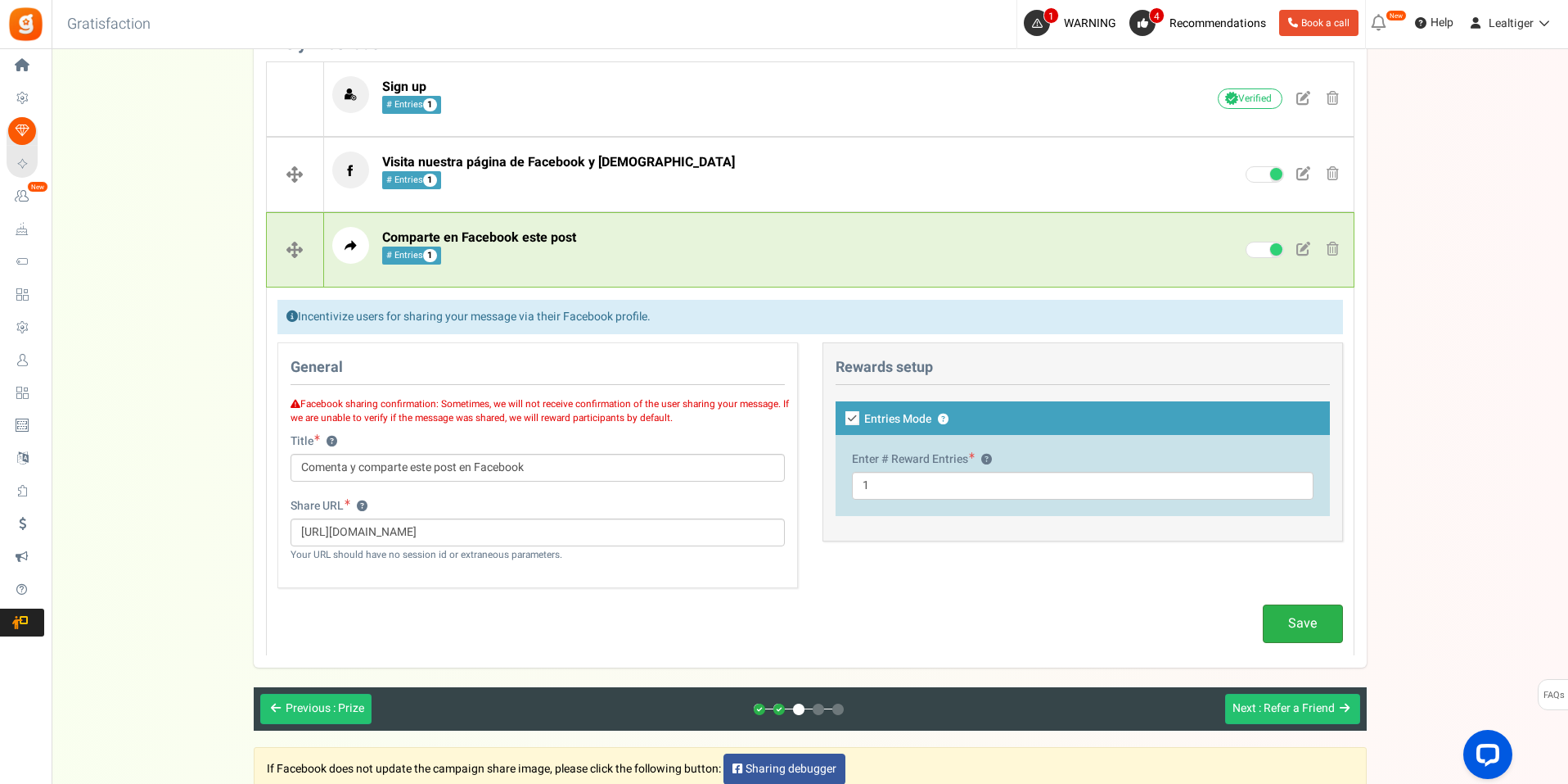
click at [1315, 627] on link "Save" at bounding box center [1302, 623] width 80 height 39
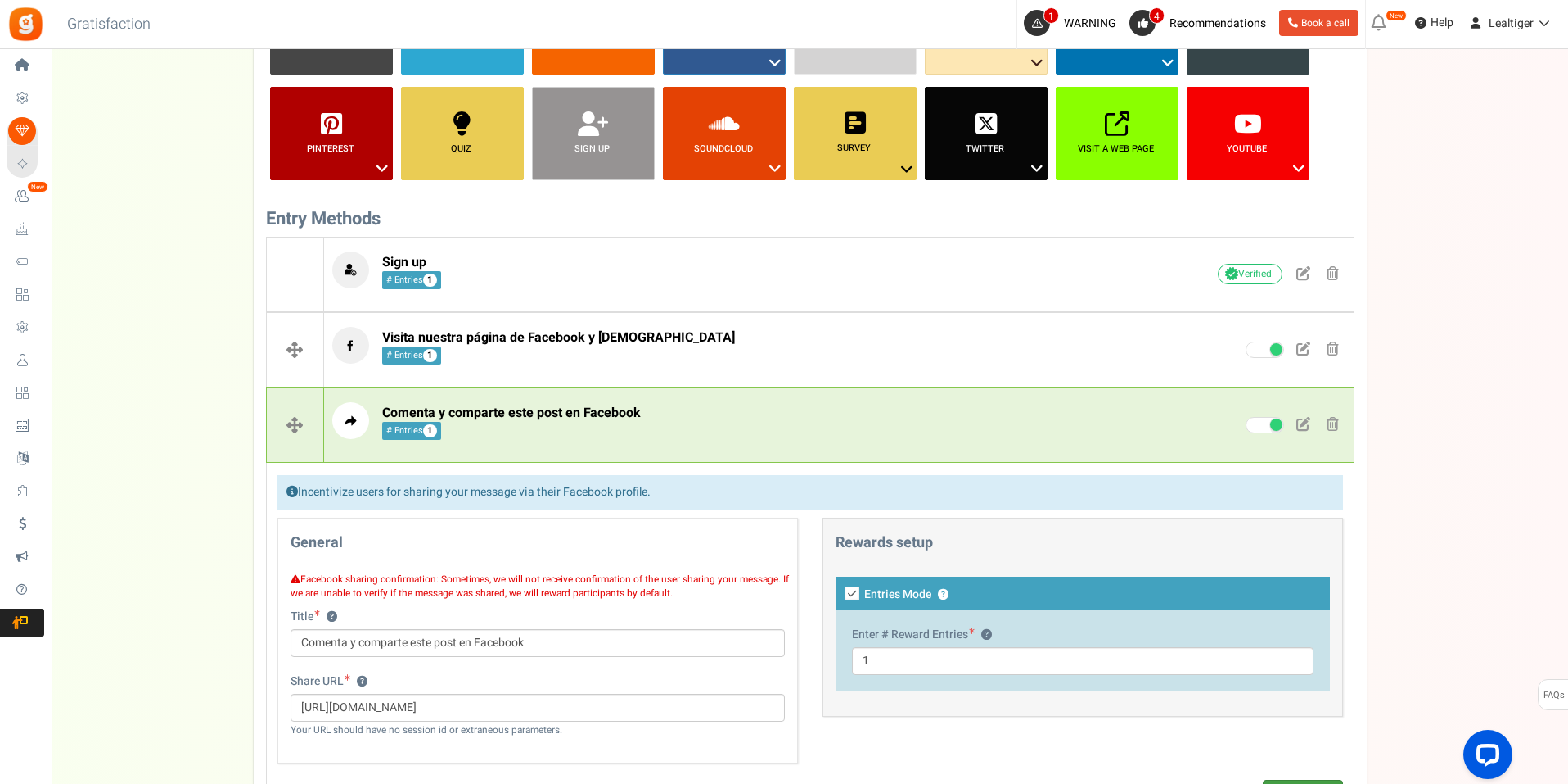
scroll to position [260, 0]
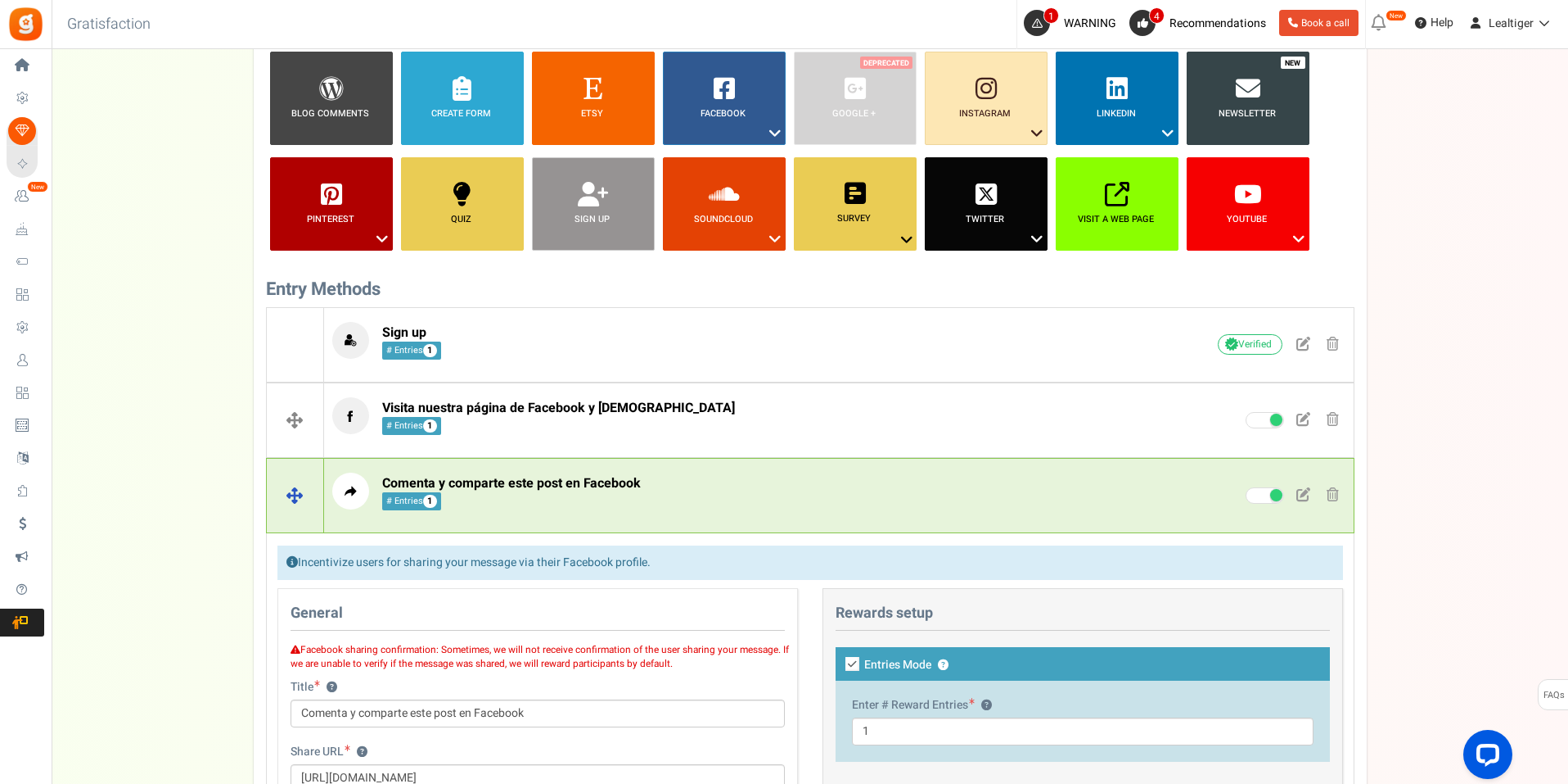
click at [686, 510] on div "Comenta y comparte este post en Facebook # Entries 1 Unverified Due to platform…" at bounding box center [838, 495] width 1030 height 62
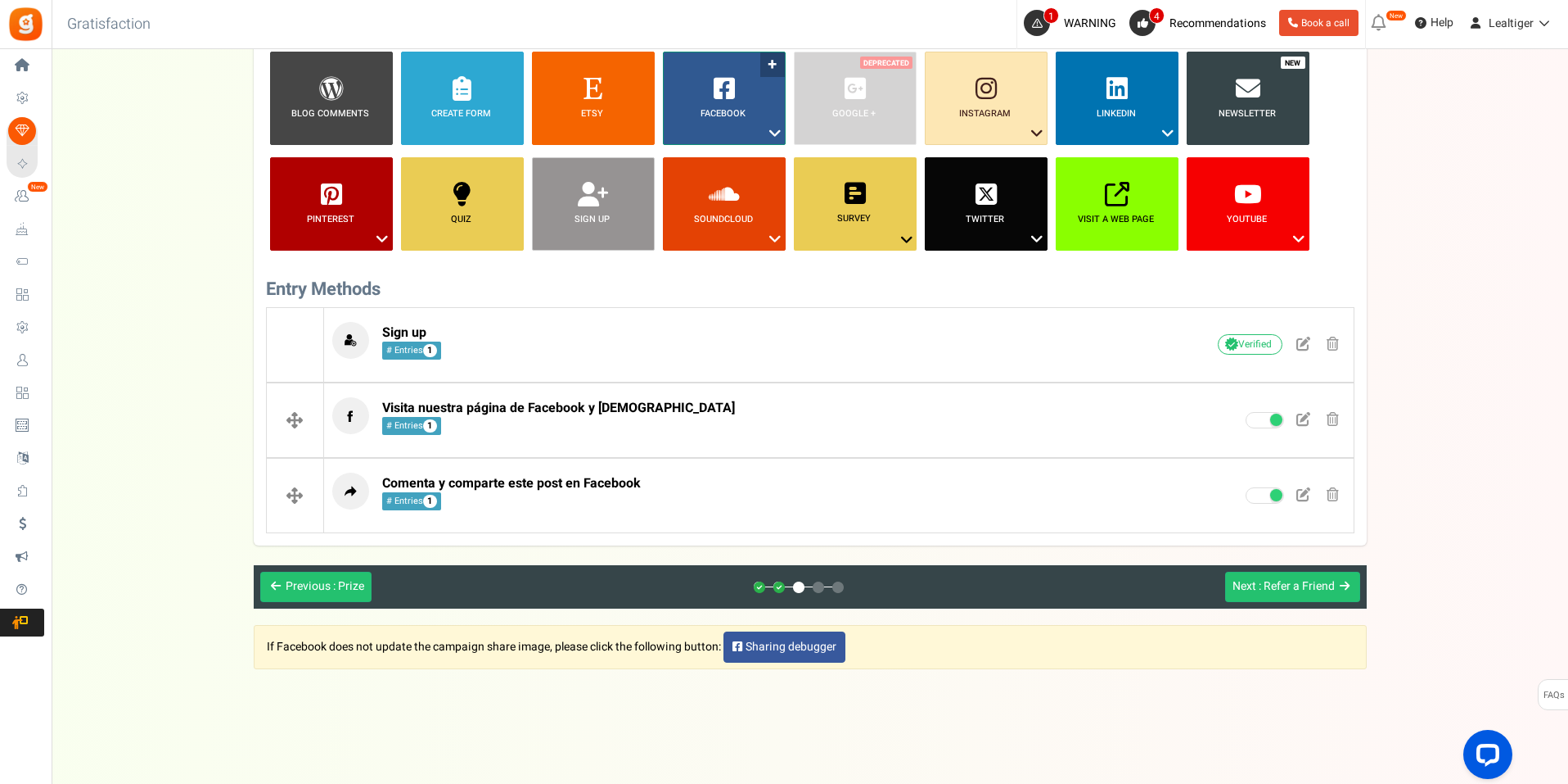
click at [776, 130] on icon at bounding box center [775, 133] width 19 height 21
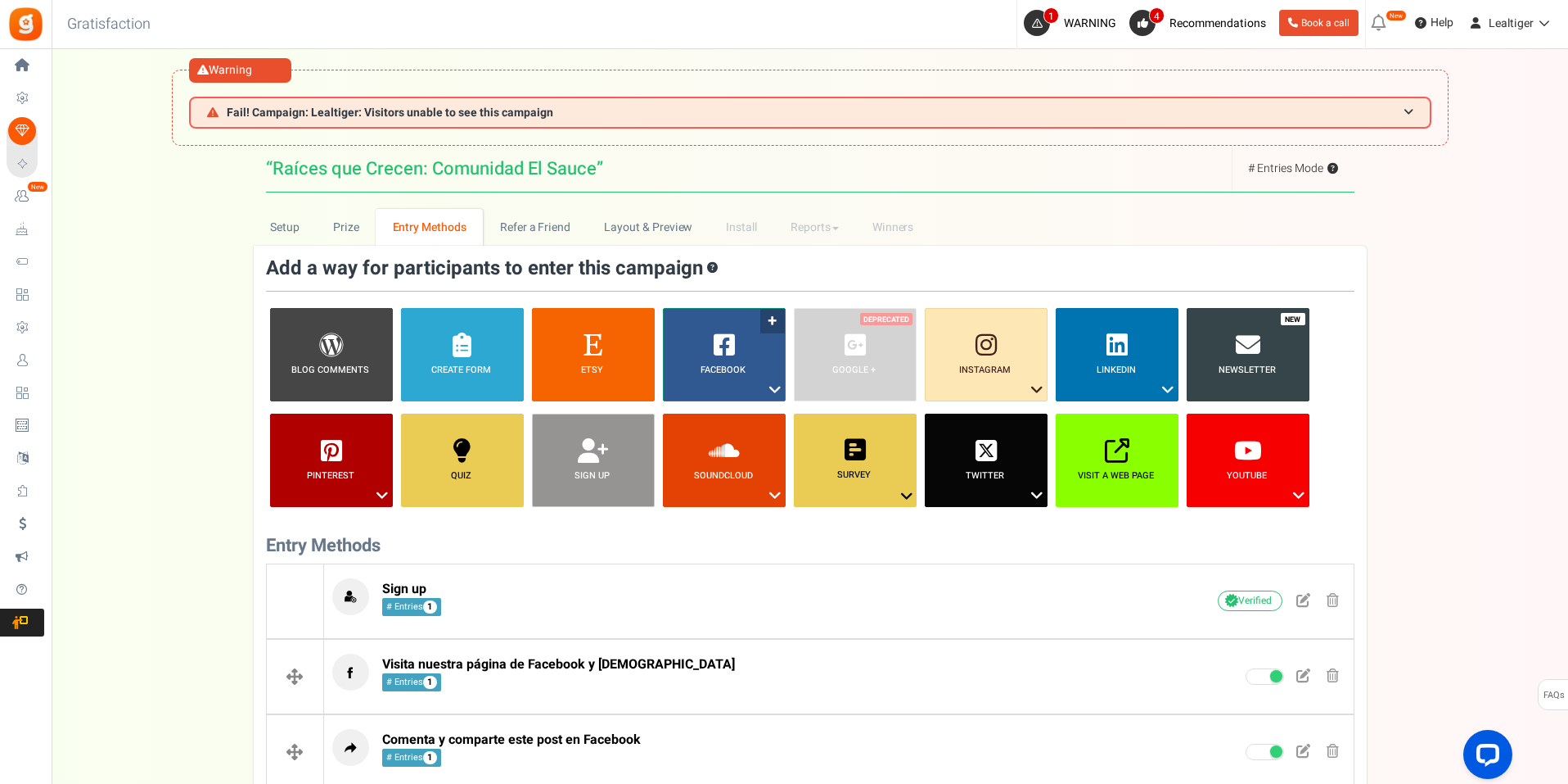
scroll to position [0, 0]
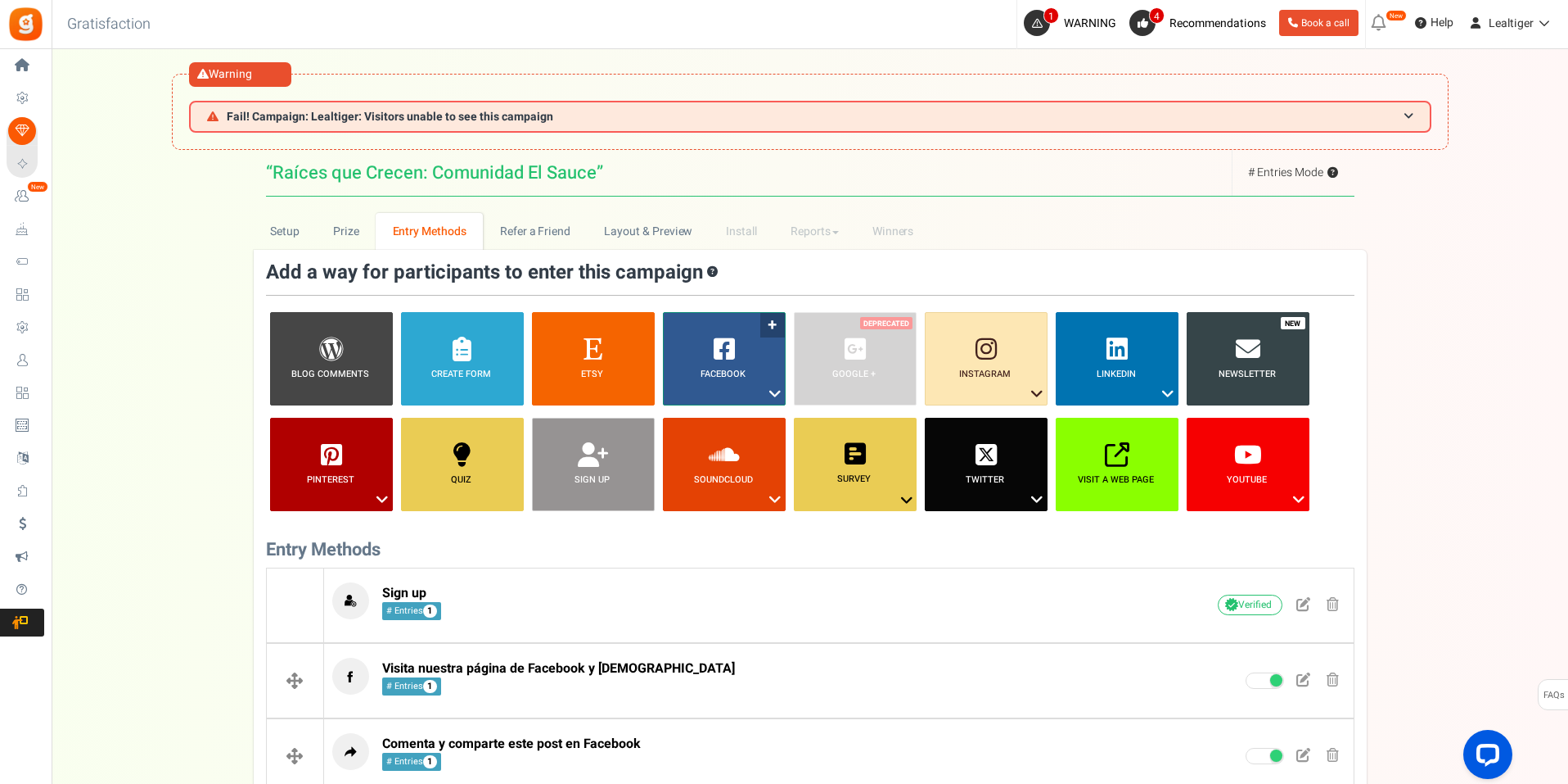
click at [770, 394] on icon at bounding box center [775, 394] width 19 height 21
click at [737, 444] on link "Share on Facebook" at bounding box center [712, 443] width 107 height 20
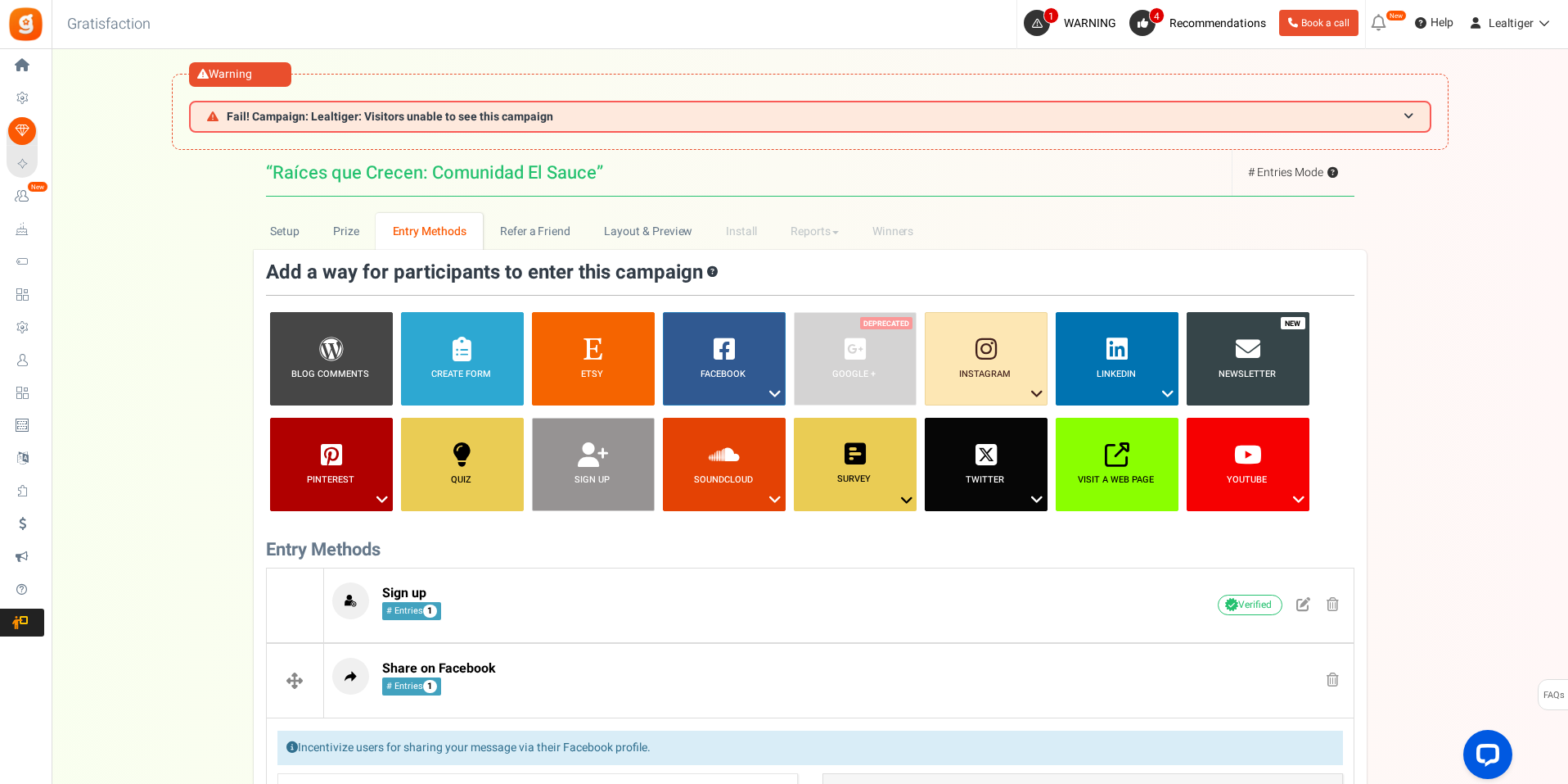
scroll to position [506, 0]
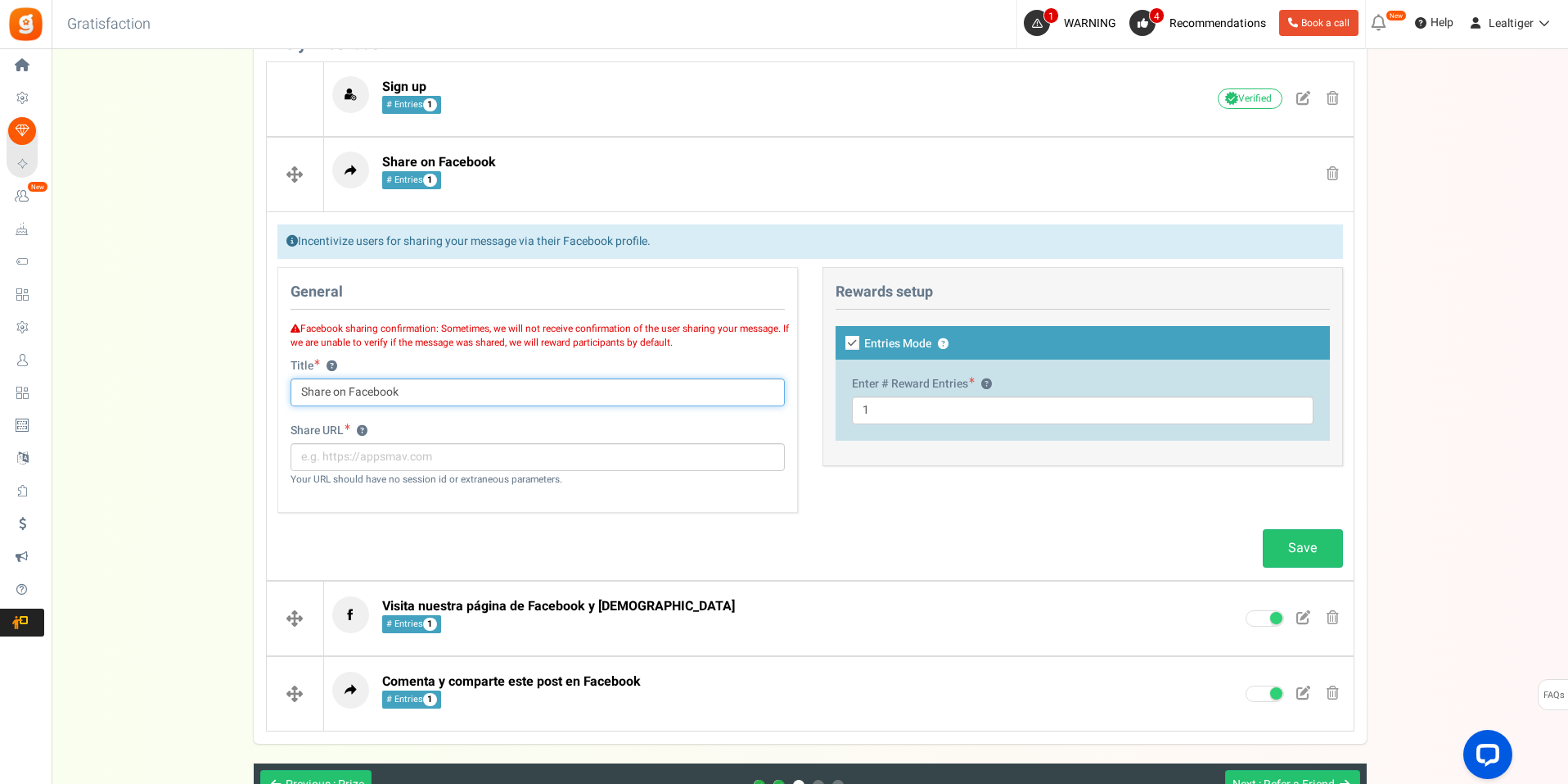
click at [459, 390] on input "Share on Facebook" at bounding box center [537, 393] width 494 height 28
type input "[PERSON_NAME] un me gusta y comenta este post de Facebook"
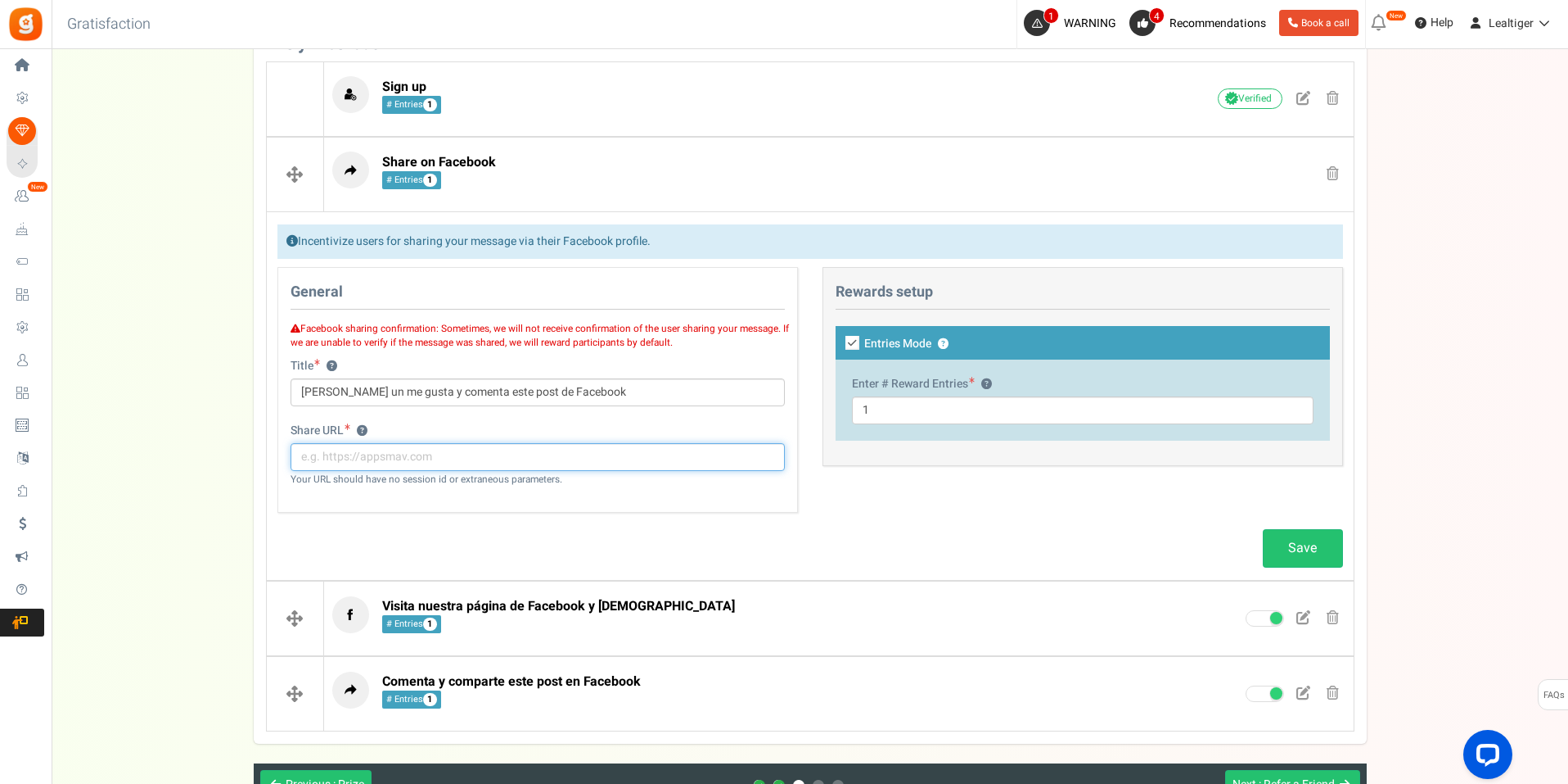
click at [416, 461] on input "text" at bounding box center [537, 457] width 494 height 28
paste input "[URL][DOMAIN_NAME]"
type input "[URL][DOMAIN_NAME]"
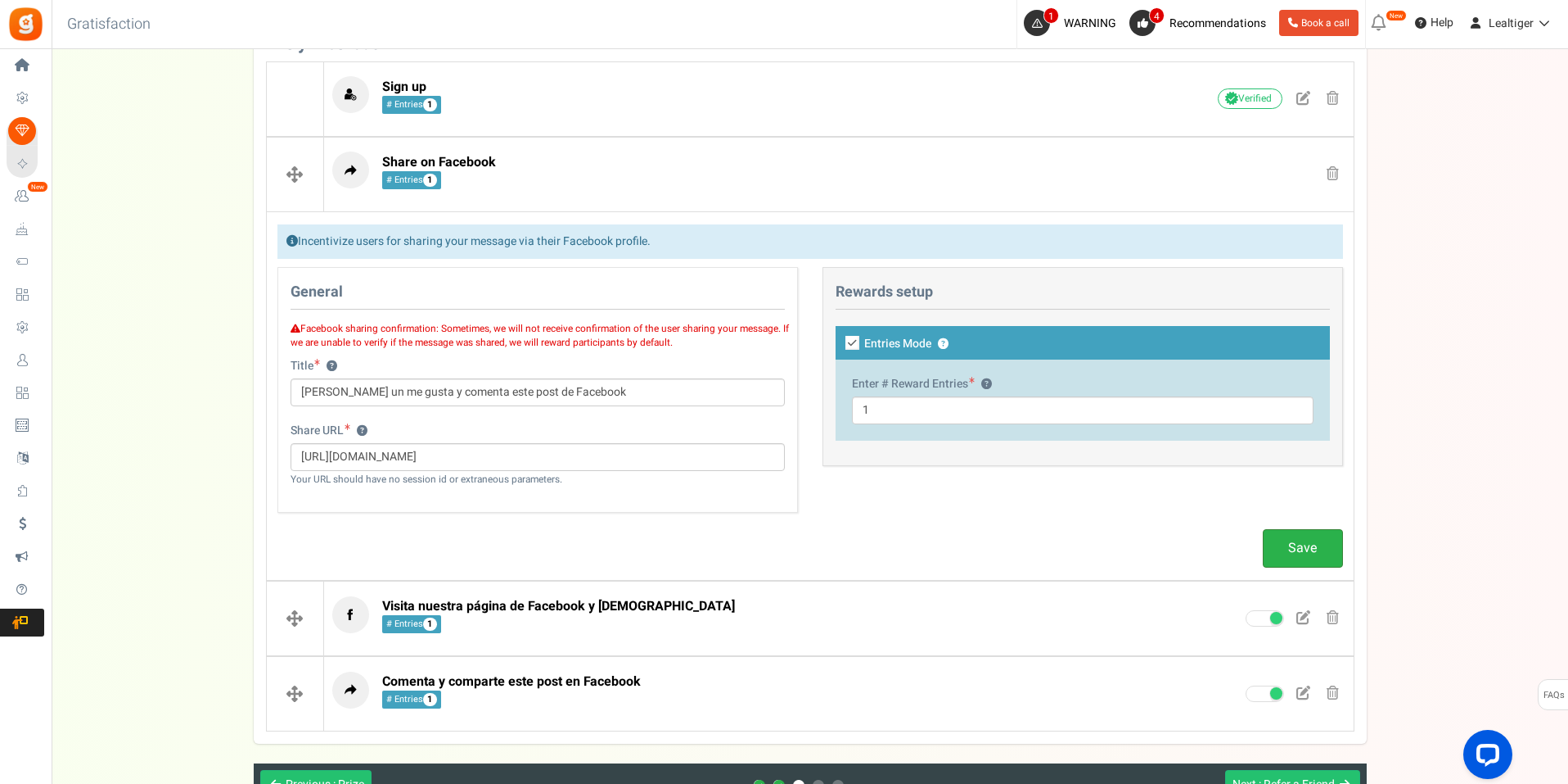
click at [1296, 551] on link "Save" at bounding box center [1302, 548] width 80 height 39
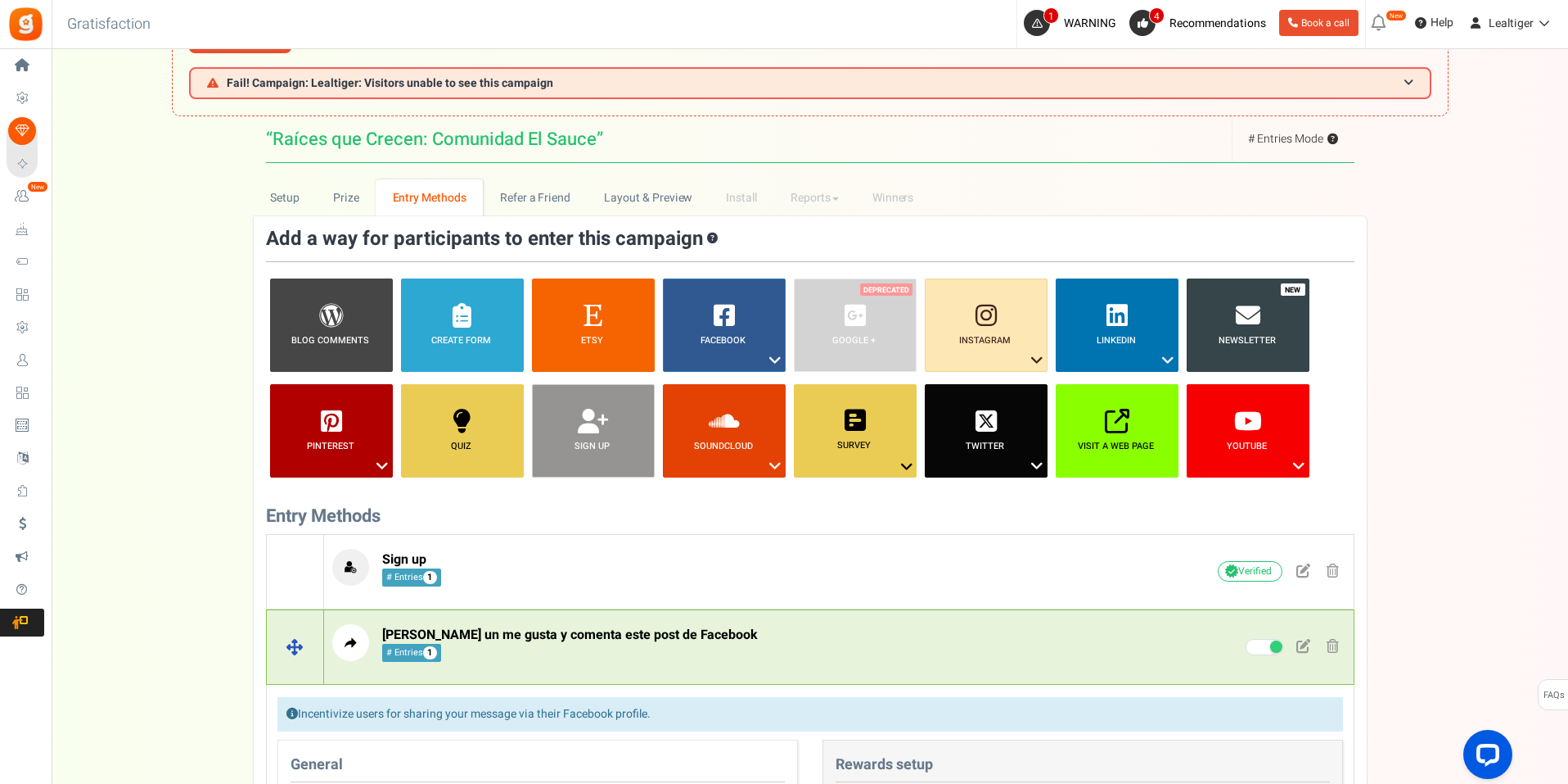
scroll to position [178, 0]
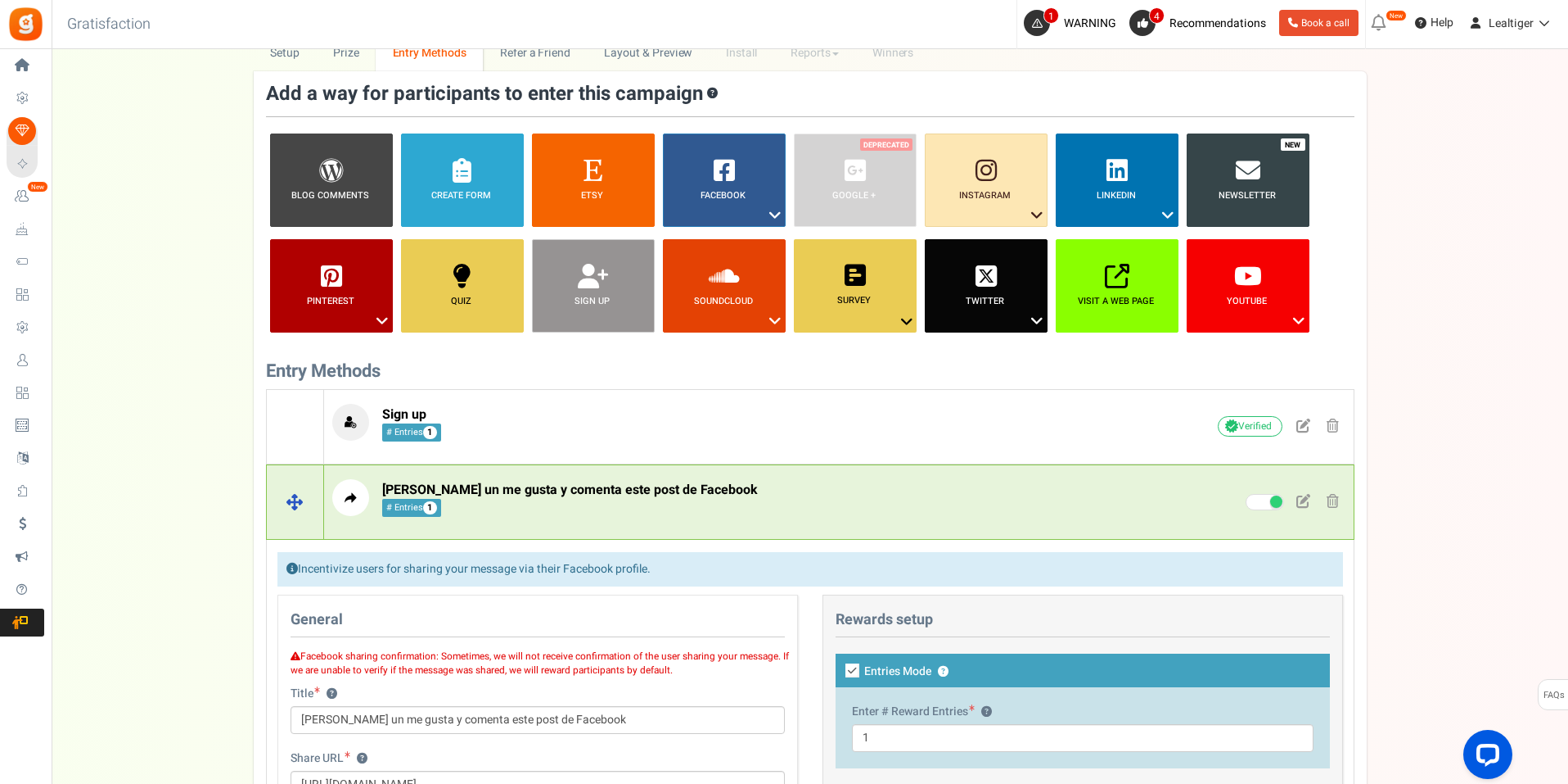
click at [536, 481] on span "[PERSON_NAME] un me gusta y comenta este post de Facebook" at bounding box center [570, 490] width 376 height 19
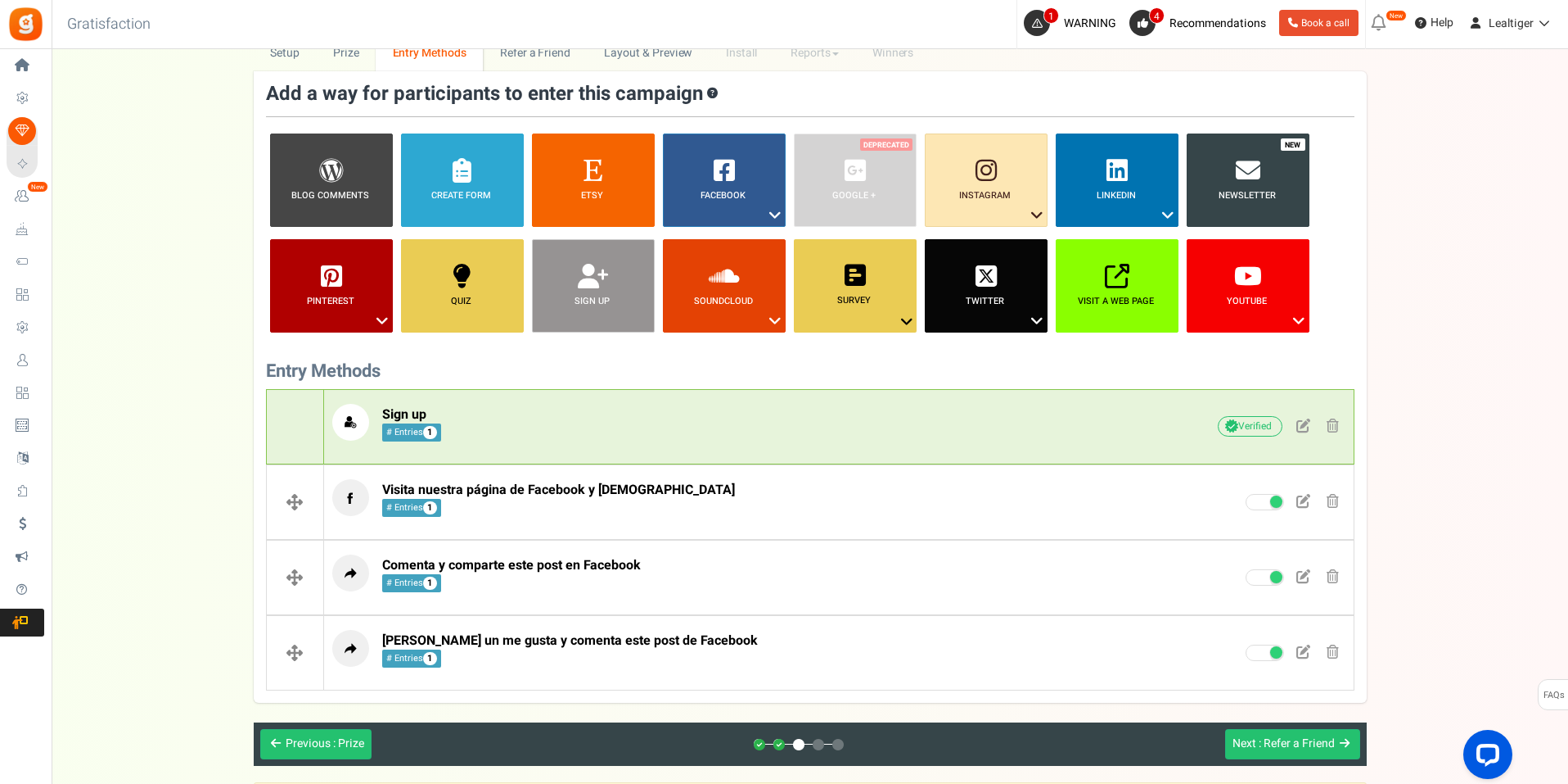
click at [818, 401] on div "Sign up # Entries 1 Unverified Due to platform policies, we cannot verify if th…" at bounding box center [838, 426] width 1030 height 62
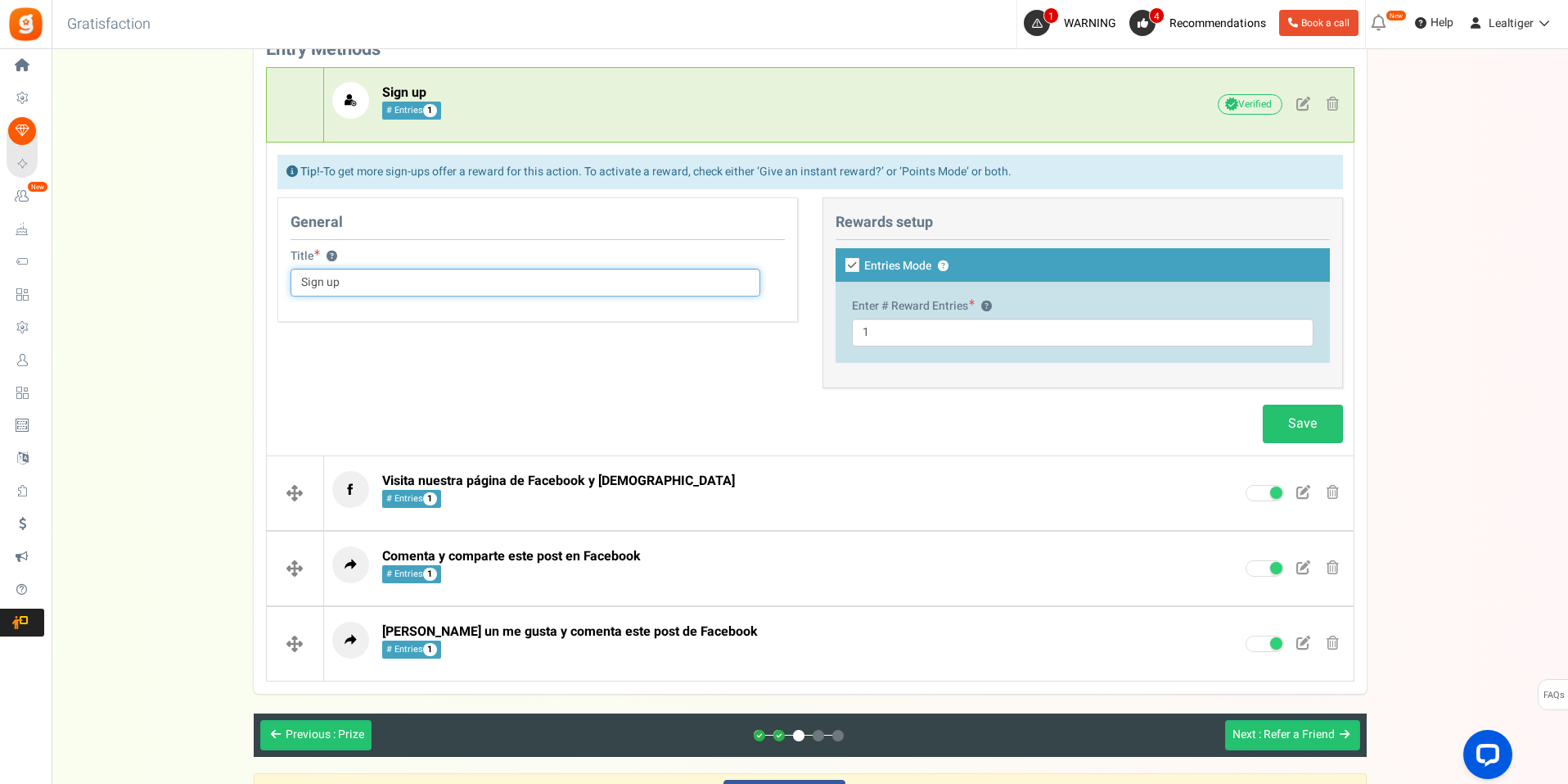
scroll to position [506, 0]
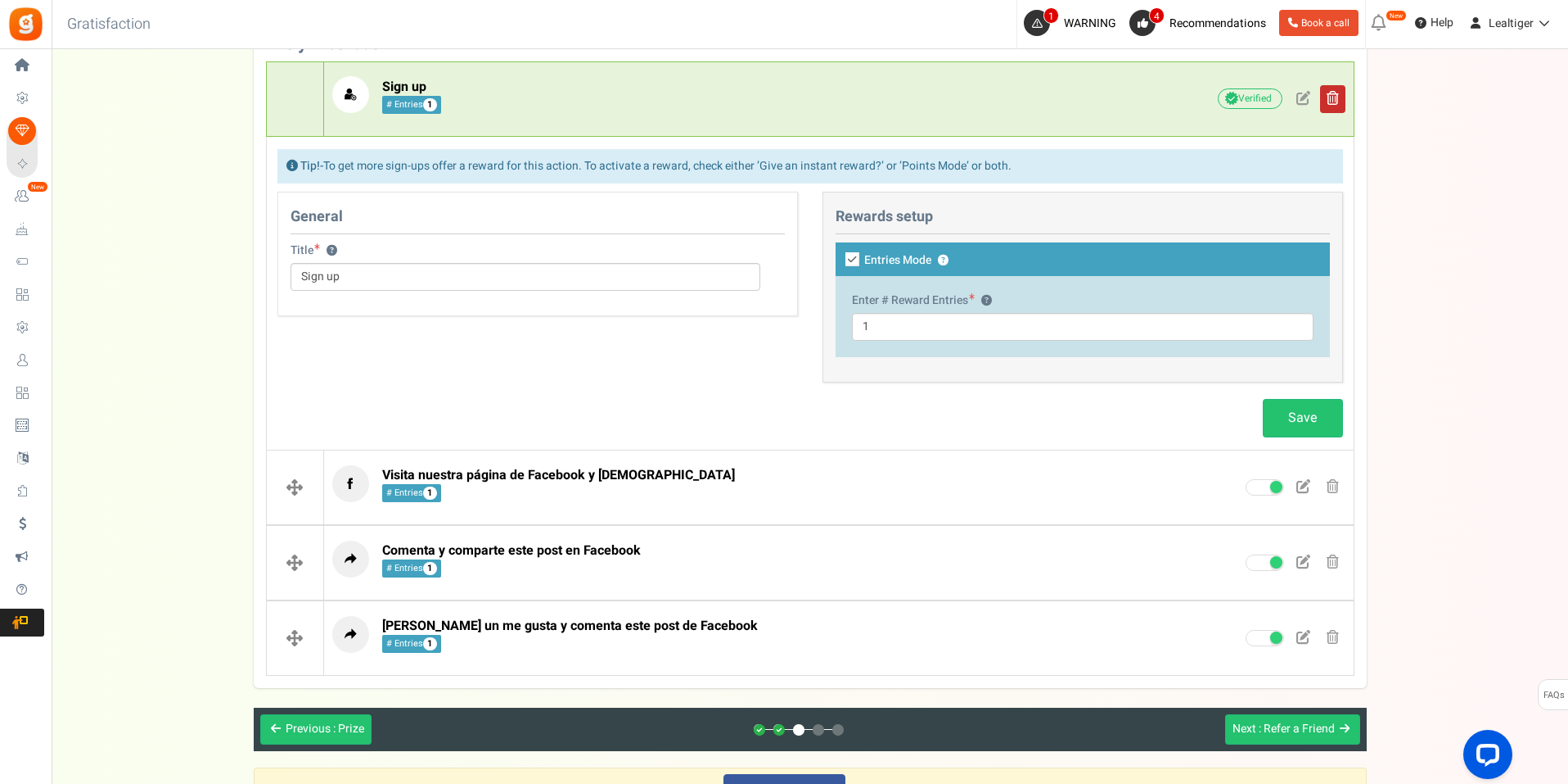
click at [1339, 94] on link at bounding box center [1332, 99] width 26 height 28
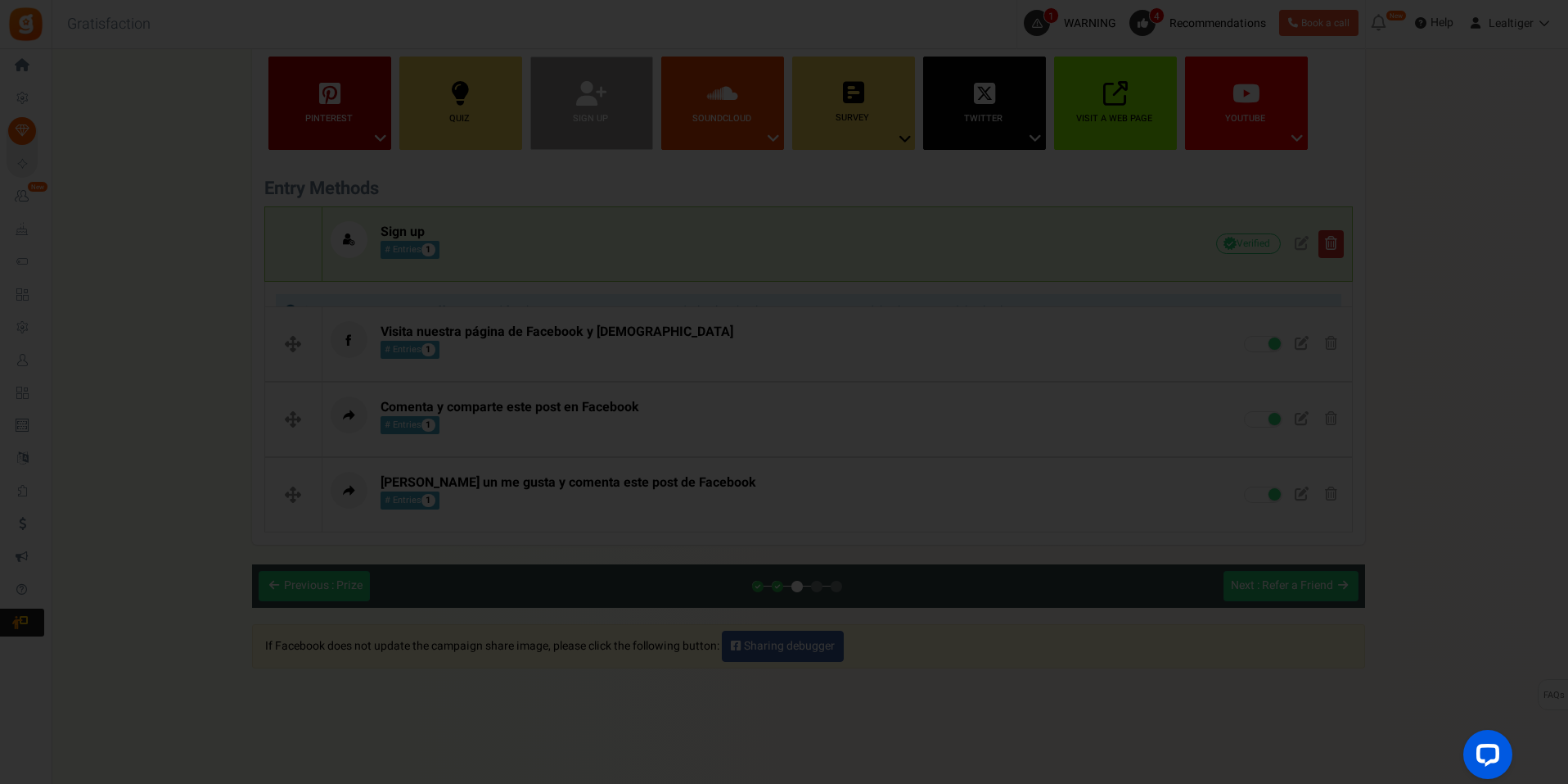
scroll to position [0, 0]
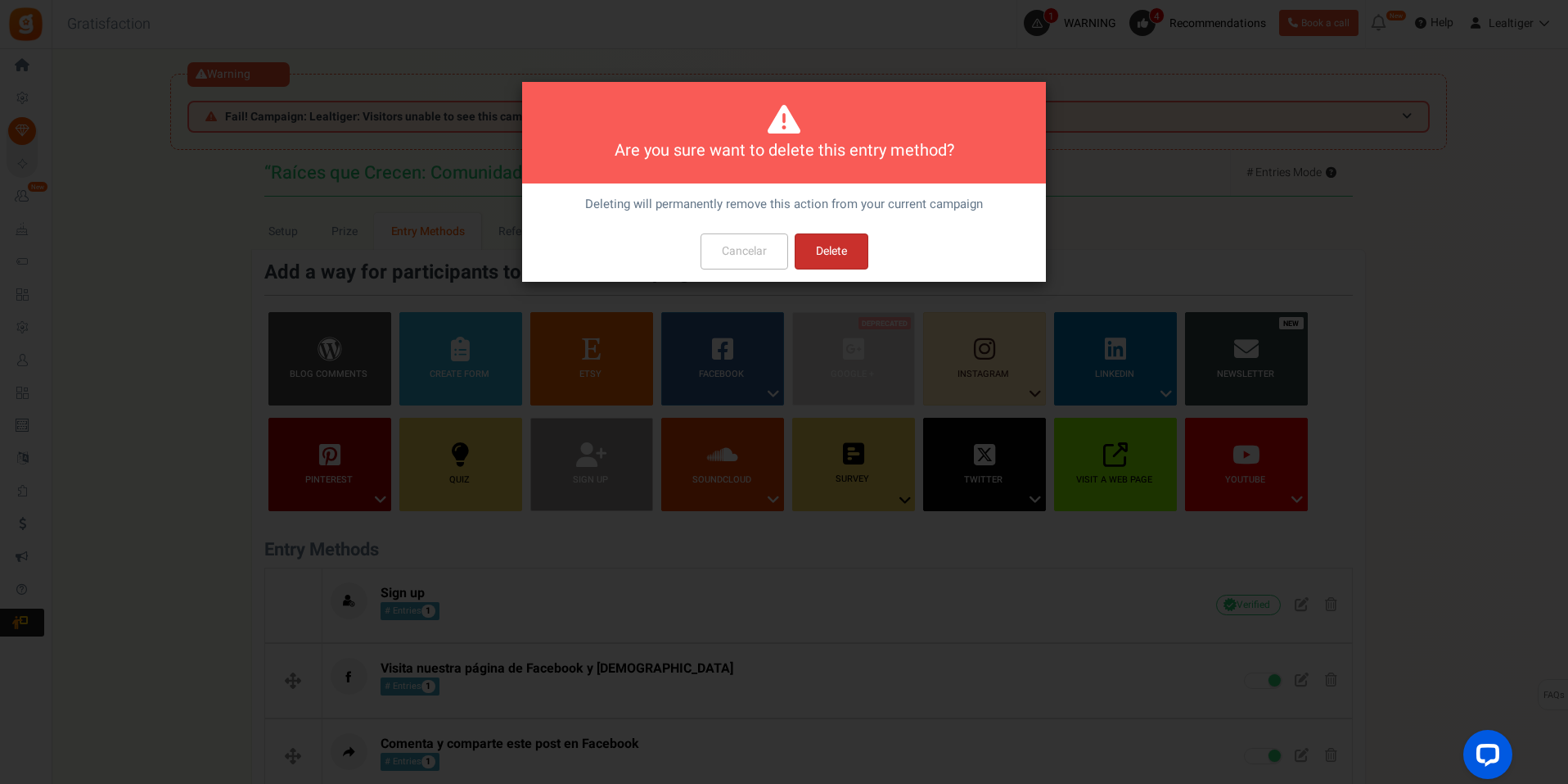
click at [817, 256] on button "Delete" at bounding box center [831, 251] width 73 height 36
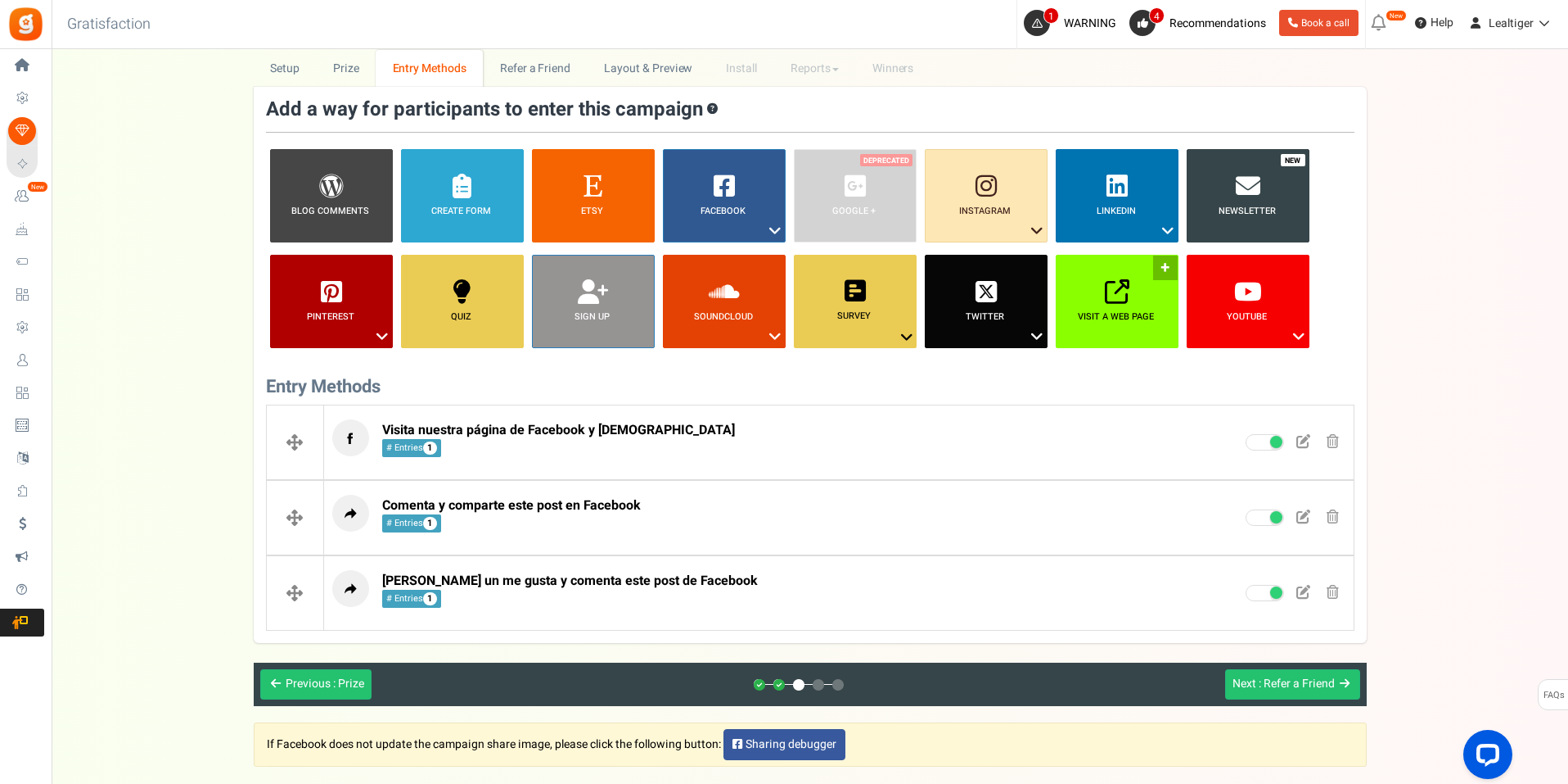
scroll to position [163, 0]
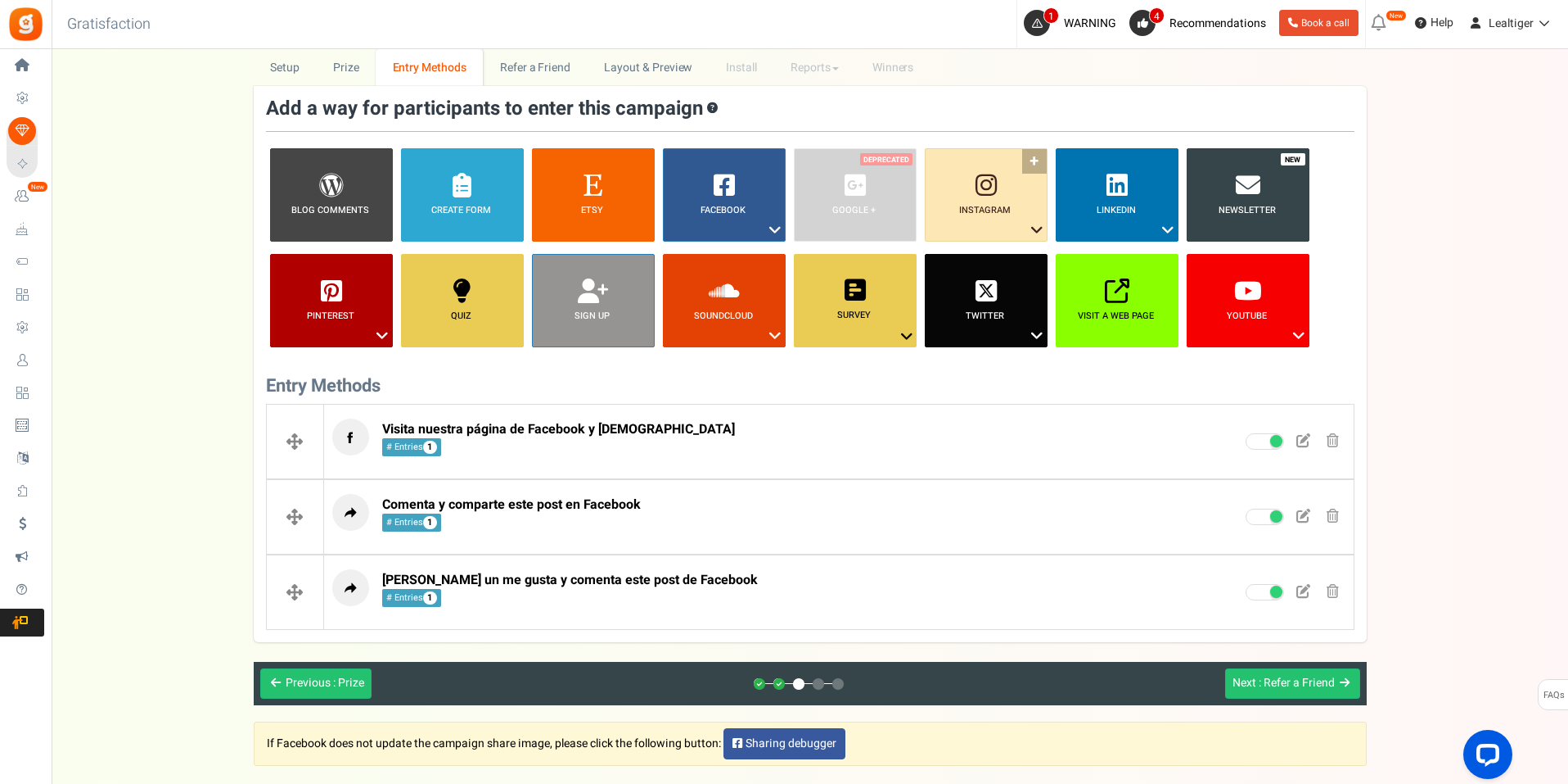
click at [1030, 231] on icon at bounding box center [1037, 230] width 19 height 21
click at [991, 255] on link "Follow on Instagram" at bounding box center [973, 260] width 107 height 20
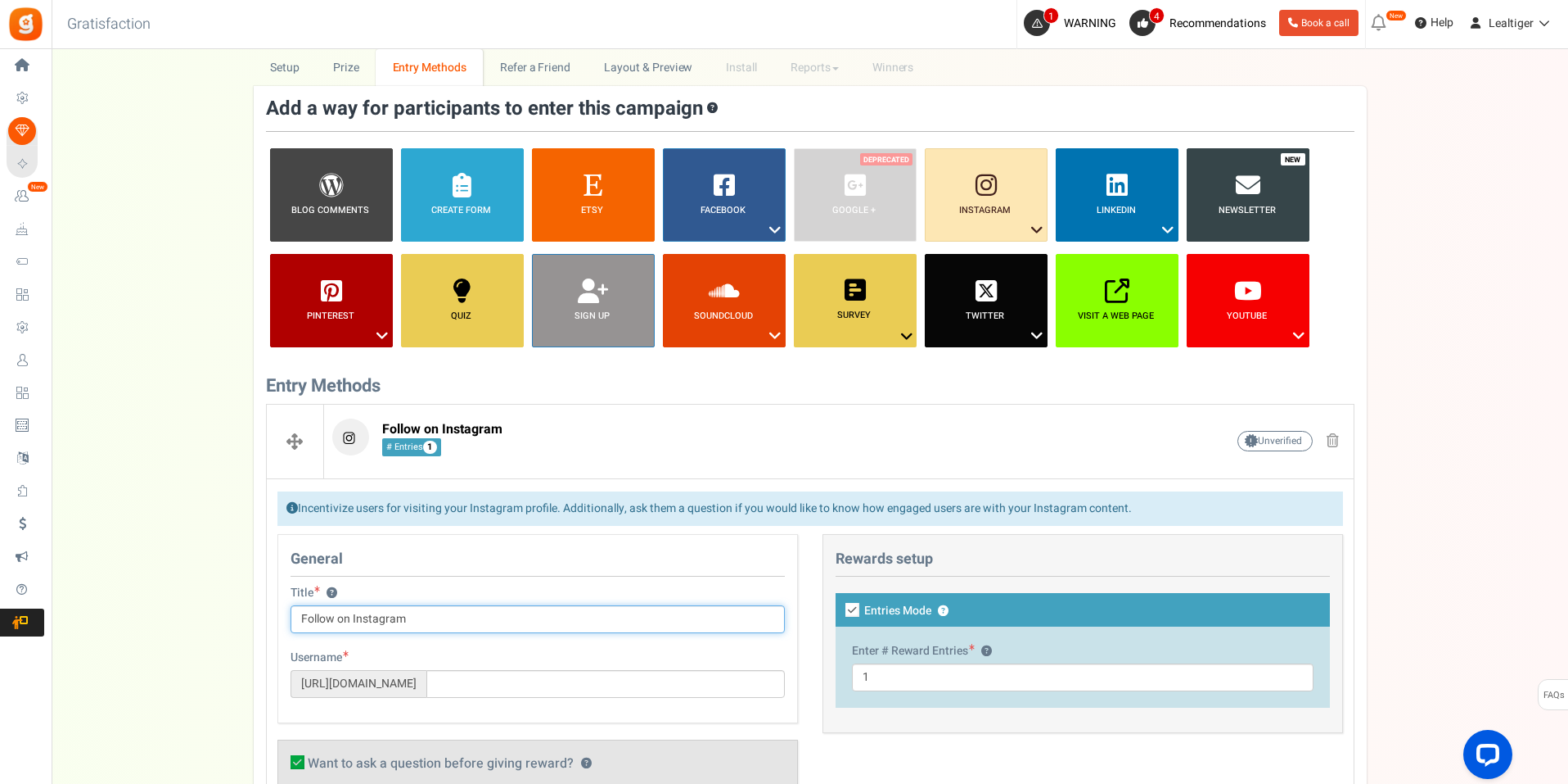
click at [435, 615] on input "Follow on Instagram" at bounding box center [537, 619] width 494 height 28
click at [490, 692] on input "text" at bounding box center [605, 684] width 358 height 28
paste input "[URL][DOMAIN_NAME]"
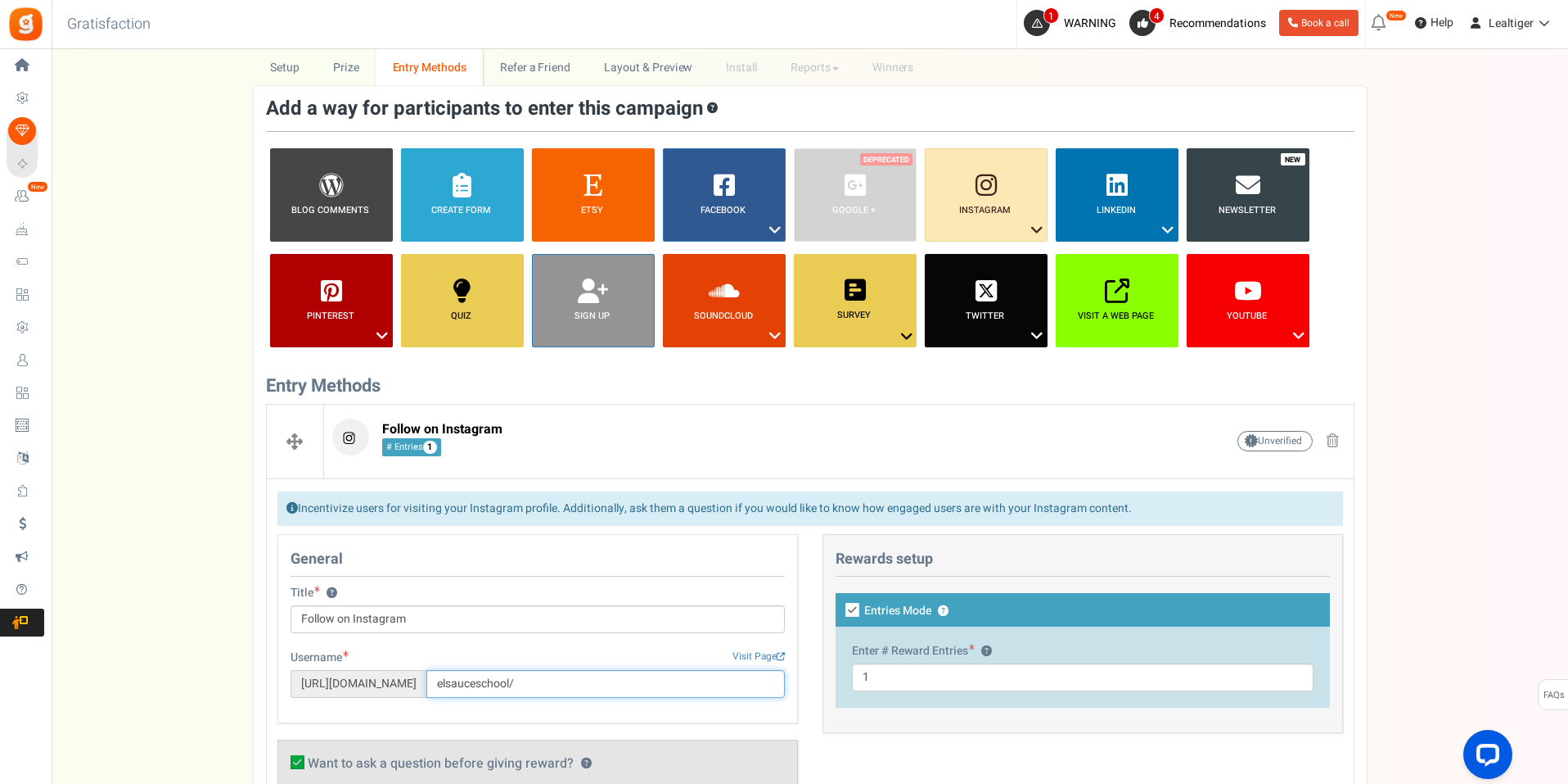
type input "elsauceschool/"
drag, startPoint x: 424, startPoint y: 614, endPoint x: 278, endPoint y: 615, distance: 146.0
click at [278, 615] on div "Title ? Follow on Instagram Tip! Your title should show the huge savings & rewa…" at bounding box center [537, 616] width 519 height 64
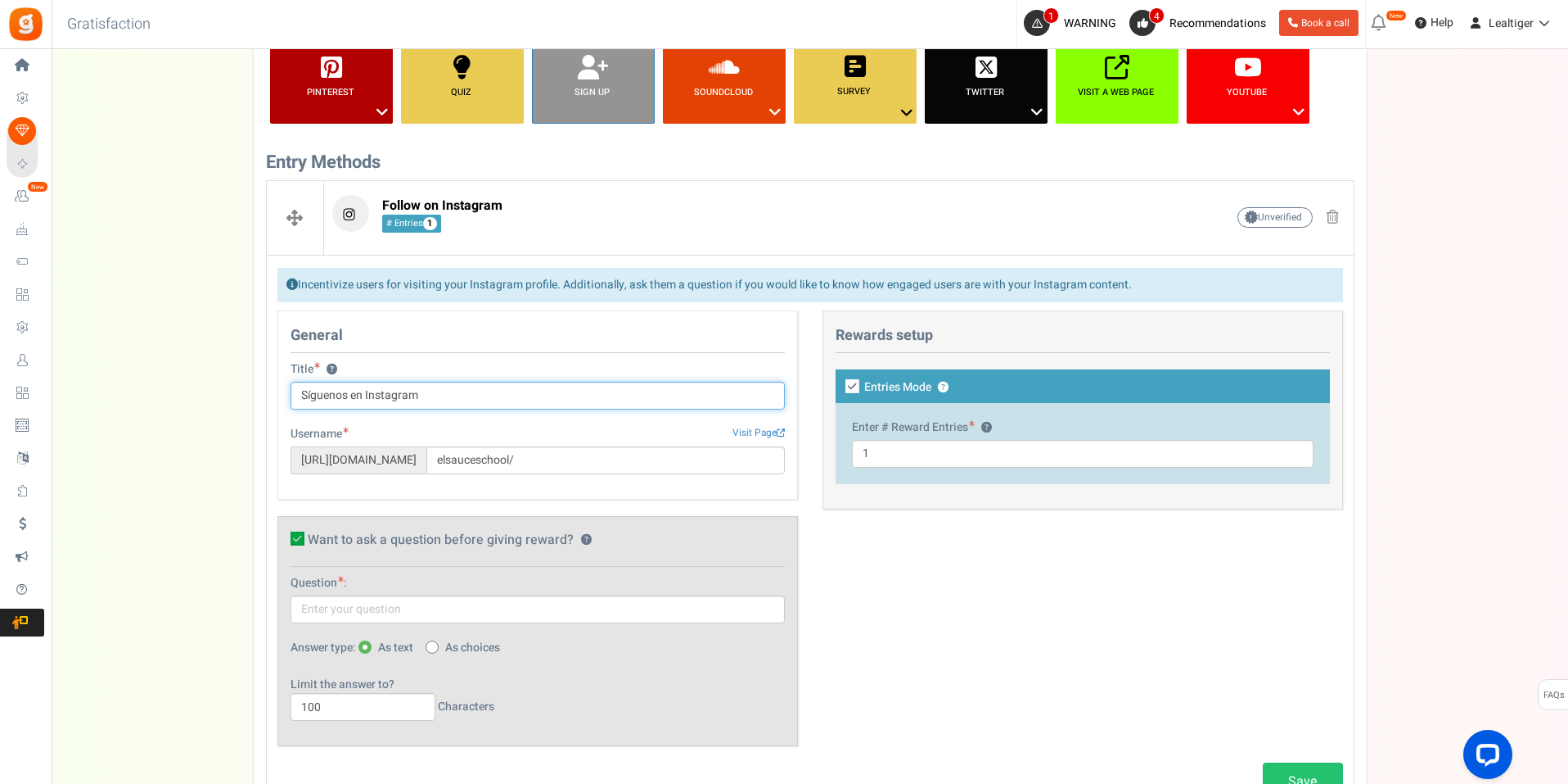
scroll to position [410, 0]
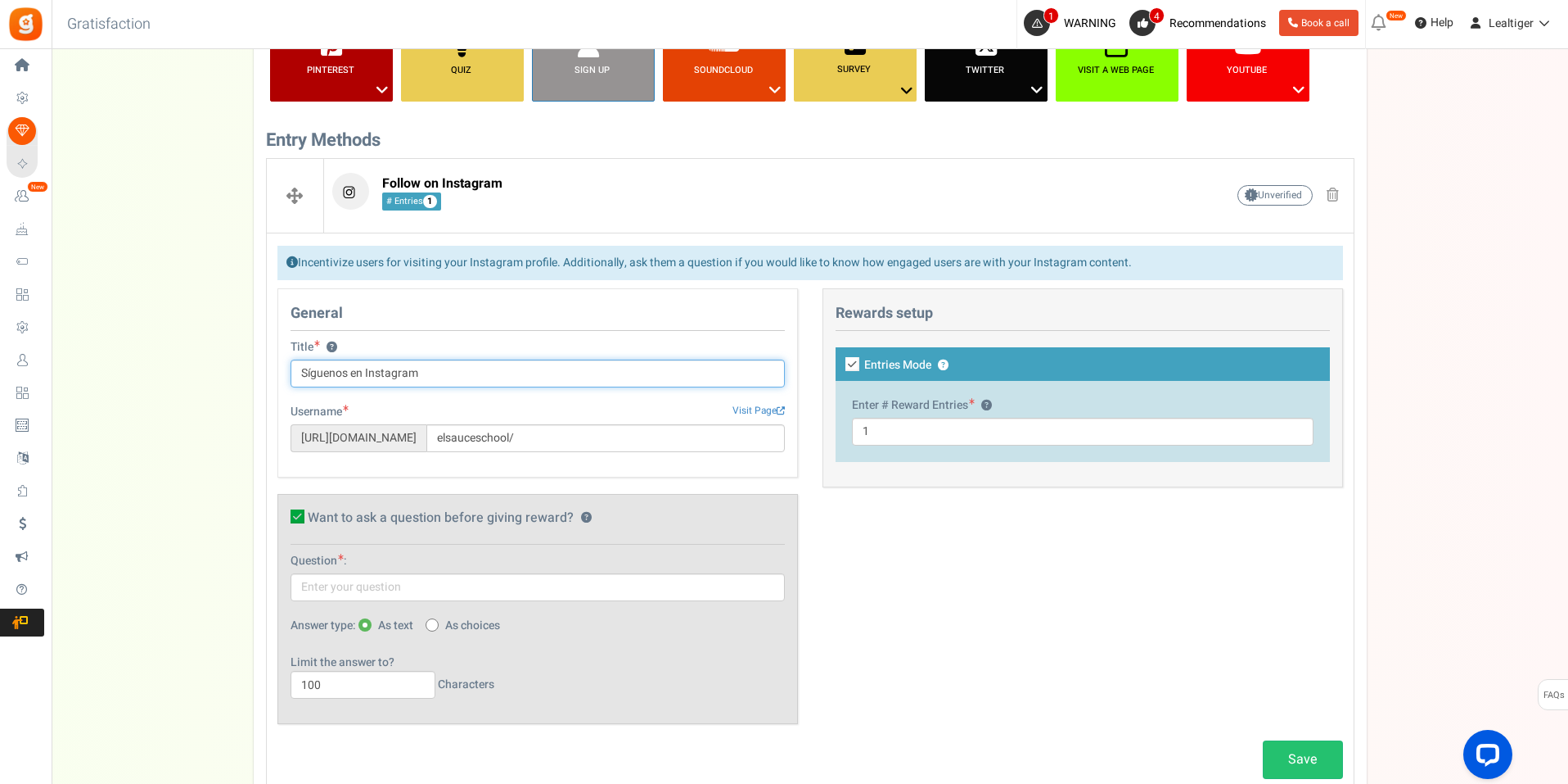
type input "Síguenos en Instagram"
click at [290, 513] on icon at bounding box center [297, 516] width 14 height 14
click at [285, 514] on input "Want to ask a question before giving reward? ?" at bounding box center [280, 519] width 11 height 11
checkbox input "false"
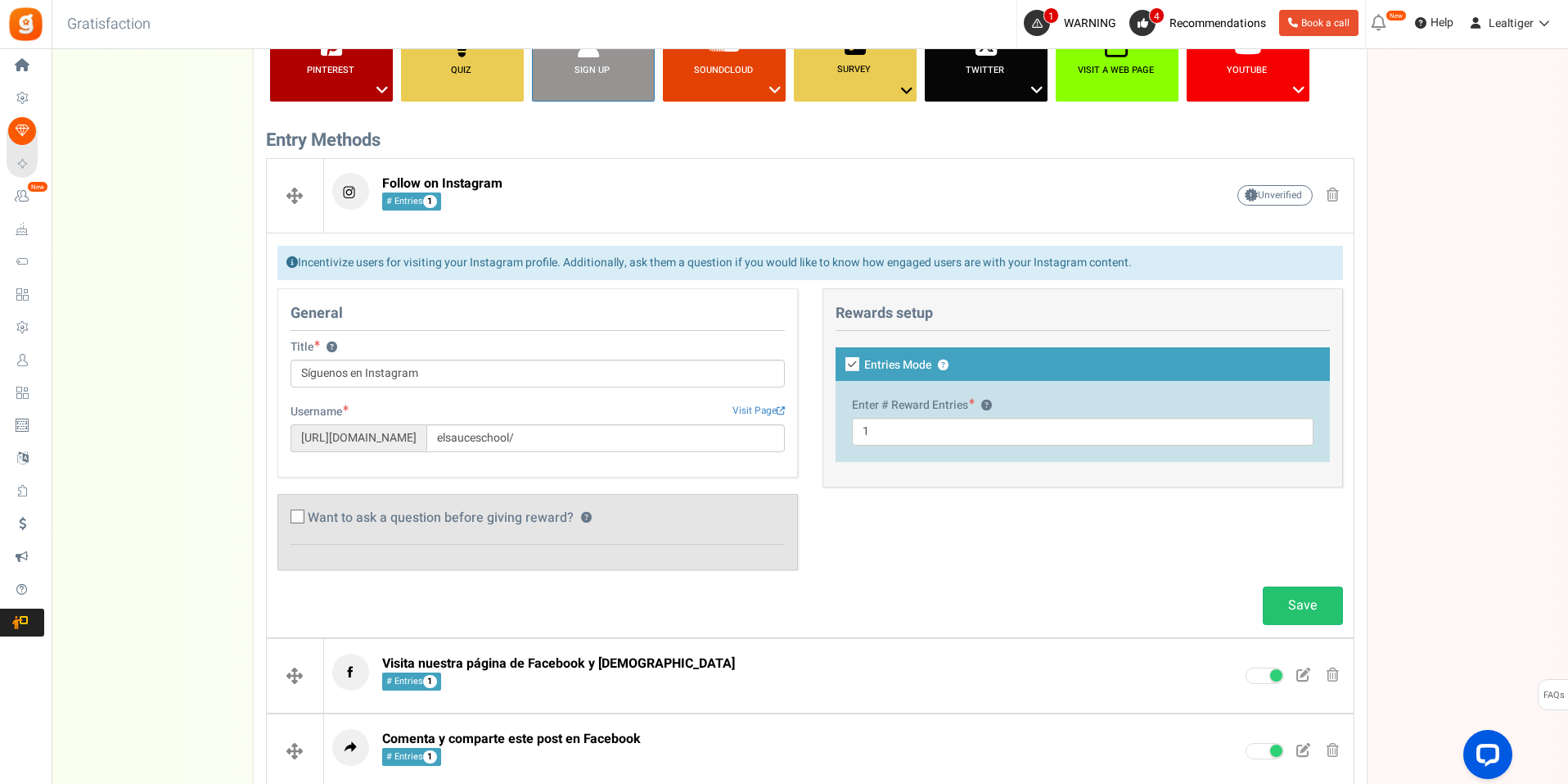
click at [417, 302] on div "General Title ? Síguenos en Instagram Tip! Your title should show the huge savi…" at bounding box center [537, 382] width 521 height 189
click at [1288, 599] on link "Save" at bounding box center [1302, 606] width 80 height 39
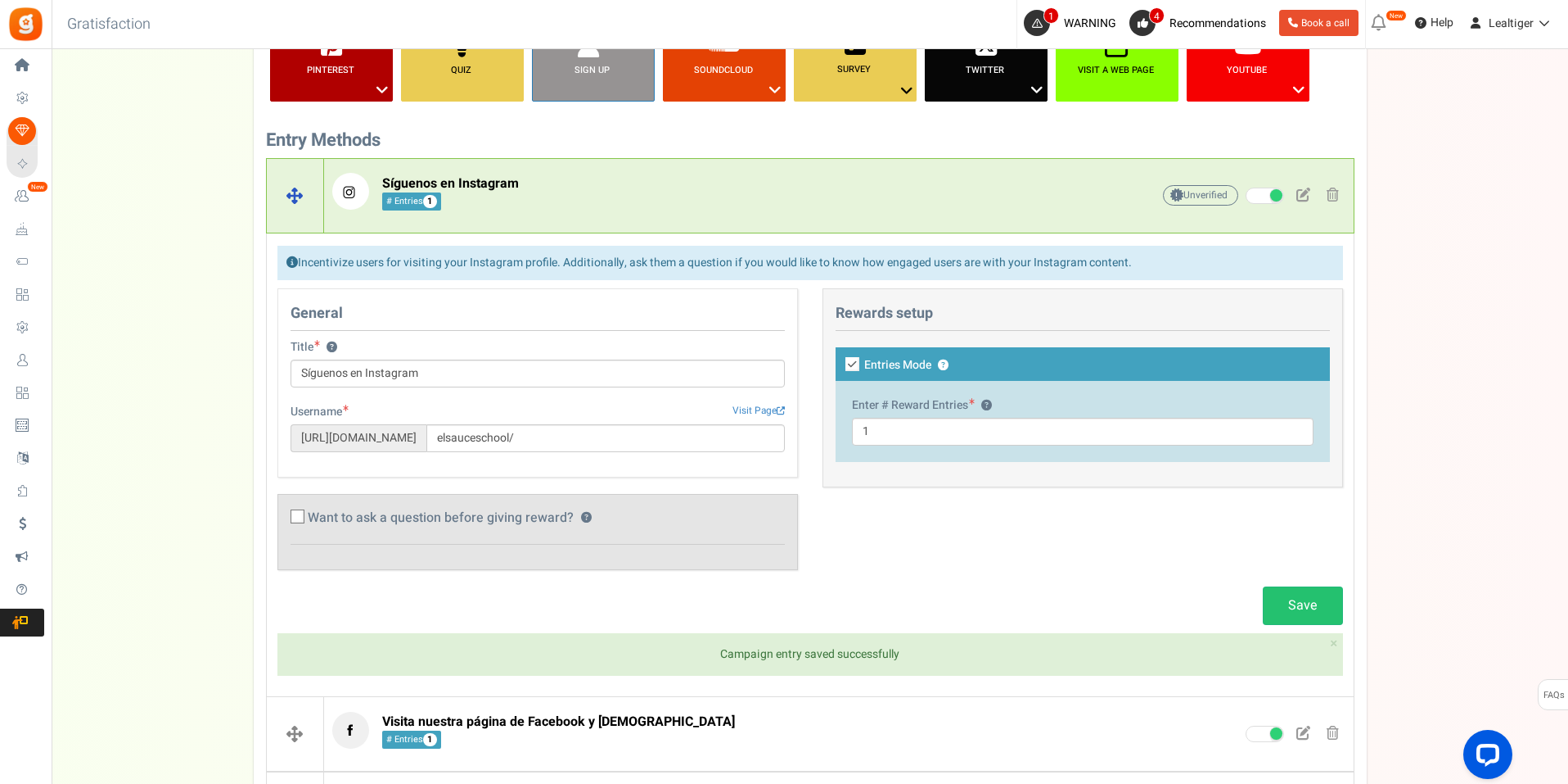
click at [581, 193] on p "Síguenos en Instagram # Entries 1" at bounding box center [716, 192] width 768 height 37
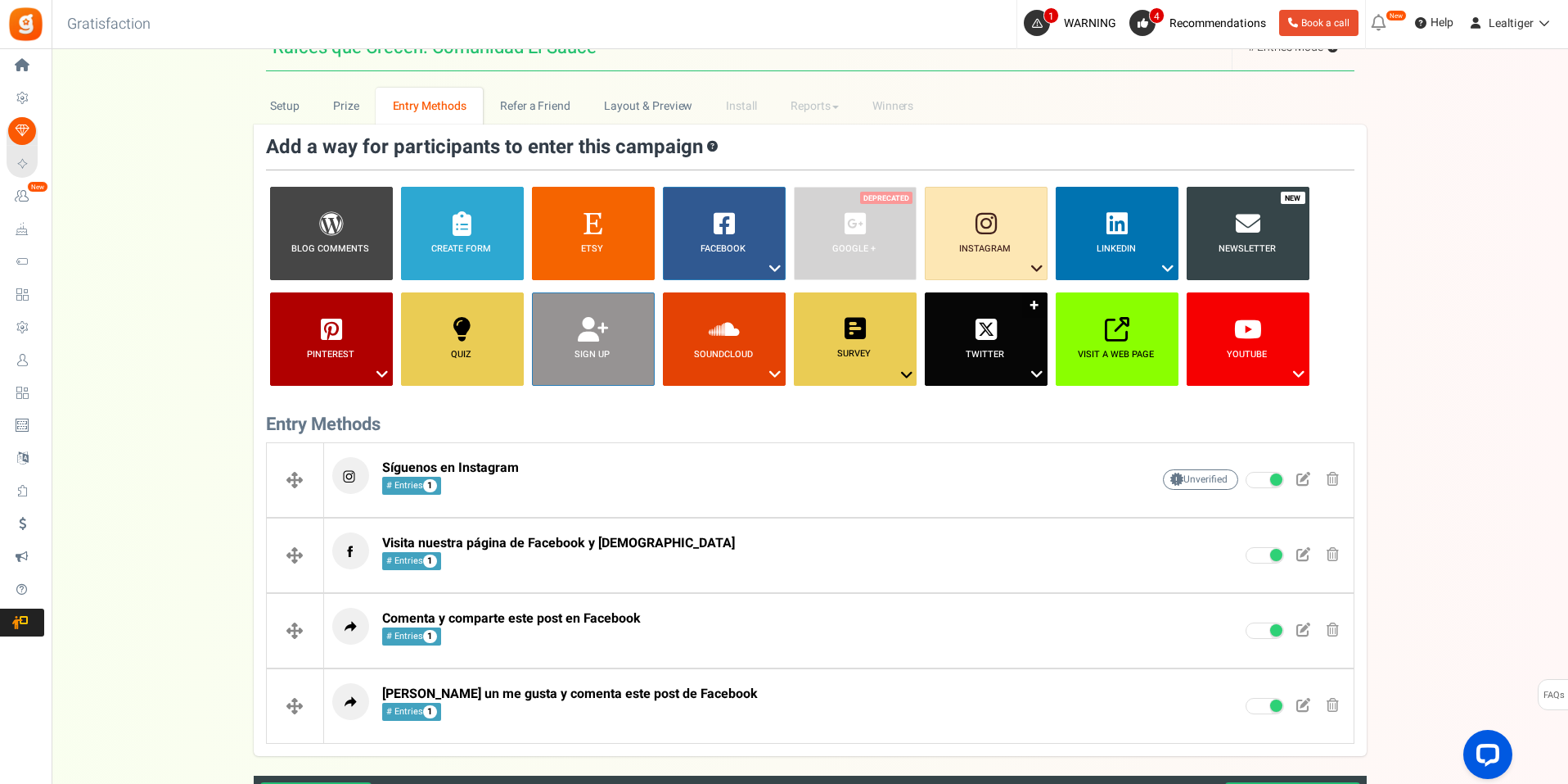
scroll to position [91, 0]
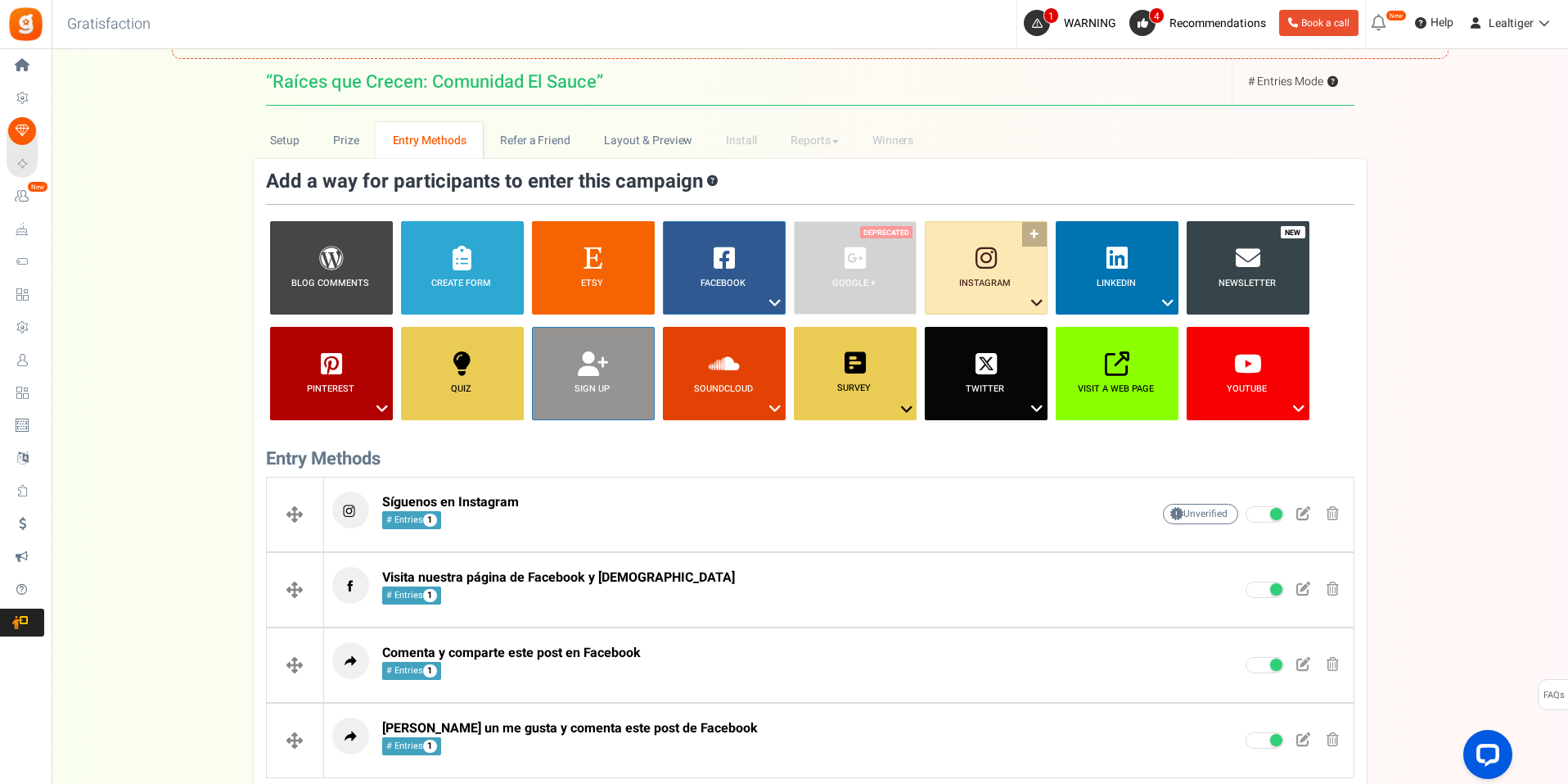
click at [1035, 299] on icon at bounding box center [1037, 303] width 19 height 21
click at [1002, 351] on link "Like a Photo or Video" at bounding box center [973, 352] width 107 height 20
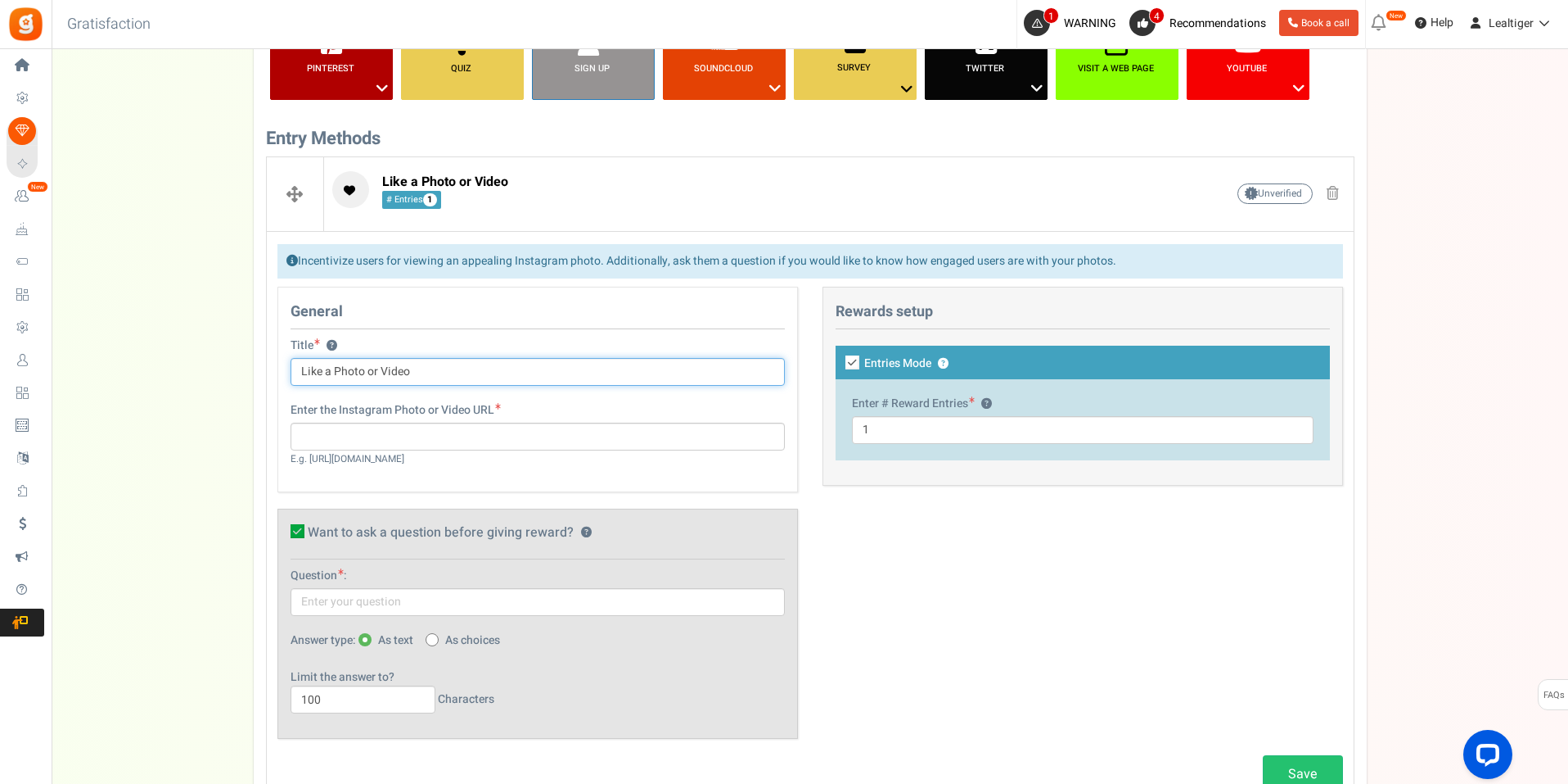
scroll to position [418, 0]
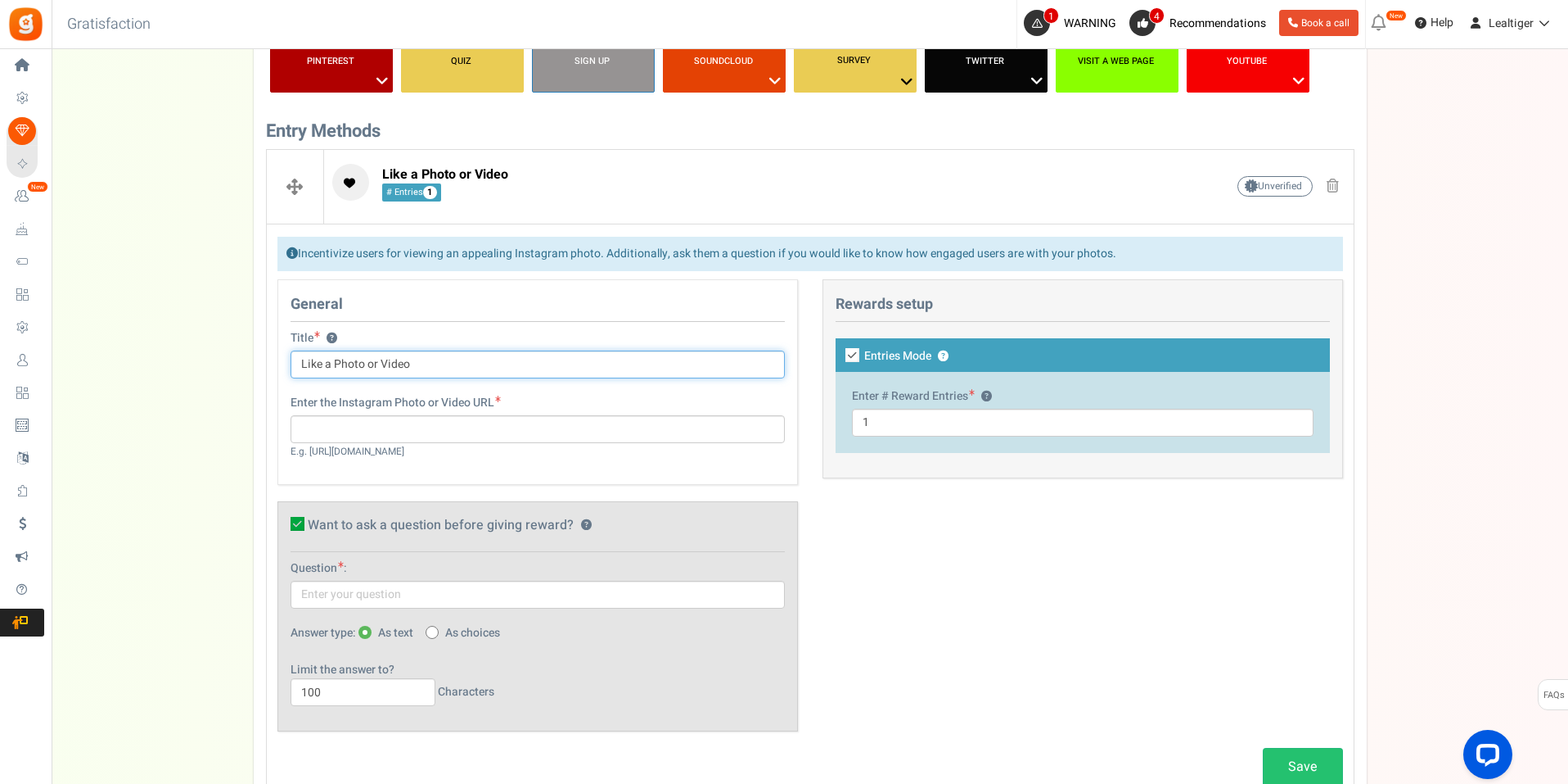
click at [482, 362] on input "Like a Photo or Video" at bounding box center [537, 365] width 494 height 28
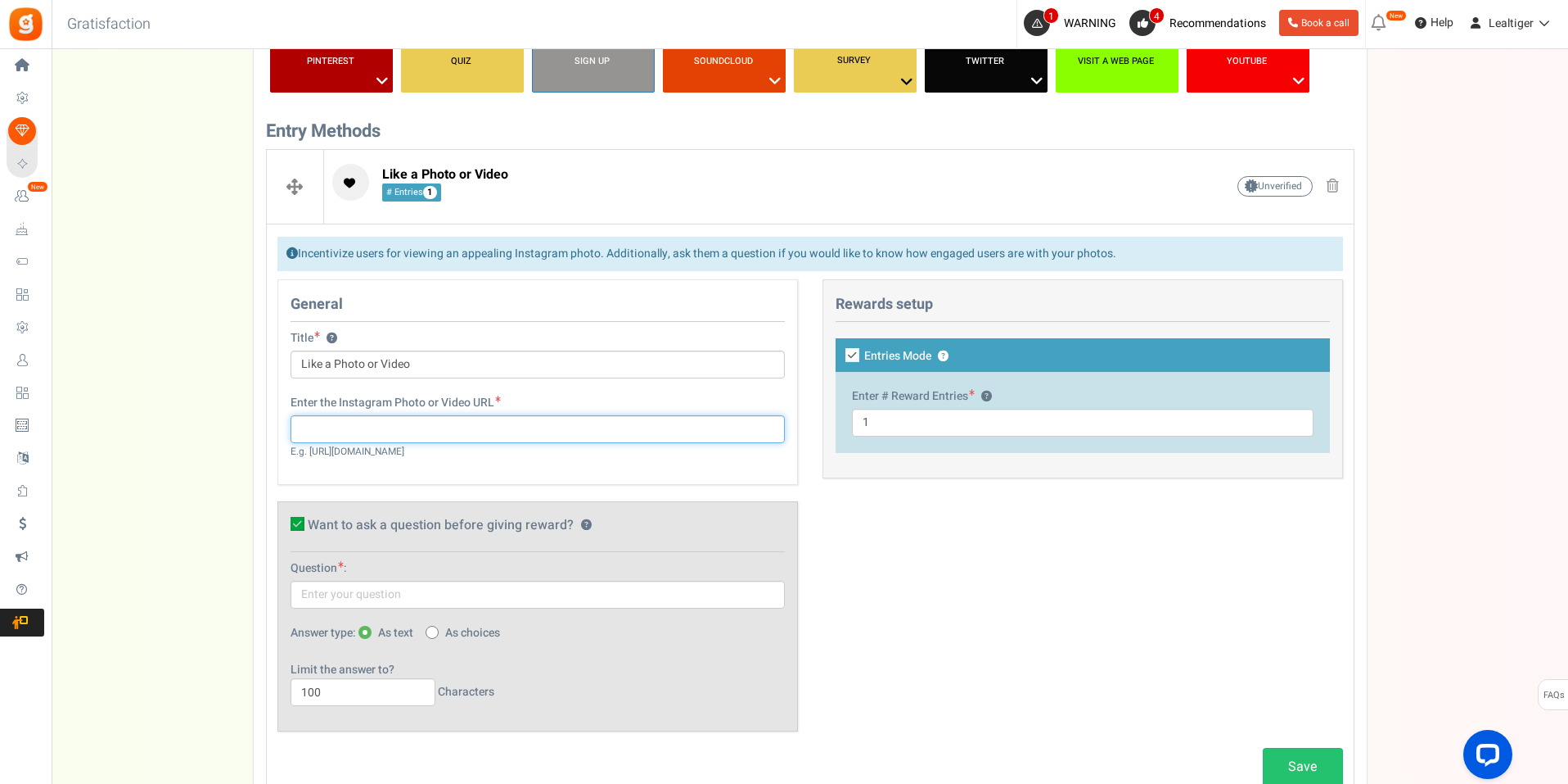
click at [446, 428] on input "text" at bounding box center [537, 429] width 494 height 28
paste input "[URL][DOMAIN_NAME]"
type input "[URL][DOMAIN_NAME]"
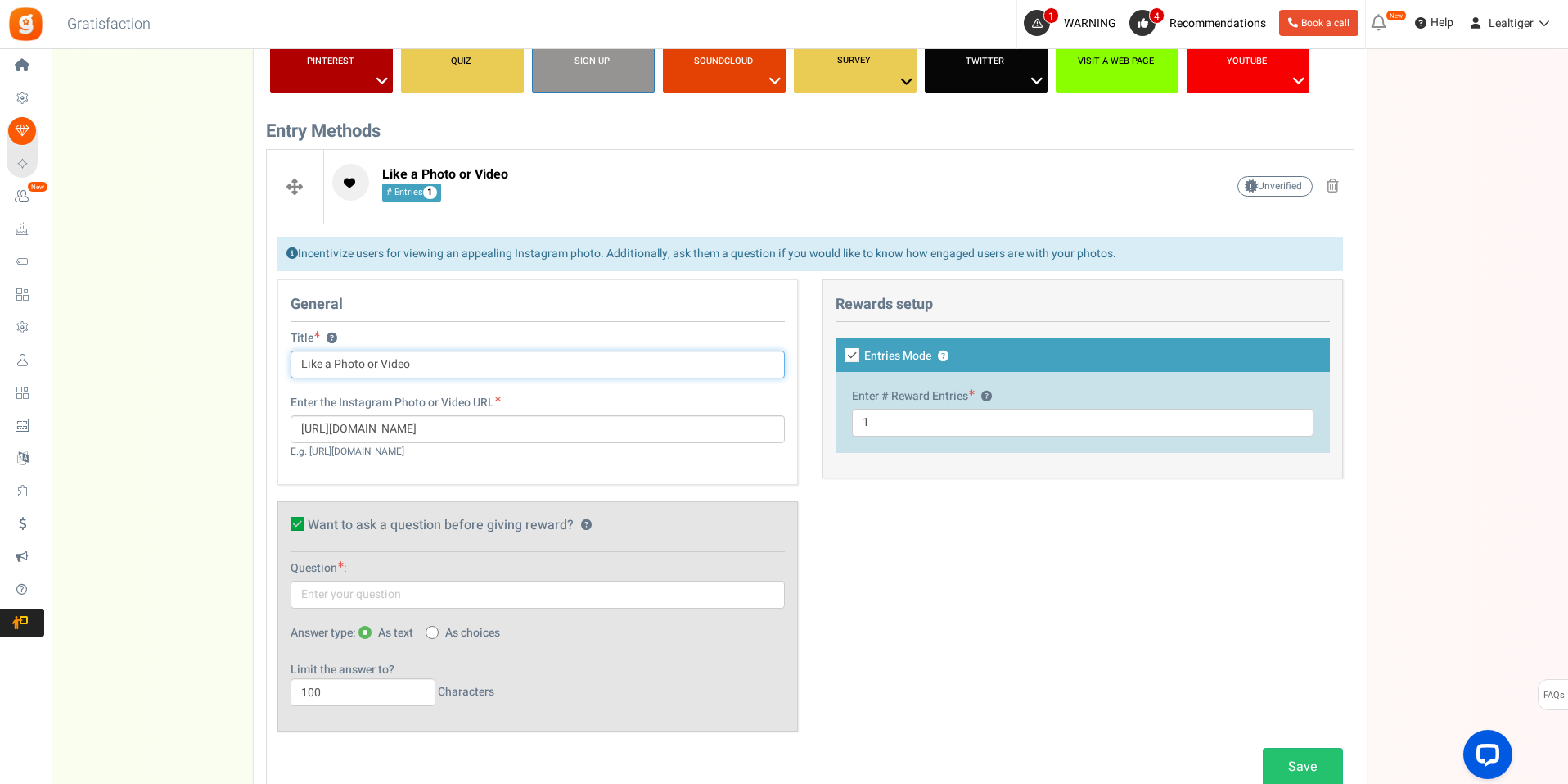
scroll to position [0, 0]
drag, startPoint x: 435, startPoint y: 367, endPoint x: 274, endPoint y: 361, distance: 161.1
click at [274, 361] on div "General Title ? Like a Photo or Video Tip! Your title should show the huge savi…" at bounding box center [538, 513] width 545 height 469
type input "[PERSON_NAME] un me gusta a este post y comenta"
click at [290, 520] on icon at bounding box center [297, 524] width 14 height 14
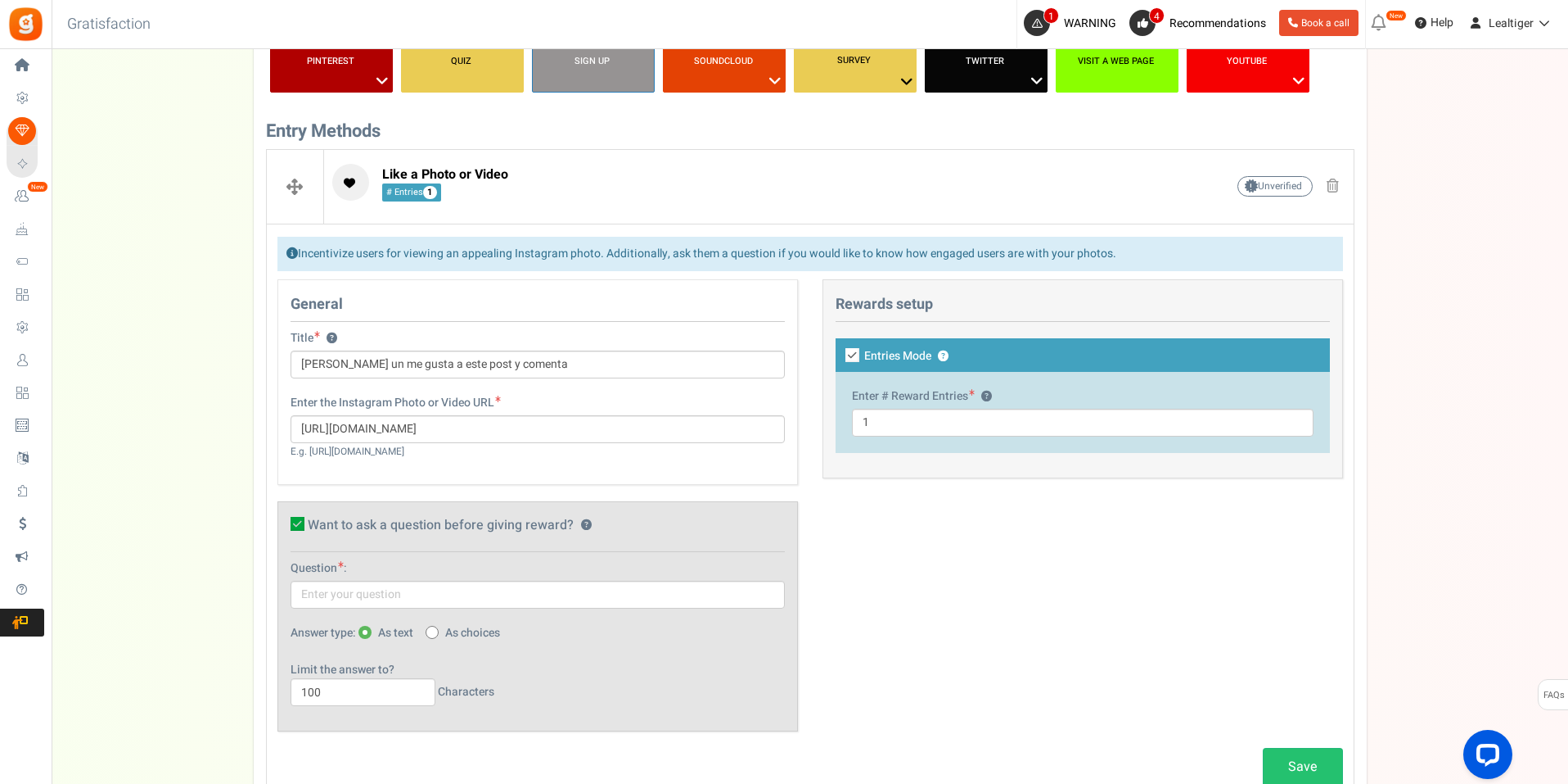
click at [285, 522] on input "Want to ask a question before giving reward? ?" at bounding box center [280, 527] width 11 height 11
checkbox input "false"
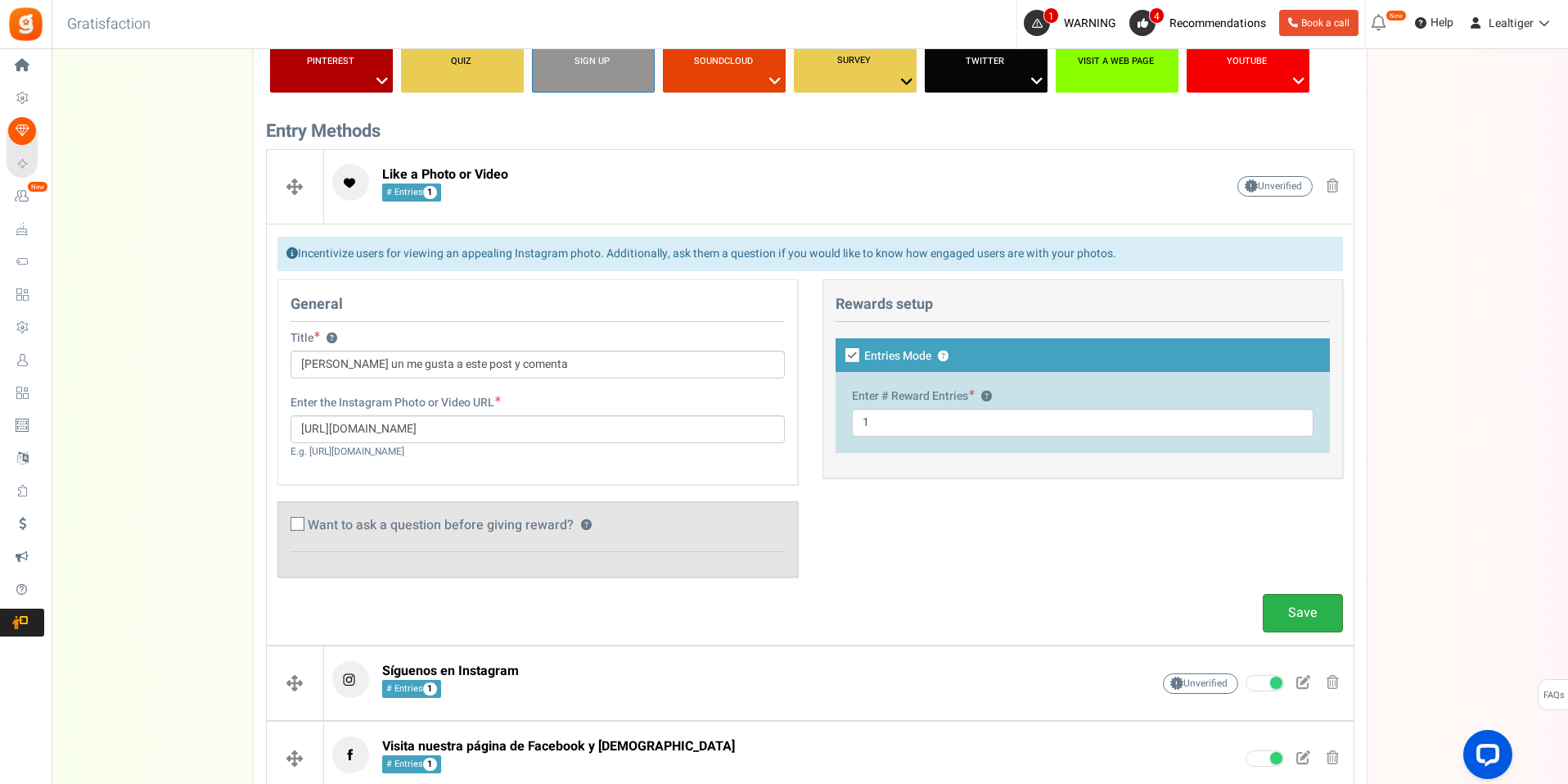
click at [1298, 622] on link "Save" at bounding box center [1302, 613] width 80 height 39
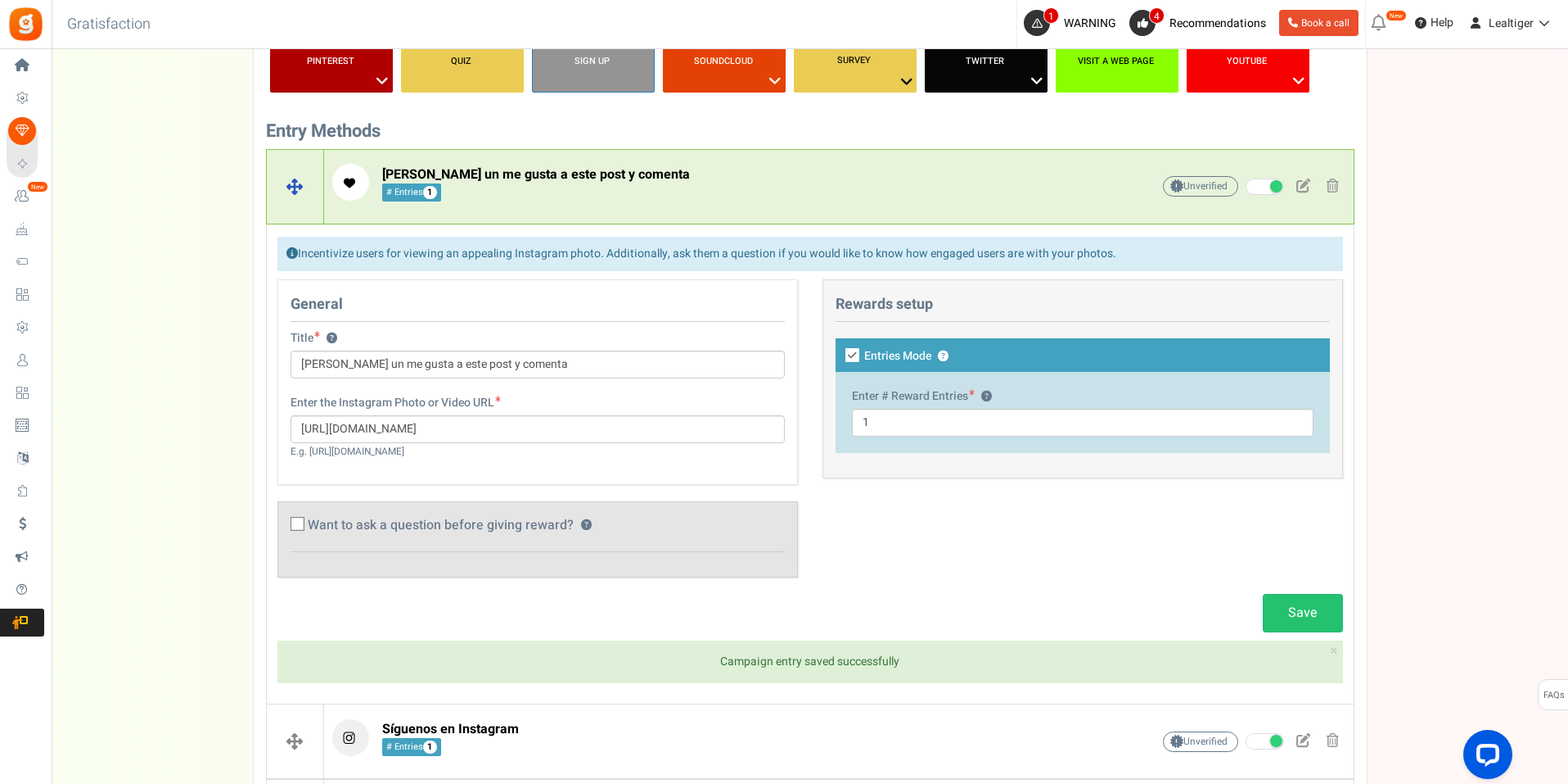
click at [635, 175] on p "[PERSON_NAME] un me gusta a este post y comenta # Entries 1" at bounding box center [716, 182] width 768 height 37
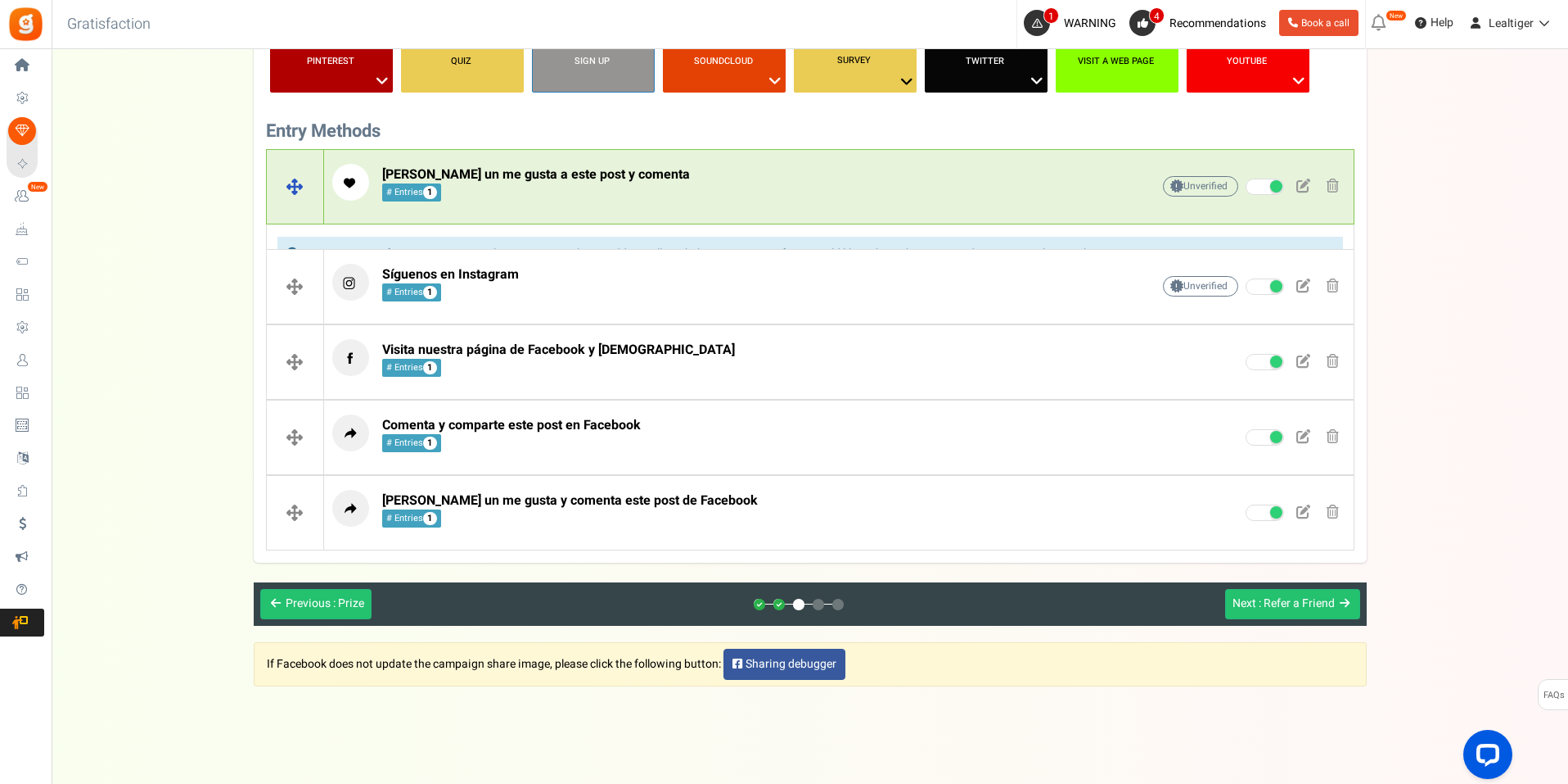
scroll to position [412, 0]
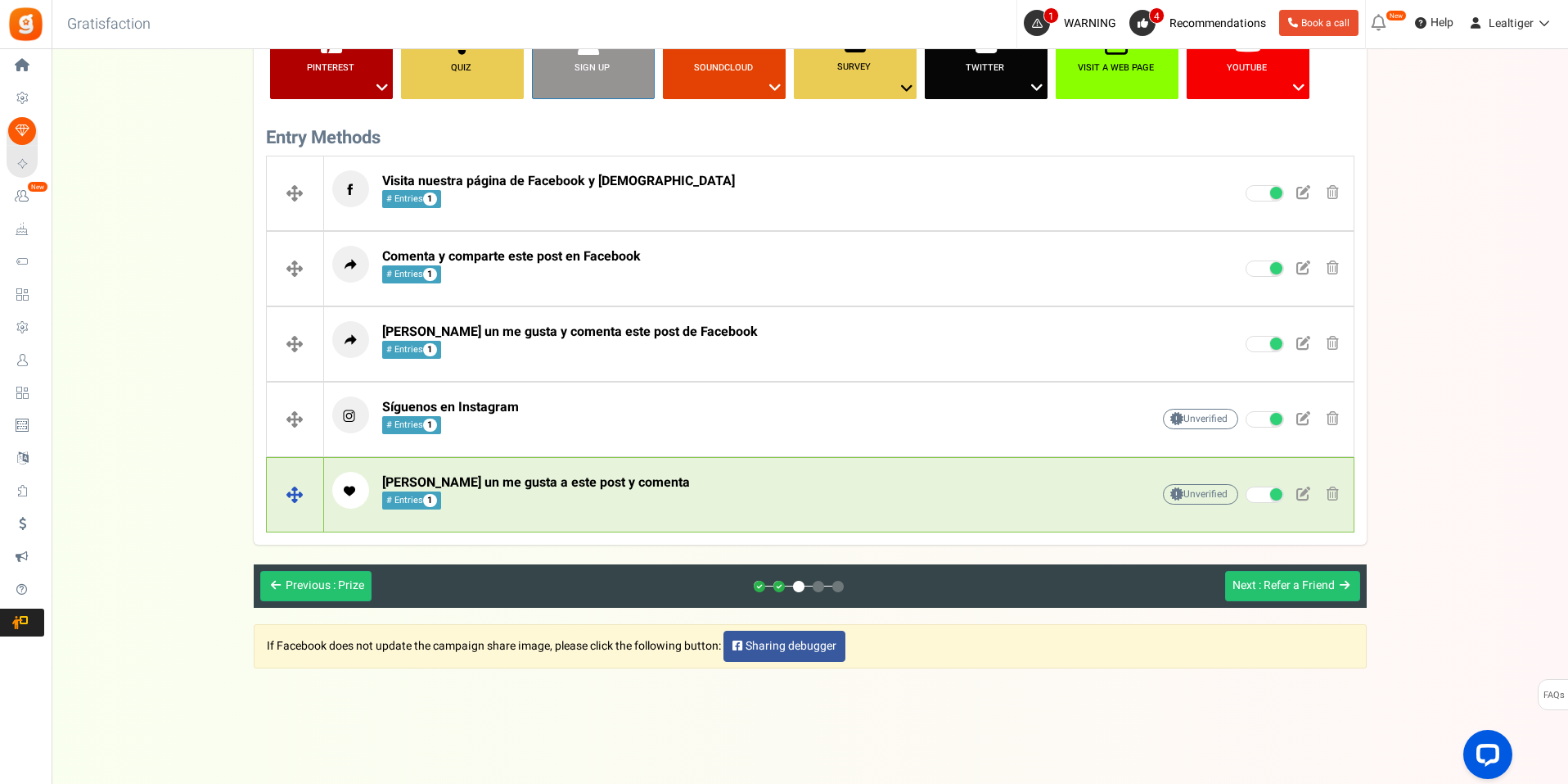
click at [1304, 491] on span at bounding box center [1303, 494] width 14 height 14
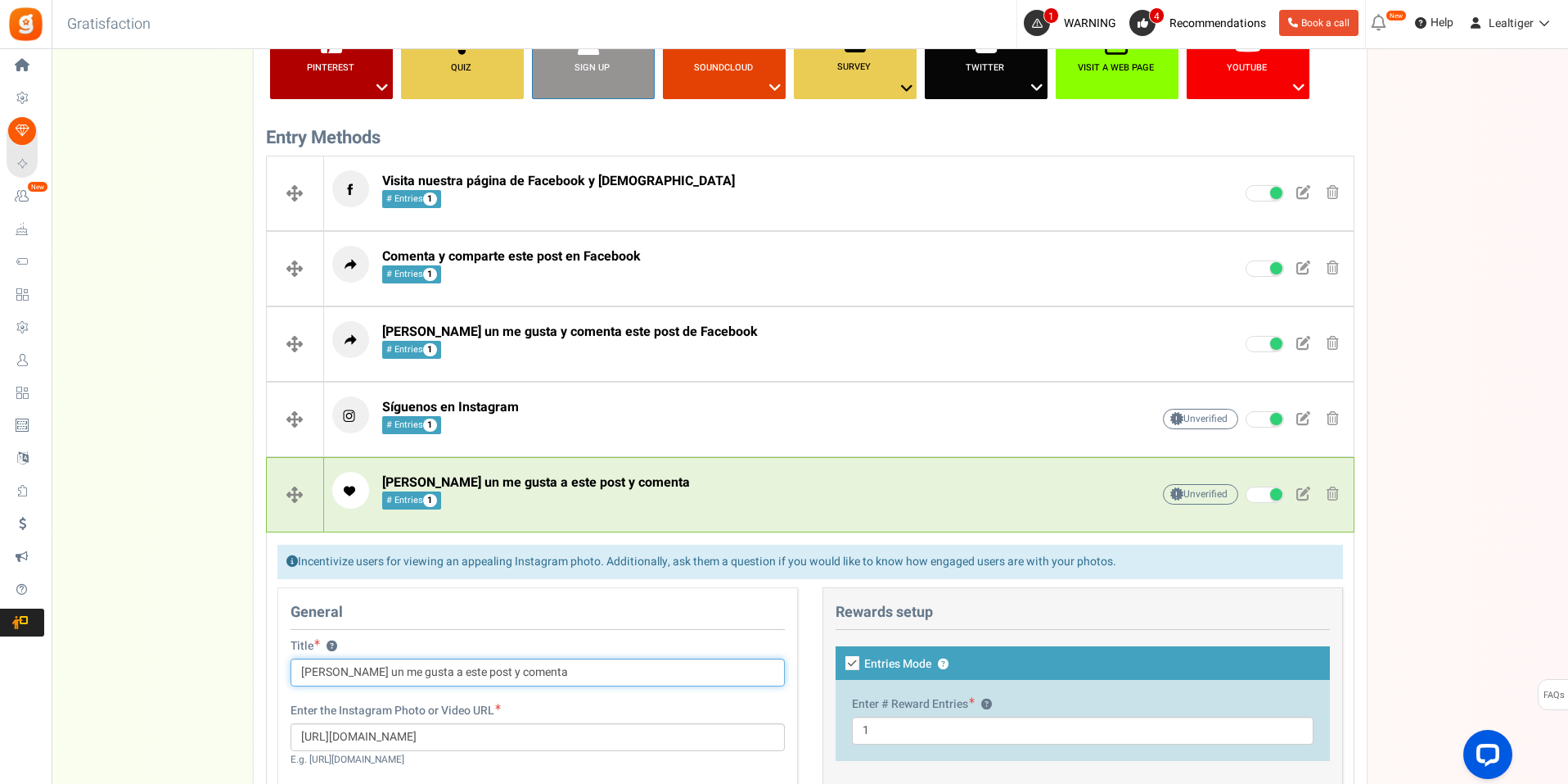
drag, startPoint x: 390, startPoint y: 673, endPoint x: 446, endPoint y: 672, distance: 56.0
click at [446, 672] on input "[PERSON_NAME] un me gusta a este post y comenta" at bounding box center [537, 673] width 494 height 28
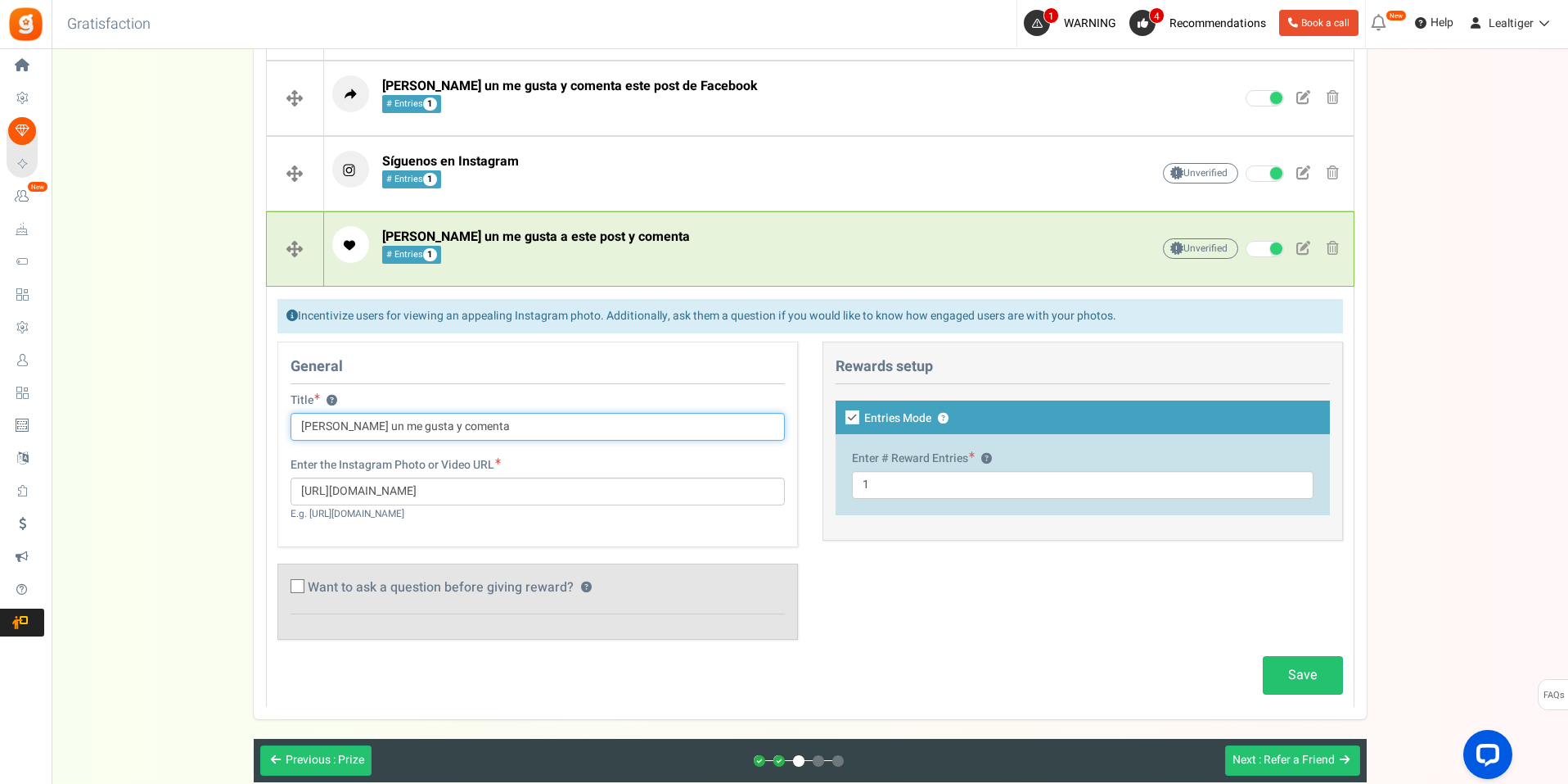
scroll to position [740, 0]
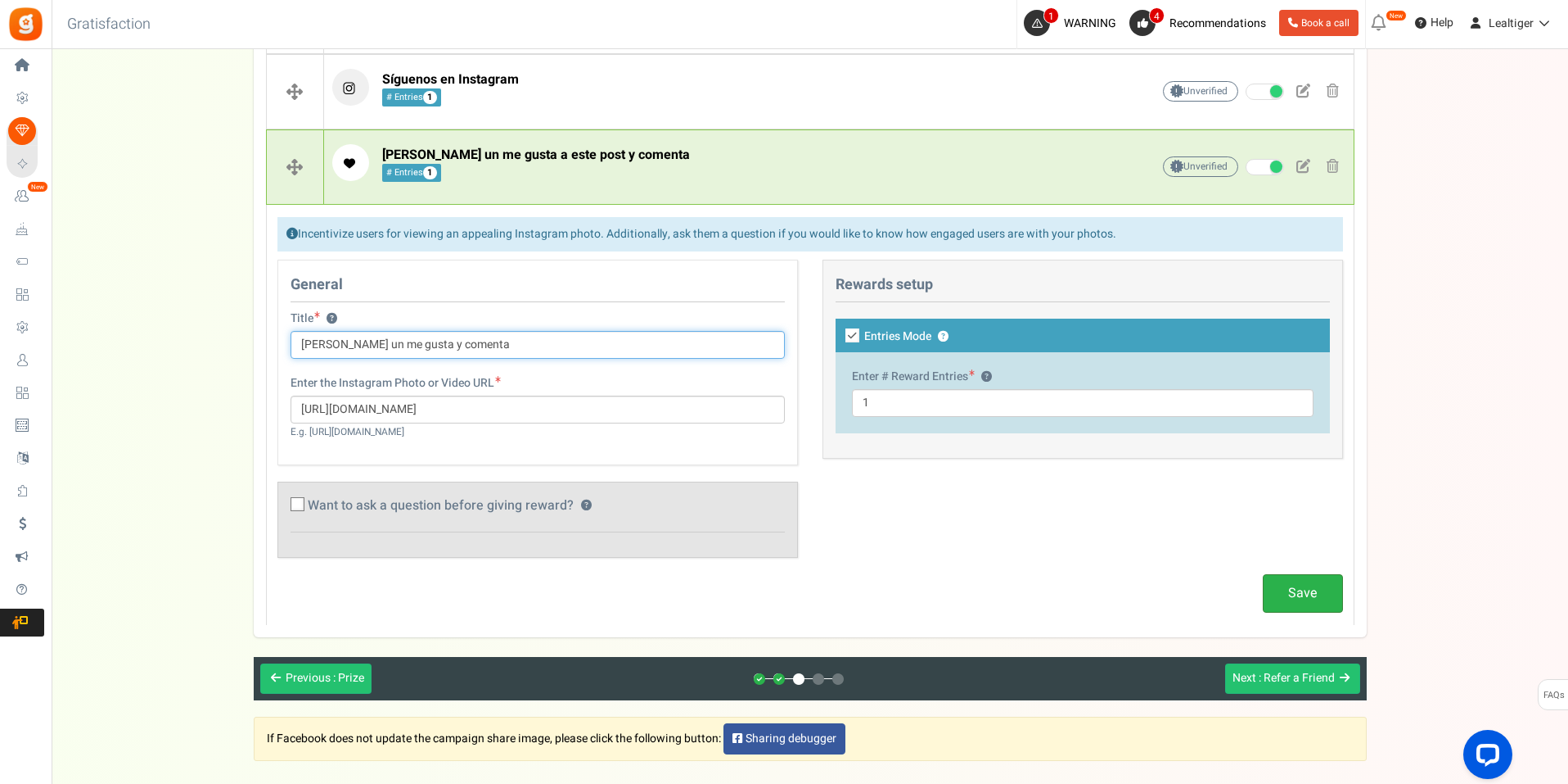
type input "[PERSON_NAME] un me gusta y comenta"
click at [1274, 592] on link "Save" at bounding box center [1302, 593] width 80 height 39
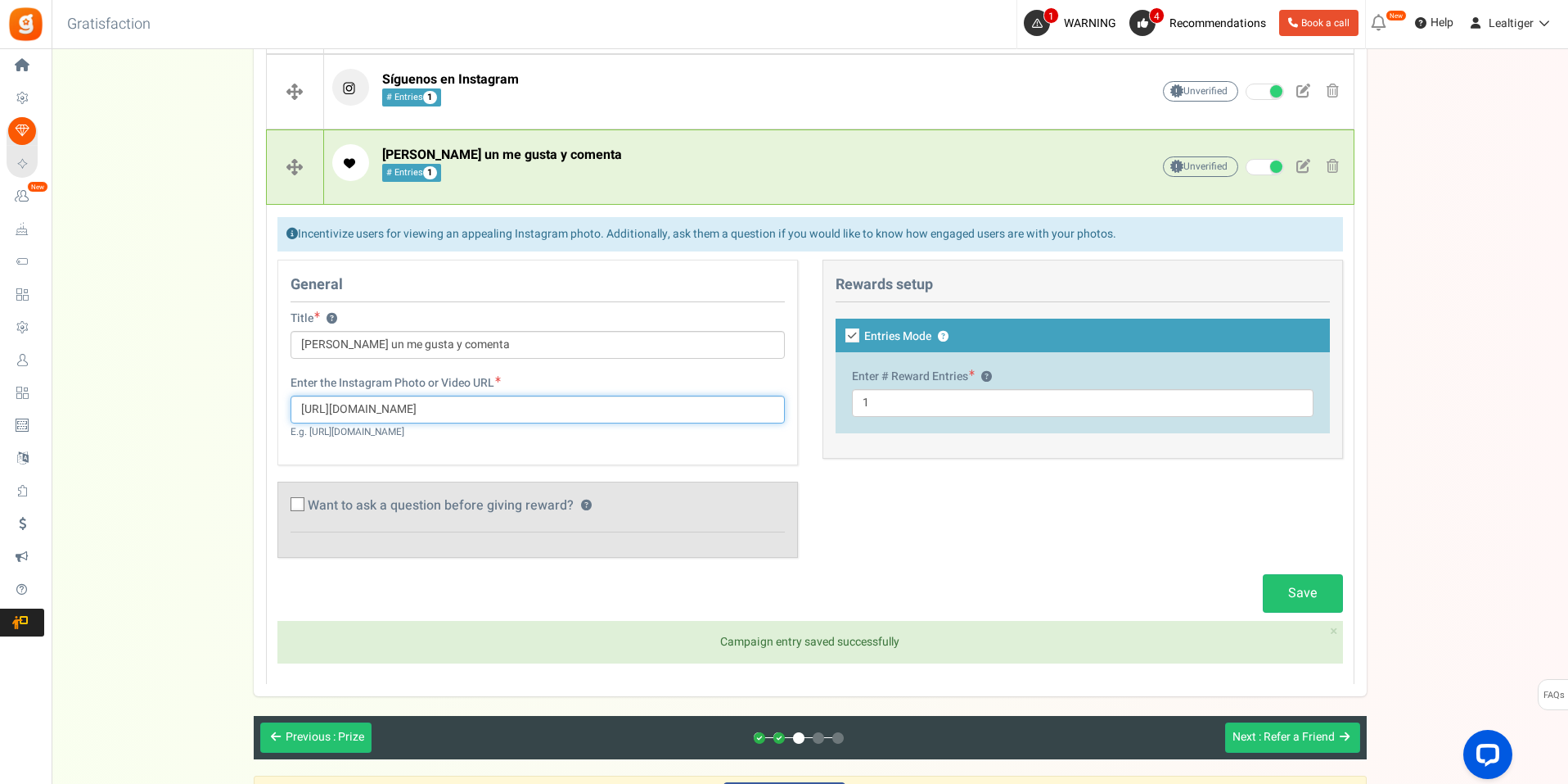
click at [619, 411] on input "[URL][DOMAIN_NAME]" at bounding box center [537, 410] width 494 height 28
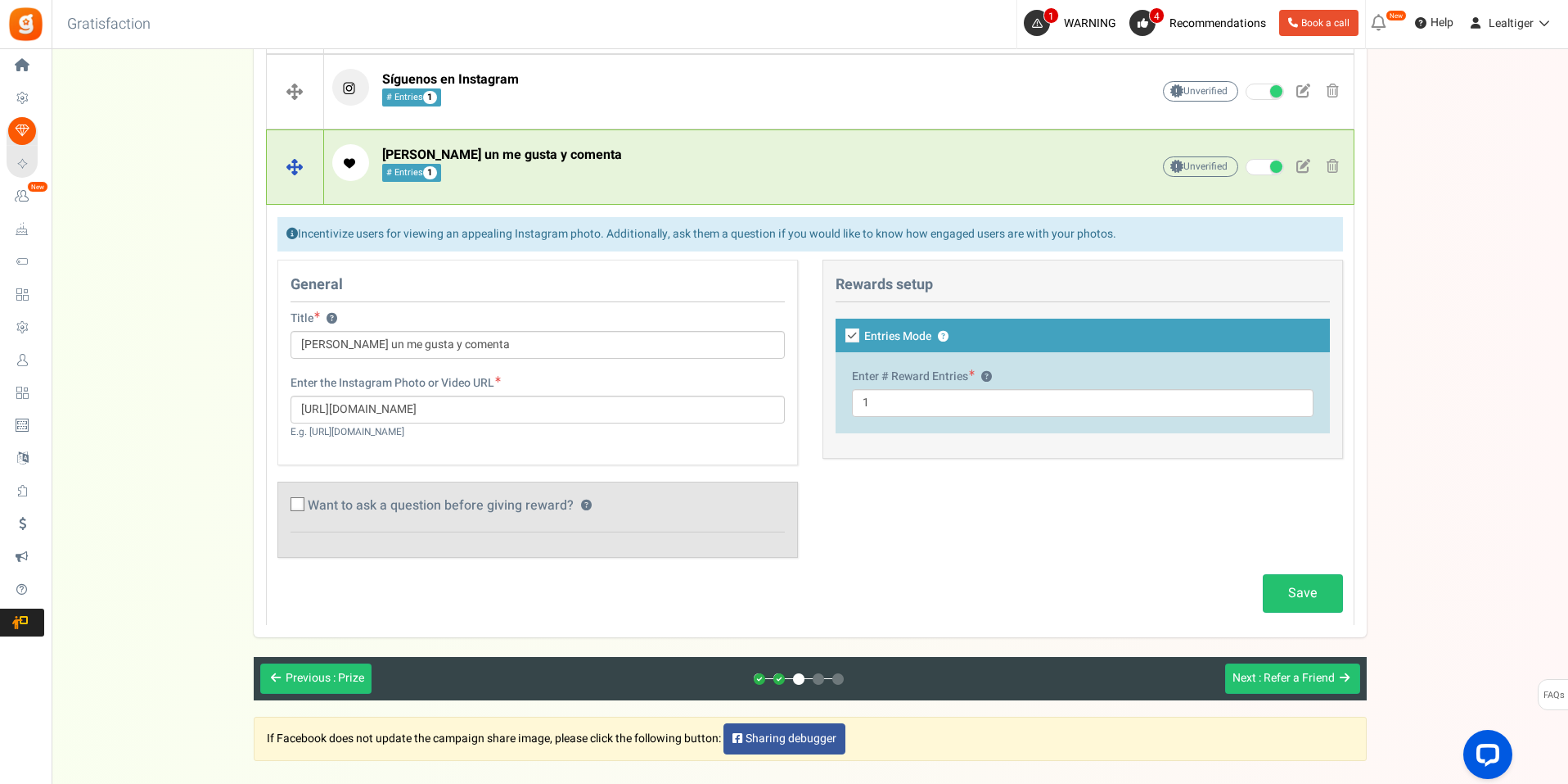
click at [727, 181] on p "[PERSON_NAME] un me gusta y comenta # Entries 1" at bounding box center [716, 162] width 768 height 37
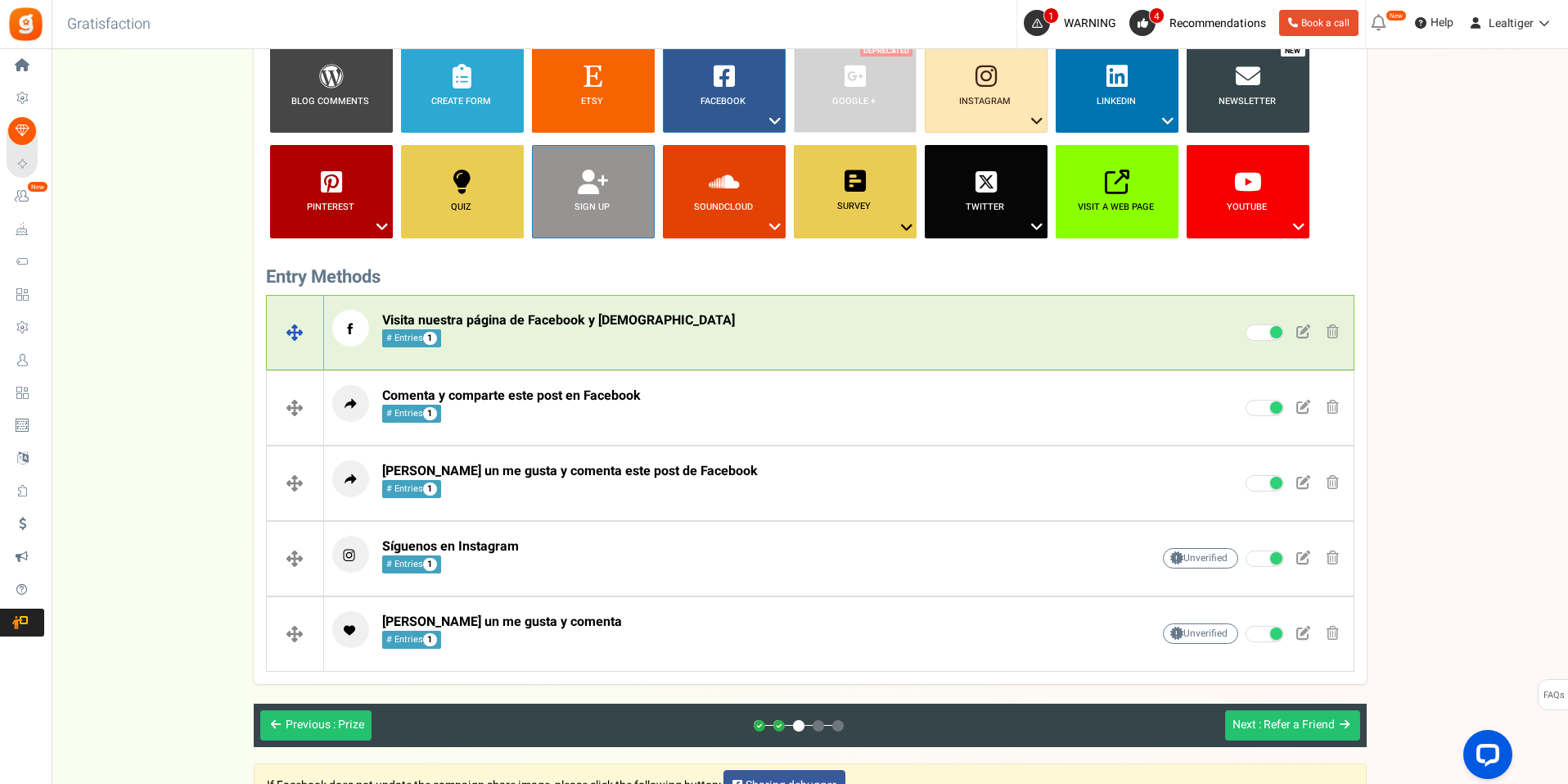
scroll to position [3, 0]
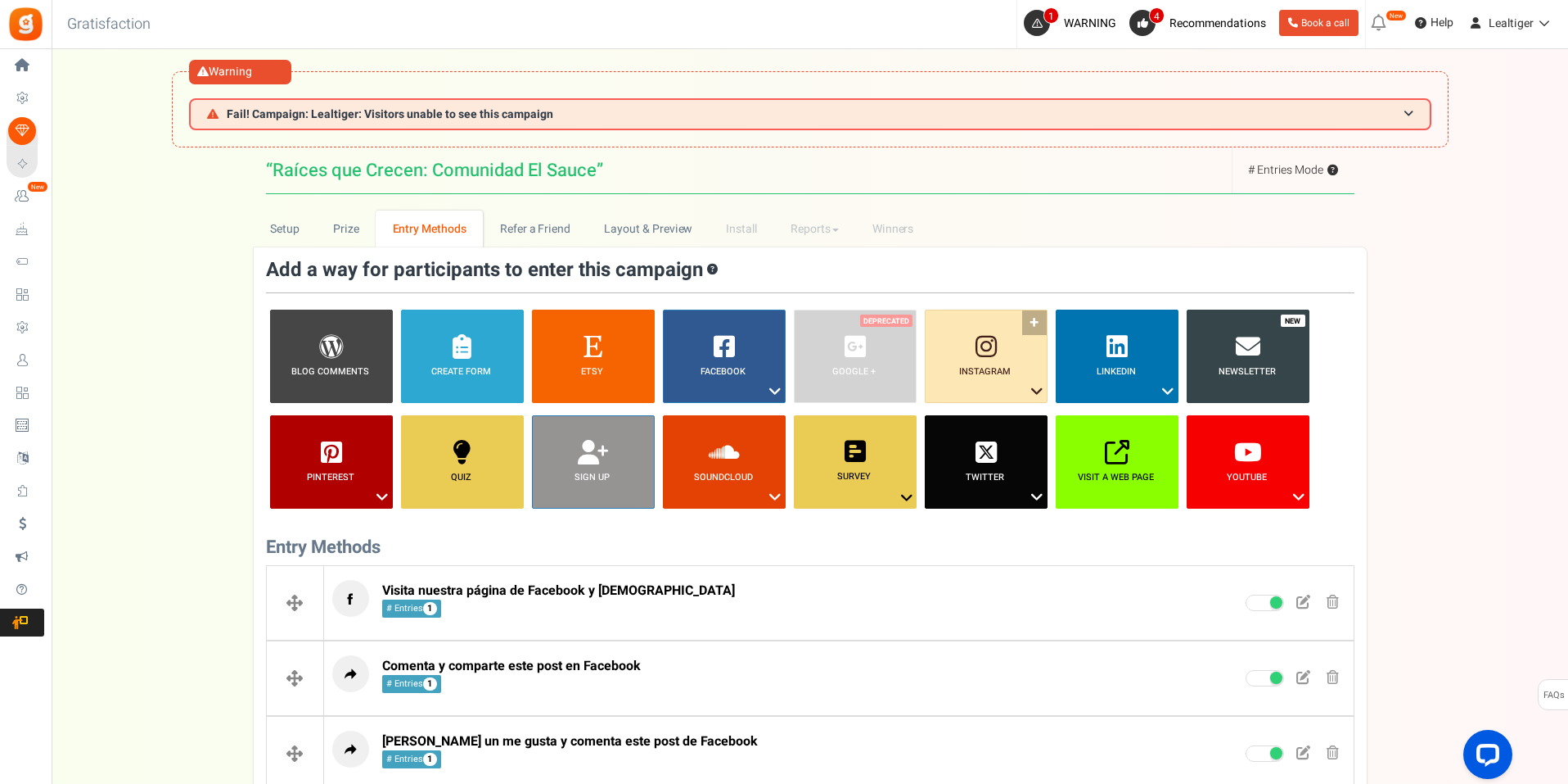
click at [1040, 387] on icon at bounding box center [1037, 391] width 19 height 21
click at [978, 437] on link "Like a Photo or Video" at bounding box center [973, 441] width 107 height 20
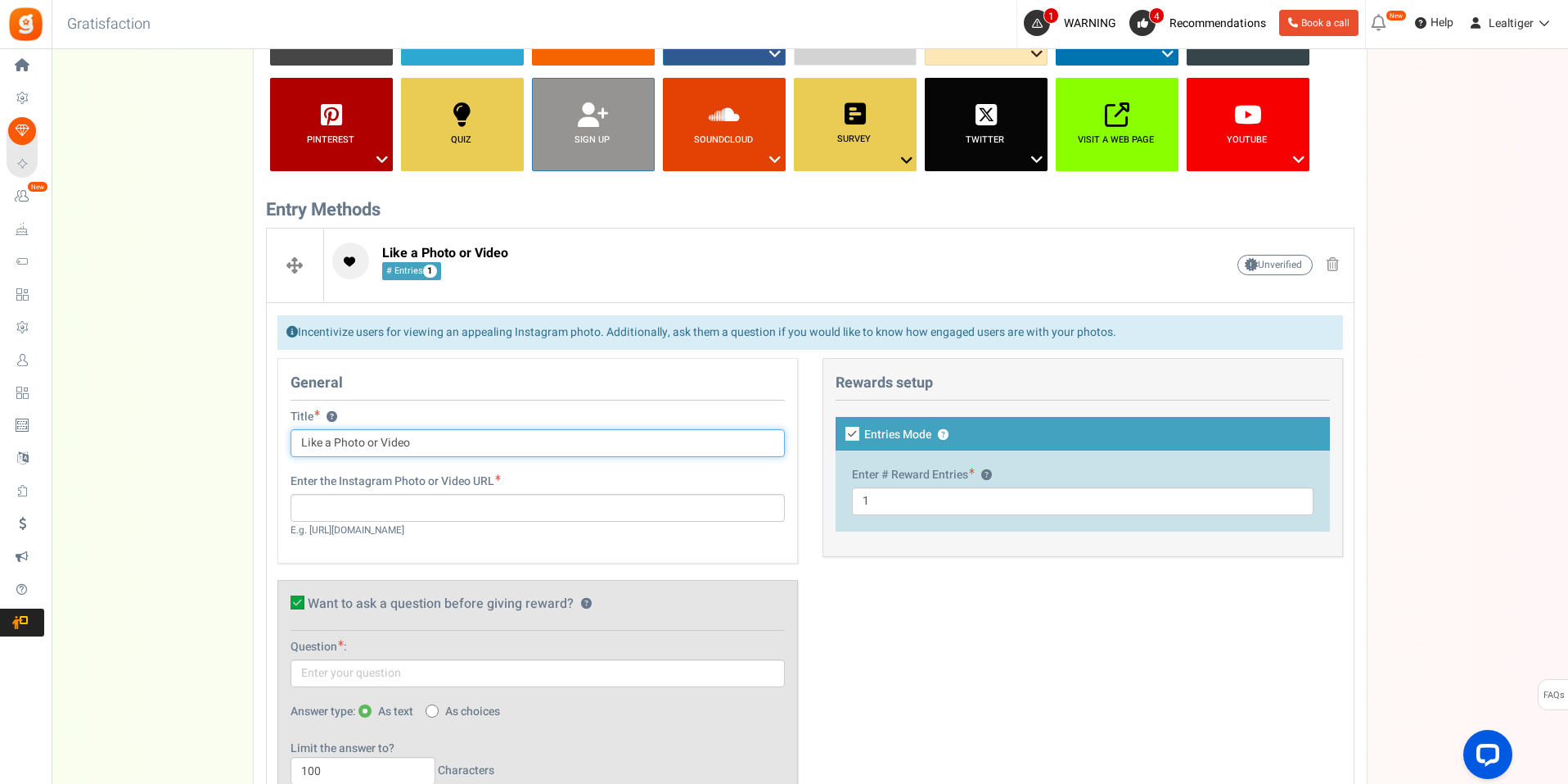
scroll to position [423, 0]
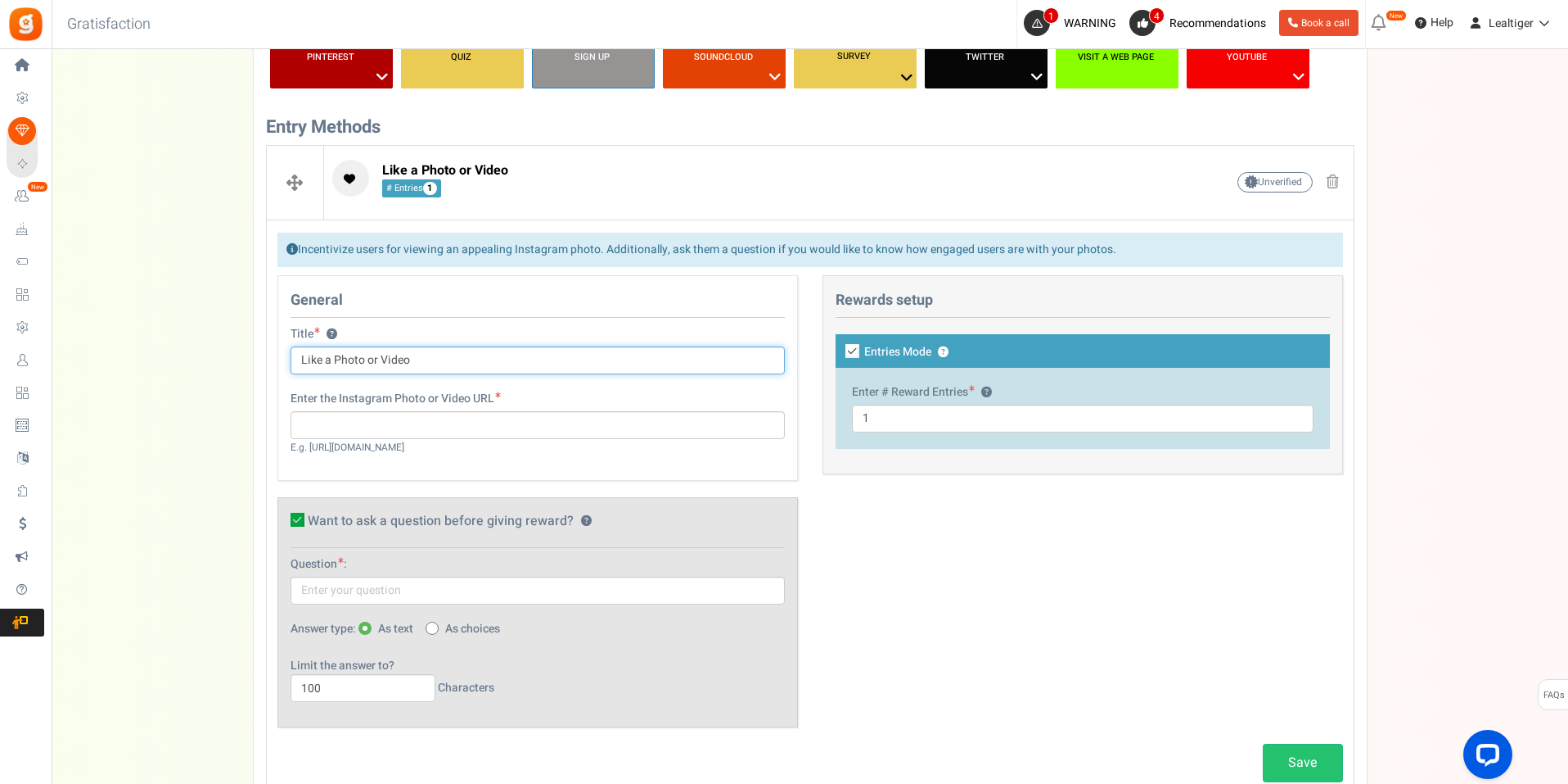
drag, startPoint x: 477, startPoint y: 361, endPoint x: 184, endPoint y: 353, distance: 293.1
click at [184, 353] on div "Setup Prize Entry Methods Reward Setup Refer a Friend Layout & Preview Layout &…" at bounding box center [809, 519] width 1517 height 1457
type input "Comenta y comparte"
click at [328, 426] on input "text" at bounding box center [537, 426] width 494 height 28
paste input "[URL][DOMAIN_NAME]"
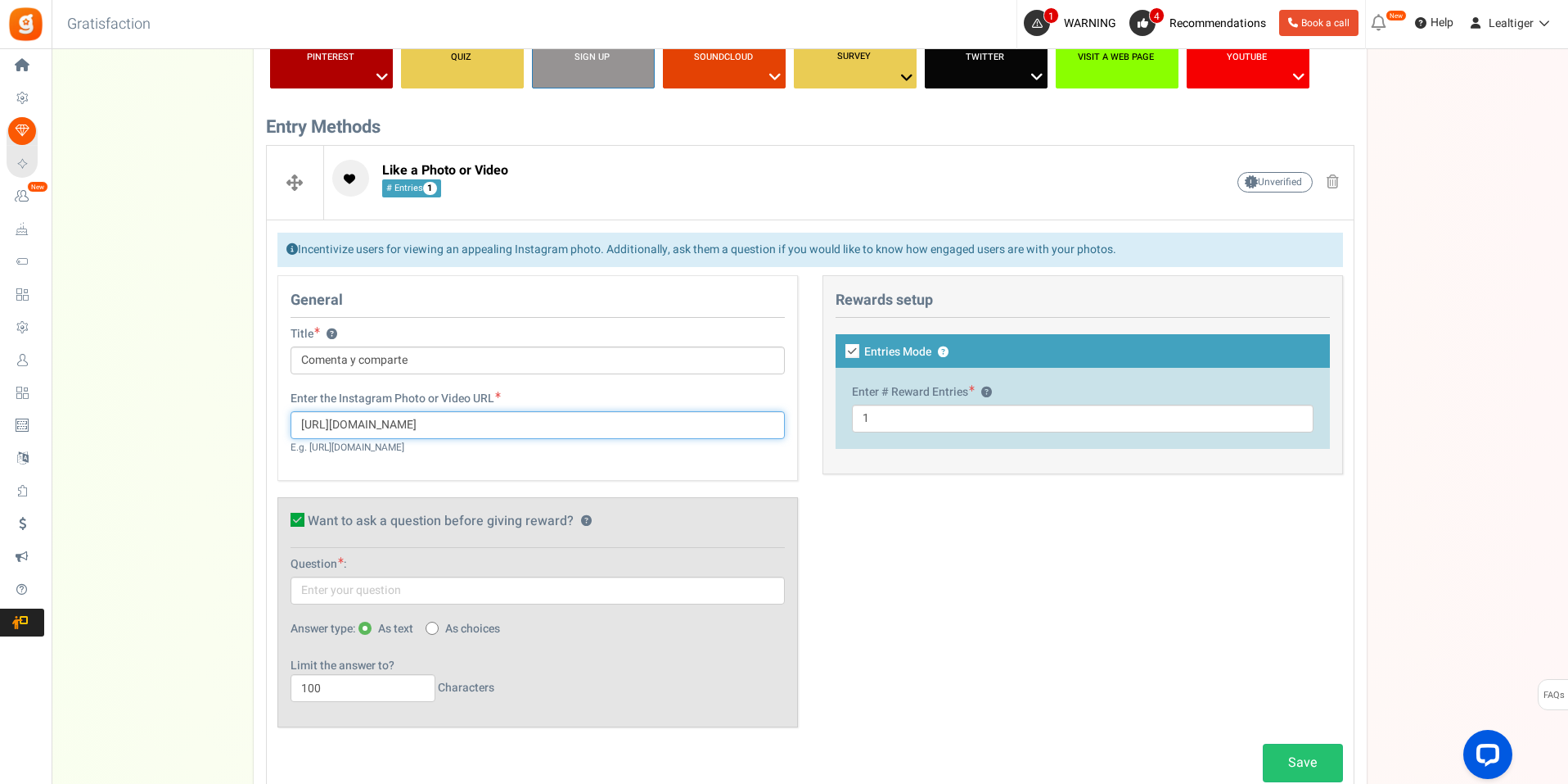
type input "[URL][DOMAIN_NAME]"
click at [450, 369] on input "Comenta y comparte" at bounding box center [537, 360] width 494 height 28
type input "Comenta y comparte en Instagram"
click at [291, 516] on icon at bounding box center [297, 520] width 14 height 14
click at [285, 517] on input "Want to ask a question before giving reward? ?" at bounding box center [280, 523] width 11 height 11
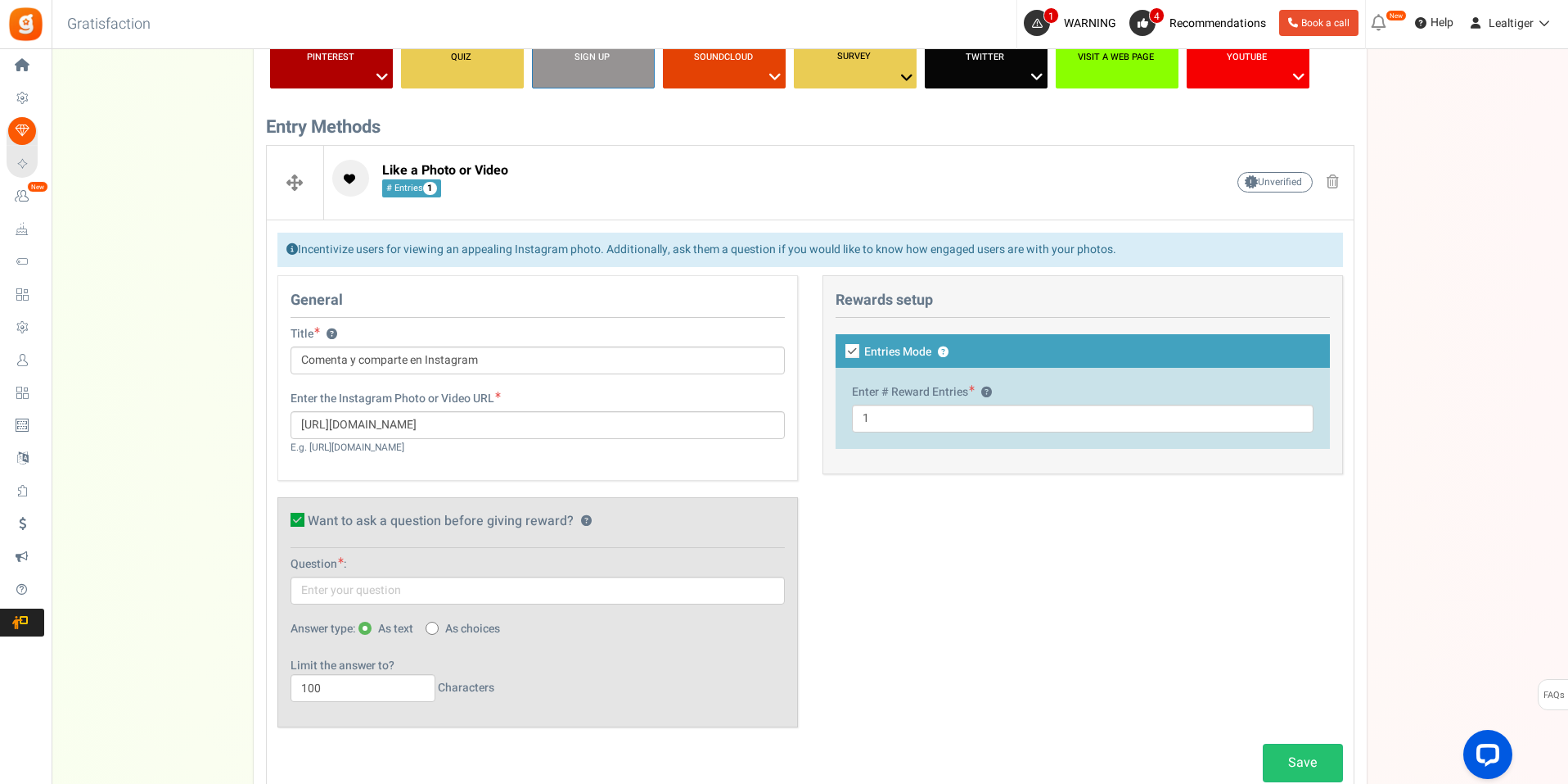
checkbox input "false"
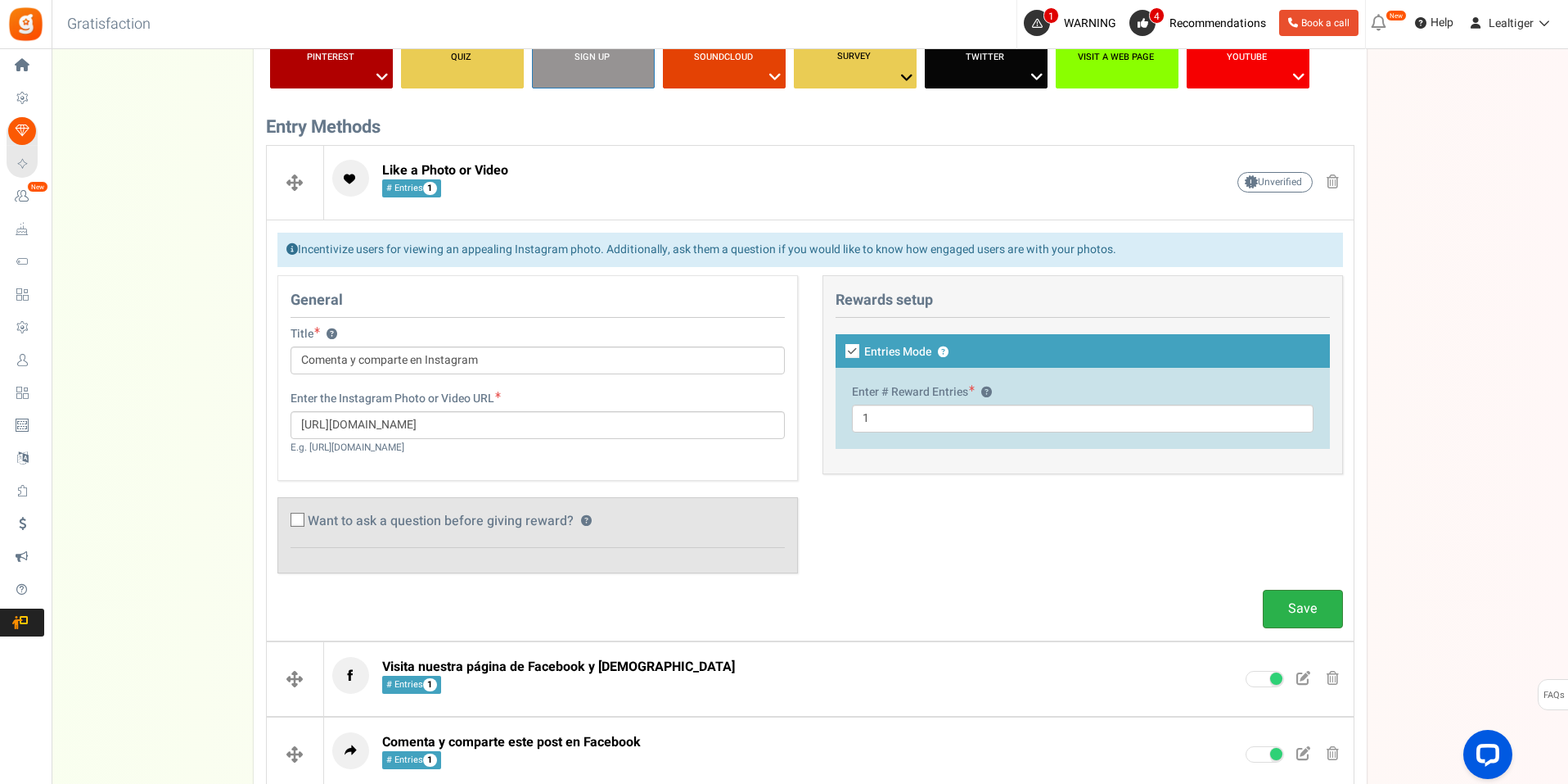
click at [1302, 594] on link "Save" at bounding box center [1302, 609] width 80 height 39
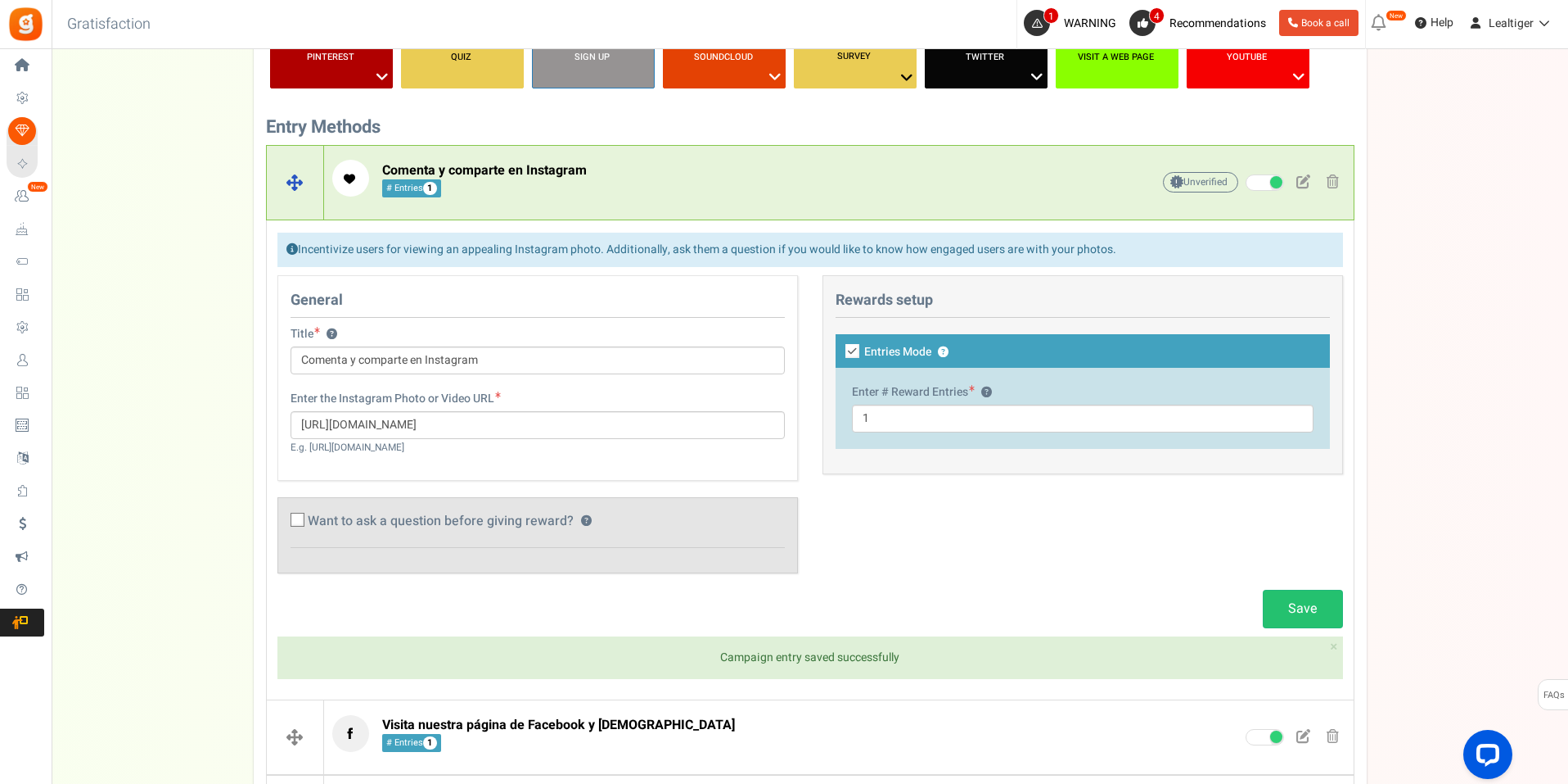
click at [289, 175] on span at bounding box center [295, 182] width 56 height 73
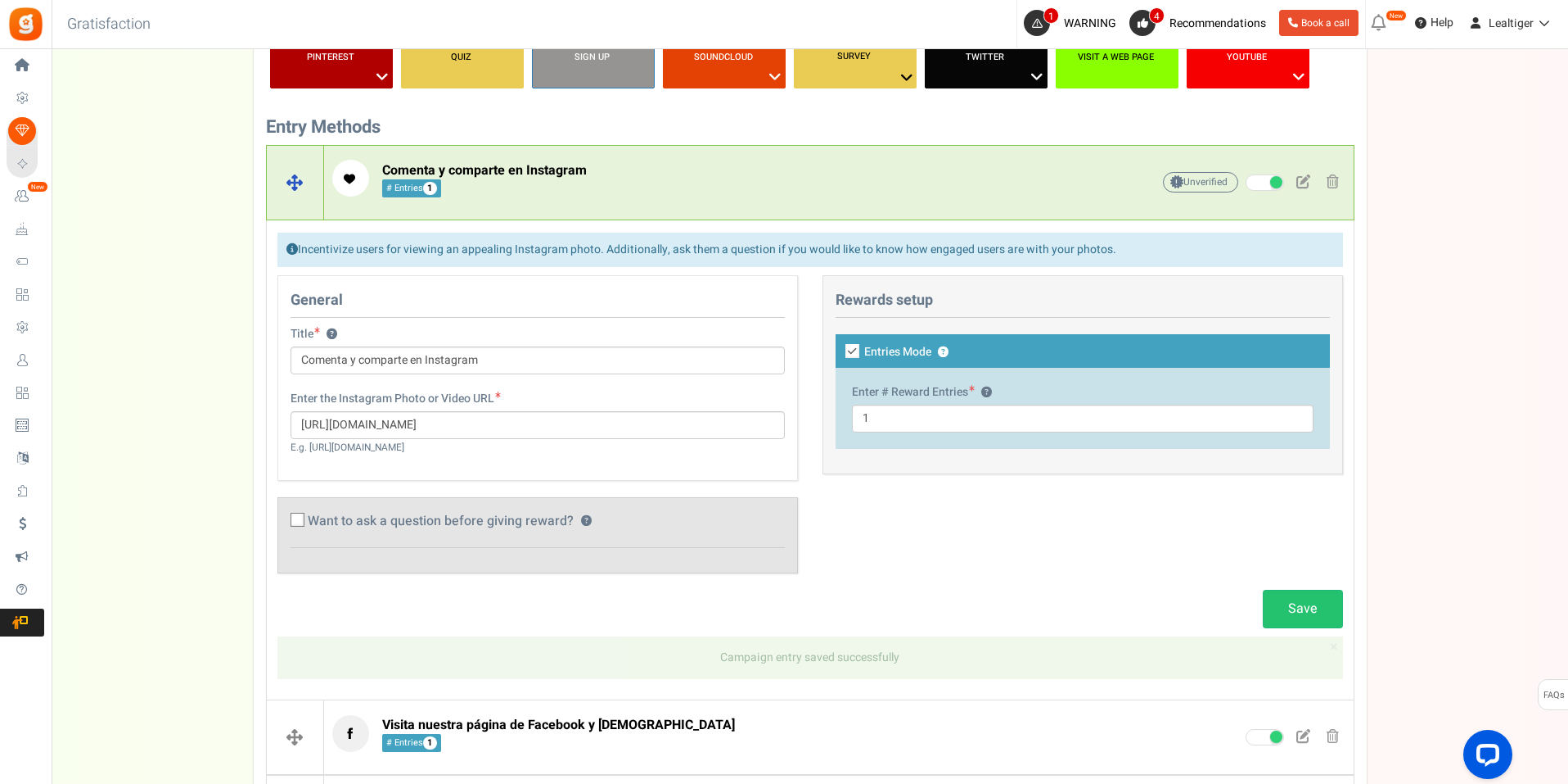
click at [450, 184] on span "Comenta y comparte en Instagram # Entries 1" at bounding box center [484, 180] width 205 height 35
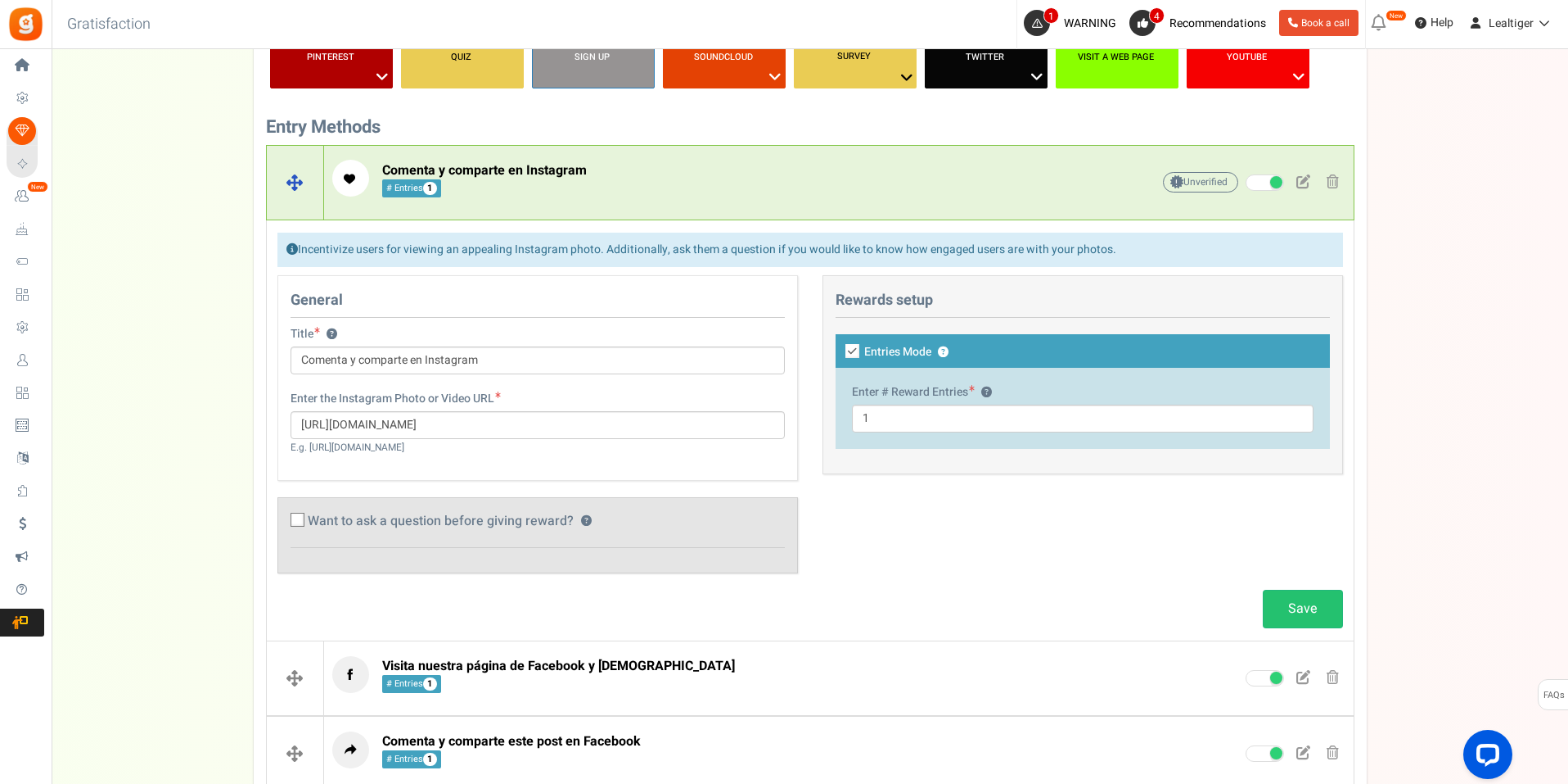
click at [450, 184] on span "Comenta y comparte en Instagram # Entries 1" at bounding box center [484, 180] width 205 height 35
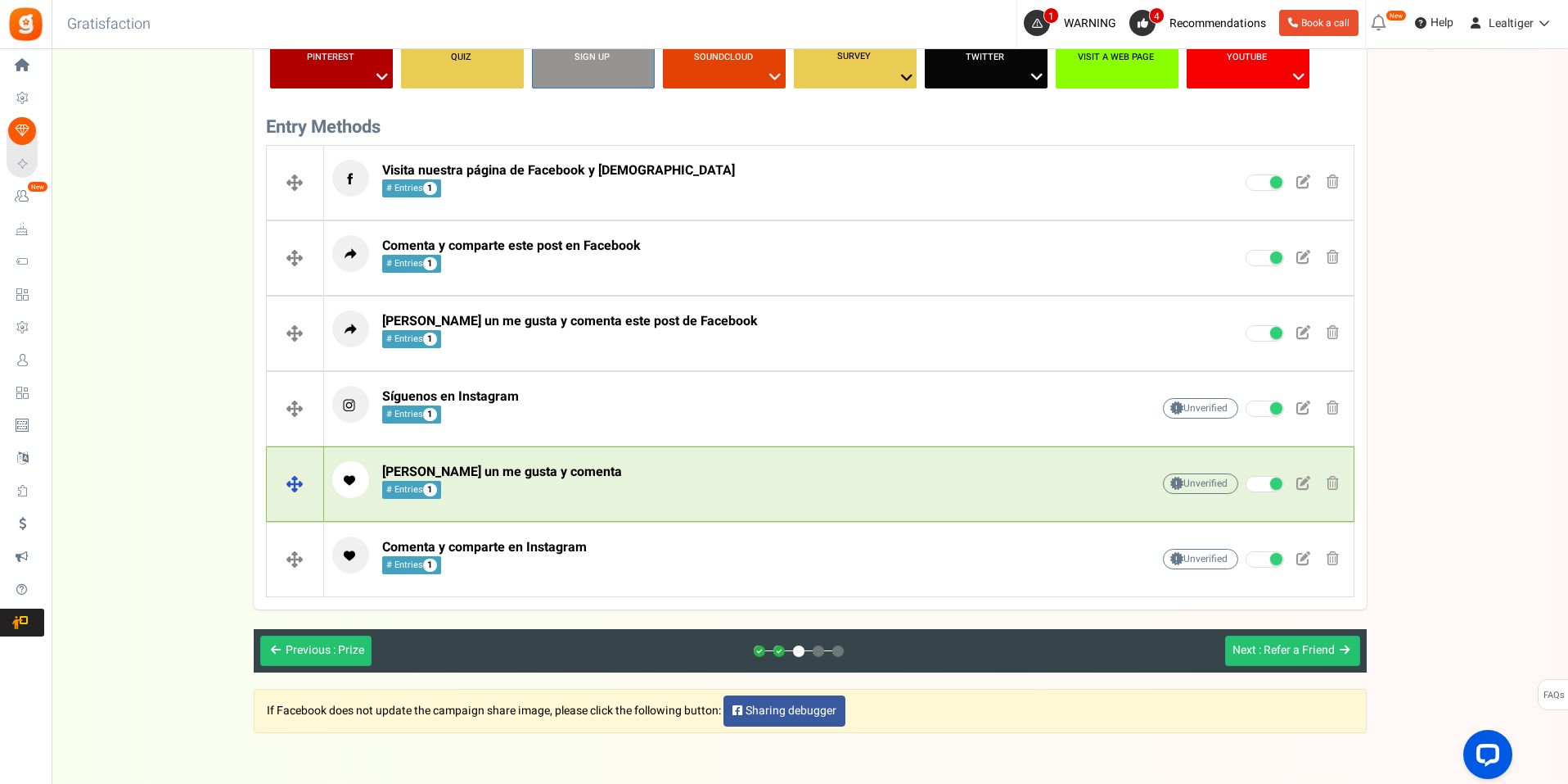
click at [1304, 480] on span at bounding box center [1303, 483] width 14 height 14
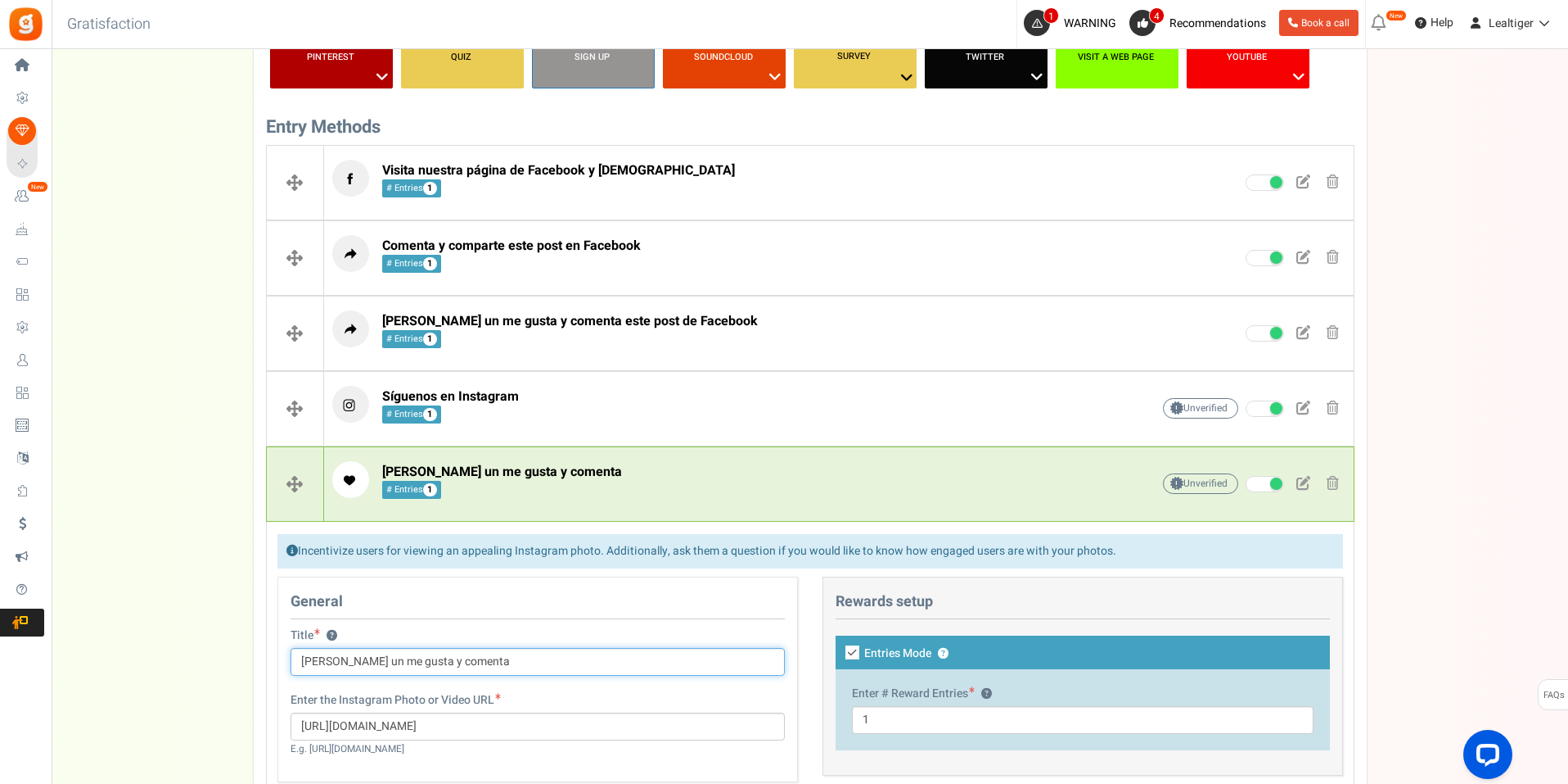
click at [481, 662] on input "[PERSON_NAME] un me gusta y comenta" at bounding box center [537, 662] width 494 height 28
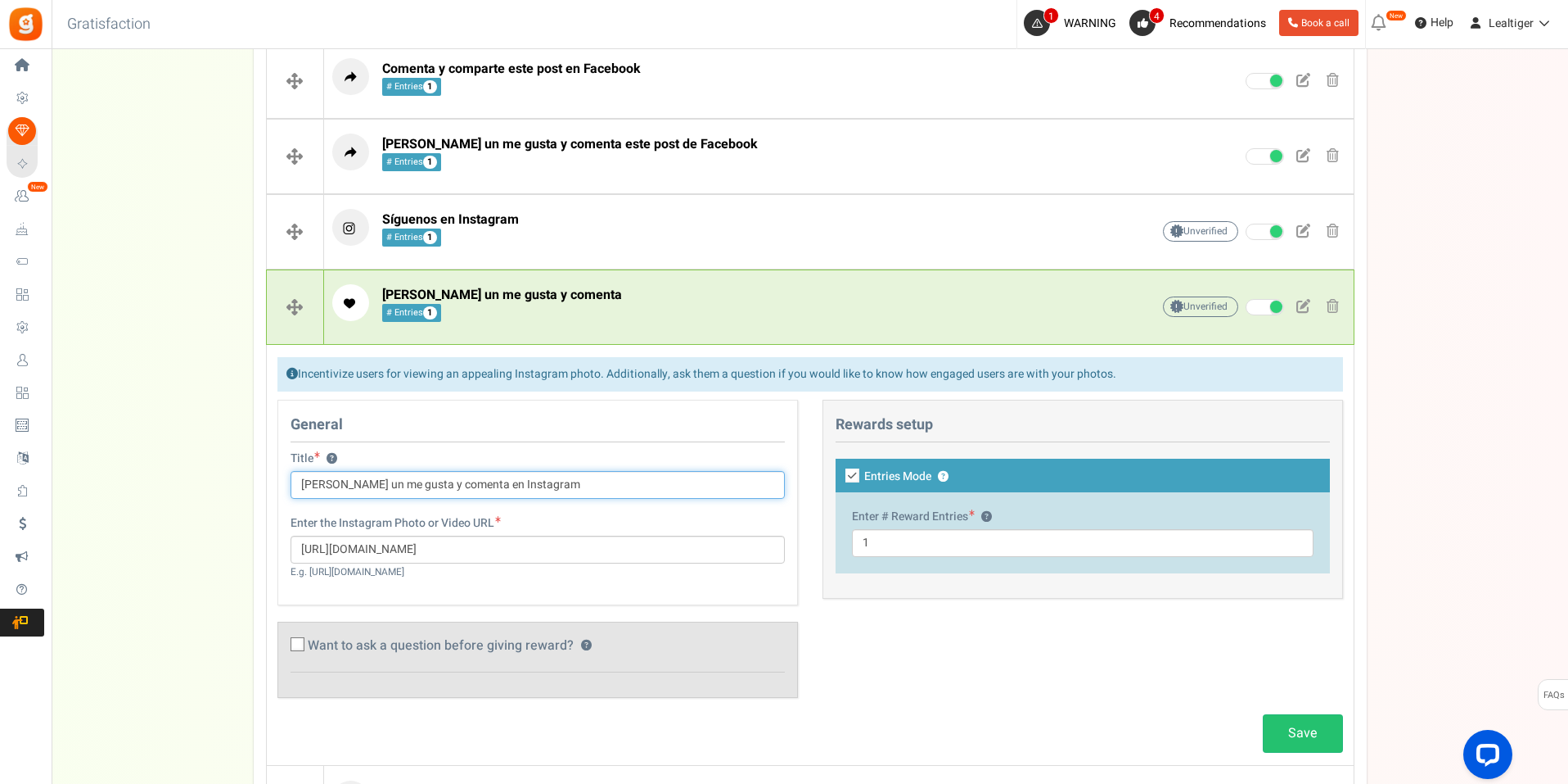
scroll to position [668, 0]
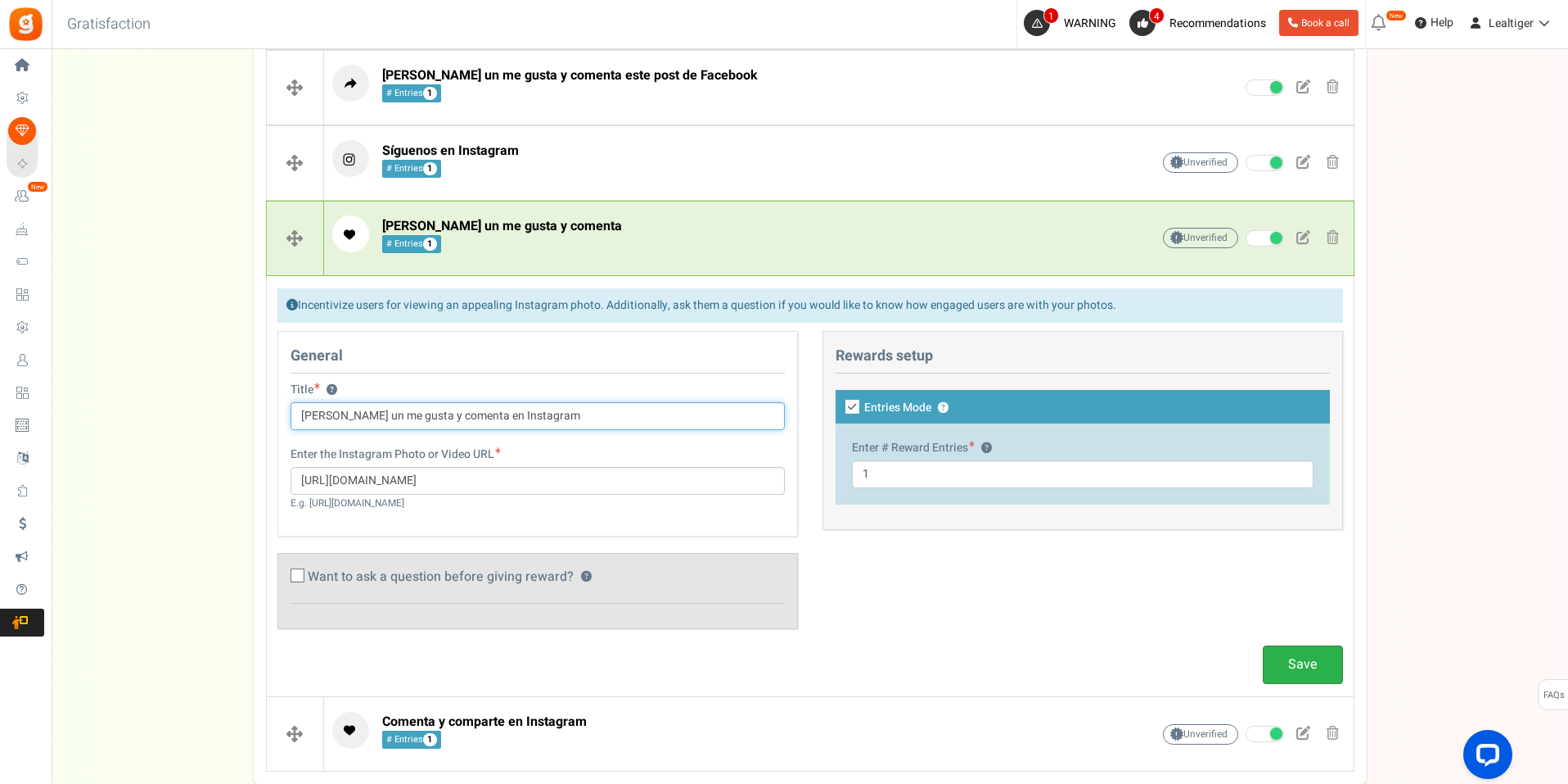
type input "[PERSON_NAME] un me gusta y comenta en Instagram"
click at [1288, 663] on link "Save" at bounding box center [1302, 665] width 80 height 39
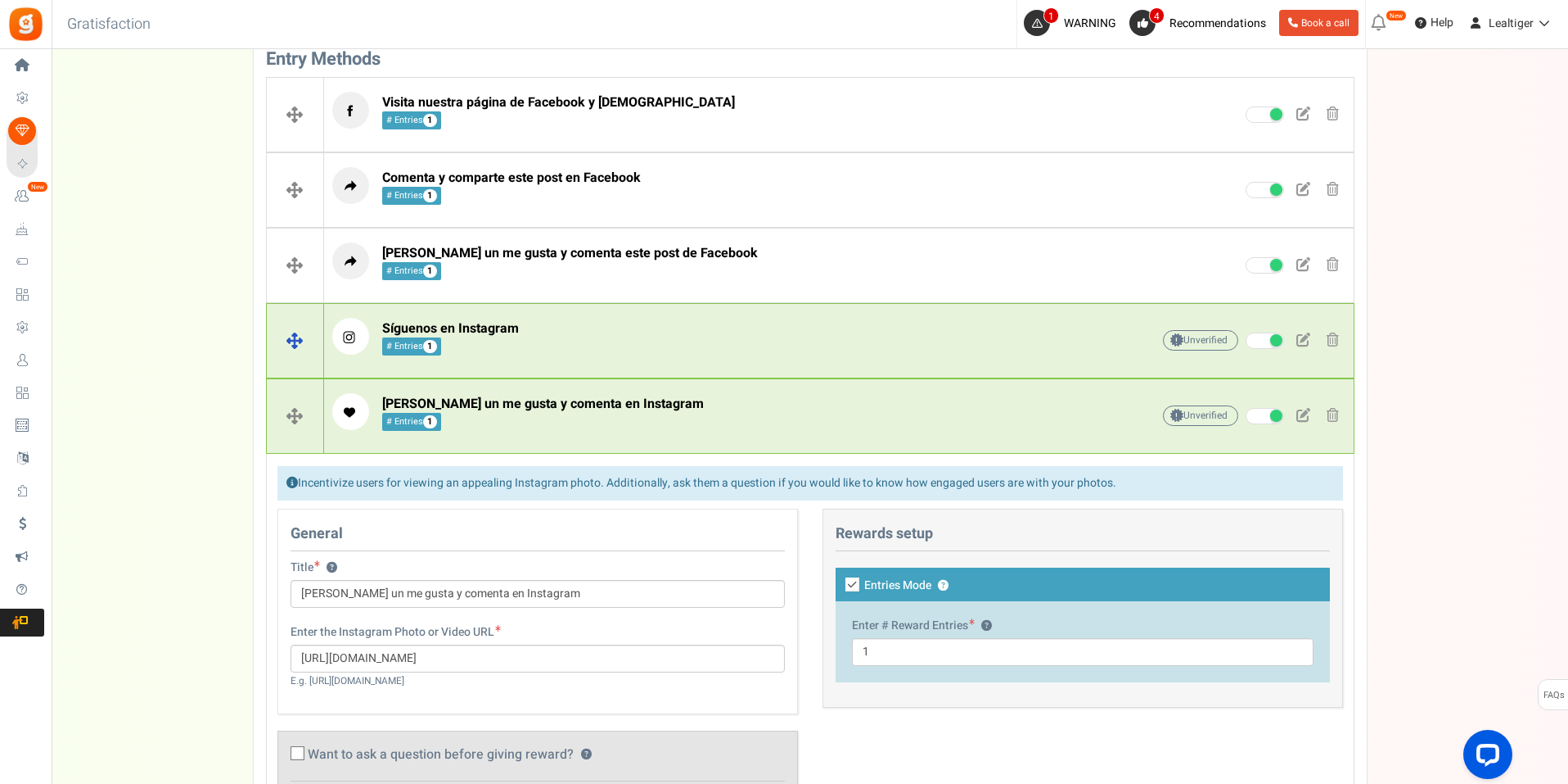
scroll to position [491, 0]
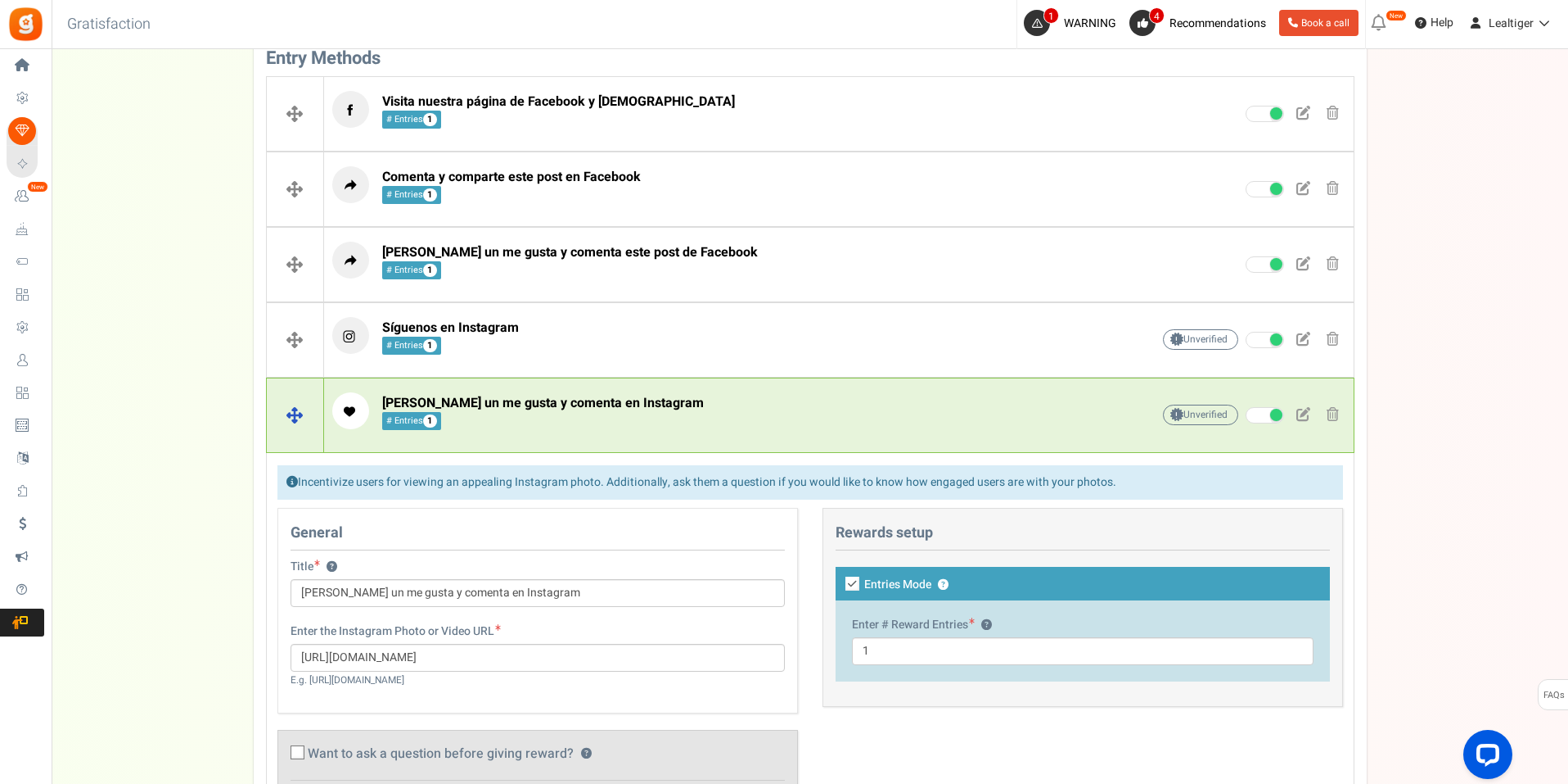
click at [757, 410] on p "[PERSON_NAME] un me gusta y comenta en Instagram # Entries 1" at bounding box center [716, 411] width 768 height 37
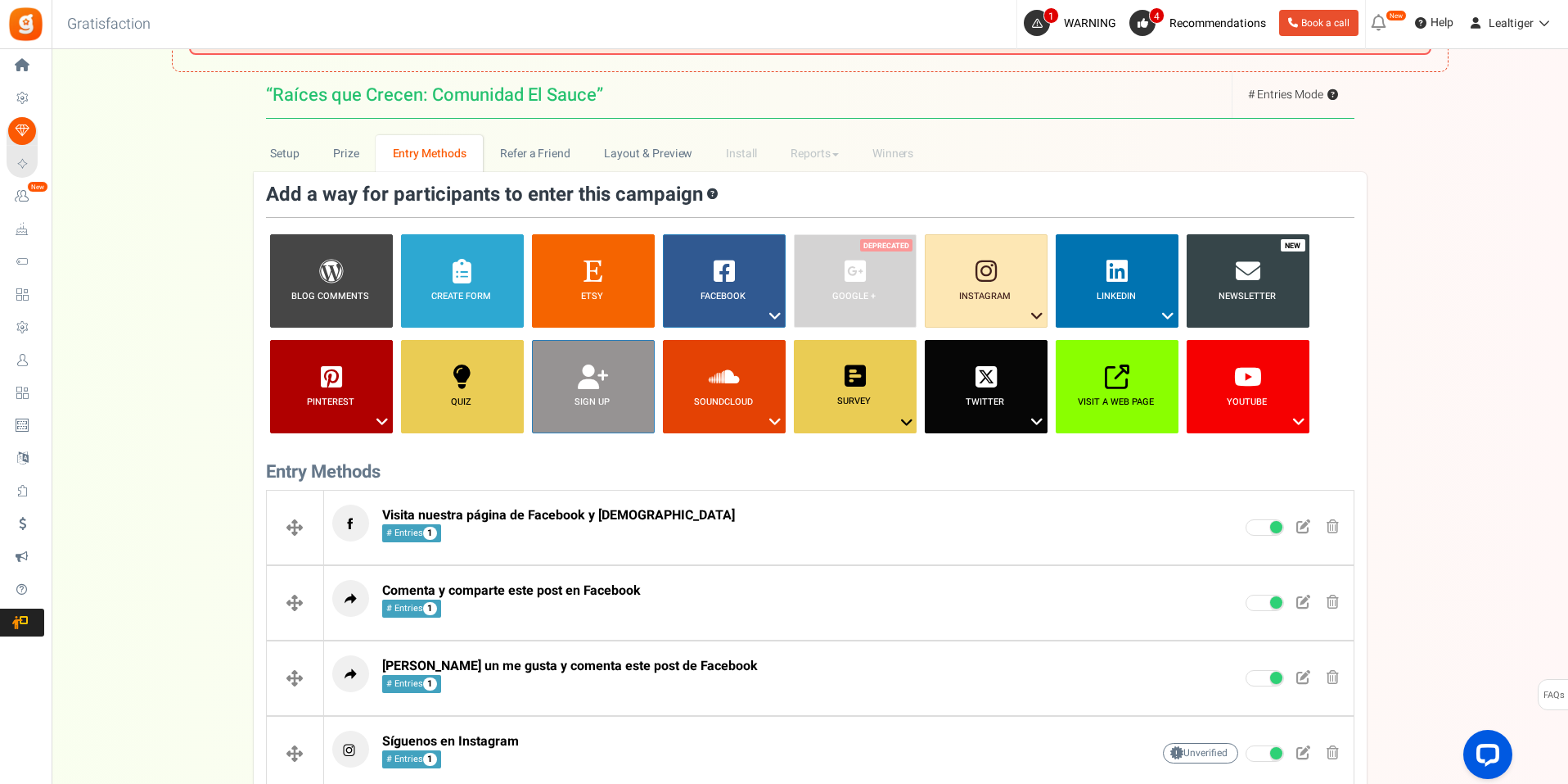
scroll to position [0, 0]
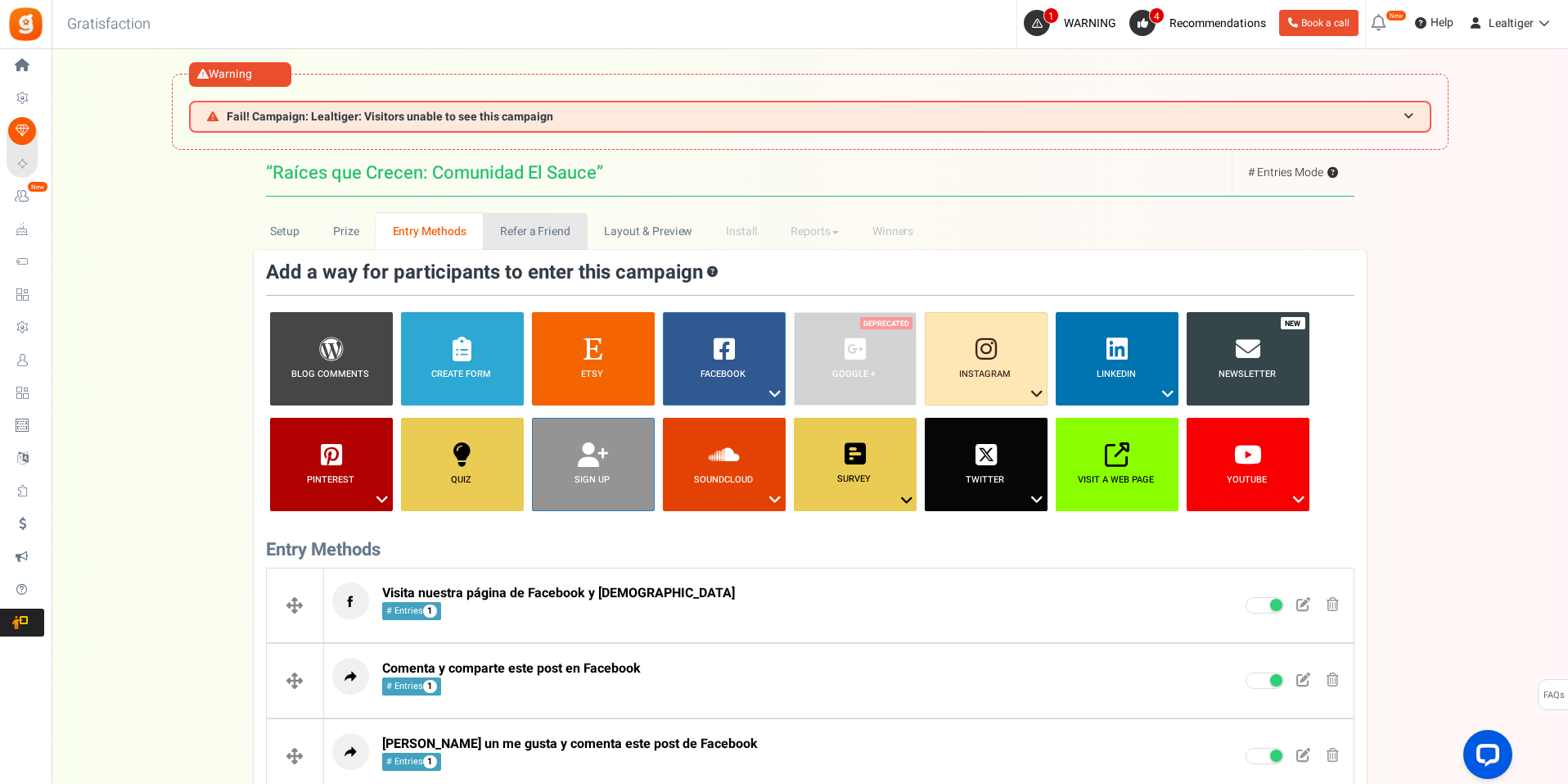
click at [520, 237] on link "Refer a Friend" at bounding box center [535, 231] width 104 height 37
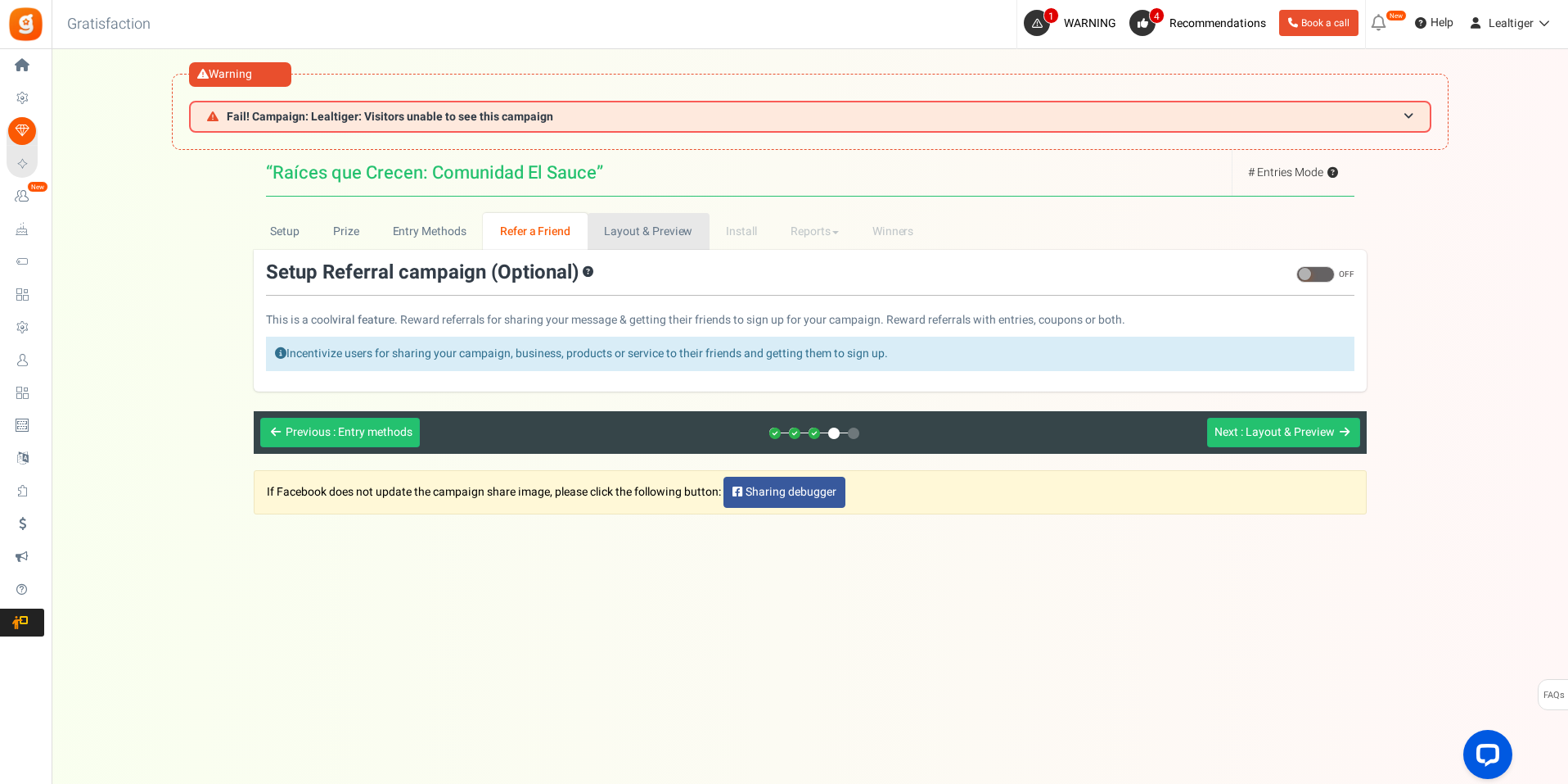
click at [640, 226] on link "Layout & Preview" at bounding box center [649, 231] width 122 height 37
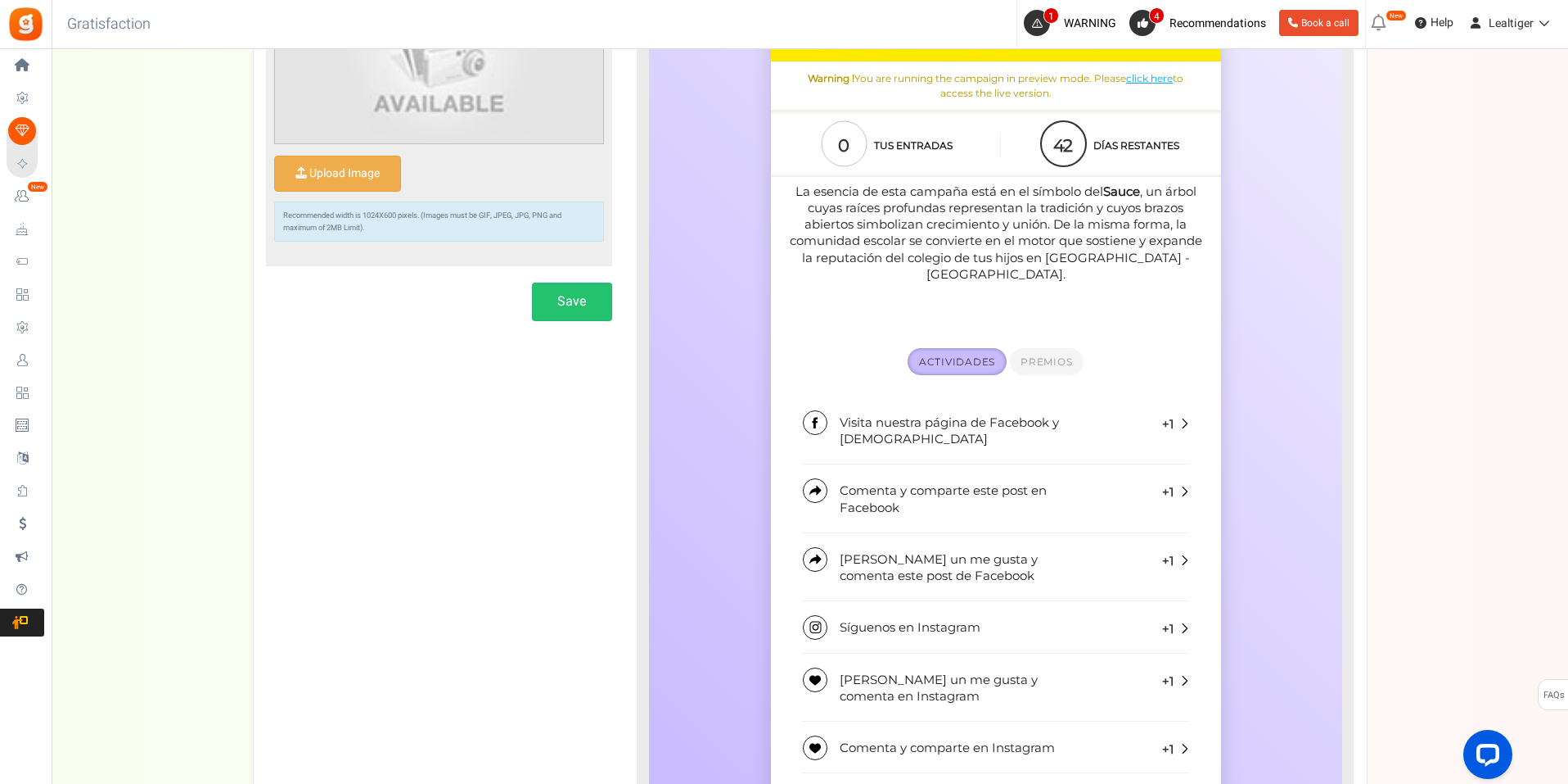
scroll to position [639, 0]
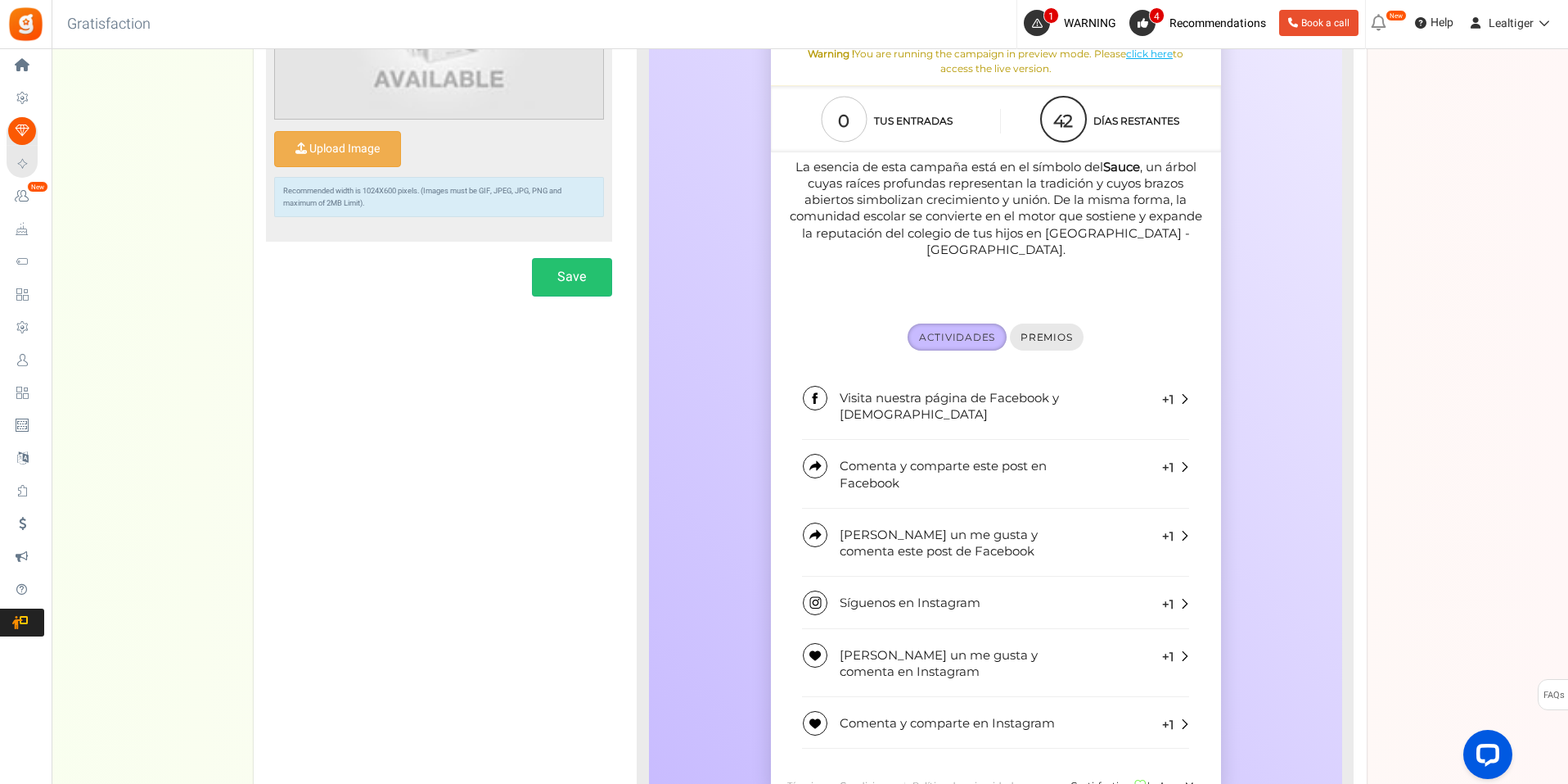
click at [1037, 331] on span "Premios" at bounding box center [1046, 337] width 51 height 12
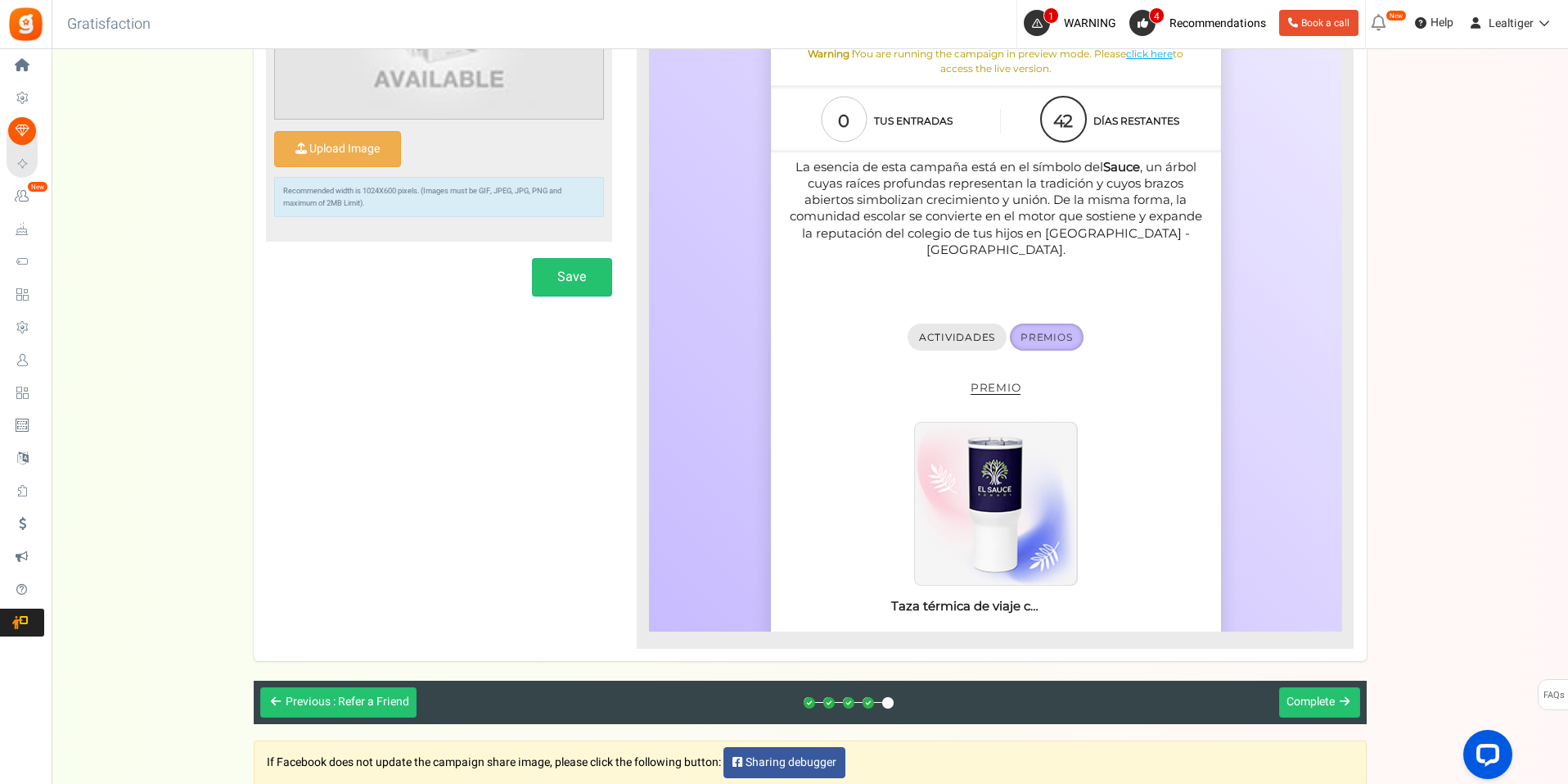
click at [965, 331] on span "Actividades" at bounding box center [957, 337] width 76 height 12
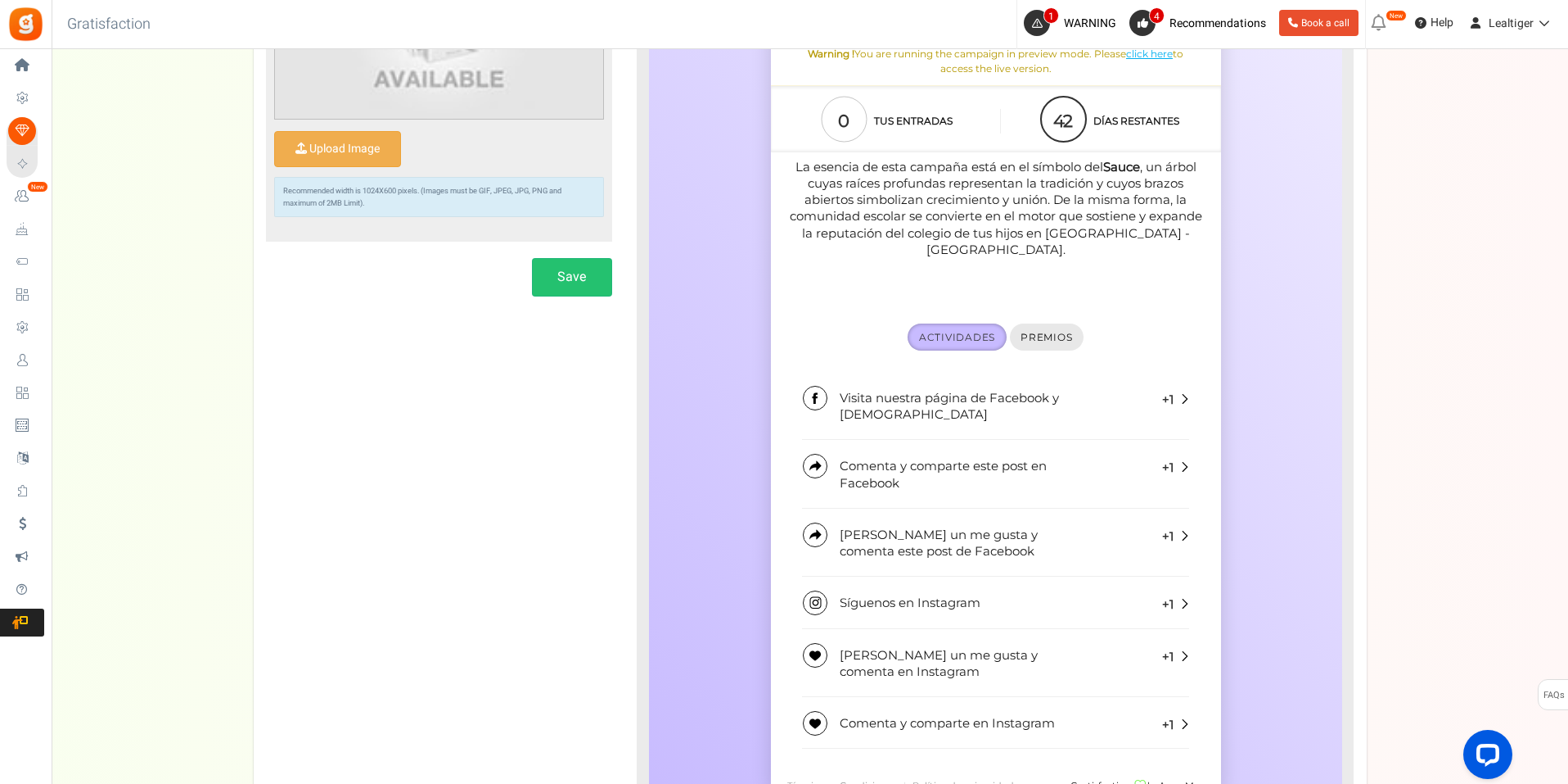
click at [1039, 323] on link "Premios" at bounding box center [1046, 336] width 73 height 27
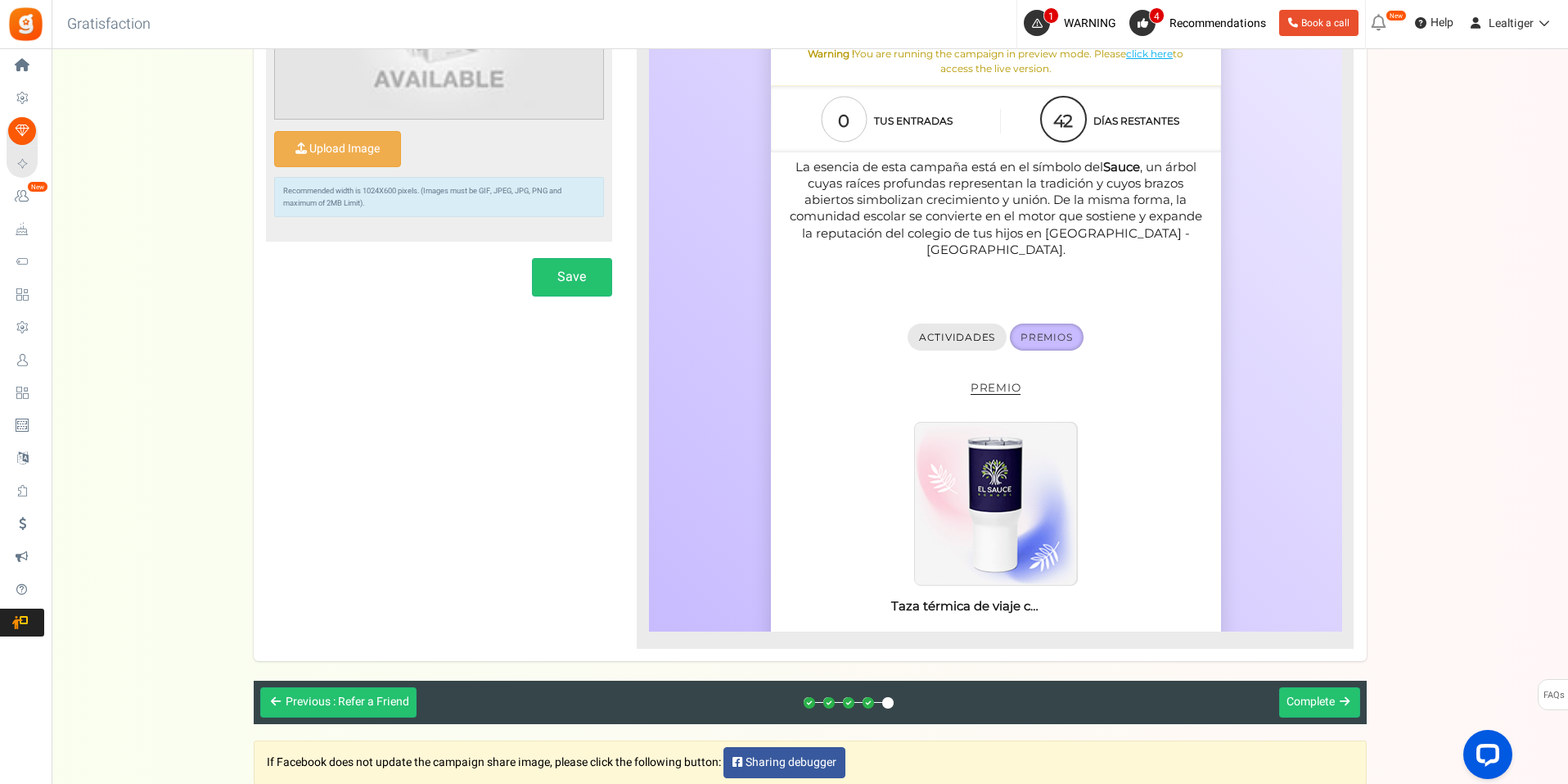
click at [937, 331] on span "Actividades" at bounding box center [957, 337] width 76 height 12
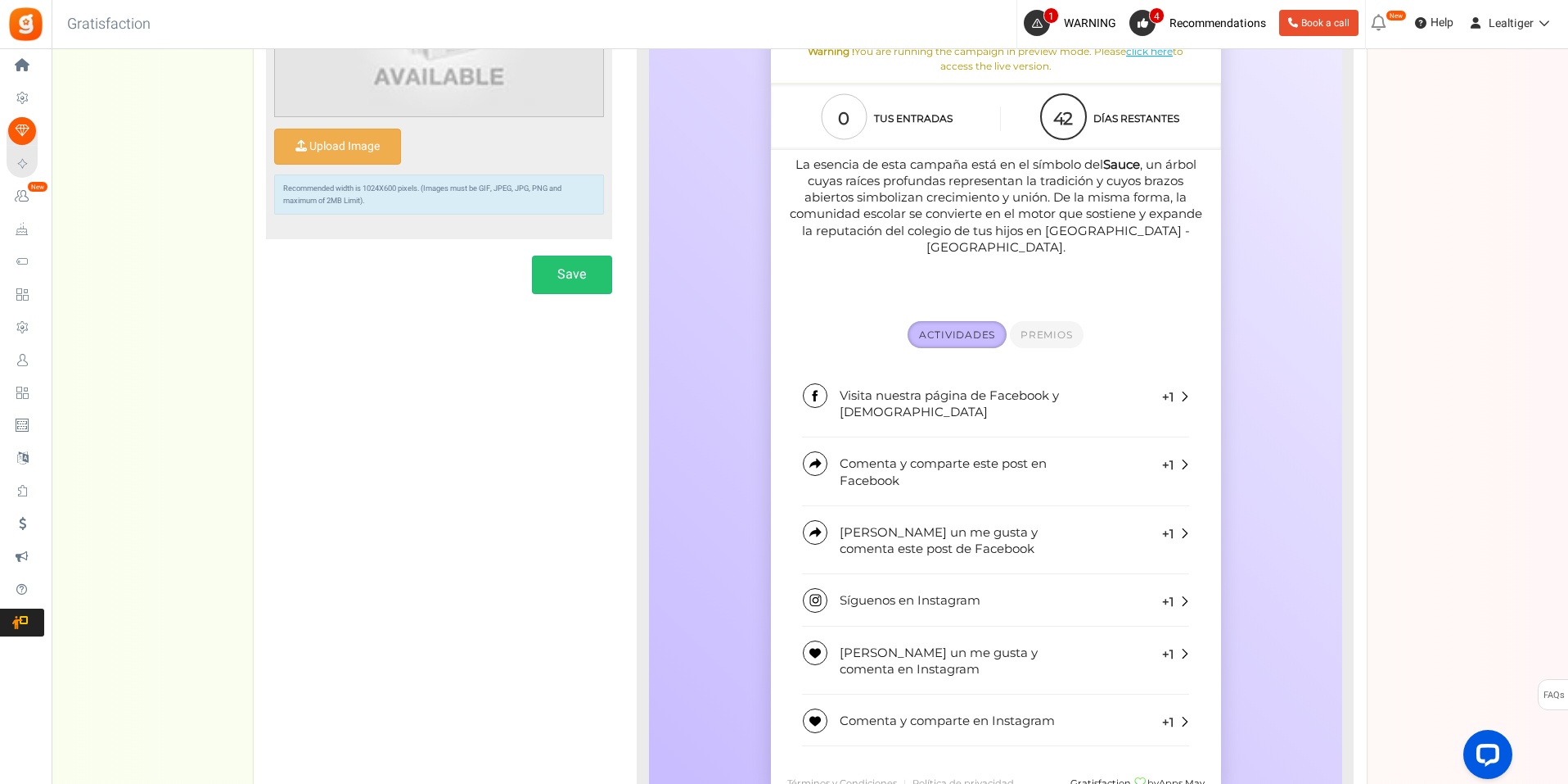
scroll to position [933, 0]
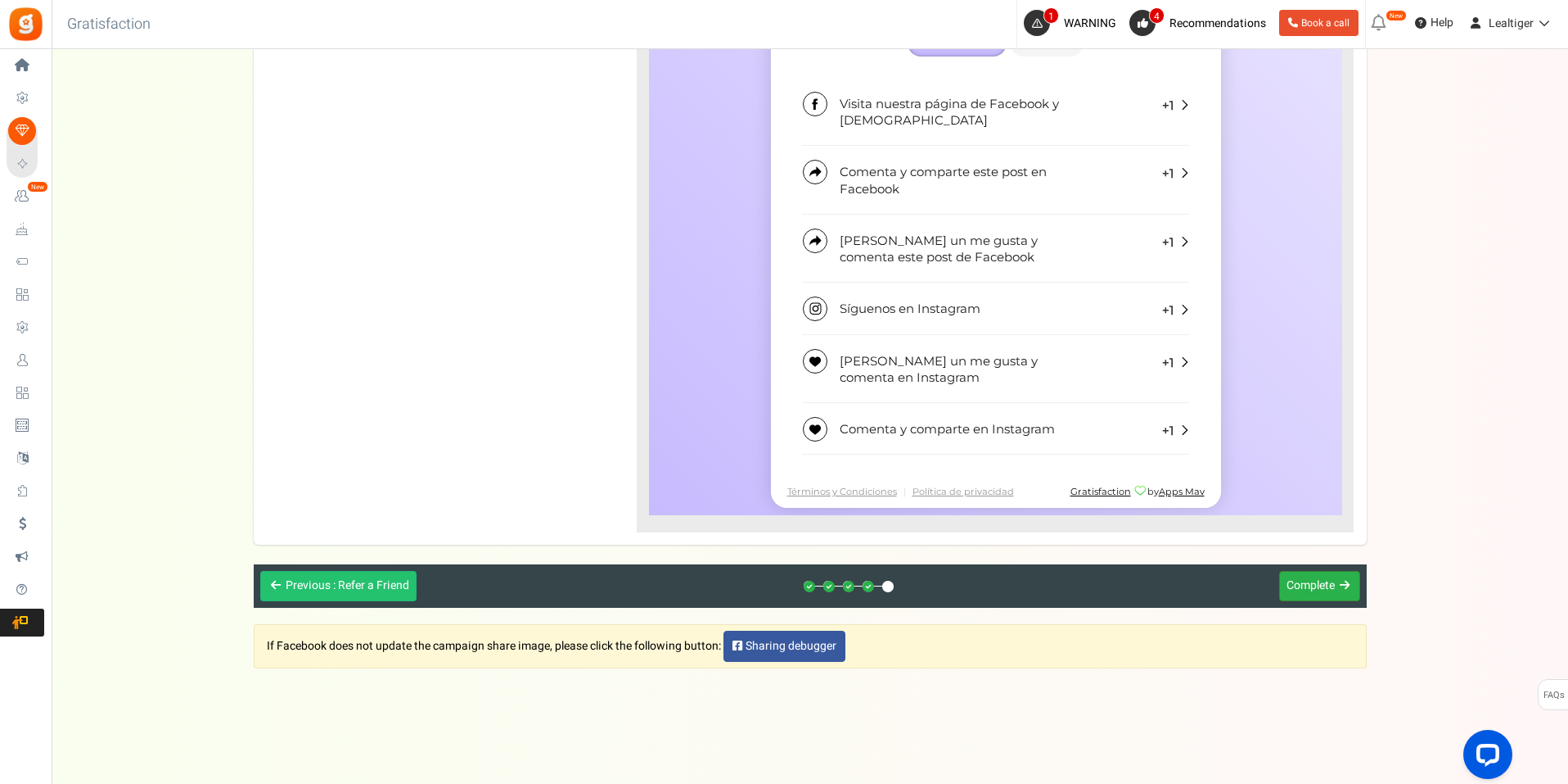
click at [1318, 581] on span "Complete" at bounding box center [1310, 584] width 49 height 17
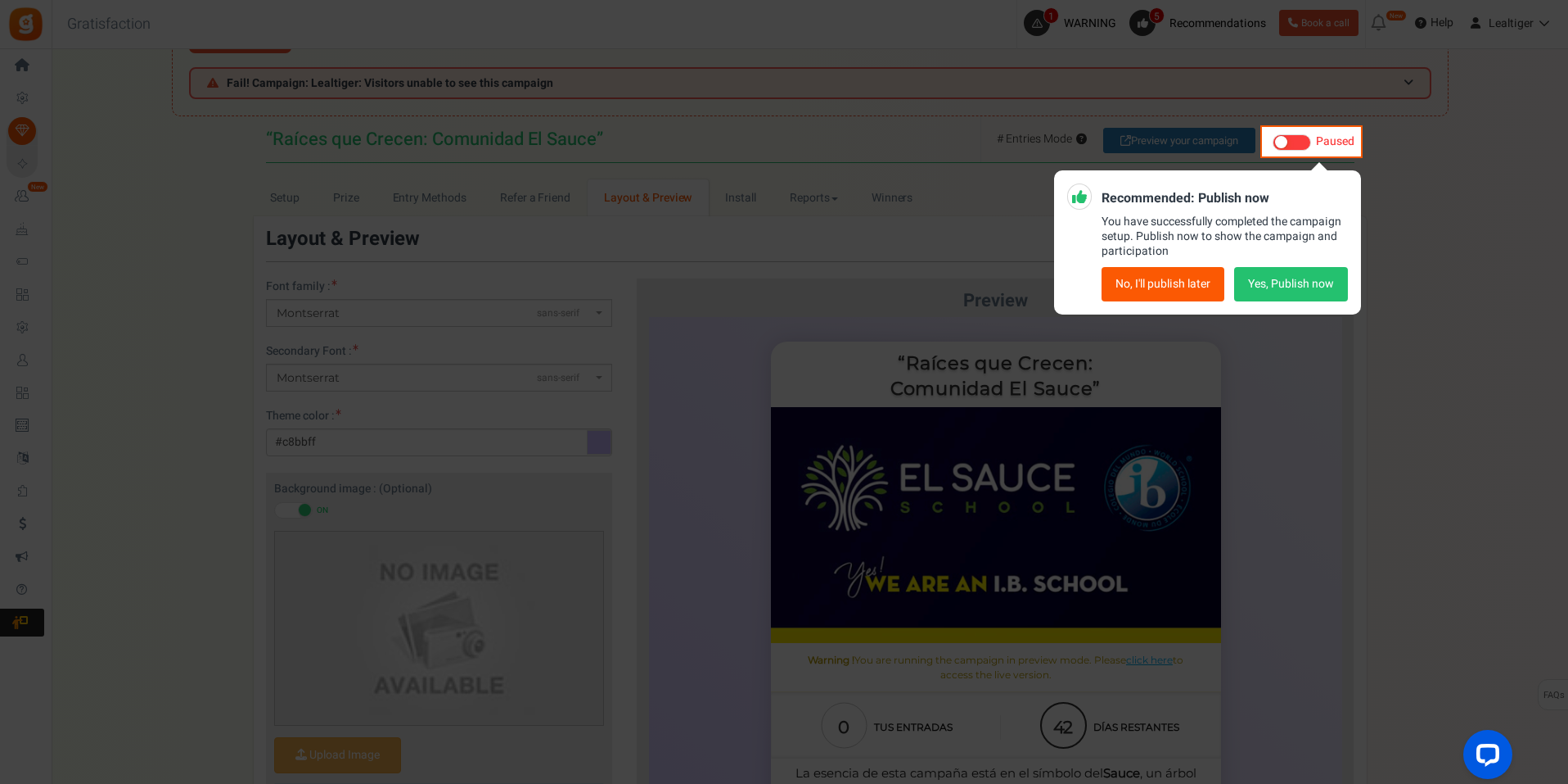
scroll to position [0, 0]
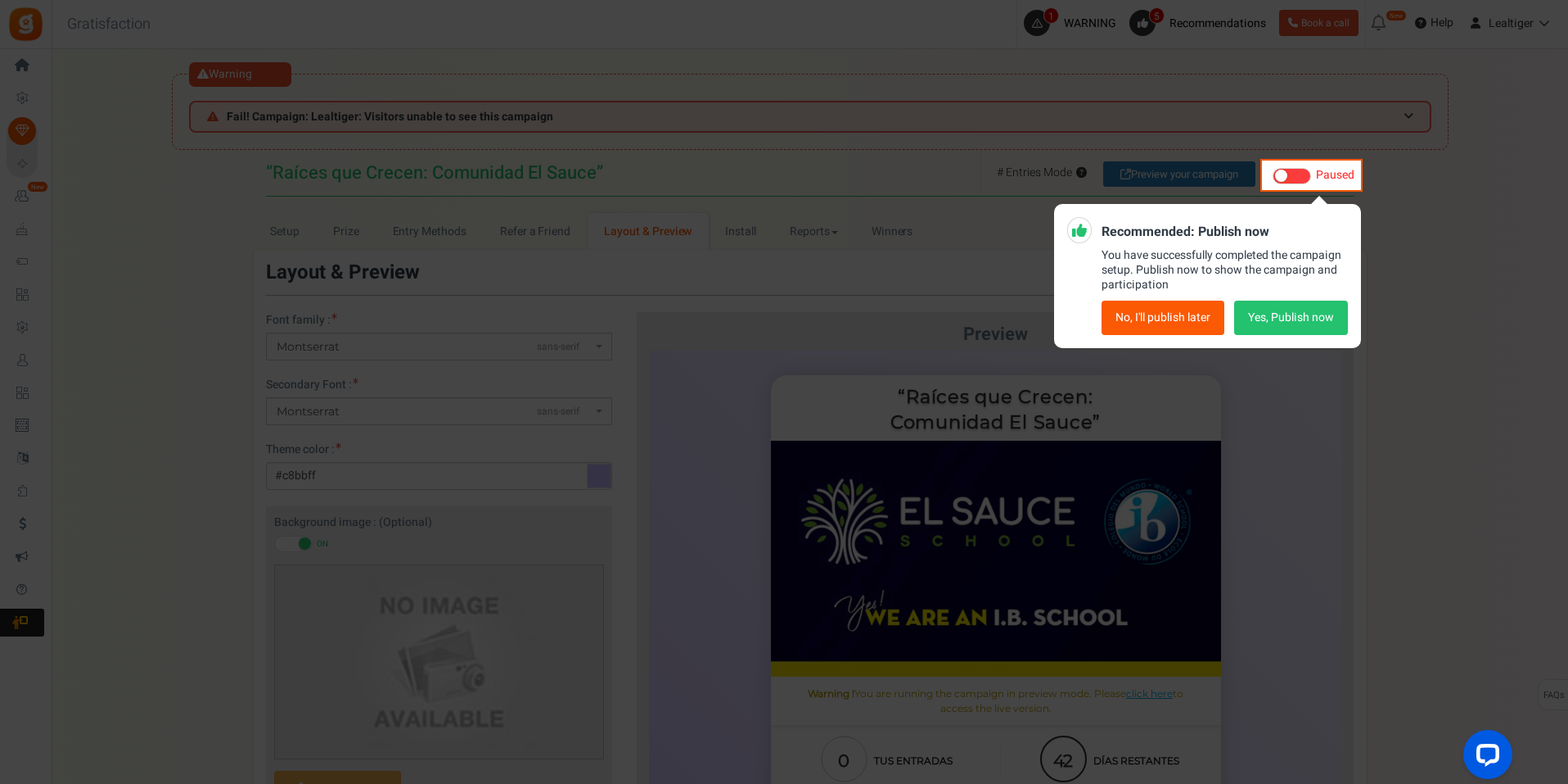
drag, startPoint x: 1307, startPoint y: 313, endPoint x: 1180, endPoint y: 322, distance: 127.3
click at [1180, 322] on div "No, I'll publish later Yes, Publish now" at bounding box center [1224, 317] width 245 height 34
click at [1272, 181] on input "Live Paused Recommended: Publish now You have successfully completed the campai…" at bounding box center [1272, 176] width 0 height 11
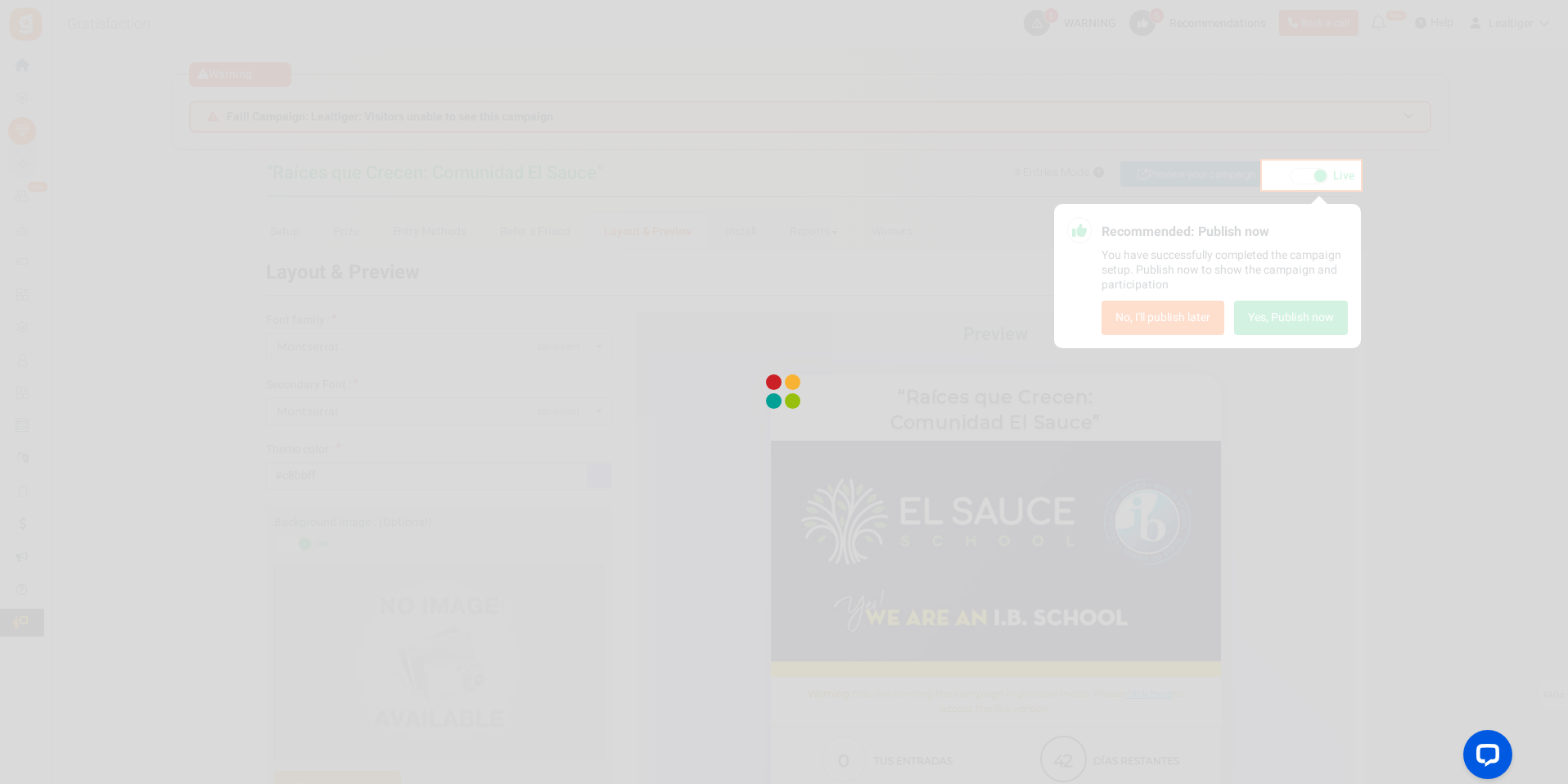
click at [1178, 321] on div at bounding box center [784, 392] width 1568 height 784
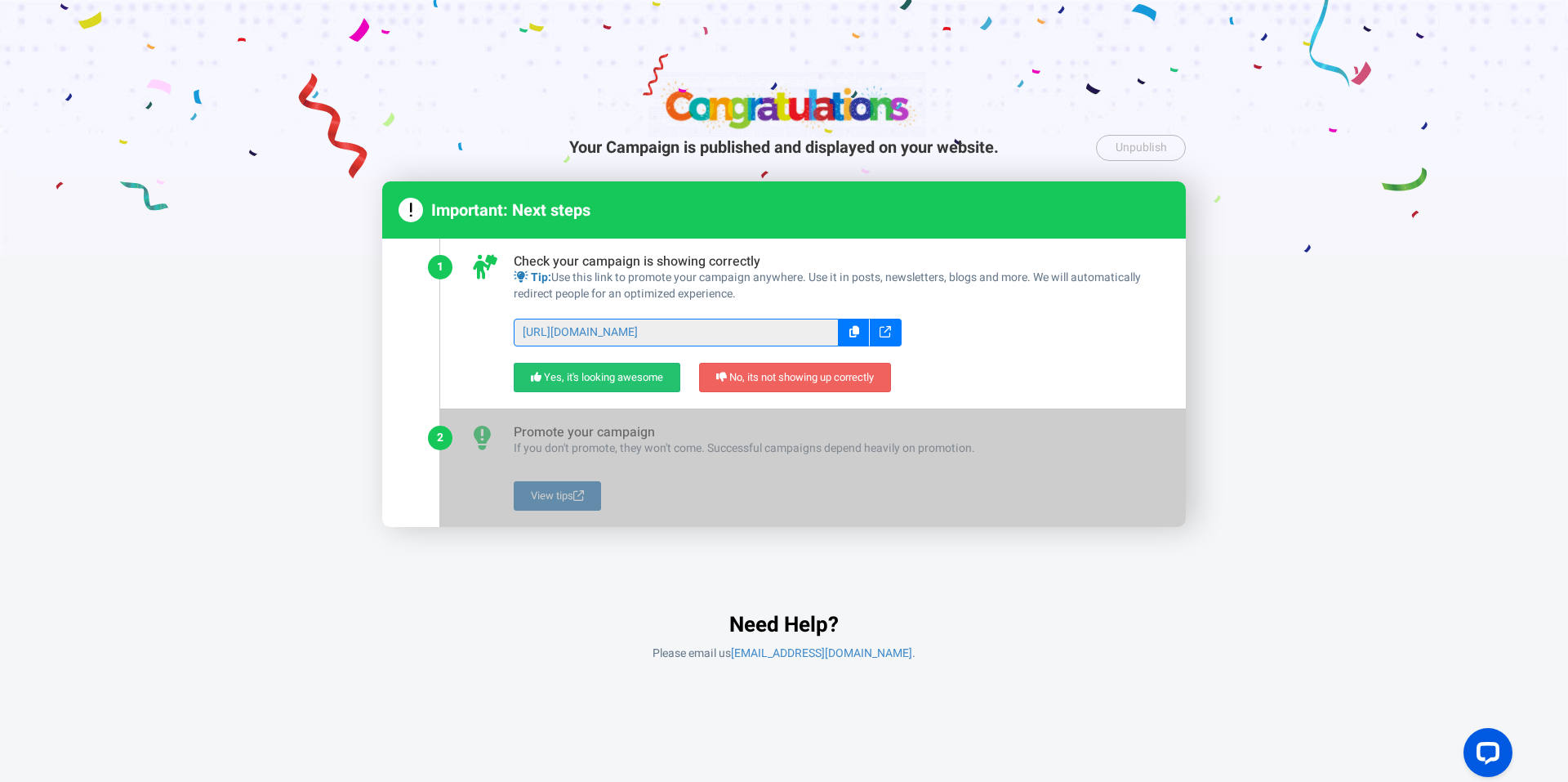
click at [890, 326] on div at bounding box center [886, 333] width 32 height 28
click at [632, 376] on link "Yes, it's looking awesome" at bounding box center [596, 378] width 166 height 30
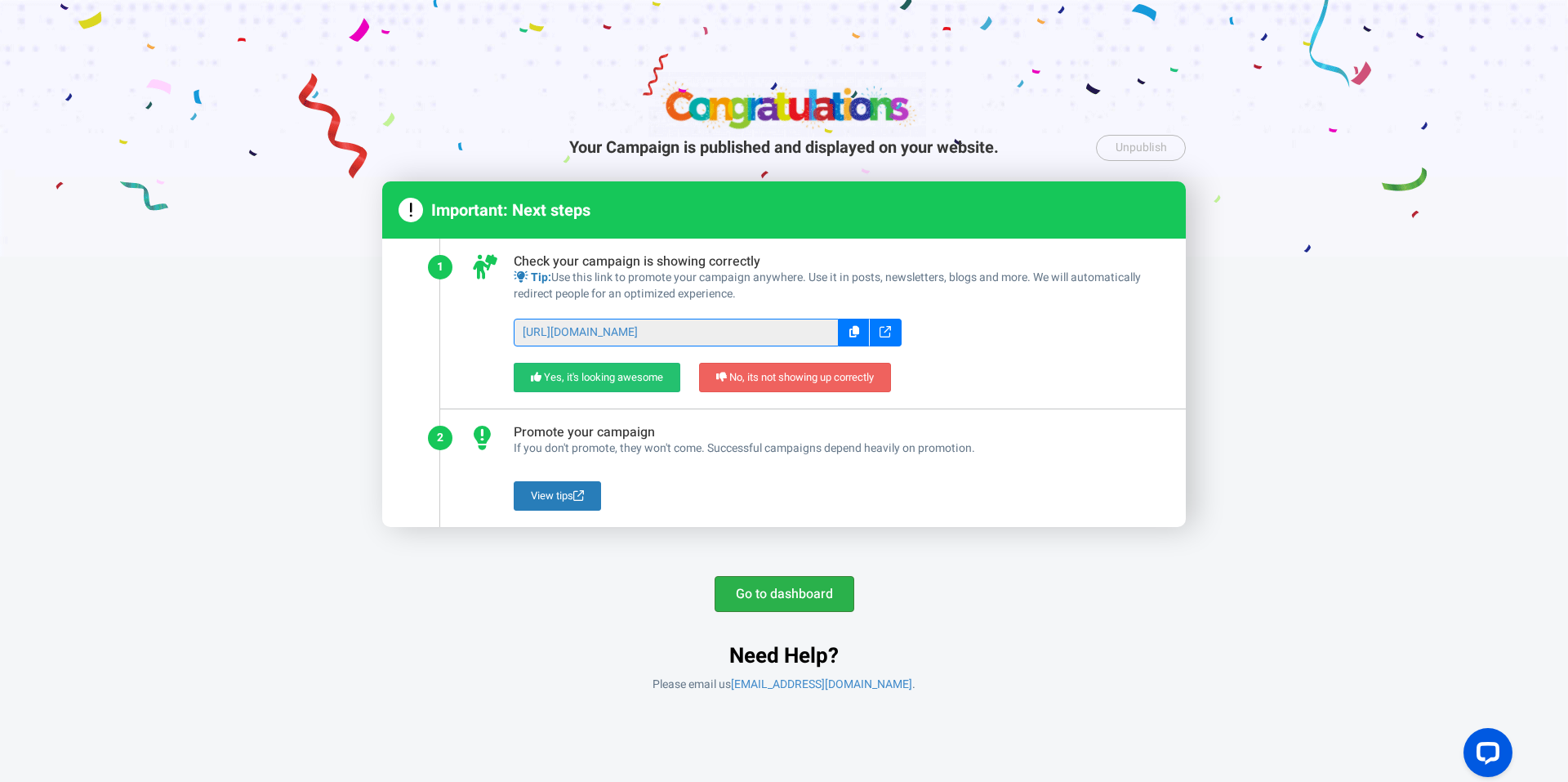
click at [792, 583] on link "Go to dashboard" at bounding box center [784, 594] width 140 height 36
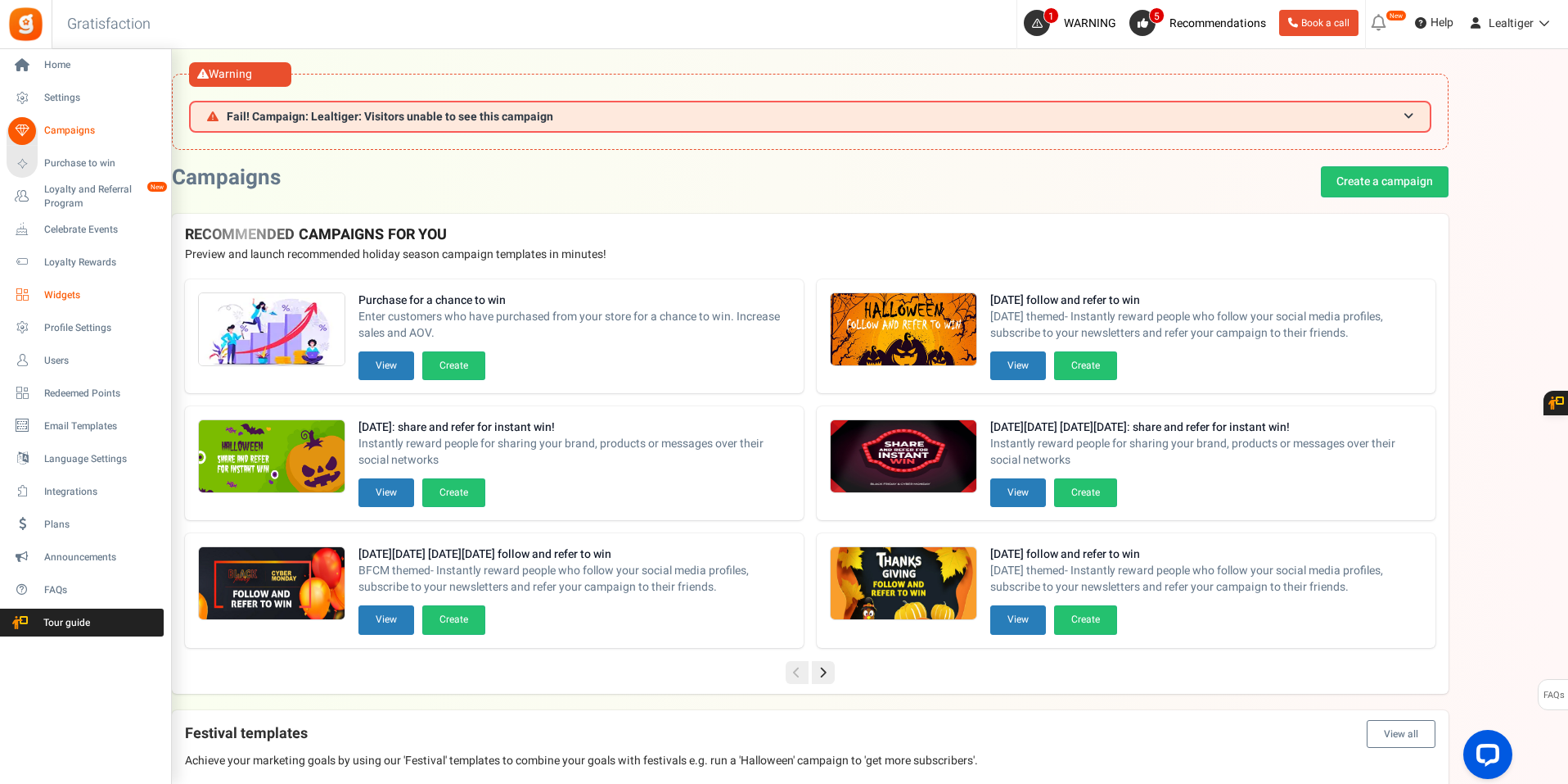
click at [58, 289] on span "Widgets" at bounding box center [101, 295] width 115 height 14
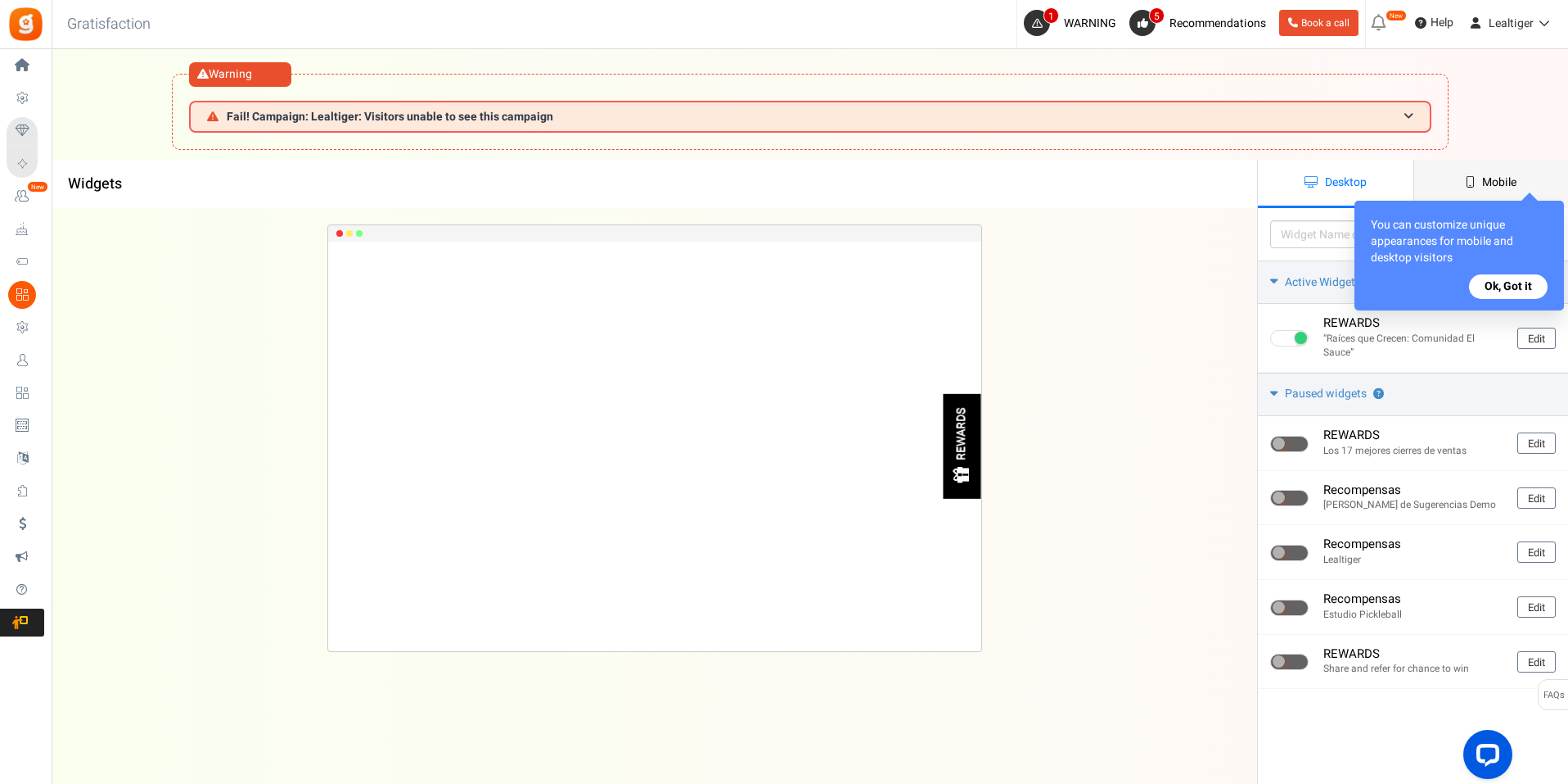
click at [1497, 170] on link "Mobile" at bounding box center [1491, 184] width 155 height 49
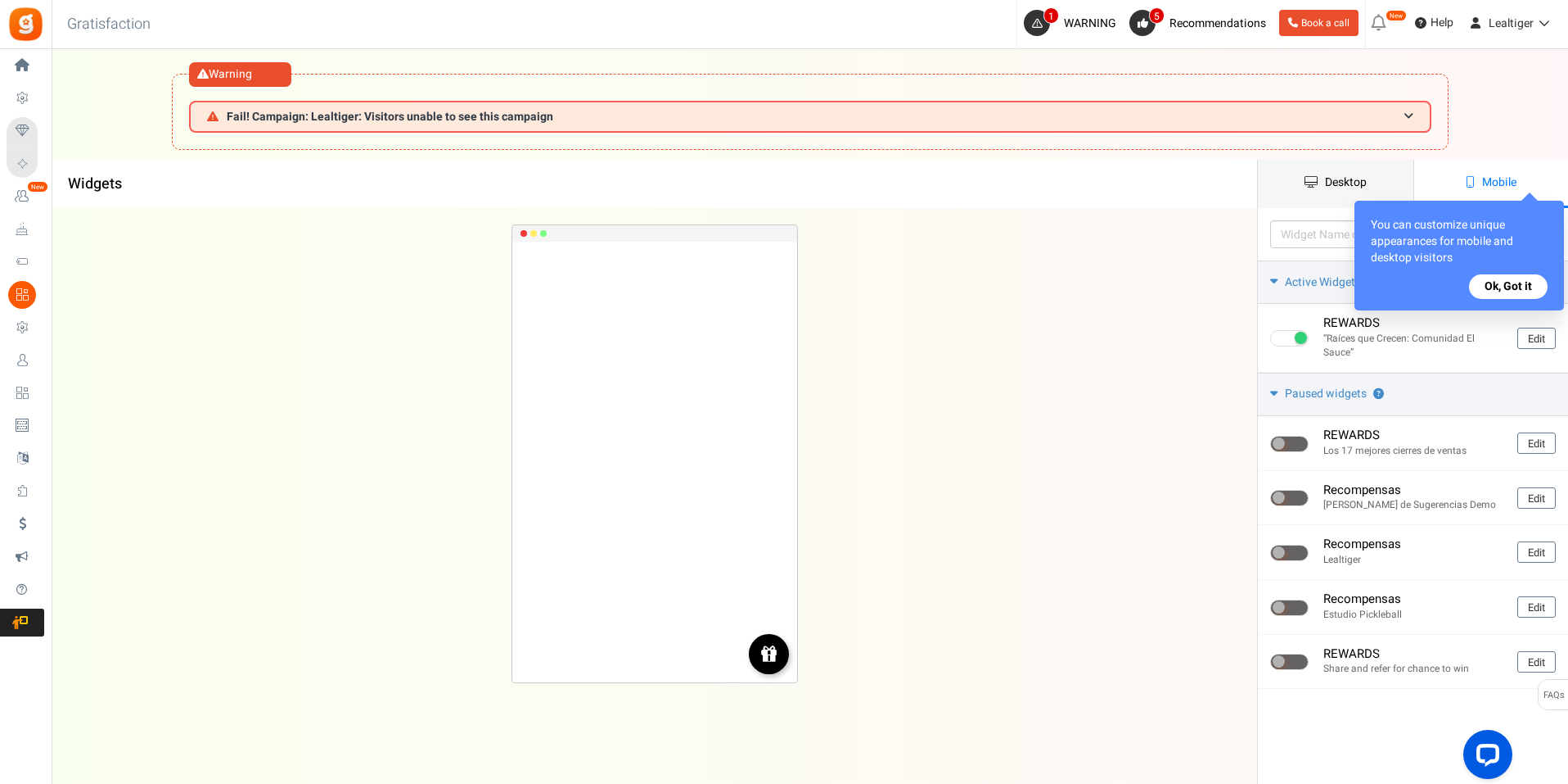
click at [1372, 183] on link "Desktop" at bounding box center [1336, 184] width 155 height 49
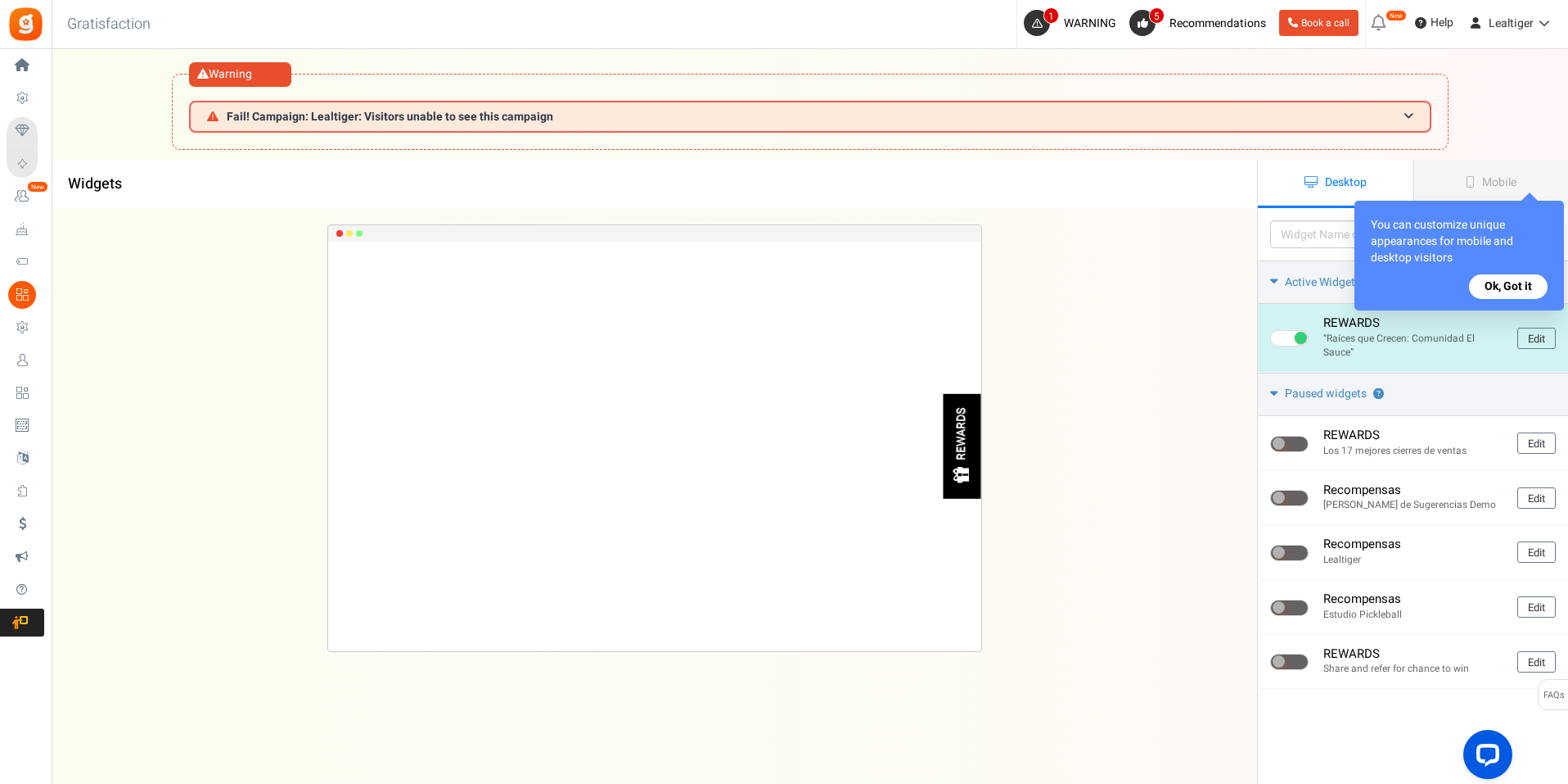
click at [1281, 344] on span at bounding box center [1289, 338] width 39 height 17
click at [1281, 344] on input "checkbox" at bounding box center [1275, 338] width 11 height 11
checkbox input "false"
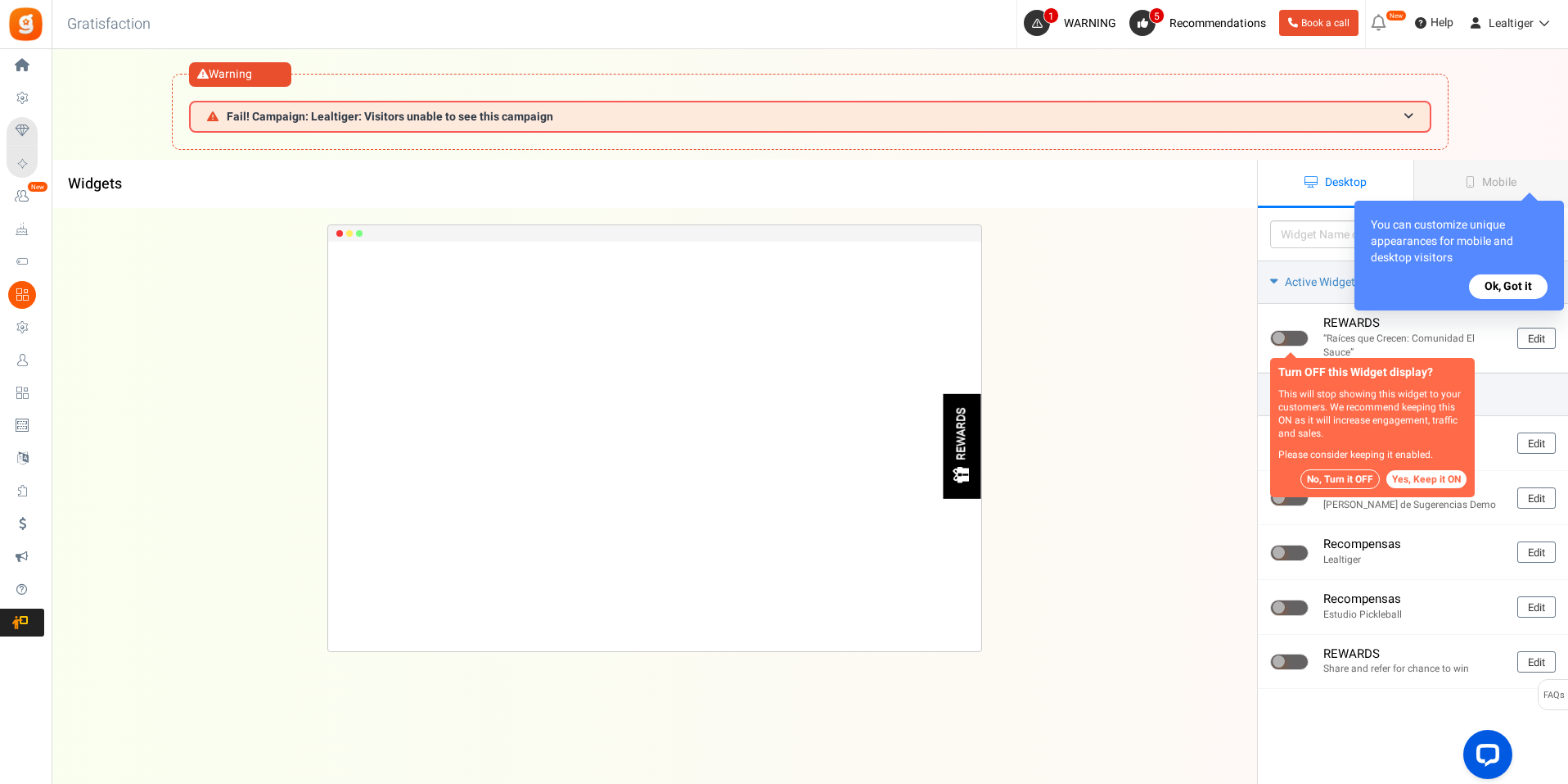
click at [1342, 481] on button "No, Turn it OFF" at bounding box center [1340, 479] width 79 height 19
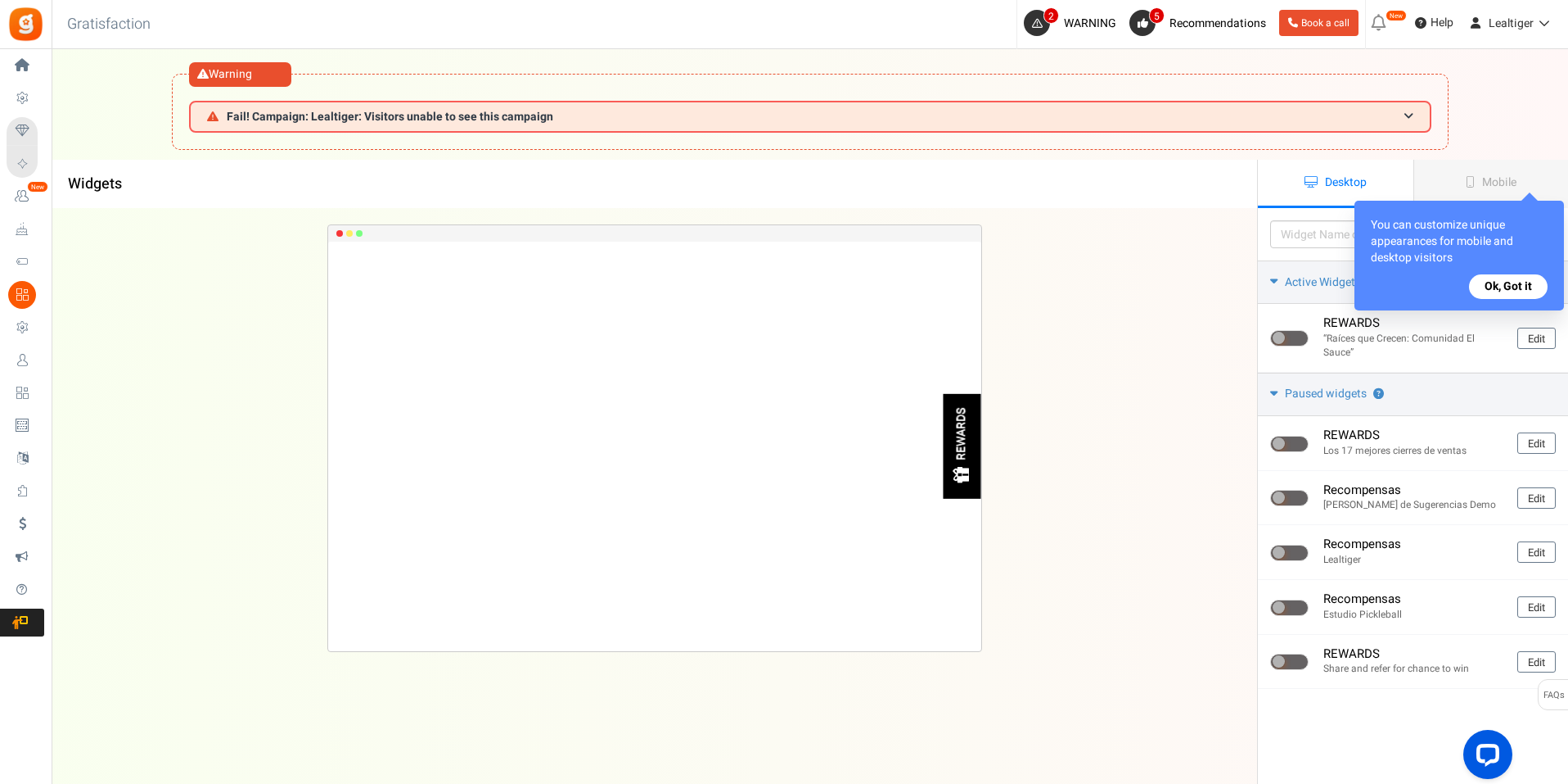
click at [1203, 480] on div "REWARDS" at bounding box center [654, 518] width 1205 height 620
